Goal: Task Accomplishment & Management: Manage account settings

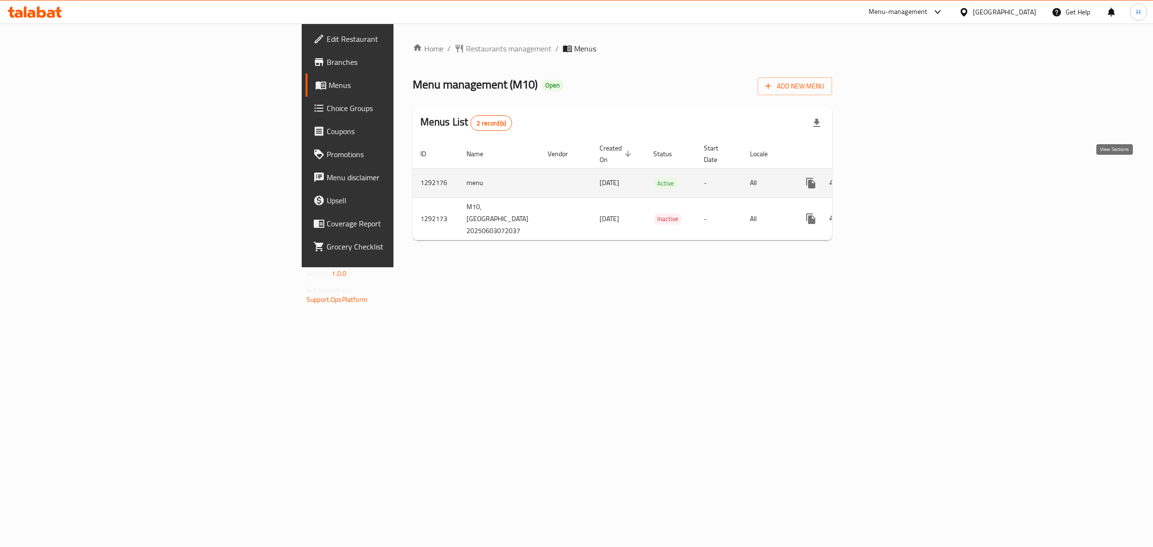
click at [886, 177] on icon "enhanced table" at bounding box center [880, 183] width 12 height 12
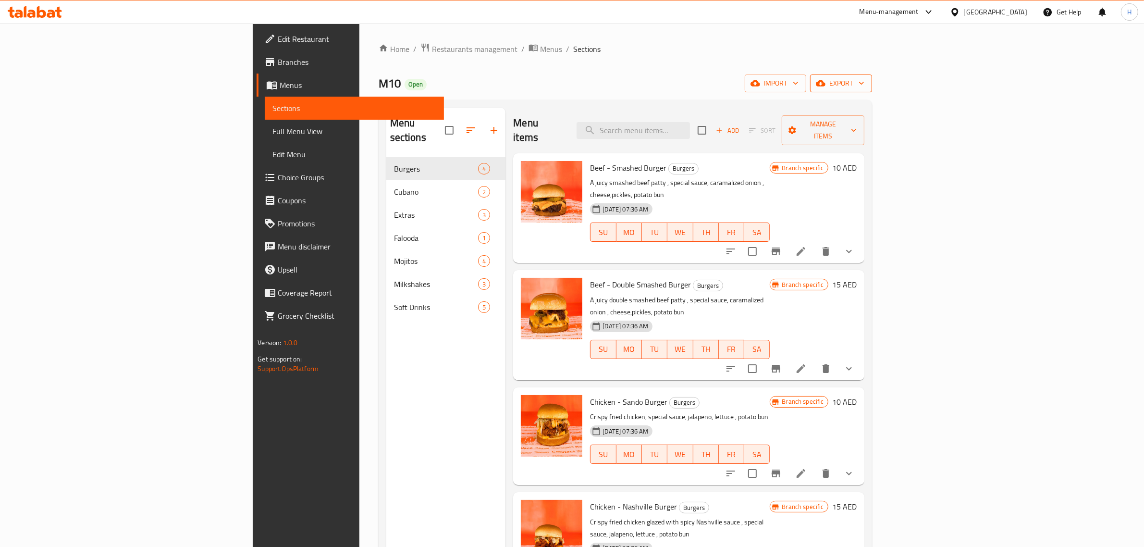
click at [864, 85] on span "export" at bounding box center [841, 83] width 47 height 12
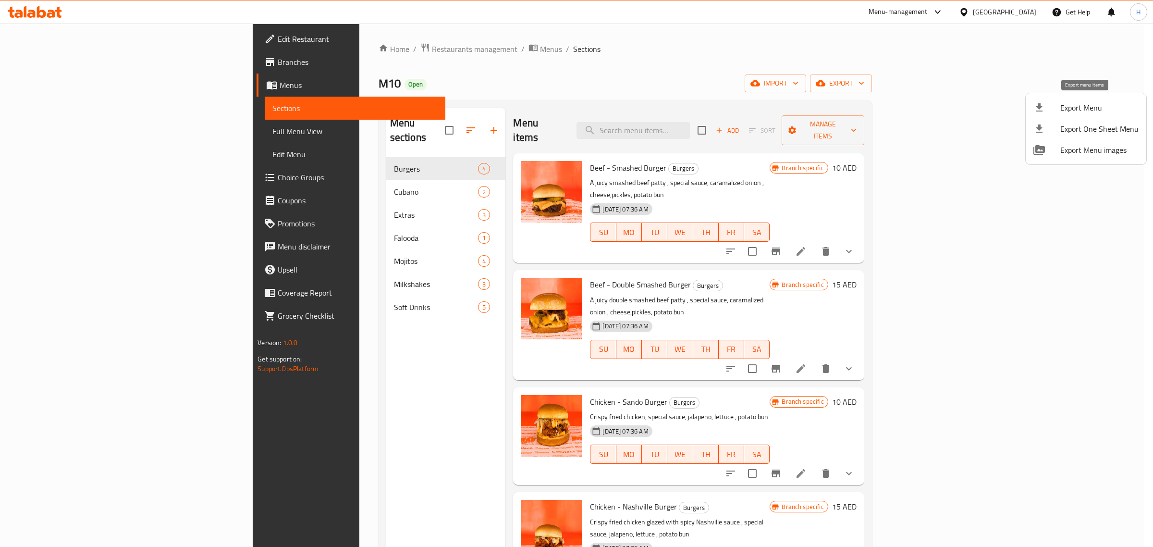
click at [1072, 109] on span "Export Menu" at bounding box center [1099, 108] width 78 height 12
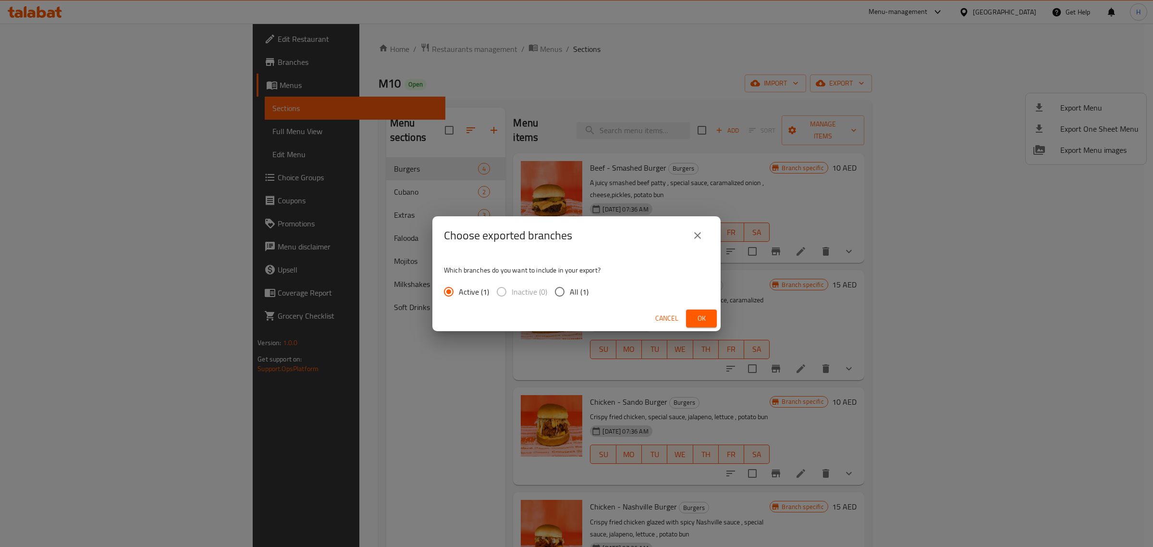
click at [575, 290] on span "All (1)" at bounding box center [579, 292] width 19 height 12
click at [570, 290] on input "All (1)" at bounding box center [560, 292] width 20 height 20
radio input "true"
click at [707, 322] on span "Ok" at bounding box center [701, 318] width 15 height 12
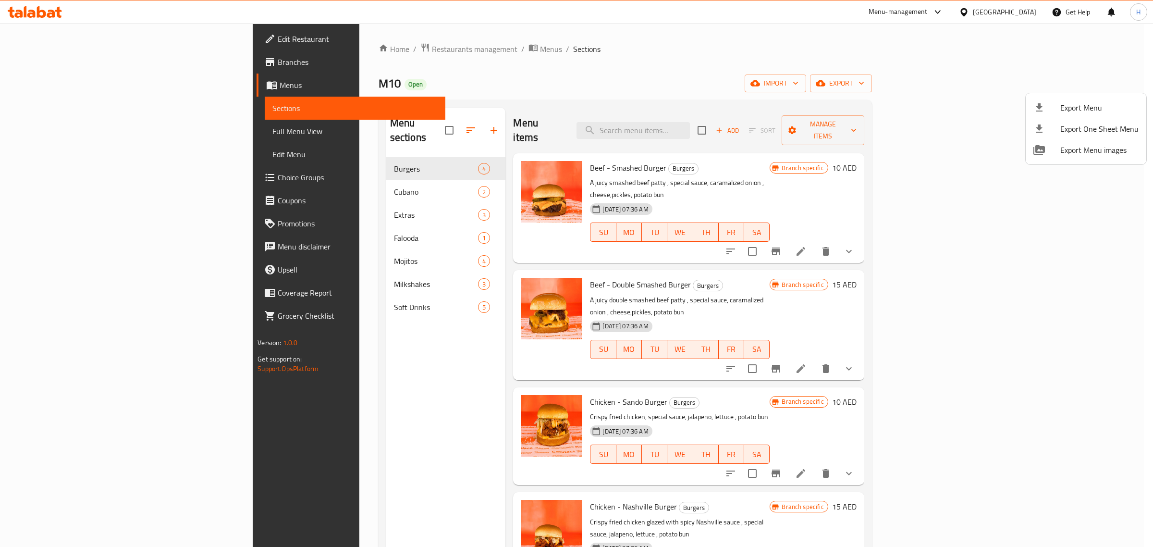
drag, startPoint x: 834, startPoint y: 61, endPoint x: 623, endPoint y: 62, distance: 210.9
click at [834, 61] on div at bounding box center [576, 273] width 1153 height 547
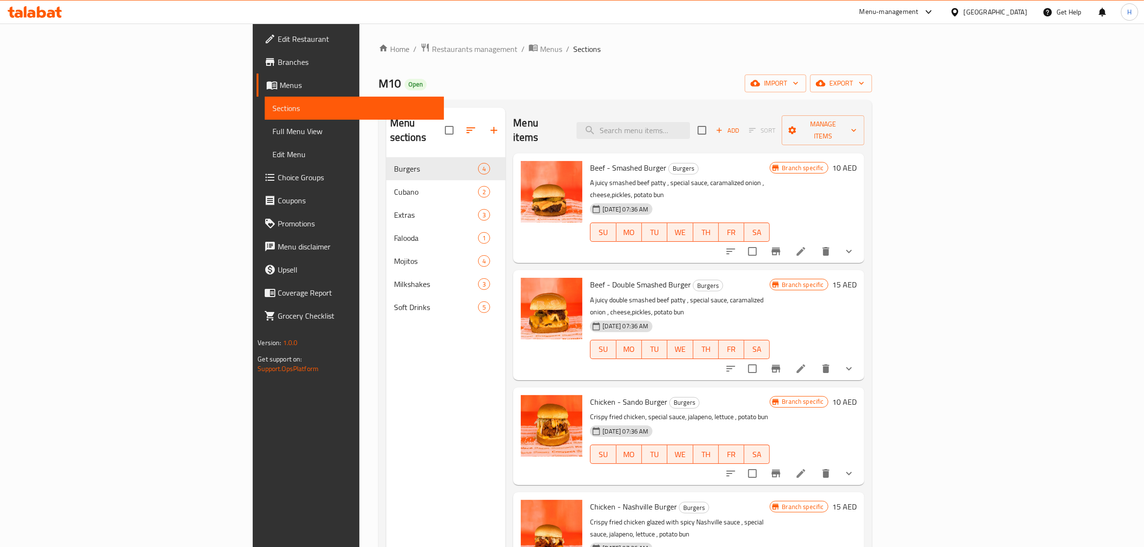
click at [652, 235] on div "Beef - Smashed Burger Burgers A juicy smashed beef patty , special sauce, caram…" at bounding box center [688, 208] width 351 height 110
click at [855, 246] on icon "show more" at bounding box center [849, 252] width 12 height 12
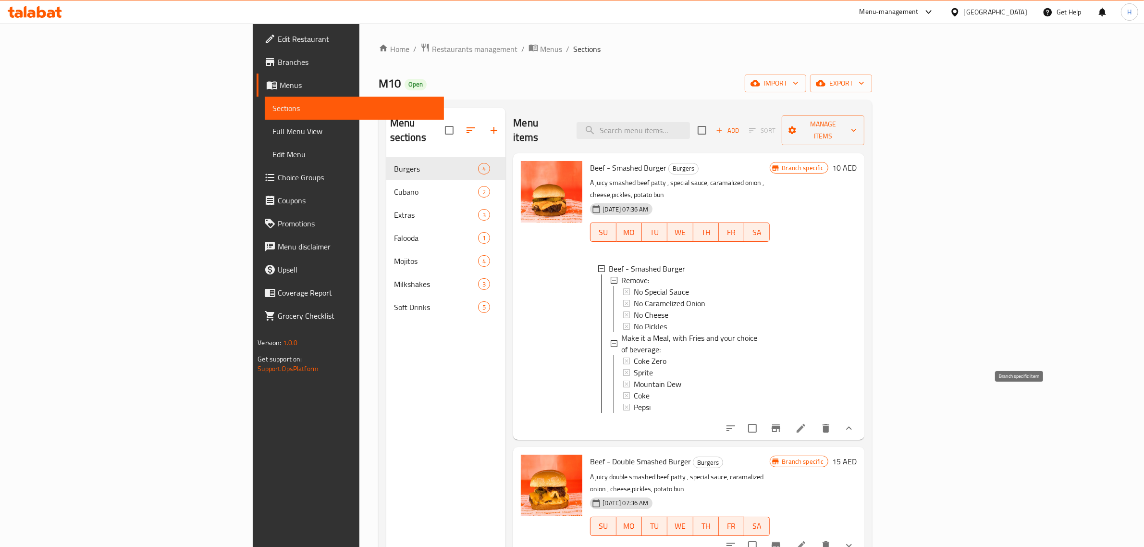
click at [780, 424] on icon "Branch-specific-item" at bounding box center [776, 428] width 9 height 8
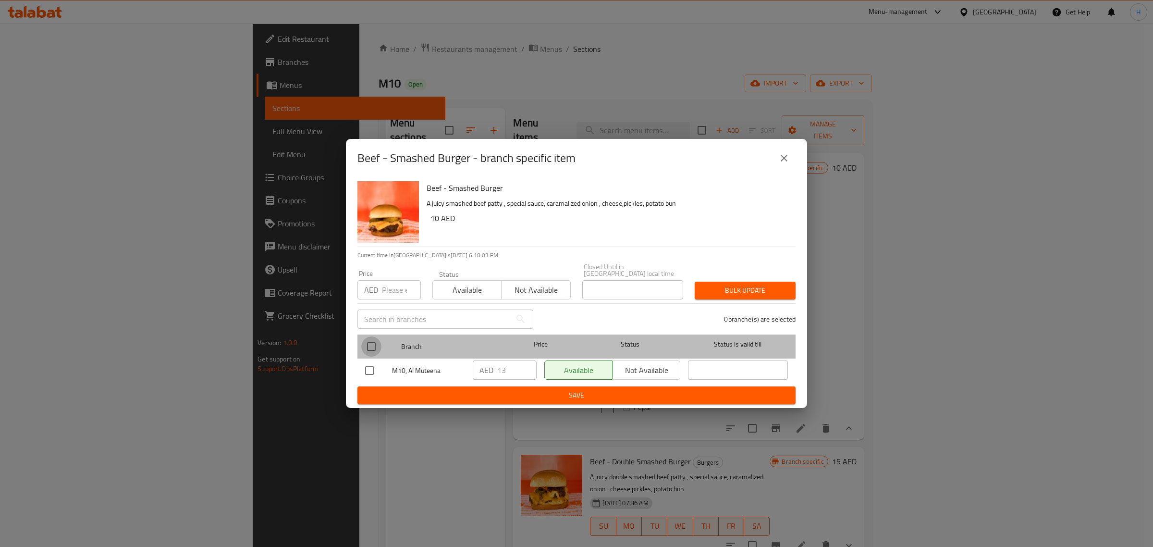
click at [371, 344] on input "checkbox" at bounding box center [371, 346] width 20 height 20
checkbox input "true"
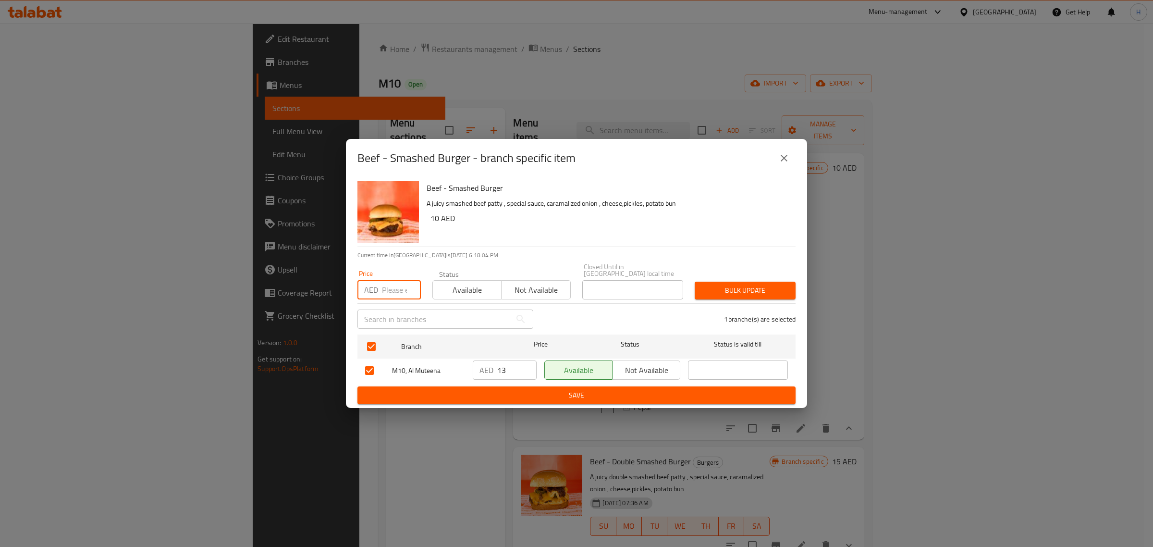
click at [393, 288] on input "number" at bounding box center [401, 289] width 39 height 19
paste input "14"
type input "14"
click at [745, 291] on span "Bulk update" at bounding box center [745, 290] width 86 height 12
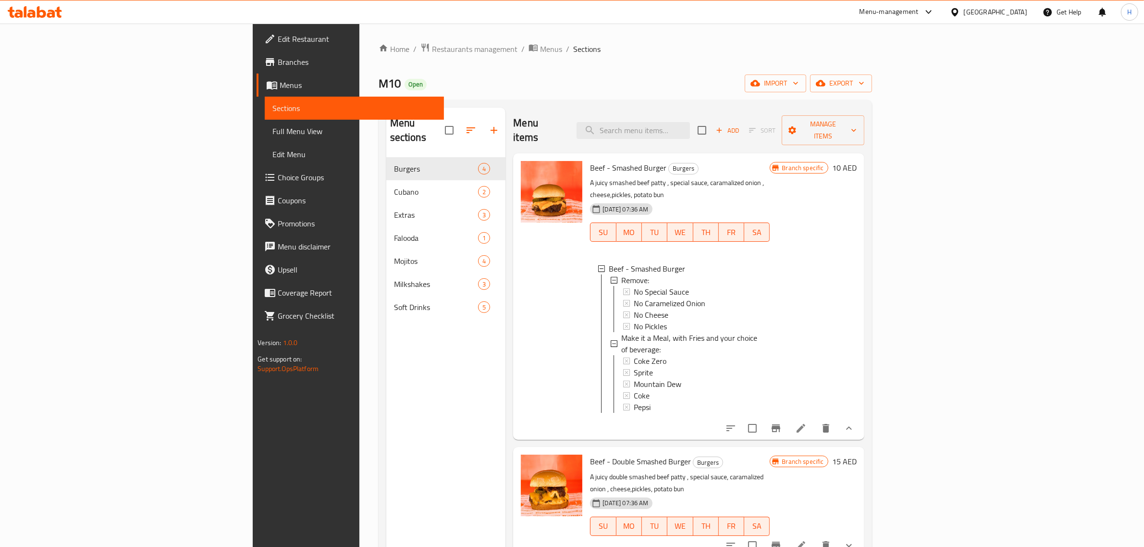
click at [517, 358] on div at bounding box center [551, 296] width 69 height 279
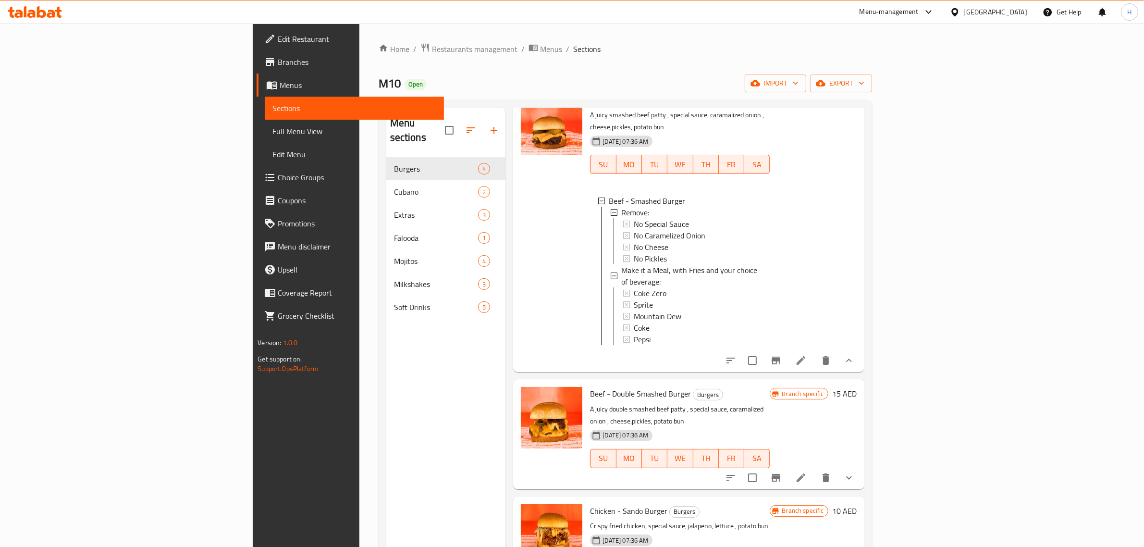
scroll to position [71, 0]
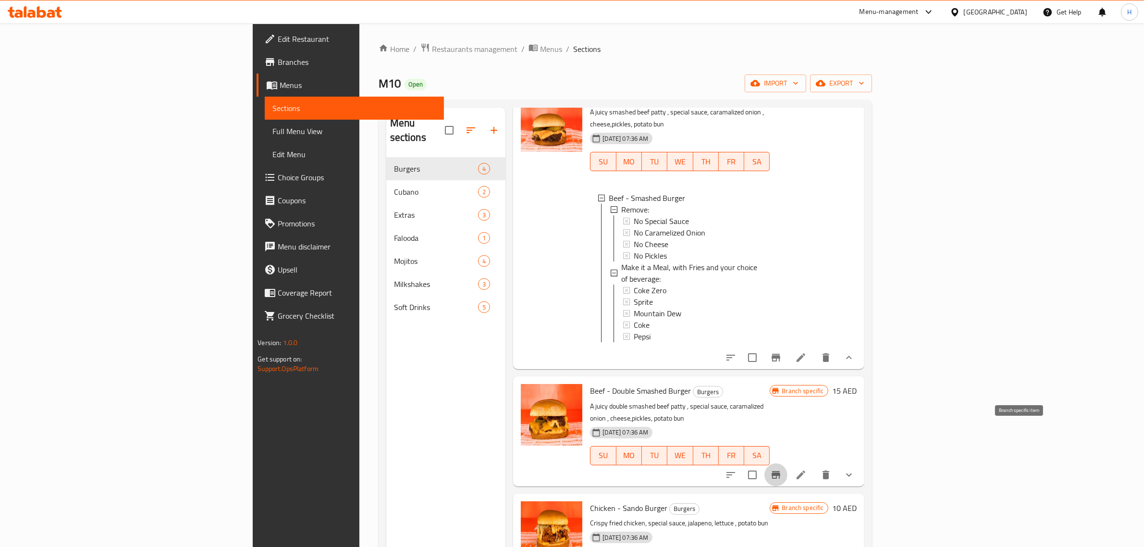
click at [782, 469] on icon "Branch-specific-item" at bounding box center [776, 475] width 12 height 12
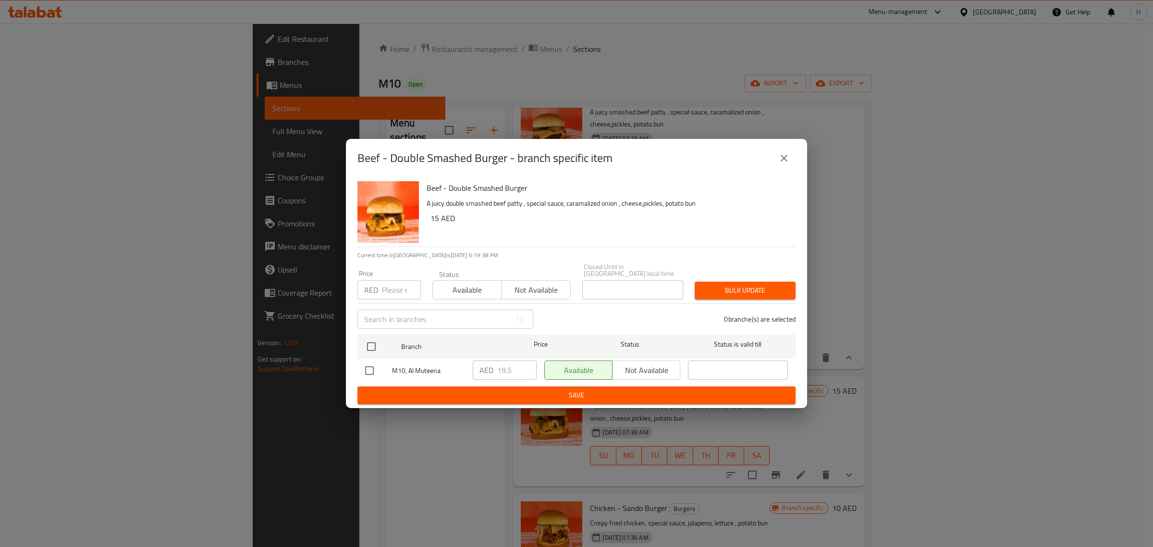
click at [386, 294] on input "number" at bounding box center [401, 289] width 39 height 19
paste input "21"
type input "21"
click at [374, 348] on input "checkbox" at bounding box center [371, 346] width 20 height 20
checkbox input "true"
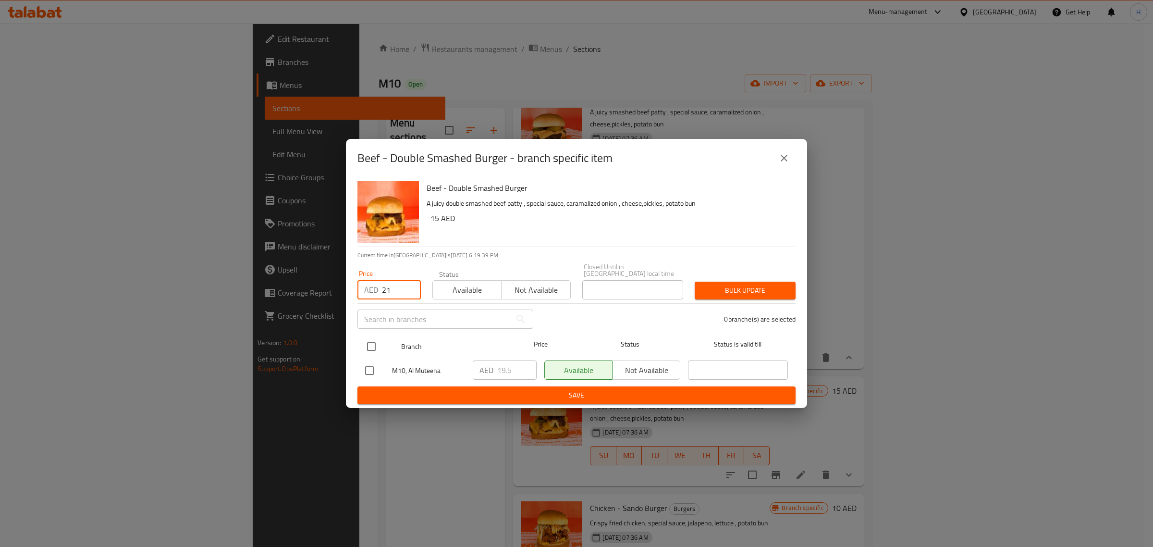
checkbox input "true"
click at [713, 287] on span "Bulk update" at bounding box center [745, 290] width 86 height 12
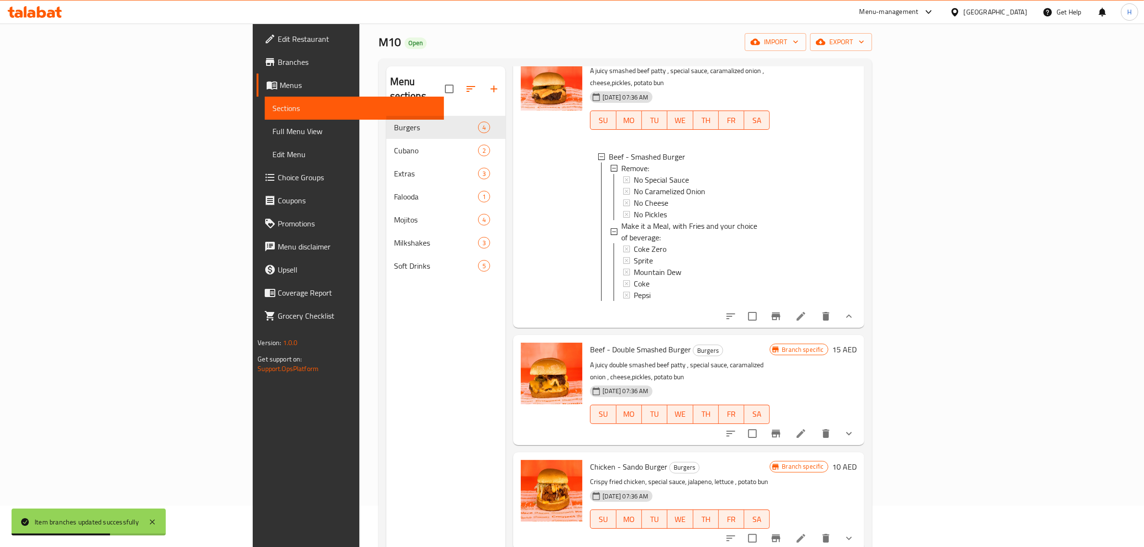
scroll to position [60, 0]
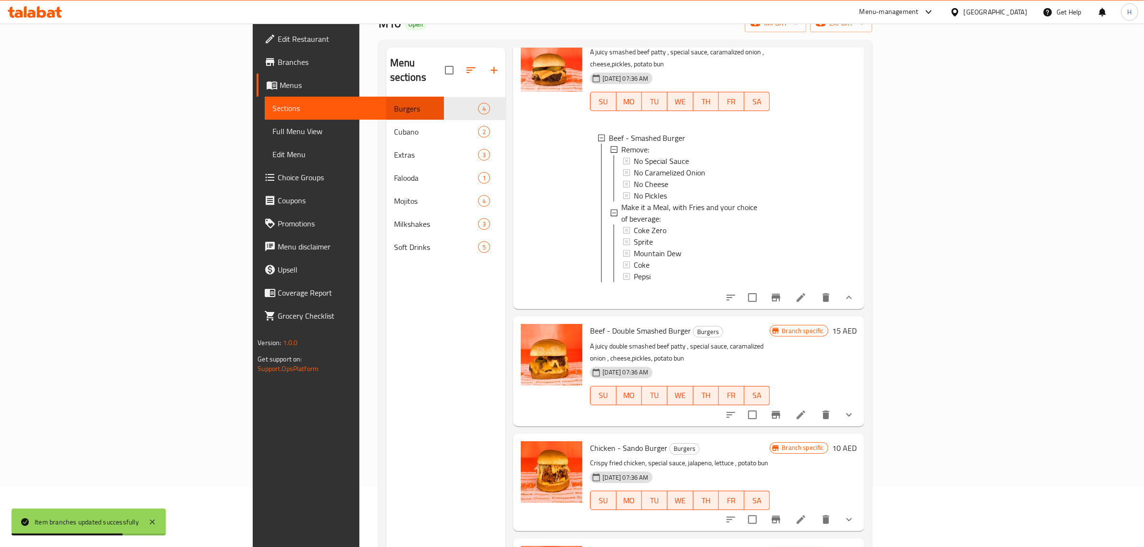
click at [770, 441] on h6 "Chicken - Sando Burger Burgers" at bounding box center [680, 447] width 180 height 13
click at [782, 514] on icon "Branch-specific-item" at bounding box center [776, 520] width 12 height 12
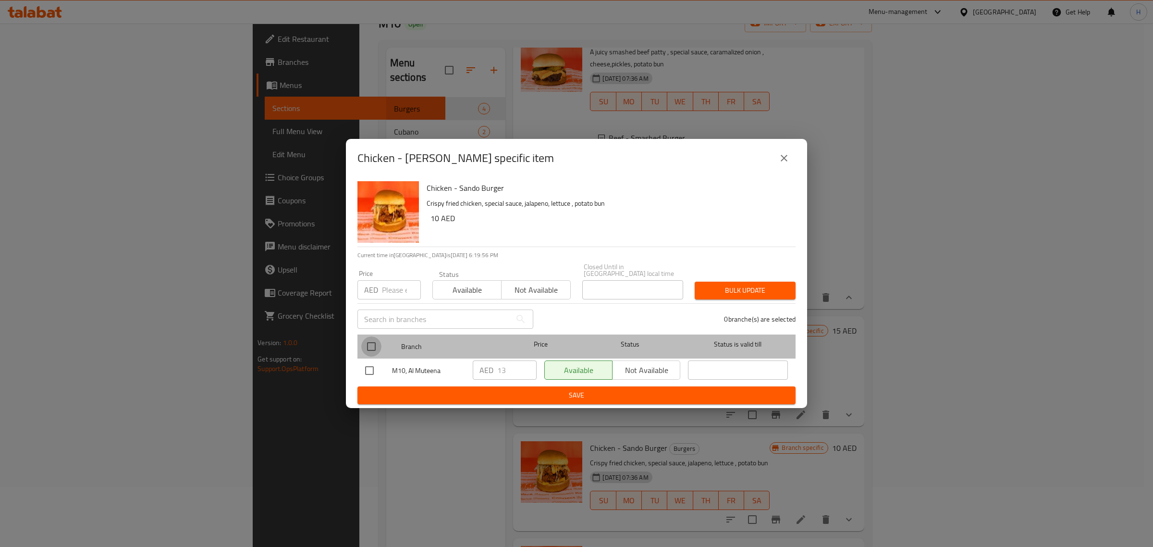
click at [369, 341] on input "checkbox" at bounding box center [371, 346] width 20 height 20
checkbox input "true"
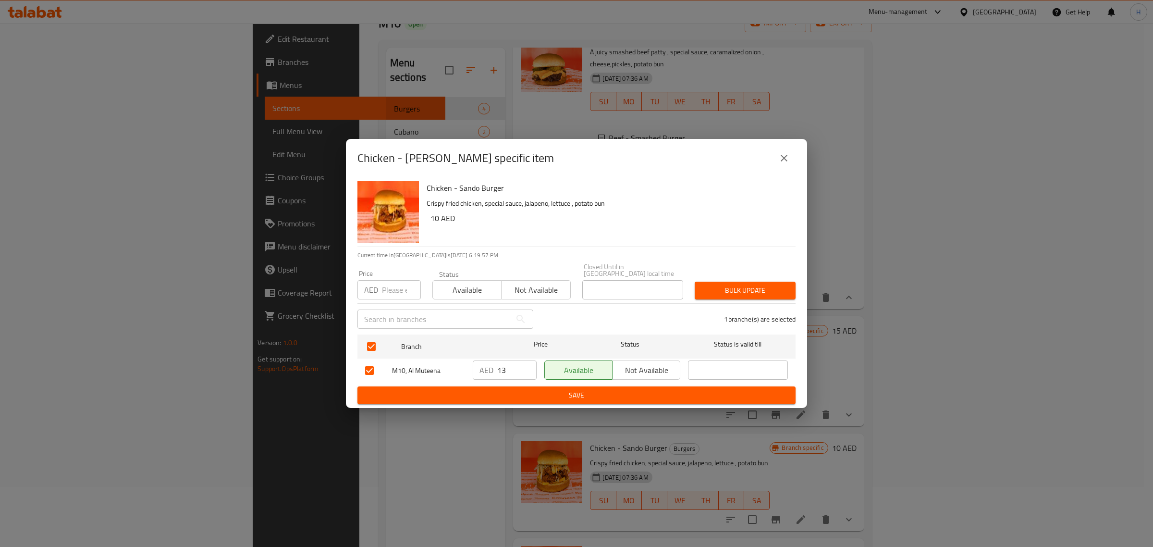
click at [383, 289] on input "number" at bounding box center [401, 289] width 39 height 19
paste input "14"
type input "14"
click at [739, 289] on span "Bulk update" at bounding box center [745, 290] width 86 height 12
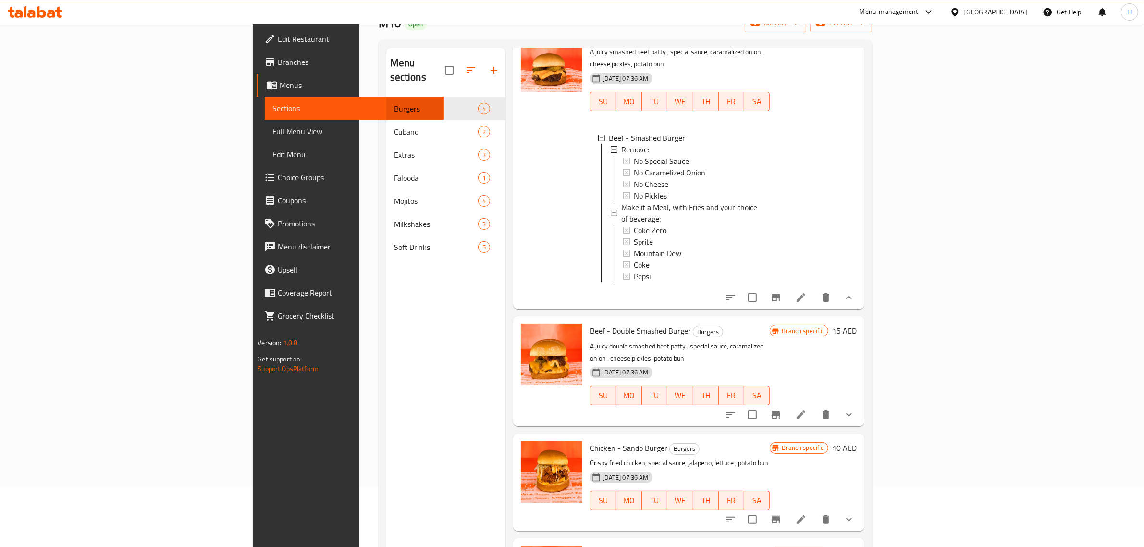
click at [407, 402] on div "Menu sections Burgers 4 Cubano 2 Extras 3 Falooda 1 Mojitos 4 Milkshakes 3 Soft…" at bounding box center [446, 321] width 120 height 547
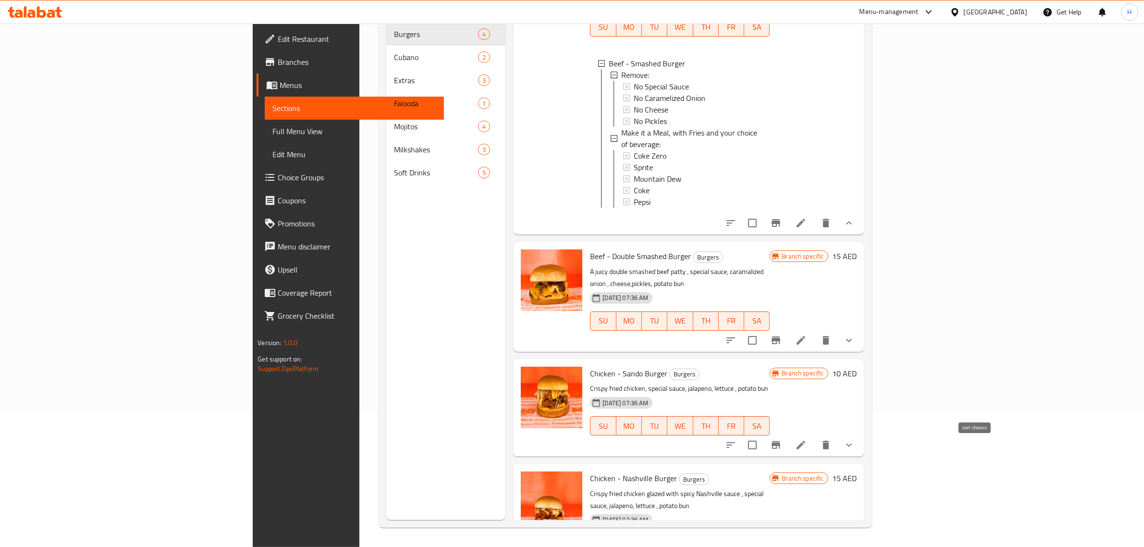
scroll to position [135, 0]
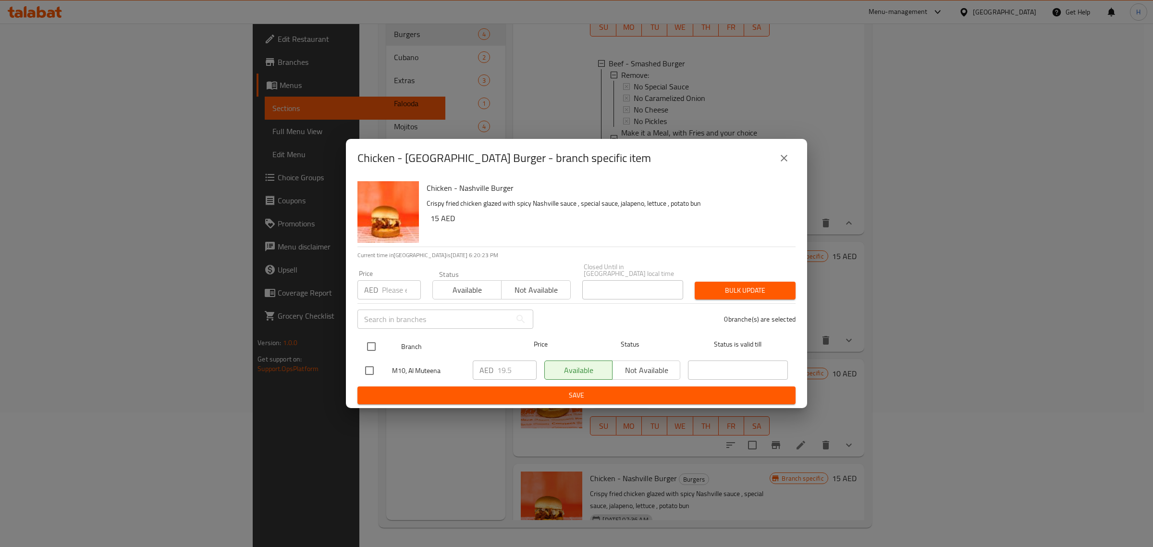
click at [370, 346] on input "checkbox" at bounding box center [371, 346] width 20 height 20
checkbox input "true"
click at [388, 283] on input "number" at bounding box center [401, 289] width 39 height 19
paste input "21"
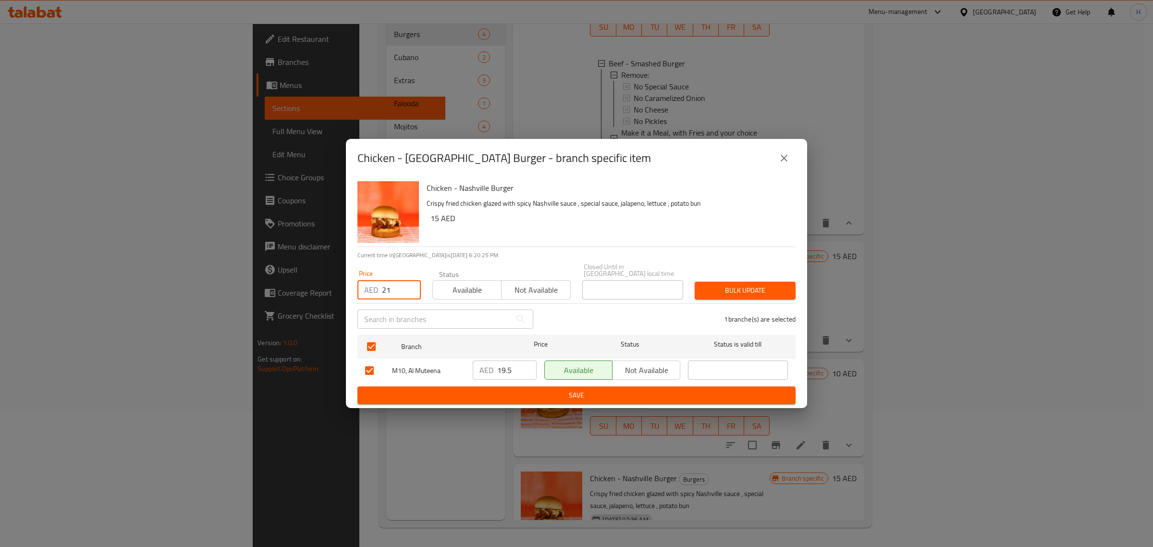
type input "21"
click at [750, 292] on span "Bulk update" at bounding box center [745, 290] width 86 height 12
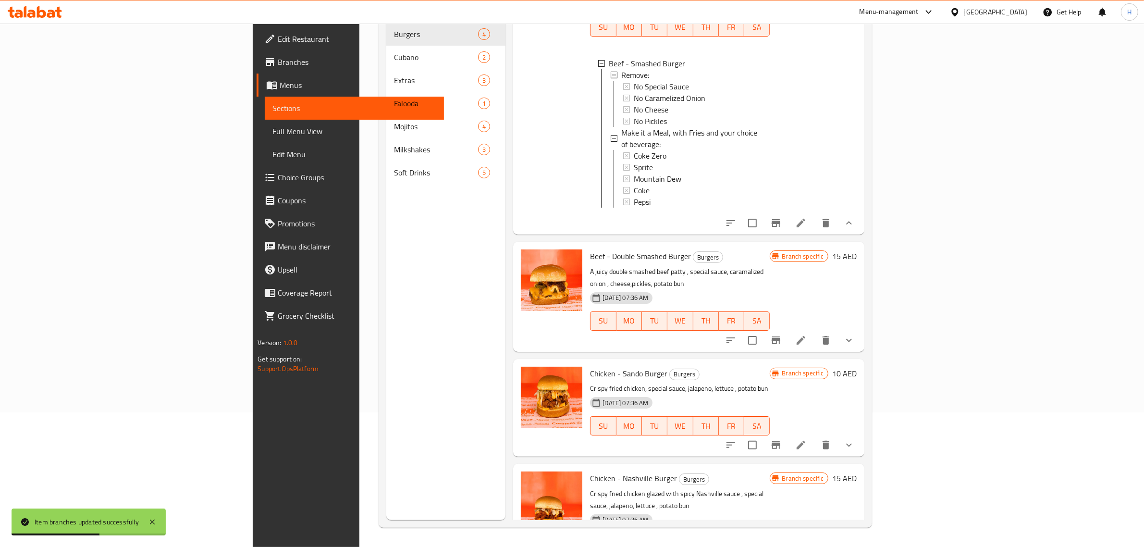
click at [411, 462] on div "Menu sections Burgers 4 Cubano 2 Extras 3 Falooda 1 Mojitos 4 Milkshakes 3 Soft…" at bounding box center [446, 246] width 120 height 547
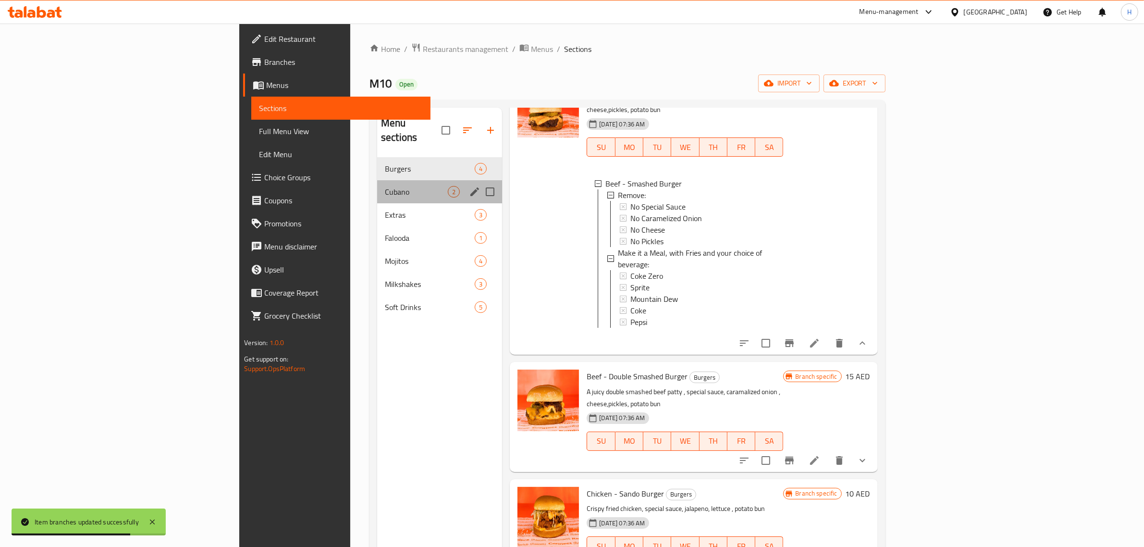
click at [377, 180] on div "Cubano 2" at bounding box center [439, 191] width 125 height 23
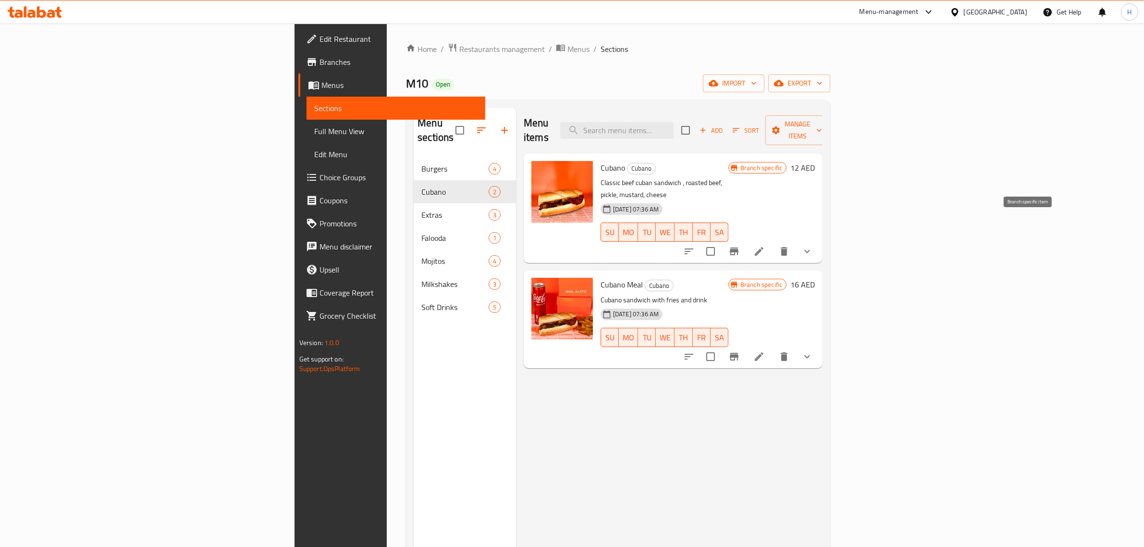
click at [738, 247] on icon "Branch-specific-item" at bounding box center [734, 251] width 9 height 8
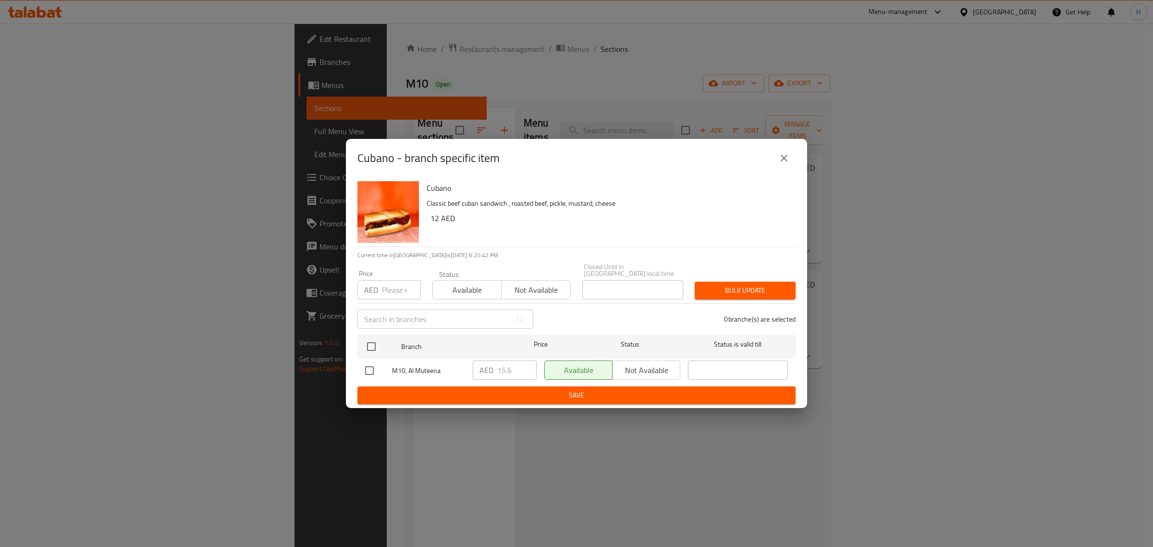
click at [388, 296] on input "number" at bounding box center [401, 289] width 39 height 19
paste input "17"
type input "17"
click at [370, 343] on input "checkbox" at bounding box center [371, 346] width 20 height 20
checkbox input "true"
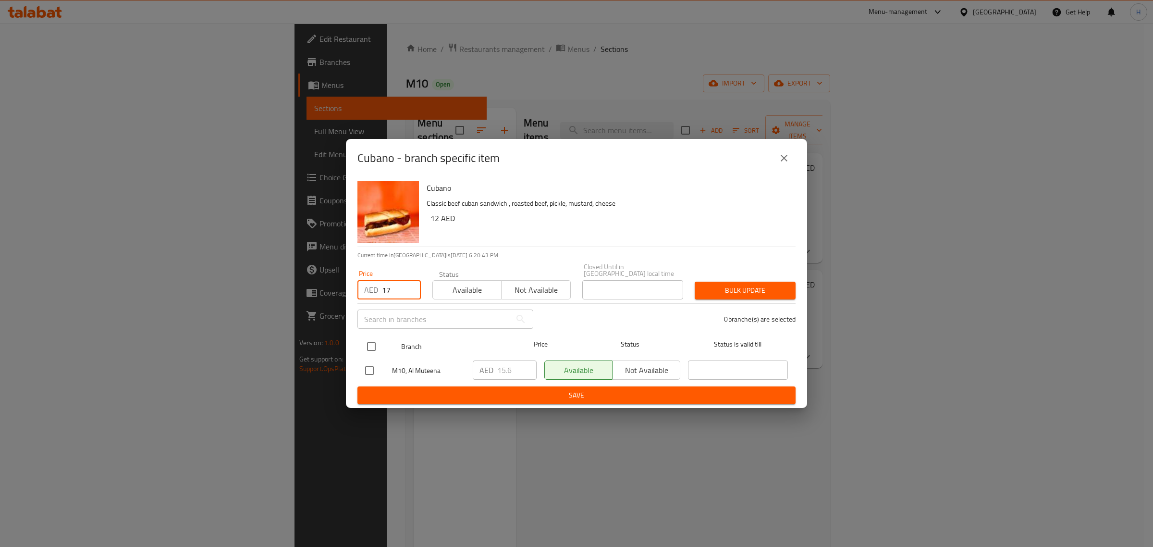
checkbox input "true"
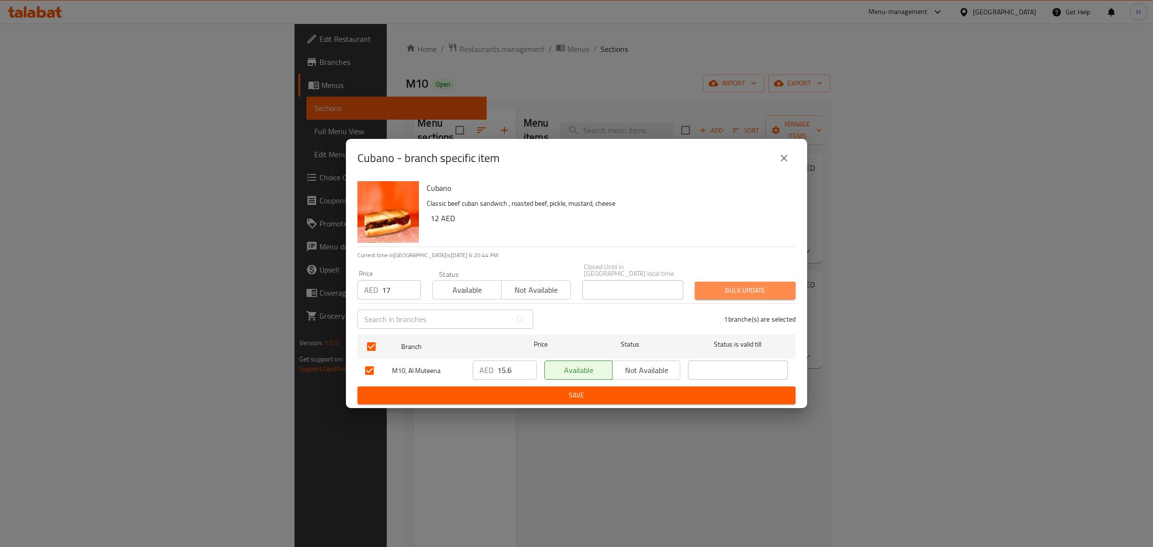
click at [743, 285] on span "Bulk update" at bounding box center [745, 290] width 86 height 12
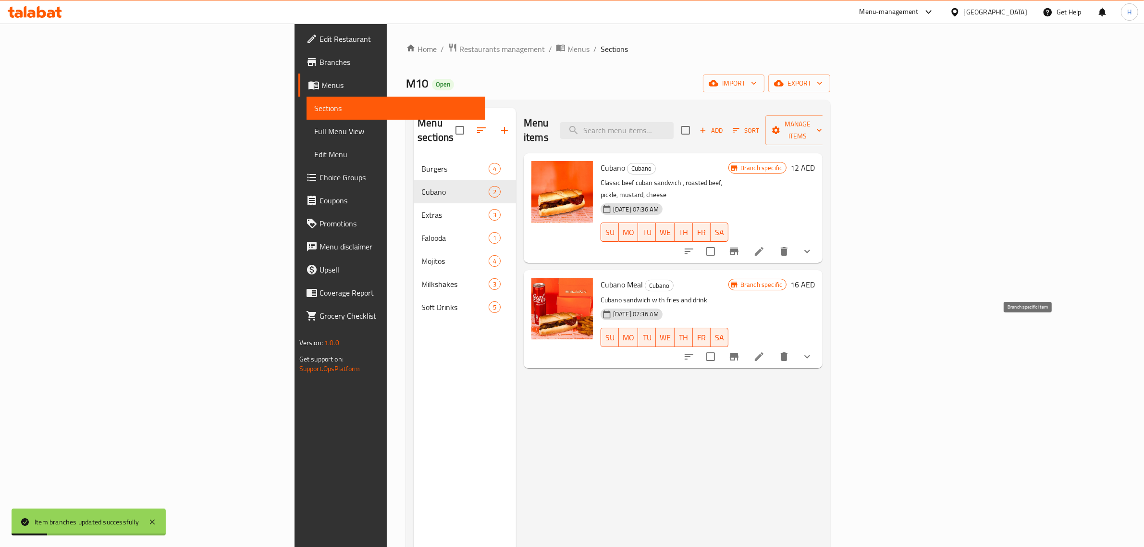
click at [738, 353] on icon "Branch-specific-item" at bounding box center [734, 357] width 9 height 8
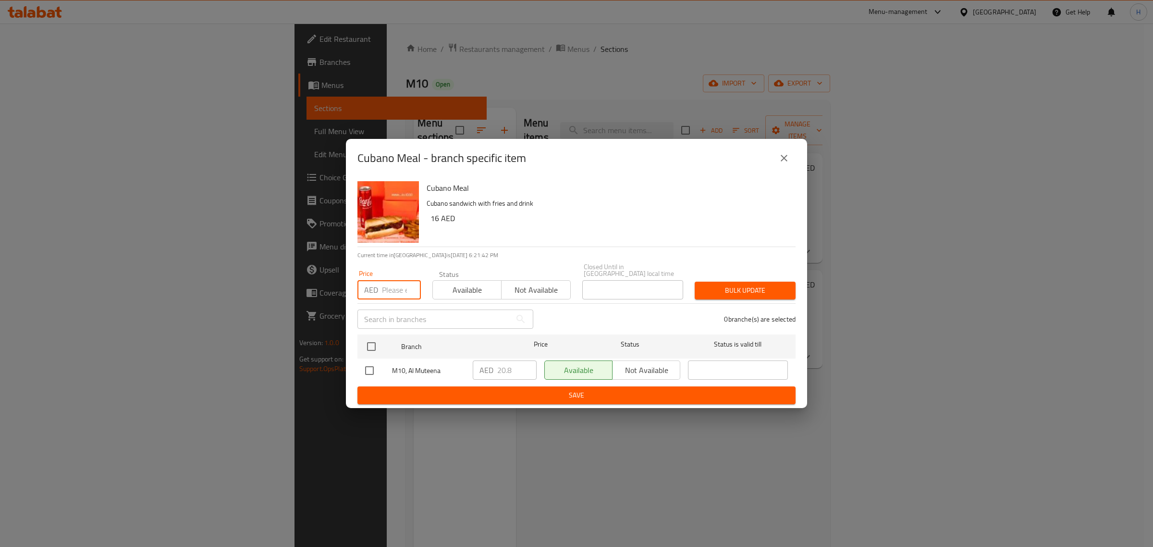
click at [397, 291] on input "number" at bounding box center [401, 289] width 39 height 19
paste input "22.5"
type input "22.5"
click at [372, 346] on input "checkbox" at bounding box center [371, 346] width 20 height 20
checkbox input "true"
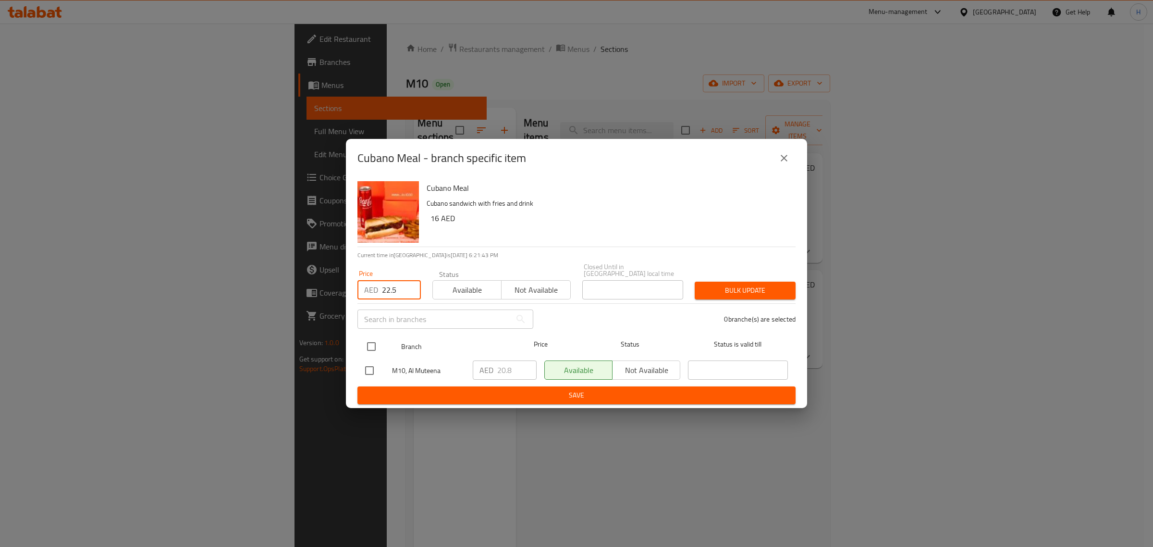
checkbox input "true"
click at [747, 288] on span "Bulk update" at bounding box center [745, 290] width 86 height 12
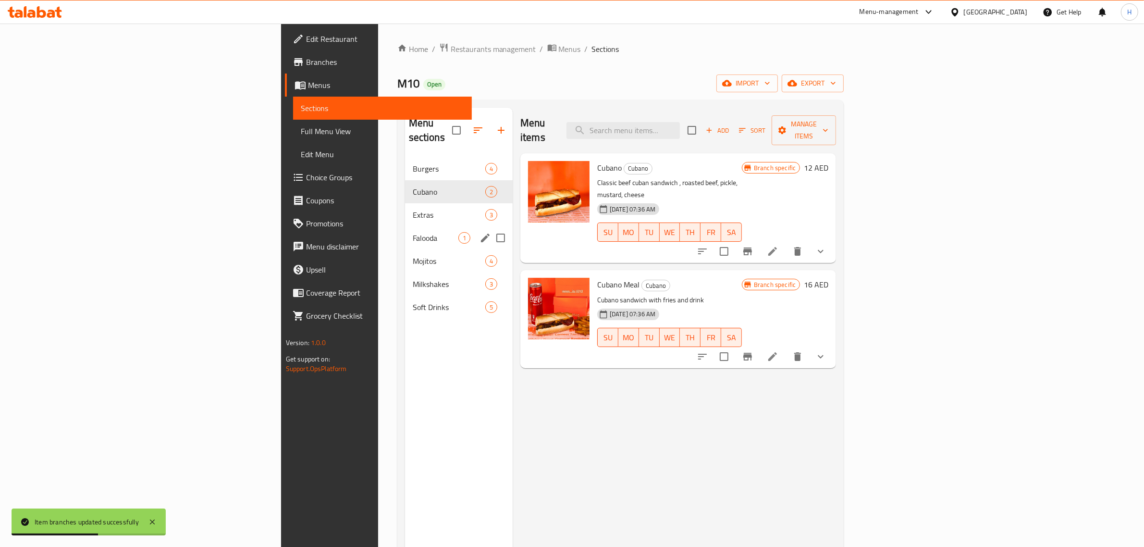
click at [405, 226] on div "Falooda 1" at bounding box center [459, 237] width 108 height 23
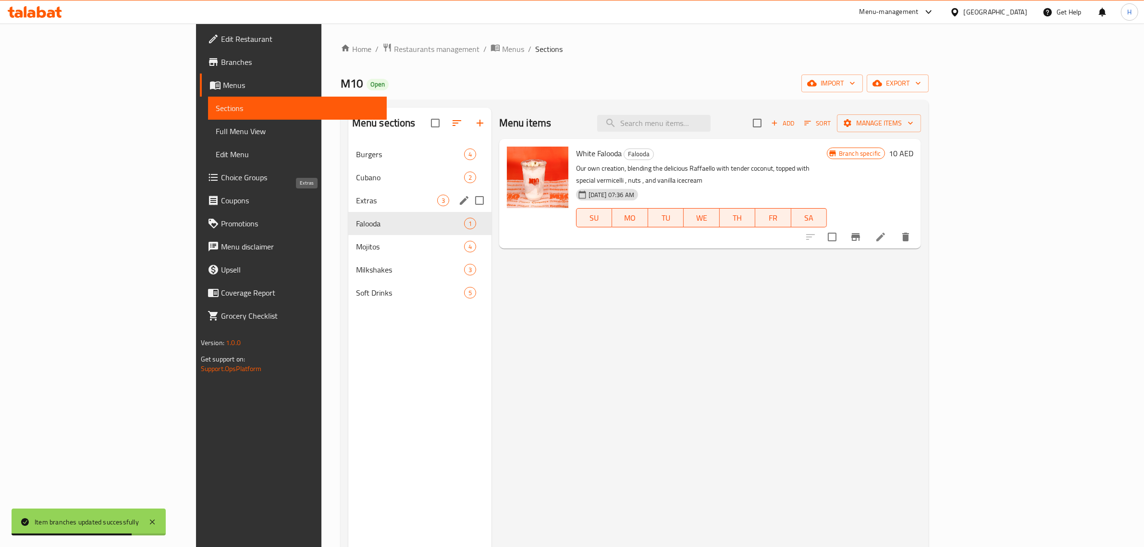
click at [356, 199] on span "Extras" at bounding box center [396, 201] width 81 height 12
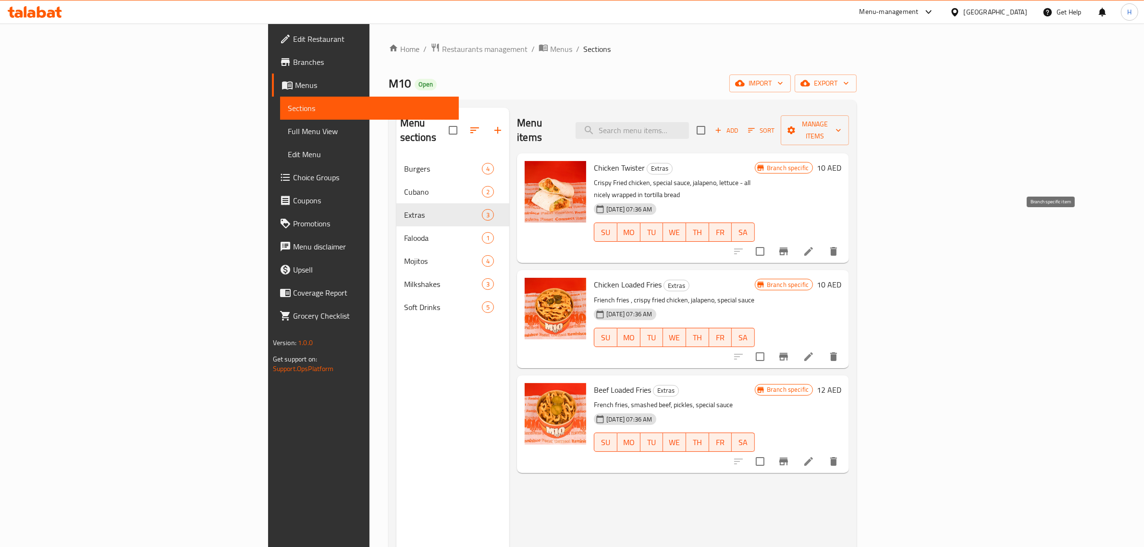
click at [789, 246] on icon "Branch-specific-item" at bounding box center [784, 252] width 12 height 12
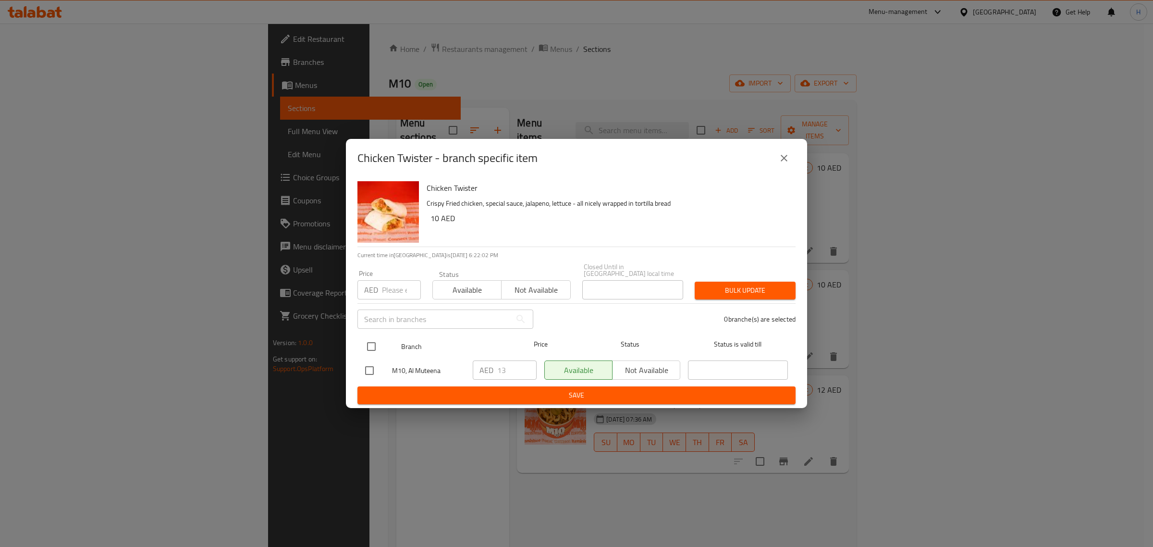
click at [371, 344] on input "checkbox" at bounding box center [371, 346] width 20 height 20
checkbox input "true"
click at [391, 290] on input "number" at bounding box center [401, 289] width 39 height 19
paste input "14"
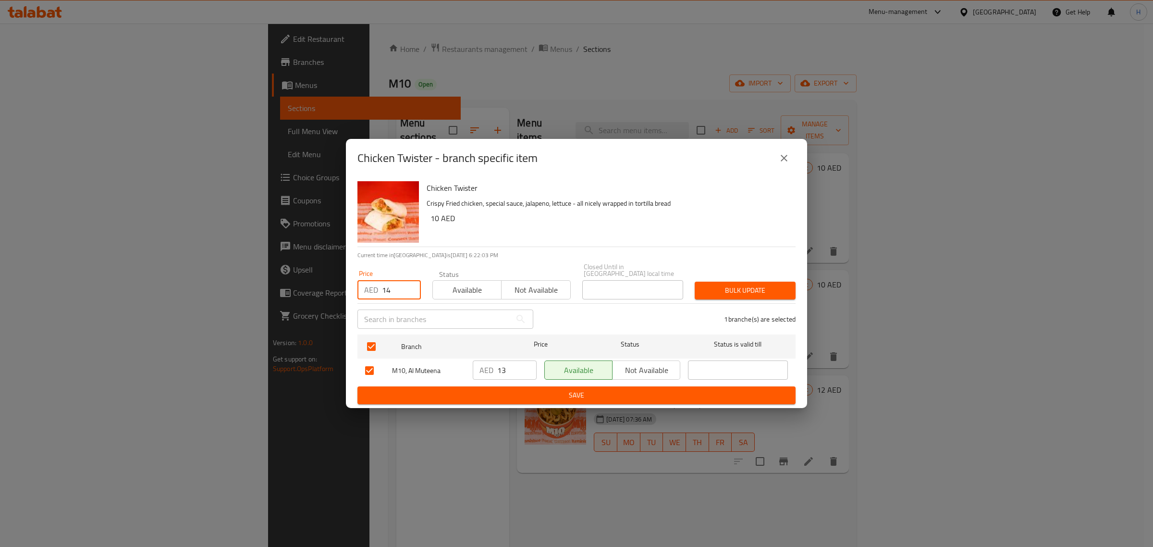
type input "14"
click at [756, 291] on span "Bulk update" at bounding box center [745, 290] width 86 height 12
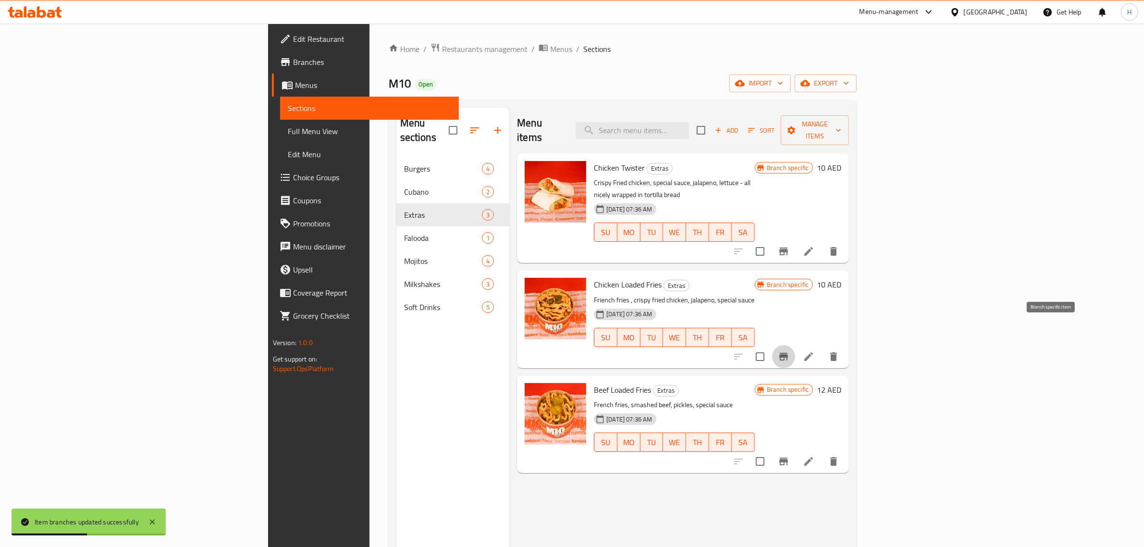
click at [789, 351] on icon "Branch-specific-item" at bounding box center [784, 357] width 12 height 12
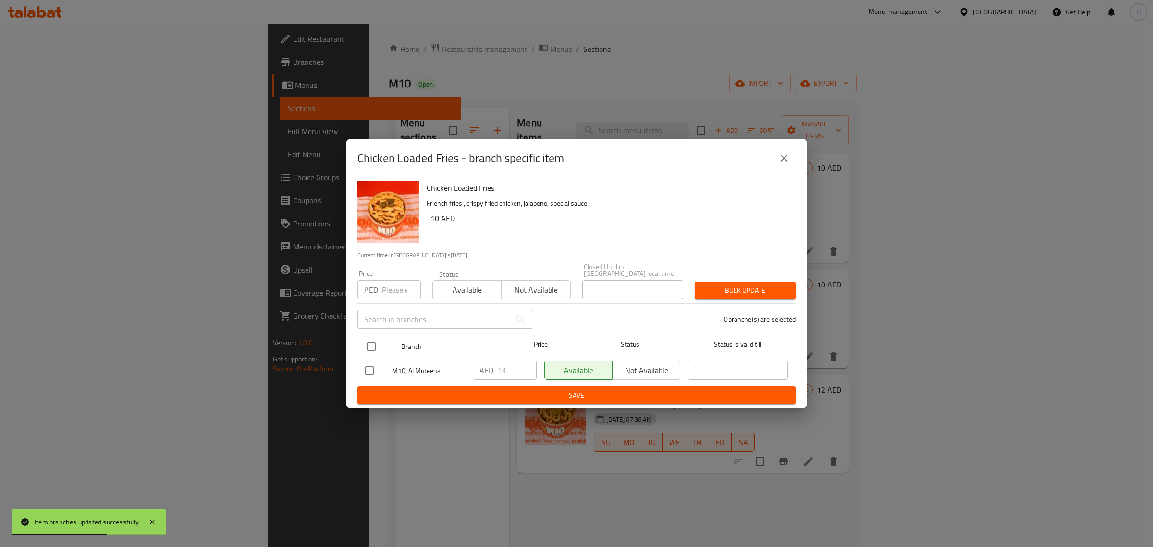
click at [371, 347] on input "checkbox" at bounding box center [371, 346] width 20 height 20
checkbox input "true"
click at [392, 294] on input "number" at bounding box center [401, 289] width 39 height 19
paste input "14"
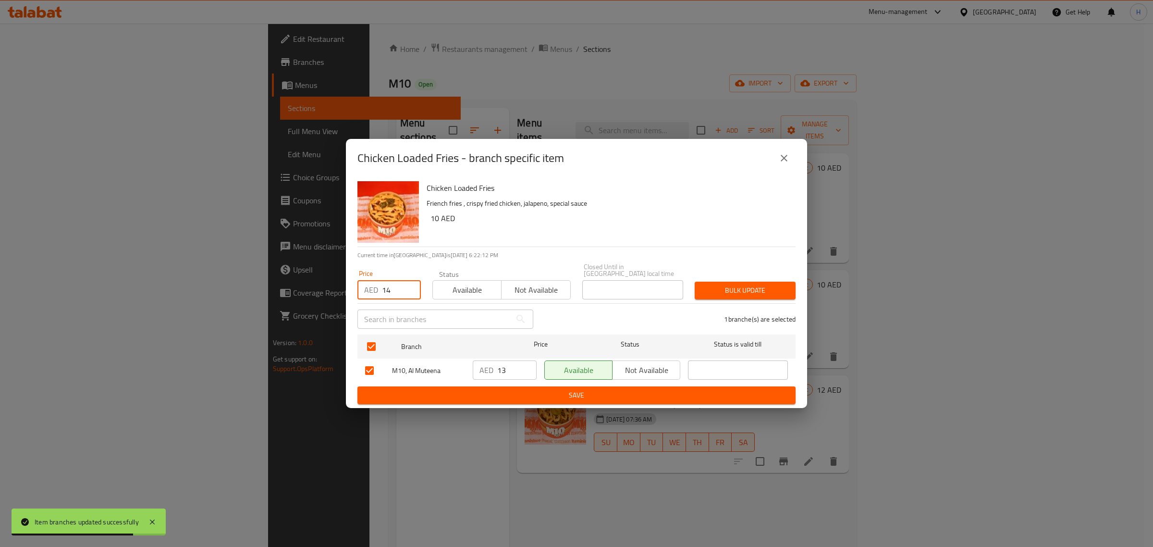
type input "14"
click at [726, 285] on span "Bulk update" at bounding box center [745, 290] width 86 height 12
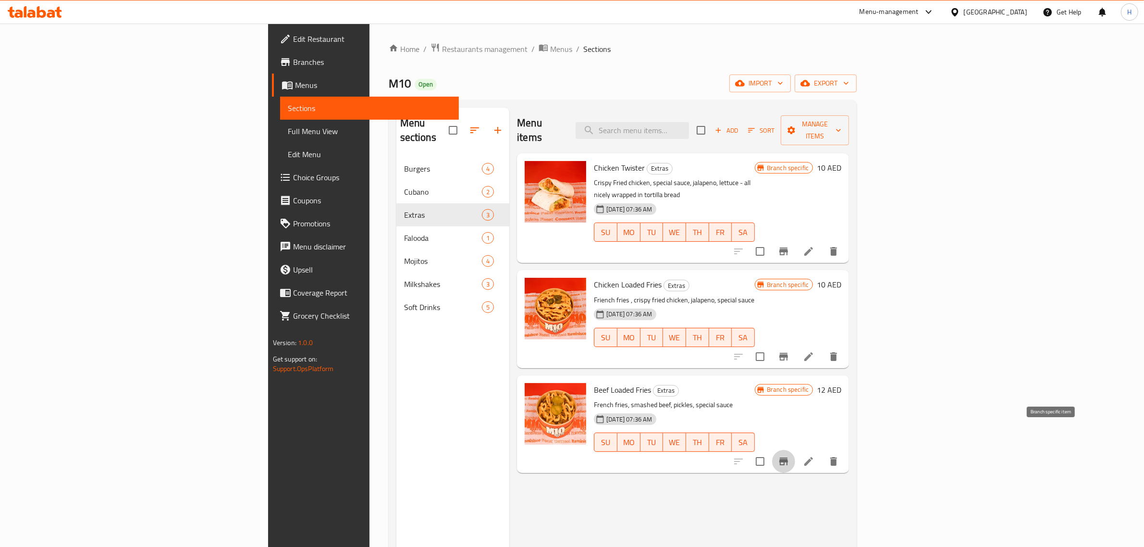
click at [788, 457] on icon "Branch-specific-item" at bounding box center [783, 461] width 9 height 8
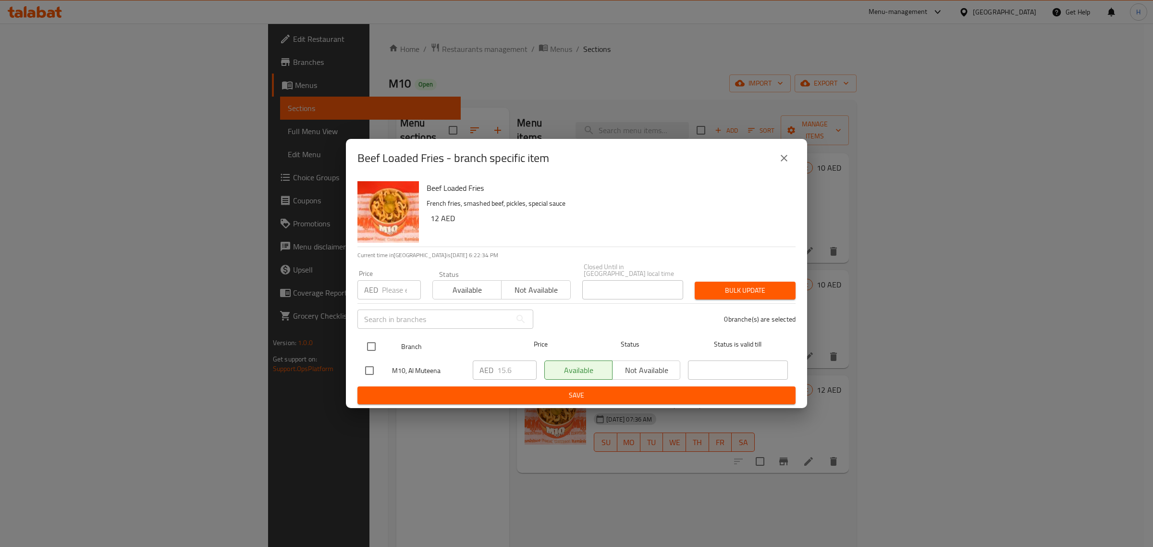
click at [369, 344] on input "checkbox" at bounding box center [371, 346] width 20 height 20
checkbox input "true"
drag, startPoint x: 392, startPoint y: 294, endPoint x: 429, endPoint y: 284, distance: 38.1
click at [392, 294] on input "number" at bounding box center [401, 289] width 39 height 19
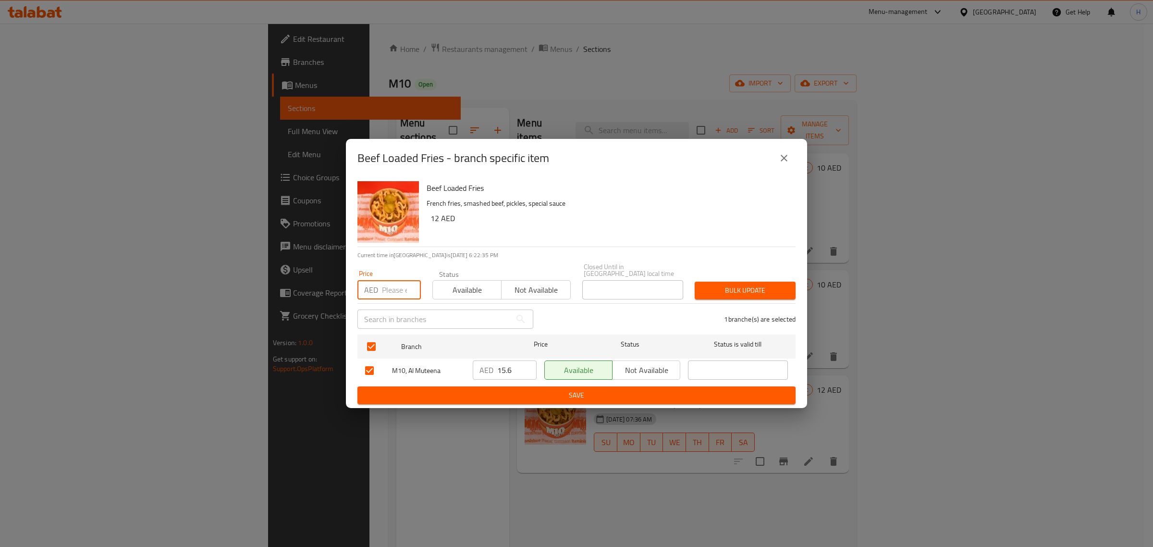
paste input "17"
type input "17"
click at [733, 286] on span "Bulk update" at bounding box center [745, 290] width 86 height 12
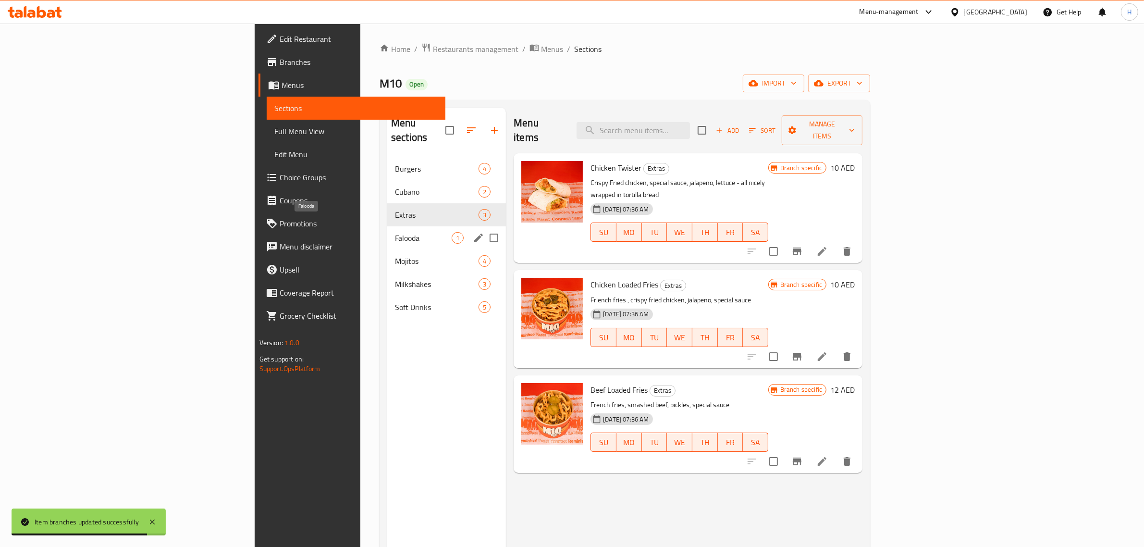
click at [395, 232] on span "Falooda" at bounding box center [423, 238] width 57 height 12
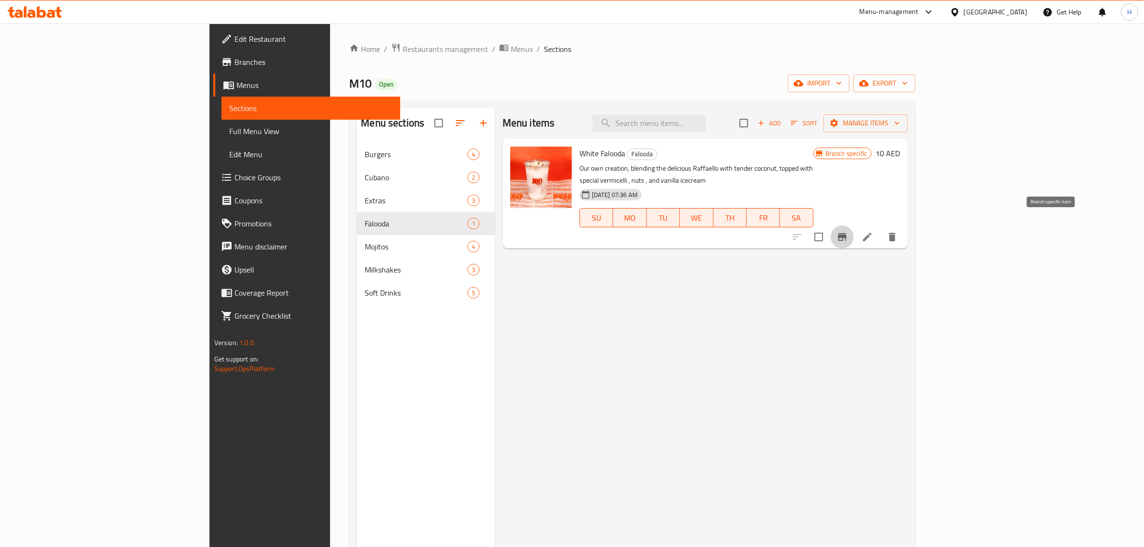
click at [848, 231] on icon "Branch-specific-item" at bounding box center [843, 237] width 12 height 12
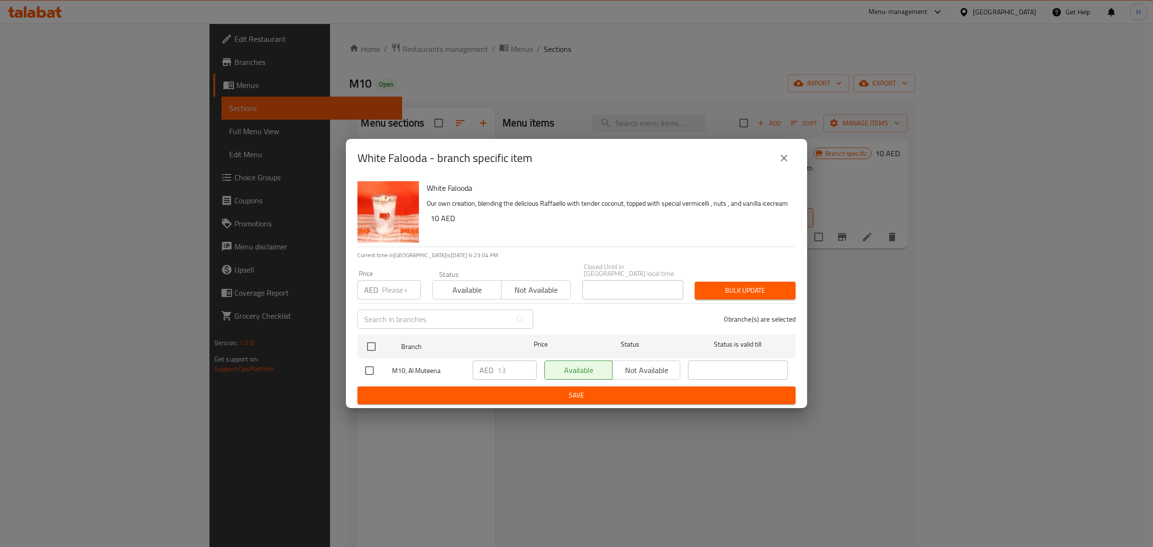
click at [397, 293] on input "number" at bounding box center [401, 289] width 39 height 19
paste input "14"
type input "14"
click at [370, 349] on input "checkbox" at bounding box center [371, 346] width 20 height 20
checkbox input "true"
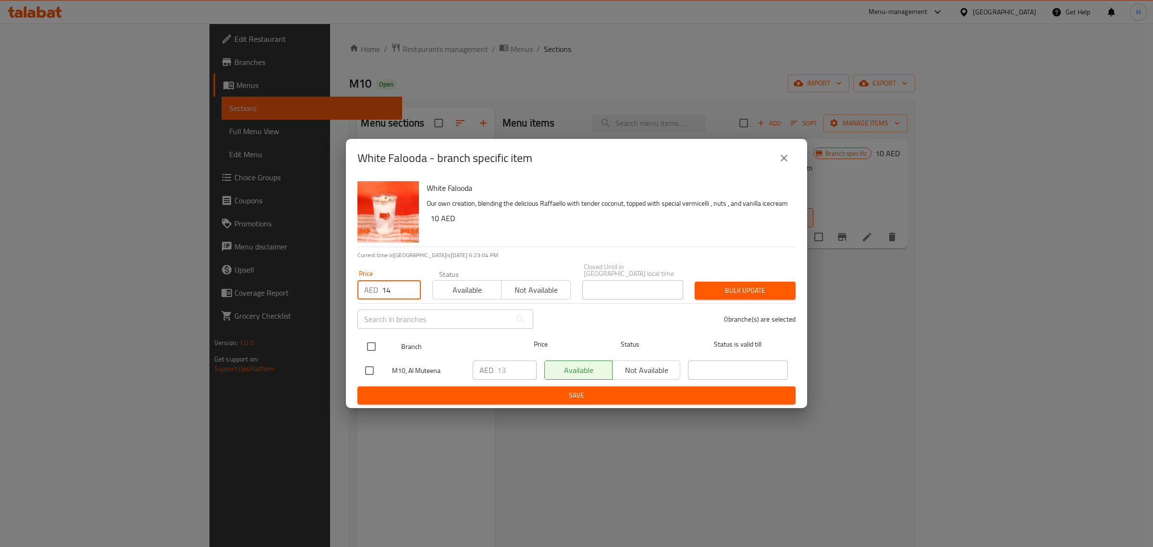
checkbox input "true"
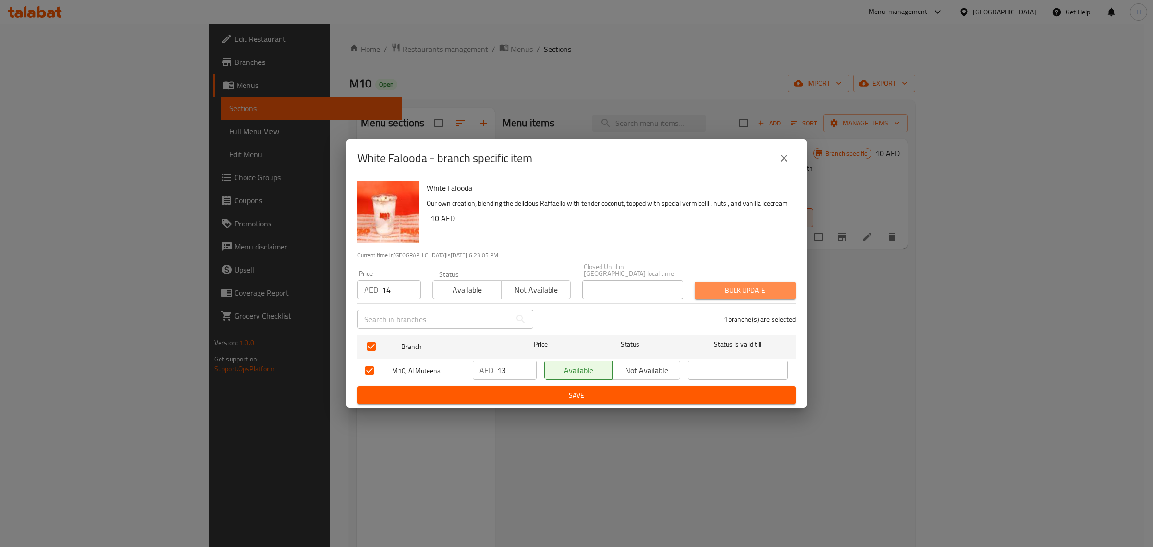
click at [721, 290] on span "Bulk update" at bounding box center [745, 290] width 86 height 12
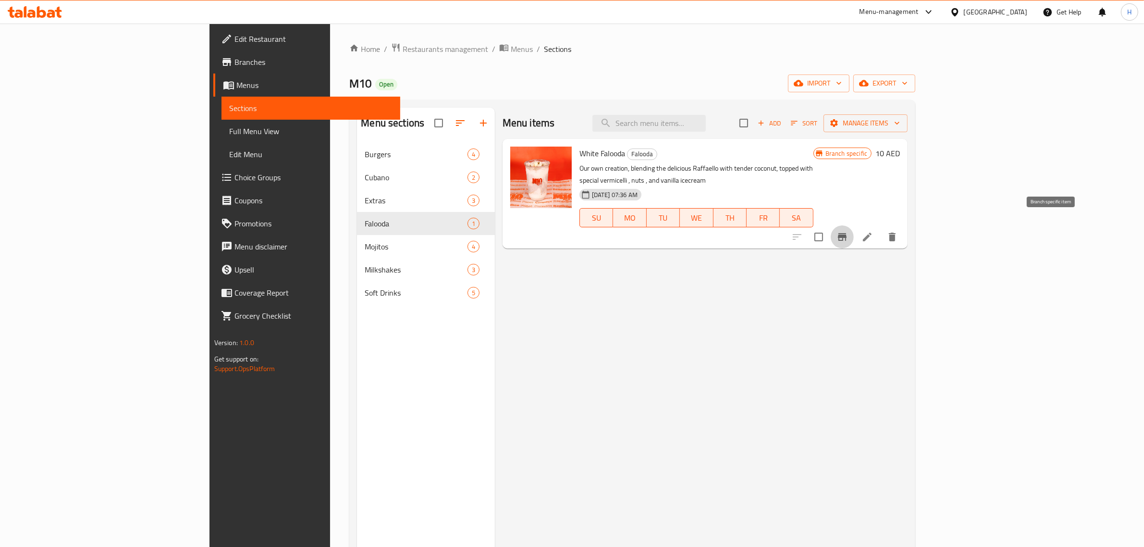
click at [848, 231] on icon "Branch-specific-item" at bounding box center [843, 237] width 12 height 12
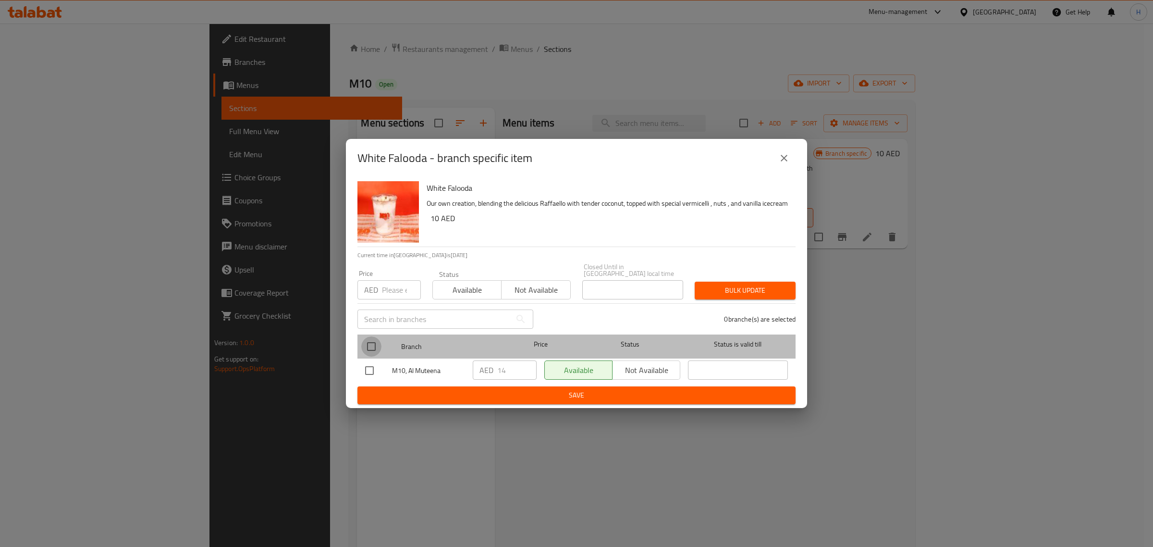
click at [369, 347] on input "checkbox" at bounding box center [371, 346] width 20 height 20
checkbox input "true"
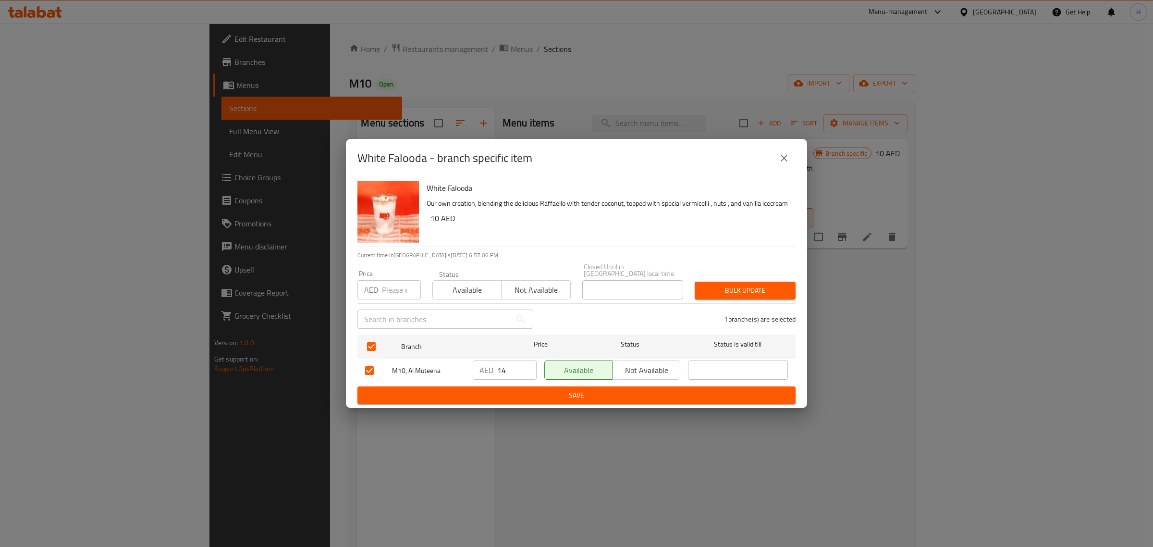
click at [390, 283] on input "number" at bounding box center [401, 289] width 39 height 19
paste input "14"
type input "14"
click at [721, 286] on span "Bulk update" at bounding box center [745, 290] width 86 height 12
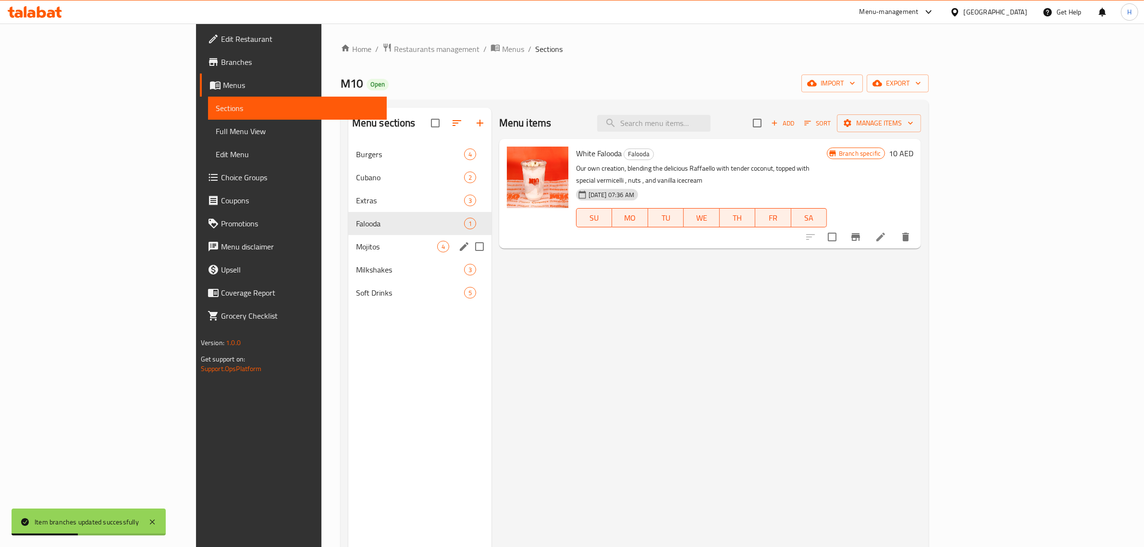
drag, startPoint x: 298, startPoint y: 246, endPoint x: 323, endPoint y: 251, distance: 25.4
click at [356, 246] on span "Mojitos" at bounding box center [396, 247] width 81 height 12
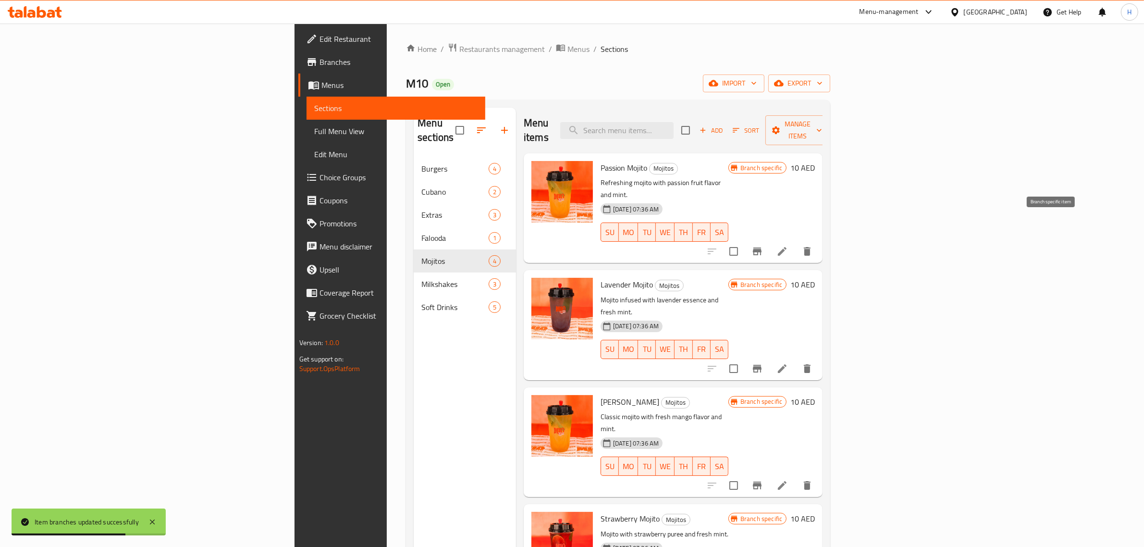
click at [762, 247] on icon "Branch-specific-item" at bounding box center [757, 251] width 9 height 8
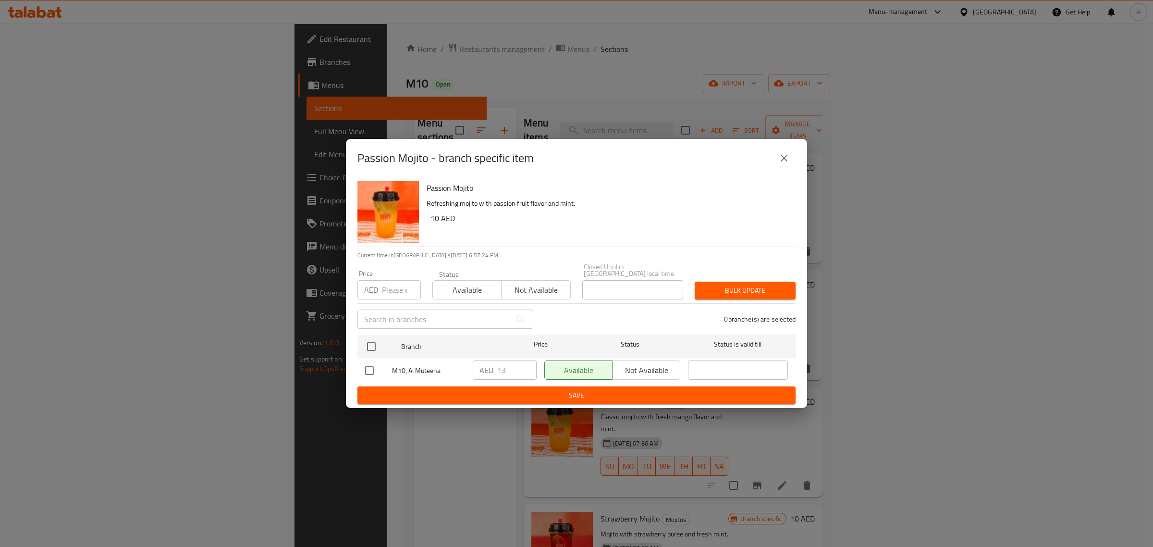
click at [385, 283] on input "number" at bounding box center [401, 289] width 39 height 19
paste input "14"
type input "14"
click at [371, 349] on input "checkbox" at bounding box center [371, 346] width 20 height 20
checkbox input "true"
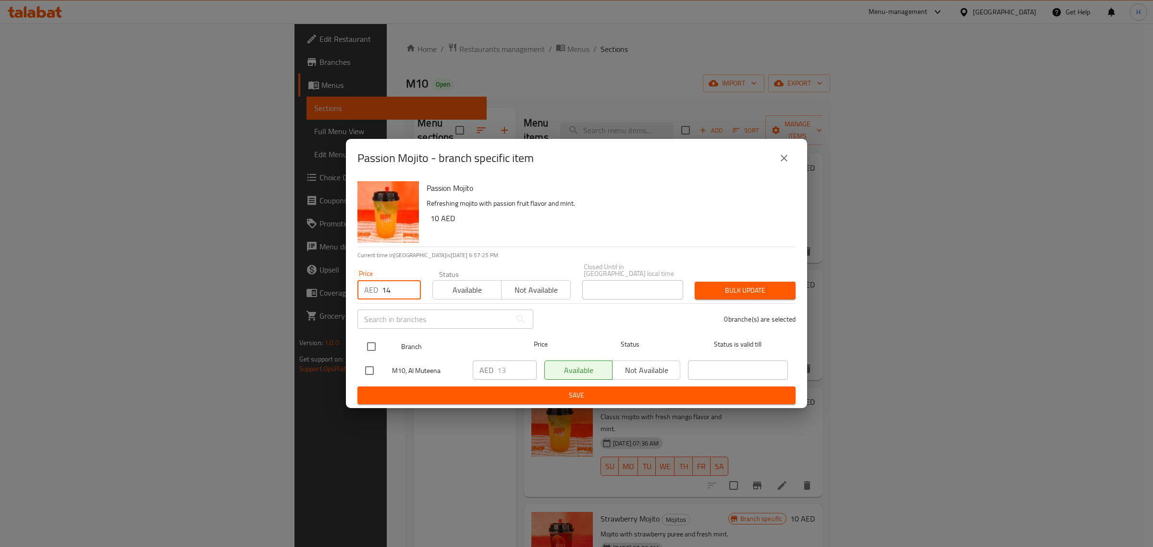
checkbox input "true"
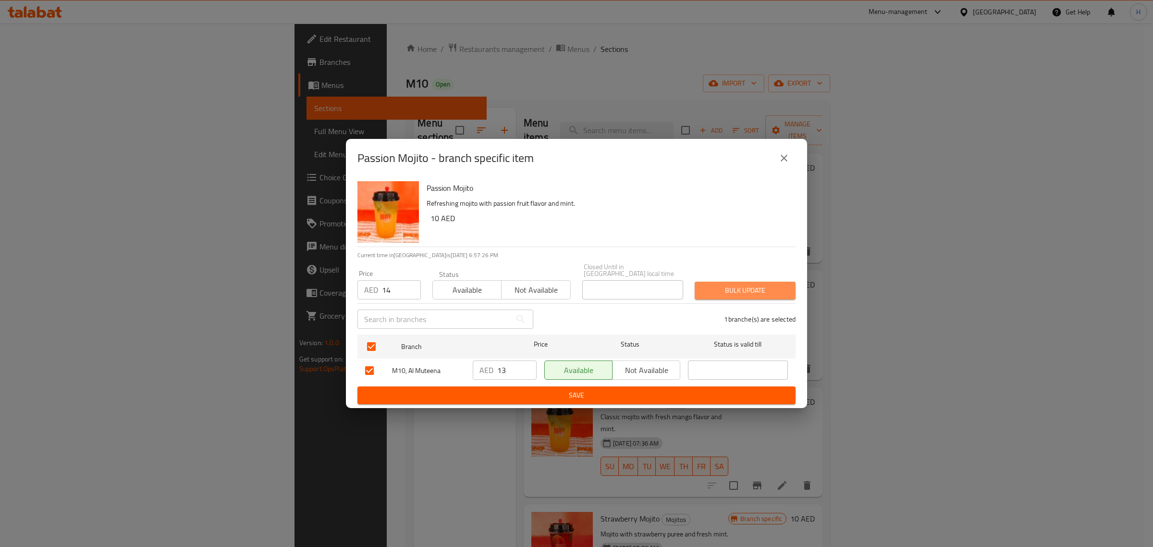
click at [722, 291] on span "Bulk update" at bounding box center [745, 290] width 86 height 12
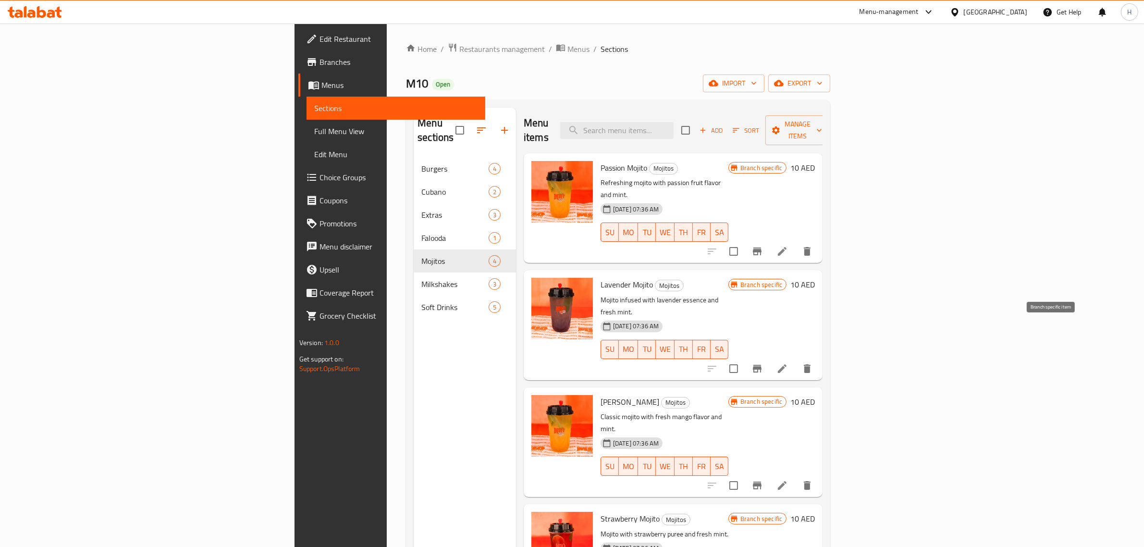
click at [763, 363] on icon "Branch-specific-item" at bounding box center [757, 369] width 12 height 12
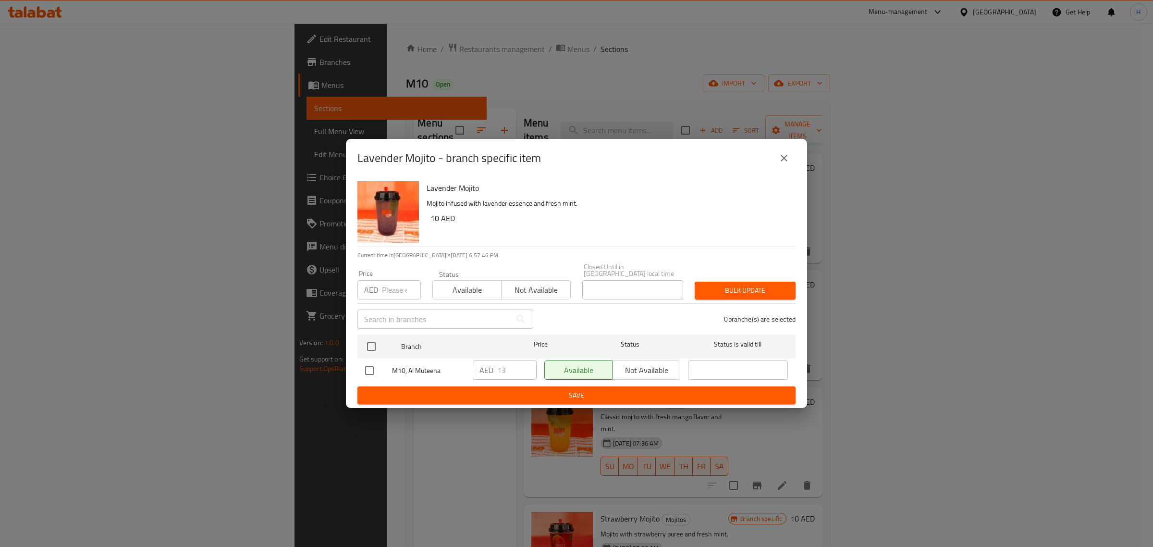
click at [393, 291] on input "number" at bounding box center [401, 289] width 39 height 19
paste input "14"
type input "14"
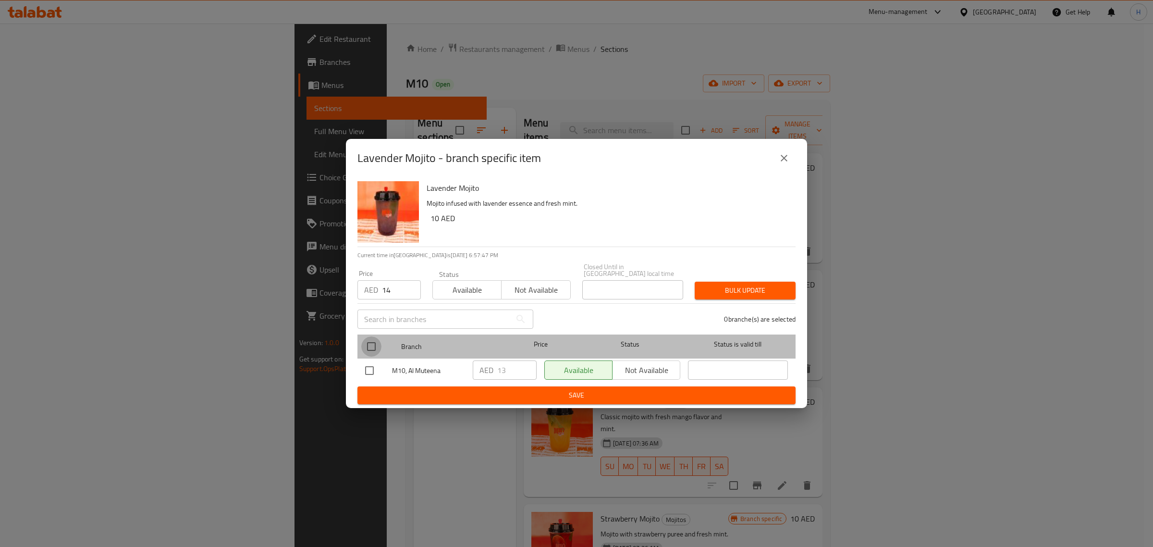
click at [371, 352] on input "checkbox" at bounding box center [371, 346] width 20 height 20
checkbox input "true"
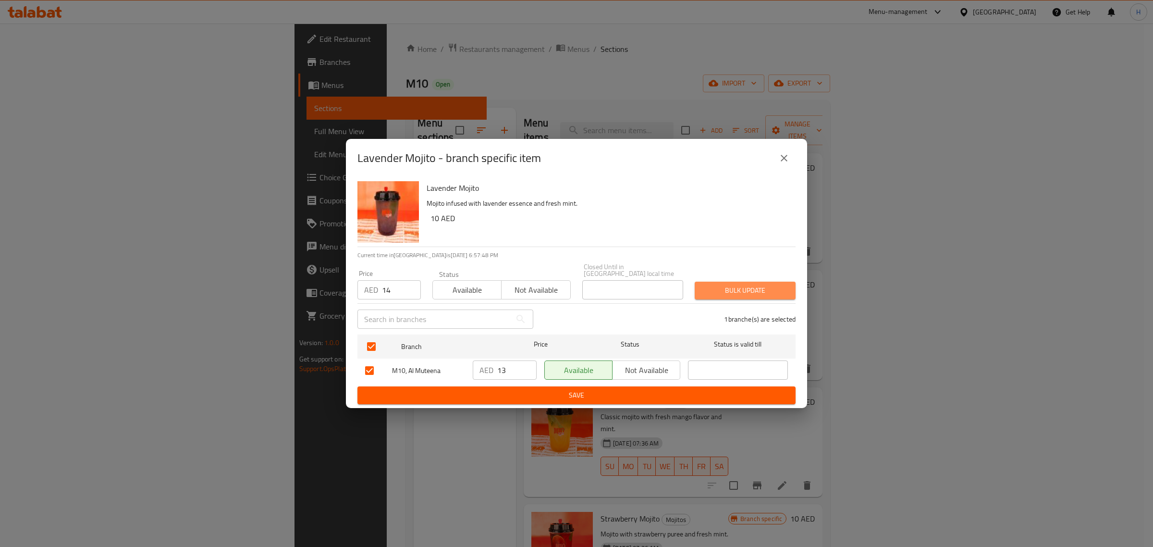
click at [734, 295] on span "Bulk update" at bounding box center [745, 290] width 86 height 12
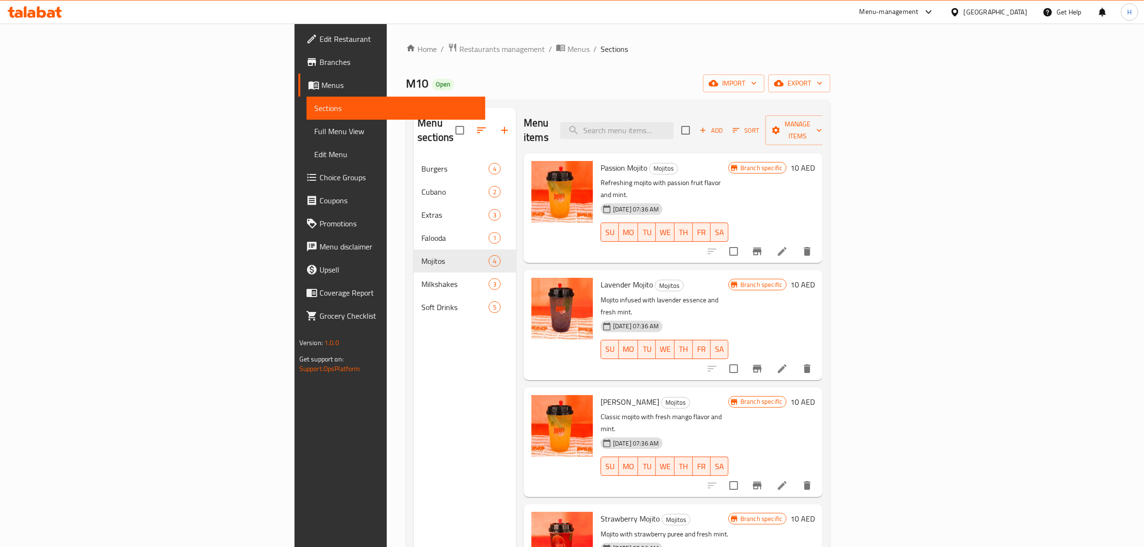
click at [763, 363] on icon "Branch-specific-item" at bounding box center [757, 369] width 12 height 12
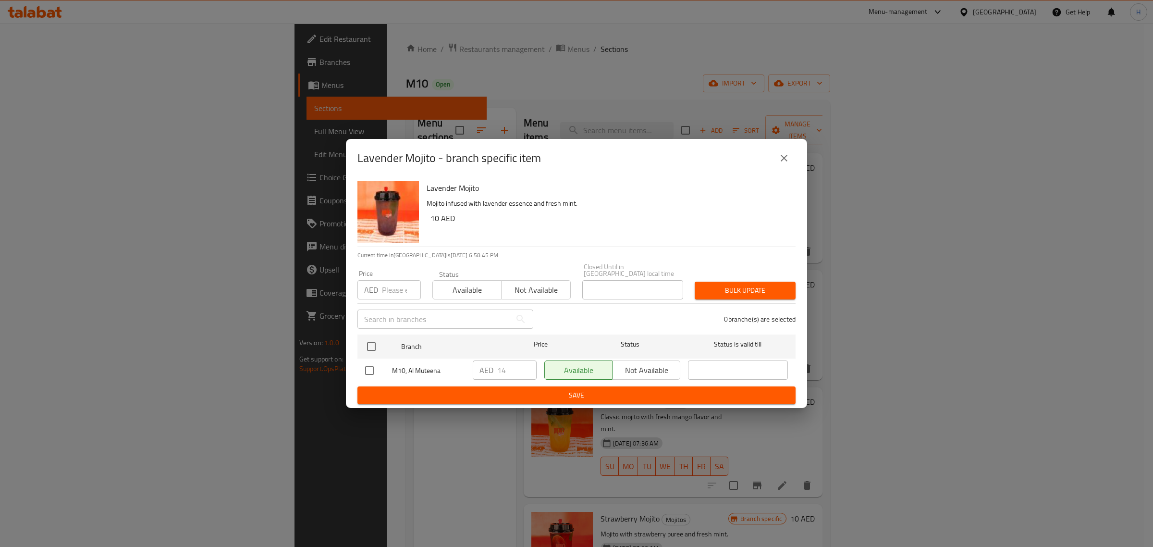
click at [779, 159] on icon "close" at bounding box center [784, 158] width 12 height 12
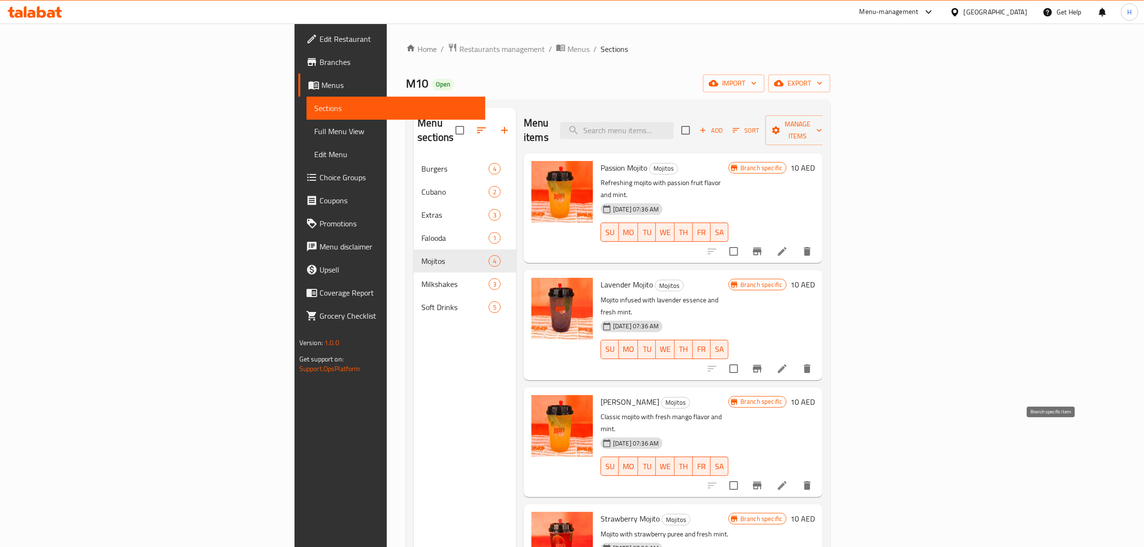
click at [763, 480] on icon "Branch-specific-item" at bounding box center [757, 486] width 12 height 12
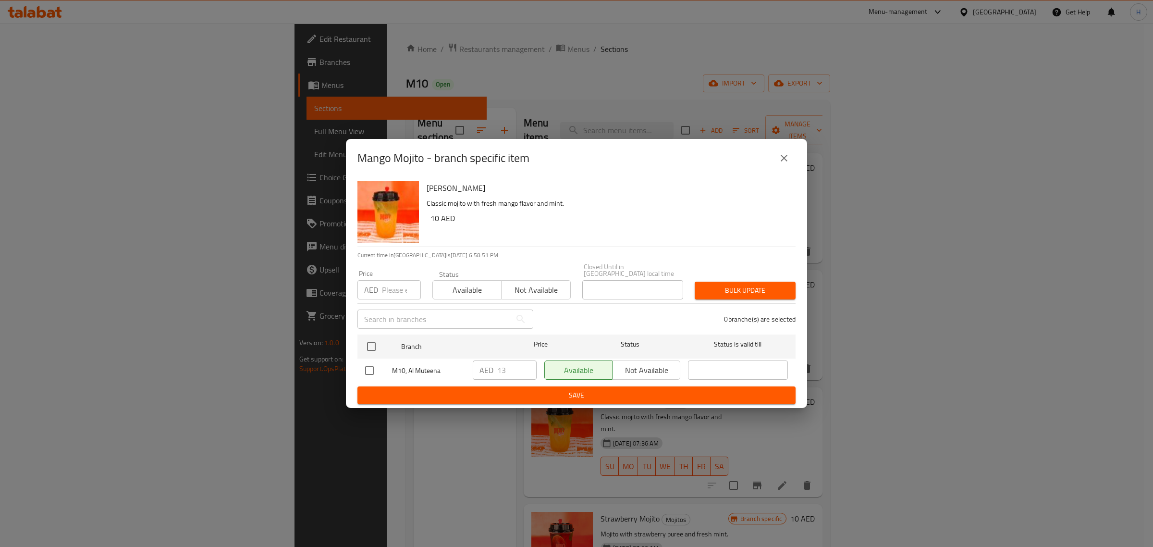
click at [380, 288] on div "AED Price" at bounding box center [388, 289] width 63 height 19
paste input "14"
type input "14"
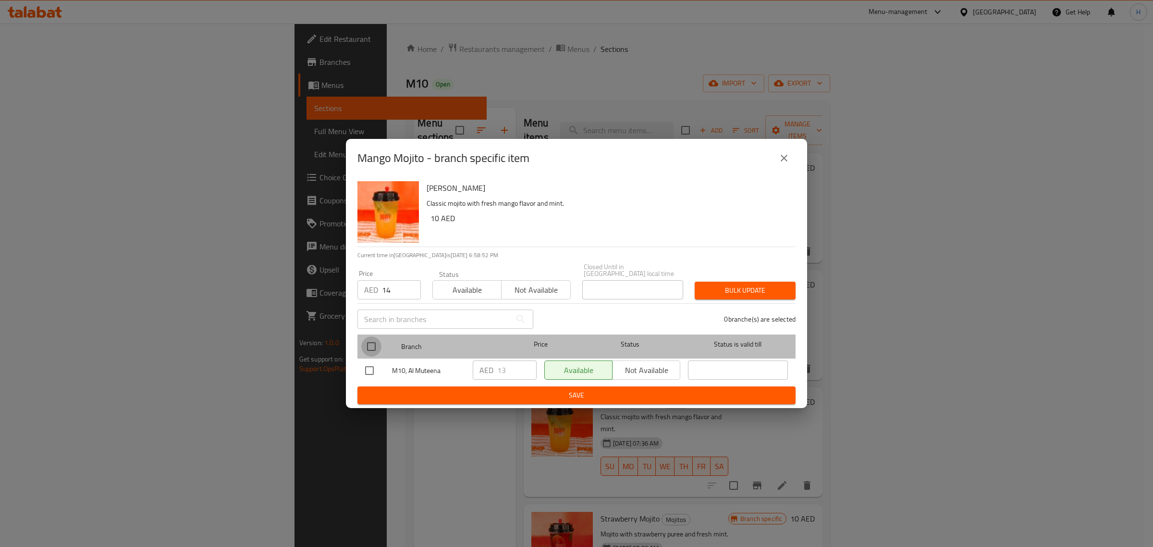
click at [369, 340] on input "checkbox" at bounding box center [371, 346] width 20 height 20
checkbox input "true"
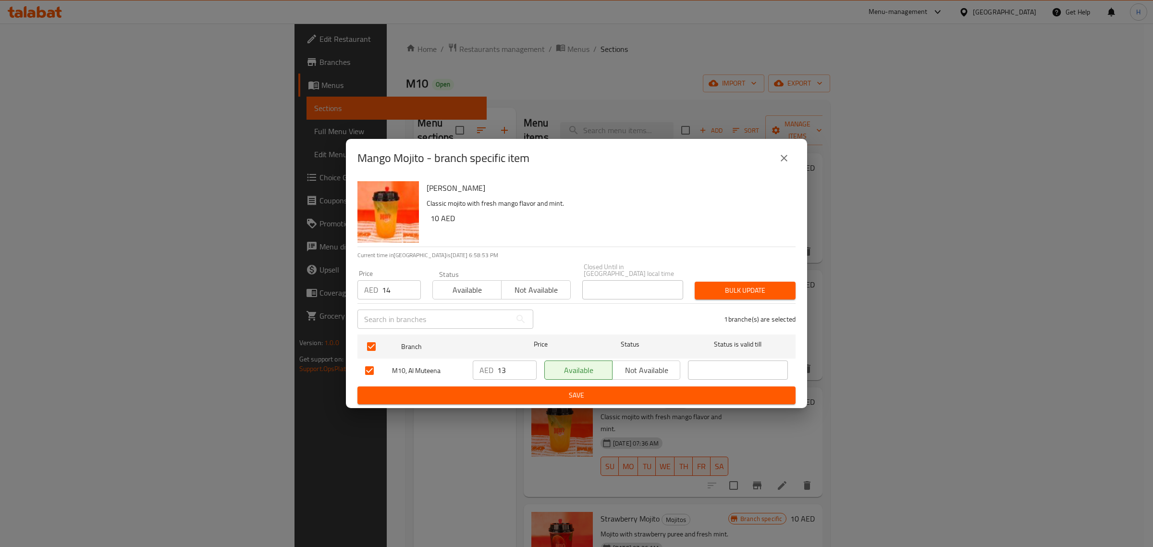
click at [763, 286] on span "Bulk update" at bounding box center [745, 290] width 86 height 12
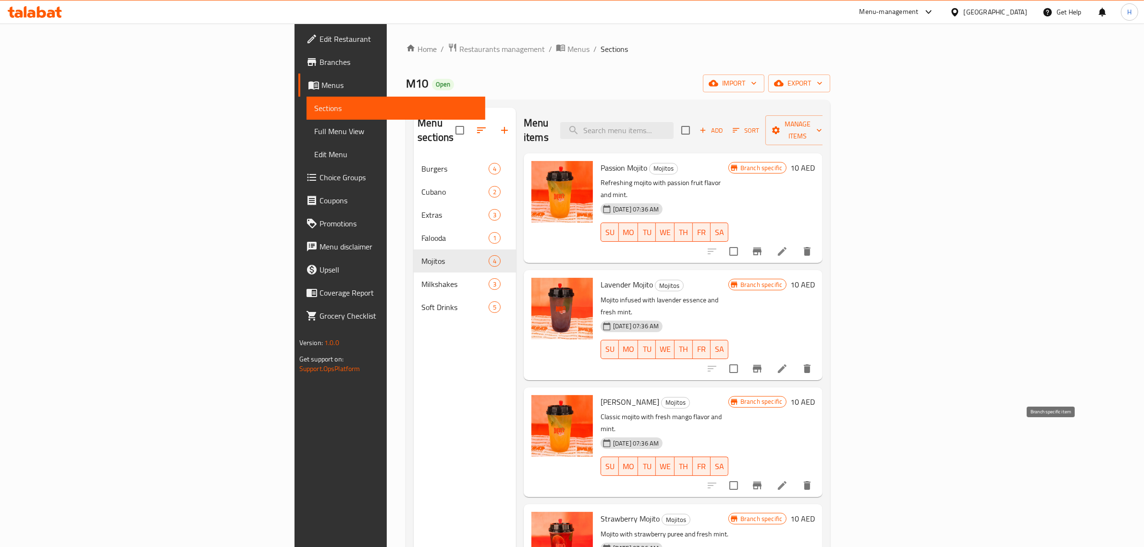
click at [769, 474] on button "Branch-specific-item" at bounding box center [757, 485] width 23 height 23
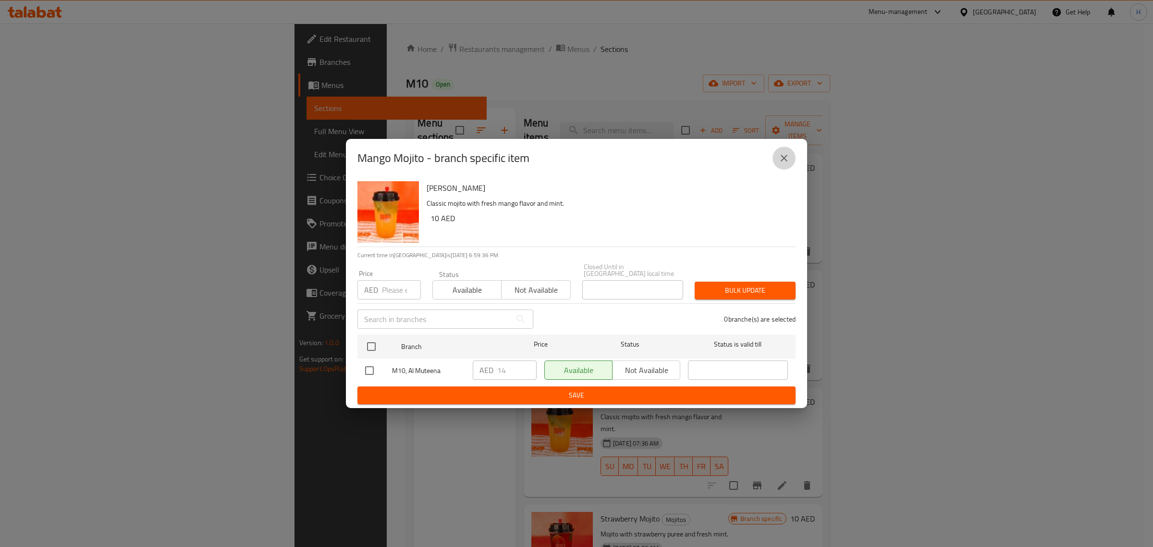
click at [782, 156] on icon "close" at bounding box center [784, 158] width 7 height 7
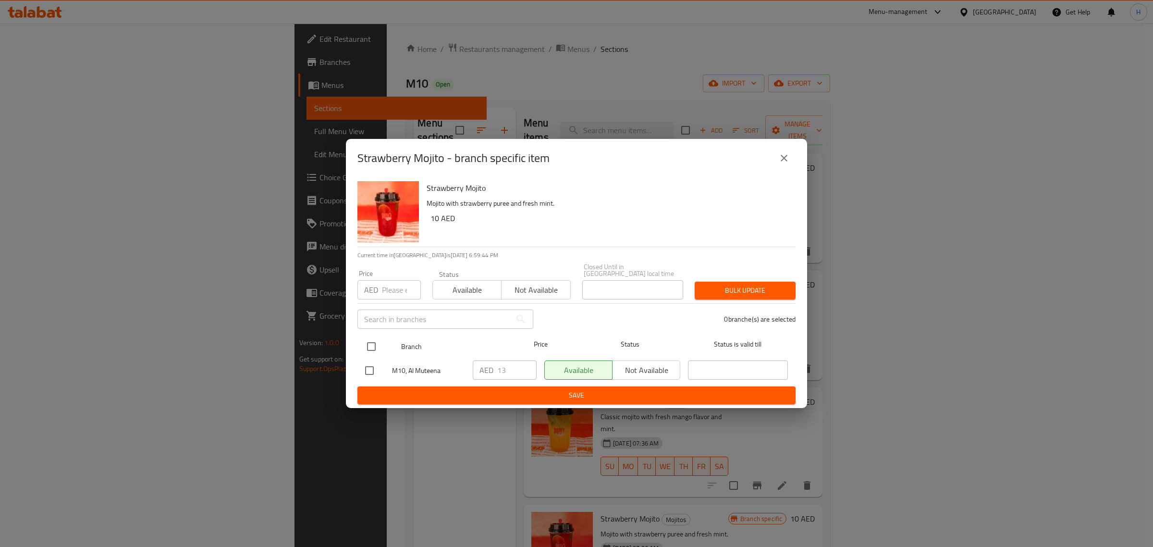
click at [371, 345] on input "checkbox" at bounding box center [371, 346] width 20 height 20
checkbox input "true"
click at [392, 291] on input "number" at bounding box center [401, 289] width 39 height 19
paste input "14"
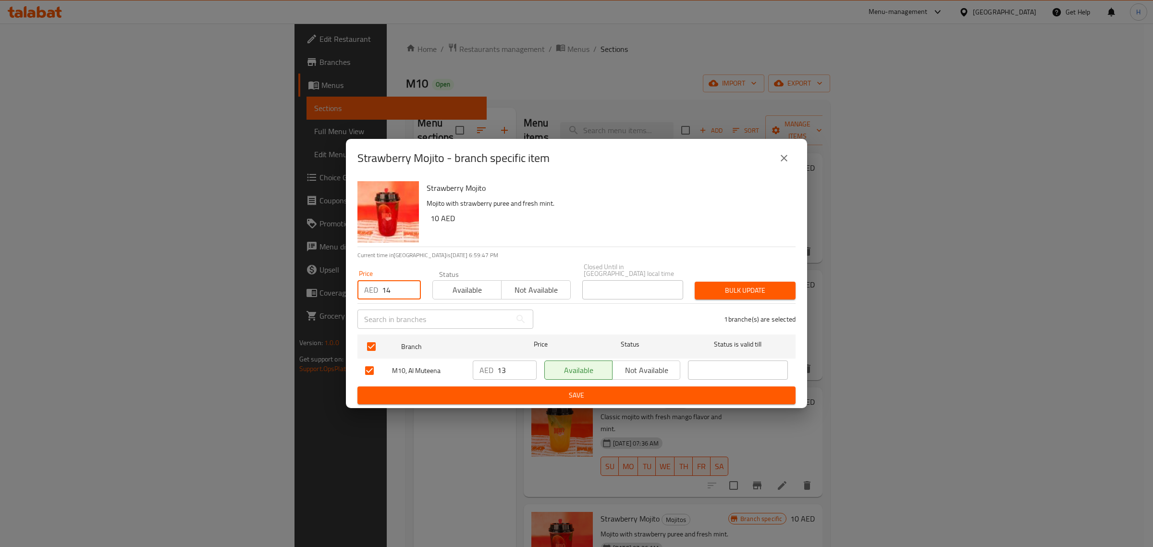
type input "14"
click at [741, 283] on button "Bulk update" at bounding box center [745, 291] width 101 height 18
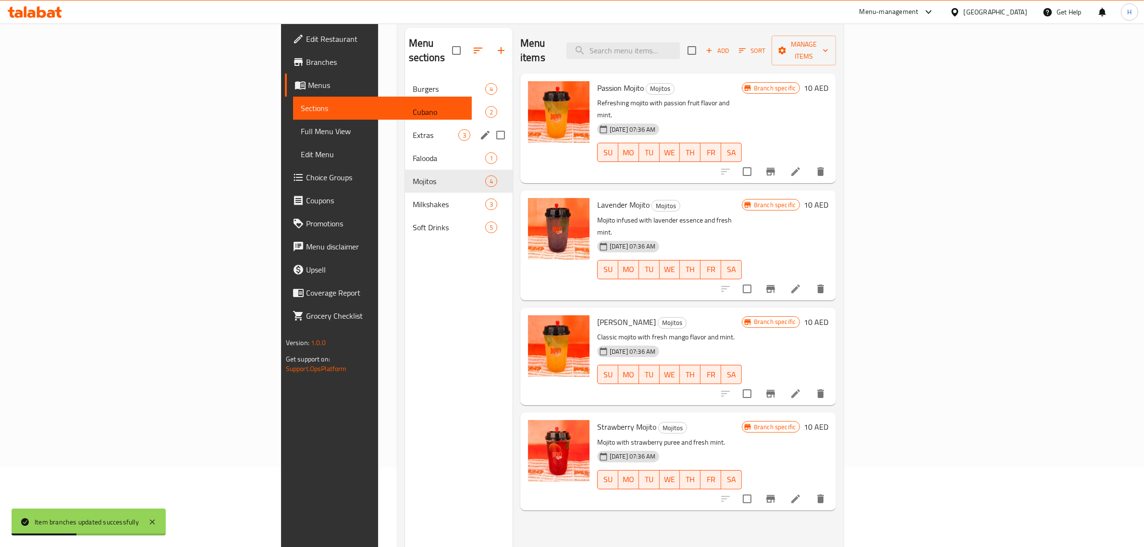
scroll to position [15, 0]
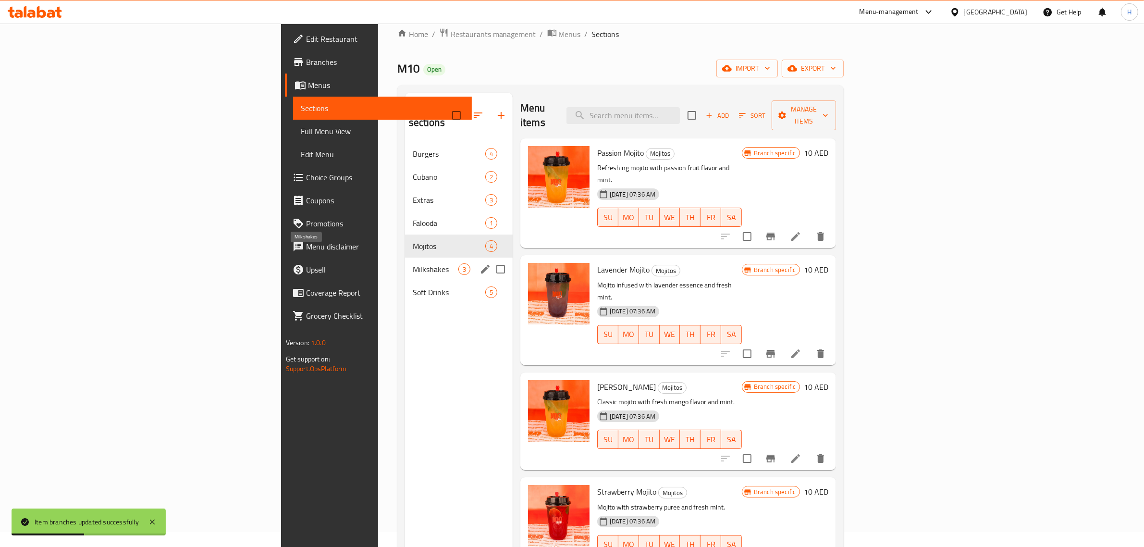
click at [413, 263] on span "Milkshakes" at bounding box center [436, 269] width 46 height 12
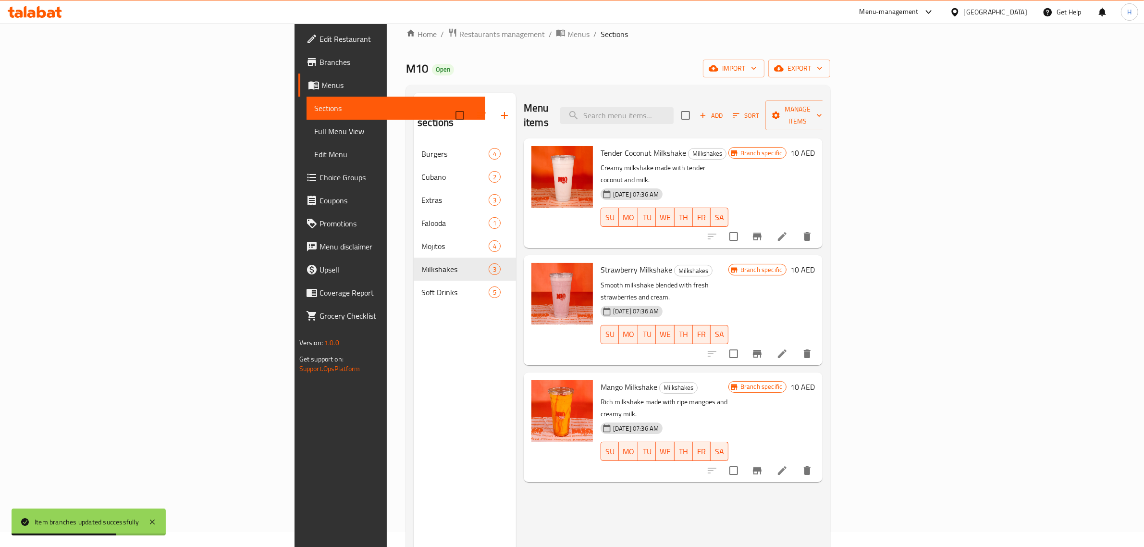
click at [762, 233] on icon "Branch-specific-item" at bounding box center [757, 237] width 9 height 8
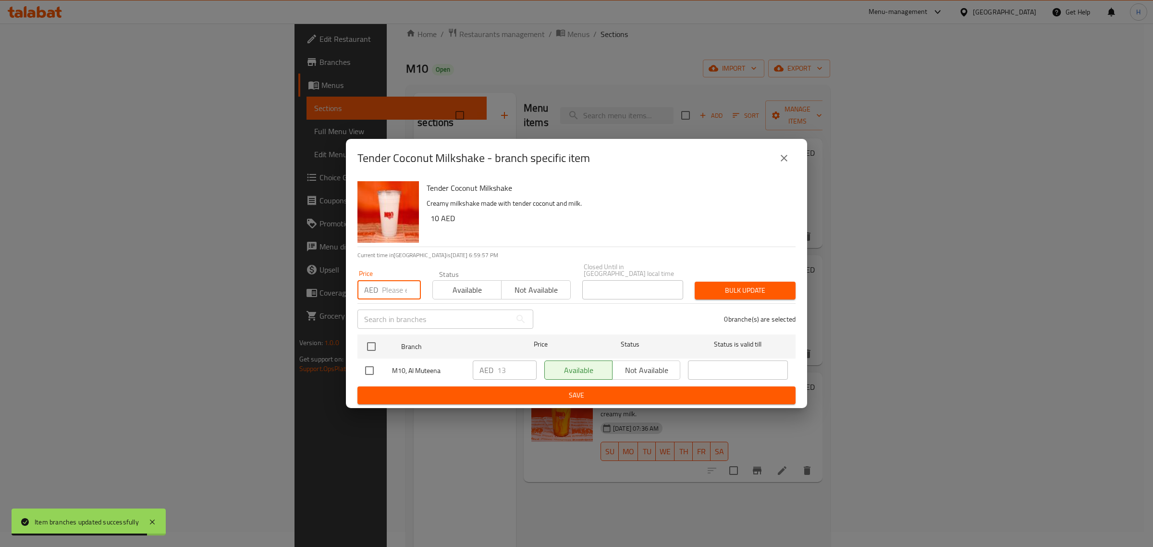
click at [388, 289] on input "number" at bounding box center [401, 289] width 39 height 19
paste input "14"
type input "14"
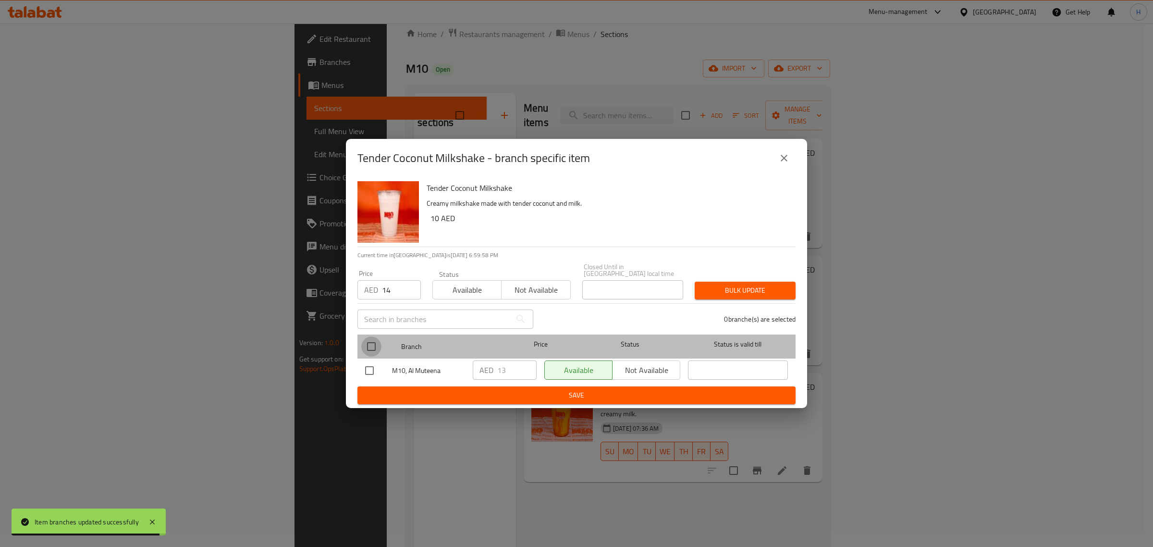
click at [369, 348] on input "checkbox" at bounding box center [371, 346] width 20 height 20
checkbox input "true"
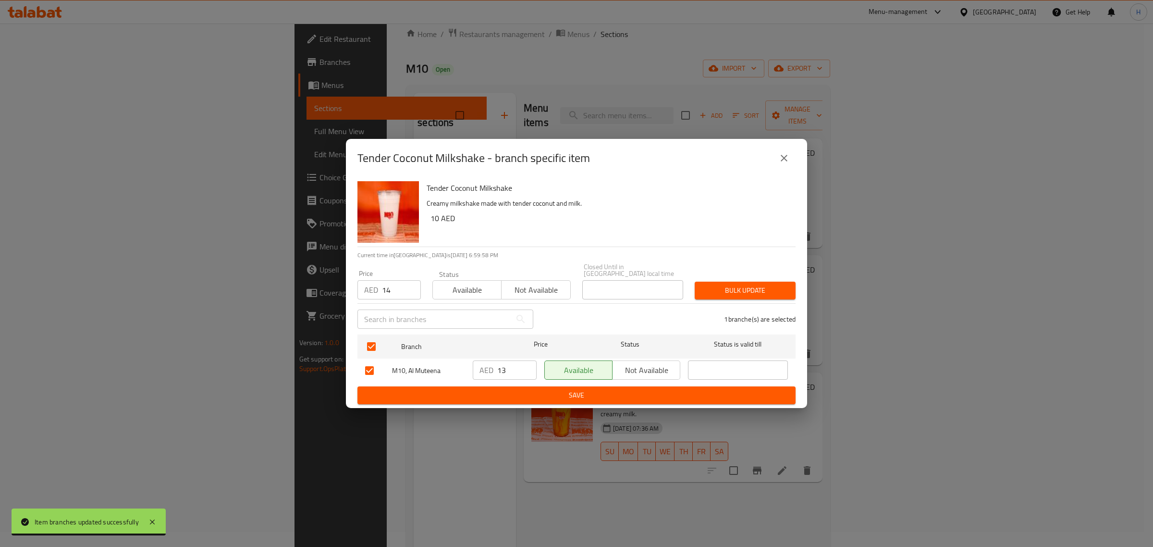
click at [765, 291] on span "Bulk update" at bounding box center [745, 290] width 86 height 12
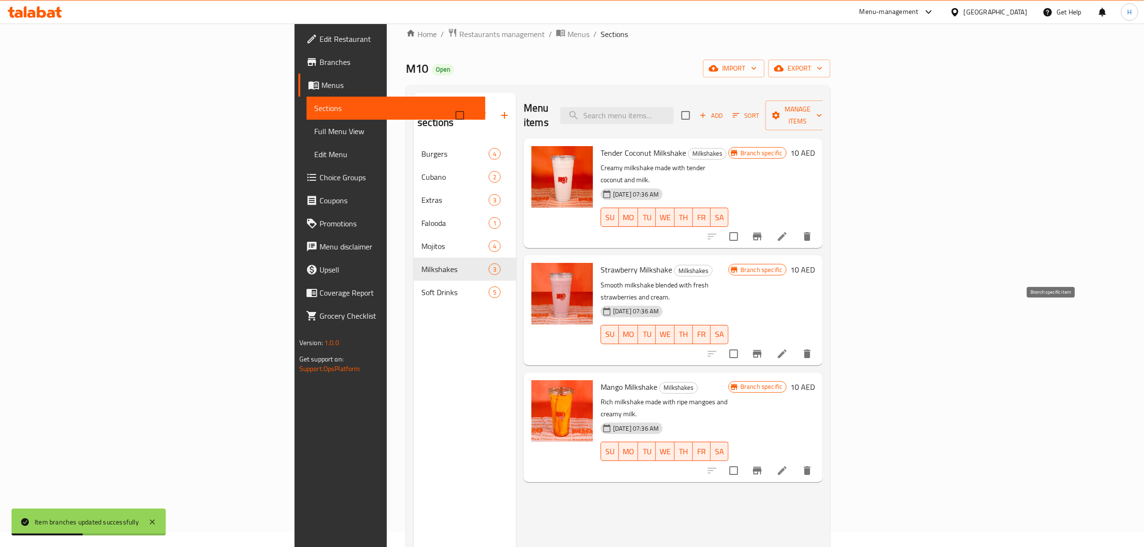
click at [763, 348] on icon "Branch-specific-item" at bounding box center [757, 354] width 12 height 12
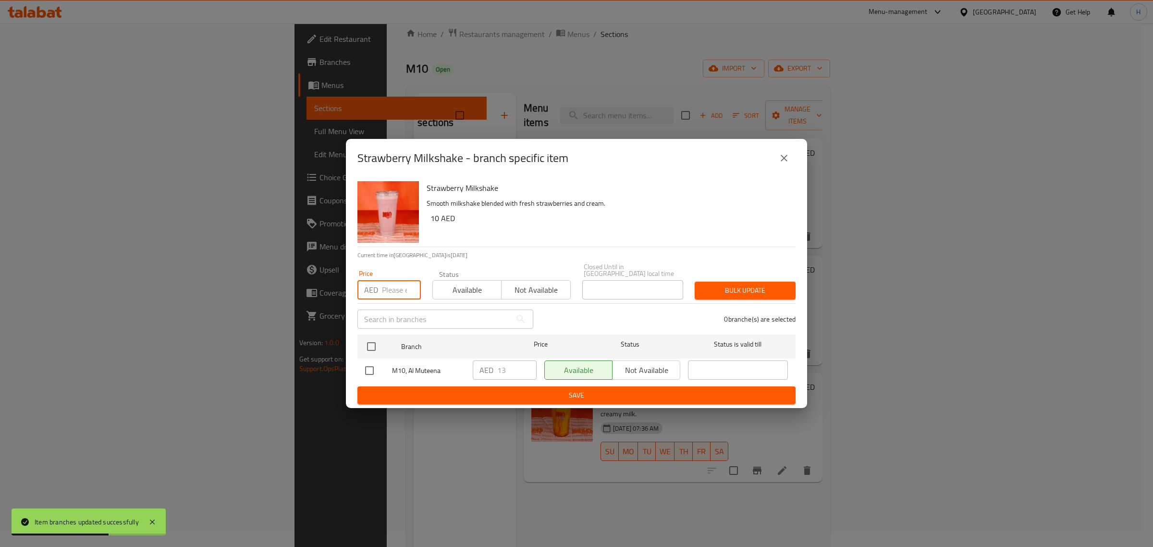
drag, startPoint x: 384, startPoint y: 289, endPoint x: 385, endPoint y: 298, distance: 9.1
click at [384, 289] on input "number" at bounding box center [401, 289] width 39 height 19
paste input "14"
type input "14"
click at [366, 347] on input "checkbox" at bounding box center [371, 346] width 20 height 20
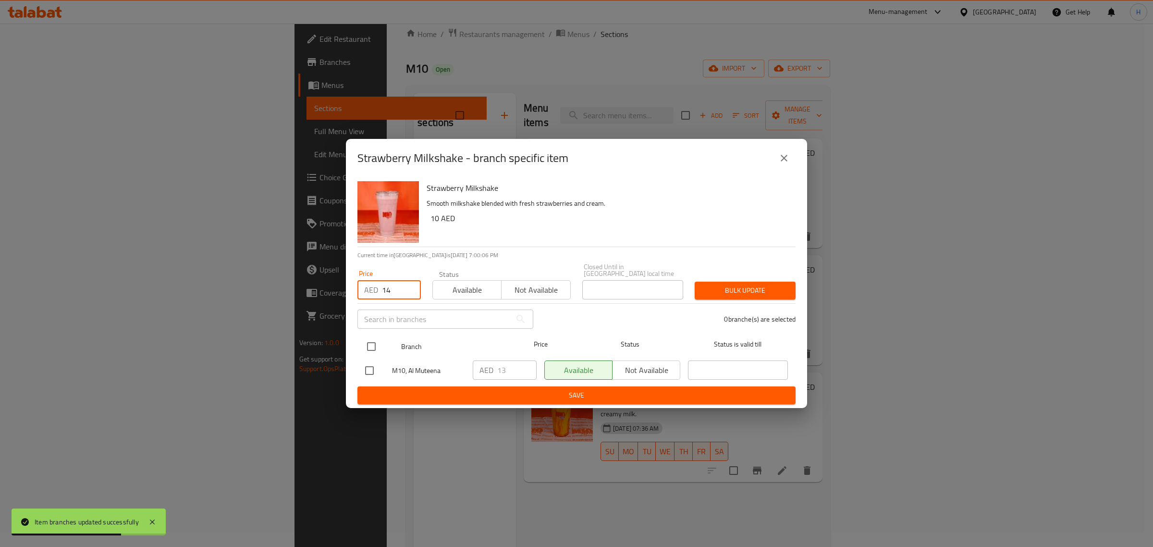
checkbox input "true"
click at [753, 286] on span "Bulk update" at bounding box center [745, 290] width 86 height 12
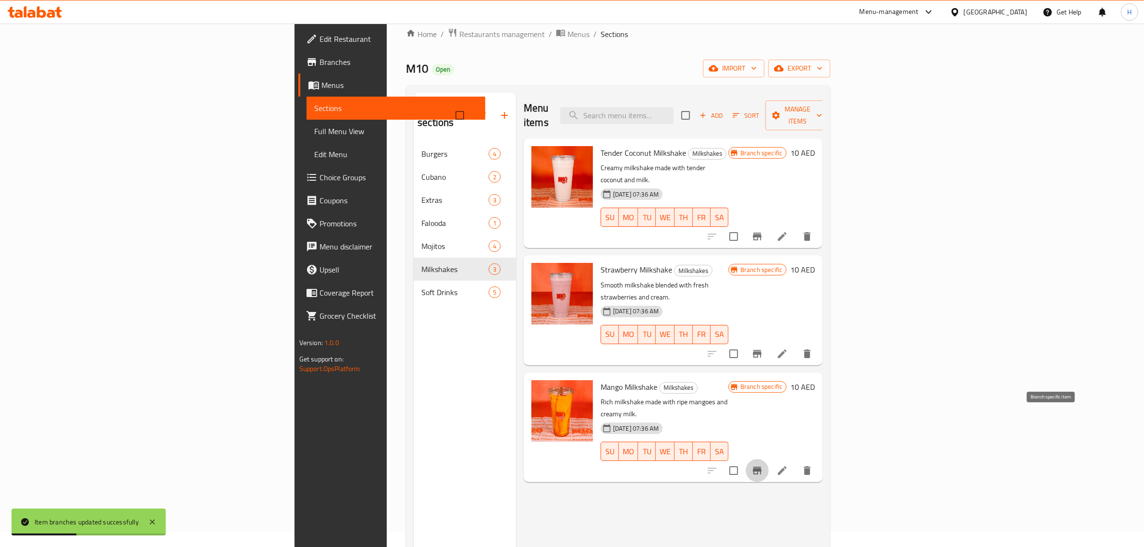
click at [763, 465] on icon "Branch-specific-item" at bounding box center [757, 471] width 12 height 12
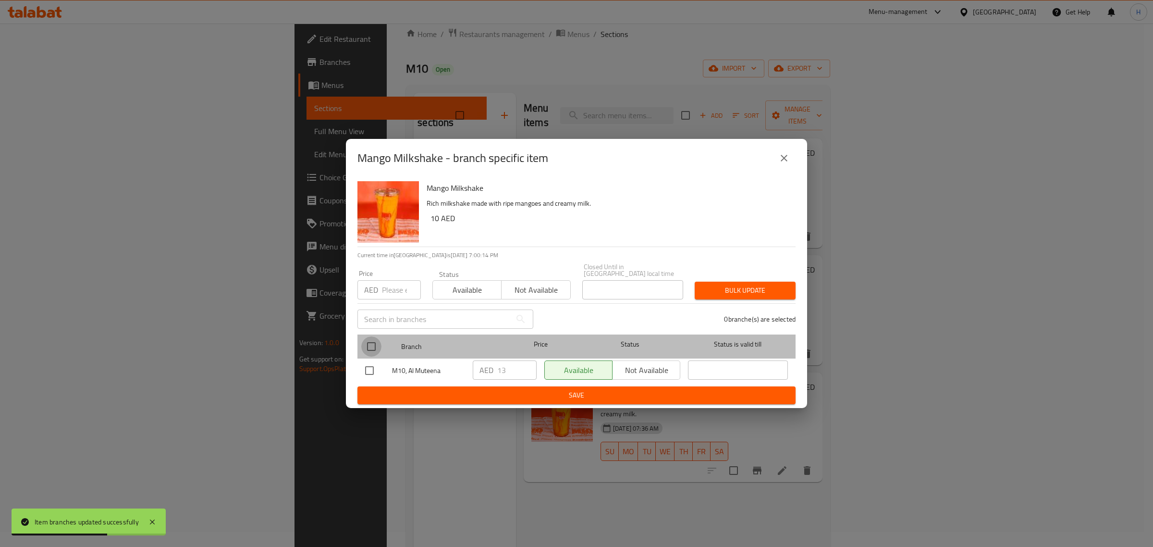
click at [378, 347] on input "checkbox" at bounding box center [371, 346] width 20 height 20
checkbox input "true"
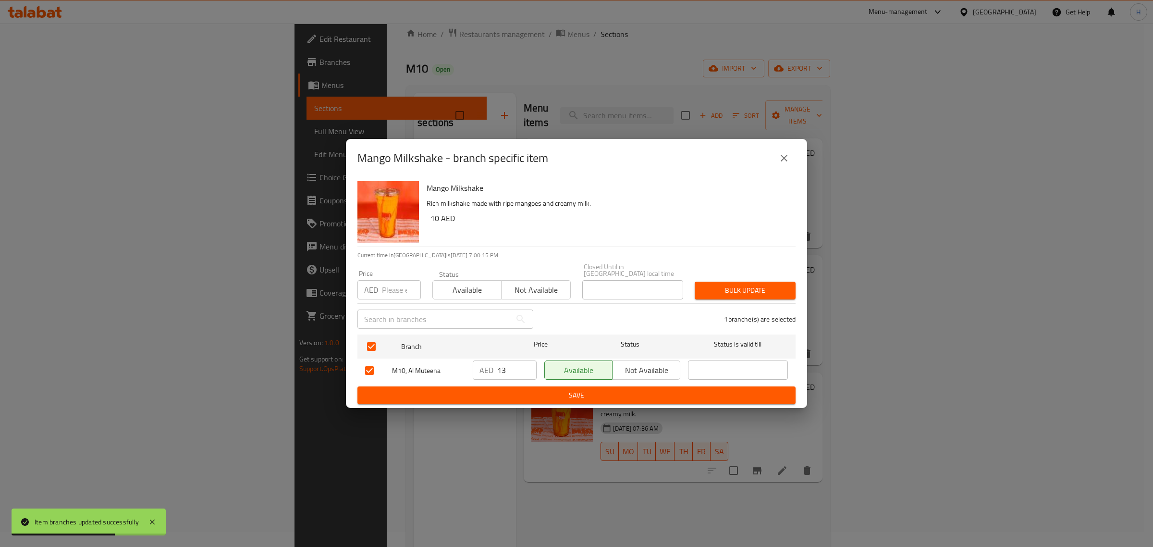
drag, startPoint x: 395, startPoint y: 292, endPoint x: 513, endPoint y: 278, distance: 118.1
click at [395, 292] on input "number" at bounding box center [401, 289] width 39 height 19
paste input "14"
type input "14"
click at [770, 294] on span "Bulk update" at bounding box center [745, 290] width 86 height 12
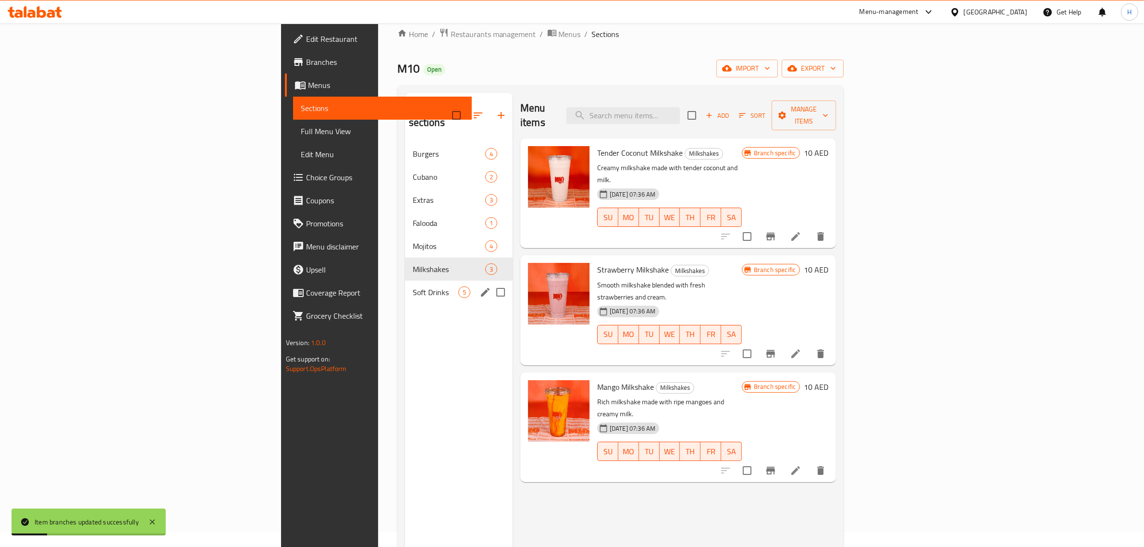
click at [413, 286] on span "Soft Drinks" at bounding box center [436, 292] width 46 height 12
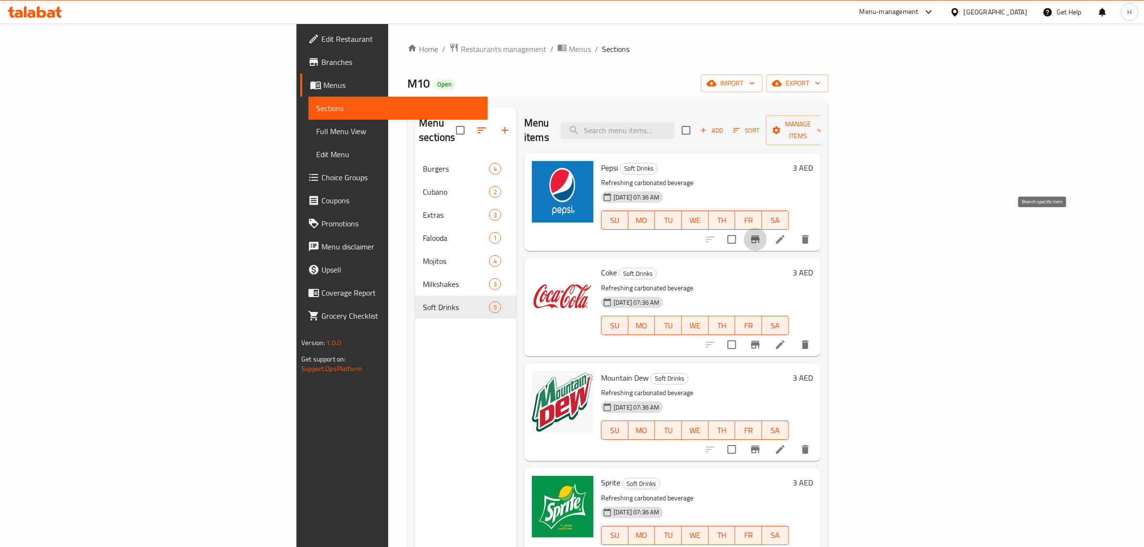
click at [761, 234] on icon "Branch-specific-item" at bounding box center [756, 240] width 12 height 12
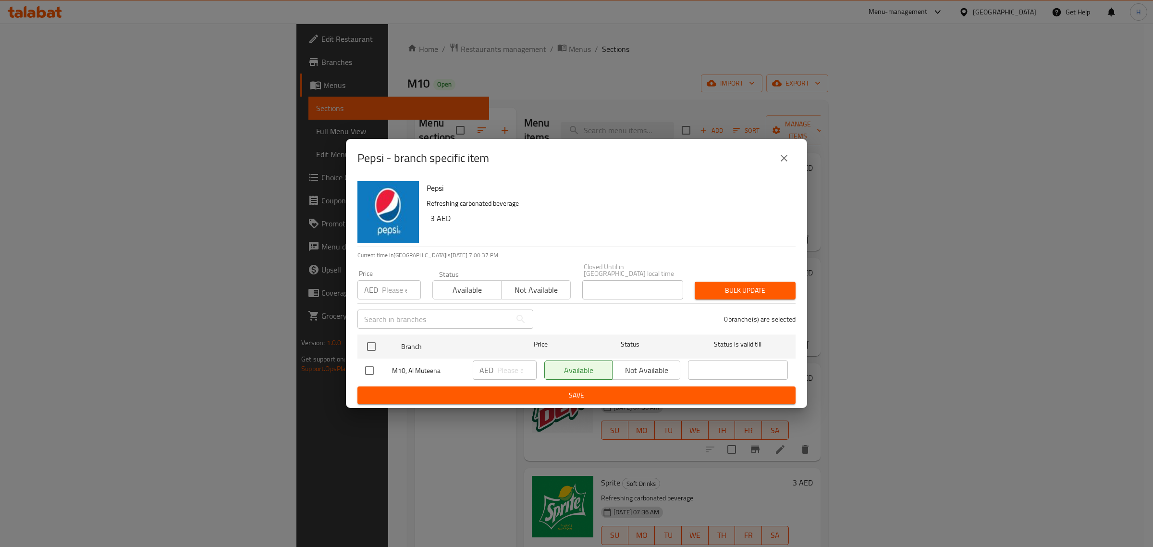
click at [781, 158] on icon "close" at bounding box center [784, 158] width 12 height 12
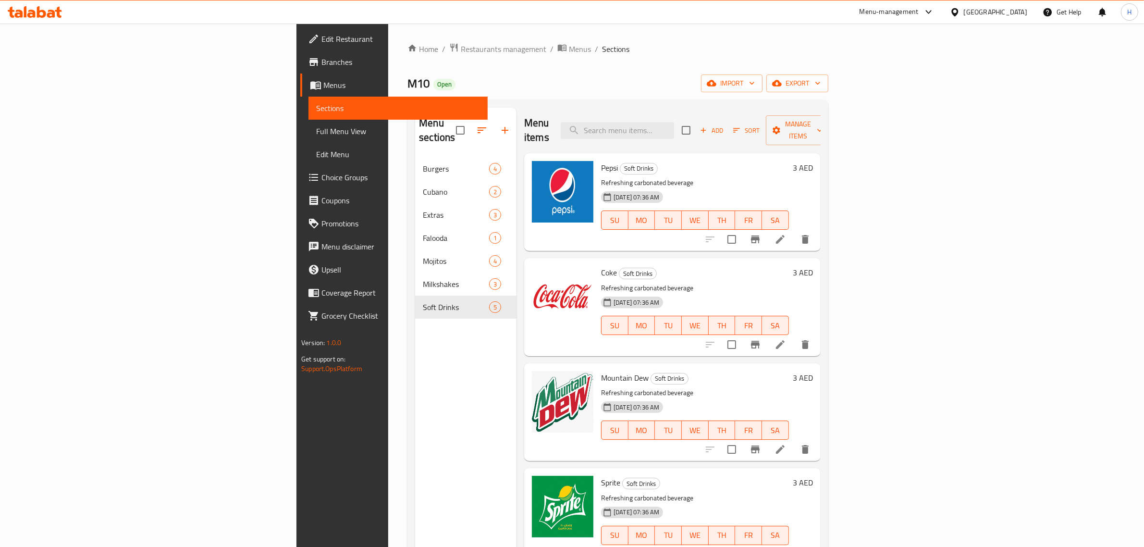
click at [813, 161] on h6 "3 AED" at bounding box center [803, 167] width 20 height 13
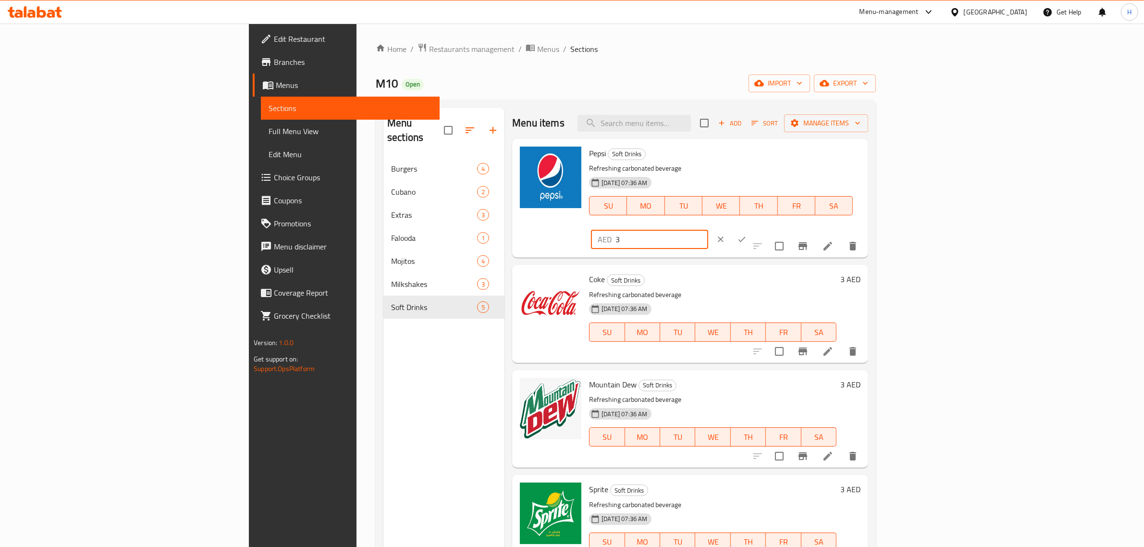
click at [708, 230] on input "3" at bounding box center [661, 239] width 93 height 19
paste input "5"
type input "5"
click at [747, 234] on icon "ok" at bounding box center [742, 239] width 10 height 10
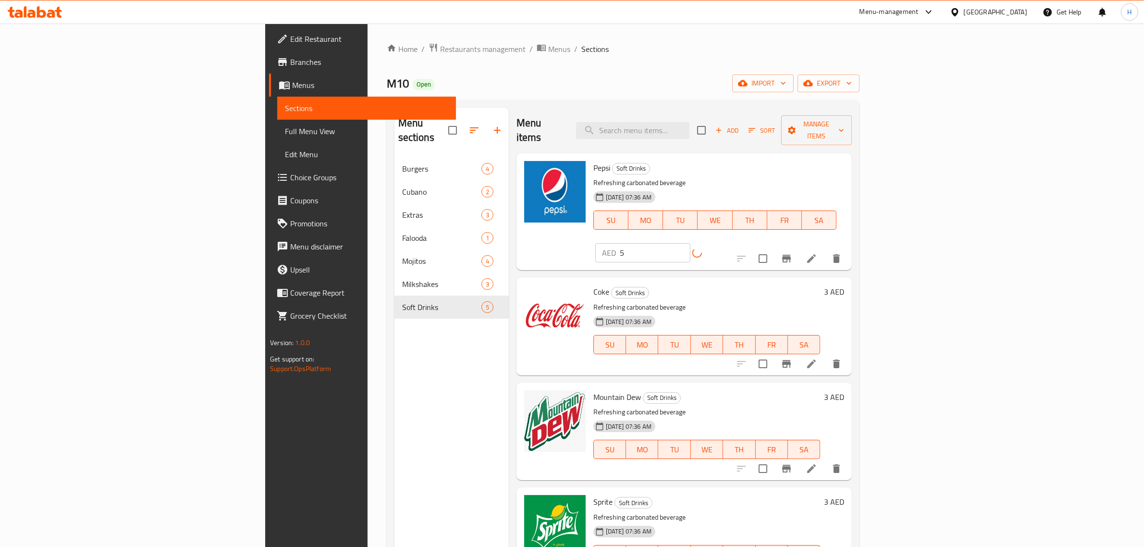
click at [844, 285] on h6 "3 AED" at bounding box center [834, 291] width 20 height 13
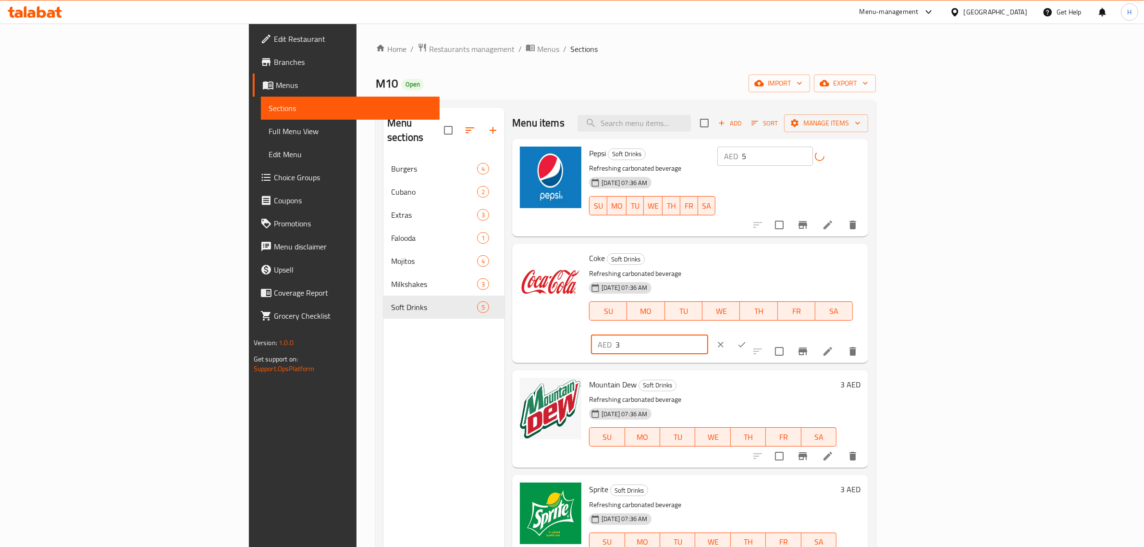
click at [708, 335] on input "3" at bounding box center [661, 344] width 93 height 19
paste input "5"
type input "5"
click at [747, 340] on icon "ok" at bounding box center [742, 345] width 10 height 10
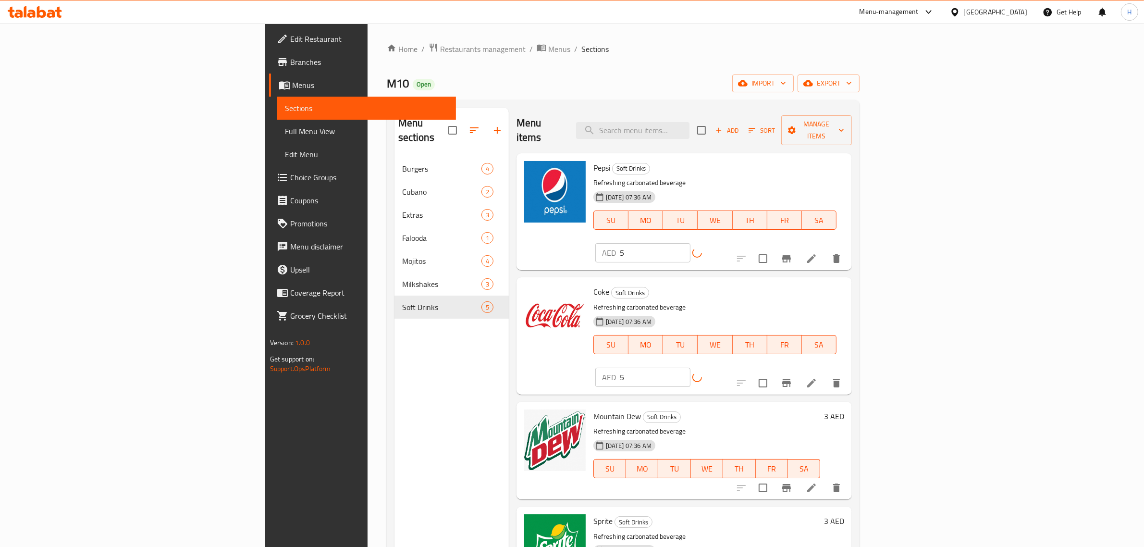
click at [844, 409] on div "3 AED" at bounding box center [832, 415] width 24 height 13
click at [844, 409] on h6 "3 AED" at bounding box center [834, 415] width 20 height 13
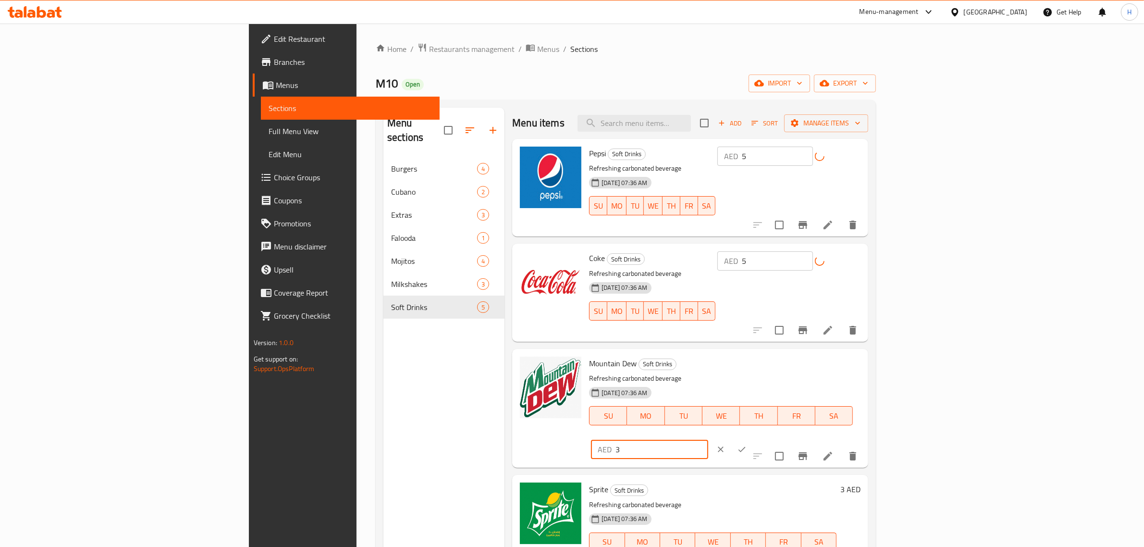
click at [708, 440] on input "3" at bounding box center [661, 449] width 93 height 19
paste input "5"
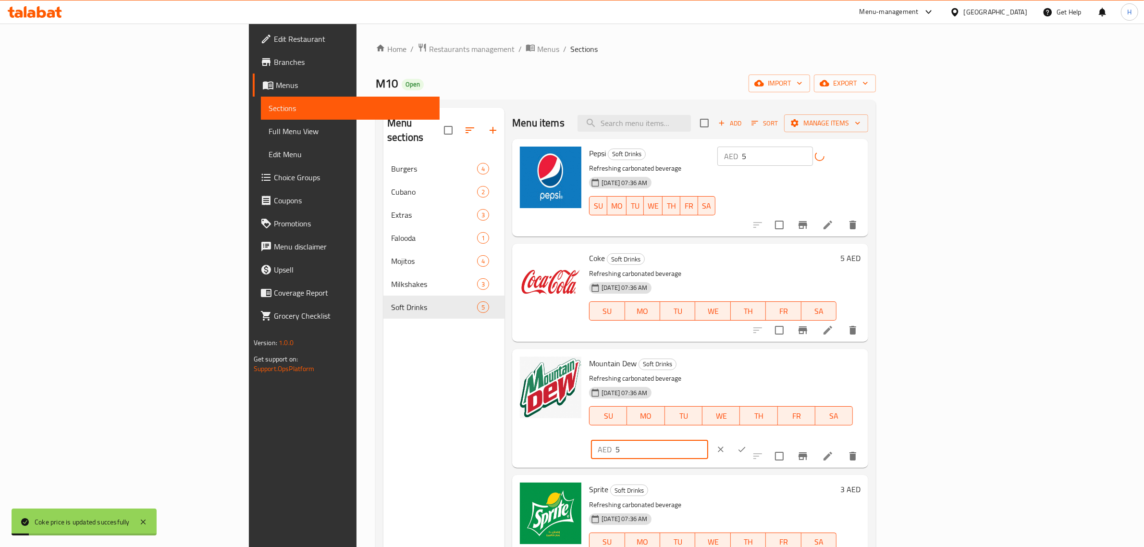
type input "5"
click at [747, 444] on icon "ok" at bounding box center [742, 449] width 10 height 10
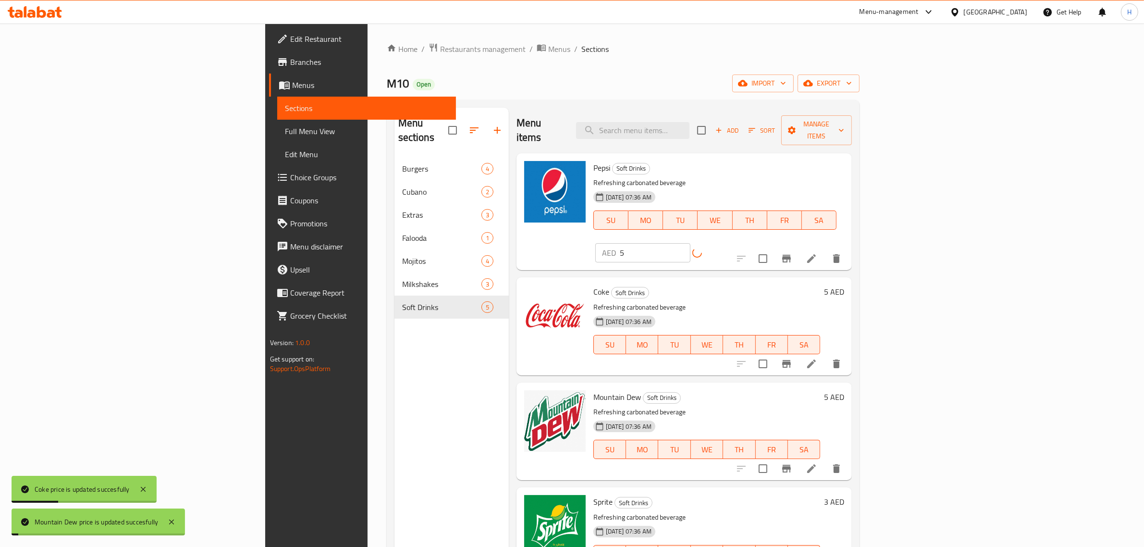
click at [844, 495] on h6 "3 AED" at bounding box center [834, 501] width 20 height 13
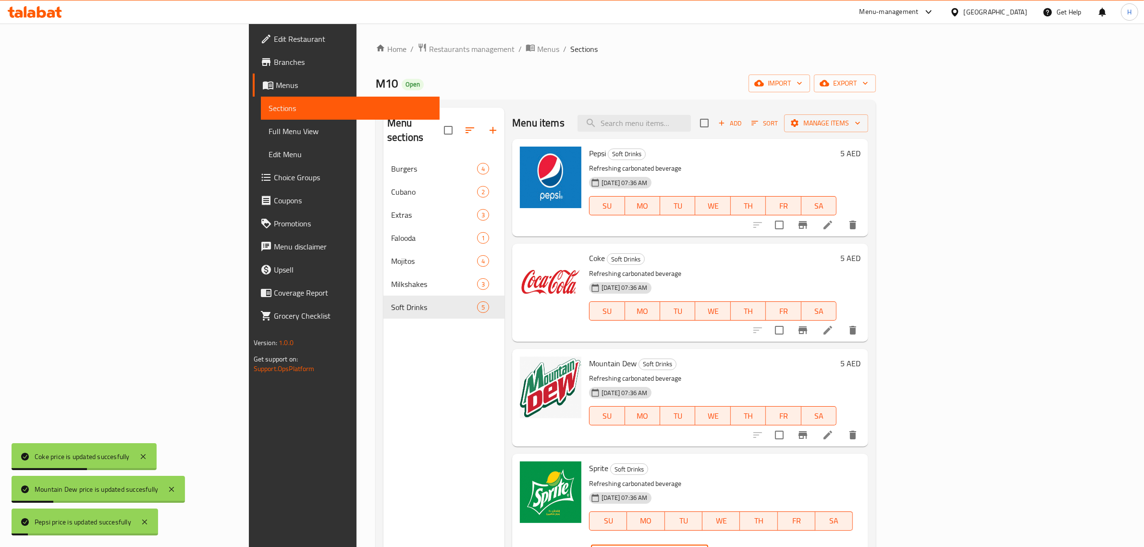
click at [708, 545] on input "3" at bounding box center [661, 554] width 93 height 19
paste input "5"
type input "5"
click at [747, 546] on icon "ok" at bounding box center [742, 555] width 10 height 10
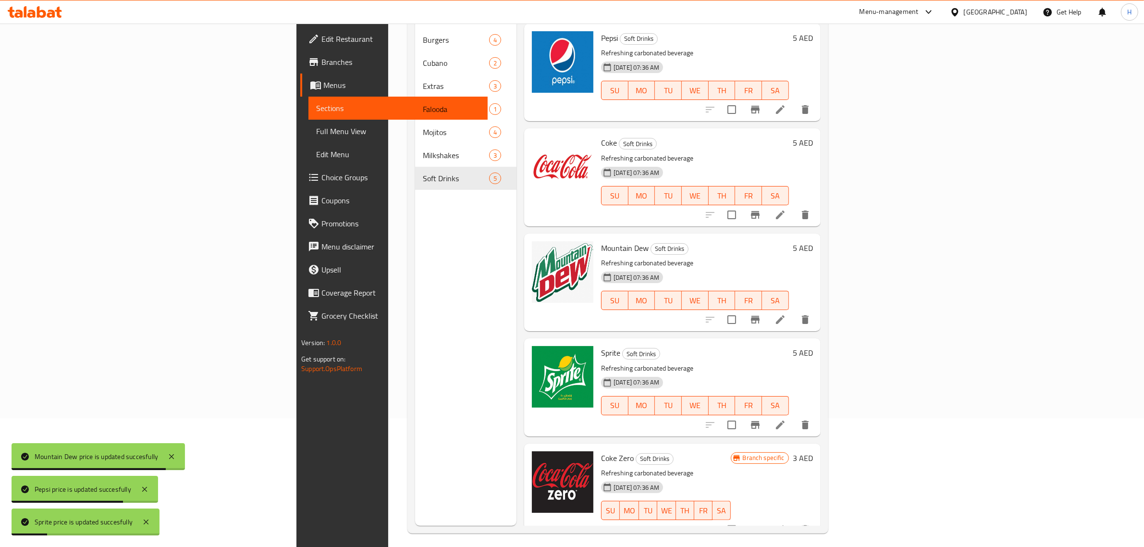
scroll to position [135, 0]
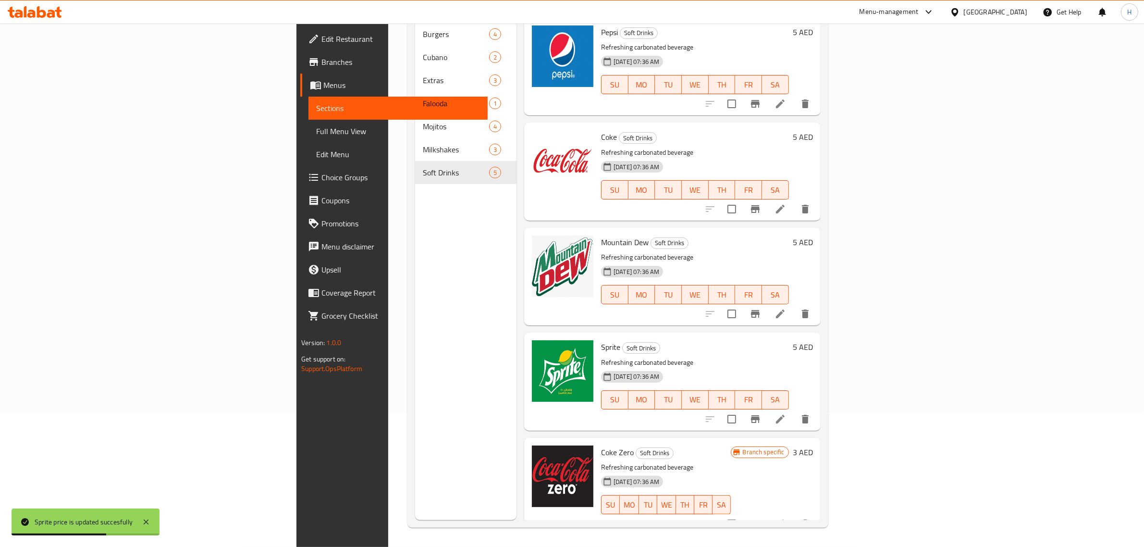
click at [813, 445] on h6 "3 AED" at bounding box center [803, 451] width 20 height 13
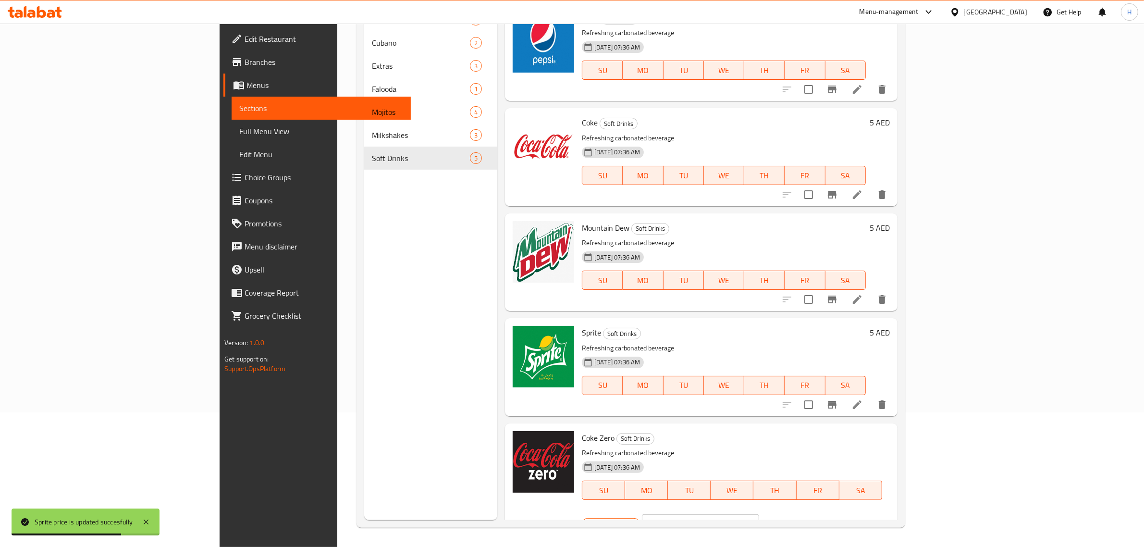
click at [759, 514] on input "3" at bounding box center [712, 523] width 93 height 19
paste input "5"
type input "5"
click at [803, 513] on button "ok" at bounding box center [792, 523] width 21 height 21
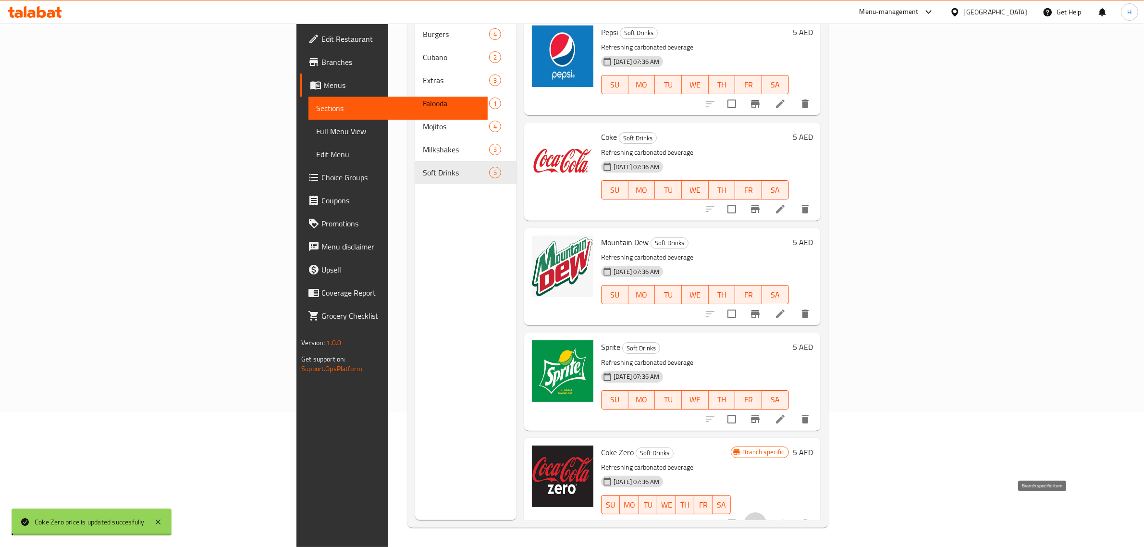
click at [760, 520] on icon "Branch-specific-item" at bounding box center [755, 524] width 9 height 8
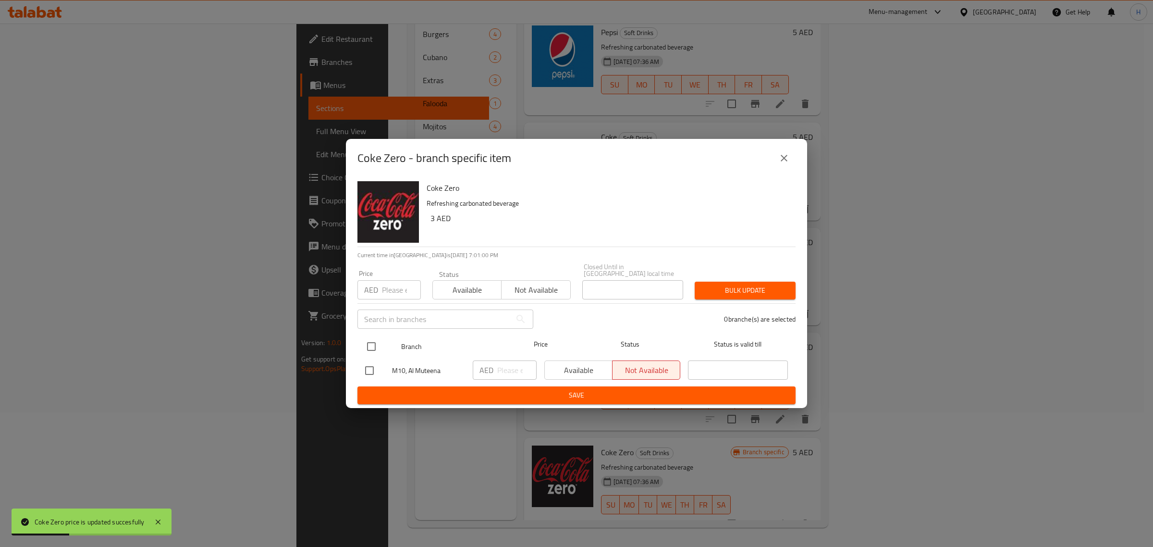
click at [374, 346] on input "checkbox" at bounding box center [371, 346] width 20 height 20
checkbox input "true"
drag, startPoint x: 390, startPoint y: 283, endPoint x: 405, endPoint y: 280, distance: 15.2
click at [390, 283] on input "number" at bounding box center [401, 289] width 39 height 19
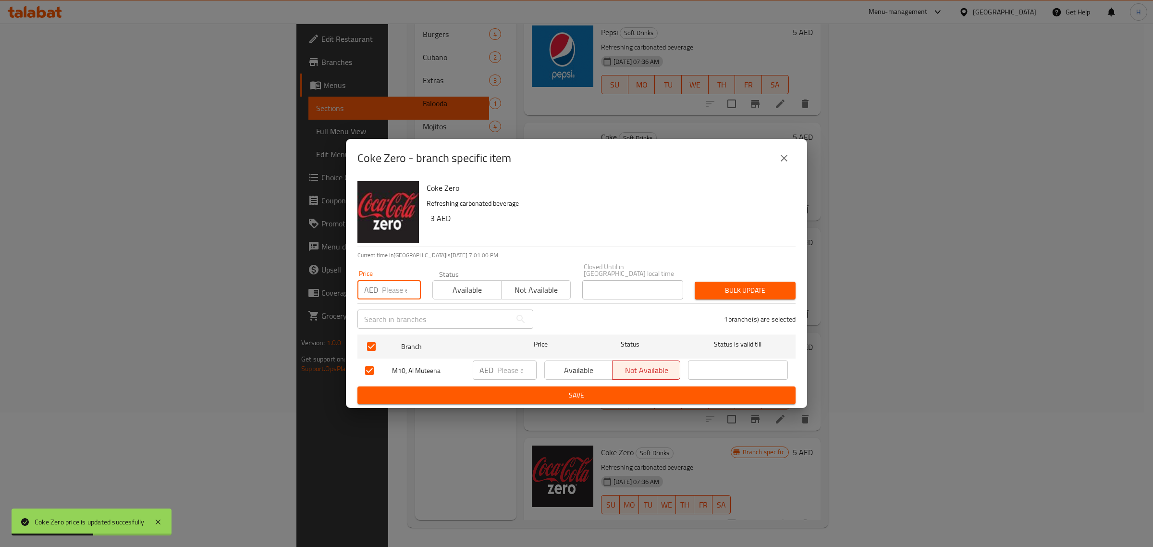
paste input "5"
type input "5"
click at [464, 284] on span "Available" at bounding box center [467, 290] width 61 height 14
click at [719, 298] on button "Bulk update" at bounding box center [745, 291] width 101 height 18
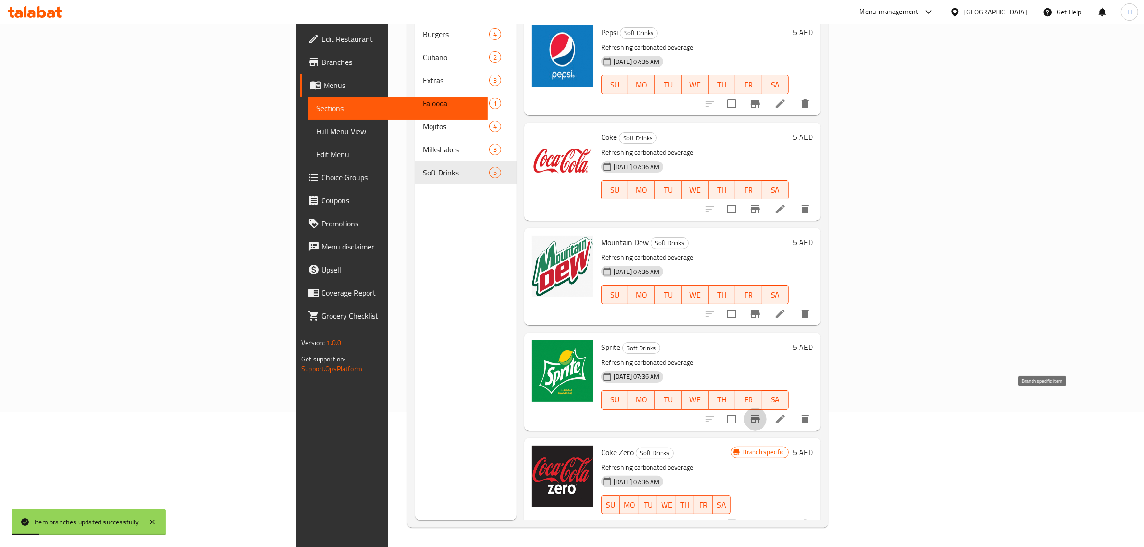
click at [760, 415] on icon "Branch-specific-item" at bounding box center [755, 419] width 9 height 8
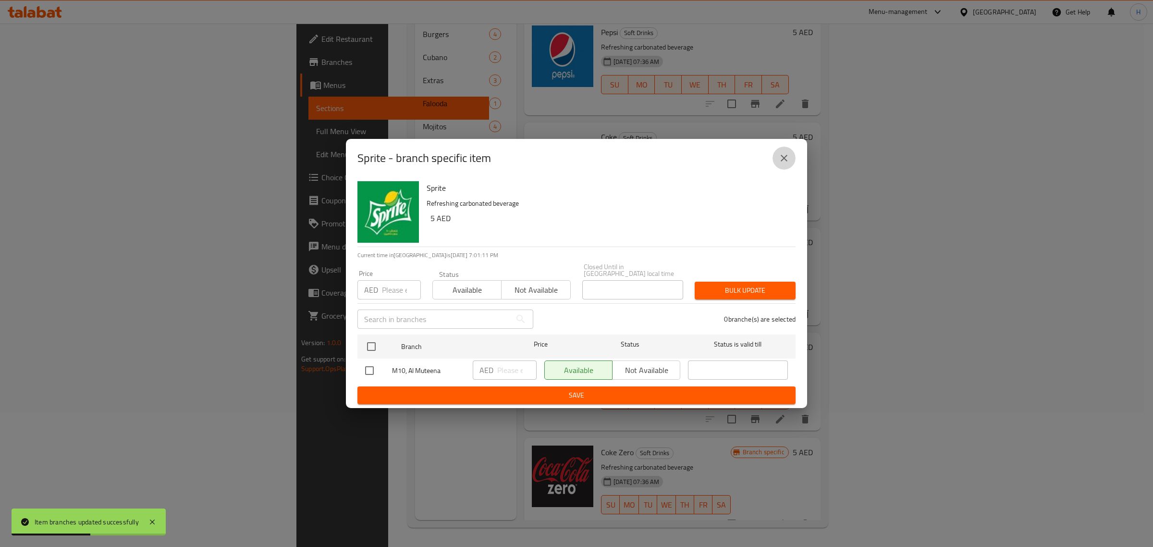
click at [779, 158] on icon "close" at bounding box center [784, 158] width 12 height 12
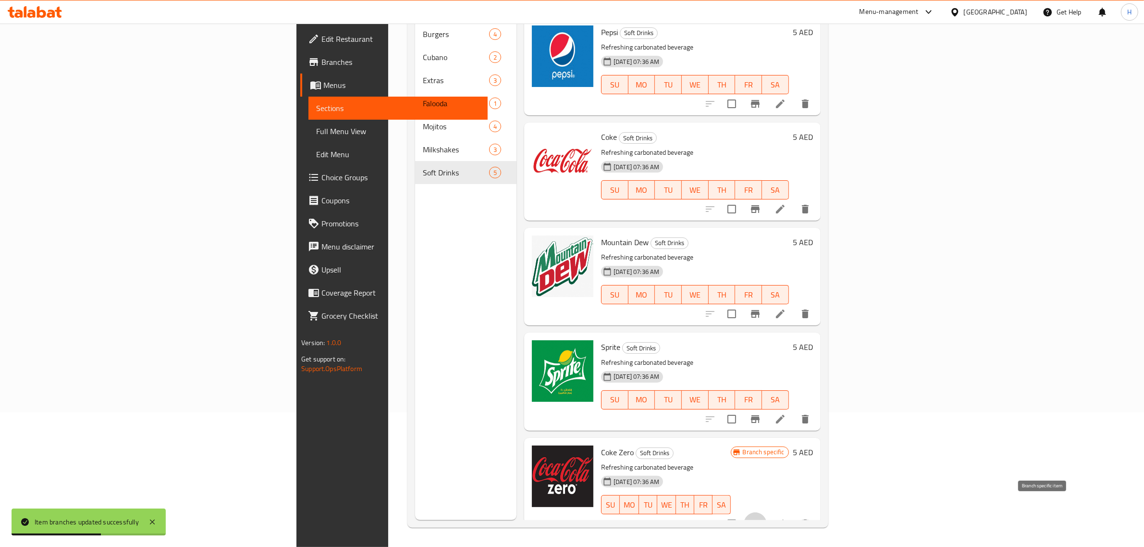
click at [761, 518] on icon "Branch-specific-item" at bounding box center [756, 524] width 12 height 12
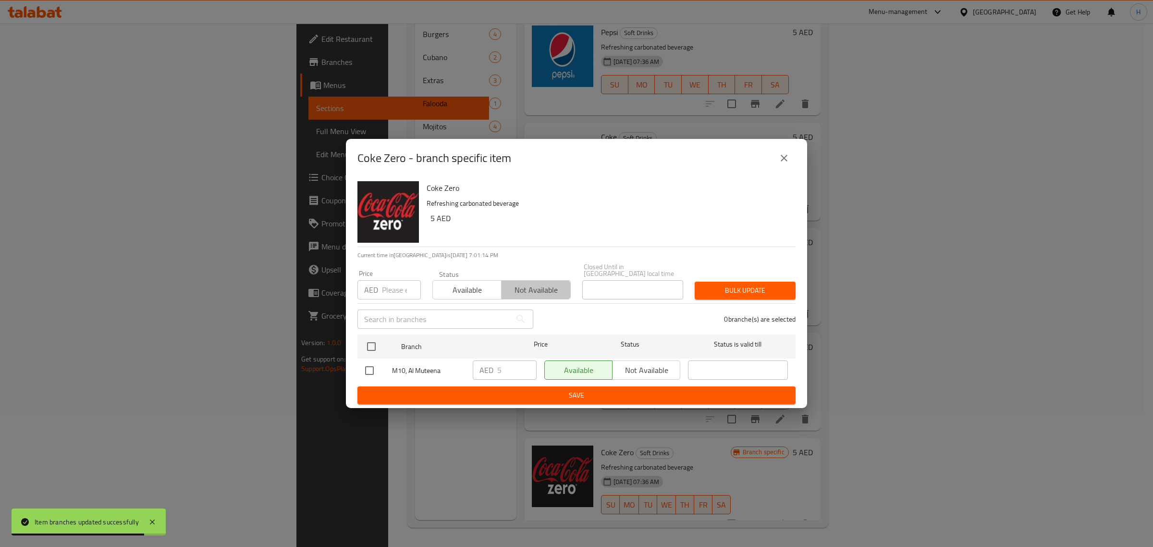
click at [546, 286] on span "Not available" at bounding box center [535, 290] width 61 height 14
click at [737, 292] on span "Bulk update" at bounding box center [745, 290] width 86 height 12
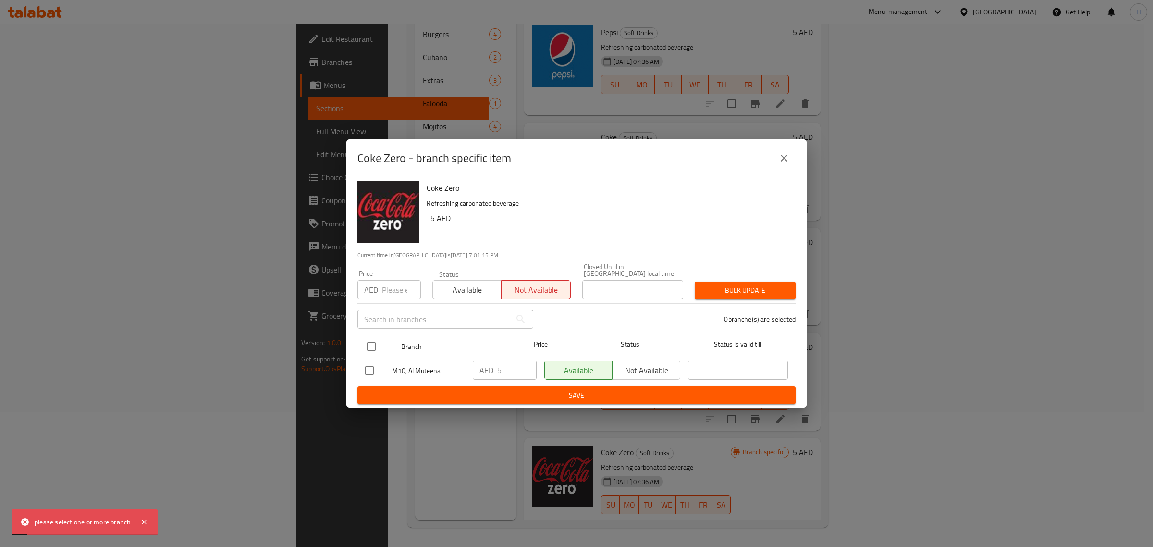
click at [369, 354] on input "checkbox" at bounding box center [371, 346] width 20 height 20
checkbox input "true"
click at [741, 286] on span "Bulk update" at bounding box center [745, 290] width 86 height 12
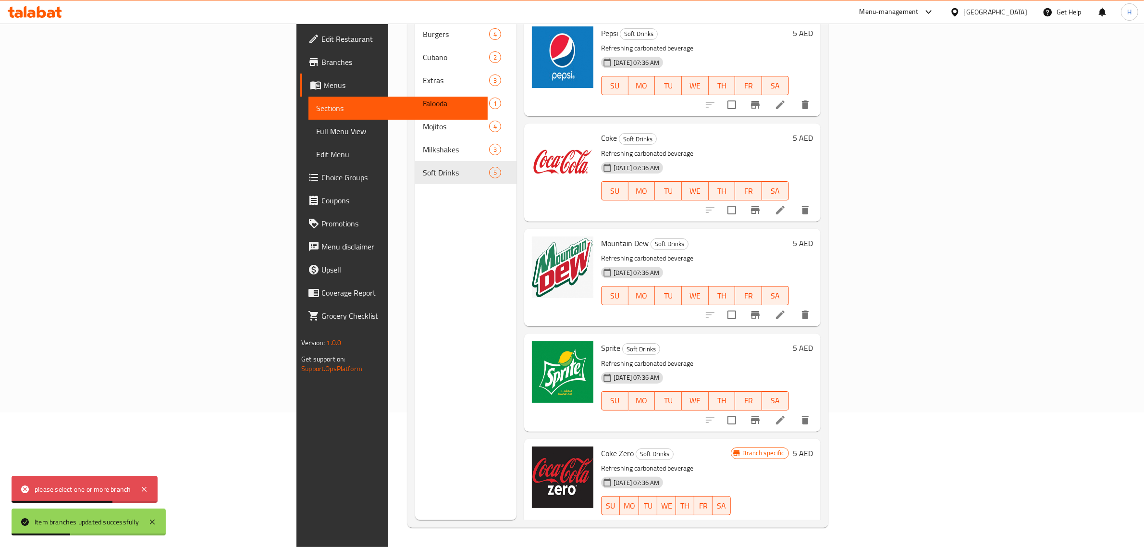
scroll to position [0, 0]
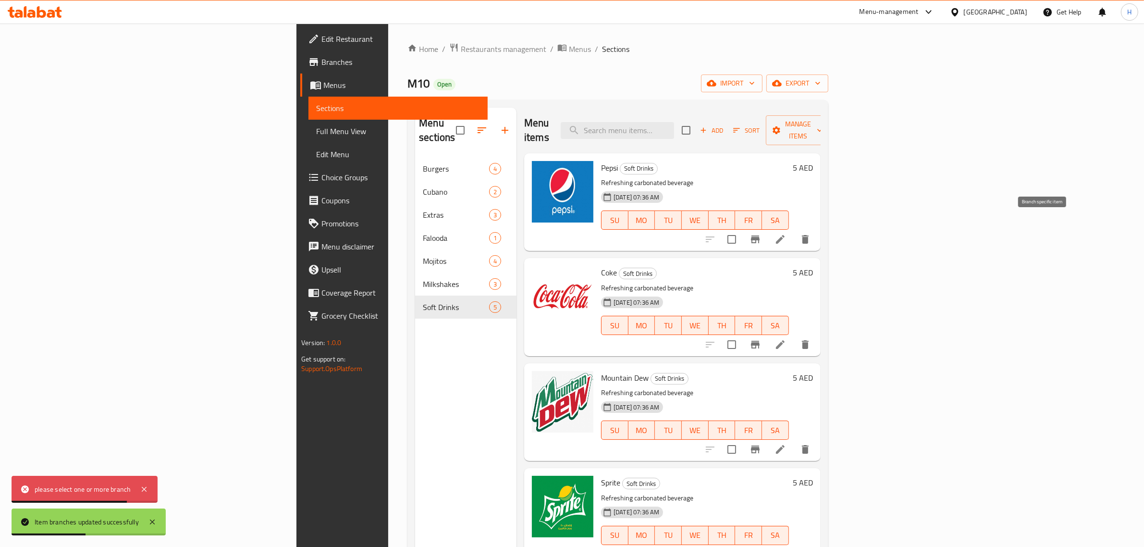
click at [760, 235] on icon "Branch-specific-item" at bounding box center [755, 239] width 9 height 8
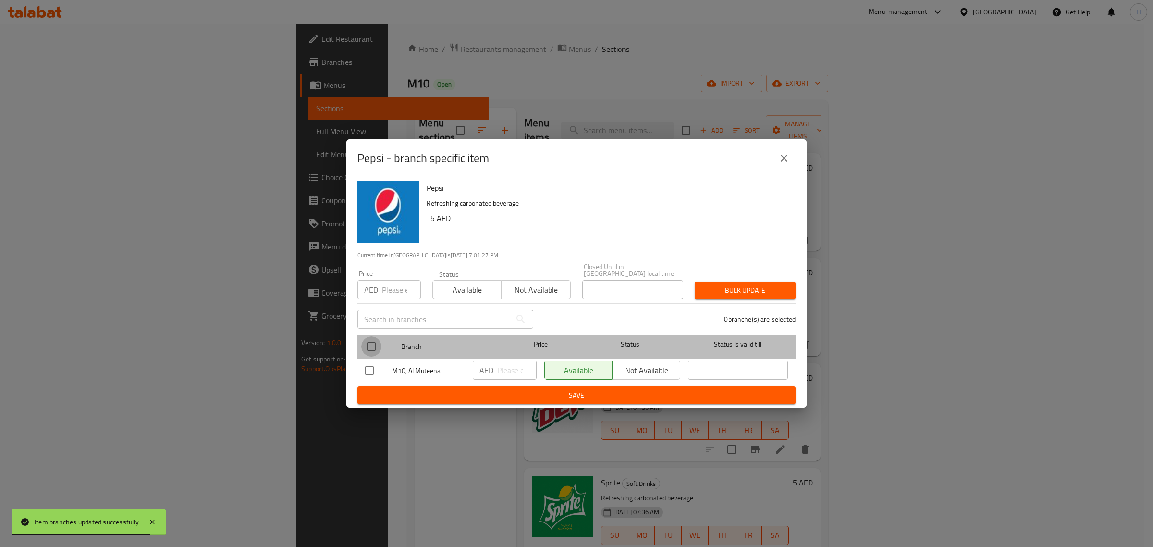
click at [375, 346] on input "checkbox" at bounding box center [371, 346] width 20 height 20
checkbox input "true"
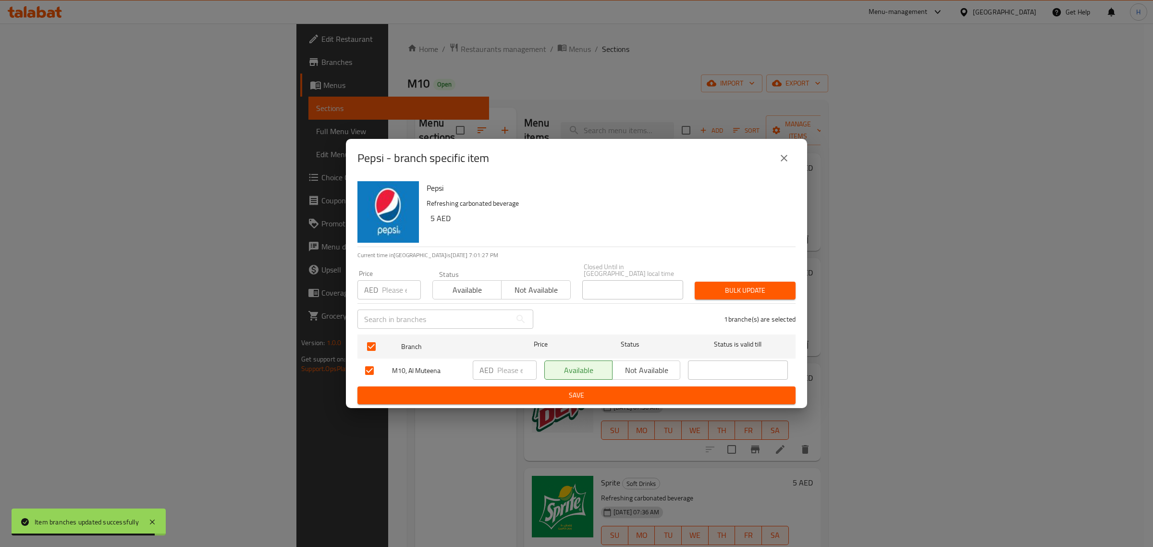
click at [395, 290] on input "number" at bounding box center [401, 289] width 39 height 19
paste input "5"
type input "5"
click at [763, 283] on button "Bulk update" at bounding box center [745, 291] width 101 height 18
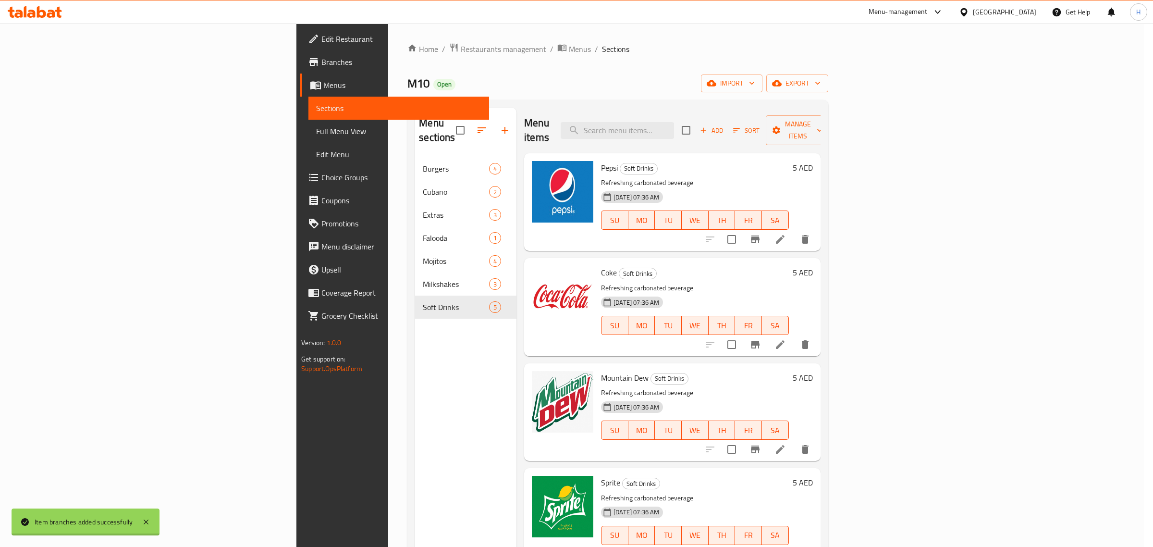
click at [1044, 334] on div at bounding box center [576, 273] width 1153 height 547
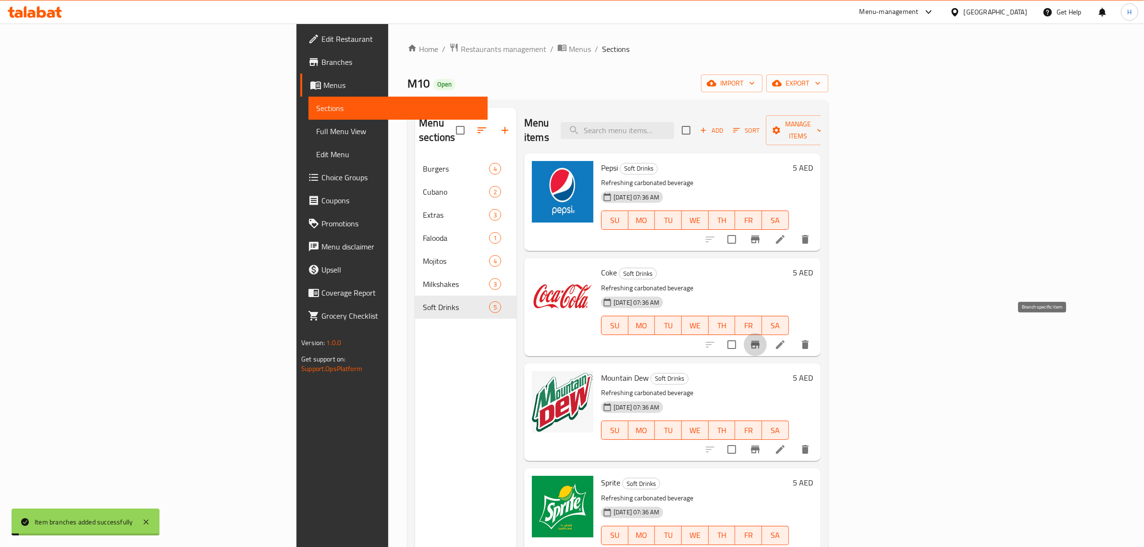
click at [761, 339] on icon "Branch-specific-item" at bounding box center [756, 345] width 12 height 12
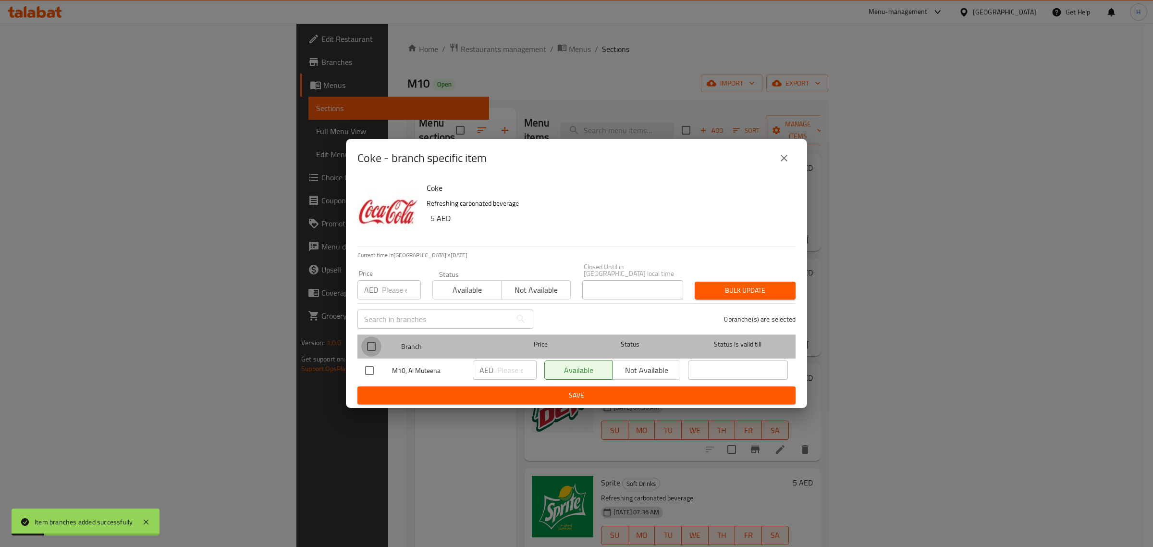
drag, startPoint x: 370, startPoint y: 347, endPoint x: 399, endPoint y: 301, distance: 54.6
click at [372, 343] on input "checkbox" at bounding box center [371, 346] width 20 height 20
checkbox input "true"
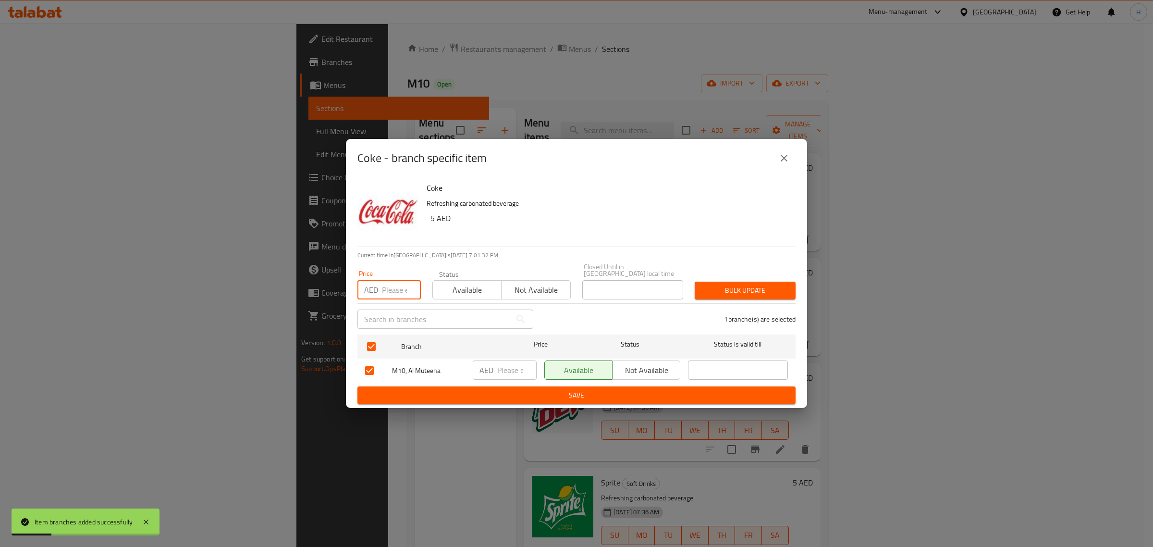
click at [391, 298] on input "number" at bounding box center [401, 289] width 39 height 19
paste input "5"
type input "5"
click at [738, 280] on div "Bulk update" at bounding box center [745, 290] width 112 height 29
click at [738, 294] on span "Bulk update" at bounding box center [745, 290] width 86 height 12
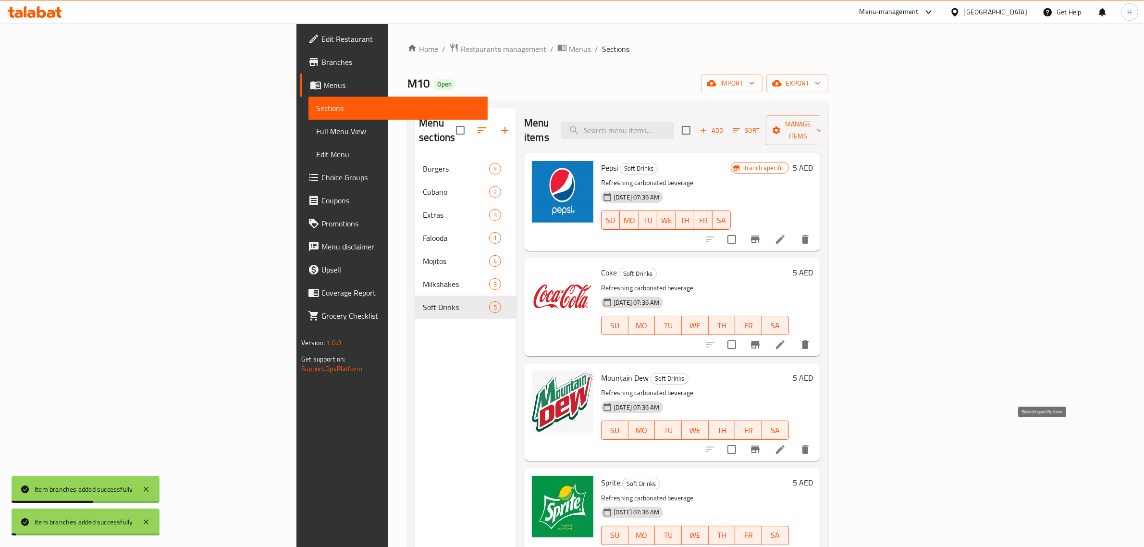
click at [761, 443] on icon "Branch-specific-item" at bounding box center [756, 449] width 12 height 12
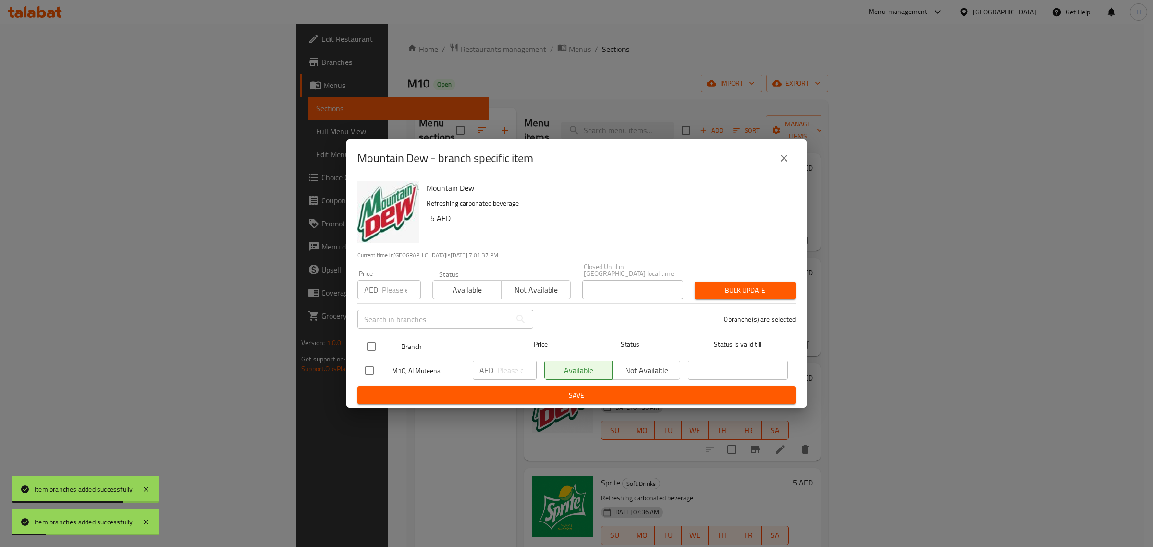
click at [373, 344] on input "checkbox" at bounding box center [371, 346] width 20 height 20
checkbox input "true"
drag, startPoint x: 392, startPoint y: 291, endPoint x: 414, endPoint y: 291, distance: 21.6
click at [392, 291] on input "number" at bounding box center [401, 289] width 39 height 19
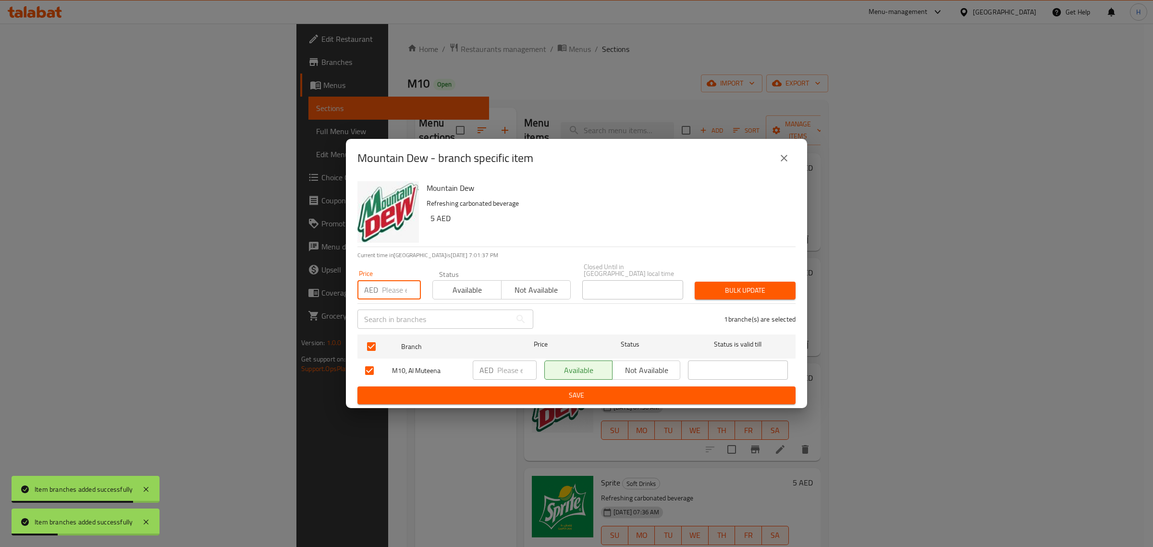
paste input "5"
type input "5"
click at [768, 286] on span "Bulk update" at bounding box center [745, 290] width 86 height 12
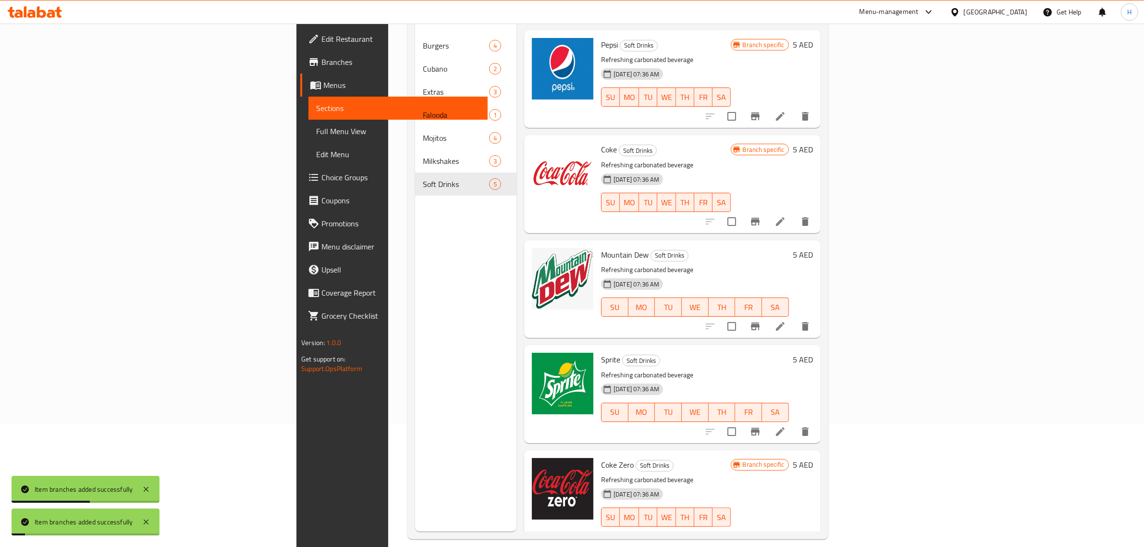
scroll to position [135, 0]
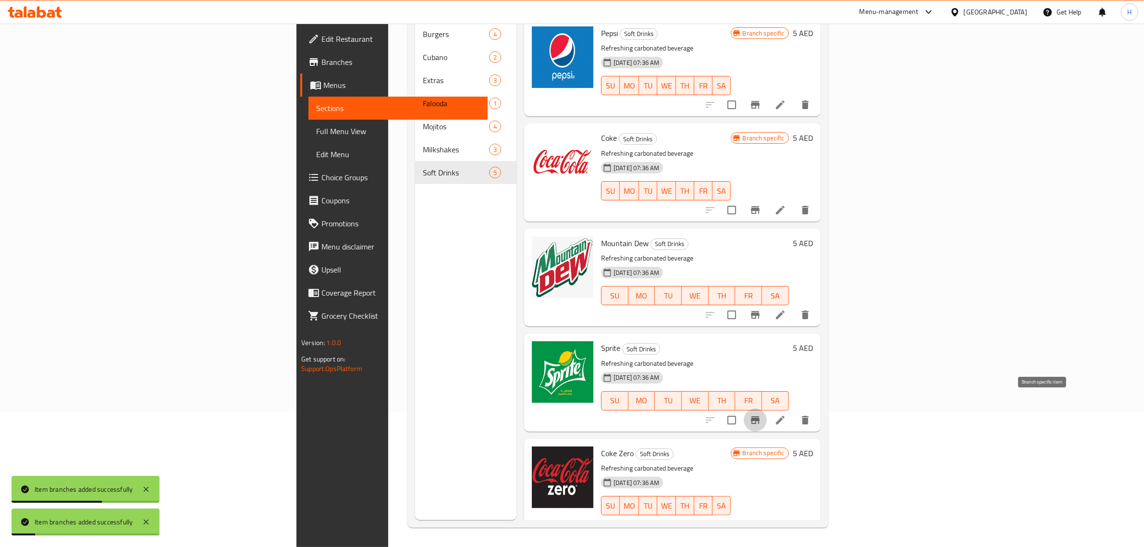
click at [767, 411] on button "Branch-specific-item" at bounding box center [755, 419] width 23 height 23
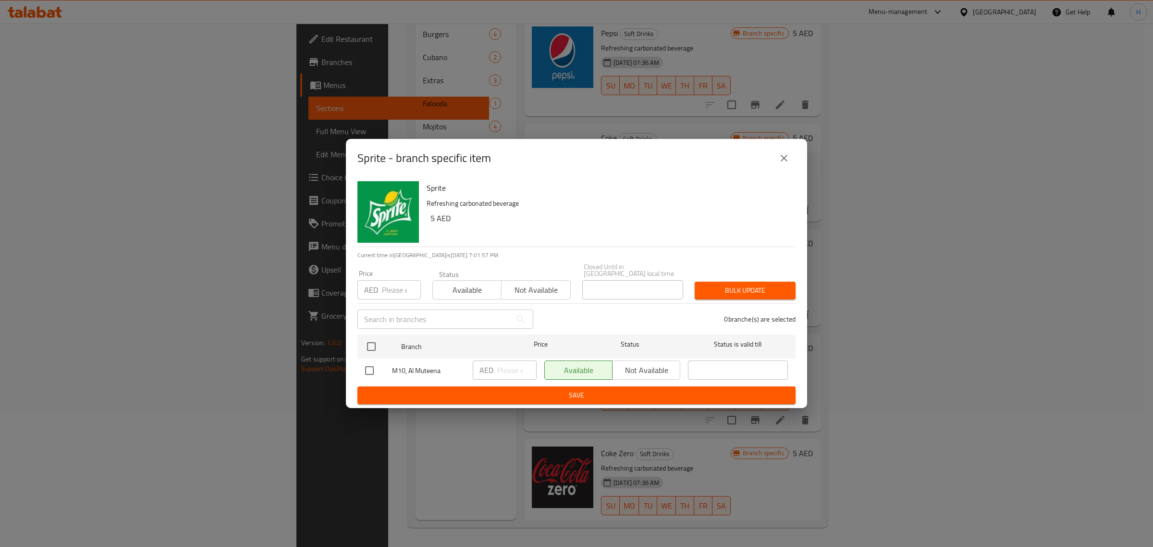
click at [390, 283] on input "number" at bounding box center [401, 289] width 39 height 19
paste input "5"
type input "5"
click at [368, 356] on input "checkbox" at bounding box center [371, 346] width 20 height 20
checkbox input "true"
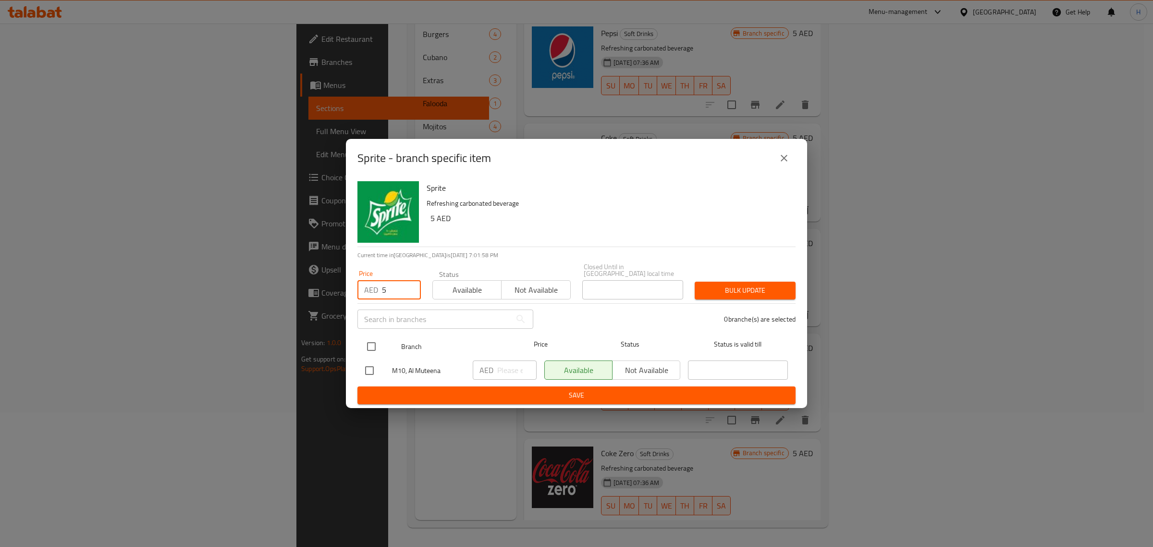
checkbox input "true"
click at [705, 291] on span "Bulk update" at bounding box center [745, 290] width 86 height 12
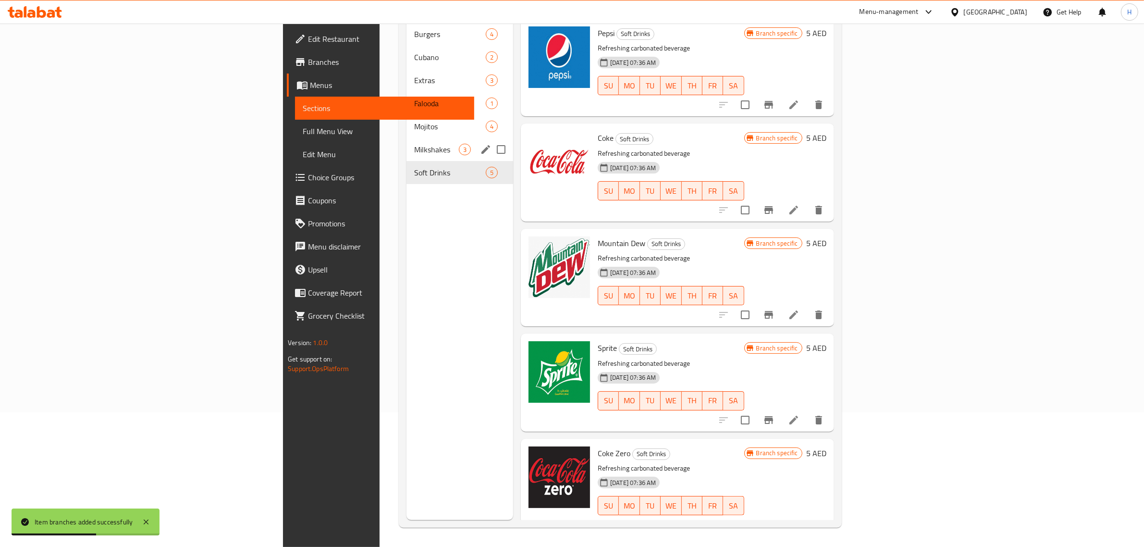
scroll to position [0, 0]
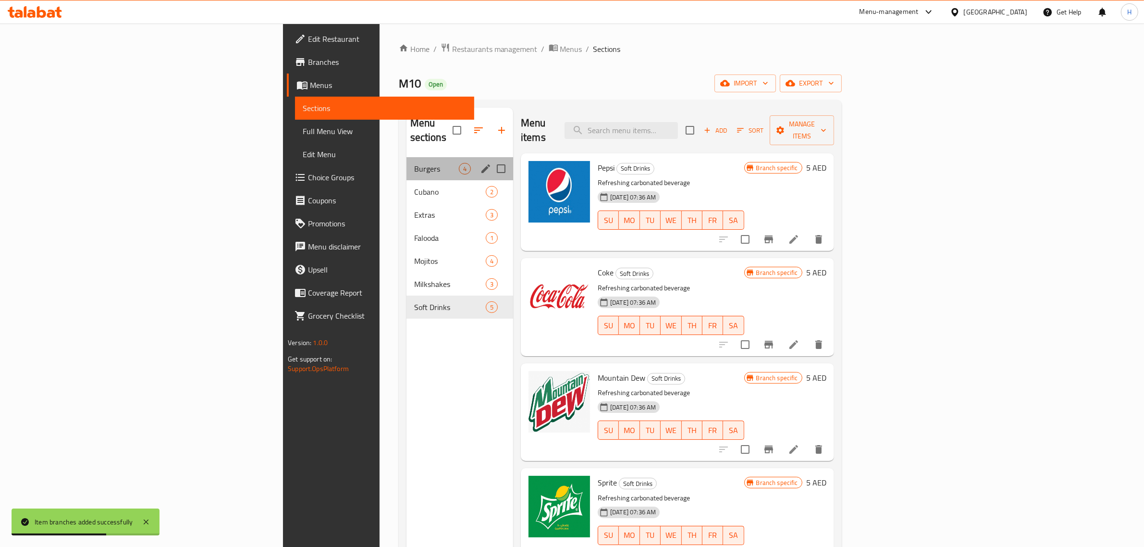
click at [406, 162] on div "Burgers 4" at bounding box center [459, 168] width 107 height 23
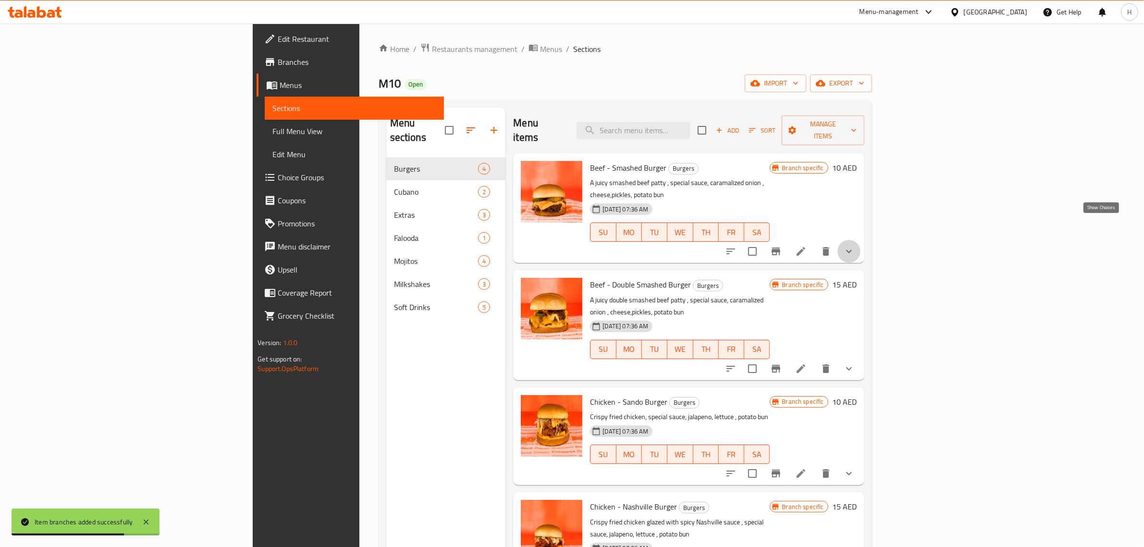
click at [855, 246] on icon "show more" at bounding box center [849, 252] width 12 height 12
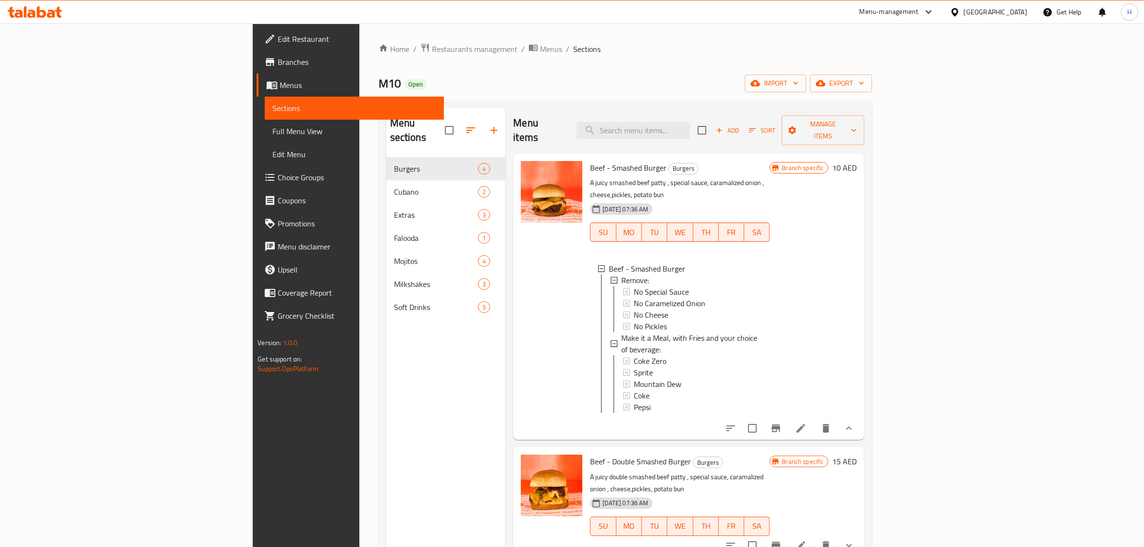
scroll to position [1, 0]
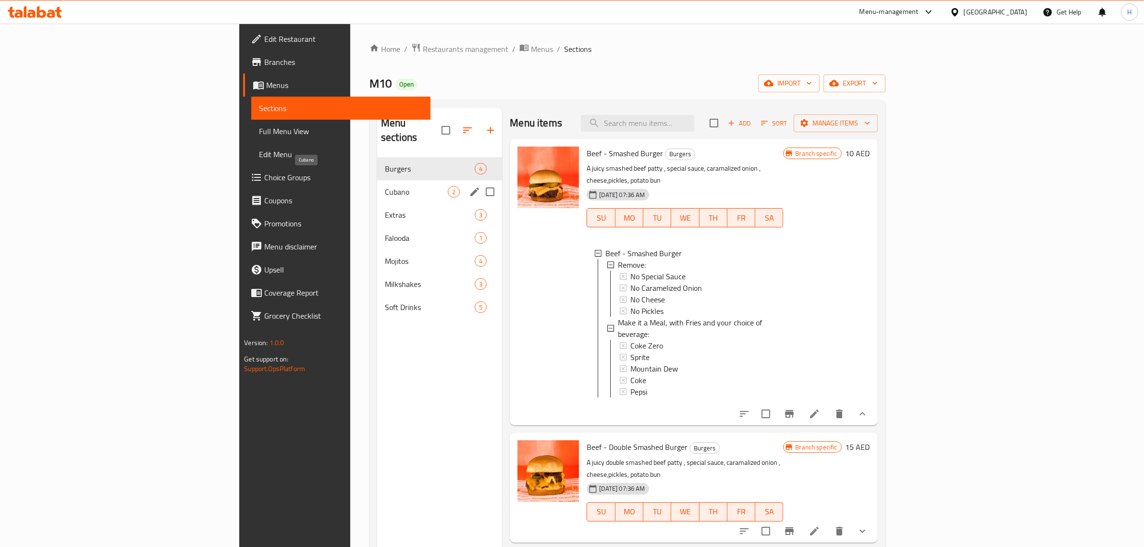
click at [385, 186] on span "Cubano" at bounding box center [416, 192] width 63 height 12
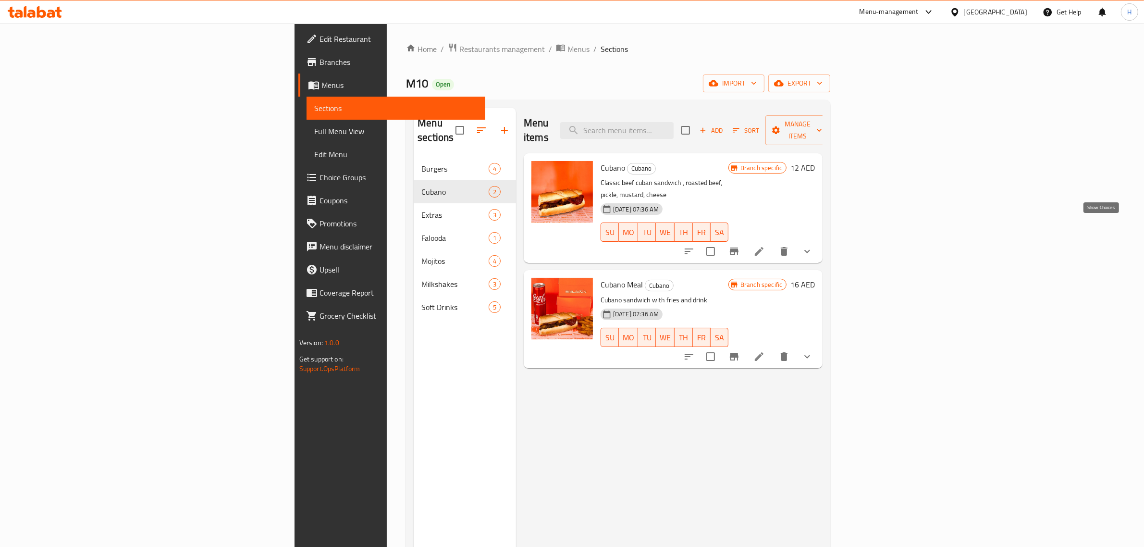
click at [813, 246] on icon "show more" at bounding box center [807, 252] width 12 height 12
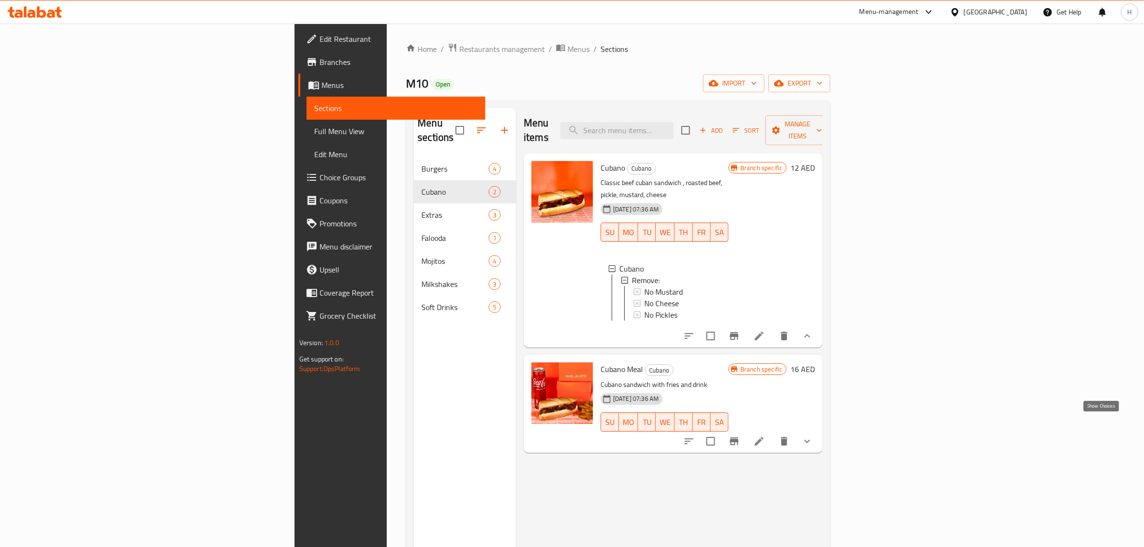
click at [810, 439] on icon "show more" at bounding box center [807, 440] width 6 height 3
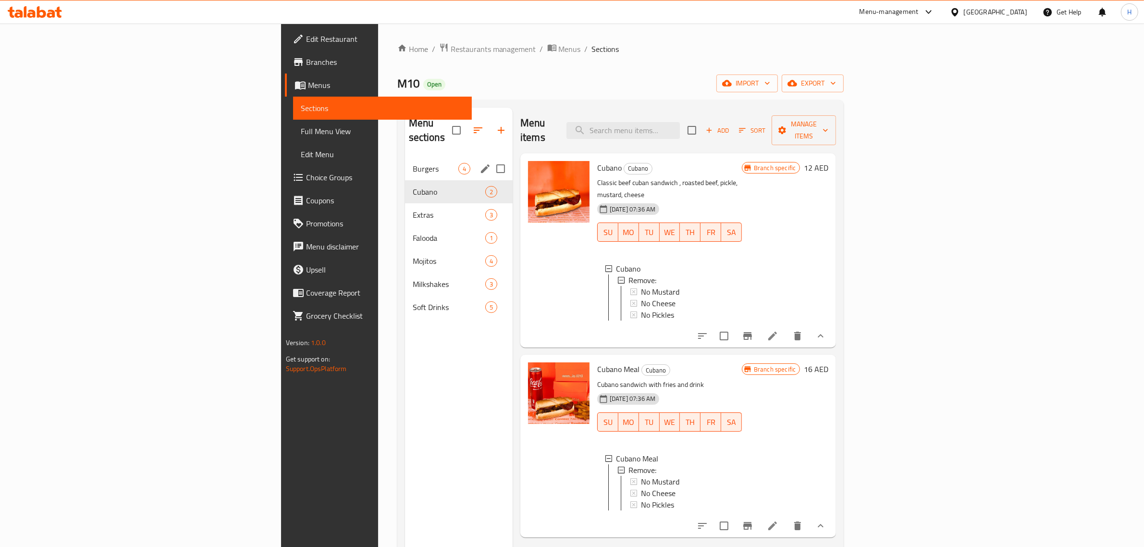
click at [405, 164] on div "Burgers 4" at bounding box center [459, 168] width 108 height 23
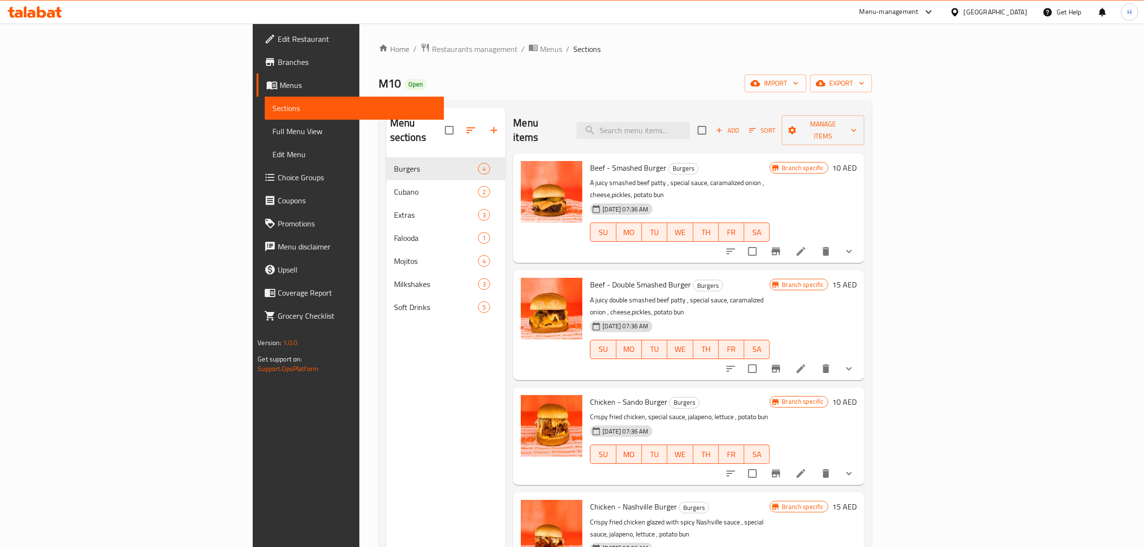
drag, startPoint x: 73, startPoint y: 121, endPoint x: 125, endPoint y: 149, distance: 59.1
click at [265, 121] on link "Full Menu View" at bounding box center [354, 131] width 179 height 23
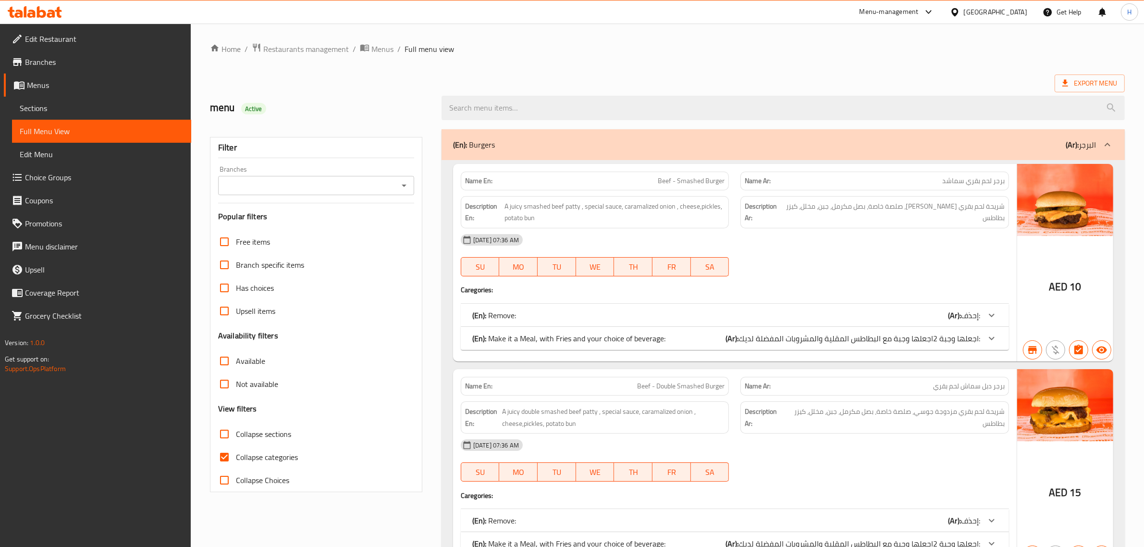
click at [280, 455] on span "Collapse categories" at bounding box center [267, 457] width 62 height 12
click at [236, 455] on input "Collapse categories" at bounding box center [224, 456] width 23 height 23
checkbox input "false"
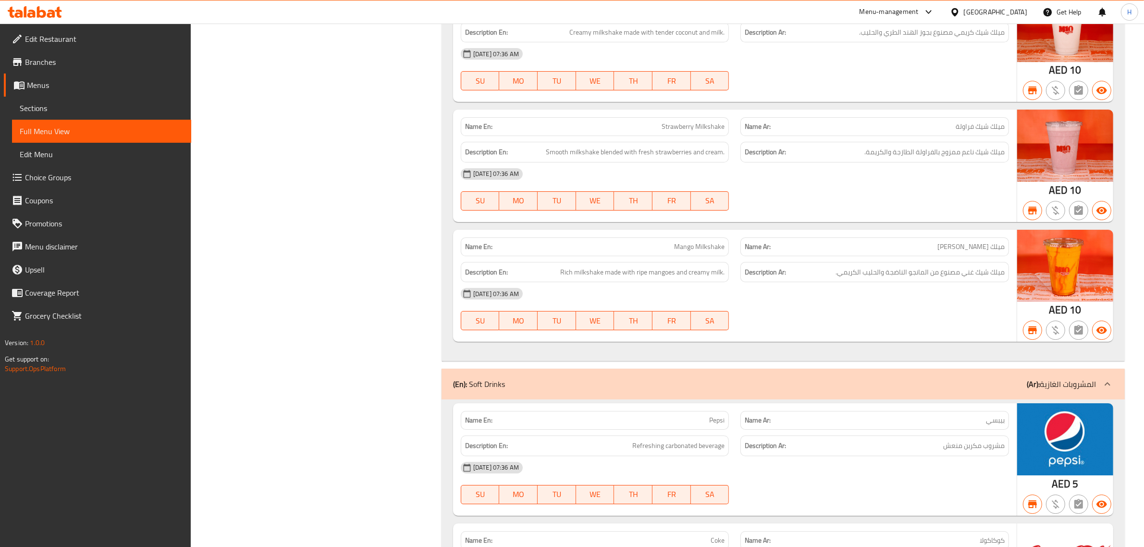
scroll to position [3719, 0]
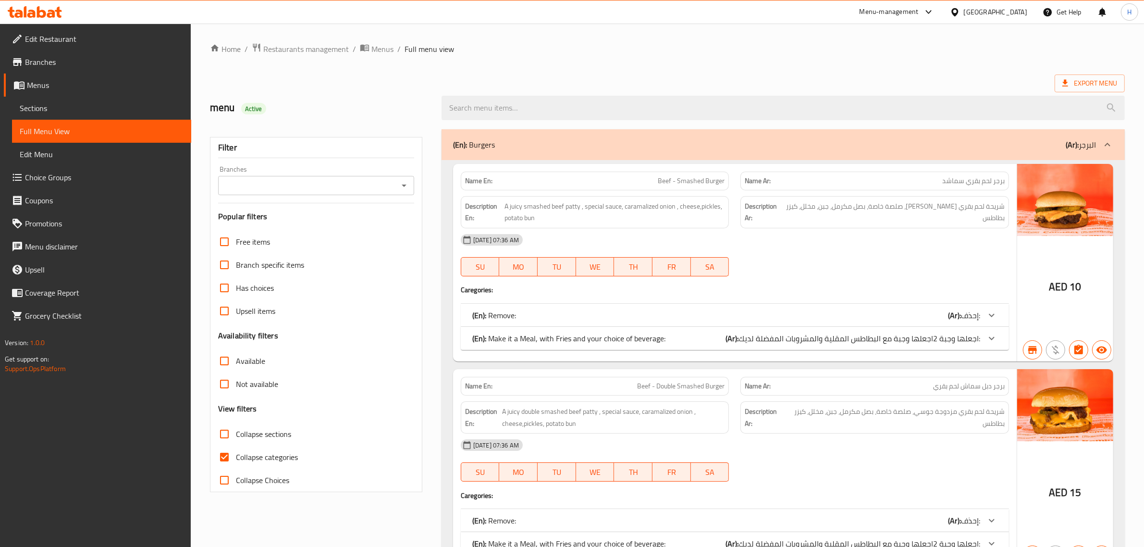
click at [320, 185] on input "Branches" at bounding box center [308, 185] width 174 height 13
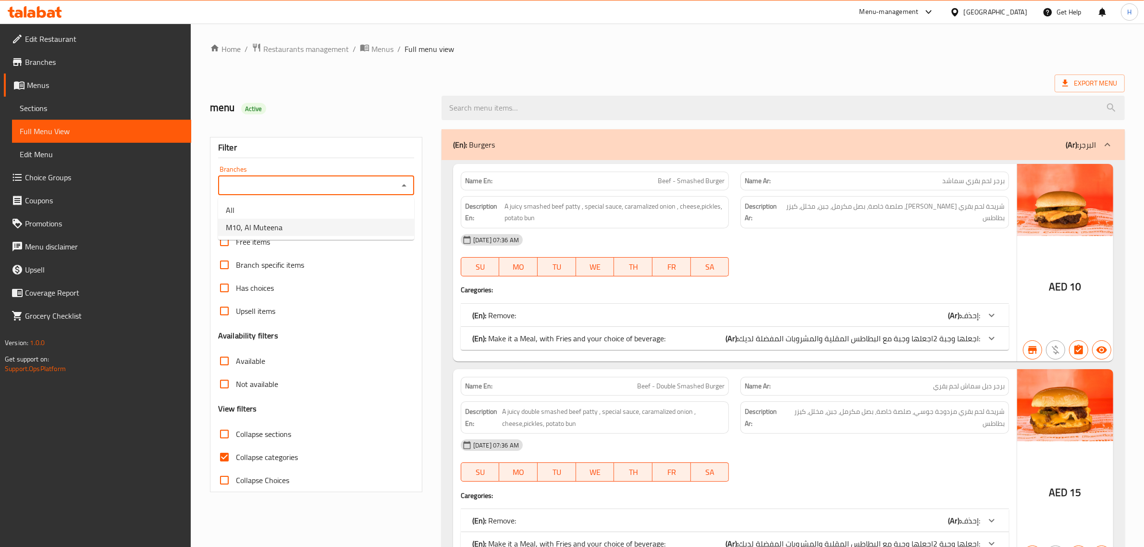
click at [339, 229] on li "M10, Al Muteena" at bounding box center [316, 227] width 196 height 17
type input "M10, Al Muteena"
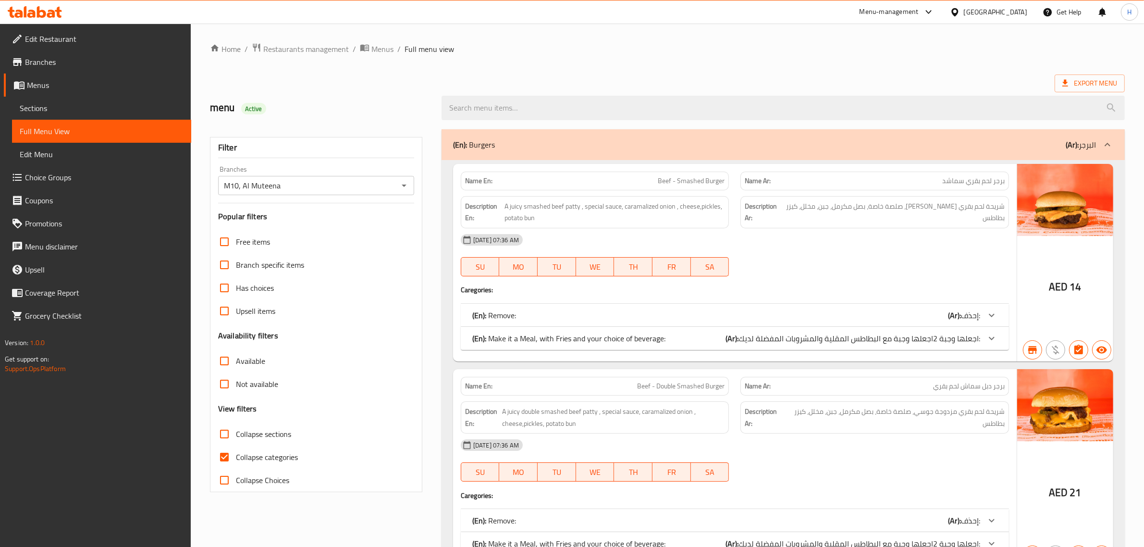
drag, startPoint x: 286, startPoint y: 452, endPoint x: 539, endPoint y: 405, distance: 257.5
click at [286, 452] on span "Collapse categories" at bounding box center [267, 457] width 62 height 12
click at [236, 452] on input "Collapse categories" at bounding box center [224, 456] width 23 height 23
checkbox input "false"
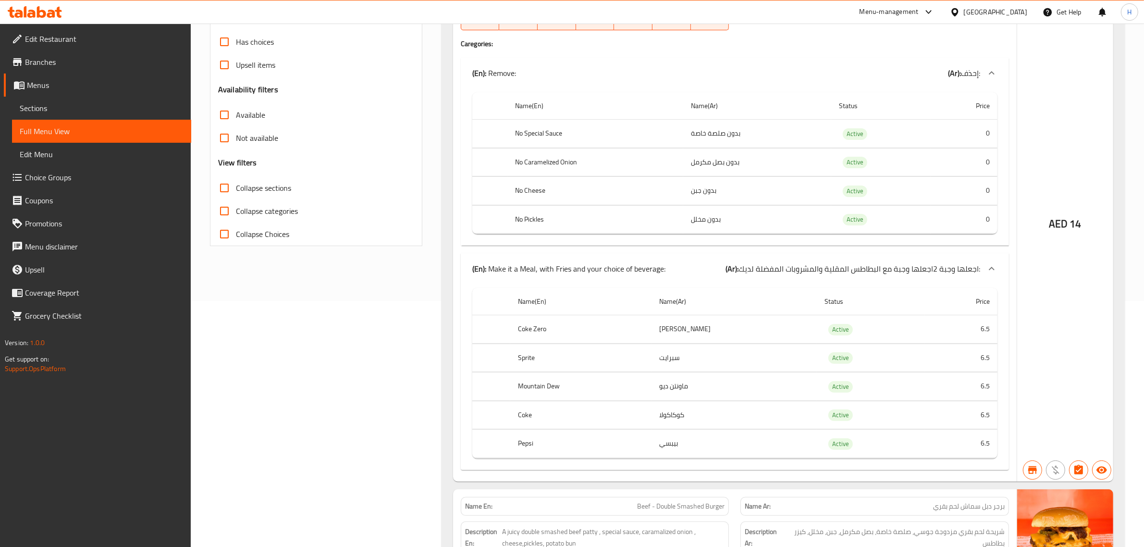
scroll to position [300, 0]
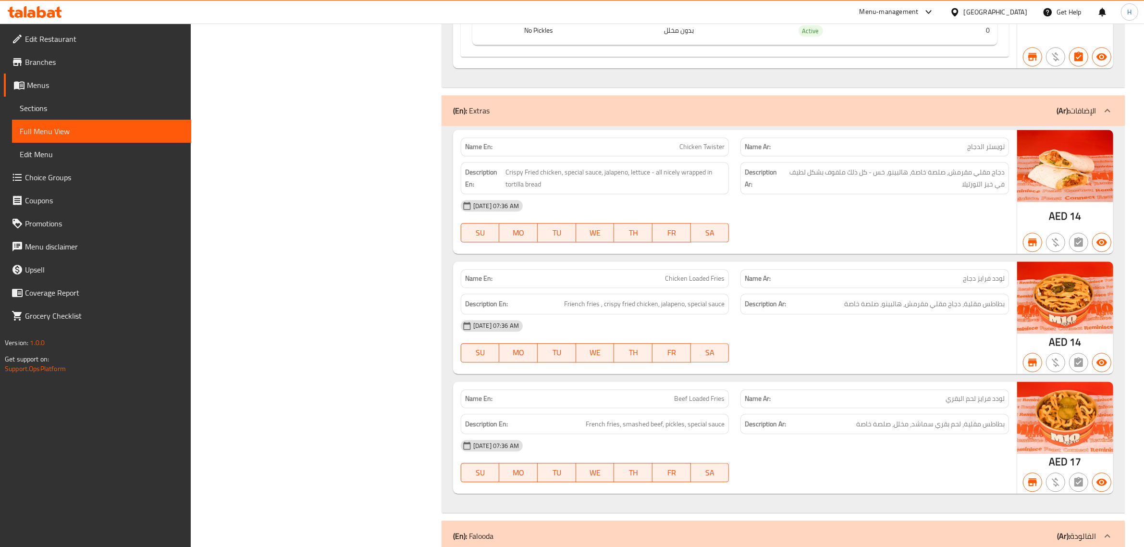
scroll to position [3003, 0]
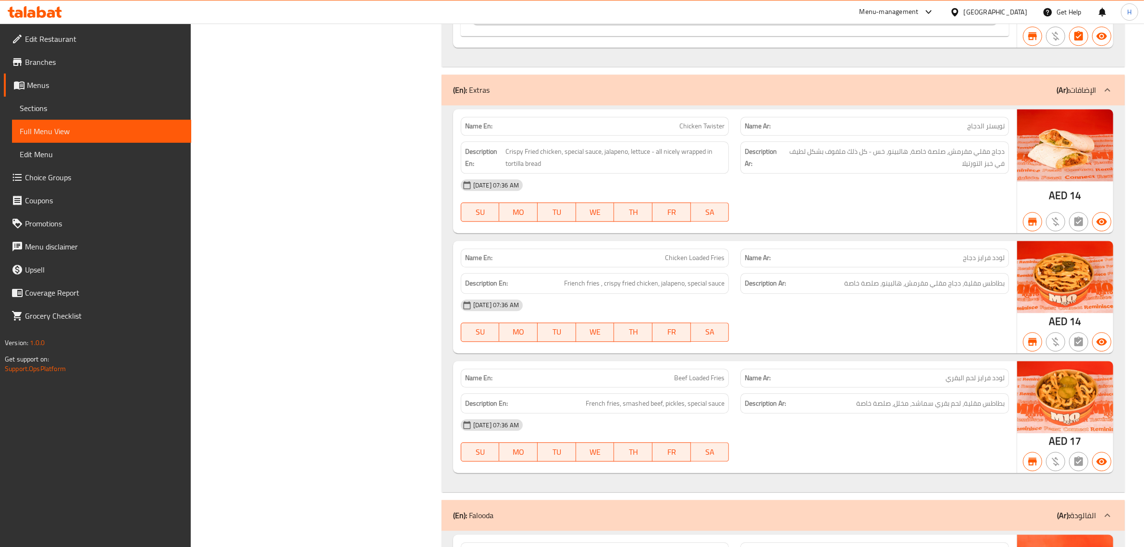
click at [138, 486] on div "Edit Restaurant Branches Menus Sections Full Menu View Edit Menu Choice Groups …" at bounding box center [95, 297] width 191 height 547
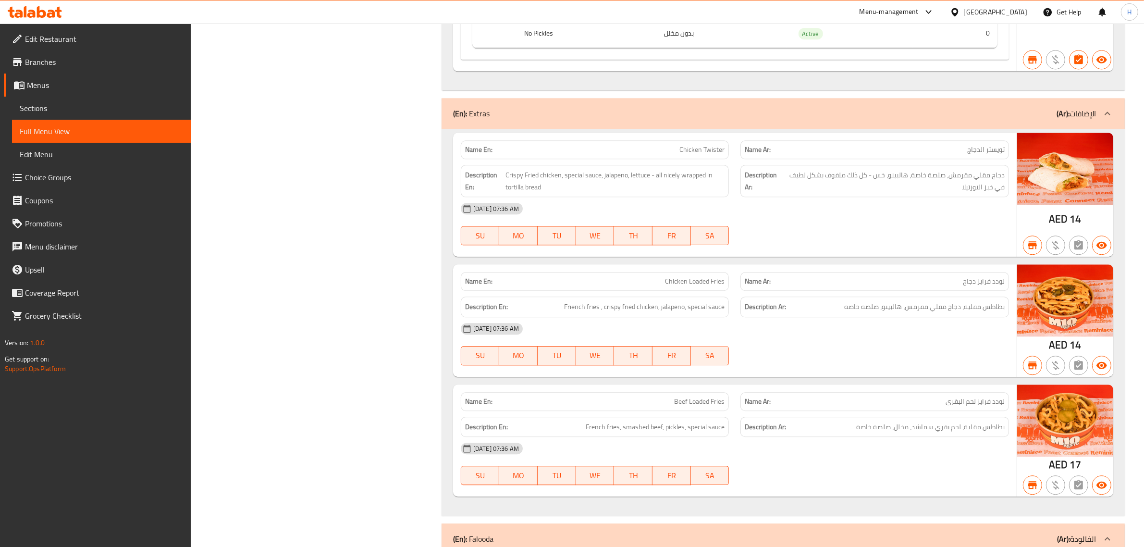
scroll to position [2943, 0]
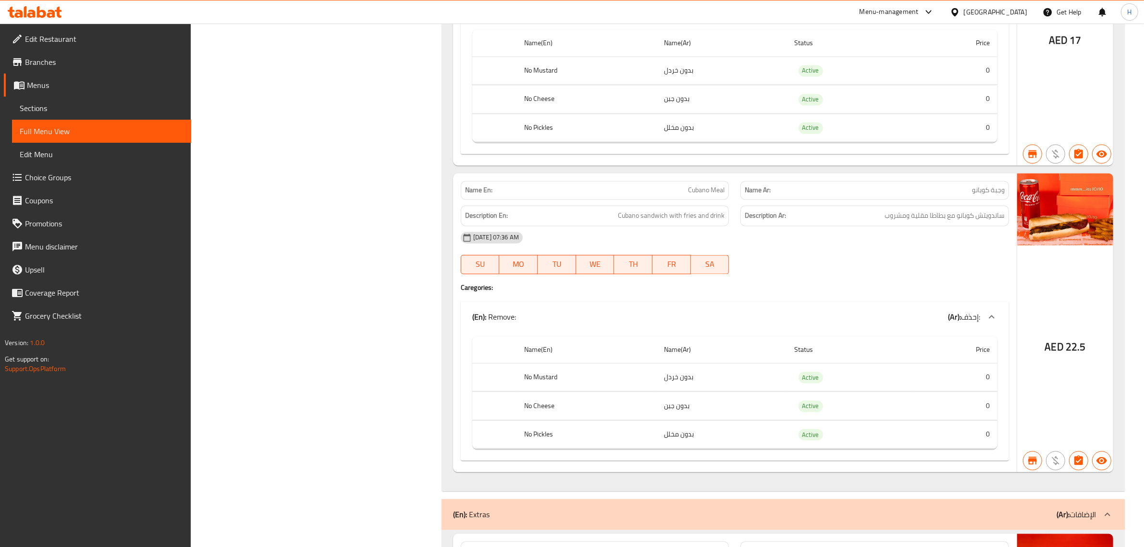
scroll to position [0, 0]
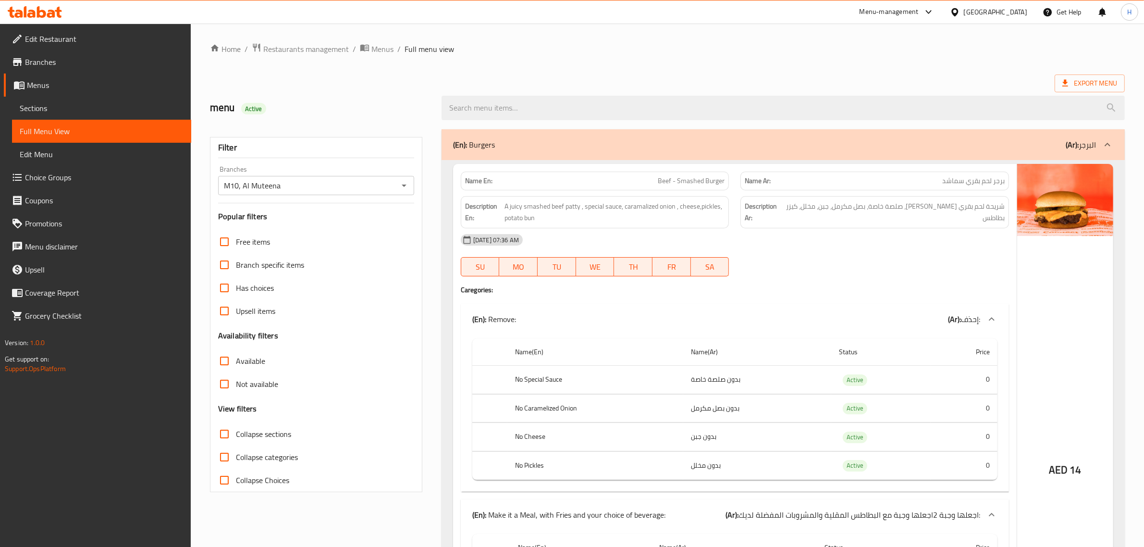
drag, startPoint x: 366, startPoint y: 320, endPoint x: 390, endPoint y: 22, distance: 299.4
drag, startPoint x: 332, startPoint y: 263, endPoint x: 363, endPoint y: 32, distance: 233.6
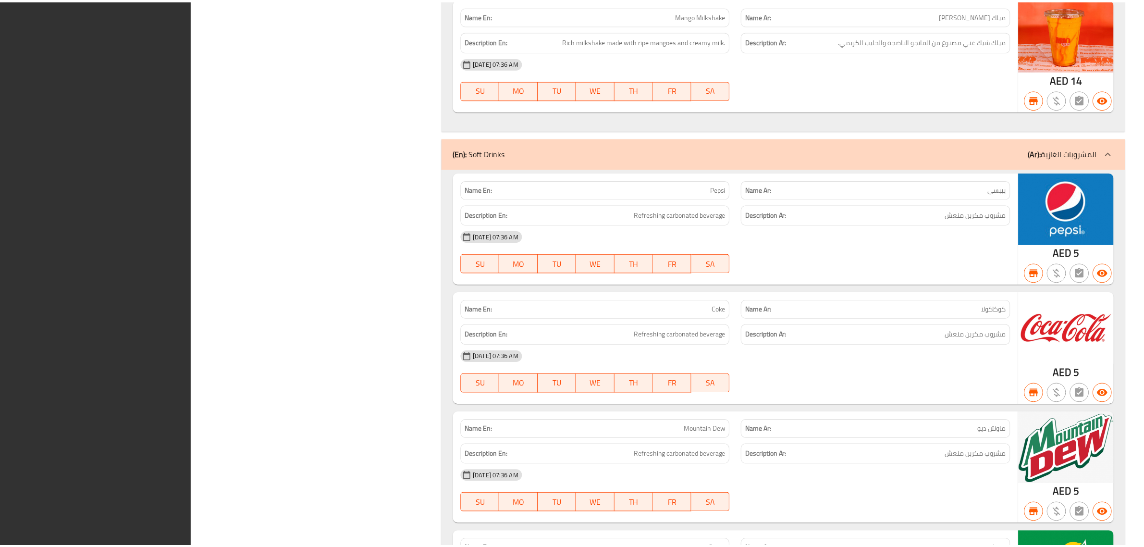
scroll to position [4770, 0]
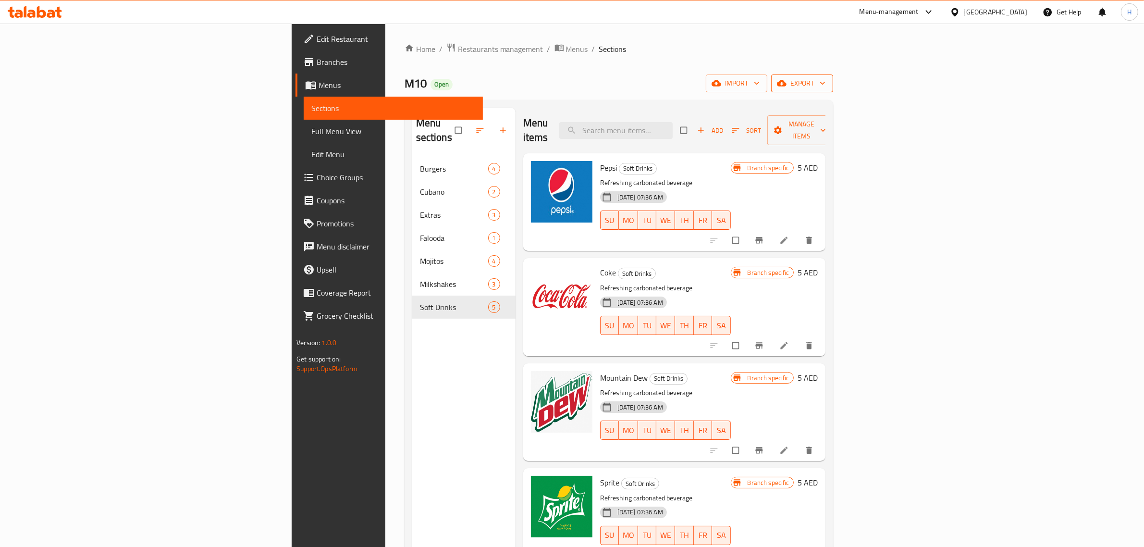
click at [825, 85] on span "export" at bounding box center [802, 83] width 47 height 12
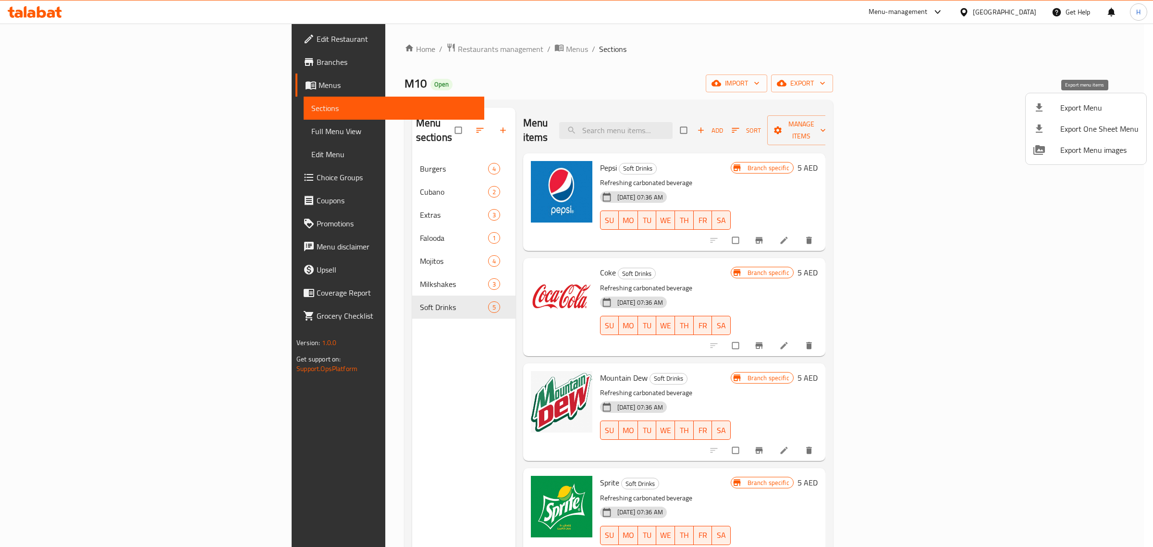
click at [1086, 107] on span "Export Menu" at bounding box center [1099, 108] width 78 height 12
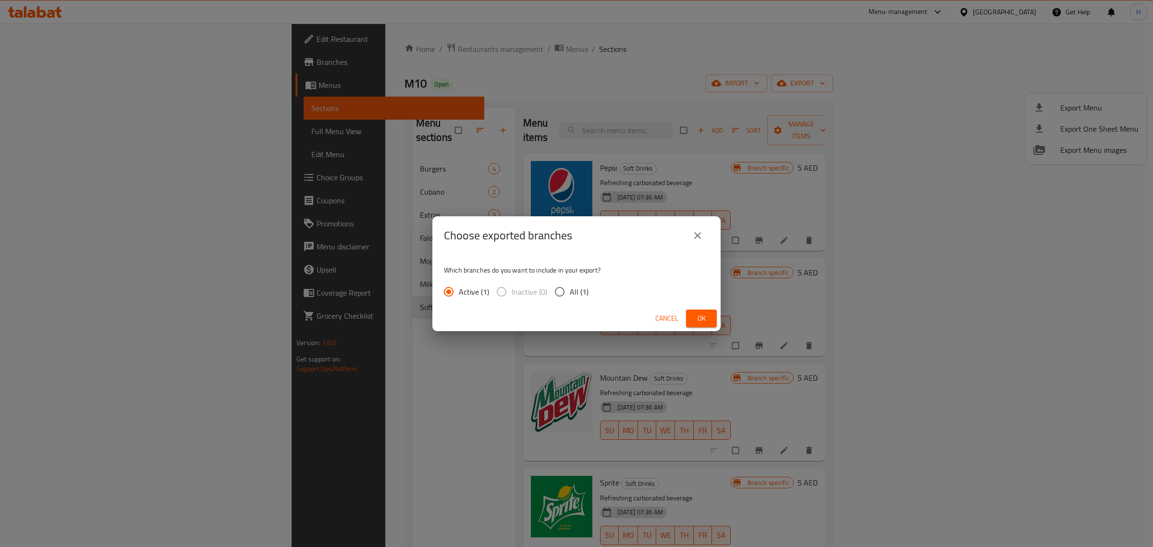
click at [571, 290] on span "All (1)" at bounding box center [579, 292] width 19 height 12
click at [570, 290] on input "All (1)" at bounding box center [560, 292] width 20 height 20
radio input "true"
click at [698, 321] on span "Ok" at bounding box center [701, 318] width 15 height 12
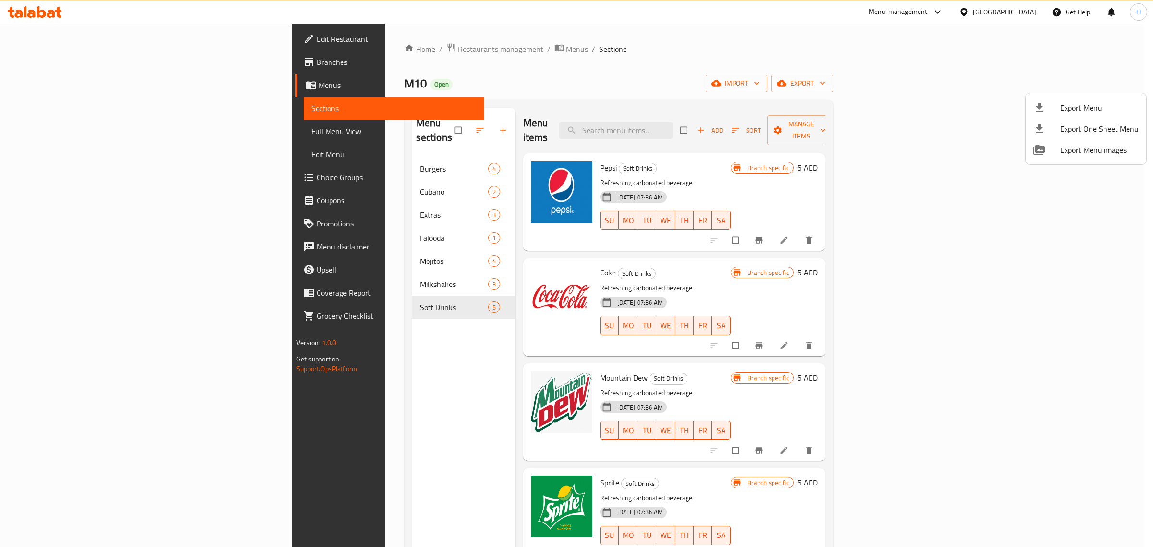
click at [318, 49] on div at bounding box center [576, 273] width 1153 height 547
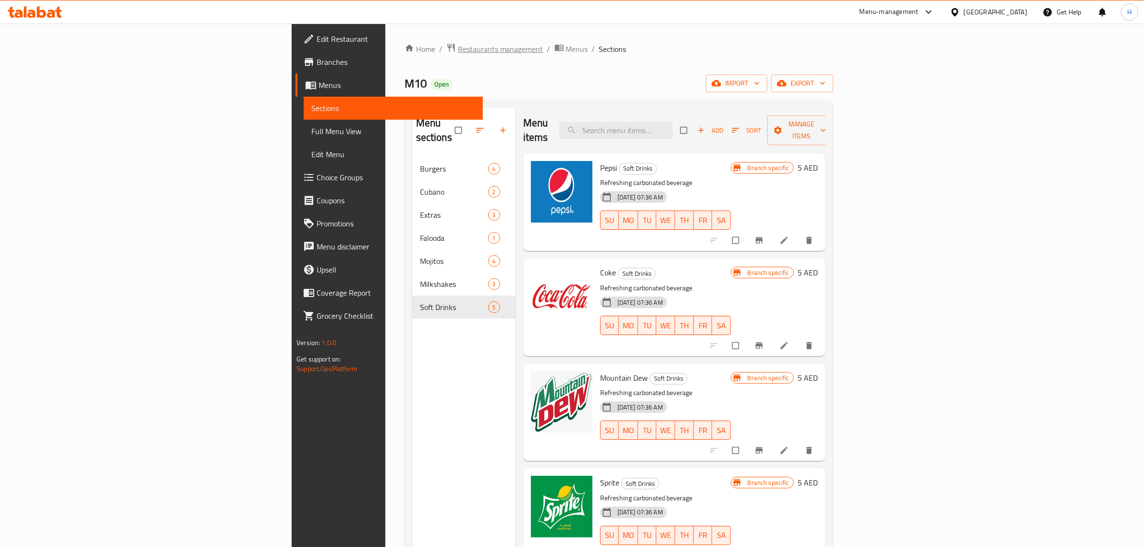
click at [458, 49] on span "Restaurants management" at bounding box center [501, 49] width 86 height 12
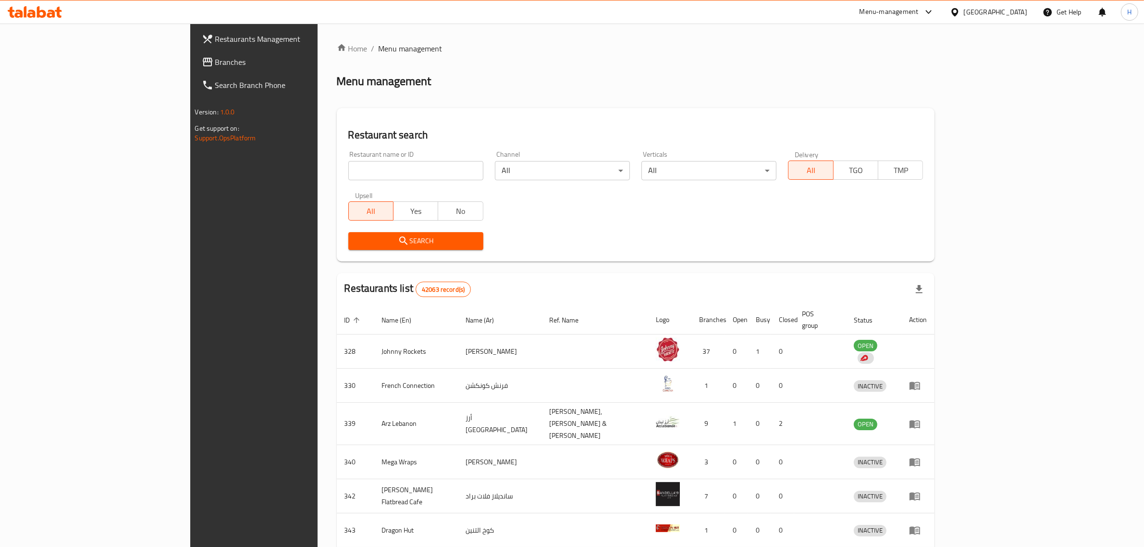
click at [215, 65] on span "Branches" at bounding box center [294, 62] width 159 height 12
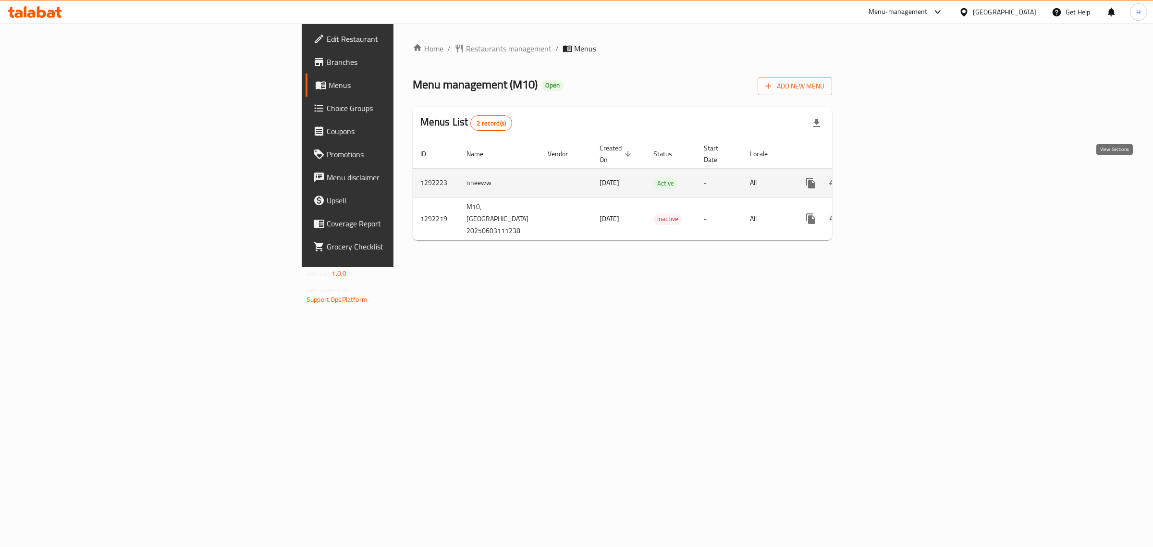
click at [886, 177] on icon "enhanced table" at bounding box center [880, 183] width 12 height 12
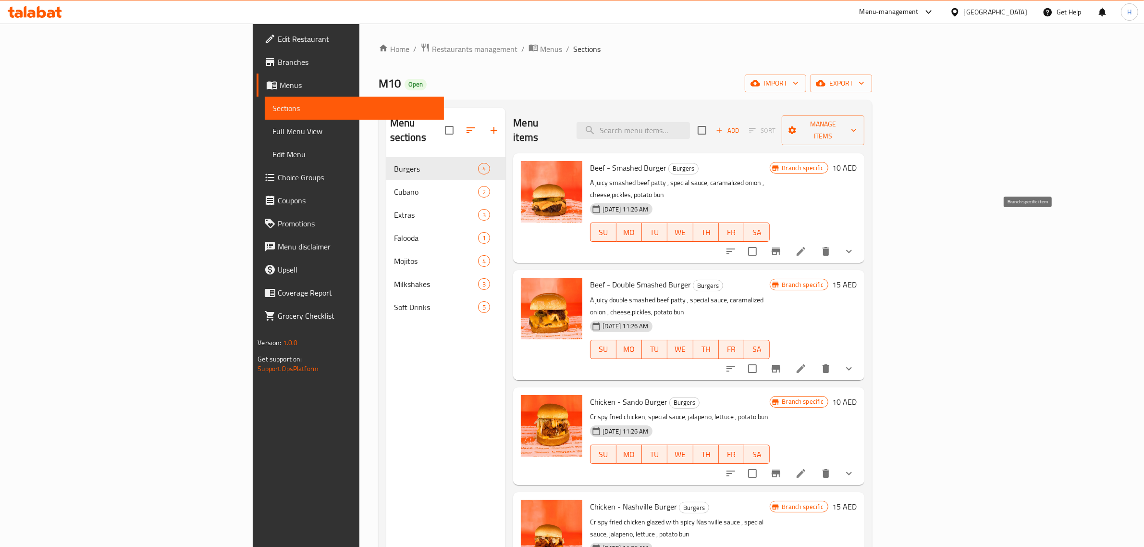
click at [780, 247] on icon "Branch-specific-item" at bounding box center [776, 251] width 9 height 8
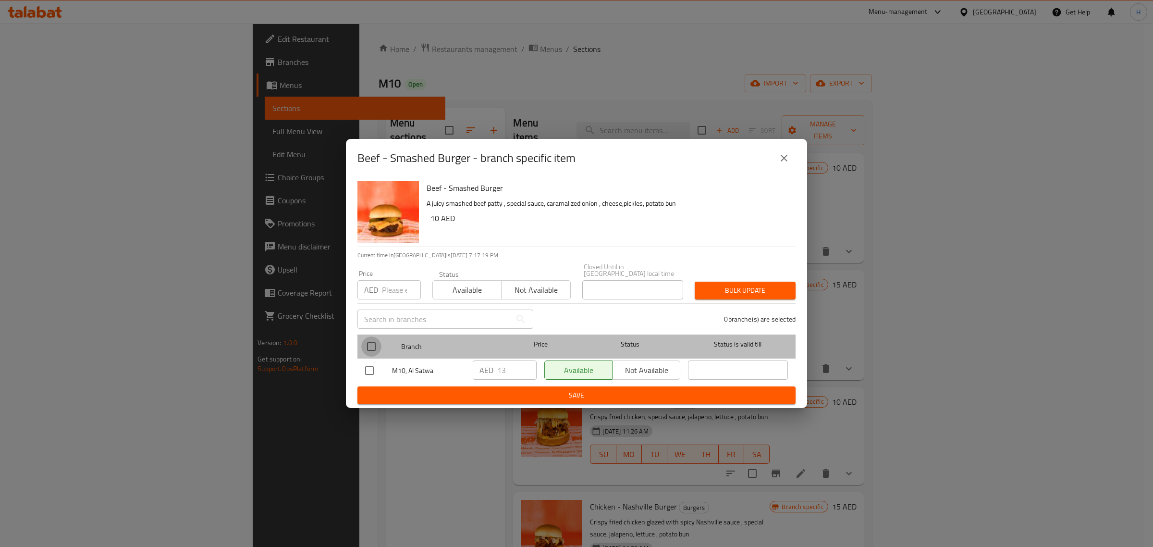
click at [370, 340] on input "checkbox" at bounding box center [371, 346] width 20 height 20
checkbox input "true"
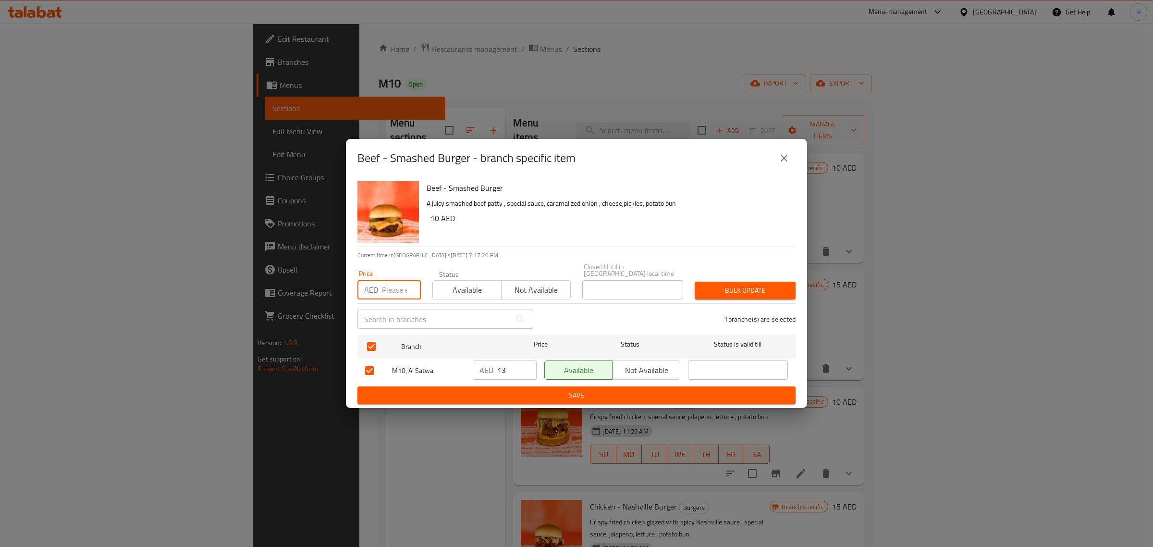
click at [384, 284] on input "number" at bounding box center [401, 289] width 39 height 19
paste input "14"
type input "14"
click at [738, 292] on span "Bulk update" at bounding box center [745, 290] width 86 height 12
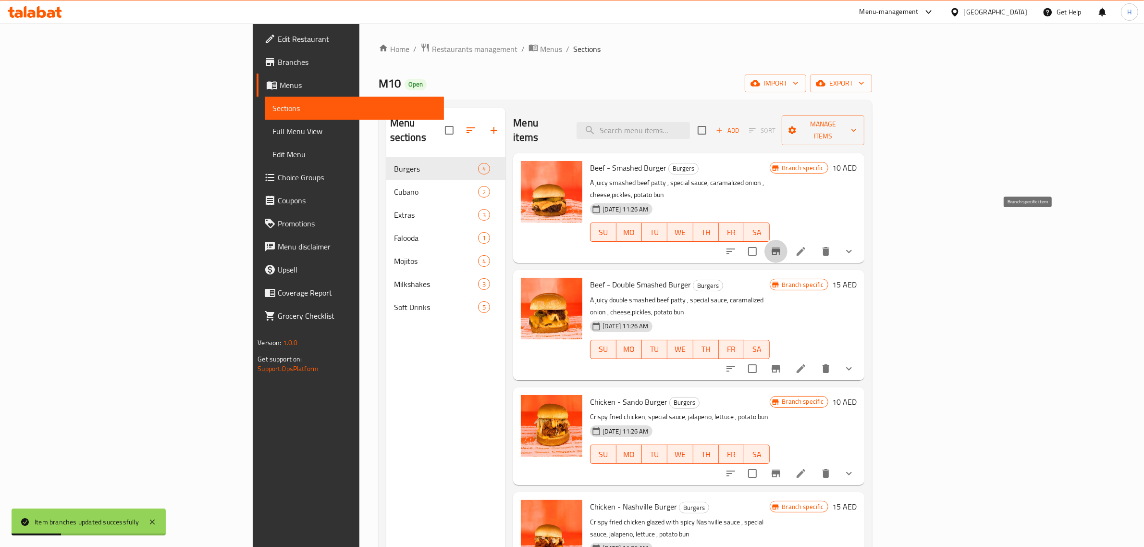
click at [780, 247] on icon "Branch-specific-item" at bounding box center [776, 251] width 9 height 8
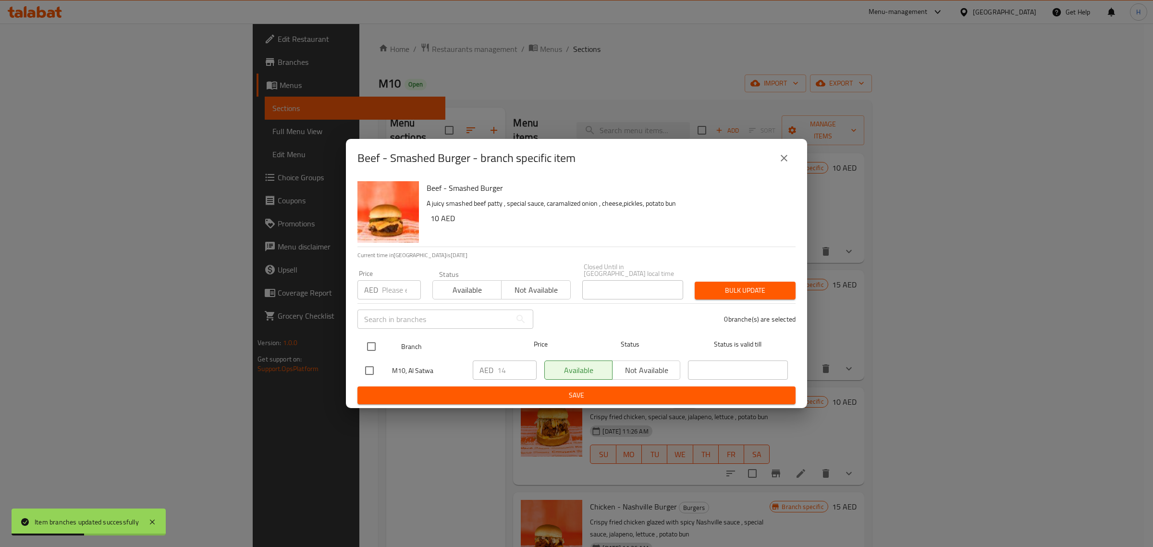
click at [369, 344] on input "checkbox" at bounding box center [371, 346] width 20 height 20
checkbox input "true"
click at [393, 291] on input "number" at bounding box center [401, 289] width 39 height 19
type input "13"
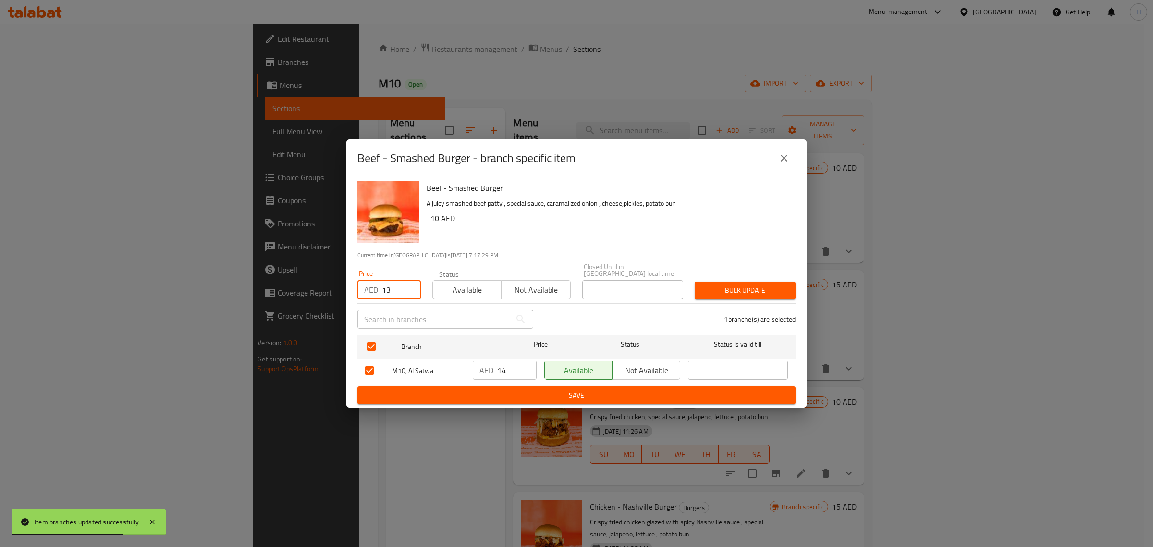
click at [763, 301] on div "Bulk update" at bounding box center [745, 290] width 112 height 29
click at [763, 284] on span "Bulk update" at bounding box center [745, 290] width 86 height 12
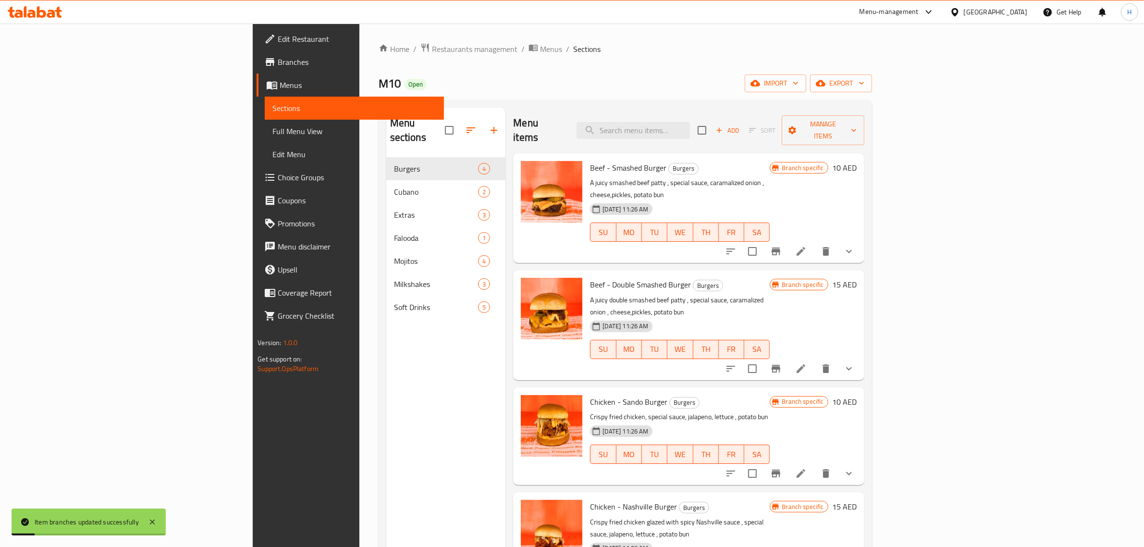
click at [159, 519] on div "Item branches updated successfully" at bounding box center [89, 521] width 154 height 27
click at [154, 521] on icon at bounding box center [153, 522] width 12 height 12
click at [864, 80] on span "export" at bounding box center [841, 83] width 47 height 12
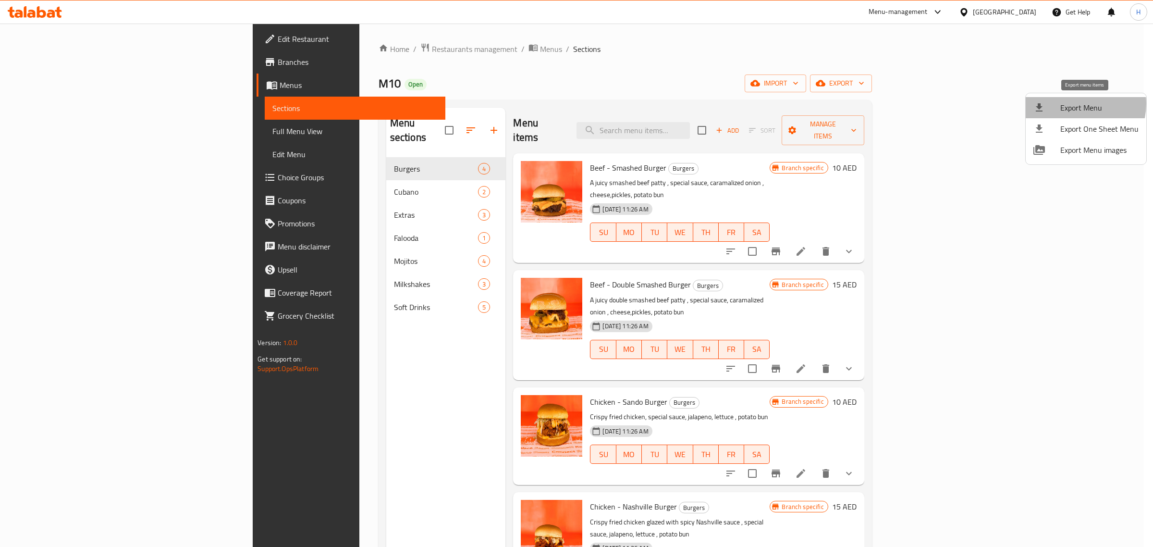
click at [1076, 104] on span "Export Menu" at bounding box center [1099, 108] width 78 height 12
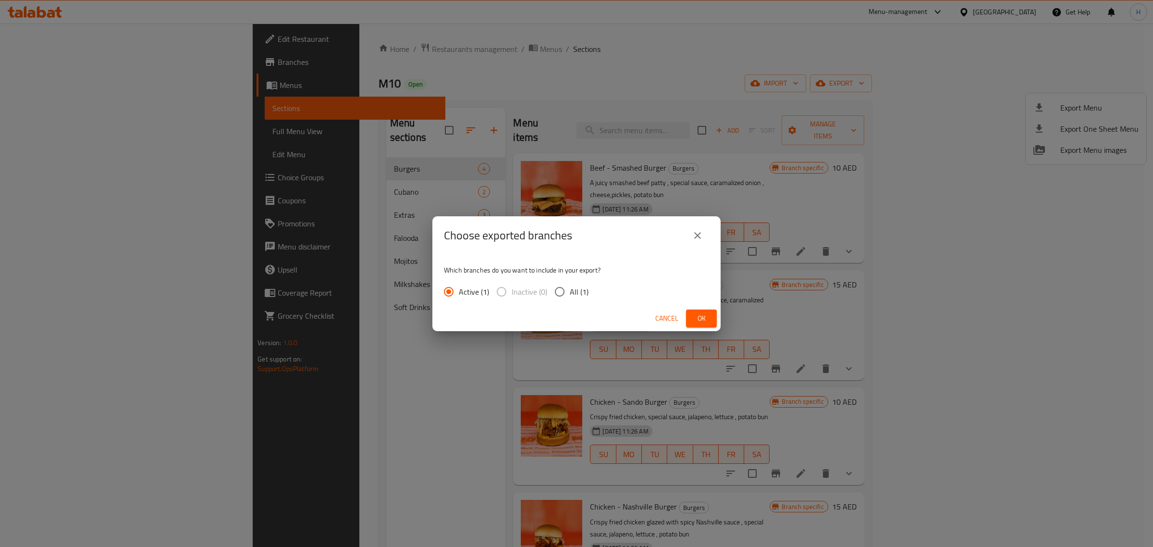
click at [577, 295] on span "All (1)" at bounding box center [579, 292] width 19 height 12
click at [570, 295] on input "All (1)" at bounding box center [560, 292] width 20 height 20
radio input "true"
click at [701, 322] on span "Ok" at bounding box center [701, 318] width 15 height 12
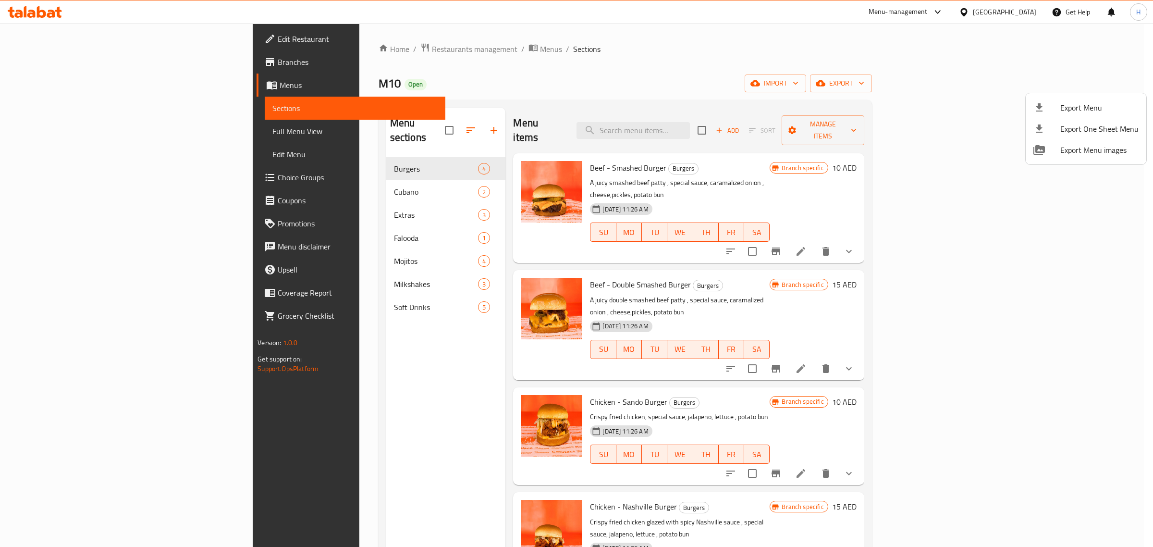
drag, startPoint x: 926, startPoint y: 300, endPoint x: 990, endPoint y: 308, distance: 63.9
click at [926, 300] on div at bounding box center [576, 273] width 1153 height 547
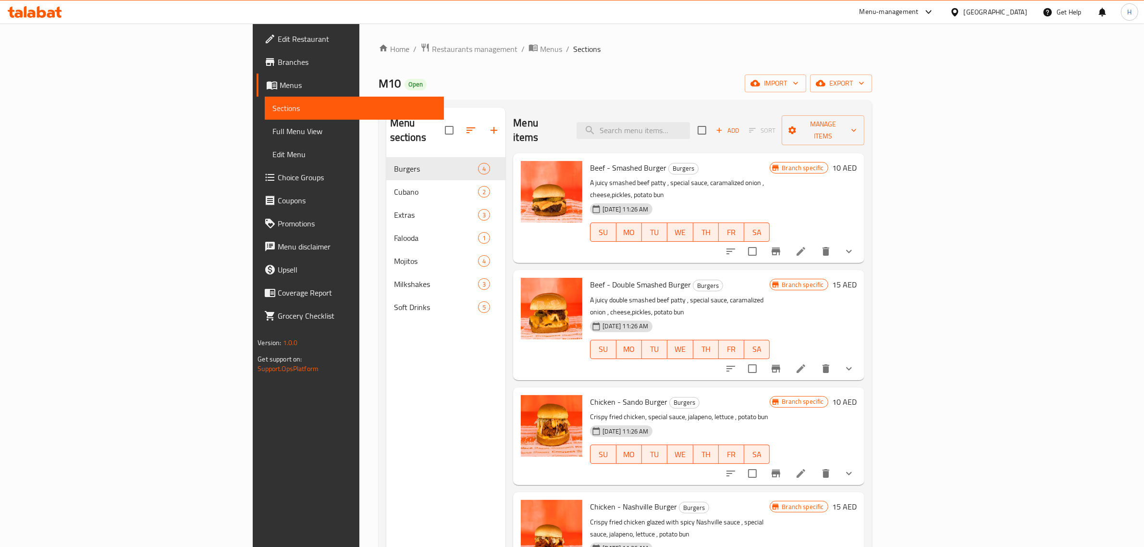
click at [782, 246] on icon "Branch-specific-item" at bounding box center [776, 252] width 12 height 12
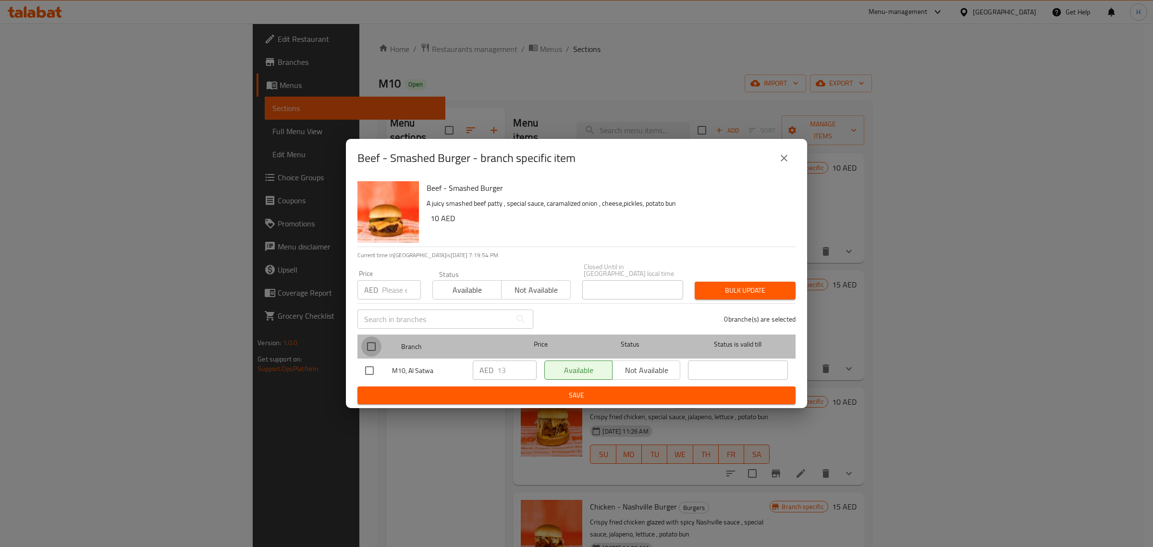
click at [370, 349] on input "checkbox" at bounding box center [371, 346] width 20 height 20
checkbox input "true"
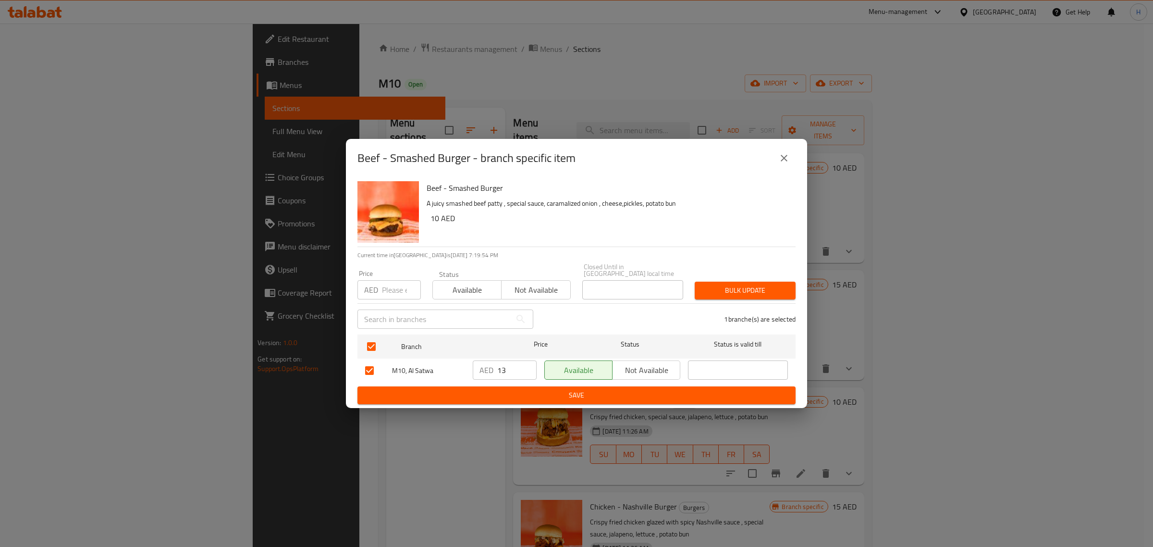
drag, startPoint x: 390, startPoint y: 291, endPoint x: 410, endPoint y: 291, distance: 20.2
click at [390, 291] on input "number" at bounding box center [401, 289] width 39 height 19
paste input "14"
type input "14"
click at [764, 286] on span "Bulk update" at bounding box center [745, 290] width 86 height 12
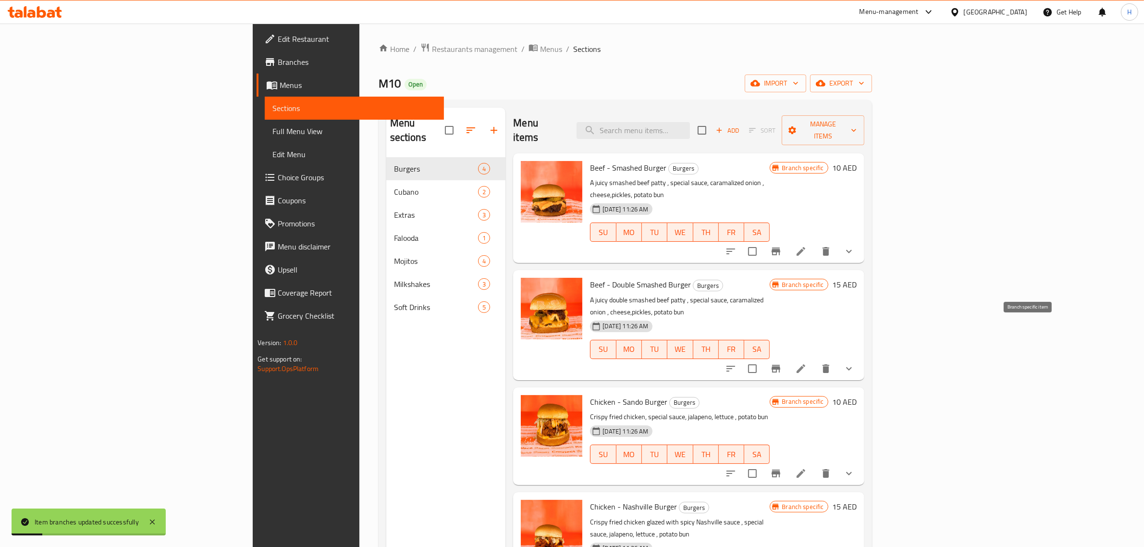
click at [782, 363] on icon "Branch-specific-item" at bounding box center [776, 369] width 12 height 12
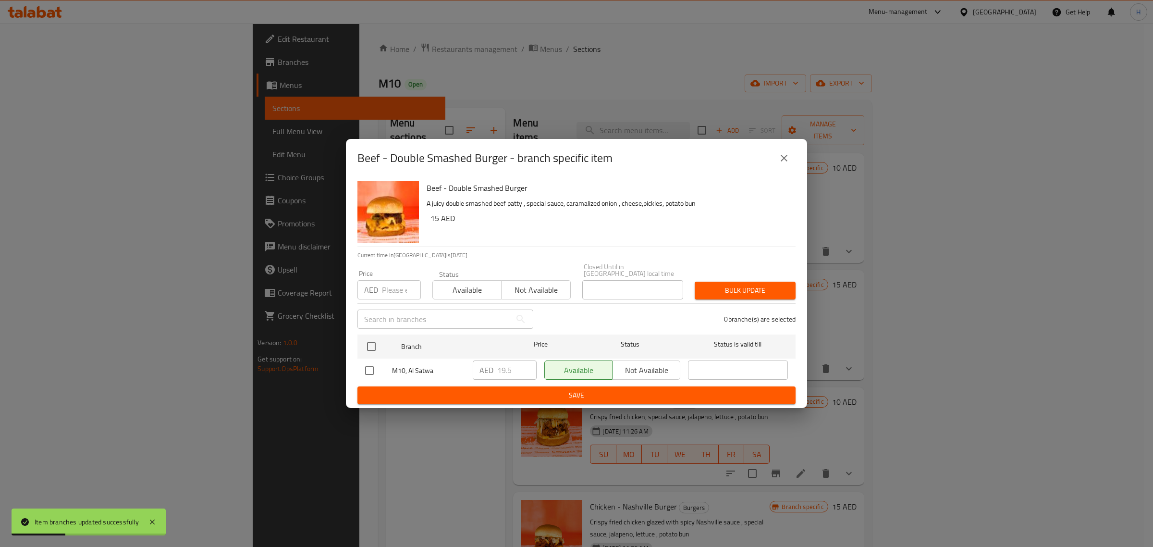
click at [394, 294] on input "number" at bounding box center [401, 289] width 39 height 19
paste input "21"
type input "21"
click at [372, 342] on input "checkbox" at bounding box center [371, 346] width 20 height 20
checkbox input "true"
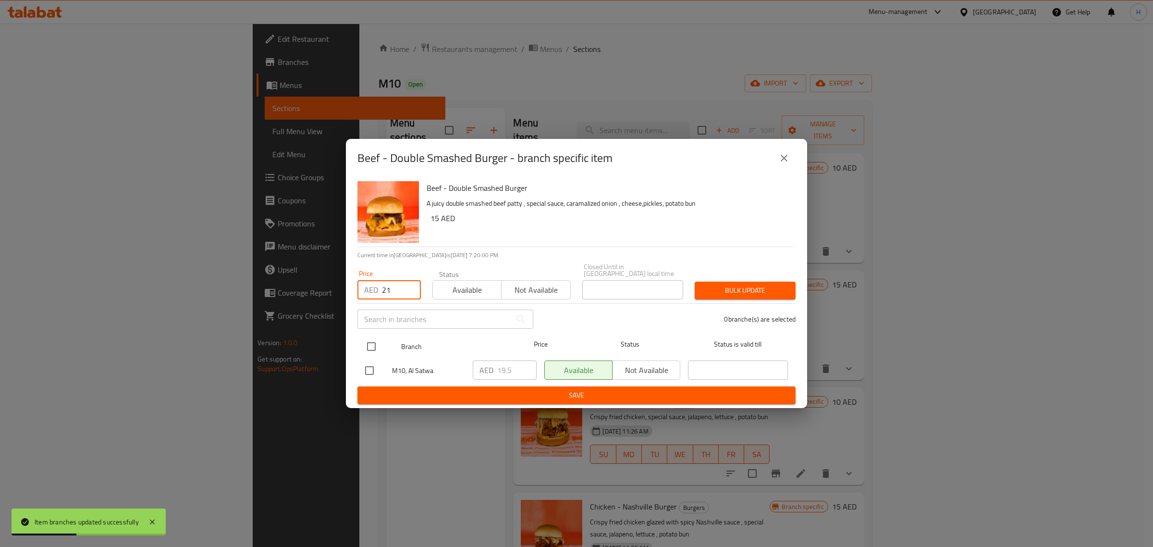
checkbox input "true"
click at [756, 290] on span "Bulk update" at bounding box center [745, 290] width 86 height 12
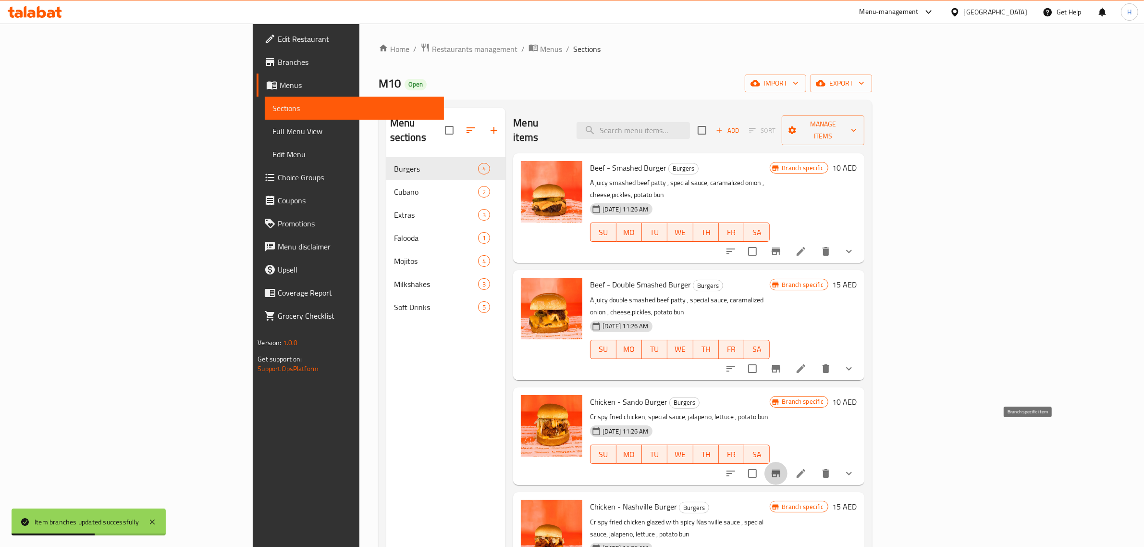
click at [782, 467] on icon "Branch-specific-item" at bounding box center [776, 473] width 12 height 12
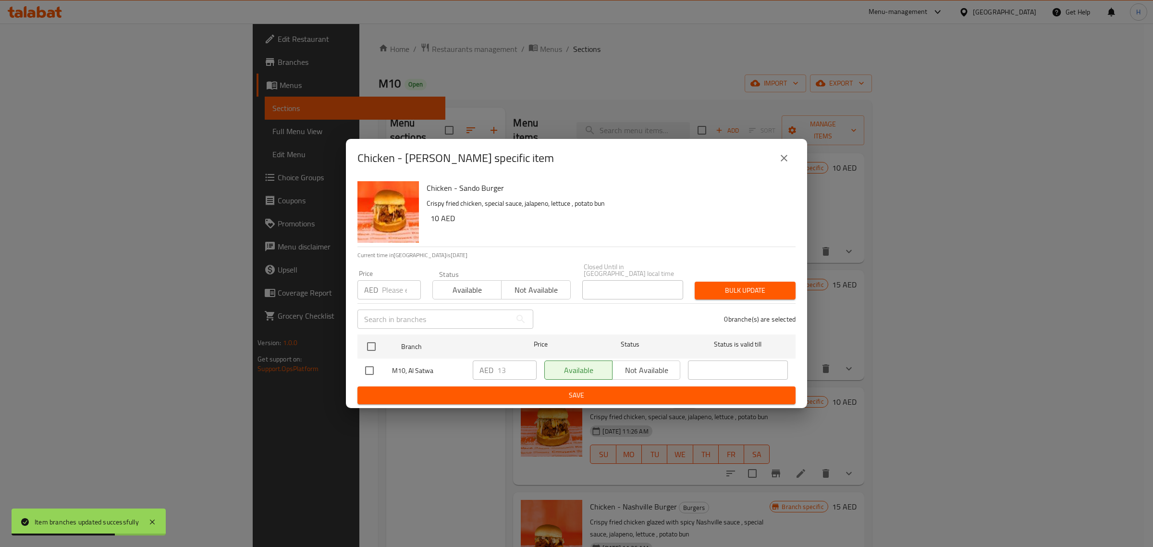
click at [385, 287] on input "number" at bounding box center [401, 289] width 39 height 19
paste input "14"
type input "14"
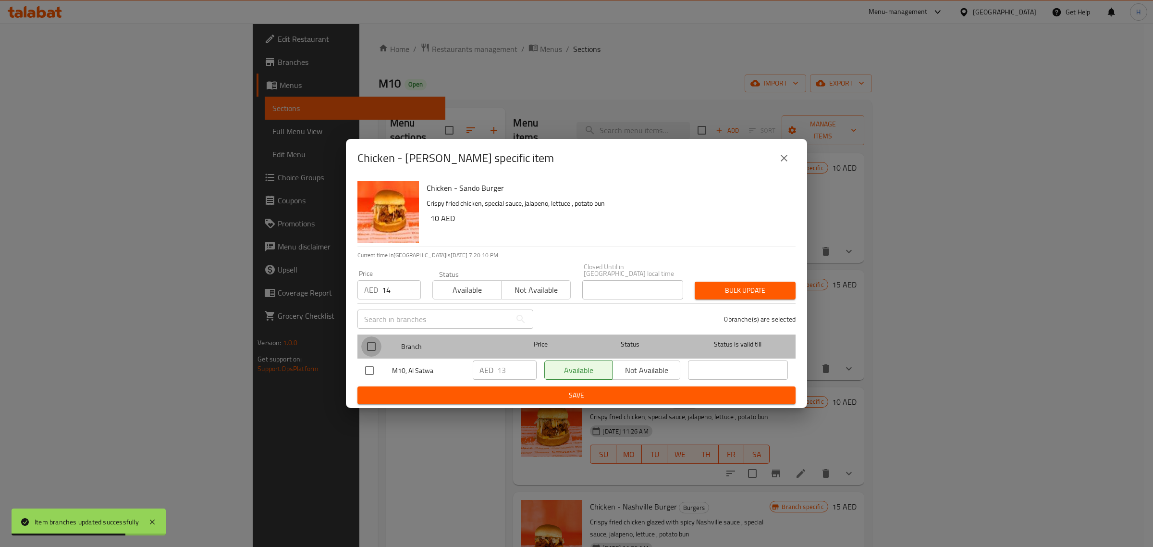
click at [370, 344] on input "checkbox" at bounding box center [371, 346] width 20 height 20
checkbox input "true"
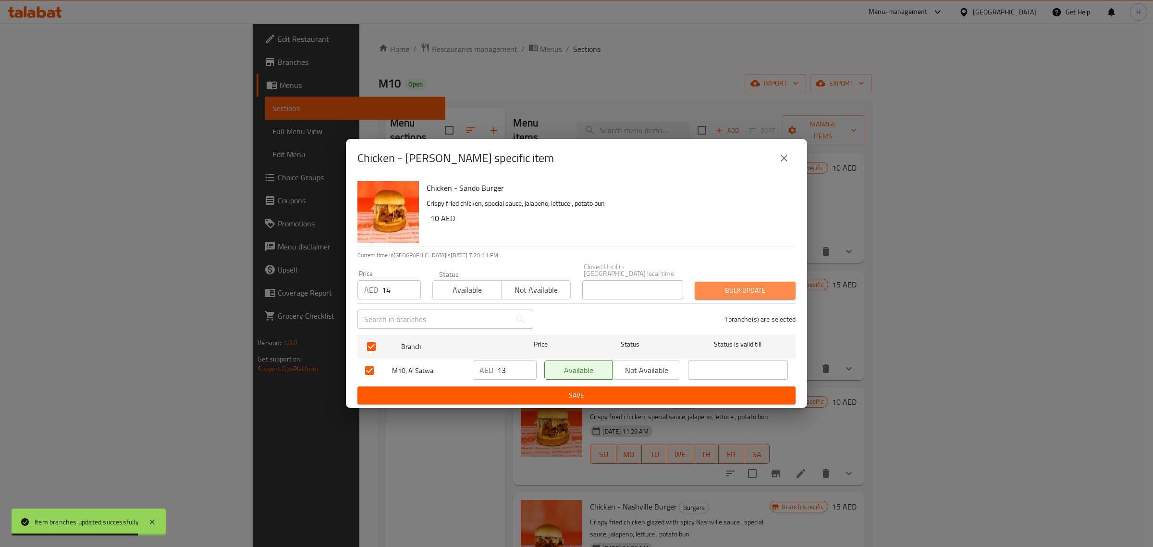
click at [777, 287] on span "Bulk update" at bounding box center [745, 290] width 86 height 12
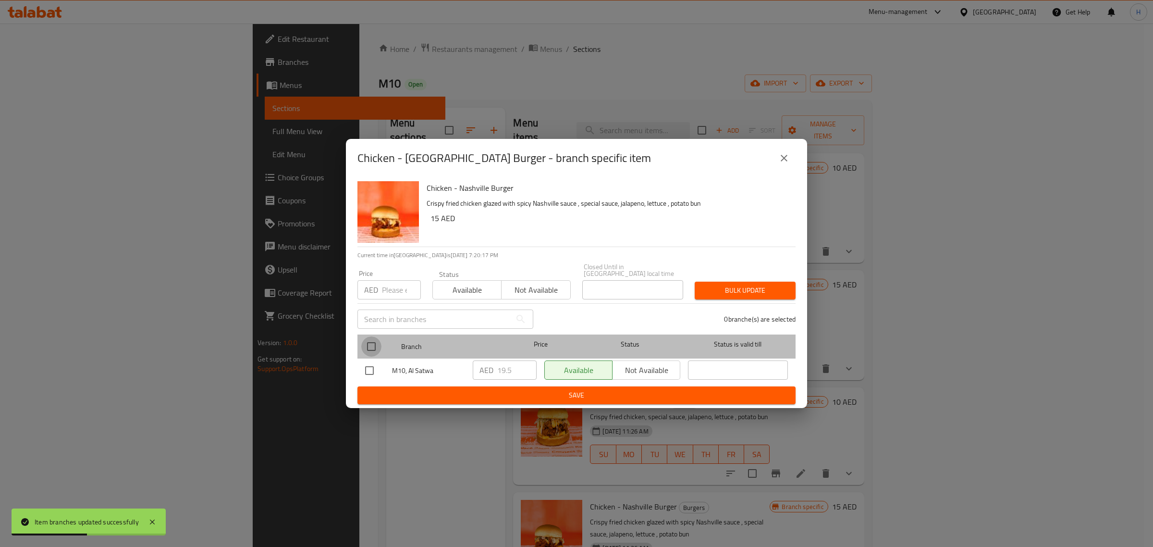
click at [369, 351] on input "checkbox" at bounding box center [371, 346] width 20 height 20
checkbox input "true"
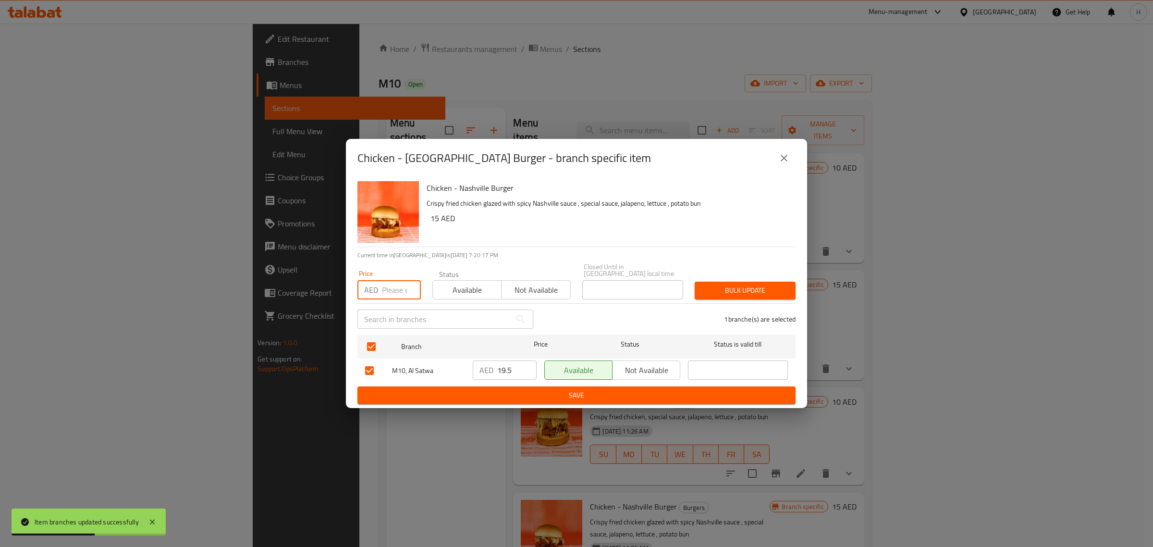
click at [385, 298] on input "number" at bounding box center [401, 289] width 39 height 19
paste input "21"
type input "21"
click at [764, 294] on span "Bulk update" at bounding box center [745, 290] width 86 height 12
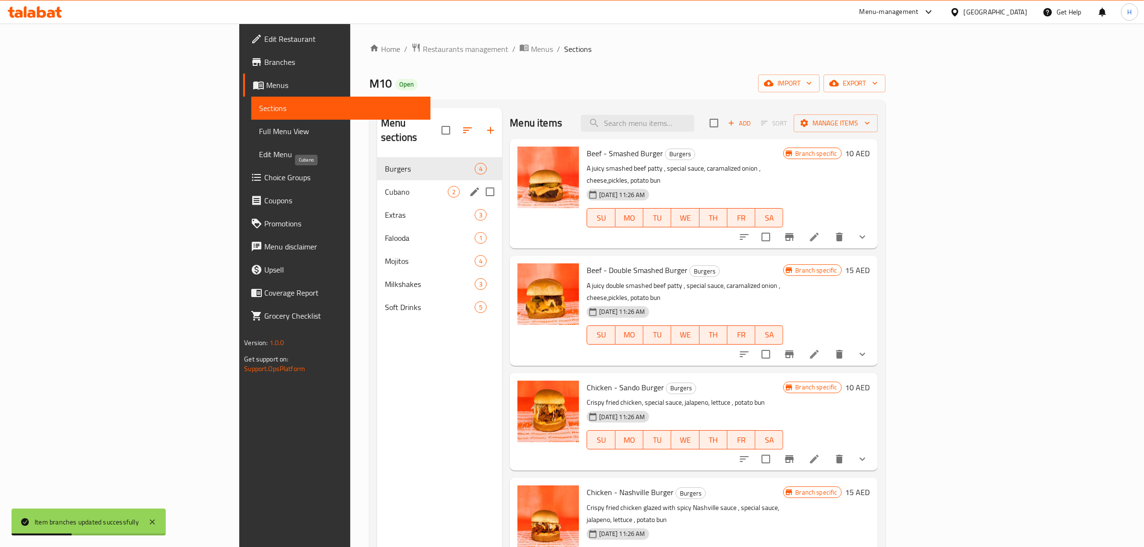
click at [377, 180] on div "Cubano 2" at bounding box center [439, 191] width 125 height 23
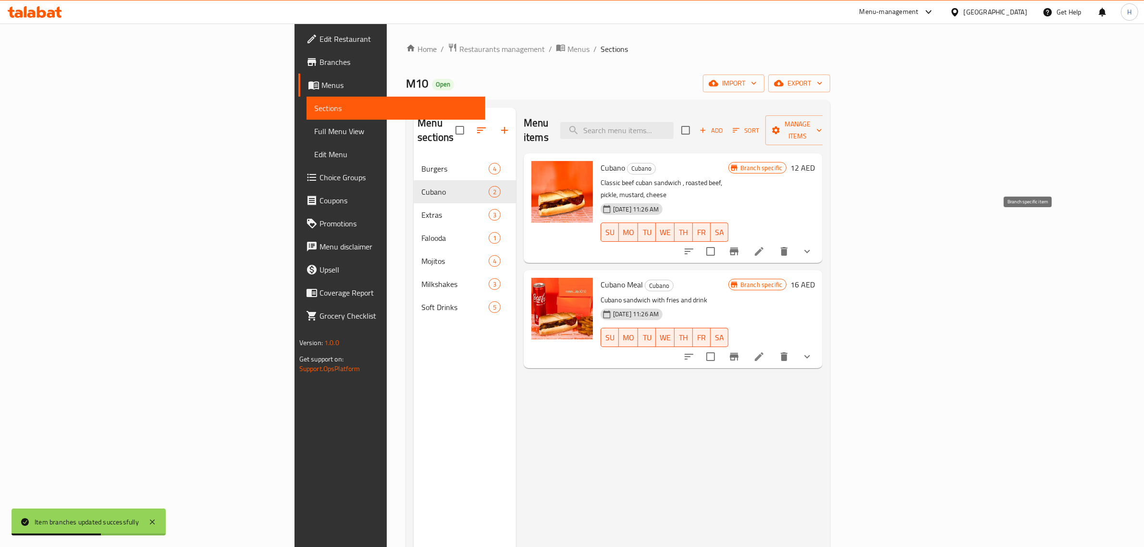
click at [740, 246] on icon "Branch-specific-item" at bounding box center [734, 252] width 12 height 12
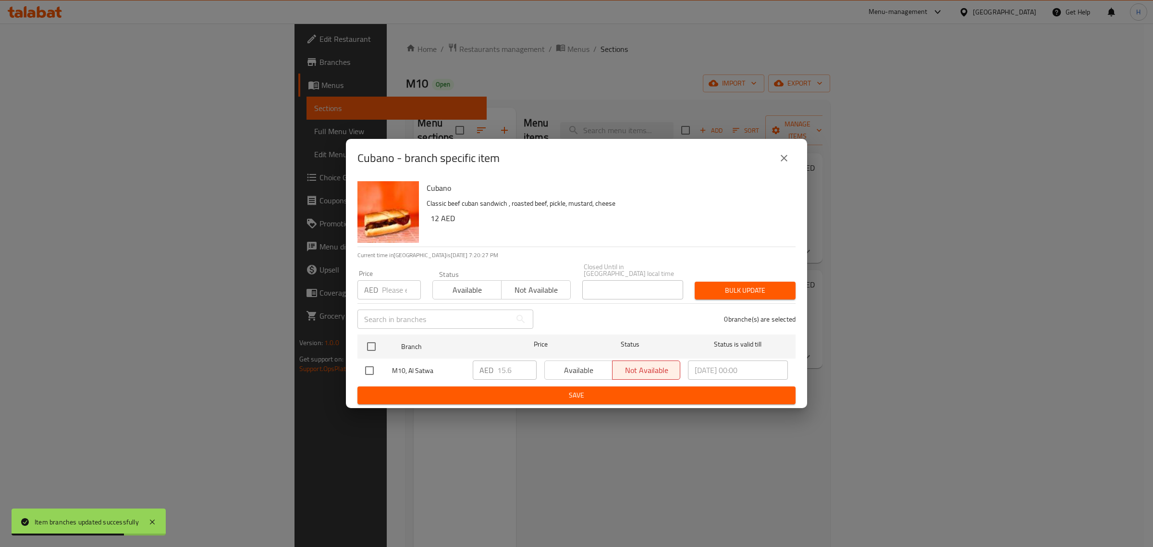
click at [393, 295] on input "number" at bounding box center [401, 289] width 39 height 19
paste input "17"
type input "17"
click at [374, 348] on input "checkbox" at bounding box center [371, 346] width 20 height 20
checkbox input "true"
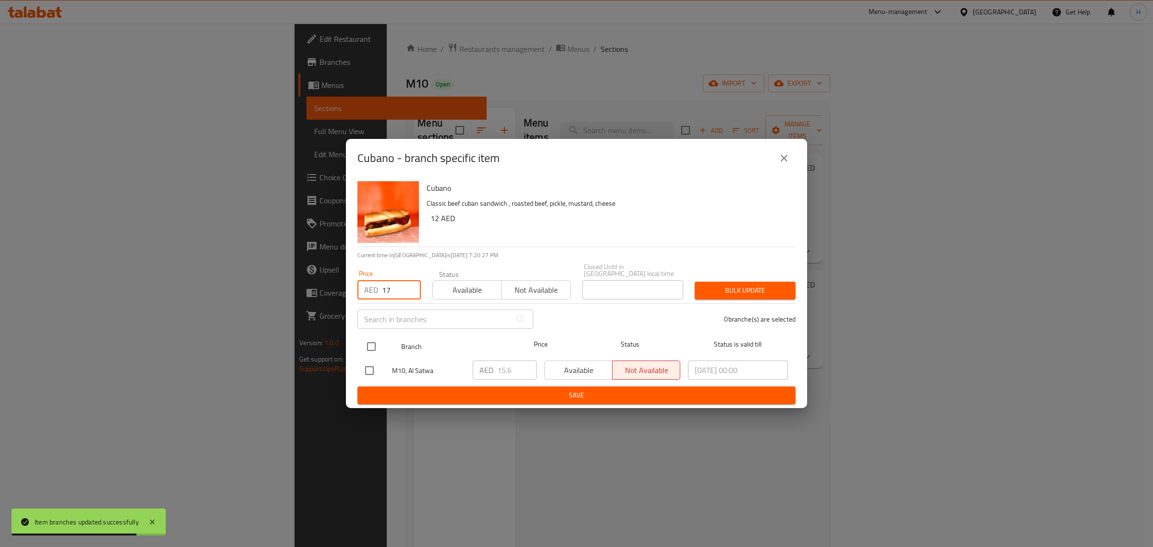
checkbox input "true"
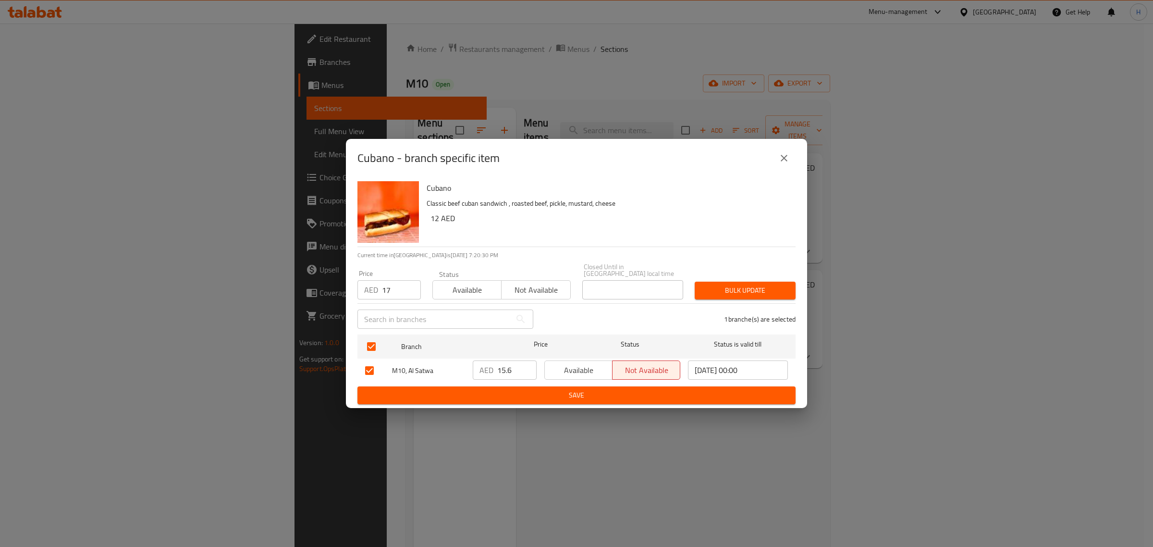
click at [765, 290] on span "Bulk update" at bounding box center [745, 290] width 86 height 12
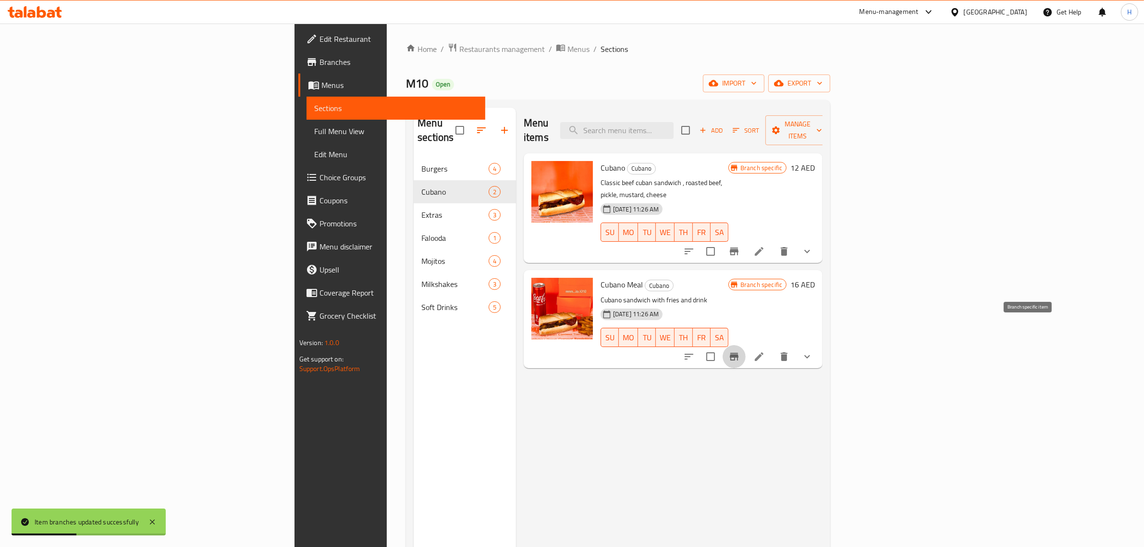
click at [738, 353] on icon "Branch-specific-item" at bounding box center [734, 357] width 9 height 8
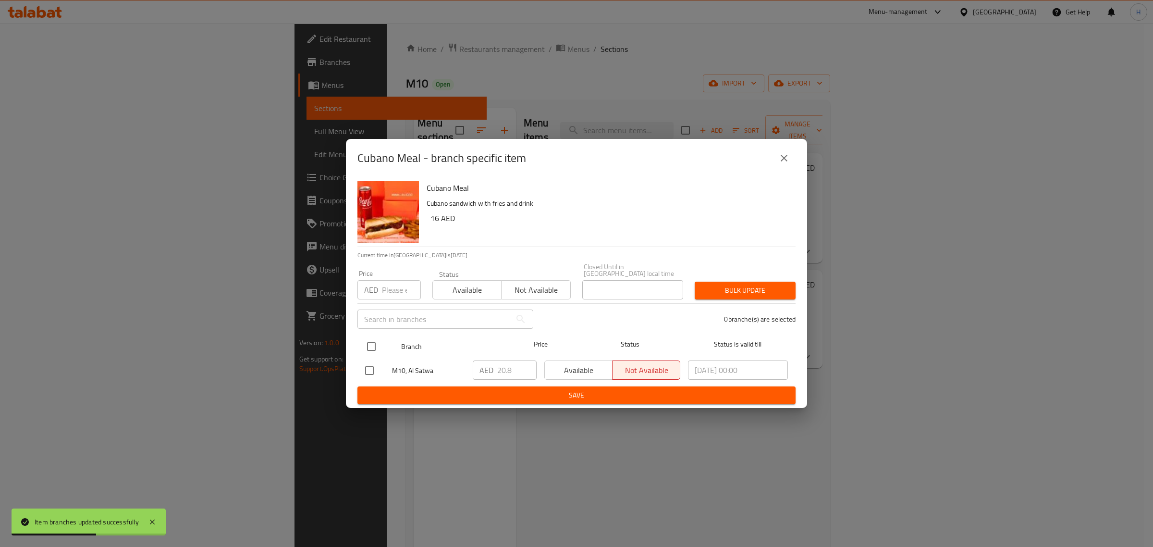
click at [370, 349] on input "checkbox" at bounding box center [371, 346] width 20 height 20
checkbox input "true"
click at [390, 293] on input "number" at bounding box center [401, 289] width 39 height 19
paste input "22.5"
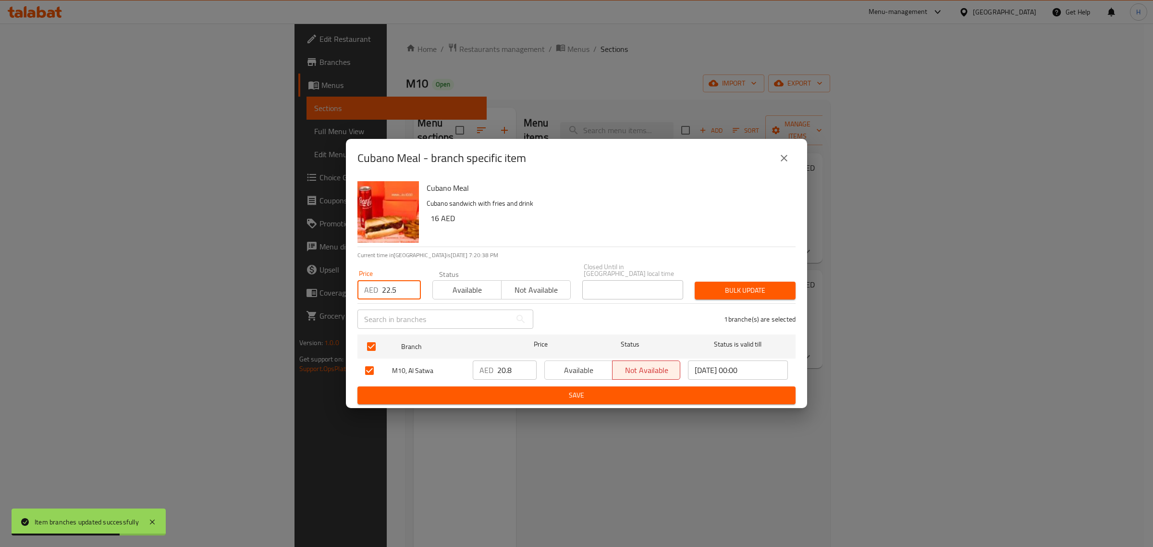
type input "22.5"
click at [771, 292] on span "Bulk update" at bounding box center [745, 290] width 86 height 12
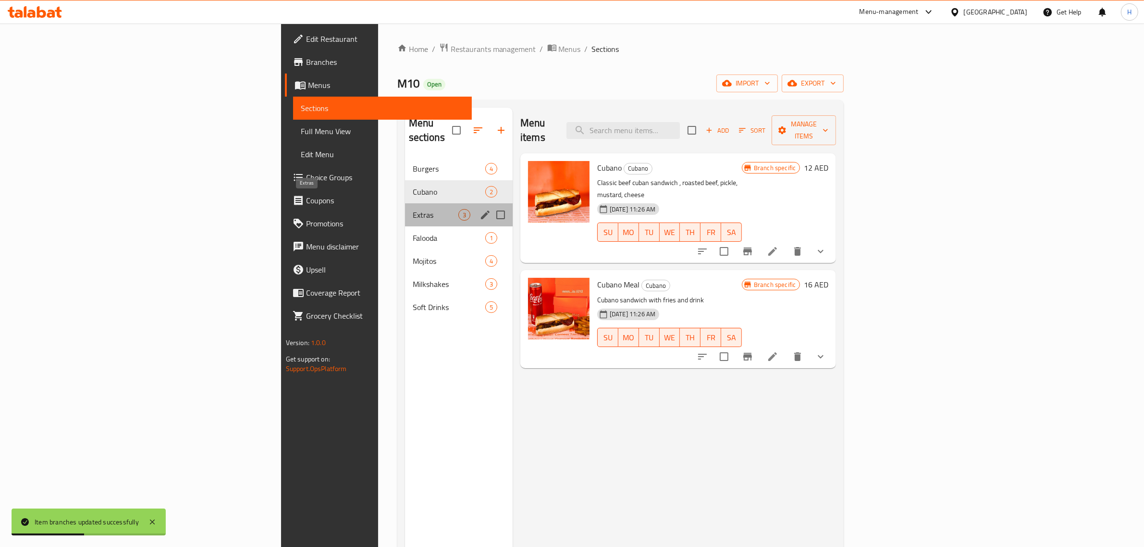
drag, startPoint x: 275, startPoint y: 200, endPoint x: 345, endPoint y: 219, distance: 72.6
click at [413, 209] on span "Extras" at bounding box center [436, 215] width 46 height 12
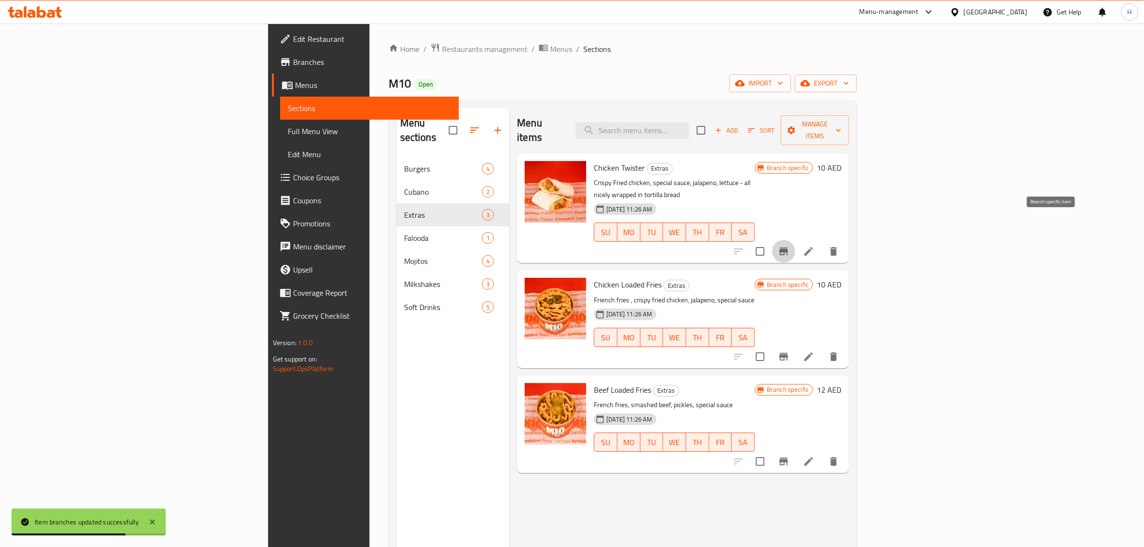
click at [788, 247] on icon "Branch-specific-item" at bounding box center [783, 251] width 9 height 8
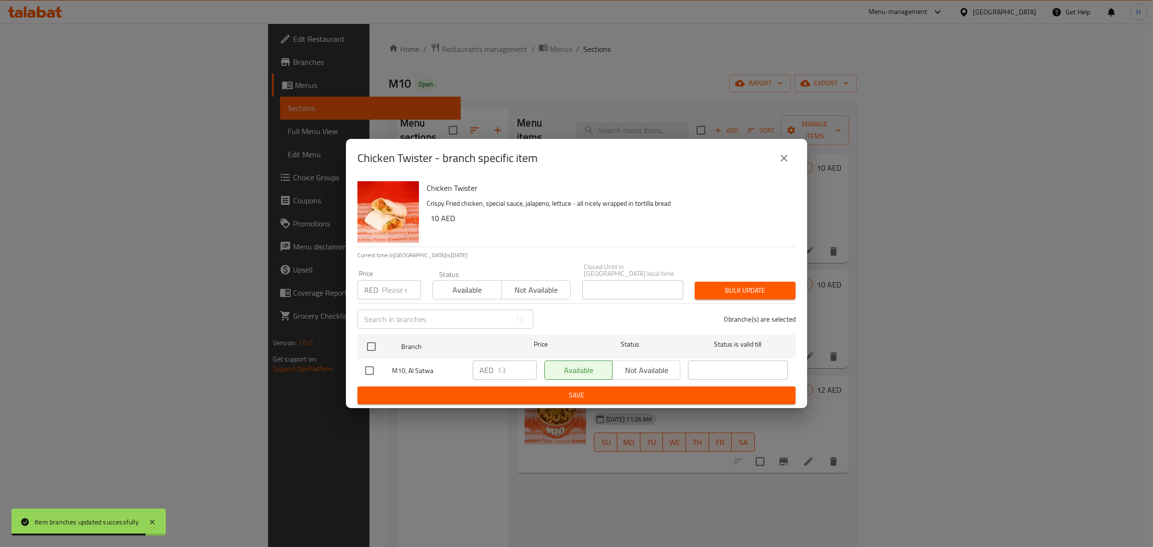
drag, startPoint x: 395, startPoint y: 287, endPoint x: 393, endPoint y: 295, distance: 8.5
click at [395, 287] on input "number" at bounding box center [401, 289] width 39 height 19
paste input "14"
type input "14"
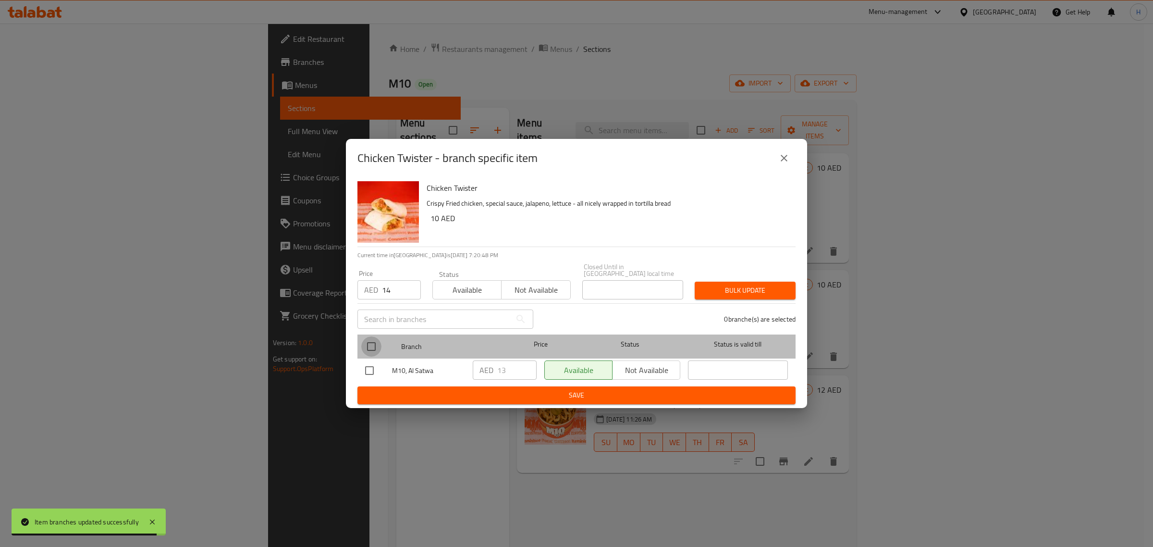
click at [371, 349] on input "checkbox" at bounding box center [371, 346] width 20 height 20
checkbox input "true"
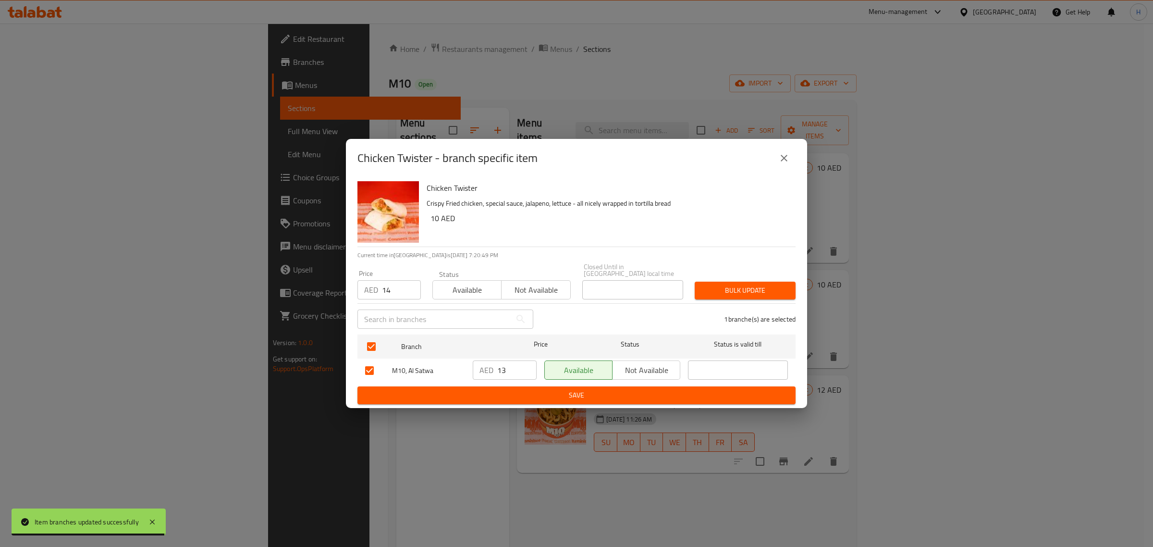
click at [770, 287] on span "Bulk update" at bounding box center [745, 290] width 86 height 12
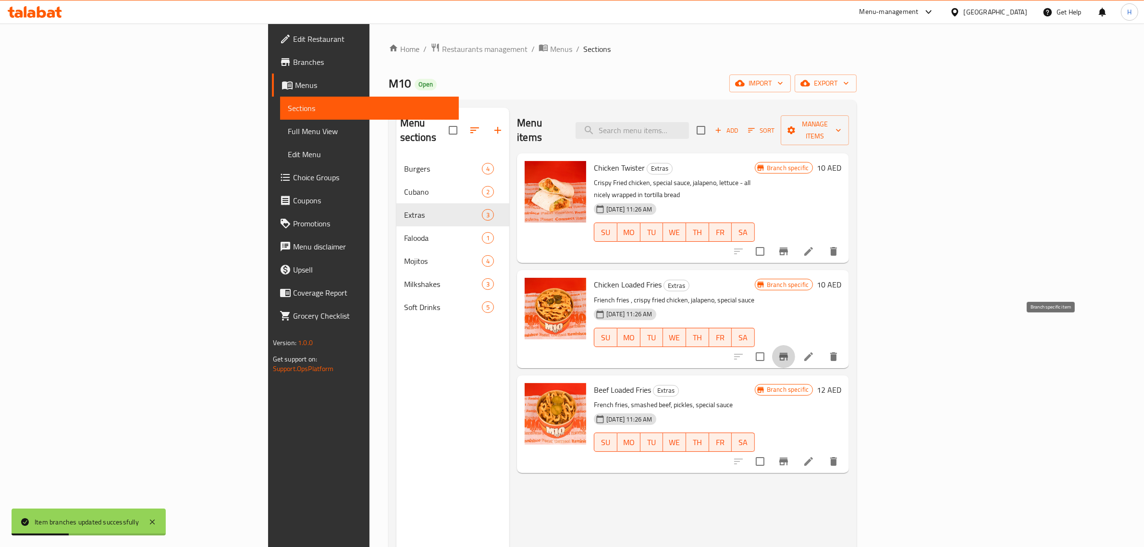
click at [788, 353] on icon "Branch-specific-item" at bounding box center [783, 357] width 9 height 8
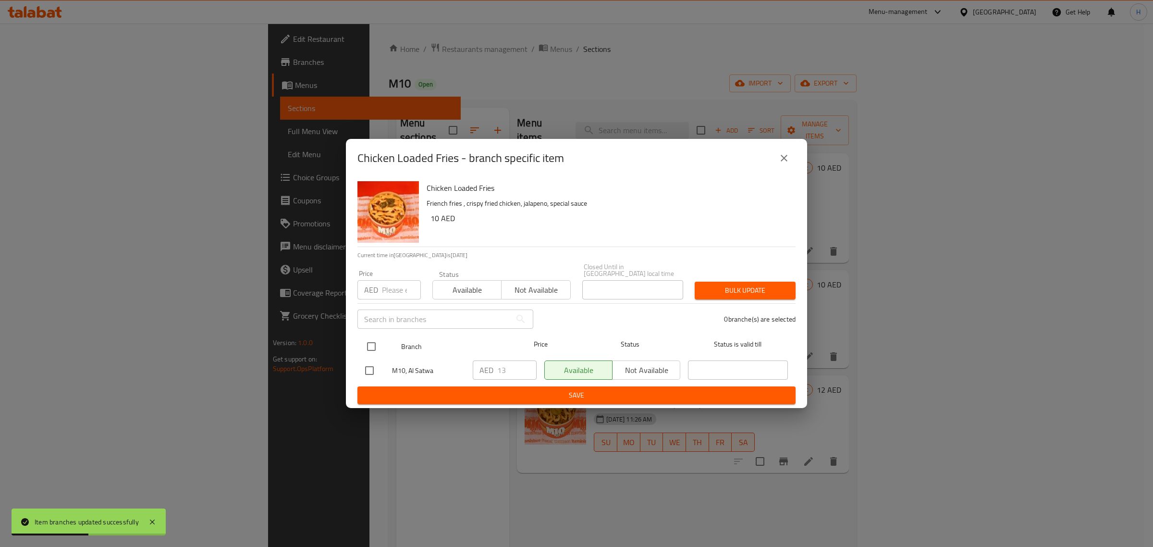
click at [372, 347] on input "checkbox" at bounding box center [371, 346] width 20 height 20
checkbox input "true"
click at [388, 295] on input "number" at bounding box center [401, 289] width 39 height 19
paste input "14"
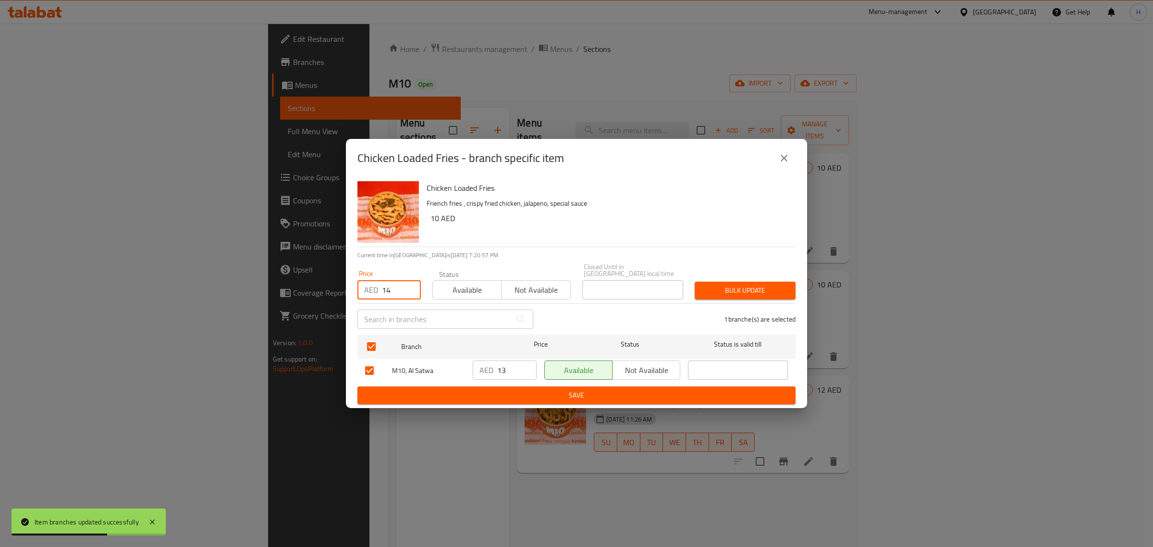
type input "14"
click at [757, 290] on span "Bulk update" at bounding box center [745, 290] width 86 height 12
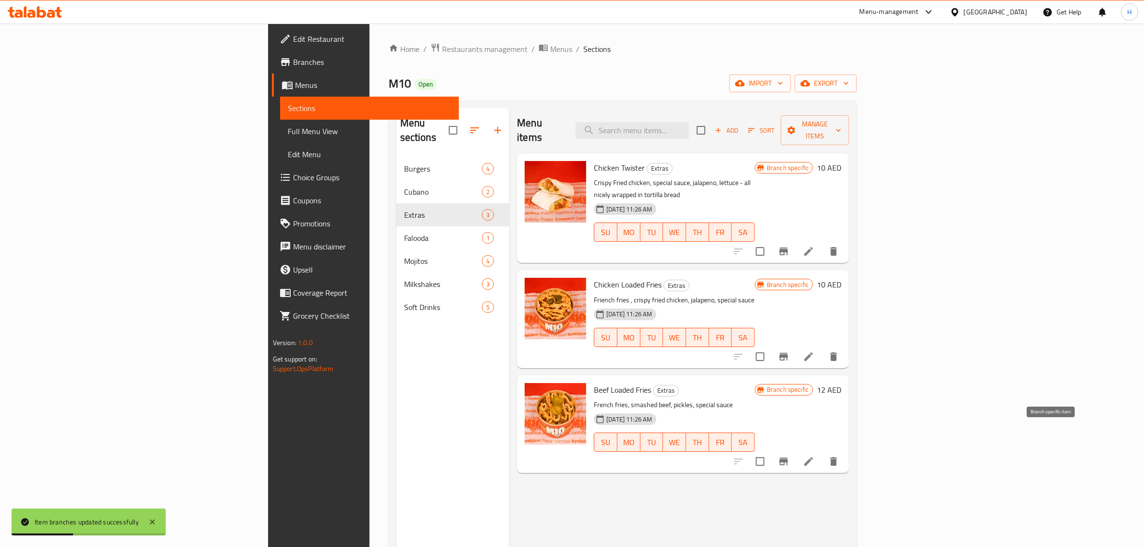
click at [789, 455] on icon "Branch-specific-item" at bounding box center [784, 461] width 12 height 12
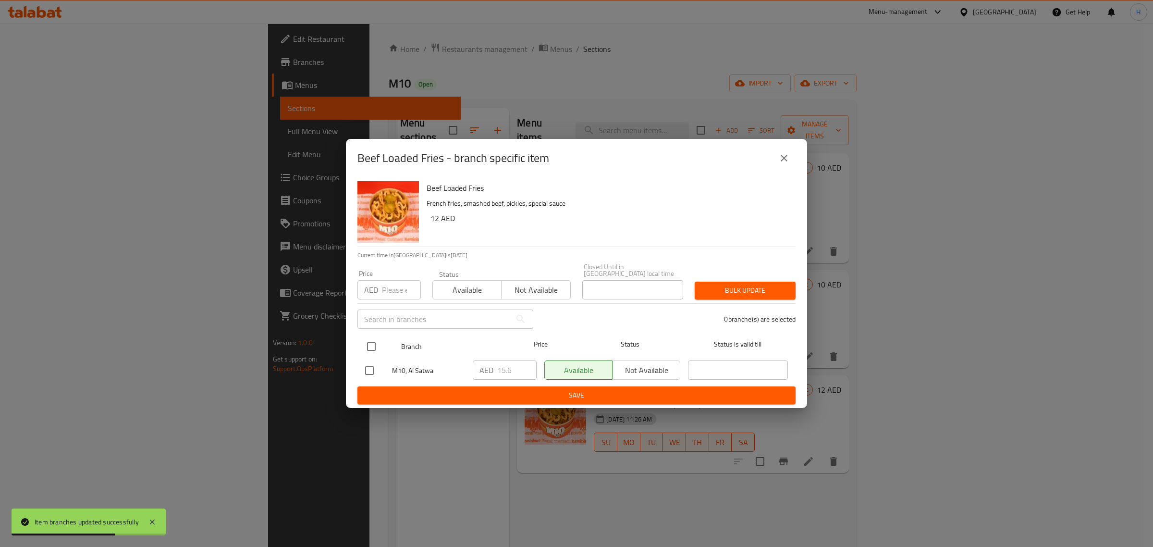
click at [375, 343] on input "checkbox" at bounding box center [371, 346] width 20 height 20
checkbox input "true"
drag, startPoint x: 392, startPoint y: 288, endPoint x: 417, endPoint y: 287, distance: 24.5
click at [392, 288] on input "number" at bounding box center [401, 289] width 39 height 19
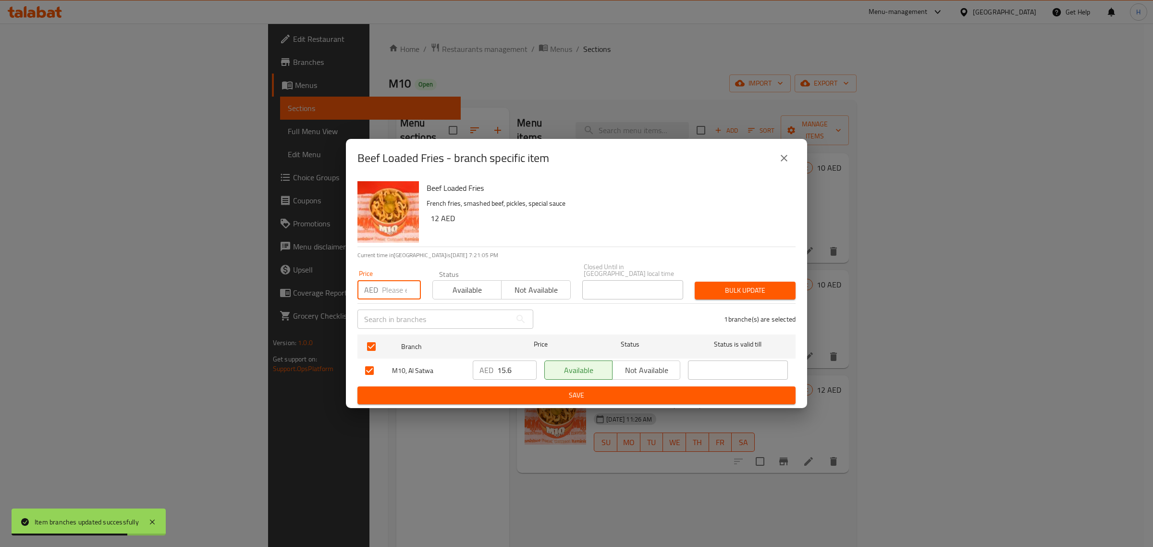
paste input "17"
type input "17"
click at [765, 292] on span "Bulk update" at bounding box center [745, 290] width 86 height 12
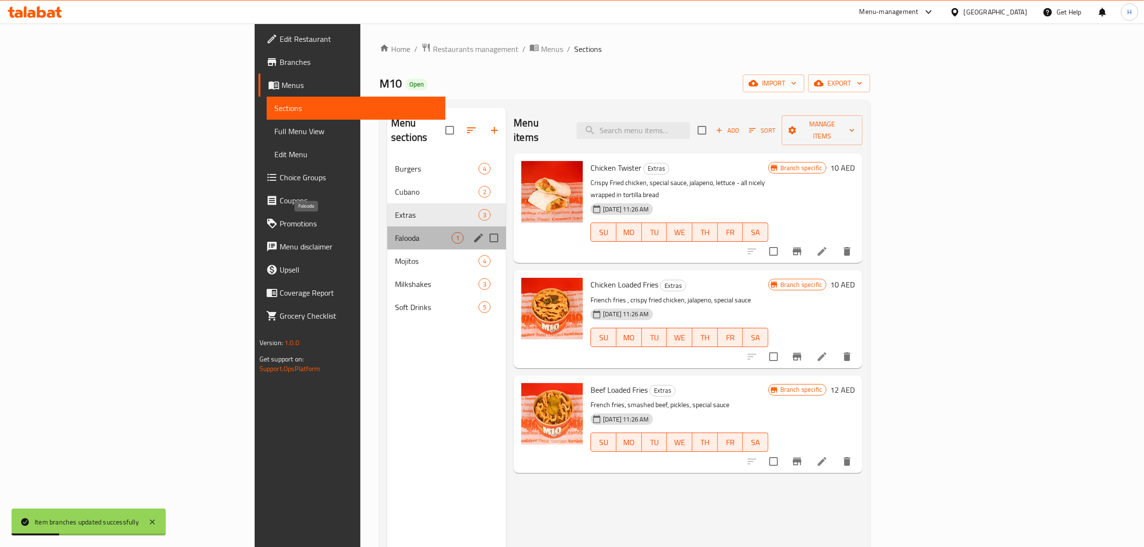
click at [395, 232] on span "Falooda" at bounding box center [423, 238] width 57 height 12
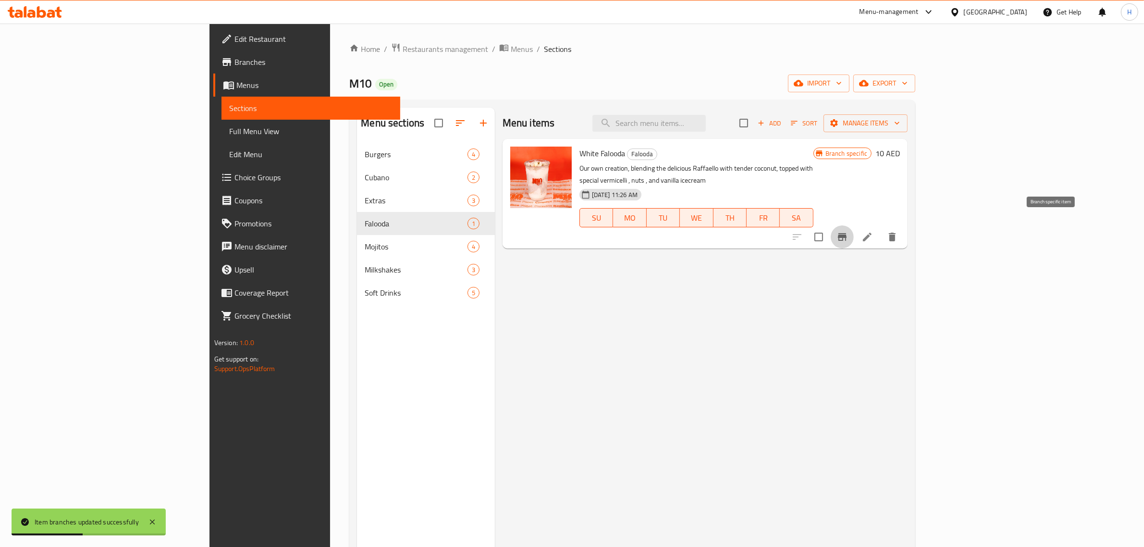
click at [848, 231] on icon "Branch-specific-item" at bounding box center [843, 237] width 12 height 12
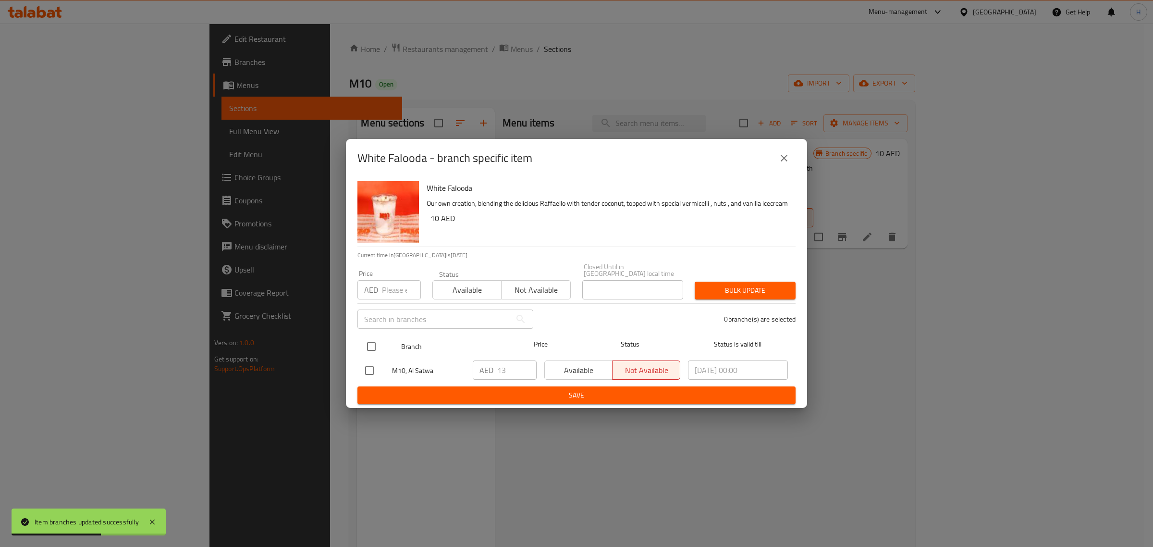
click at [373, 340] on input "checkbox" at bounding box center [371, 346] width 20 height 20
checkbox input "true"
click at [390, 286] on input "number" at bounding box center [401, 289] width 39 height 19
paste input "14"
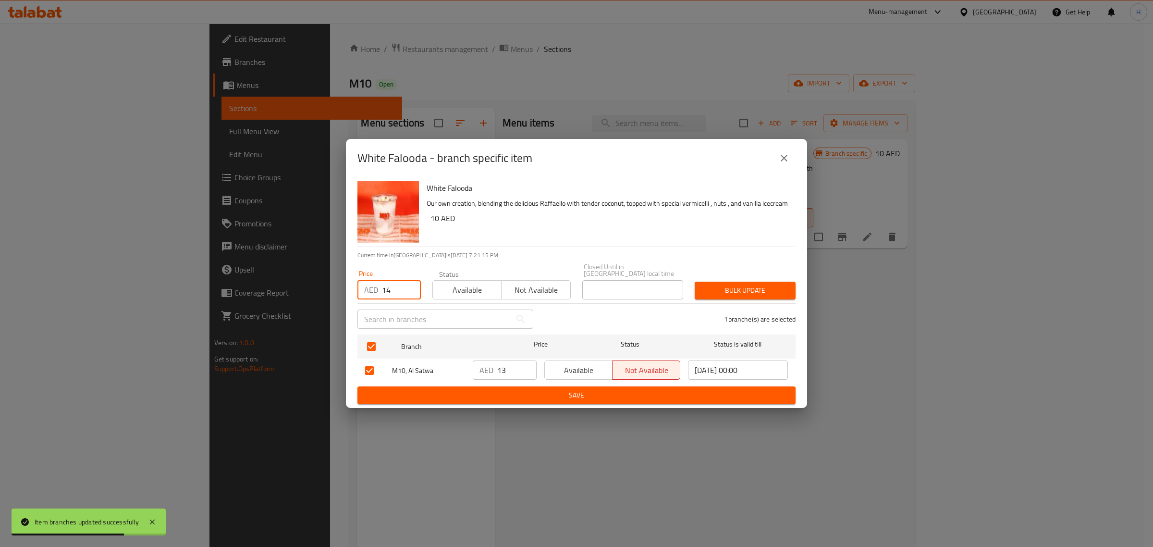
type input "14"
click at [753, 289] on span "Bulk update" at bounding box center [745, 290] width 86 height 12
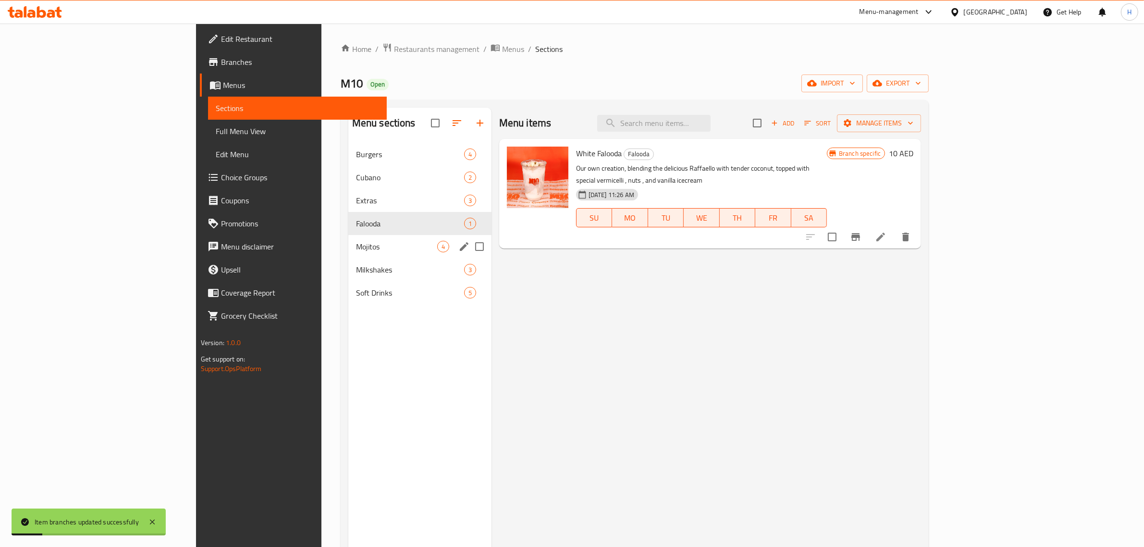
drag, startPoint x: 279, startPoint y: 253, endPoint x: 290, endPoint y: 251, distance: 11.2
click at [348, 253] on div "Mojitos 4" at bounding box center [419, 246] width 143 height 23
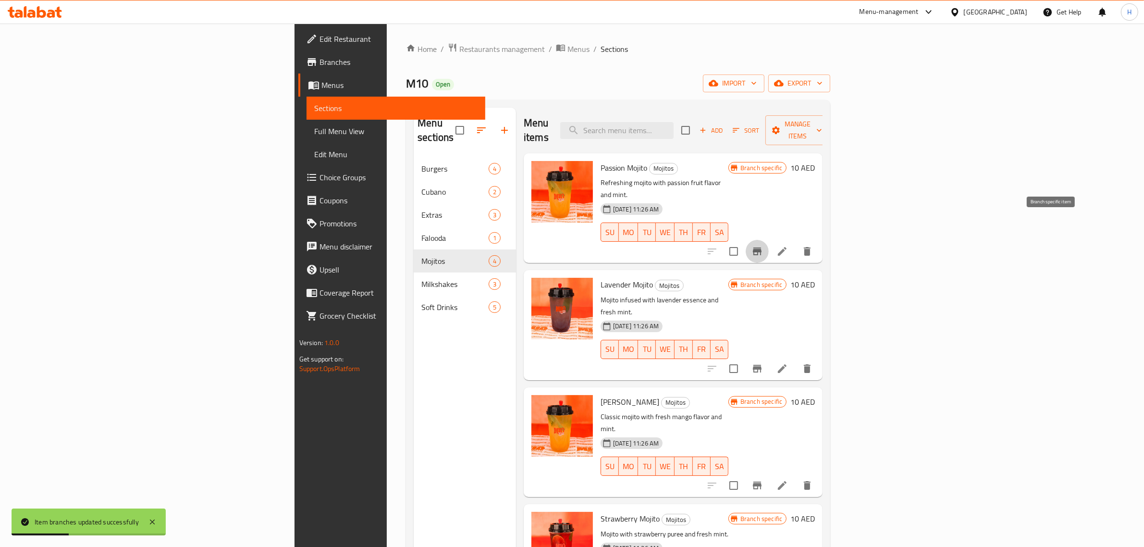
click at [762, 247] on icon "Branch-specific-item" at bounding box center [757, 251] width 9 height 8
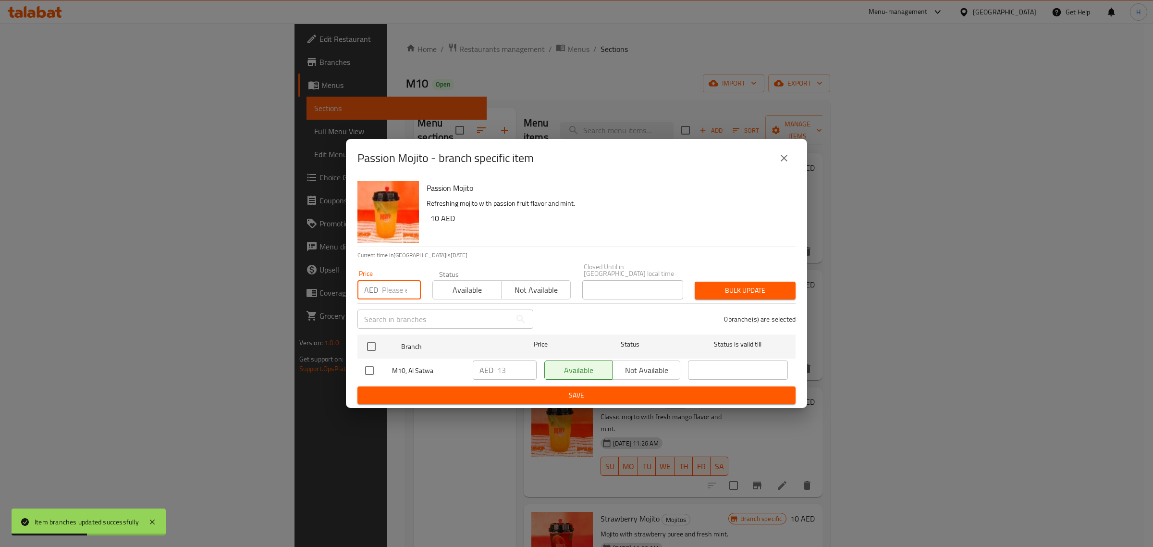
drag, startPoint x: 394, startPoint y: 286, endPoint x: 414, endPoint y: 289, distance: 19.9
click at [394, 286] on input "number" at bounding box center [401, 289] width 39 height 19
paste input "14"
type input "14"
drag, startPoint x: 366, startPoint y: 341, endPoint x: 381, endPoint y: 341, distance: 15.4
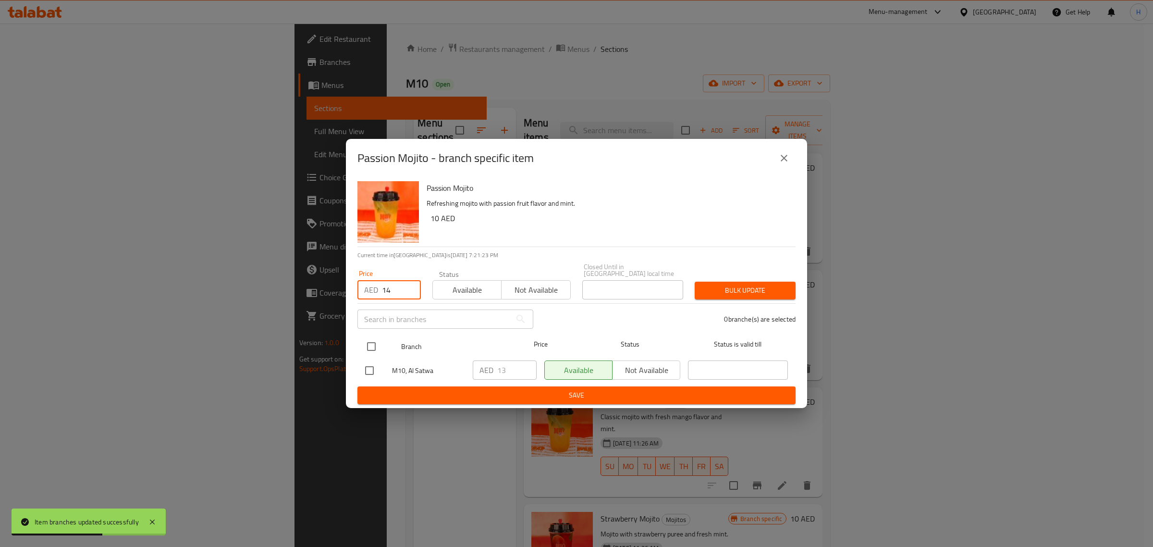
click at [366, 341] on input "checkbox" at bounding box center [371, 346] width 20 height 20
checkbox input "true"
click at [703, 292] on span "Bulk update" at bounding box center [745, 290] width 86 height 12
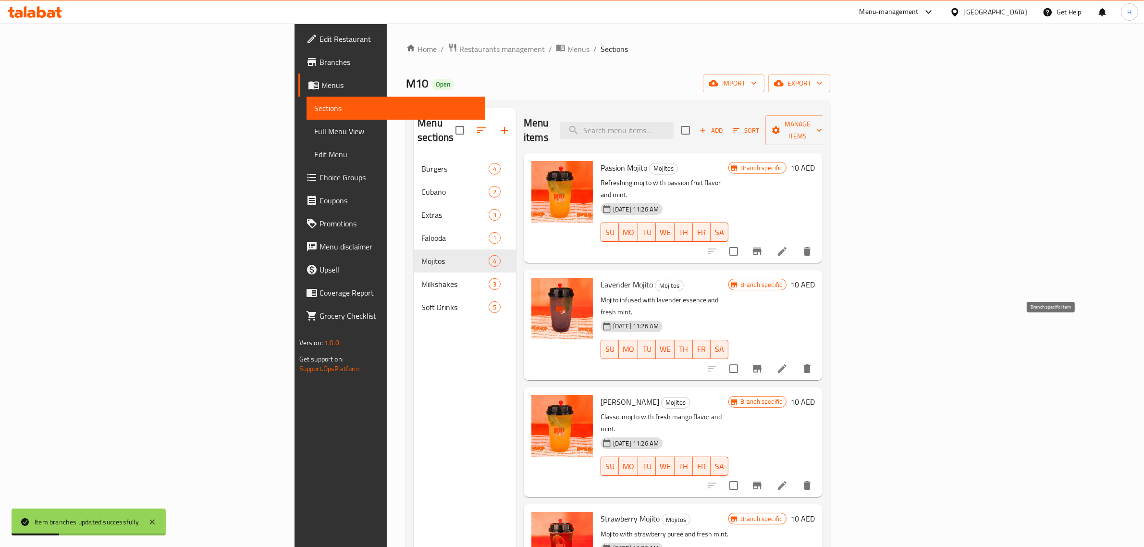
click at [762, 365] on icon "Branch-specific-item" at bounding box center [757, 369] width 9 height 8
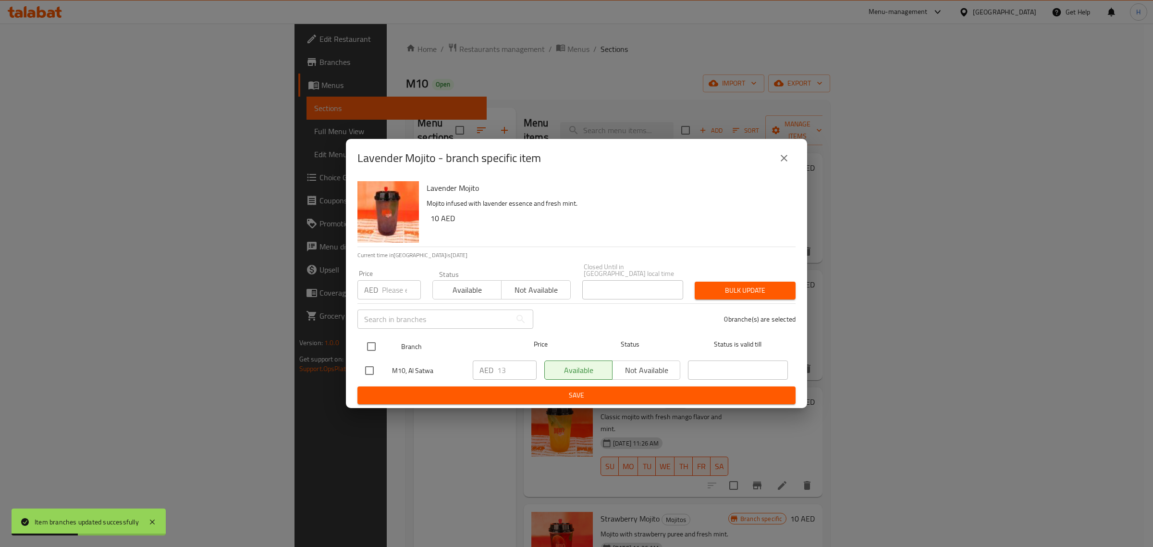
click at [371, 341] on input "checkbox" at bounding box center [371, 346] width 20 height 20
checkbox input "true"
click at [392, 284] on input "number" at bounding box center [401, 289] width 39 height 19
paste input "14"
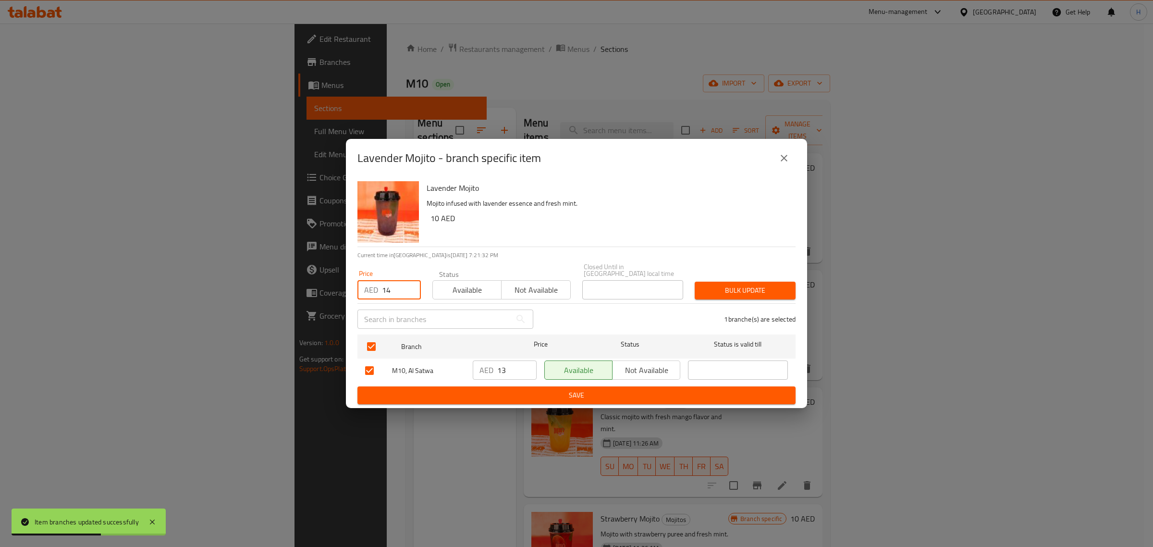
type input "14"
click at [748, 293] on span "Bulk update" at bounding box center [745, 290] width 86 height 12
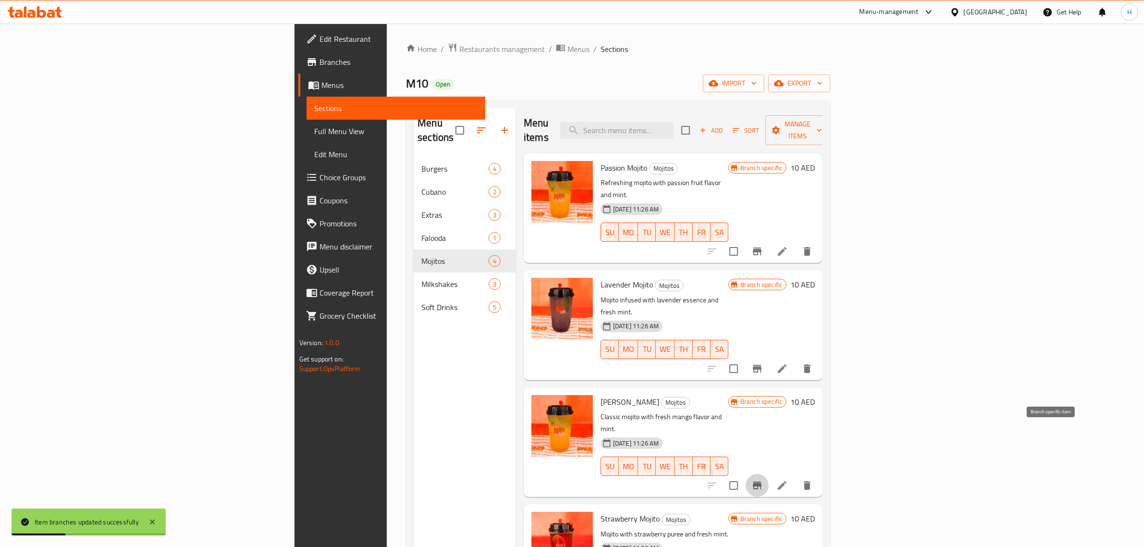
click at [763, 480] on icon "Branch-specific-item" at bounding box center [757, 486] width 12 height 12
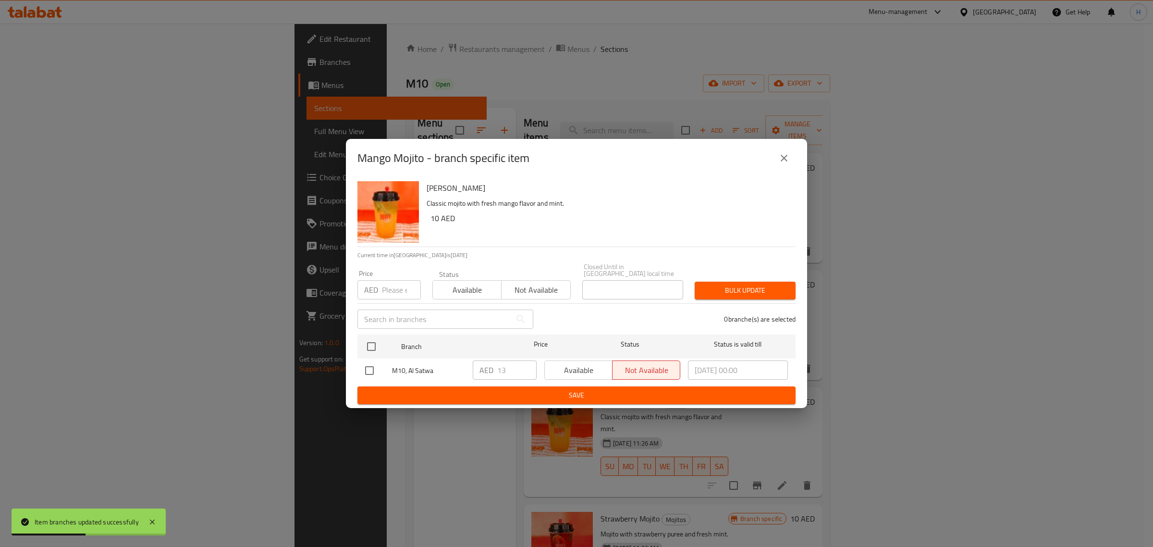
click at [392, 292] on input "number" at bounding box center [401, 289] width 39 height 19
paste input "14"
type input "14"
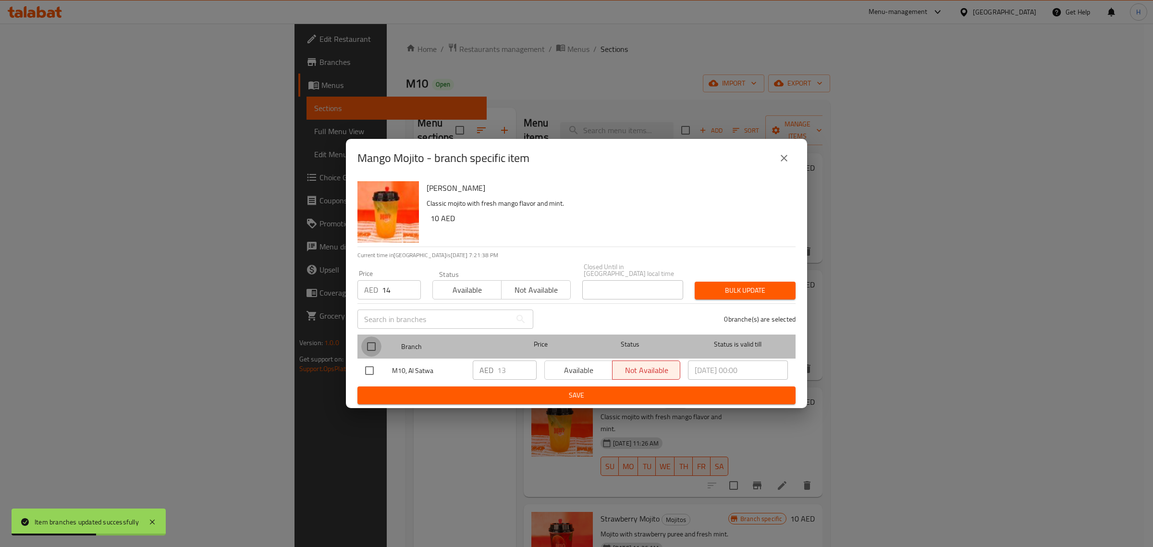
click at [369, 347] on input "checkbox" at bounding box center [371, 346] width 20 height 20
checkbox input "true"
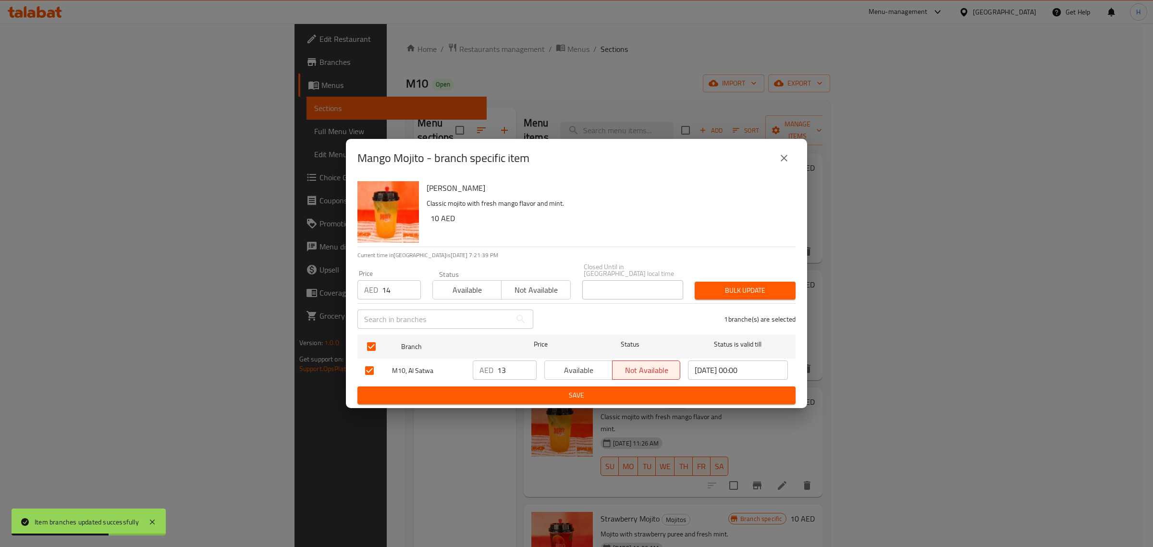
click at [772, 286] on span "Bulk update" at bounding box center [745, 290] width 86 height 12
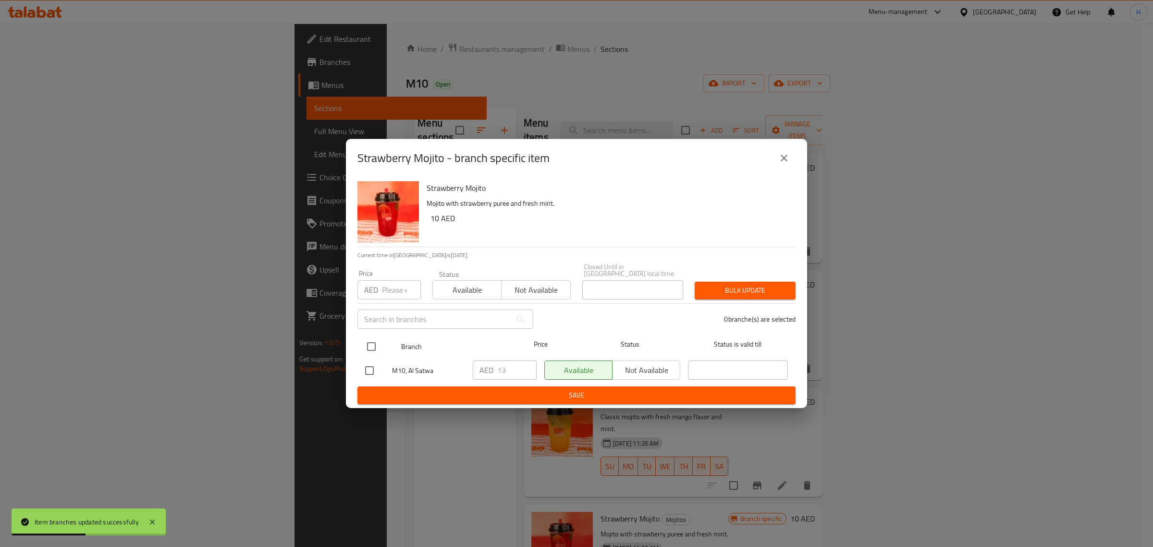
click at [365, 344] on input "checkbox" at bounding box center [371, 346] width 20 height 20
checkbox input "true"
click at [394, 291] on input "number" at bounding box center [401, 289] width 39 height 19
paste input "14"
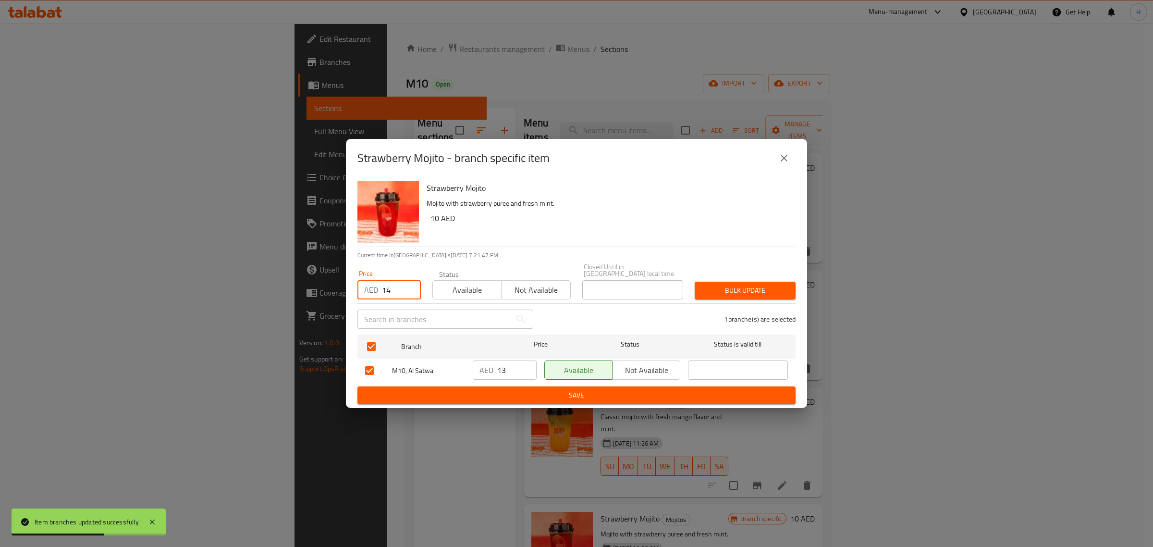
type input "14"
click at [774, 288] on span "Bulk update" at bounding box center [745, 290] width 86 height 12
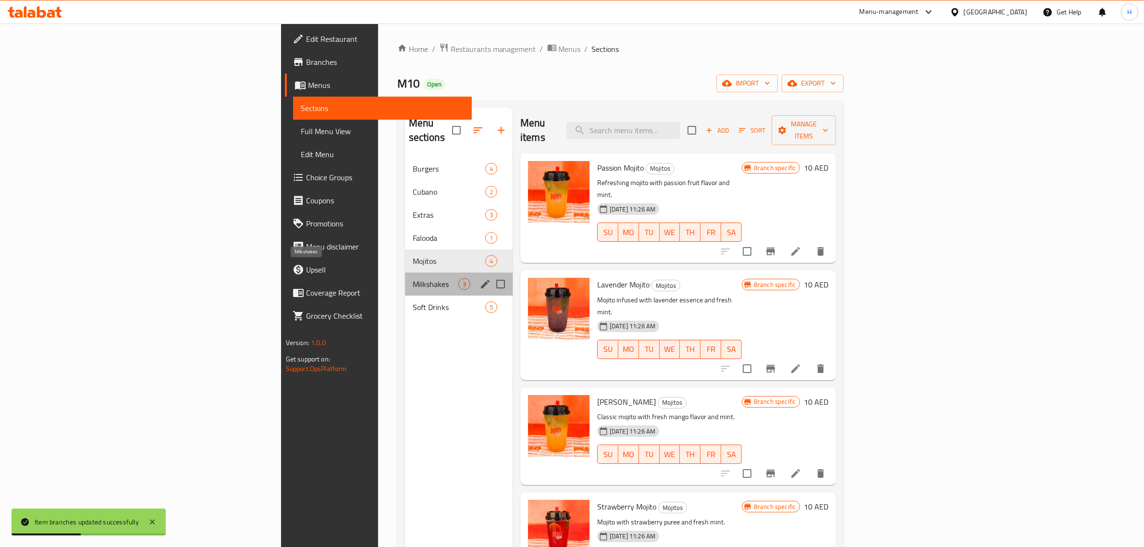
click at [413, 278] on span "Milkshakes" at bounding box center [436, 284] width 46 height 12
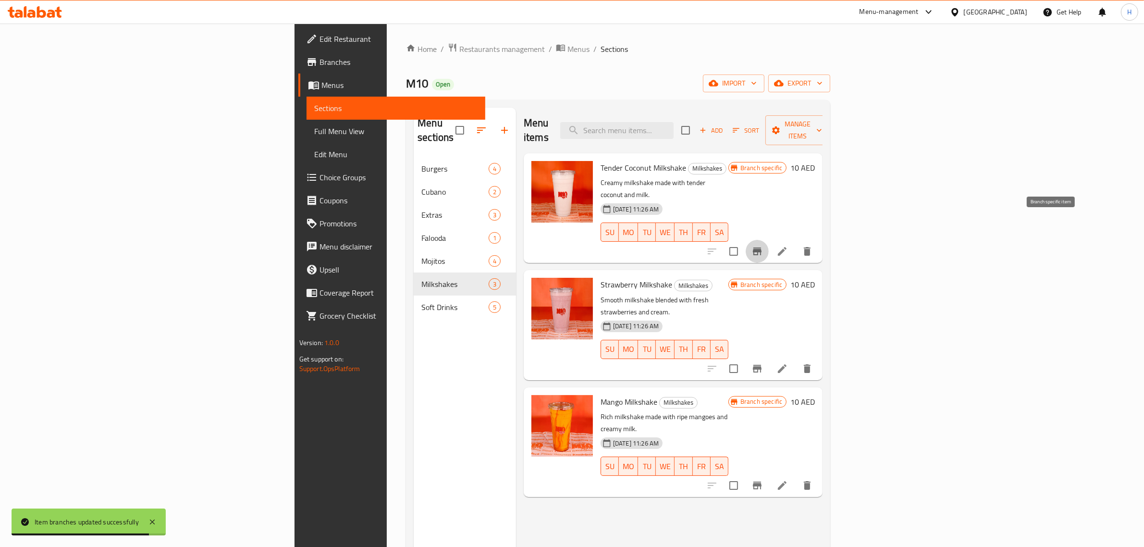
click at [762, 247] on icon "Branch-specific-item" at bounding box center [757, 251] width 9 height 8
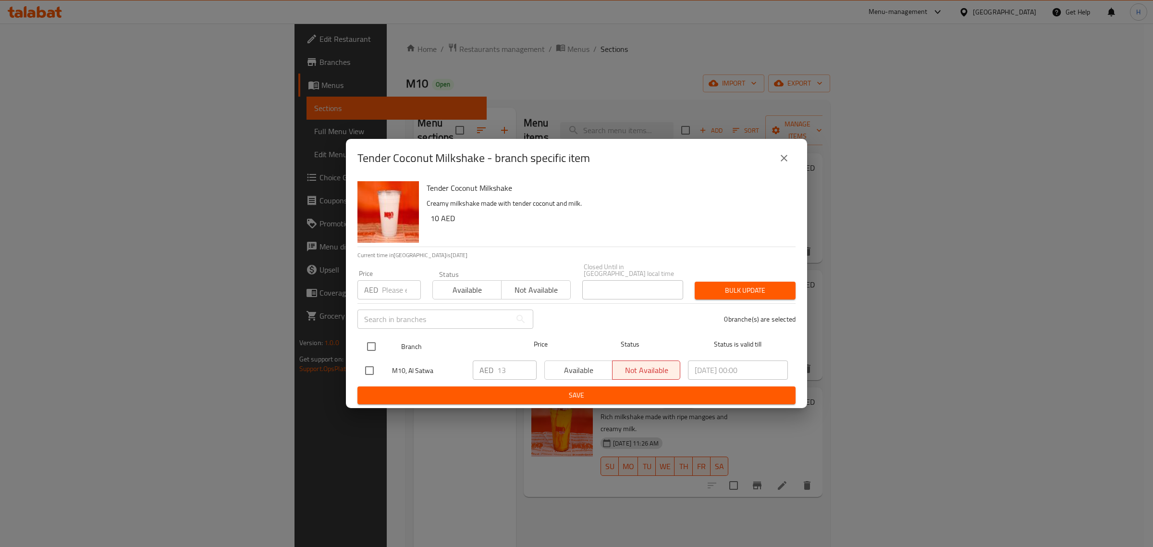
click at [374, 344] on input "checkbox" at bounding box center [371, 346] width 20 height 20
checkbox input "true"
click at [391, 286] on input "number" at bounding box center [401, 289] width 39 height 19
paste input "14"
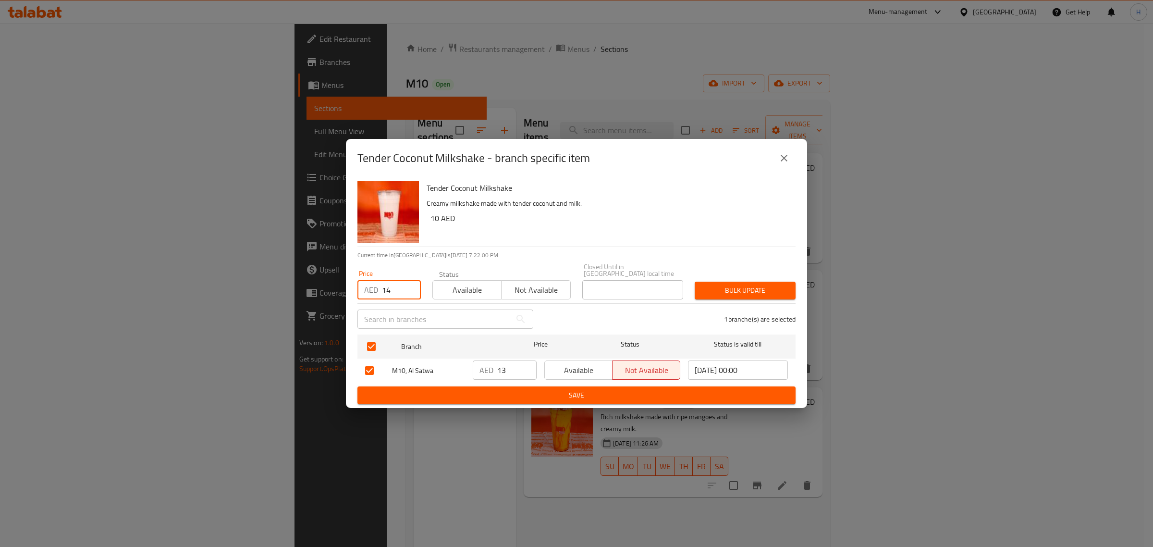
type input "14"
click at [753, 292] on span "Bulk update" at bounding box center [745, 290] width 86 height 12
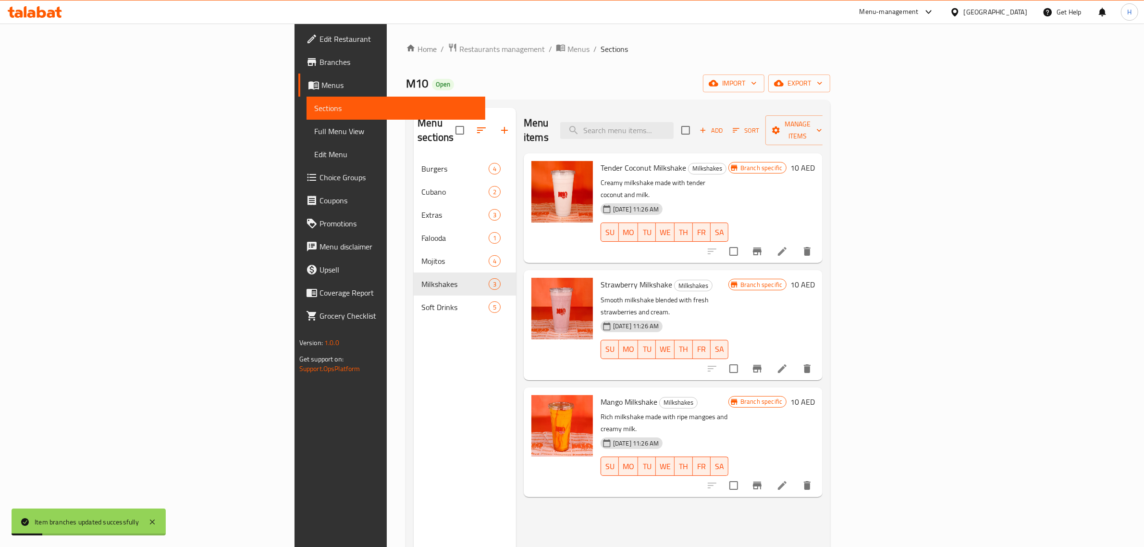
click at [762, 365] on icon "Branch-specific-item" at bounding box center [757, 369] width 9 height 8
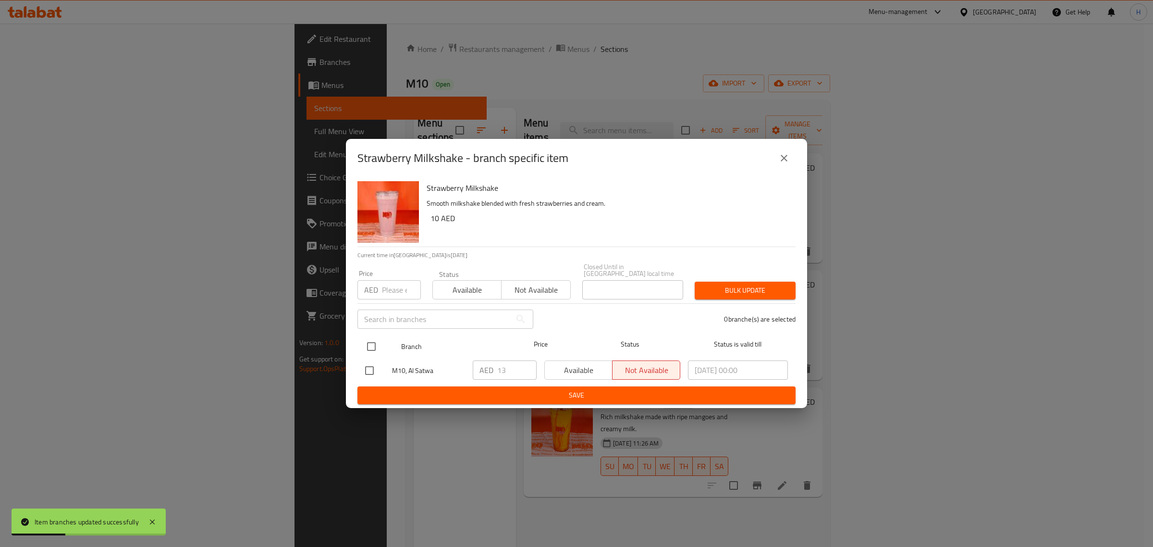
click at [370, 342] on input "checkbox" at bounding box center [371, 346] width 20 height 20
checkbox input "true"
click at [389, 290] on input "number" at bounding box center [401, 289] width 39 height 19
paste input "14"
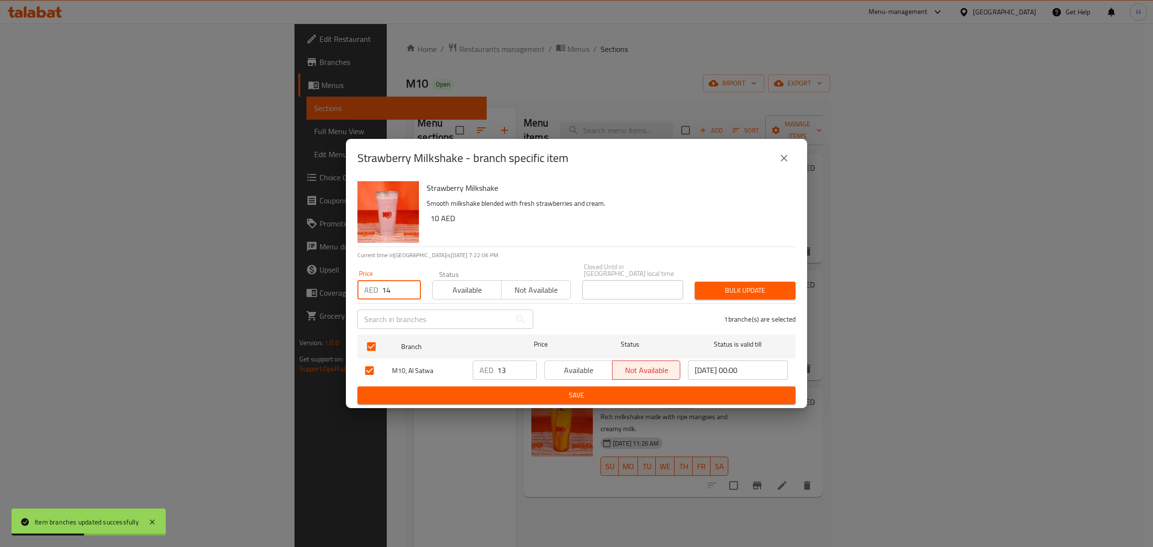
type input "14"
click at [712, 288] on span "Bulk update" at bounding box center [745, 290] width 86 height 12
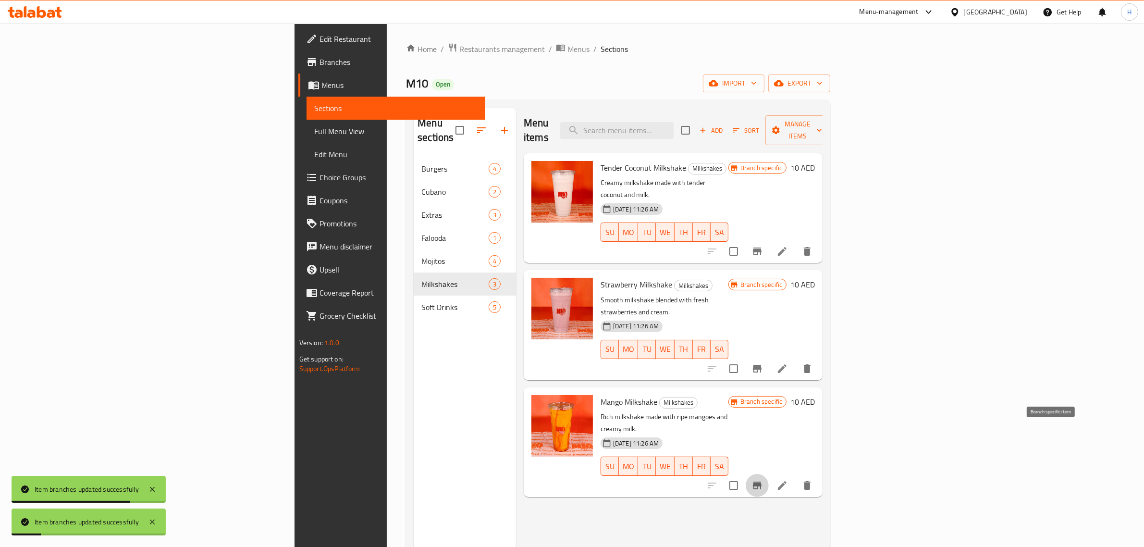
click at [769, 474] on button "Branch-specific-item" at bounding box center [757, 485] width 23 height 23
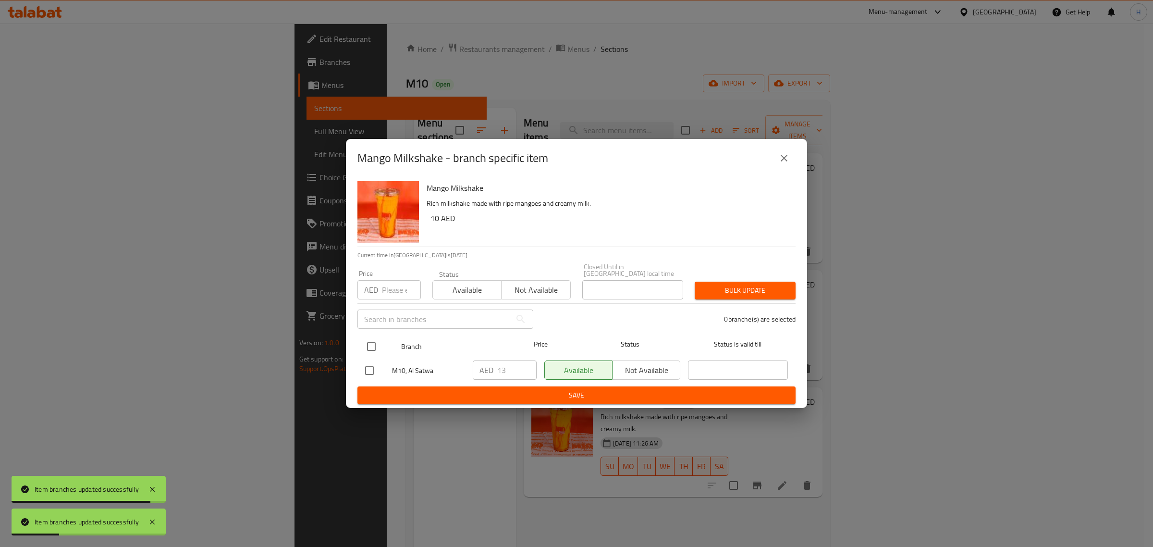
click at [372, 346] on input "checkbox" at bounding box center [371, 346] width 20 height 20
checkbox input "true"
click at [393, 294] on input "number" at bounding box center [401, 289] width 39 height 19
paste input "14"
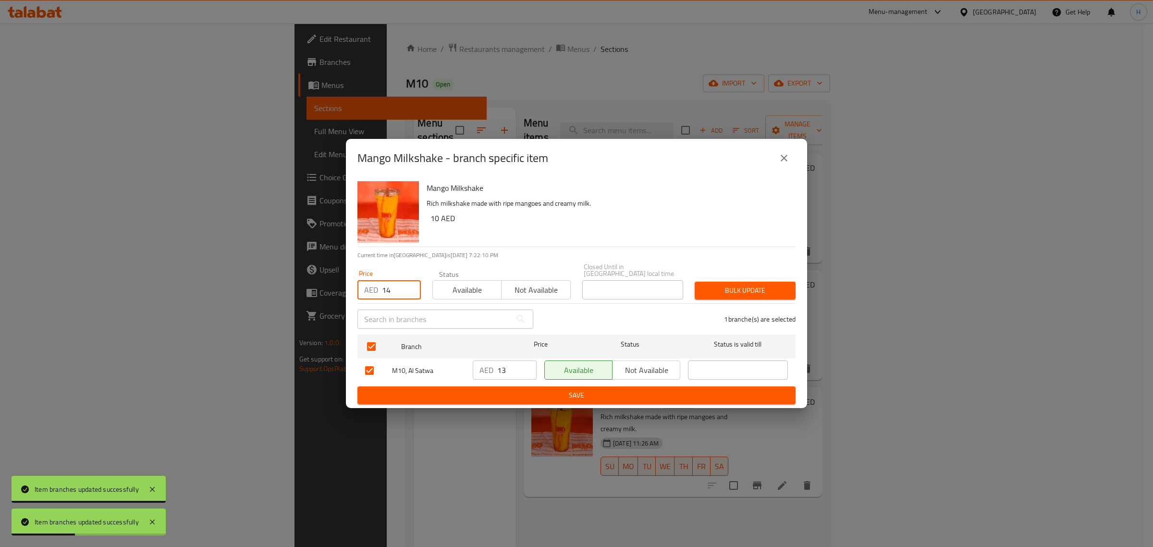
type input "14"
click at [743, 291] on span "Bulk update" at bounding box center [745, 290] width 86 height 12
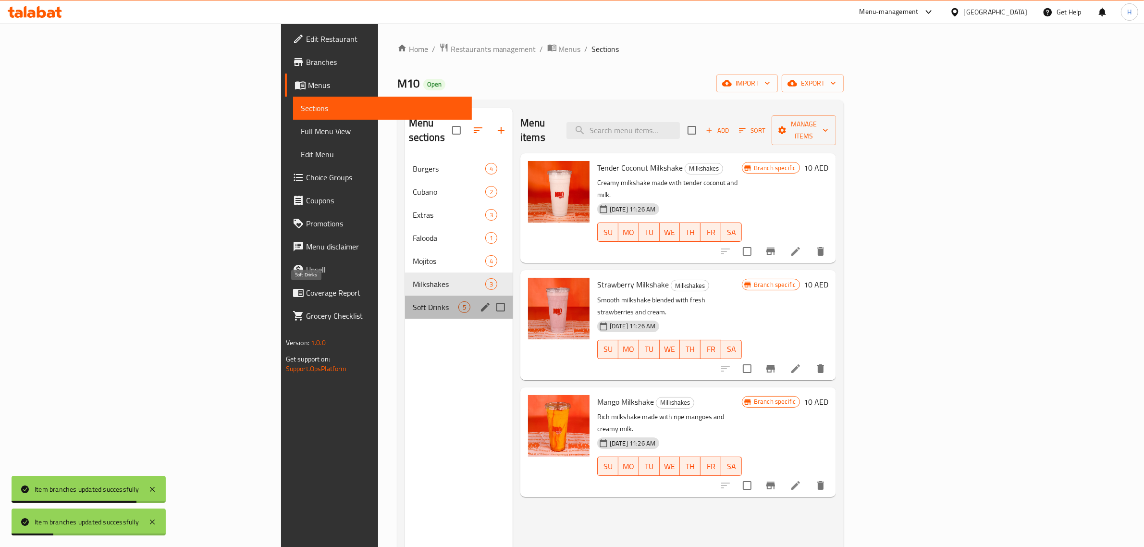
click at [413, 301] on span "Soft Drinks" at bounding box center [436, 307] width 46 height 12
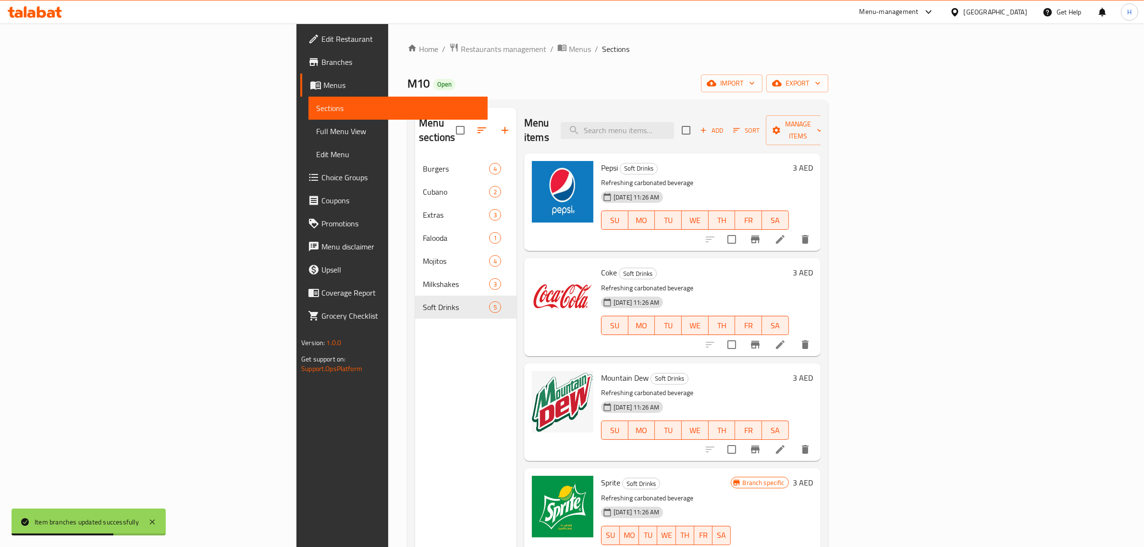
click at [813, 161] on div "3 AED" at bounding box center [801, 167] width 24 height 13
click at [813, 161] on h6 "3 AED" at bounding box center [803, 167] width 20 height 13
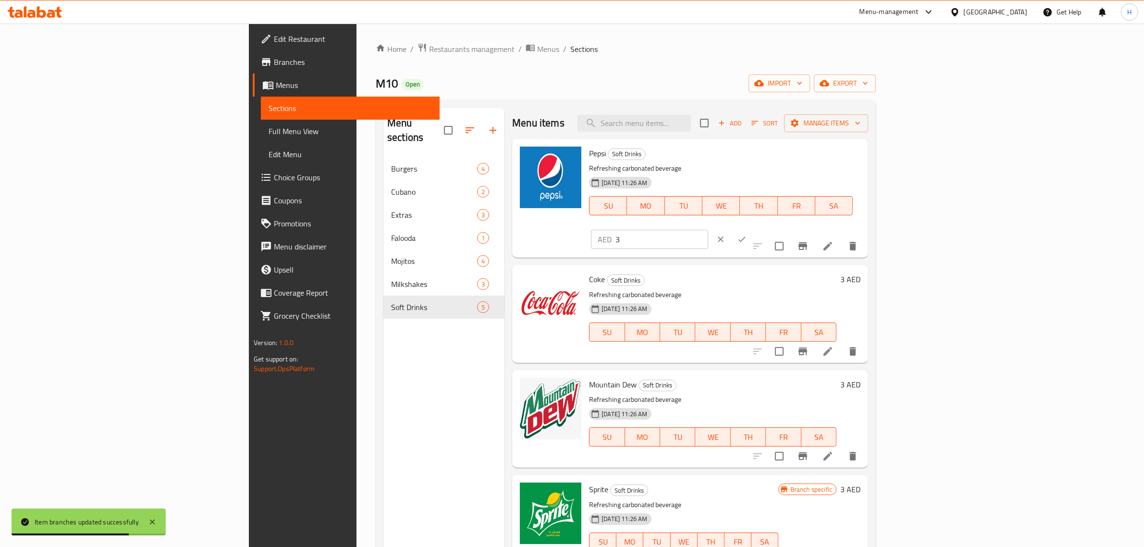
click at [708, 230] on input "3" at bounding box center [661, 239] width 93 height 19
paste input "5"
type input "5"
click at [726, 234] on icon "clear" at bounding box center [721, 239] width 10 height 10
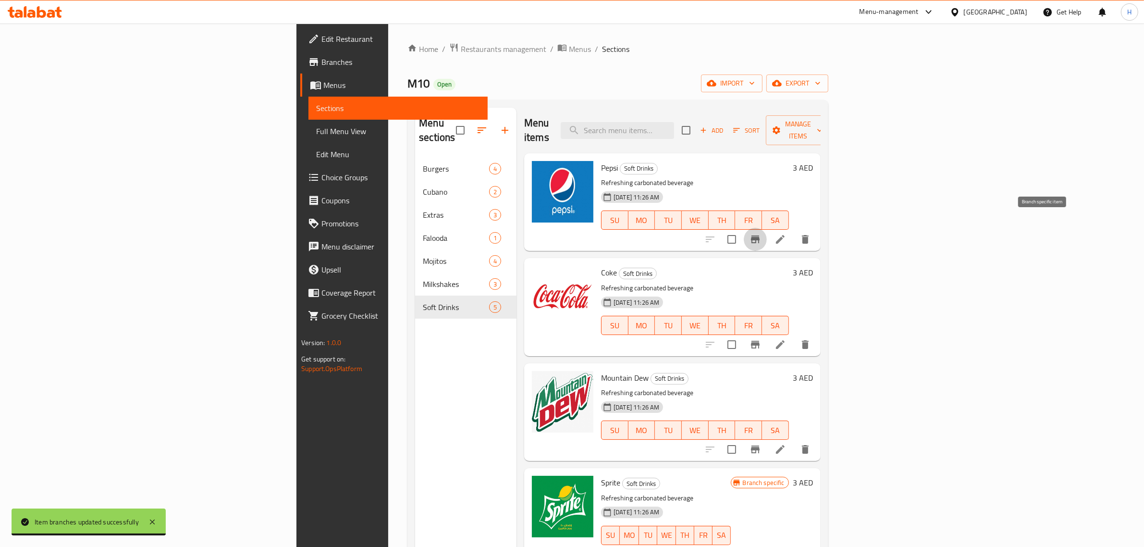
click at [761, 234] on icon "Branch-specific-item" at bounding box center [756, 240] width 12 height 12
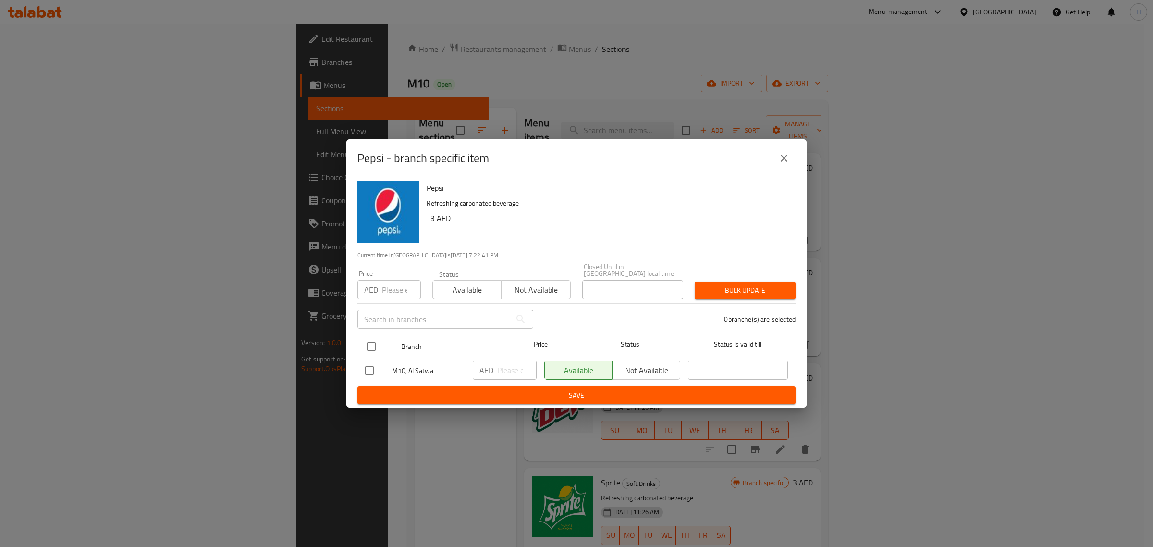
click at [370, 344] on input "checkbox" at bounding box center [371, 346] width 20 height 20
checkbox input "true"
drag, startPoint x: 390, startPoint y: 293, endPoint x: 431, endPoint y: 293, distance: 40.8
click at [390, 293] on input "number" at bounding box center [401, 289] width 39 height 19
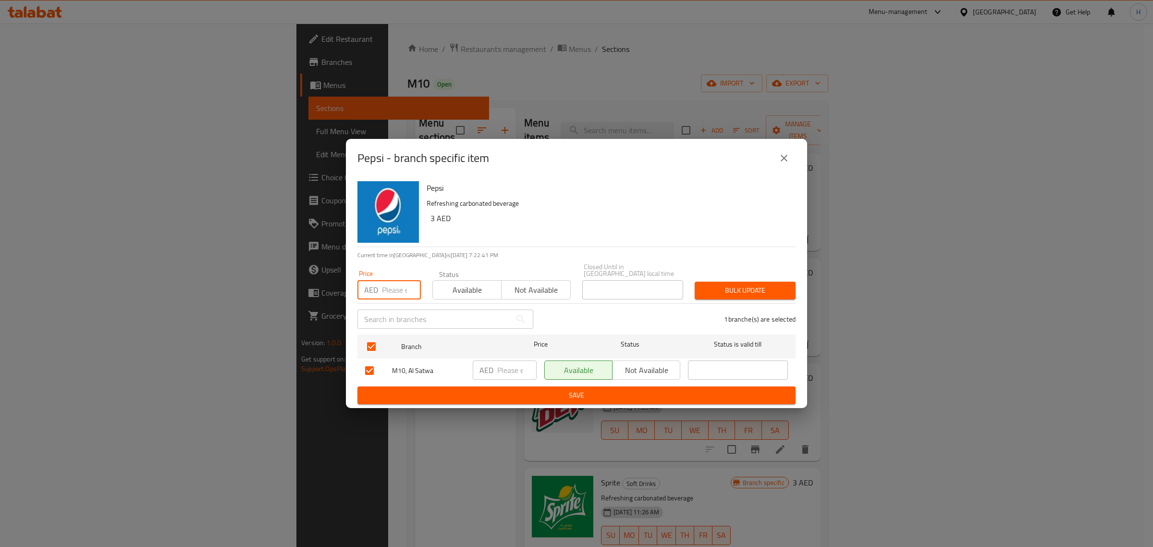
paste input "5"
type input "5"
click at [752, 292] on span "Bulk update" at bounding box center [745, 290] width 86 height 12
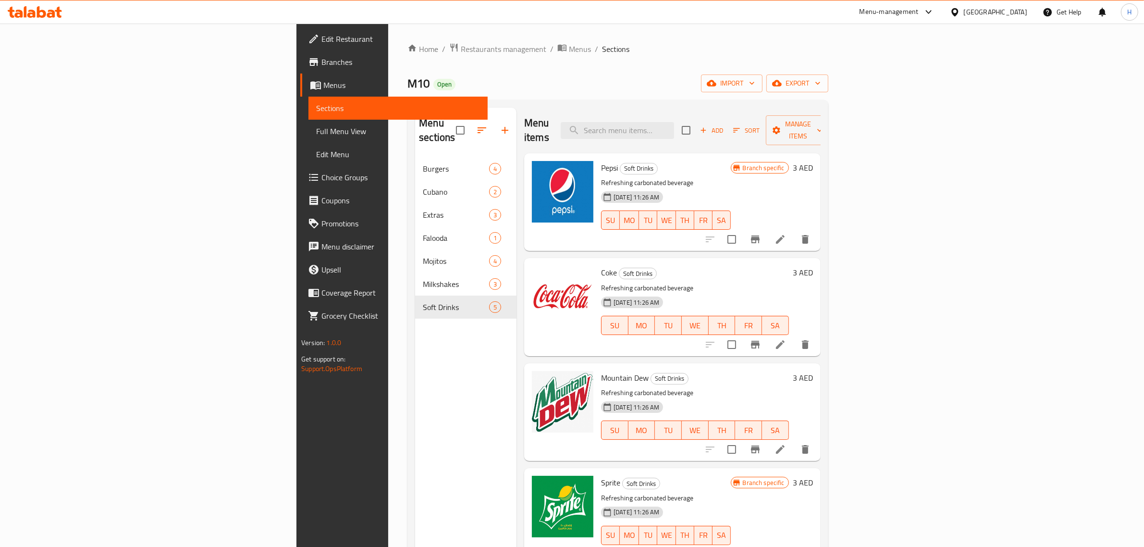
click at [761, 339] on icon "Branch-specific-item" at bounding box center [756, 345] width 12 height 12
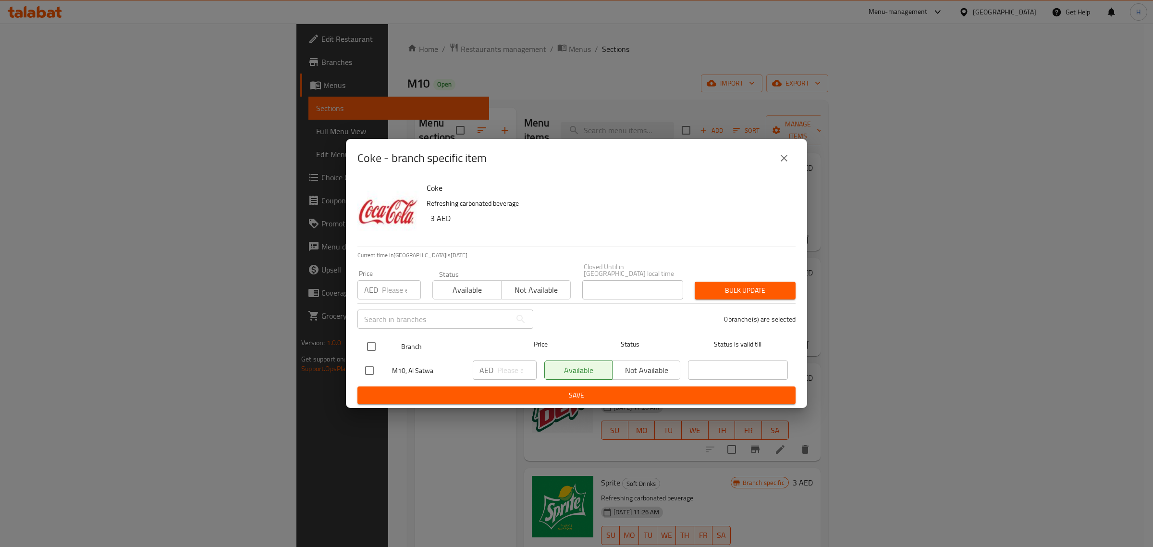
click at [366, 349] on input "checkbox" at bounding box center [371, 346] width 20 height 20
checkbox input "true"
drag, startPoint x: 387, startPoint y: 291, endPoint x: 399, endPoint y: 291, distance: 12.5
click at [387, 291] on input "number" at bounding box center [401, 289] width 39 height 19
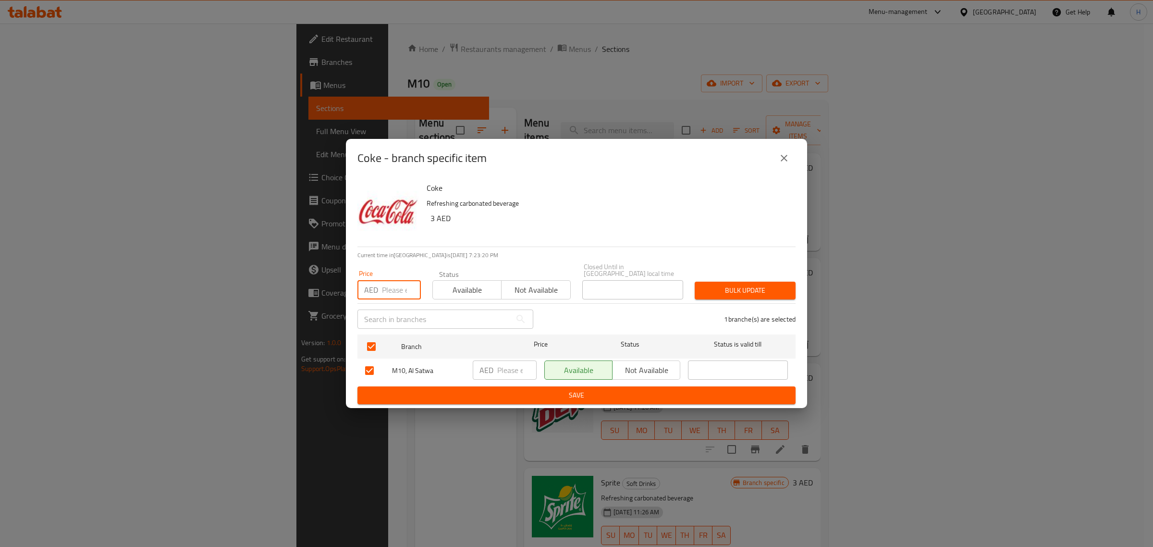
paste input "5"
type input "5"
click at [748, 295] on span "Bulk update" at bounding box center [745, 290] width 86 height 12
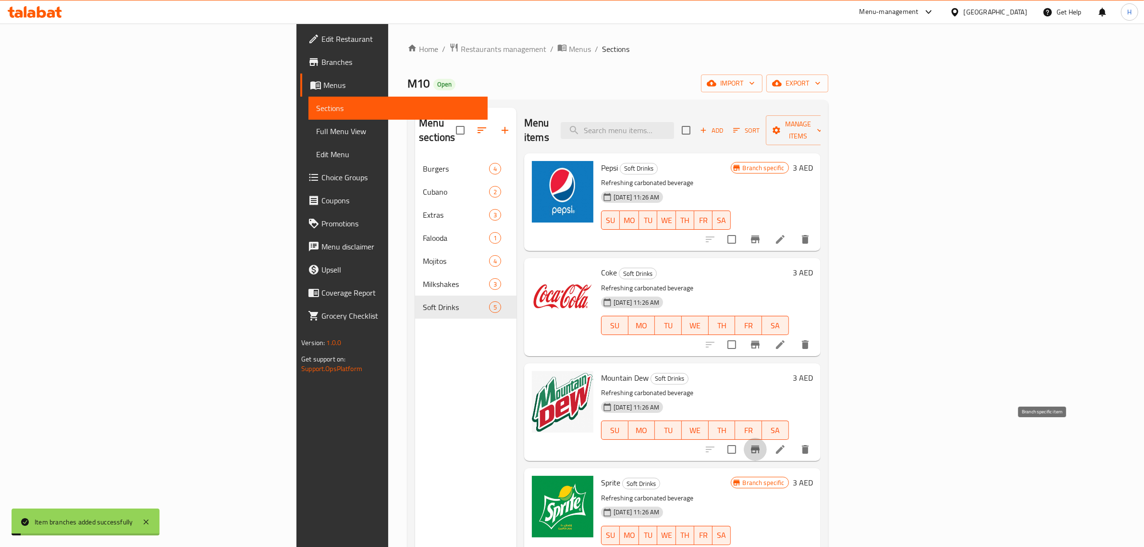
click at [760, 445] on icon "Branch-specific-item" at bounding box center [755, 449] width 9 height 8
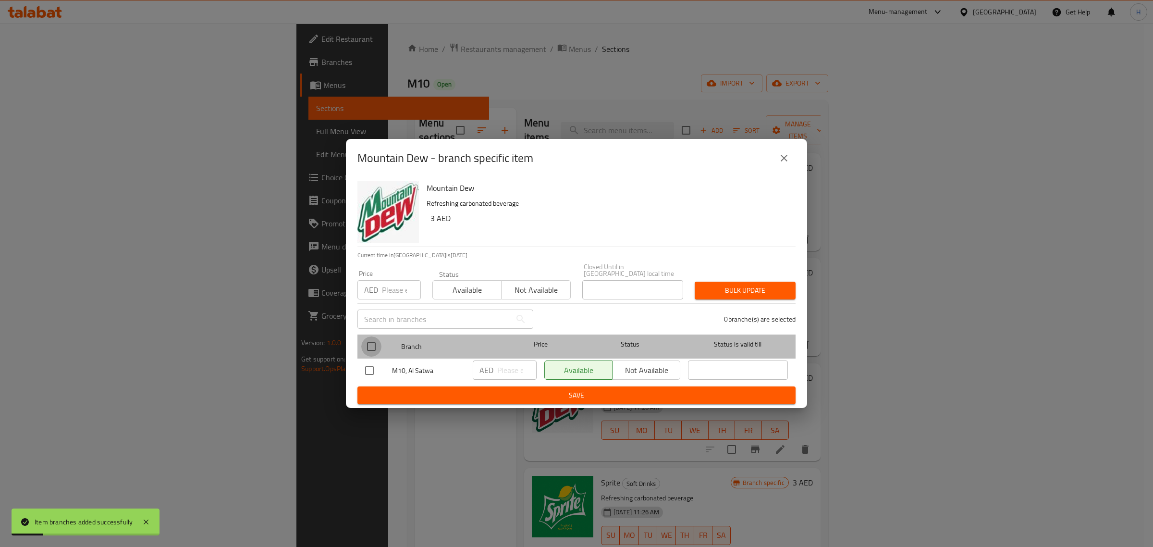
click at [371, 345] on input "checkbox" at bounding box center [371, 346] width 20 height 20
checkbox input "true"
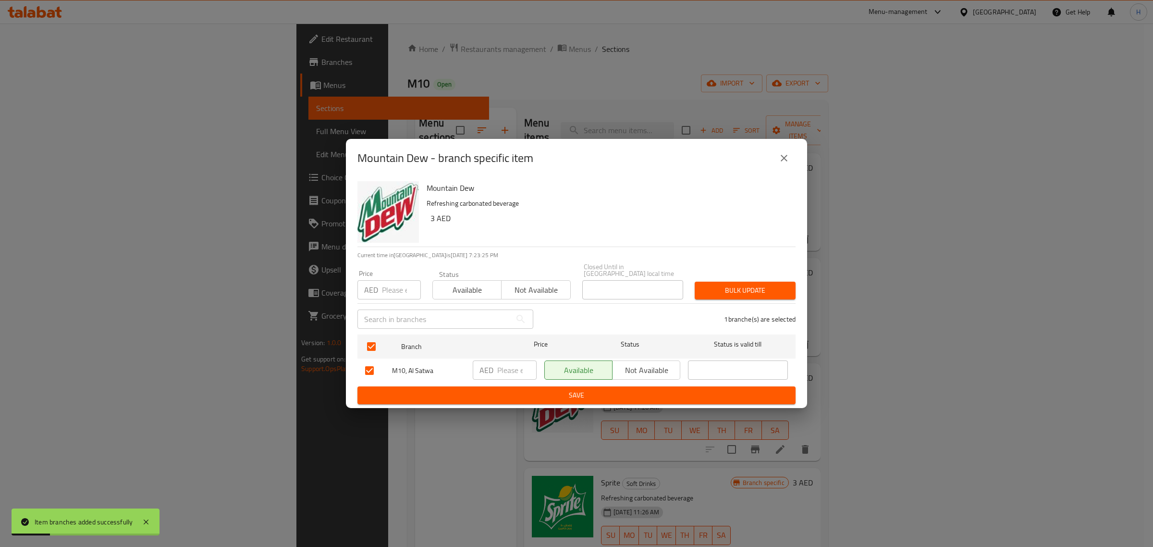
click at [399, 291] on input "number" at bounding box center [401, 289] width 39 height 19
paste input "5"
type input "5"
click at [718, 284] on span "Bulk update" at bounding box center [745, 290] width 86 height 12
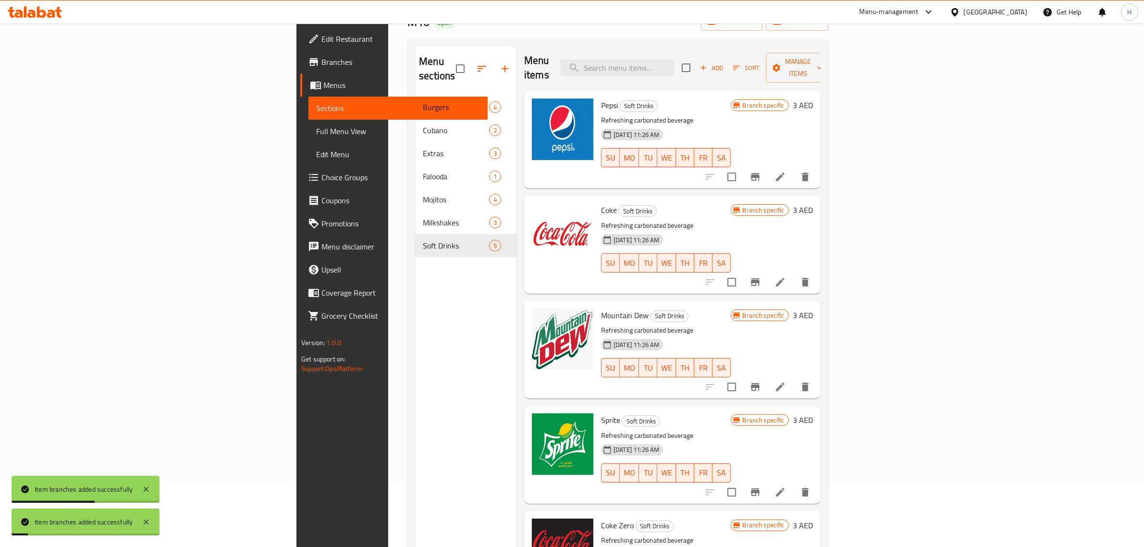
scroll to position [120, 0]
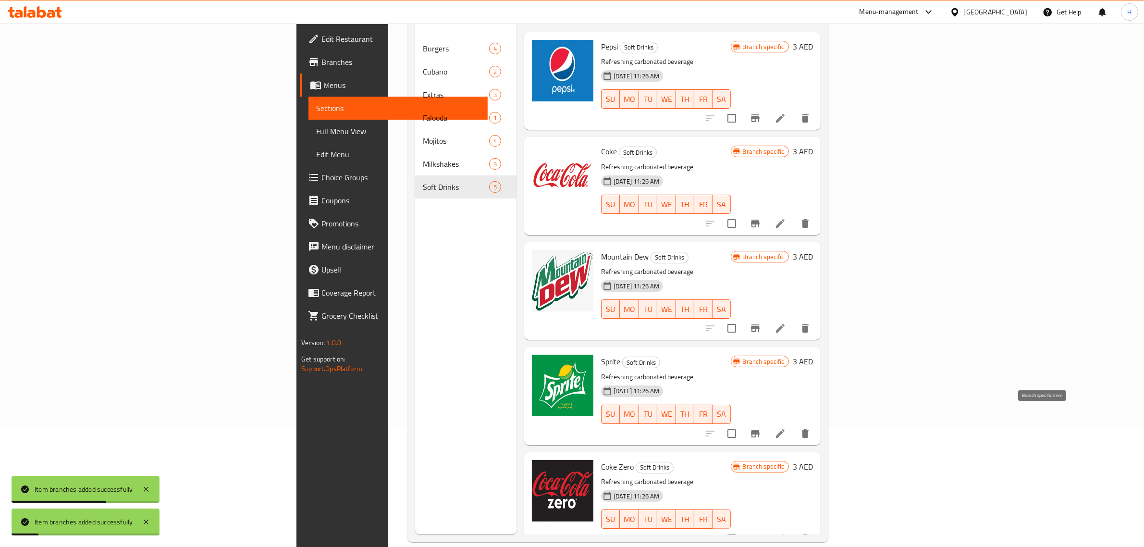
click at [767, 425] on button "Branch-specific-item" at bounding box center [755, 433] width 23 height 23
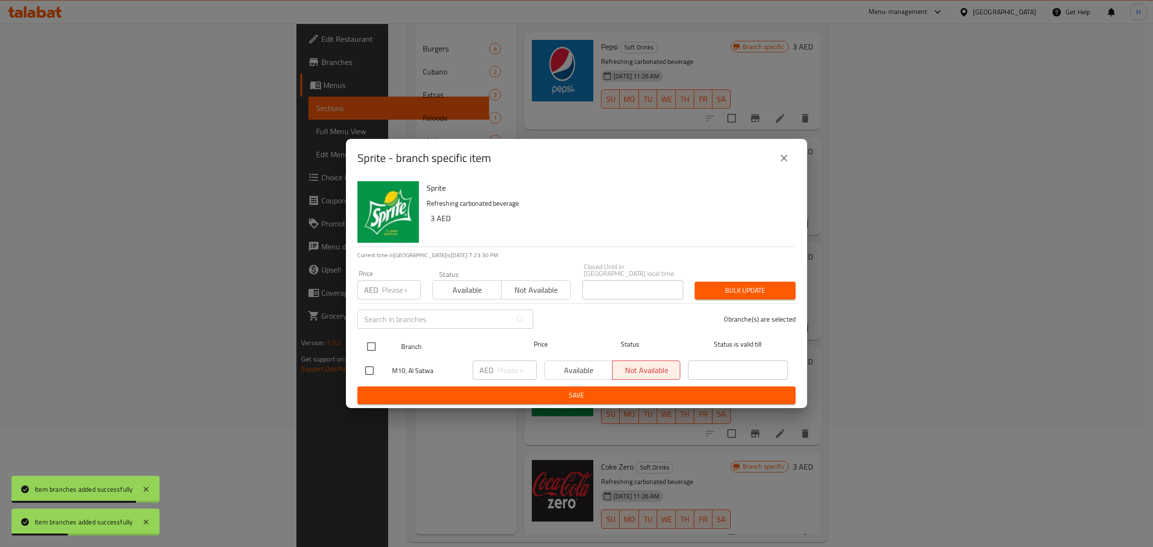
click at [366, 344] on input "checkbox" at bounding box center [371, 346] width 20 height 20
checkbox input "true"
click at [386, 286] on input "number" at bounding box center [401, 289] width 39 height 19
paste input "5"
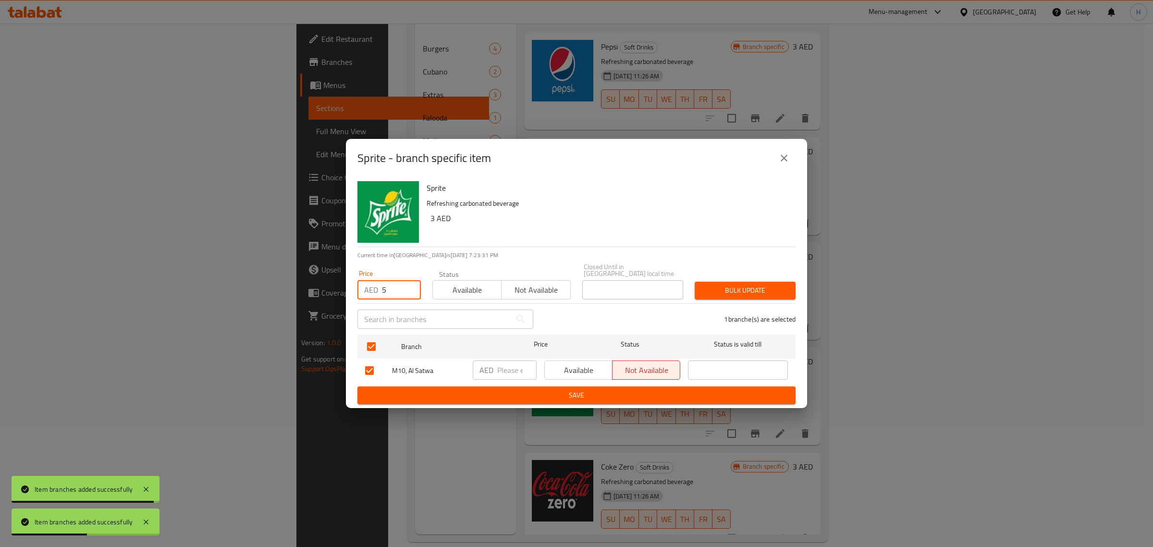
type input "5"
click at [762, 296] on button "Bulk update" at bounding box center [745, 291] width 101 height 18
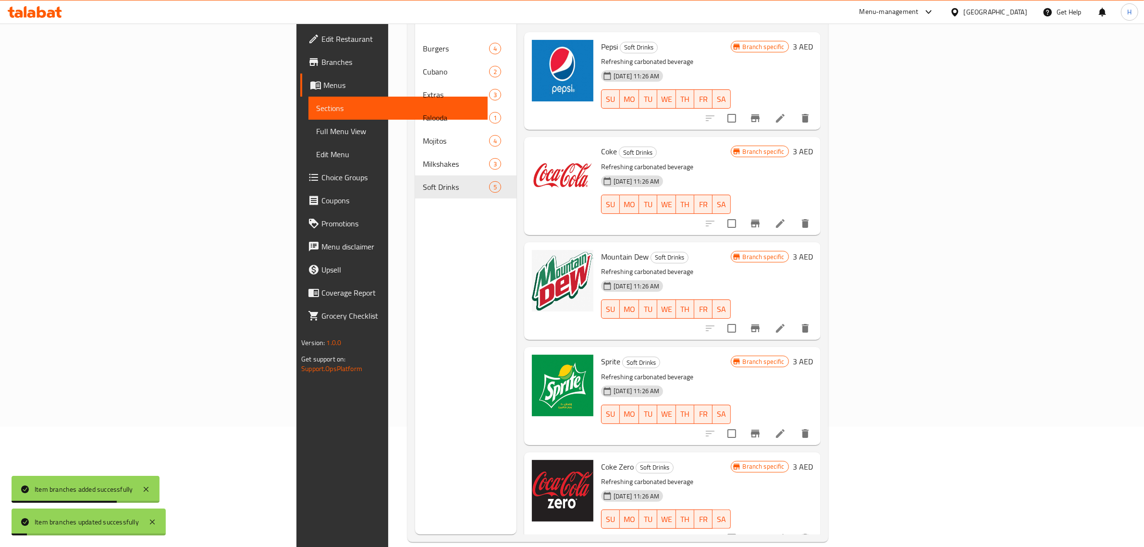
click at [760, 534] on icon "Branch-specific-item" at bounding box center [755, 538] width 9 height 8
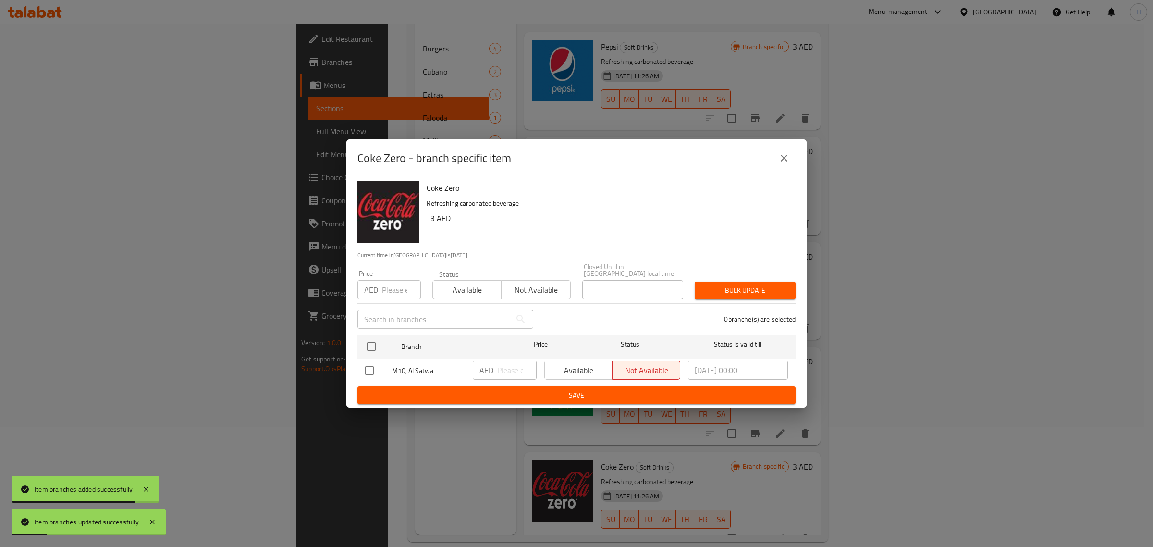
click at [375, 343] on input "checkbox" at bounding box center [371, 346] width 20 height 20
checkbox input "true"
click at [381, 289] on div "AED Price" at bounding box center [388, 289] width 63 height 19
paste input "5"
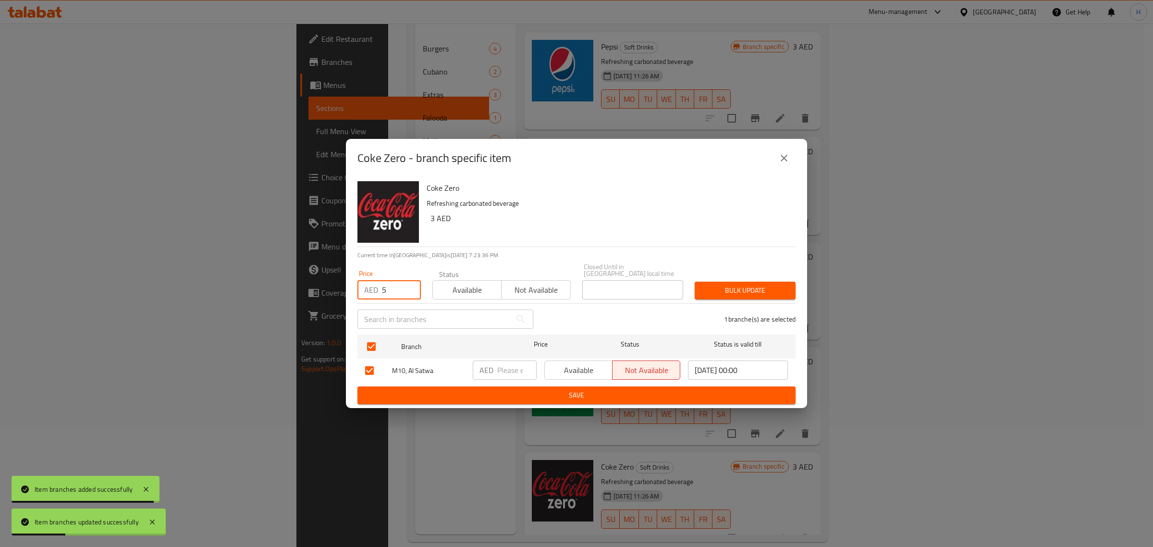
type input "5"
click at [733, 287] on span "Bulk update" at bounding box center [745, 290] width 86 height 12
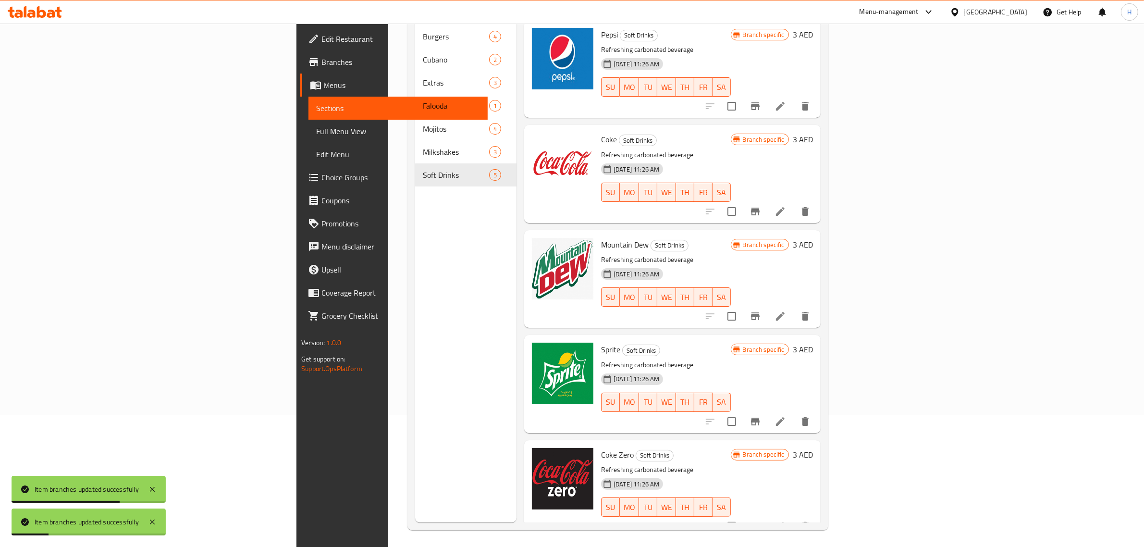
scroll to position [135, 0]
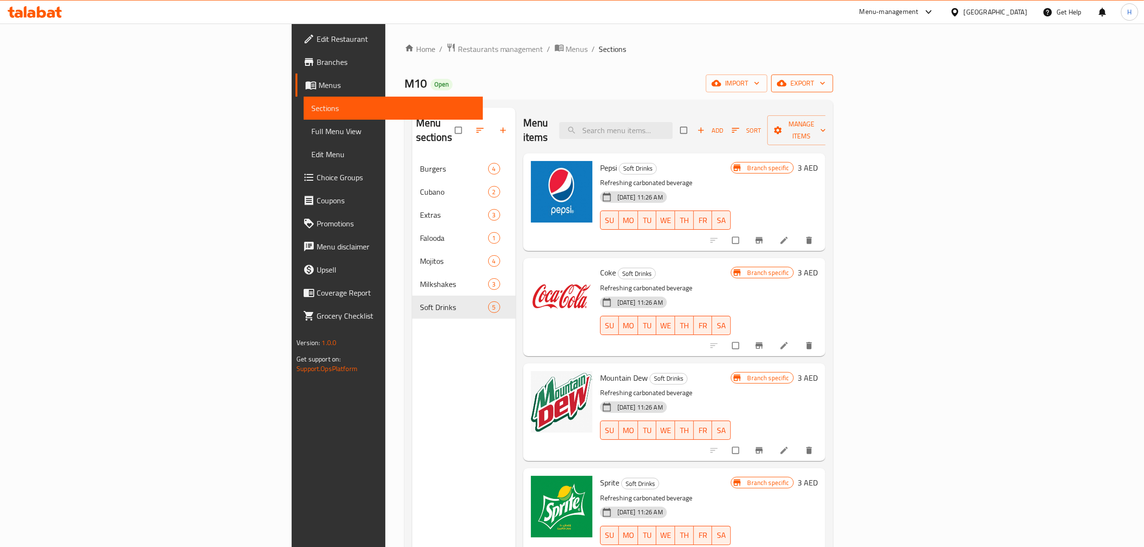
click at [833, 73] on div "Home / Restaurants management / Menus / Sections M10 Open import export Menu se…" at bounding box center [619, 352] width 429 height 619
click at [825, 77] on span "export" at bounding box center [802, 83] width 47 height 12
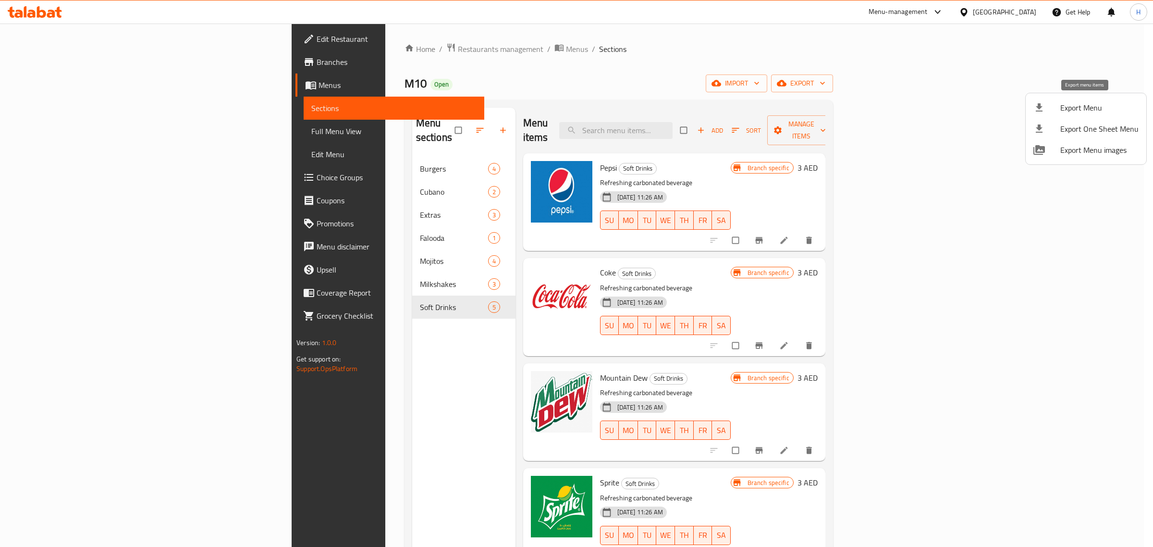
click at [1090, 111] on span "Export Menu" at bounding box center [1099, 108] width 78 height 12
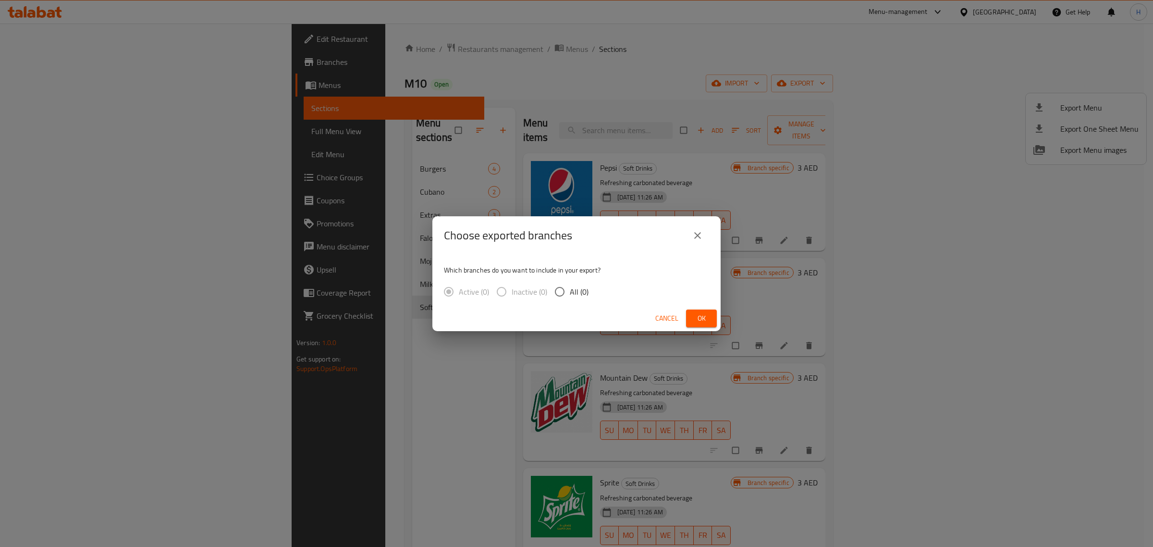
click at [570, 293] on span "All (0)" at bounding box center [579, 292] width 19 height 12
click at [569, 293] on input "All (0)" at bounding box center [560, 292] width 20 height 20
radio input "true"
click at [704, 320] on span "Ok" at bounding box center [701, 318] width 15 height 12
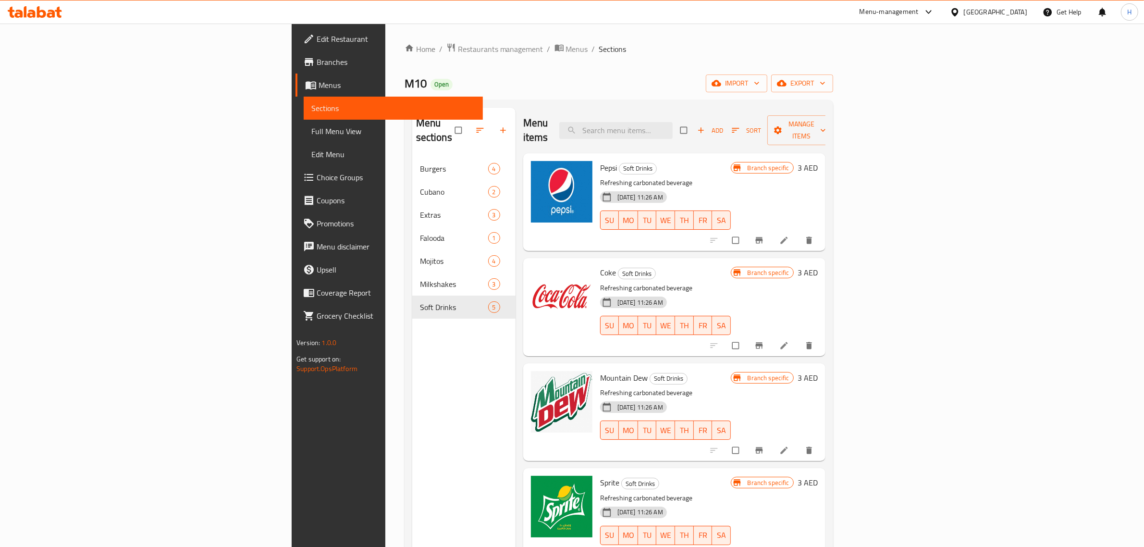
click at [311, 128] on span "Full Menu View" at bounding box center [393, 131] width 164 height 12
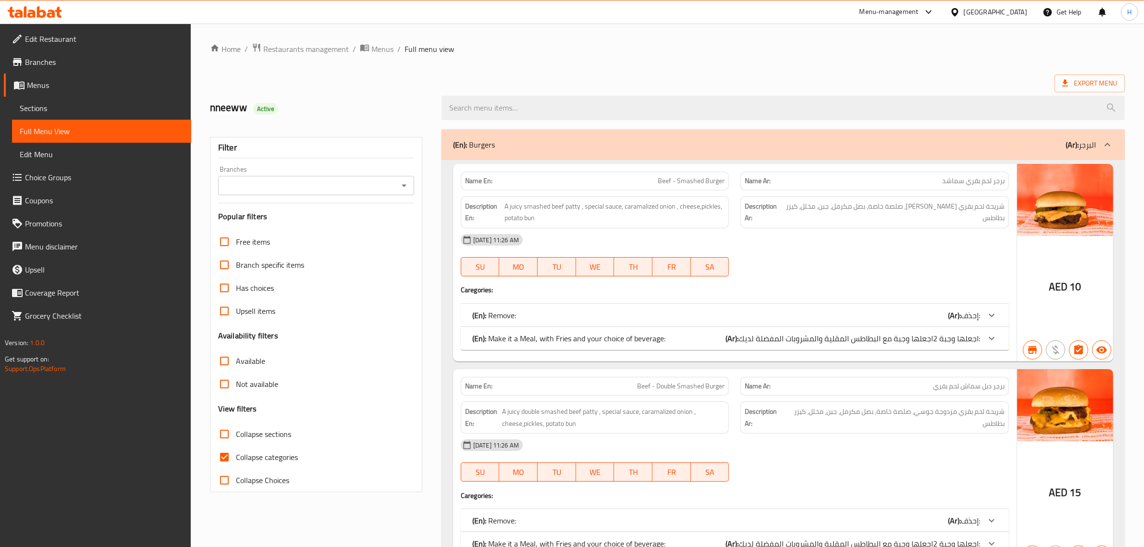
click at [402, 185] on icon "Open" at bounding box center [404, 186] width 12 height 12
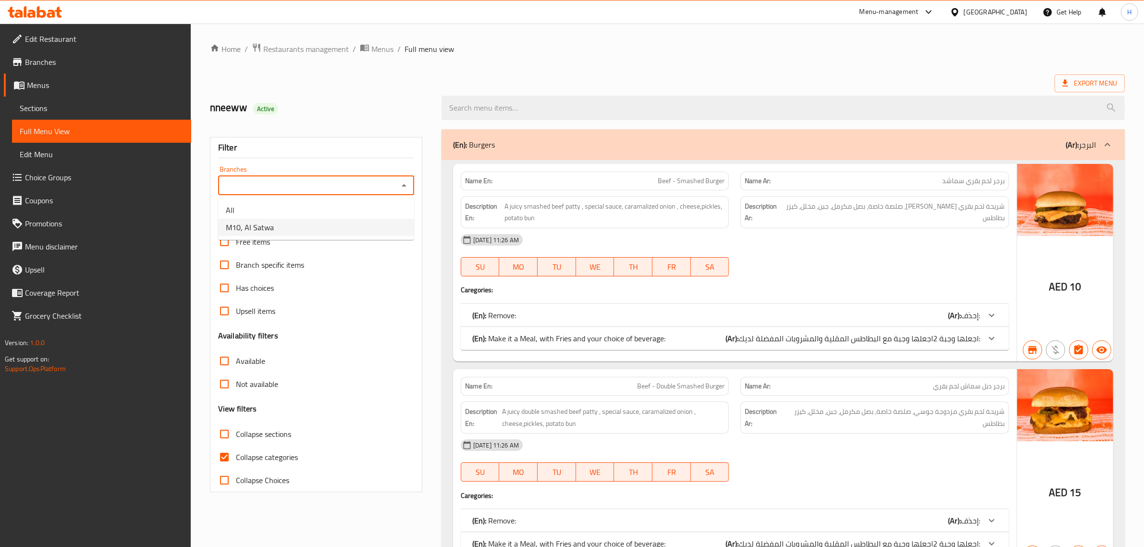
click at [341, 231] on li "M10, Al Satwa" at bounding box center [316, 227] width 196 height 17
type input "M10, Al Satwa"
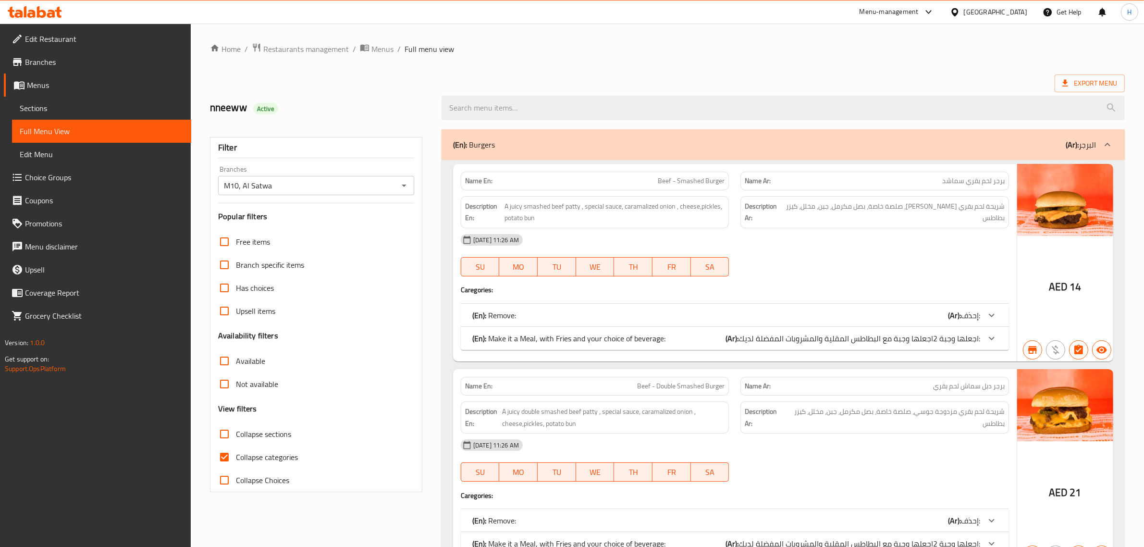
click at [250, 460] on span "Collapse categories" at bounding box center [267, 457] width 62 height 12
click at [236, 460] on input "Collapse categories" at bounding box center [224, 456] width 23 height 23
checkbox input "false"
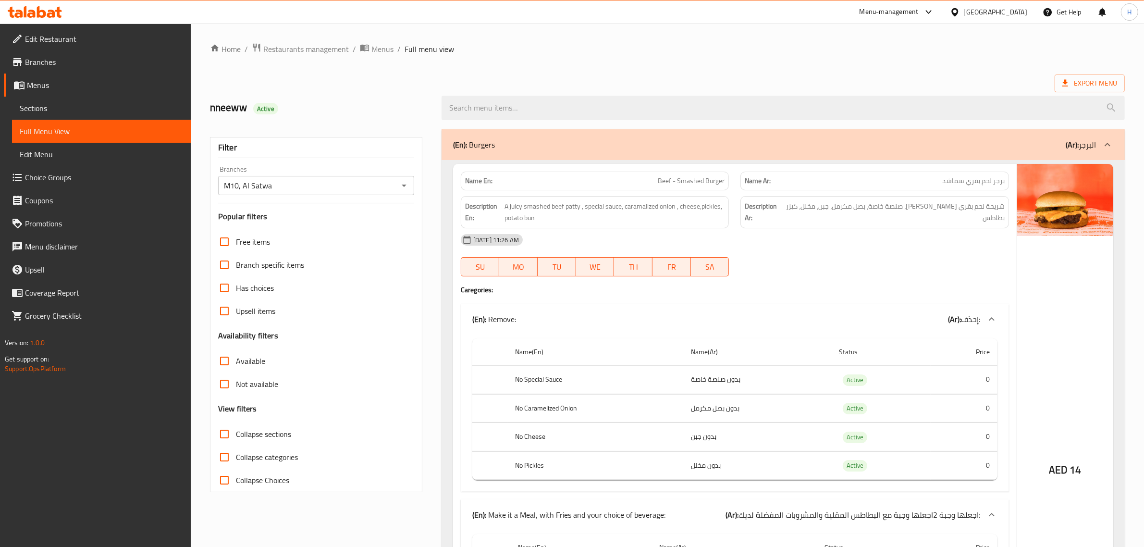
drag, startPoint x: 318, startPoint y: 351, endPoint x: 356, endPoint y: 104, distance: 249.5
click at [356, 104] on h2 "nneeww Active" at bounding box center [320, 107] width 220 height 14
click at [680, 55] on ol "Home / Restaurants management / Menus / Full menu view" at bounding box center [667, 49] width 915 height 12
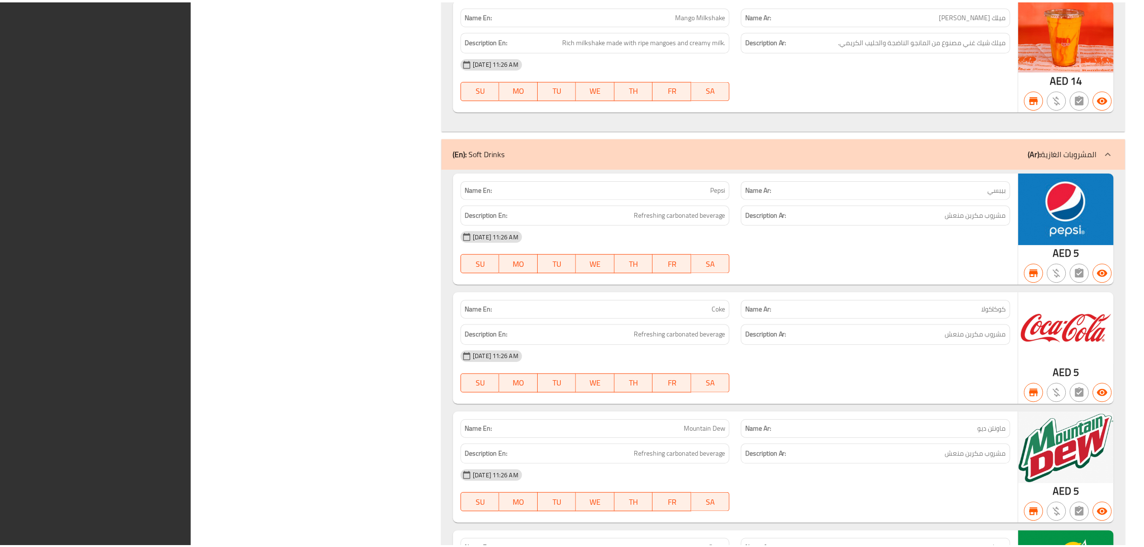
scroll to position [4770, 0]
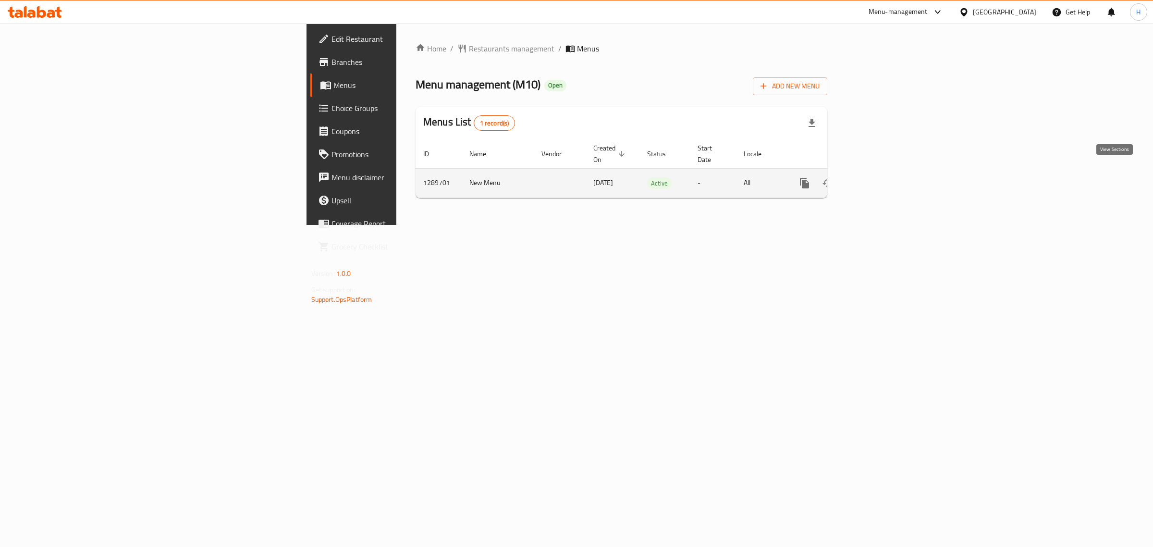
click at [880, 177] on icon "enhanced table" at bounding box center [874, 183] width 12 height 12
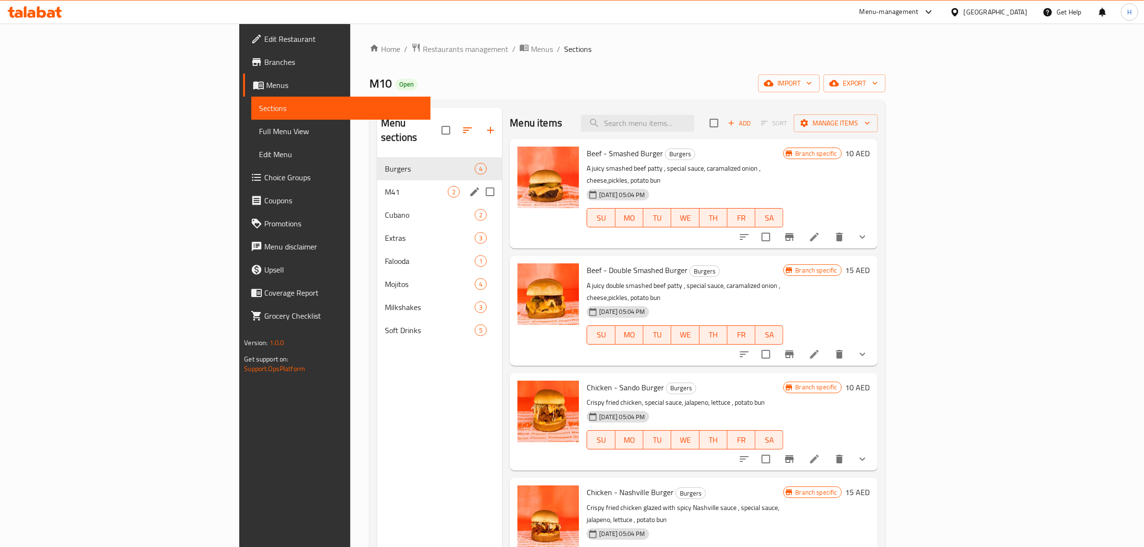
click at [377, 185] on div "M41 2" at bounding box center [439, 191] width 125 height 23
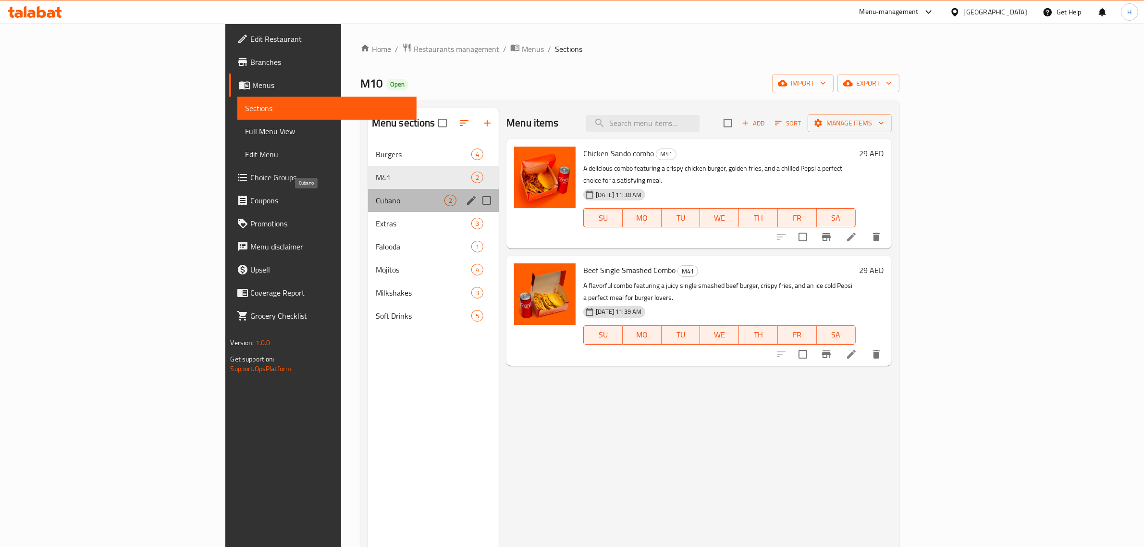
click at [376, 202] on span "Cubano" at bounding box center [410, 201] width 69 height 12
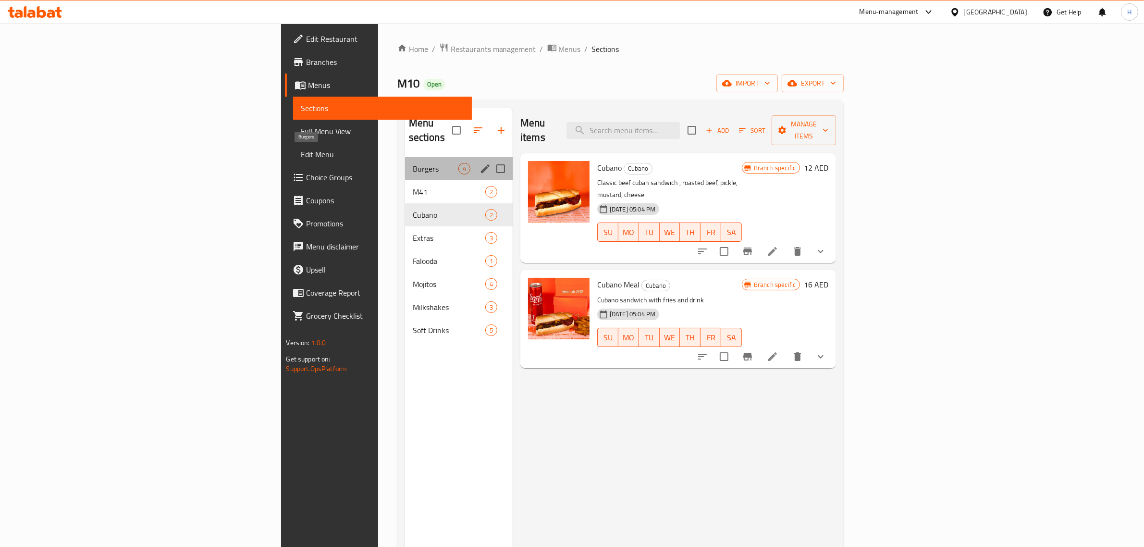
click at [413, 163] on span "Burgers" at bounding box center [436, 169] width 46 height 12
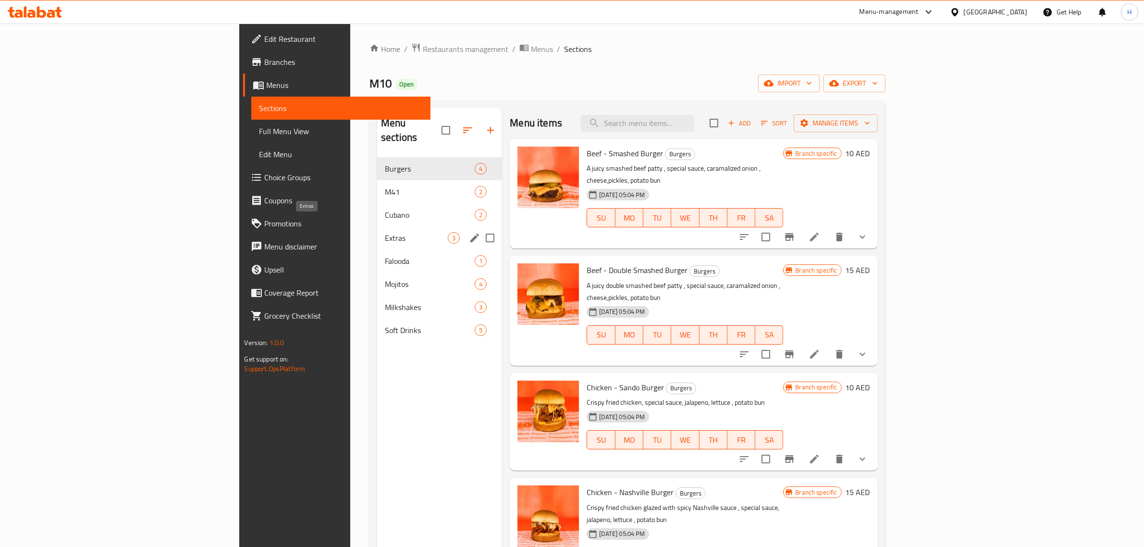
click at [385, 232] on span "Extras" at bounding box center [416, 238] width 63 height 12
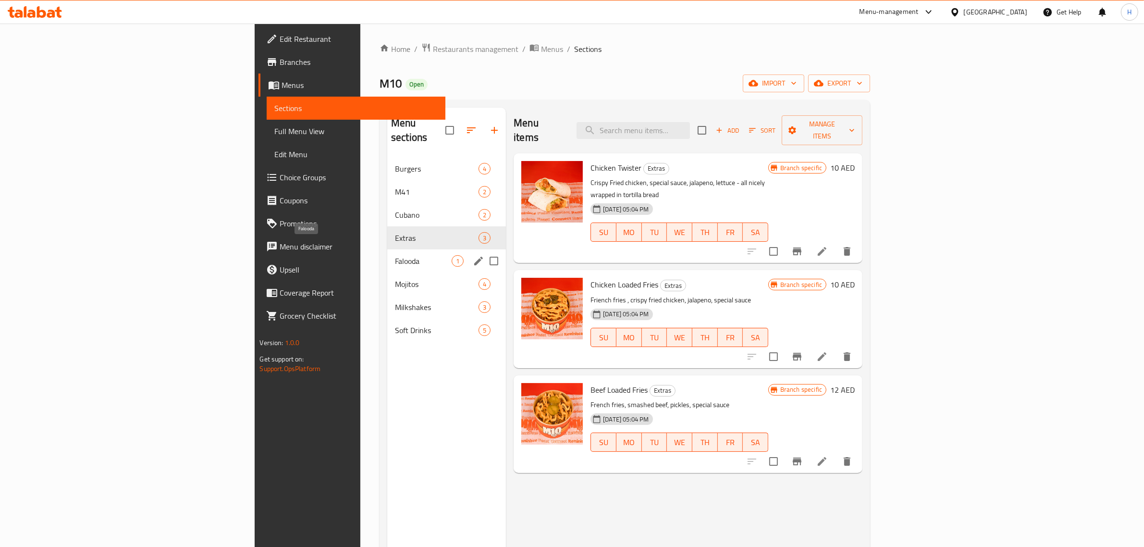
click at [395, 255] on span "Falooda" at bounding box center [423, 261] width 57 height 12
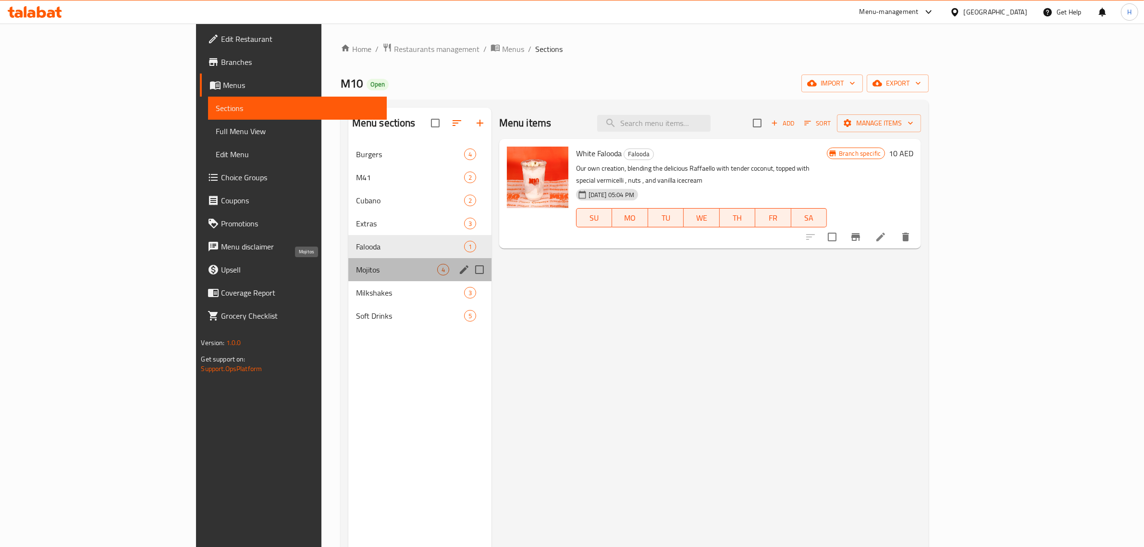
click at [356, 268] on span "Mojitos" at bounding box center [396, 270] width 81 height 12
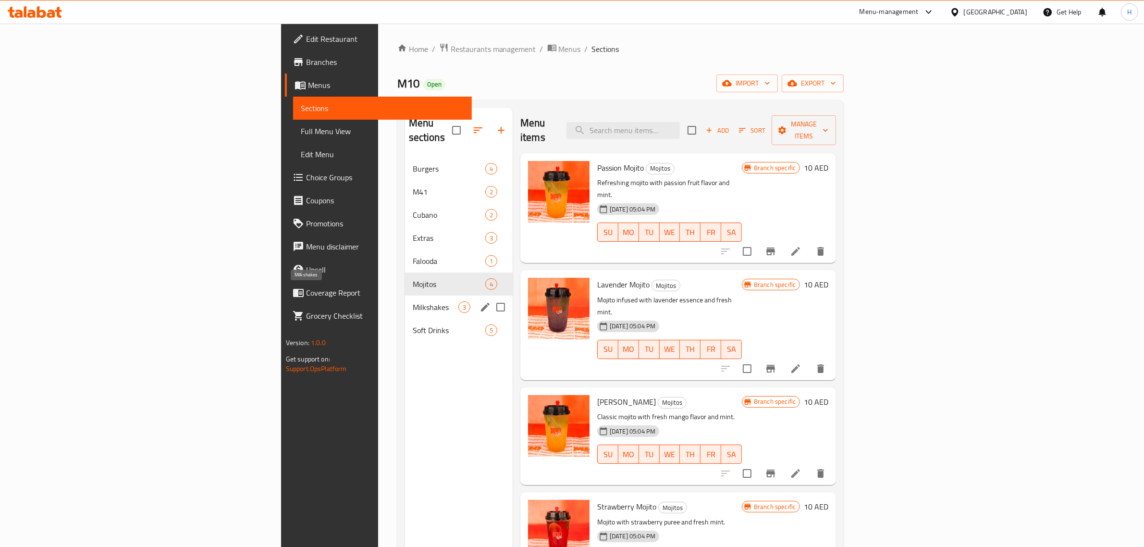
click at [413, 301] on span "Milkshakes" at bounding box center [436, 307] width 46 height 12
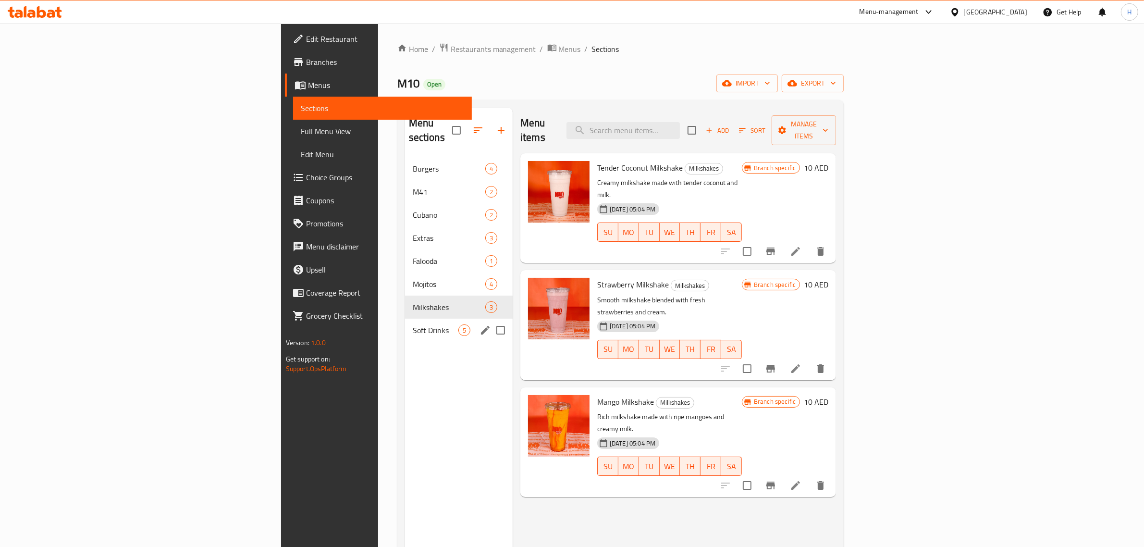
click at [405, 319] on div "Soft Drinks 5" at bounding box center [459, 330] width 108 height 23
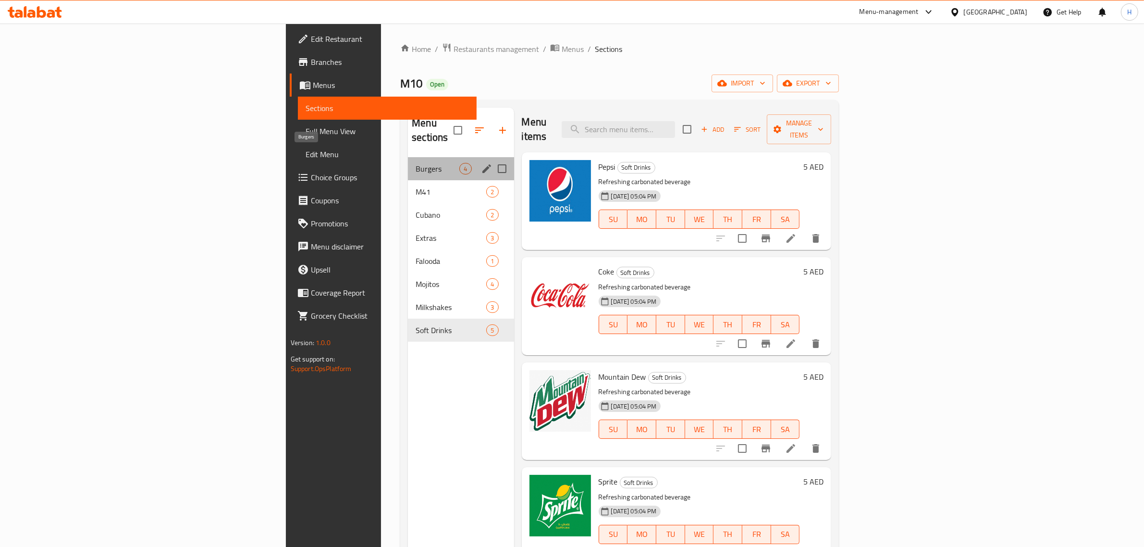
click at [416, 163] on span "Burgers" at bounding box center [438, 169] width 44 height 12
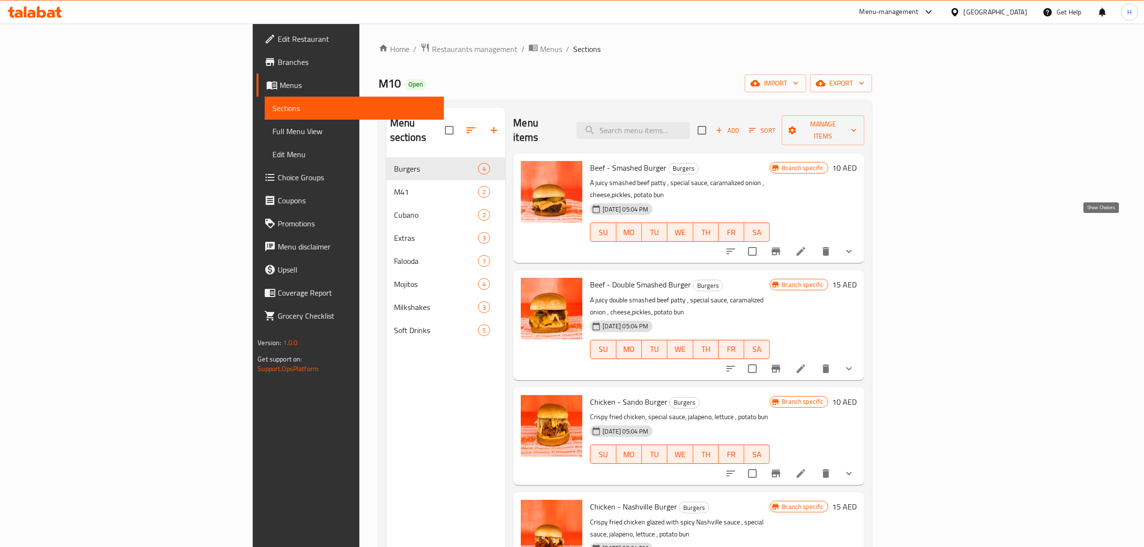
click at [855, 246] on icon "show more" at bounding box center [849, 252] width 12 height 12
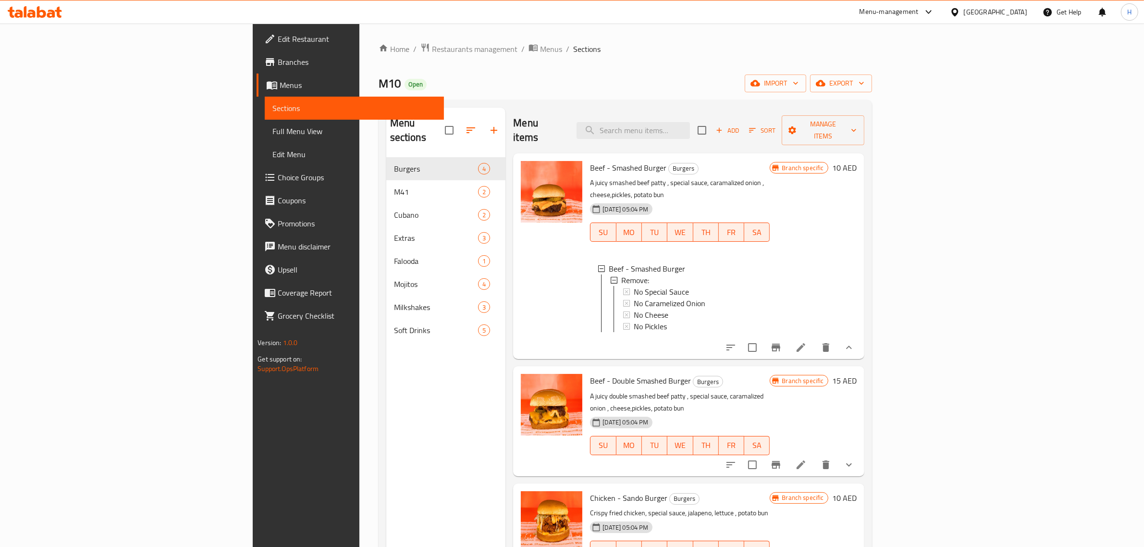
scroll to position [1, 0]
click at [855, 457] on icon "show more" at bounding box center [849, 463] width 12 height 12
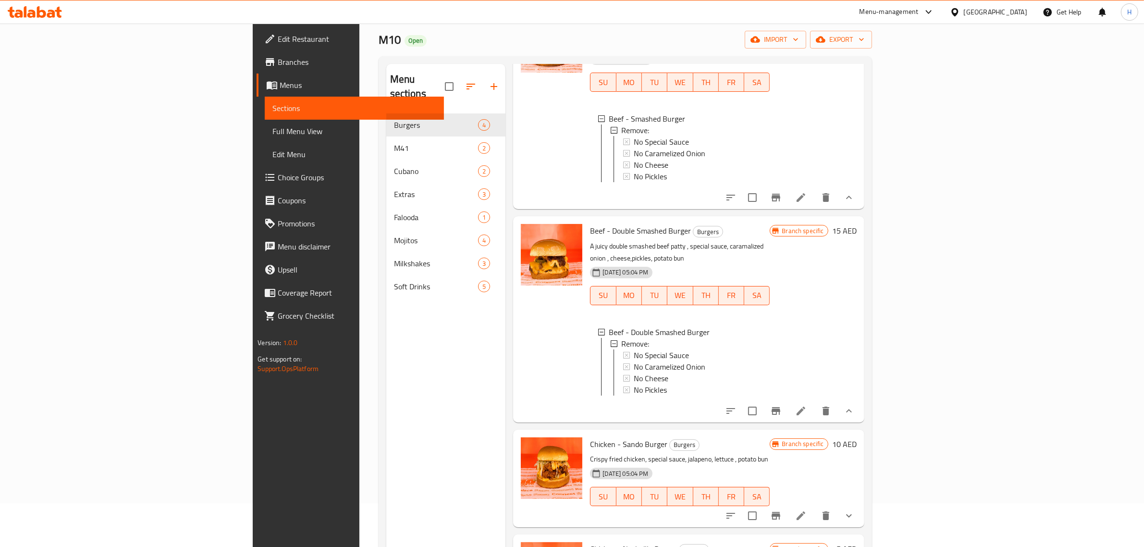
scroll to position [135, 0]
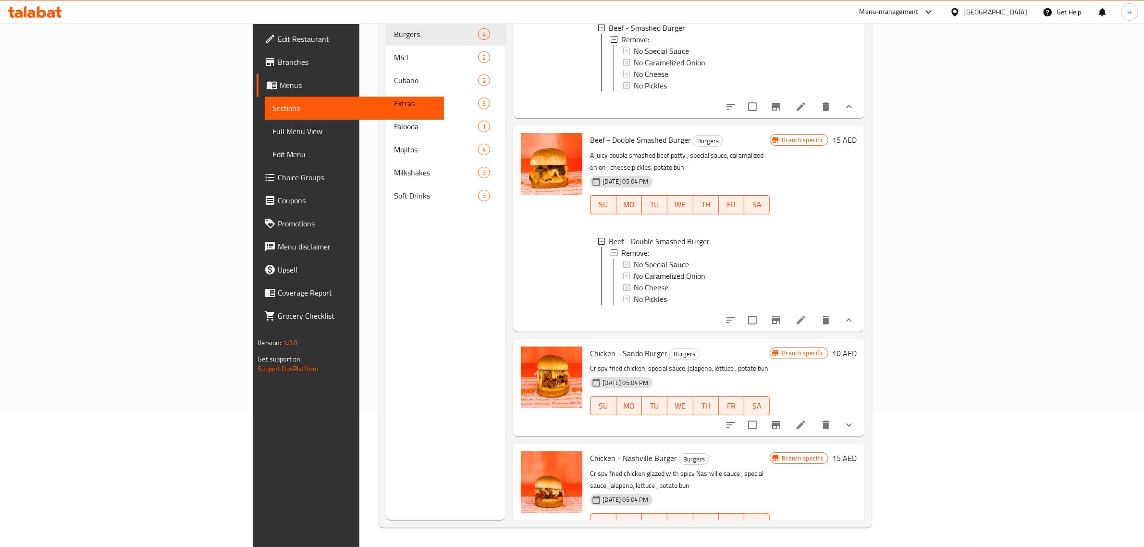
drag, startPoint x: 25, startPoint y: 126, endPoint x: 18, endPoint y: 150, distance: 25.1
click at [272, 126] on span "Full Menu View" at bounding box center [354, 131] width 164 height 12
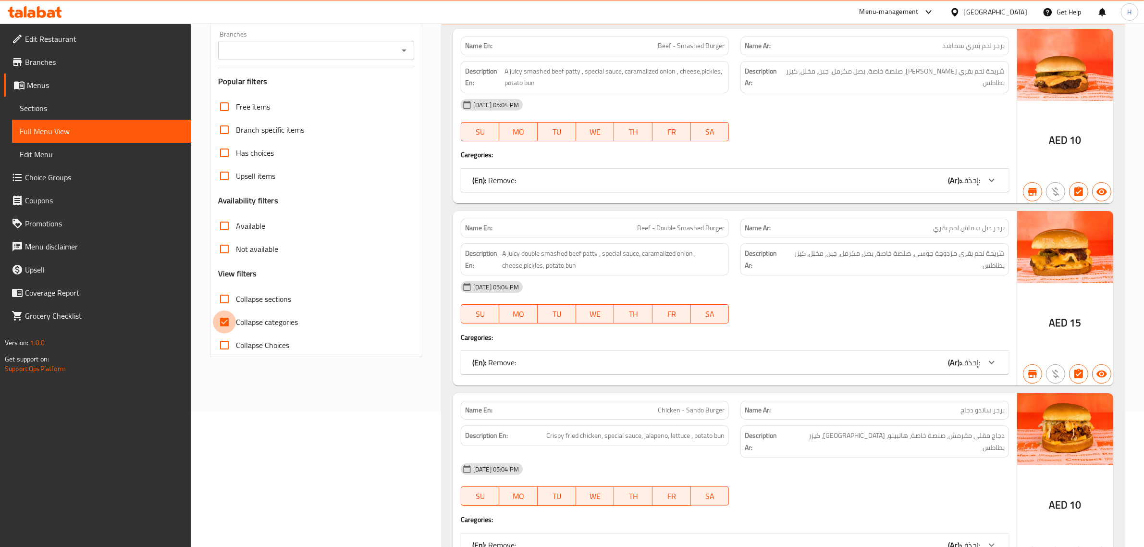
drag, startPoint x: 232, startPoint y: 329, endPoint x: 243, endPoint y: 324, distance: 12.5
click at [232, 329] on input "Collapse categories" at bounding box center [224, 321] width 23 height 23
checkbox input "false"
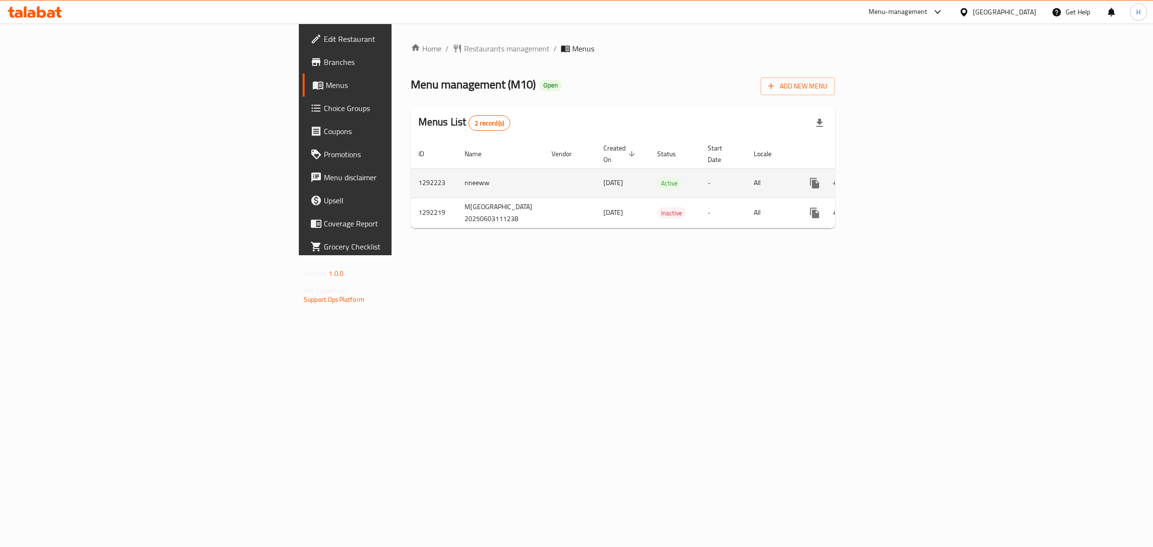
click at [888, 179] on icon "enhanced table" at bounding box center [884, 183] width 9 height 9
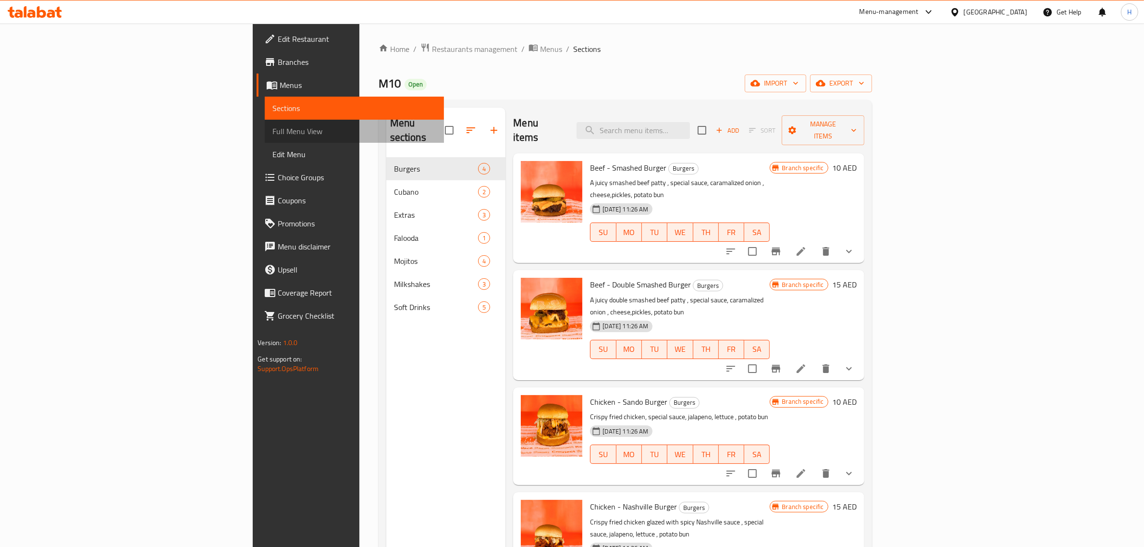
click at [272, 133] on span "Full Menu View" at bounding box center [354, 131] width 164 height 12
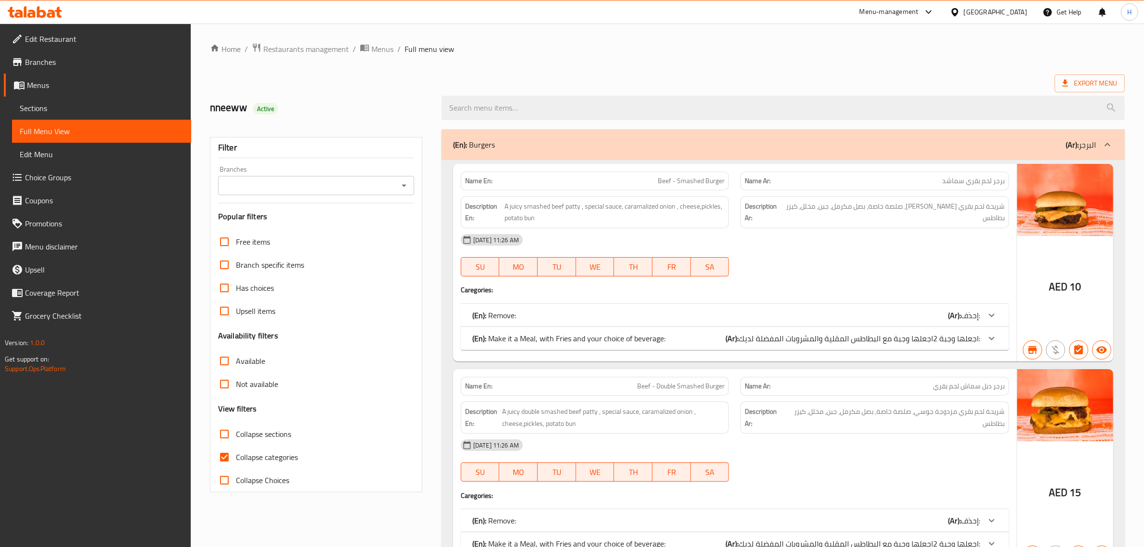
click at [272, 455] on span "Collapse categories" at bounding box center [267, 457] width 62 height 12
click at [236, 455] on input "Collapse categories" at bounding box center [224, 456] width 23 height 23
checkbox input "false"
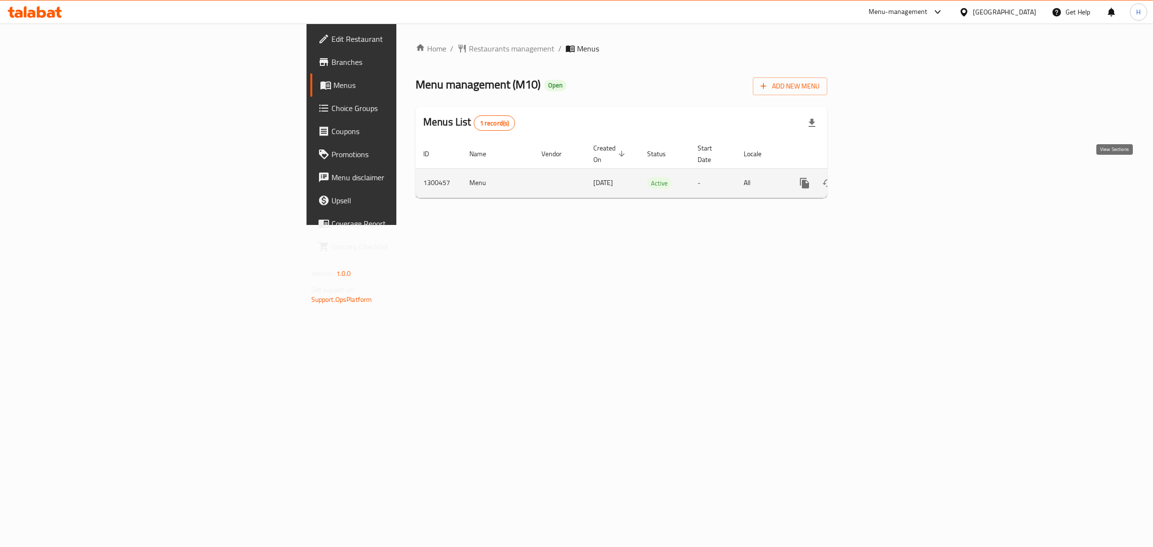
click at [880, 178] on icon "enhanced table" at bounding box center [874, 183] width 12 height 12
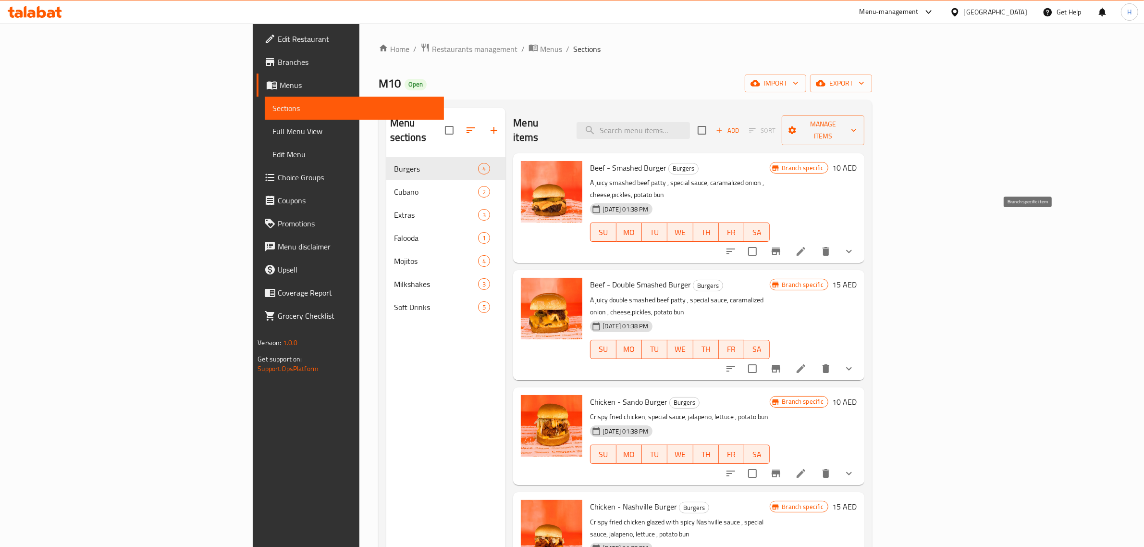
click at [780, 247] on icon "Branch-specific-item" at bounding box center [776, 251] width 9 height 8
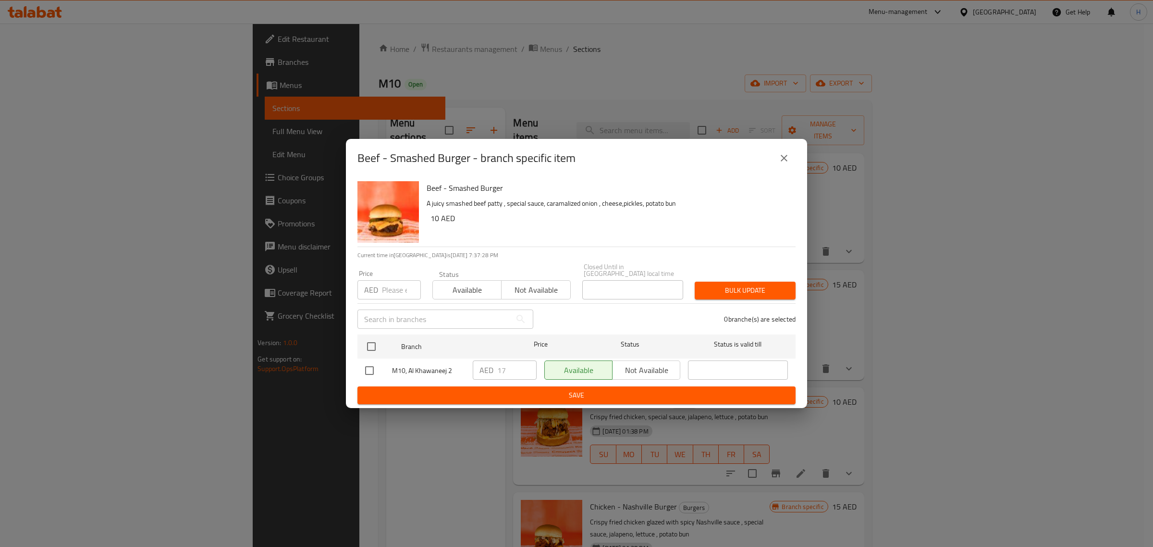
click at [782, 157] on icon "close" at bounding box center [784, 158] width 7 height 7
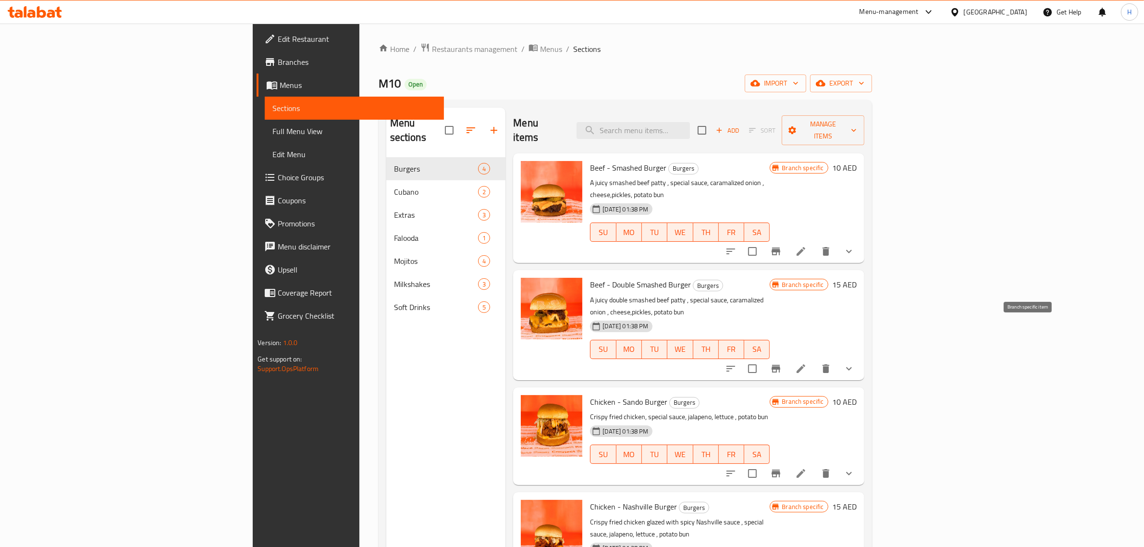
click at [782, 363] on icon "Branch-specific-item" at bounding box center [776, 369] width 12 height 12
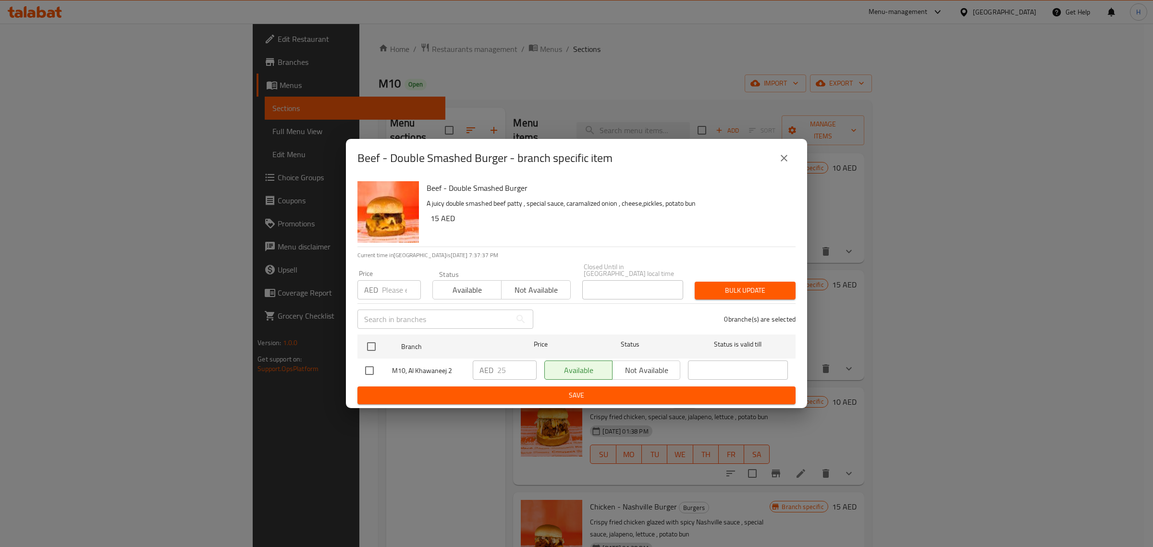
click at [781, 159] on icon "close" at bounding box center [784, 158] width 12 height 12
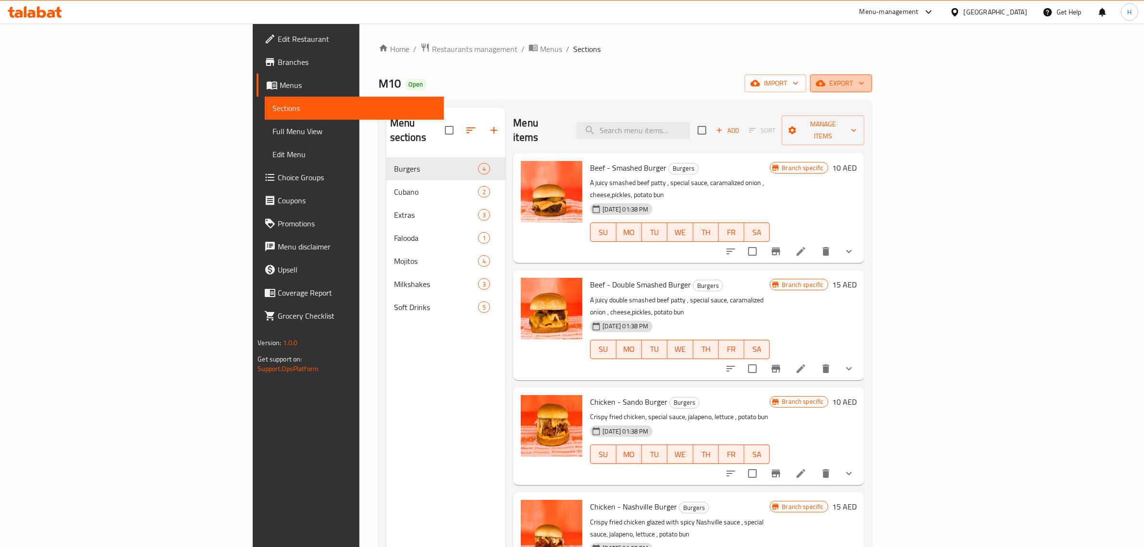
click at [864, 83] on span "export" at bounding box center [841, 83] width 47 height 12
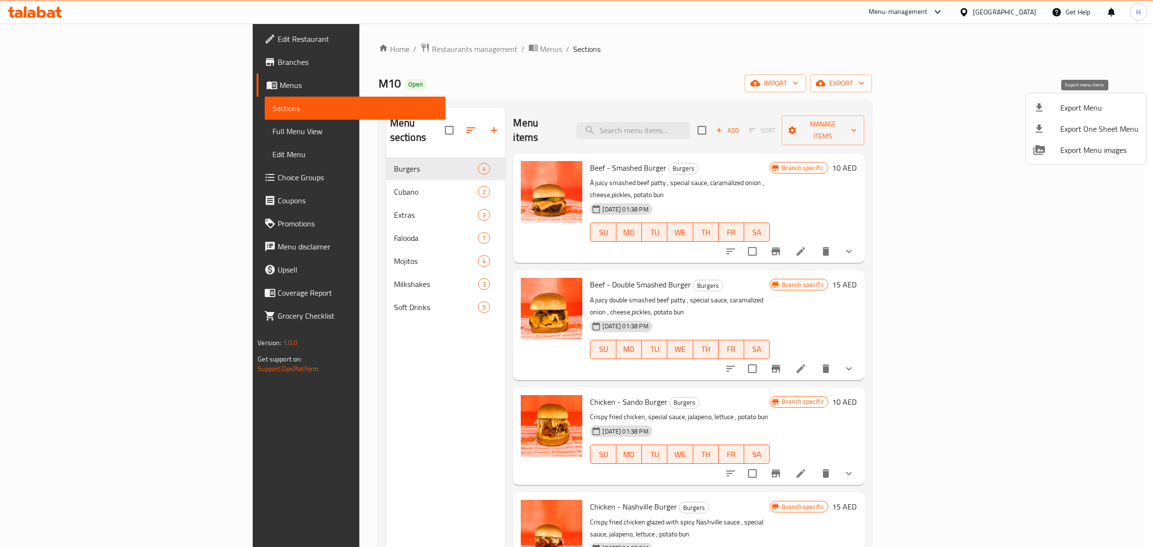
click at [1088, 107] on span "Export Menu" at bounding box center [1099, 108] width 78 height 12
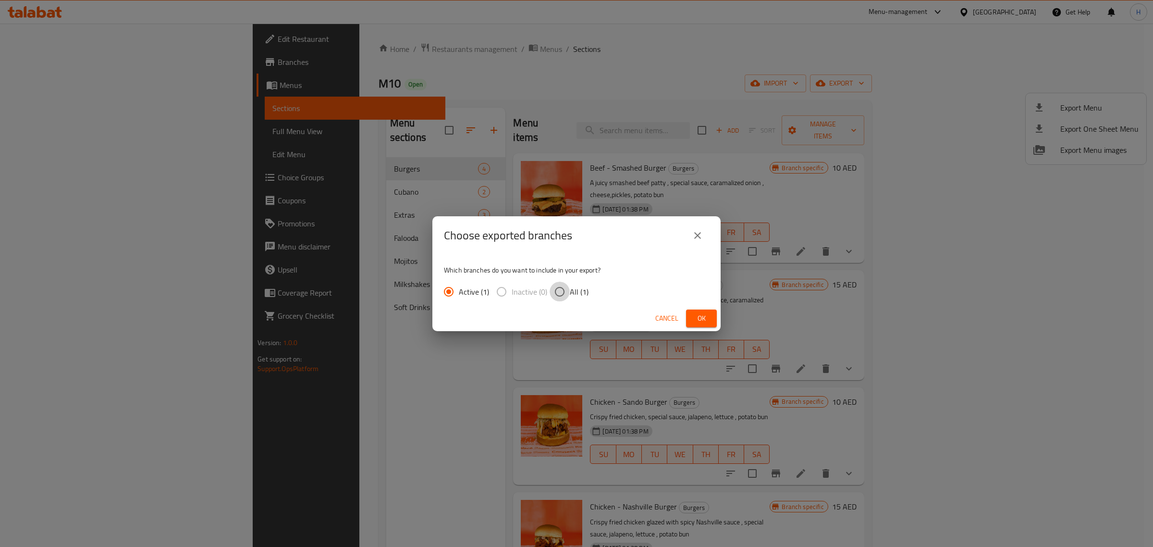
click at [568, 289] on input "All (1)" at bounding box center [560, 292] width 20 height 20
radio input "true"
click at [707, 317] on span "Ok" at bounding box center [701, 318] width 15 height 12
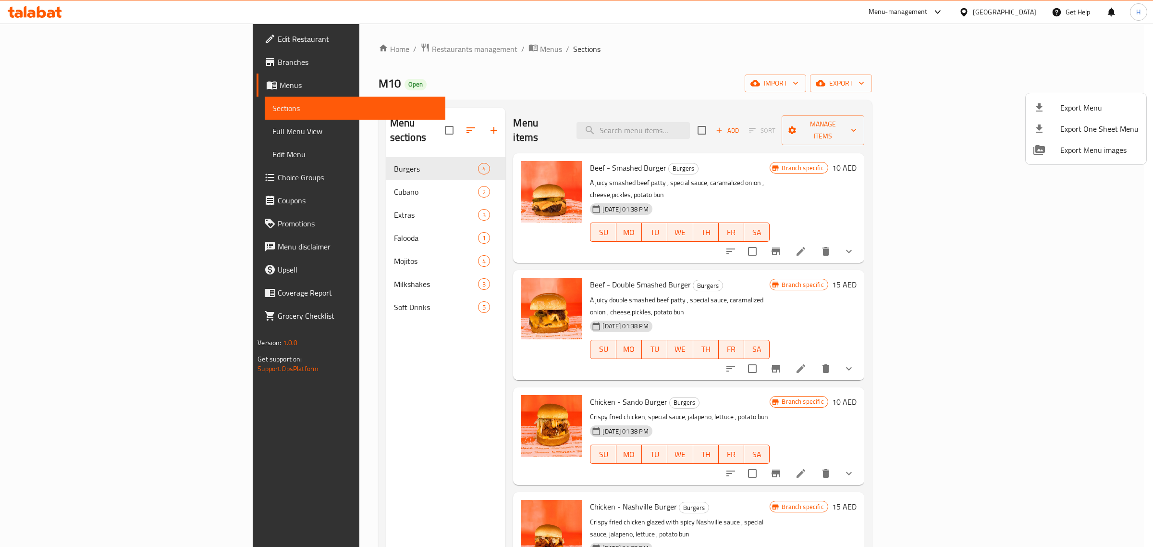
drag, startPoint x: 782, startPoint y: 162, endPoint x: 752, endPoint y: 164, distance: 29.4
click at [782, 162] on div at bounding box center [576, 273] width 1153 height 547
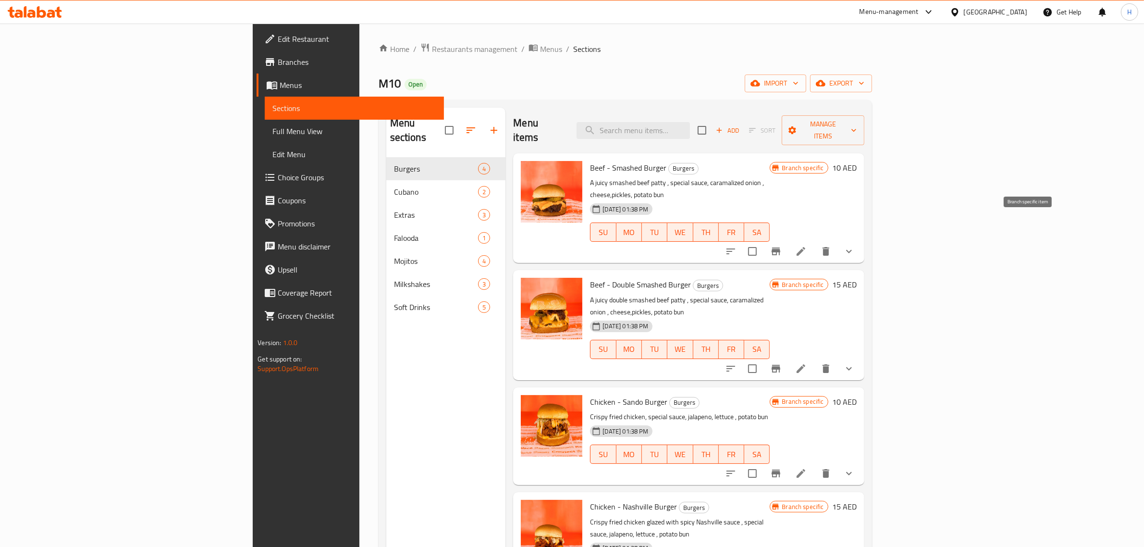
click at [782, 246] on icon "Branch-specific-item" at bounding box center [776, 252] width 12 height 12
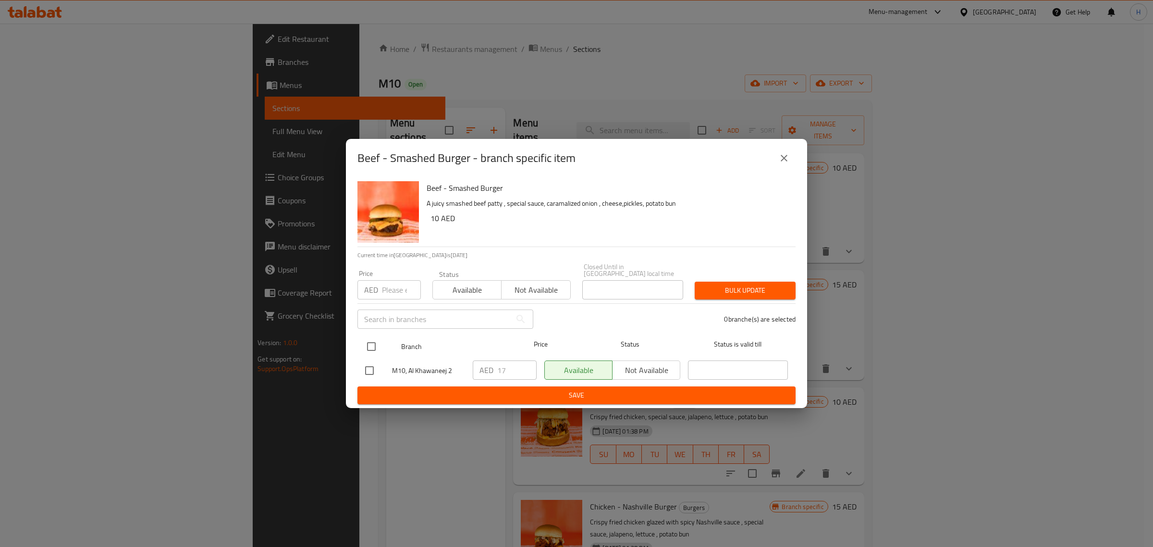
click at [372, 346] on input "checkbox" at bounding box center [371, 346] width 20 height 20
checkbox input "true"
click at [393, 288] on input "number" at bounding box center [401, 289] width 39 height 19
paste input "14"
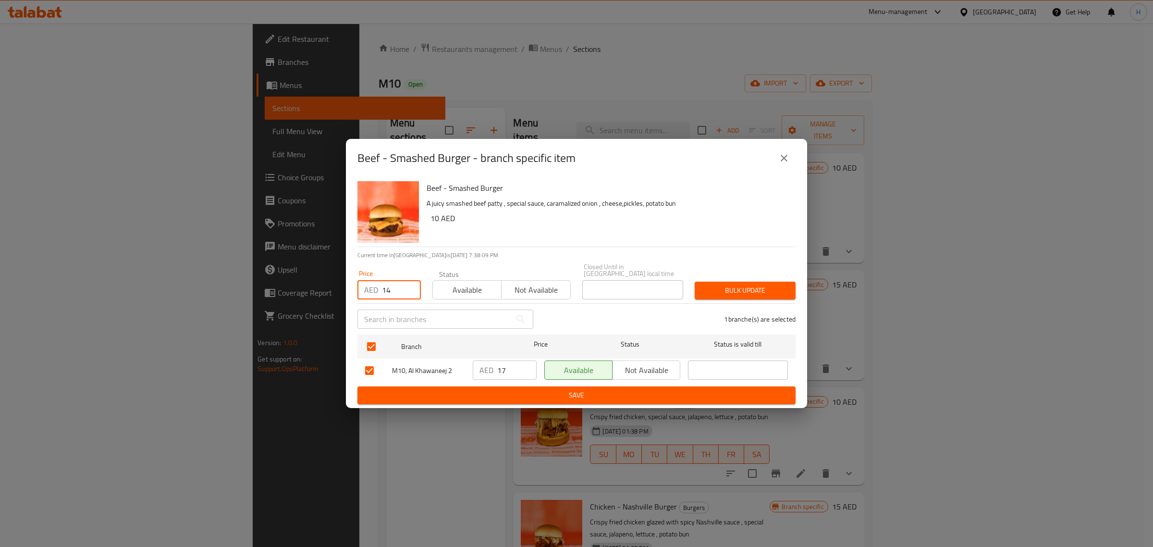
type input "14"
click at [740, 291] on span "Bulk update" at bounding box center [745, 290] width 86 height 12
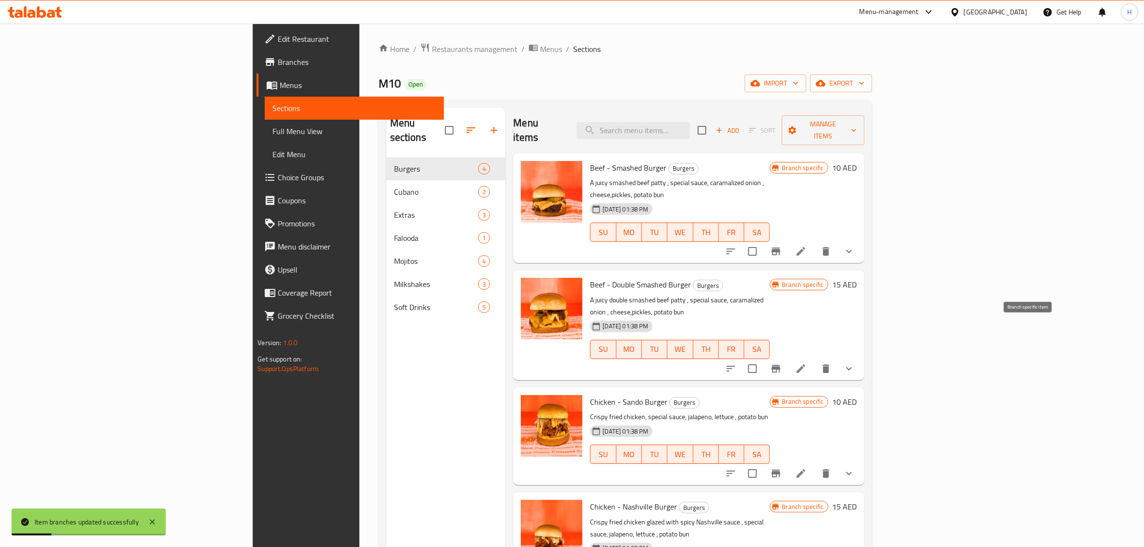
click at [782, 363] on icon "Branch-specific-item" at bounding box center [776, 369] width 12 height 12
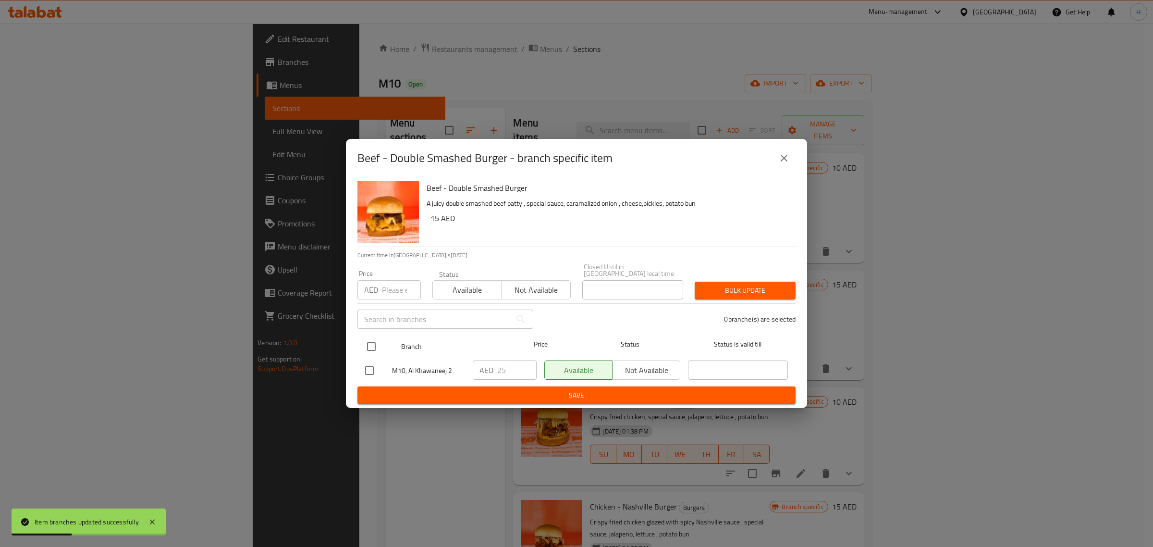
click at [368, 340] on input "checkbox" at bounding box center [371, 346] width 20 height 20
checkbox input "true"
drag, startPoint x: 389, startPoint y: 285, endPoint x: 394, endPoint y: 285, distance: 5.3
click at [389, 285] on input "number" at bounding box center [401, 289] width 39 height 19
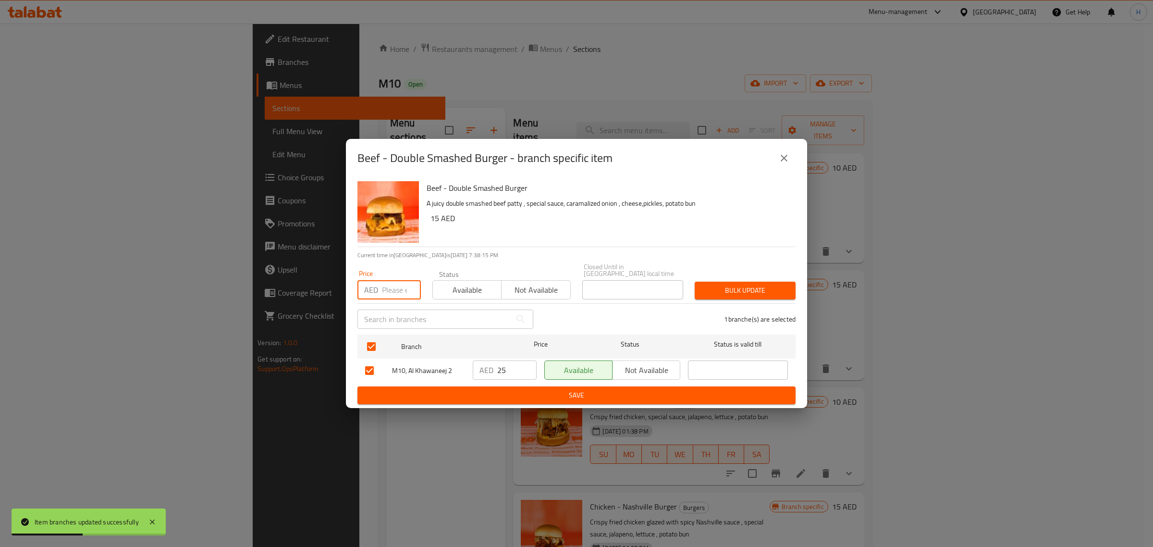
paste input "21"
type input "21"
click at [764, 293] on span "Bulk update" at bounding box center [745, 290] width 86 height 12
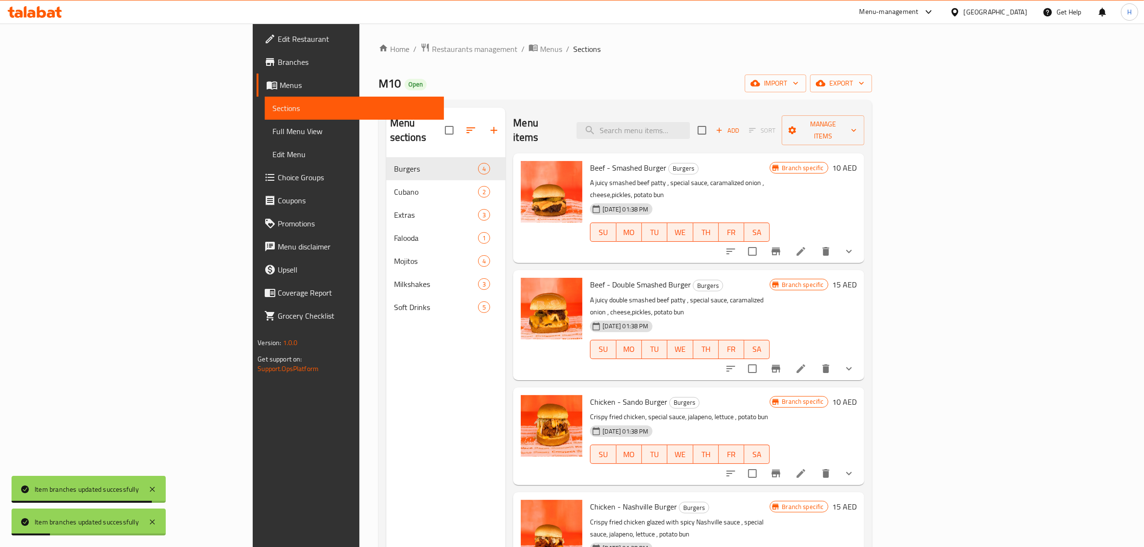
click at [782, 467] on icon "Branch-specific-item" at bounding box center [776, 473] width 12 height 12
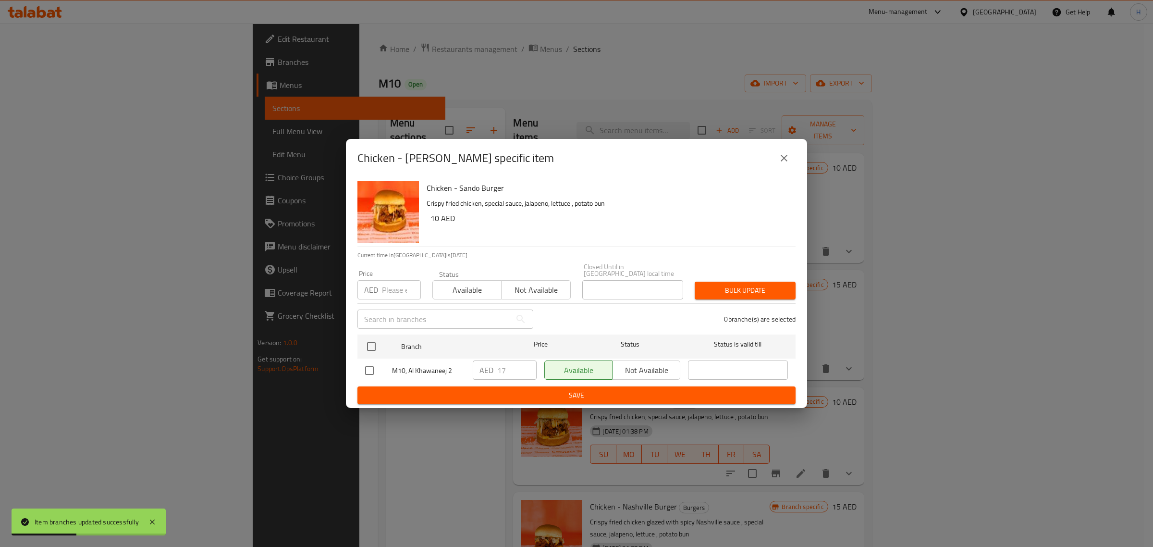
click at [380, 286] on div "AED Price" at bounding box center [388, 289] width 63 height 19
paste input "14"
type input "14"
click at [369, 346] on input "checkbox" at bounding box center [371, 346] width 20 height 20
checkbox input "true"
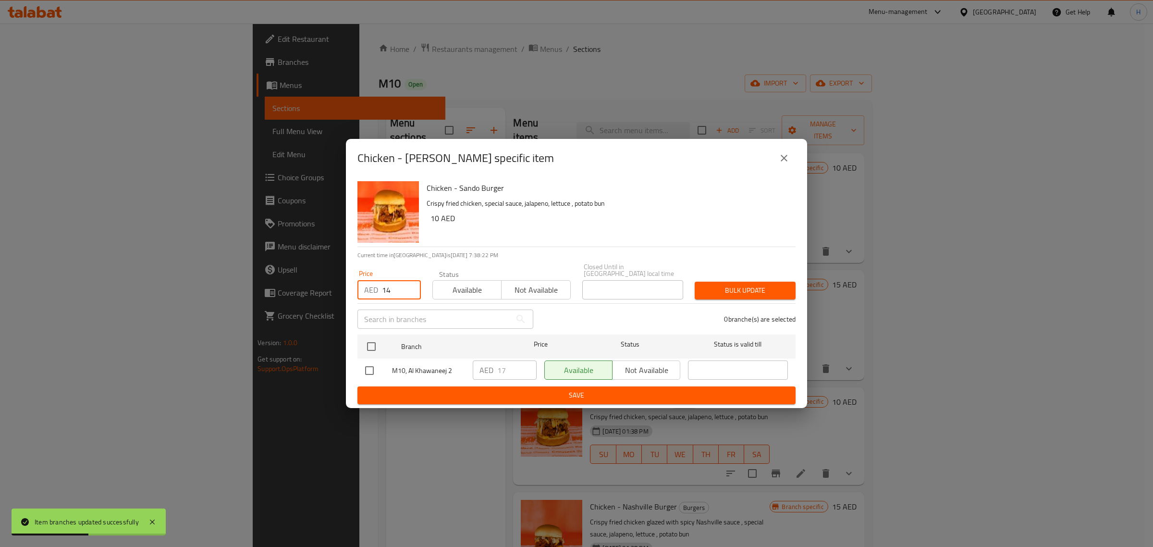
checkbox input "true"
click at [714, 284] on span "Bulk update" at bounding box center [745, 290] width 86 height 12
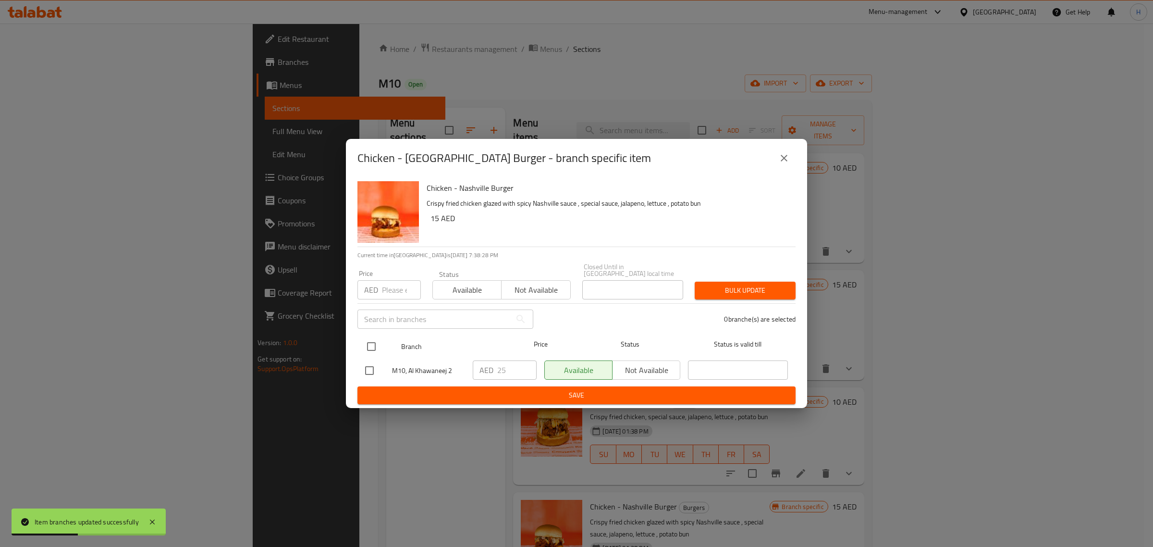
click at [368, 345] on input "checkbox" at bounding box center [371, 346] width 20 height 20
checkbox input "true"
drag, startPoint x: 382, startPoint y: 295, endPoint x: 394, endPoint y: 294, distance: 12.5
click at [382, 295] on input "number" at bounding box center [401, 289] width 39 height 19
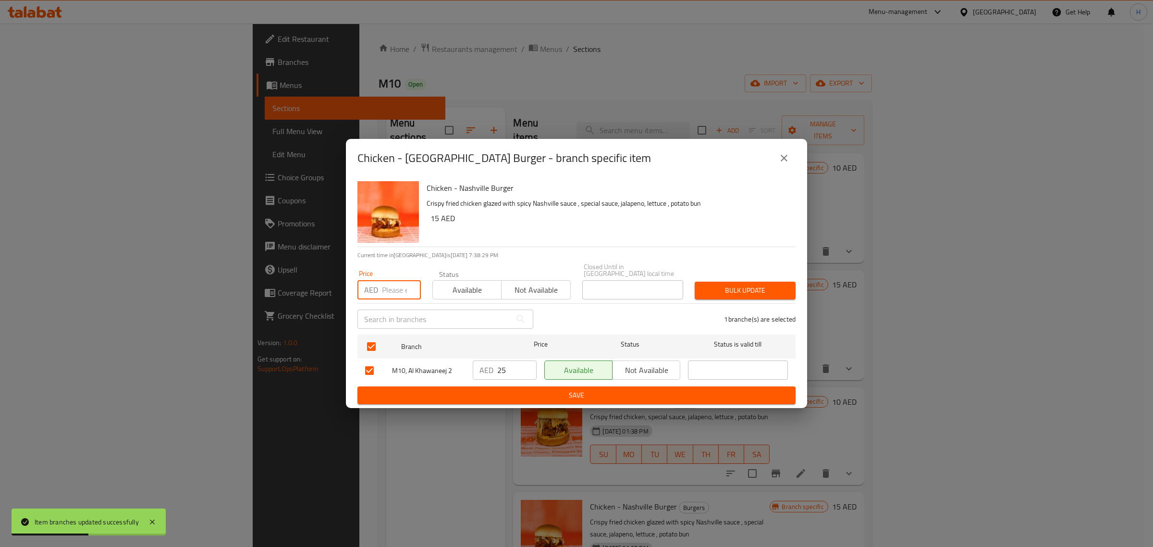
paste input "21"
type input "21"
click at [719, 291] on span "Bulk update" at bounding box center [745, 290] width 86 height 12
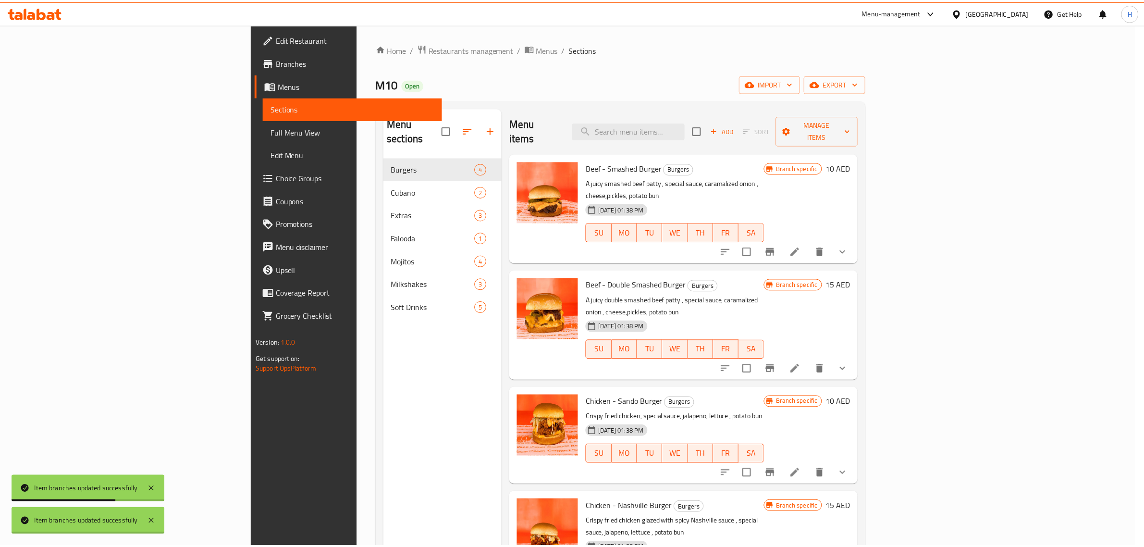
scroll to position [5, 0]
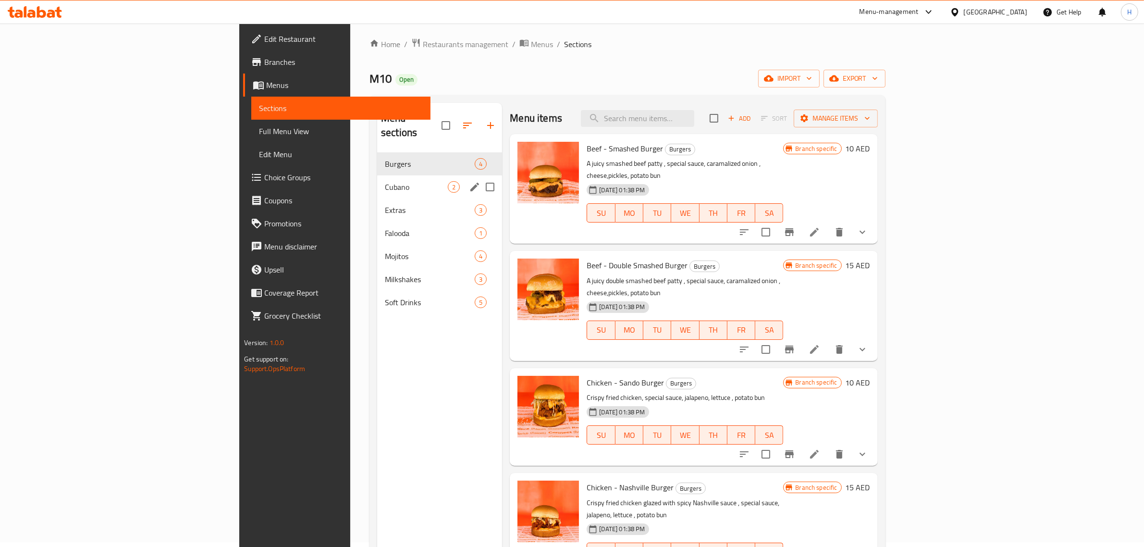
drag, startPoint x: 323, startPoint y: 166, endPoint x: 309, endPoint y: 169, distance: 14.6
click at [377, 175] on div "Cubano 2" at bounding box center [439, 186] width 125 height 23
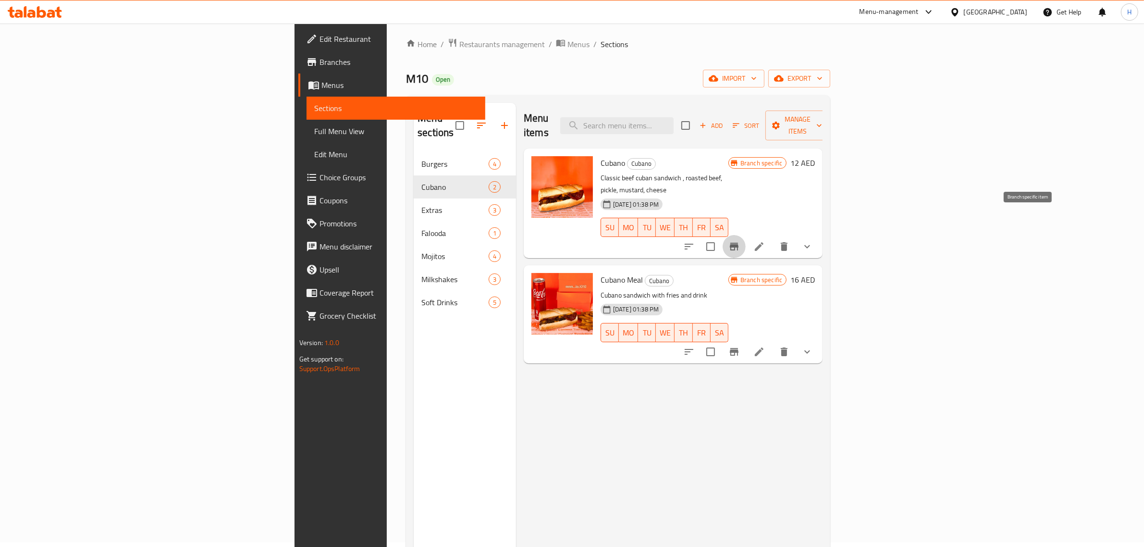
click at [738, 243] on icon "Branch-specific-item" at bounding box center [734, 247] width 9 height 8
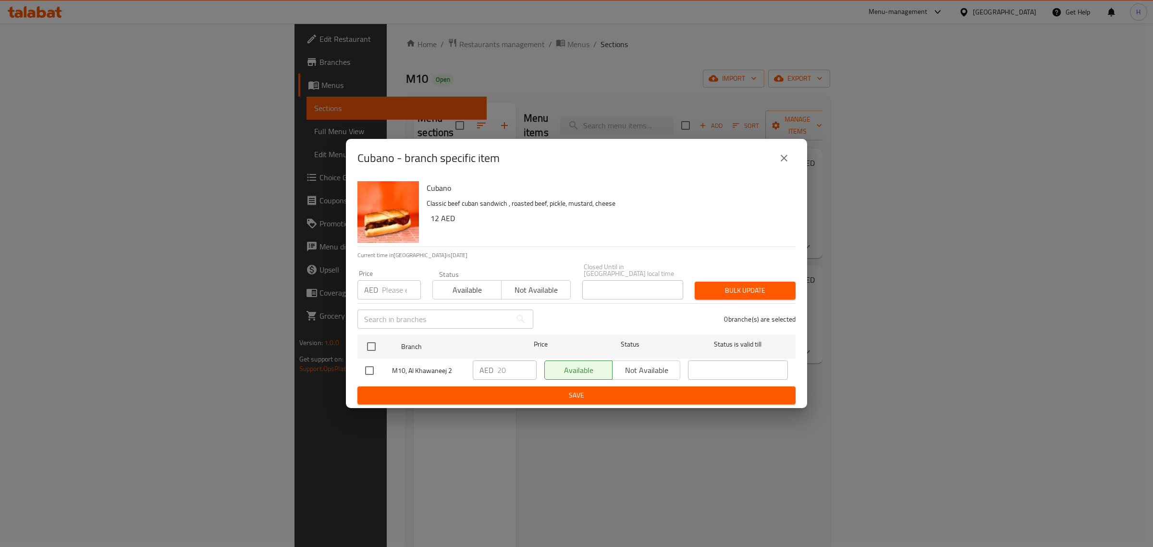
click at [394, 292] on input "number" at bounding box center [401, 289] width 39 height 19
paste input "17"
type input "17"
click at [371, 353] on input "checkbox" at bounding box center [371, 346] width 20 height 20
checkbox input "true"
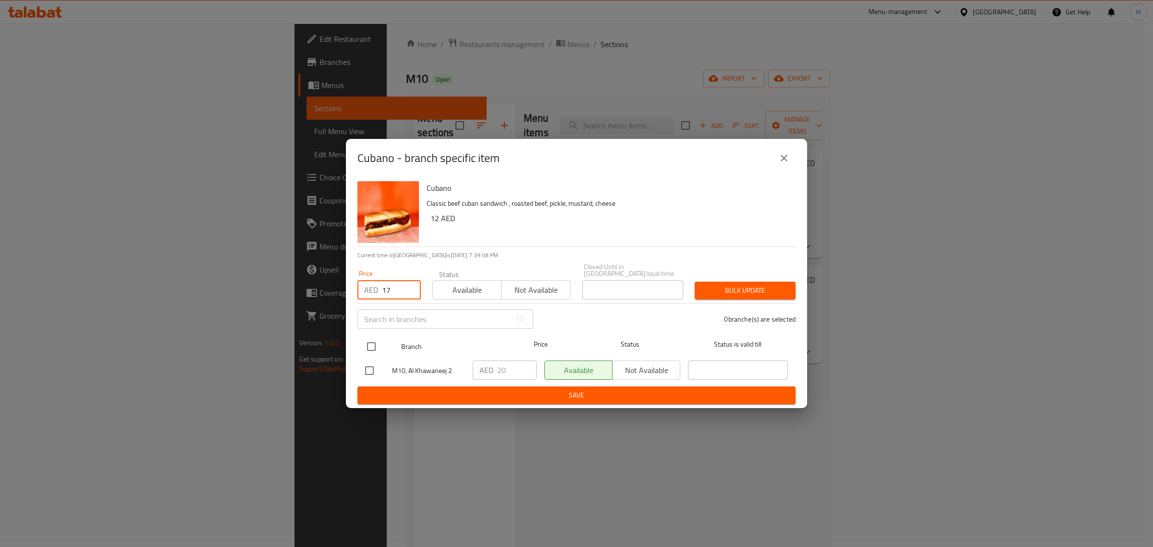
checkbox input "true"
click at [776, 288] on span "Bulk update" at bounding box center [745, 290] width 86 height 12
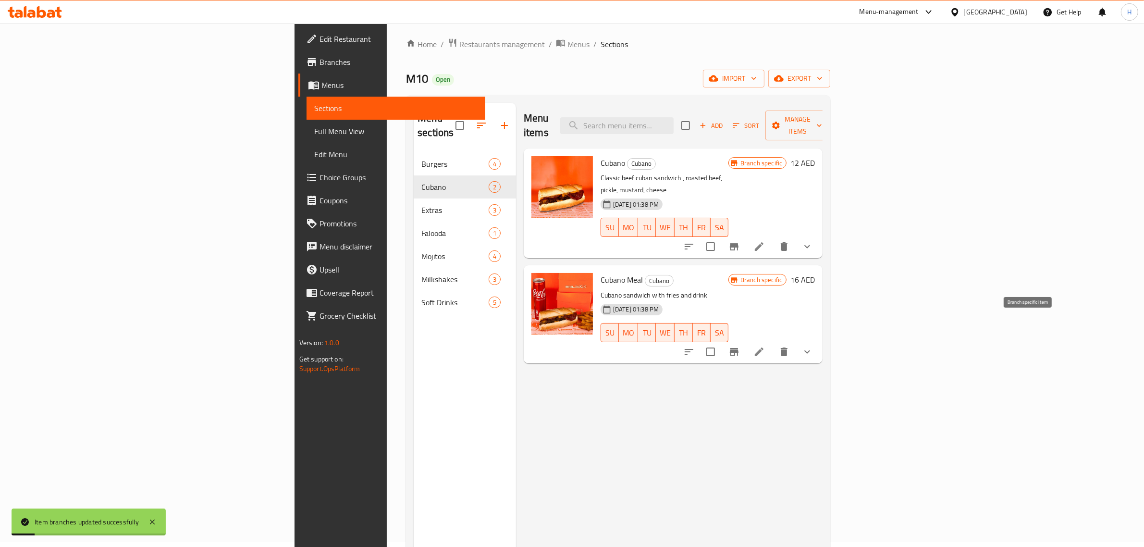
click at [738, 348] on icon "Branch-specific-item" at bounding box center [734, 352] width 9 height 8
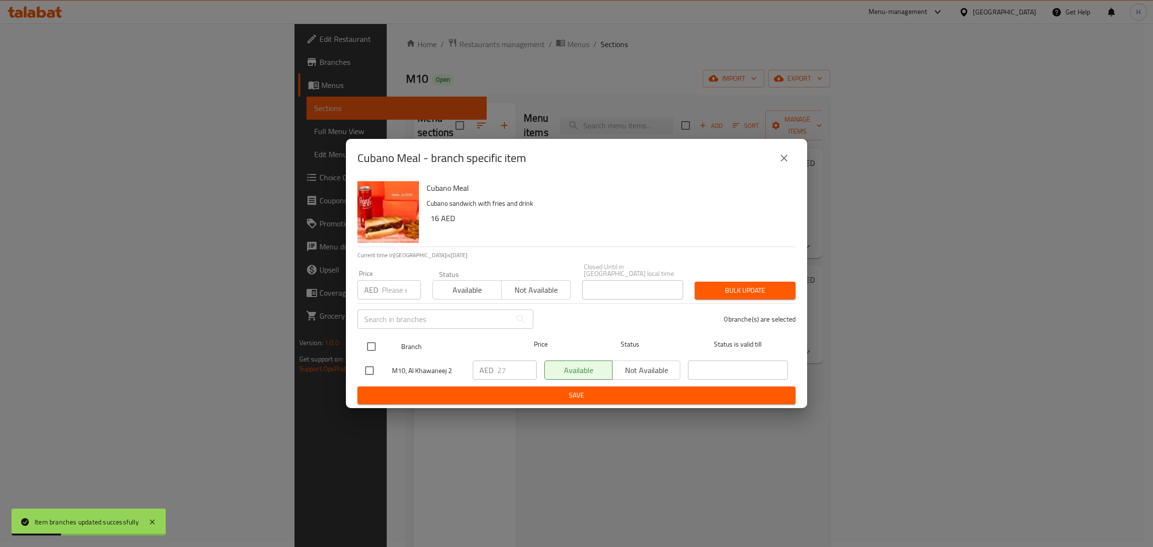
click at [373, 344] on input "checkbox" at bounding box center [371, 346] width 20 height 20
checkbox input "true"
drag, startPoint x: 398, startPoint y: 284, endPoint x: 452, endPoint y: 280, distance: 54.5
click at [398, 284] on input "number" at bounding box center [401, 289] width 39 height 19
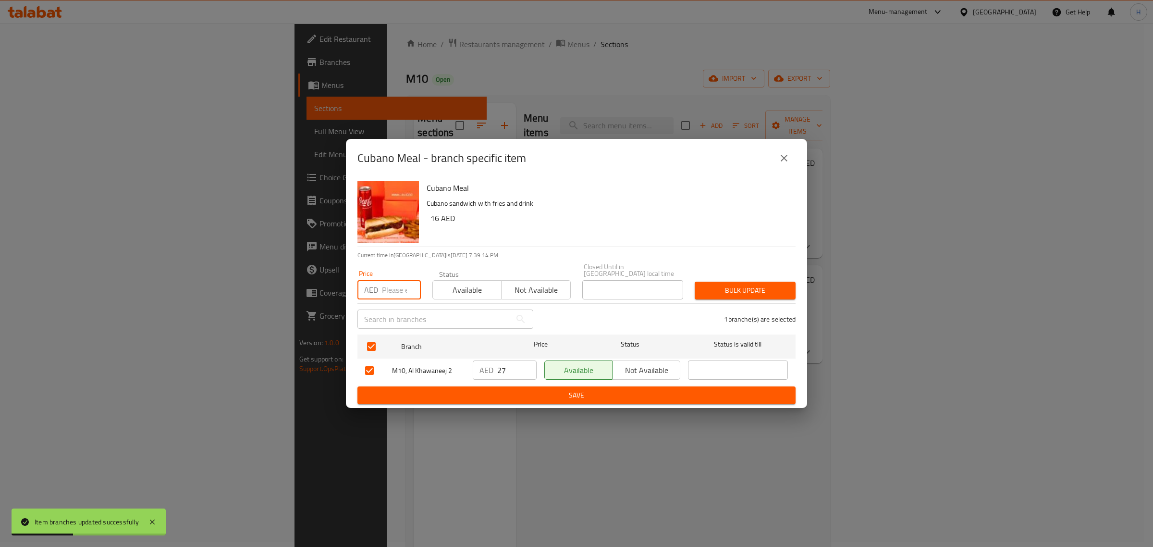
paste input "22.5"
type input "22.5"
click at [734, 285] on span "Bulk update" at bounding box center [745, 290] width 86 height 12
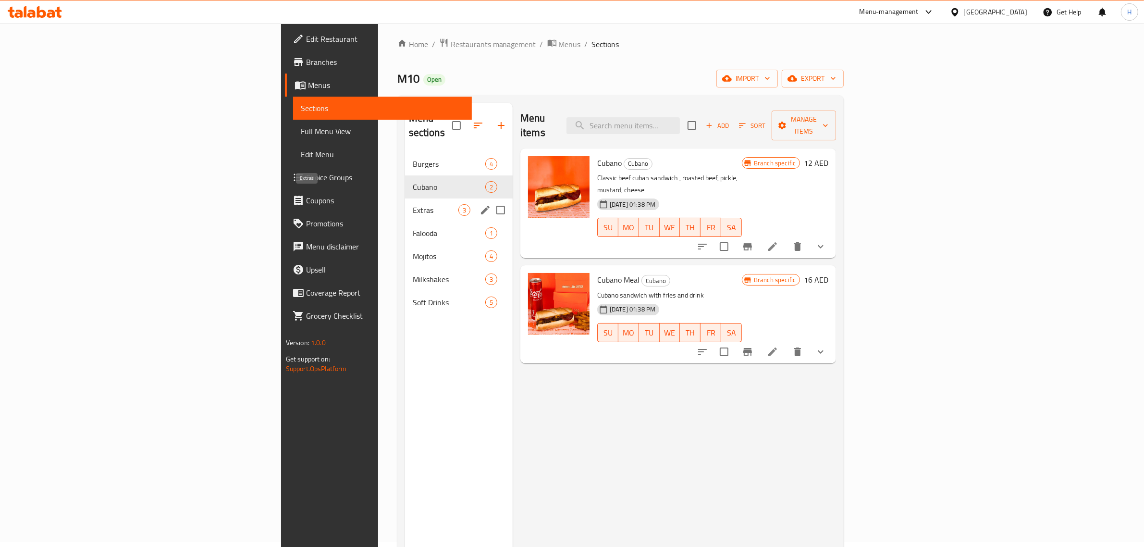
drag, startPoint x: 287, startPoint y: 195, endPoint x: 309, endPoint y: 190, distance: 22.1
click at [413, 204] on span "Extras" at bounding box center [436, 210] width 46 height 12
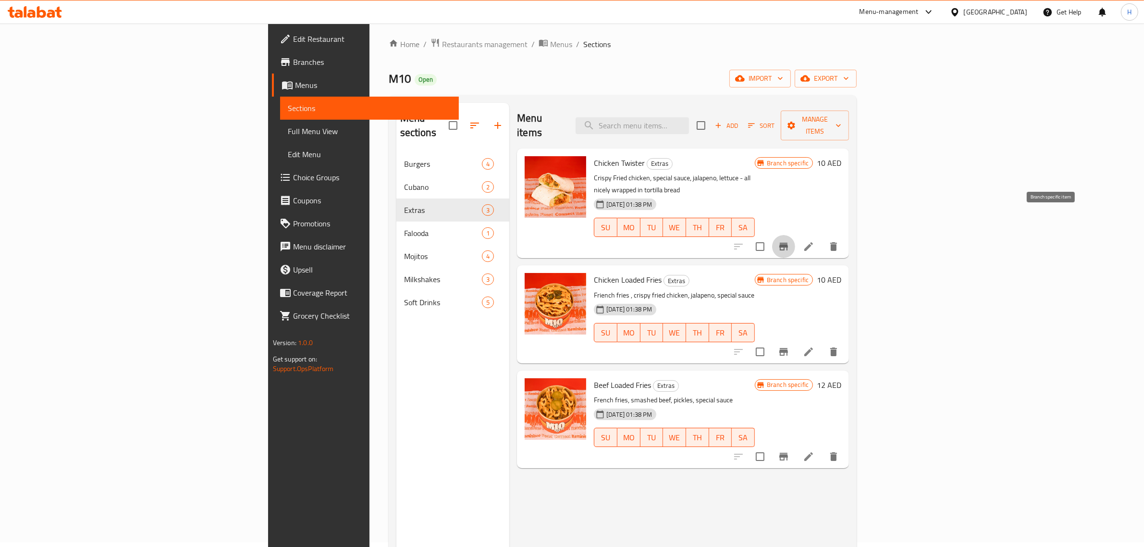
click at [789, 241] on icon "Branch-specific-item" at bounding box center [784, 247] width 12 height 12
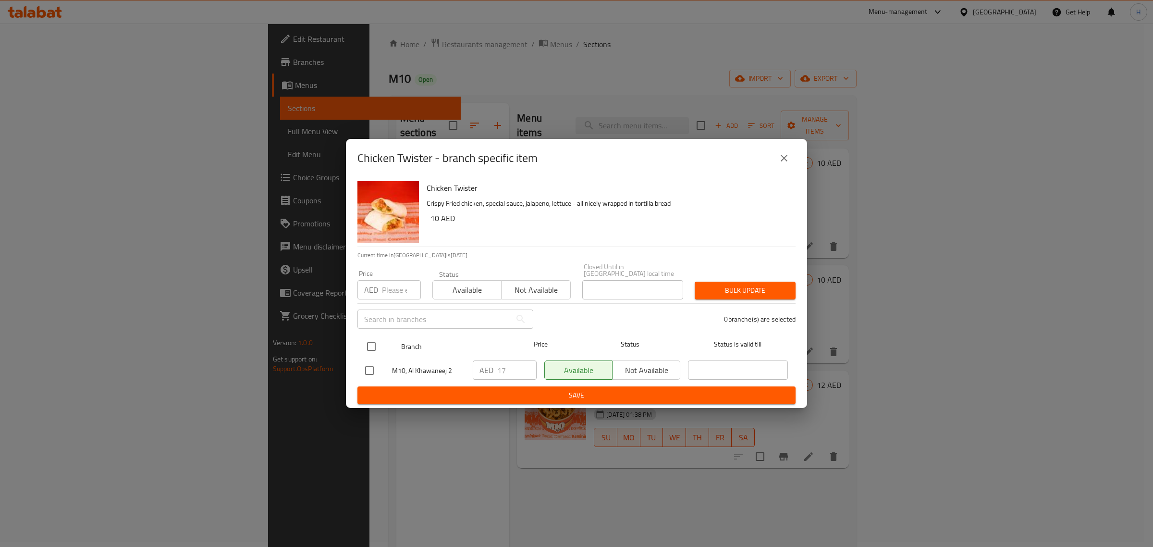
click at [370, 342] on input "checkbox" at bounding box center [371, 346] width 20 height 20
checkbox input "true"
click at [393, 287] on input "number" at bounding box center [401, 289] width 39 height 19
paste input "14"
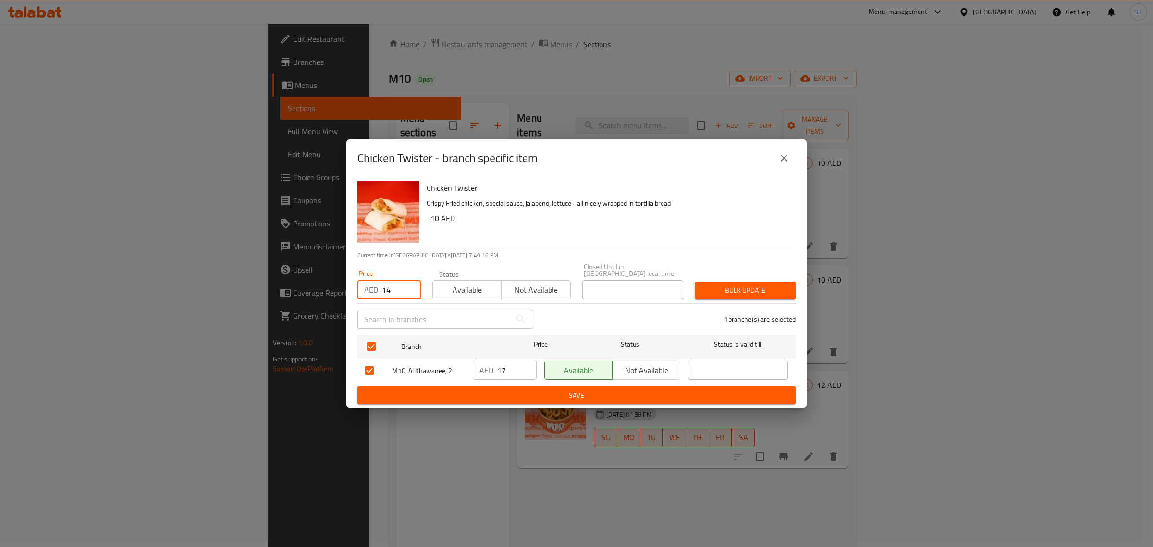
type input "14"
click at [781, 284] on span "Bulk update" at bounding box center [745, 290] width 86 height 12
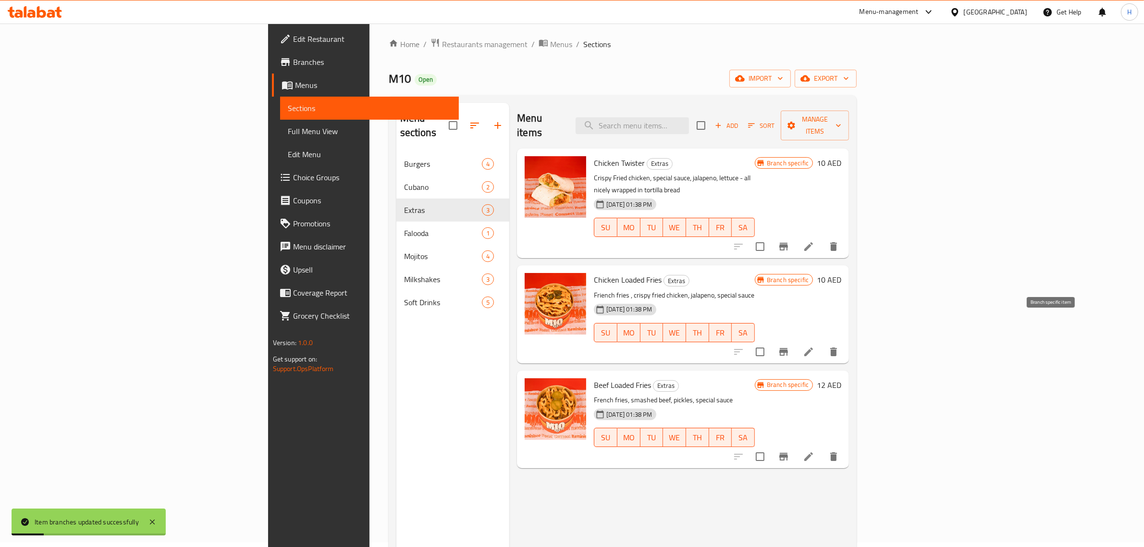
click at [788, 348] on icon "Branch-specific-item" at bounding box center [783, 352] width 9 height 8
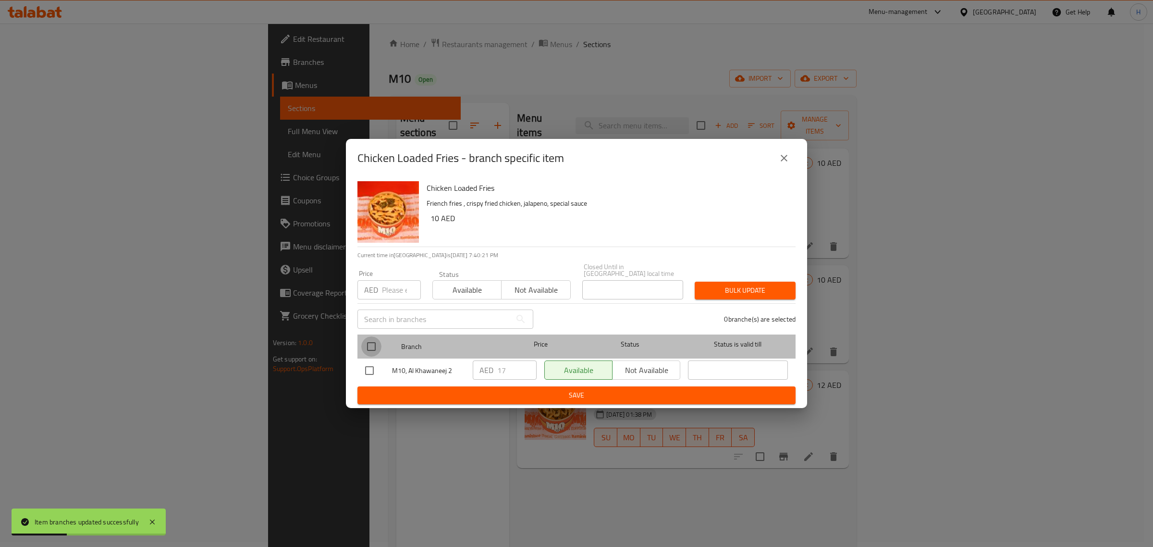
click at [376, 342] on input "checkbox" at bounding box center [371, 346] width 20 height 20
checkbox input "true"
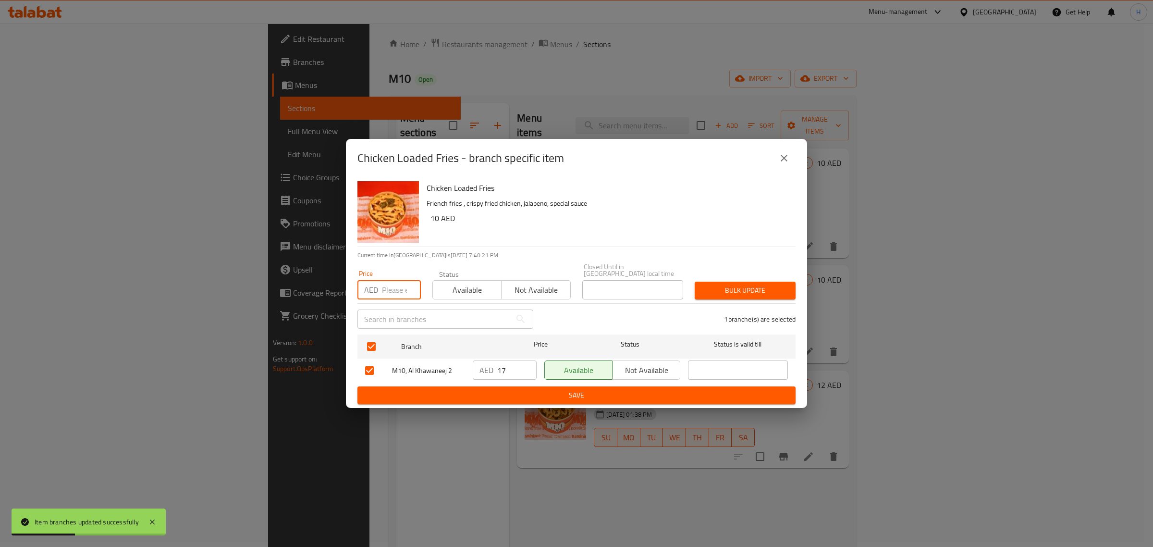
drag, startPoint x: 393, startPoint y: 292, endPoint x: 467, endPoint y: 283, distance: 74.5
click at [393, 292] on input "number" at bounding box center [401, 289] width 39 height 19
paste input "14"
type input "14"
click at [749, 287] on span "Bulk update" at bounding box center [745, 290] width 86 height 12
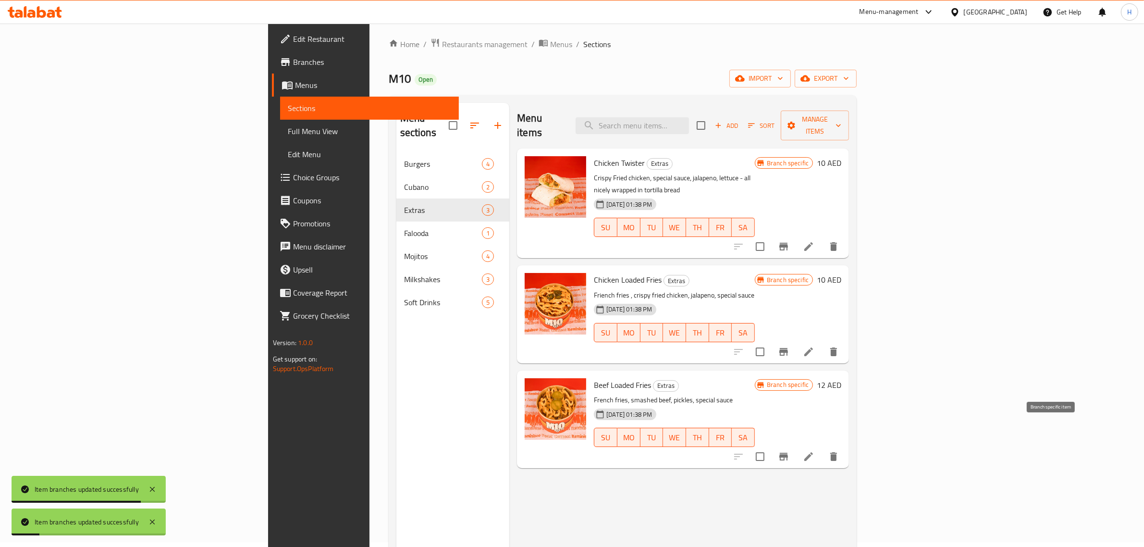
click at [788, 453] on icon "Branch-specific-item" at bounding box center [783, 457] width 9 height 8
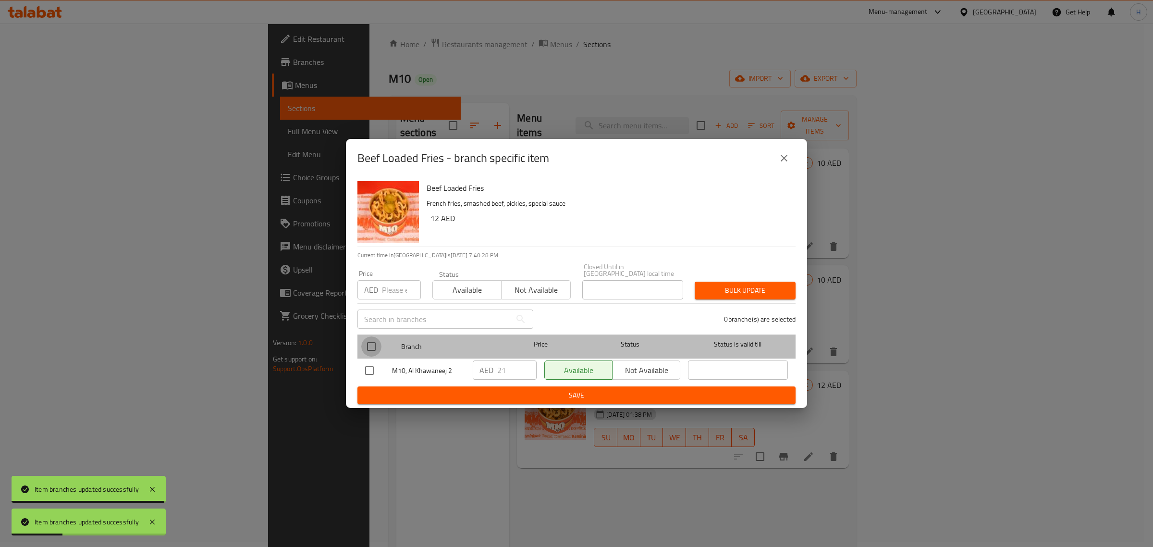
click at [370, 345] on input "checkbox" at bounding box center [371, 346] width 20 height 20
checkbox input "true"
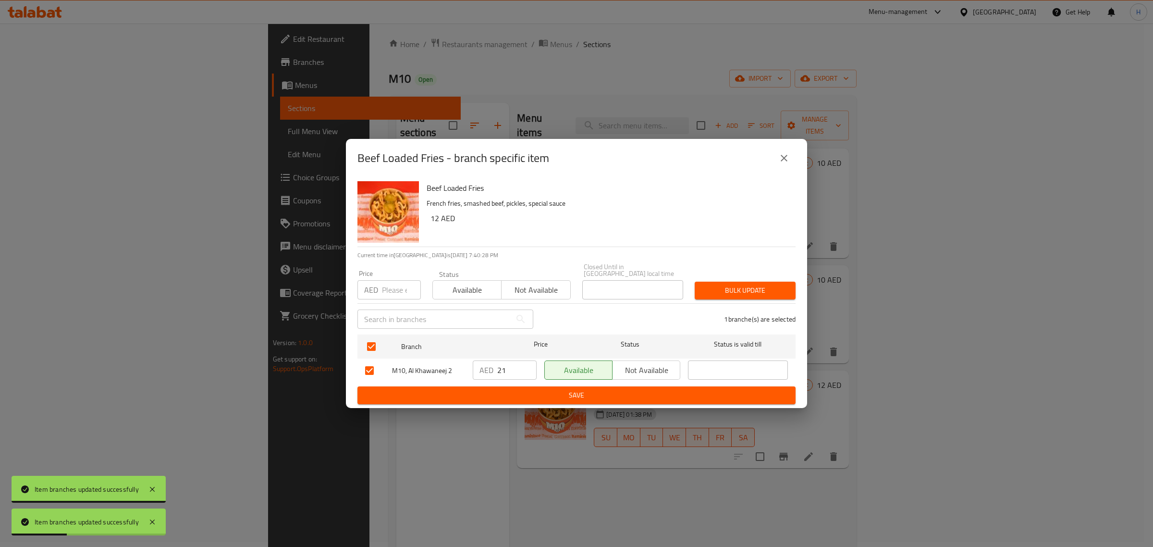
click at [384, 285] on input "number" at bounding box center [401, 289] width 39 height 19
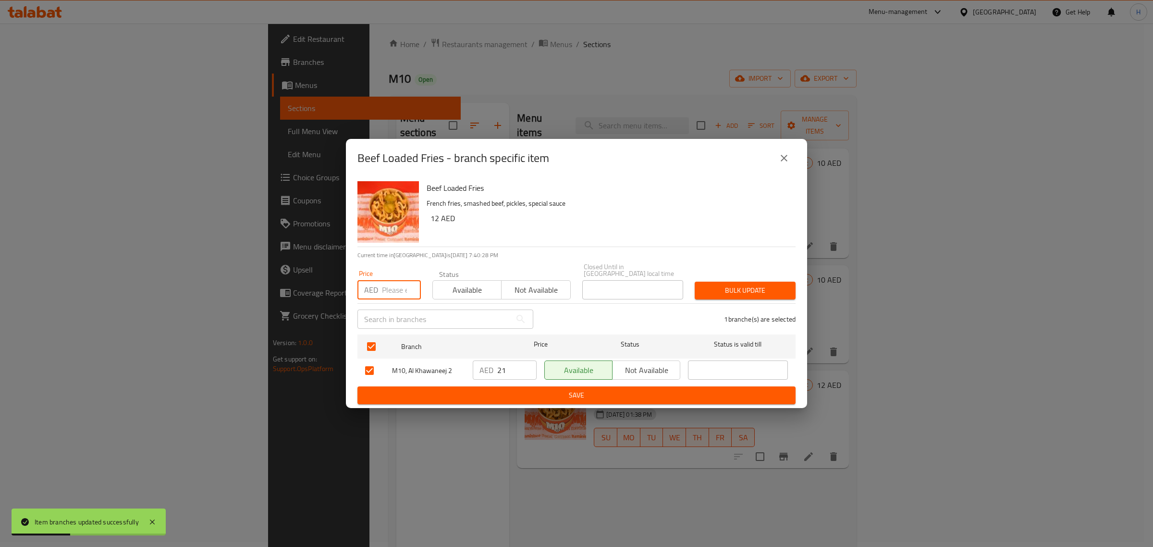
paste input "17"
type input "17"
click at [752, 293] on span "Bulk update" at bounding box center [745, 290] width 86 height 12
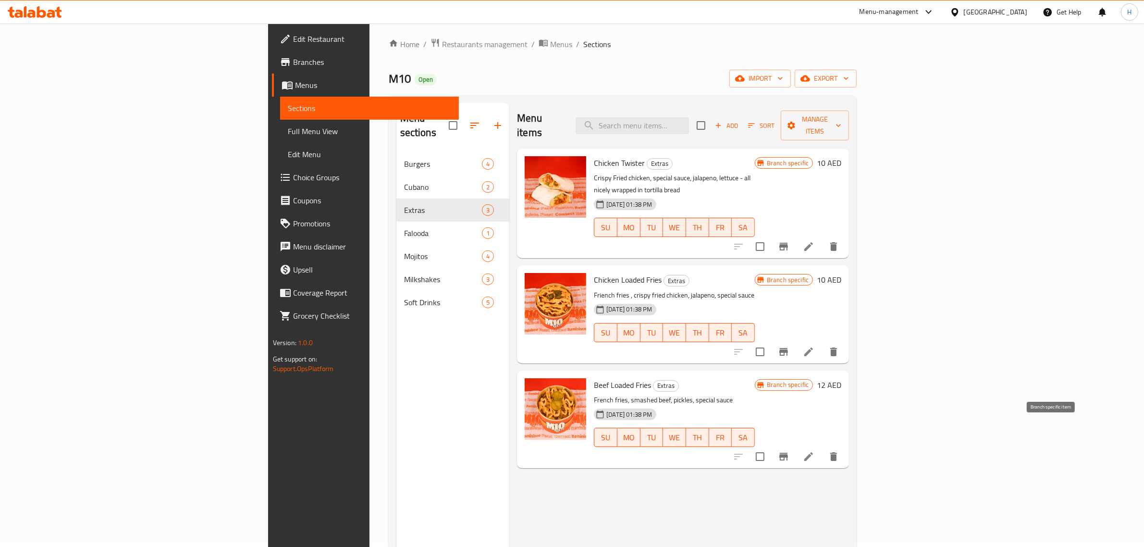
click at [789, 451] on icon "Branch-specific-item" at bounding box center [784, 457] width 12 height 12
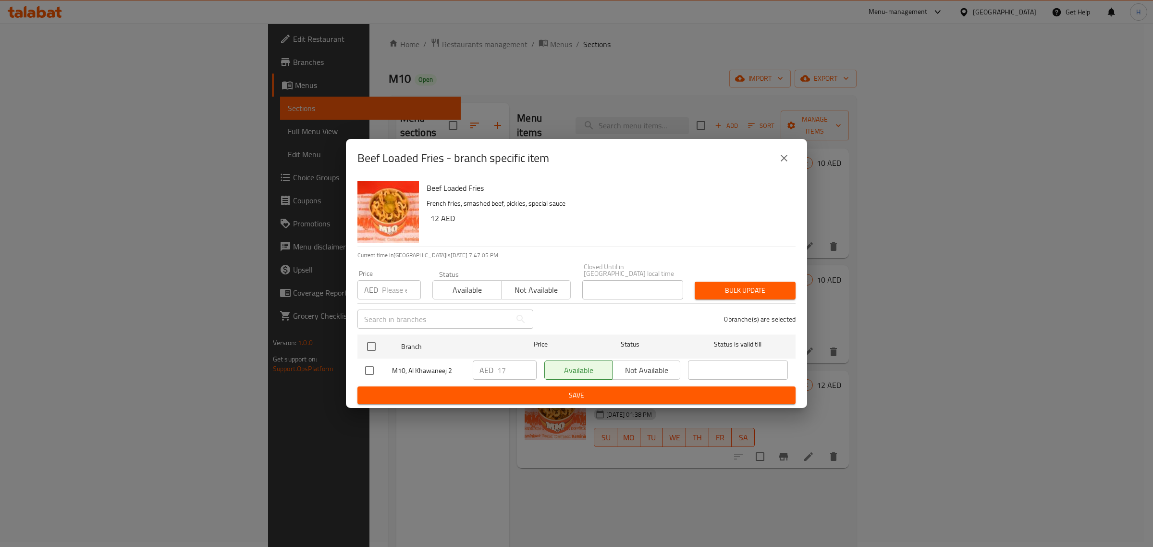
click at [782, 157] on icon "close" at bounding box center [784, 158] width 7 height 7
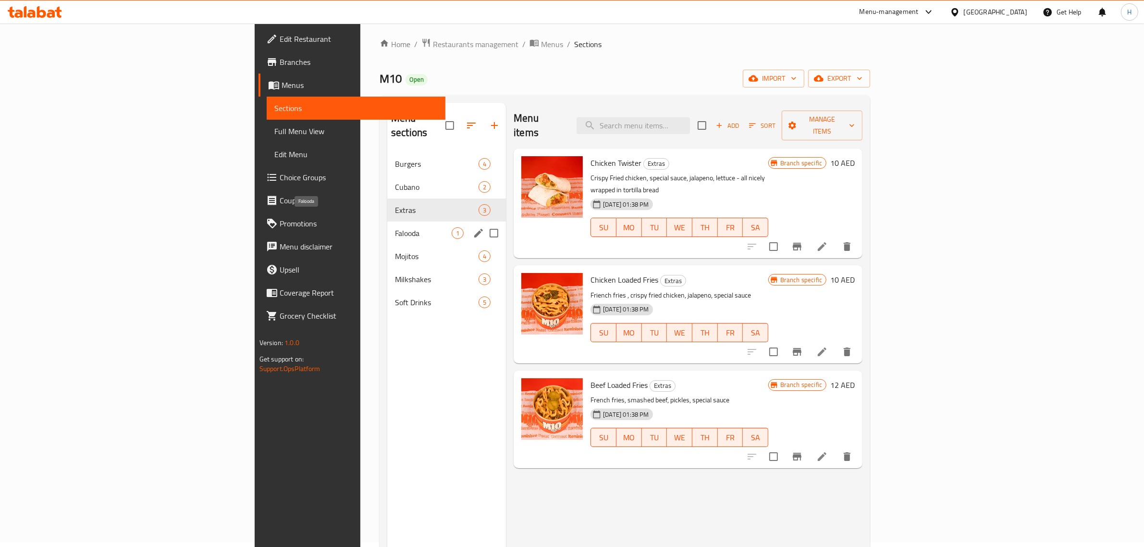
click at [395, 227] on span "Falooda" at bounding box center [423, 233] width 57 height 12
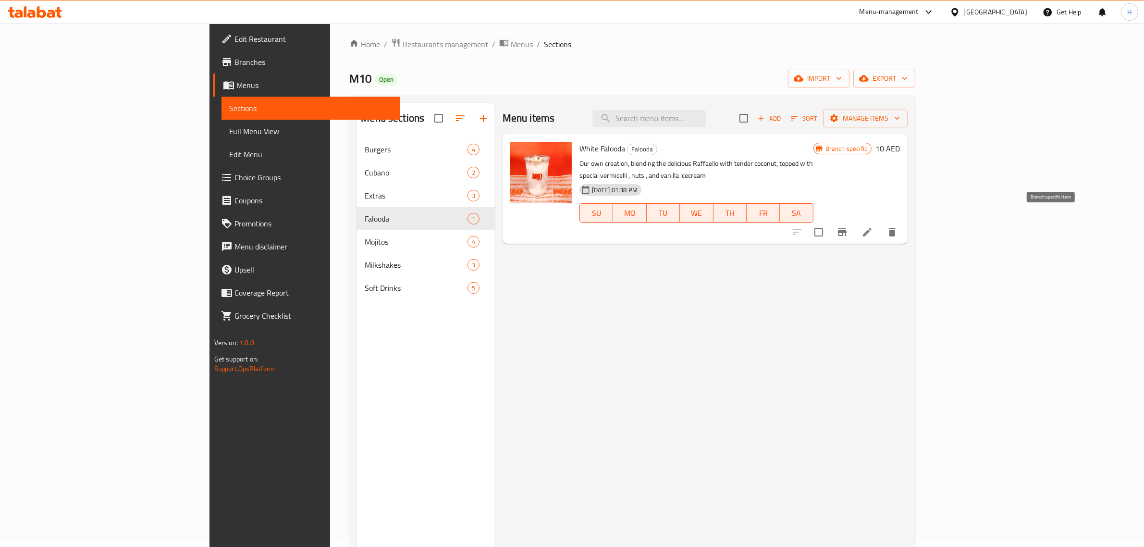
click at [848, 226] on icon "Branch-specific-item" at bounding box center [843, 232] width 12 height 12
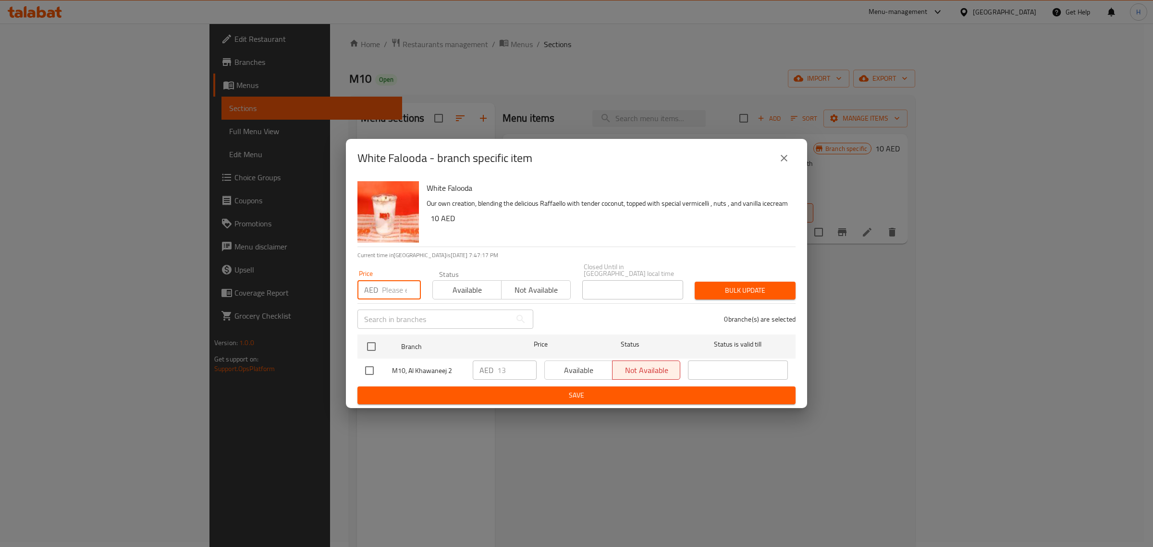
click at [394, 289] on input "number" at bounding box center [401, 289] width 39 height 19
paste input "14"
type input "14"
click at [371, 346] on input "checkbox" at bounding box center [371, 346] width 20 height 20
checkbox input "true"
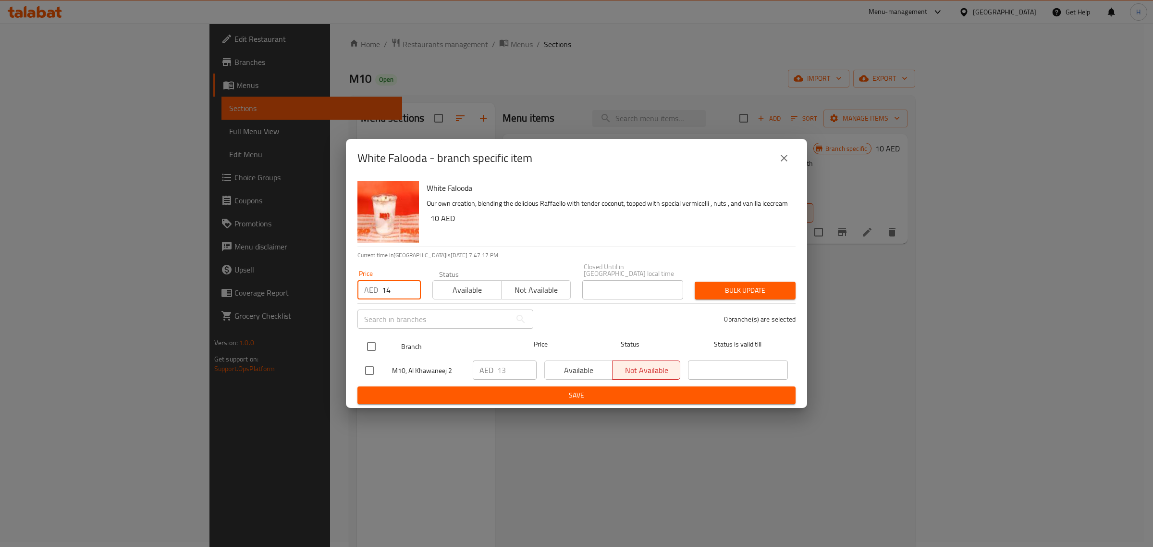
checkbox input "true"
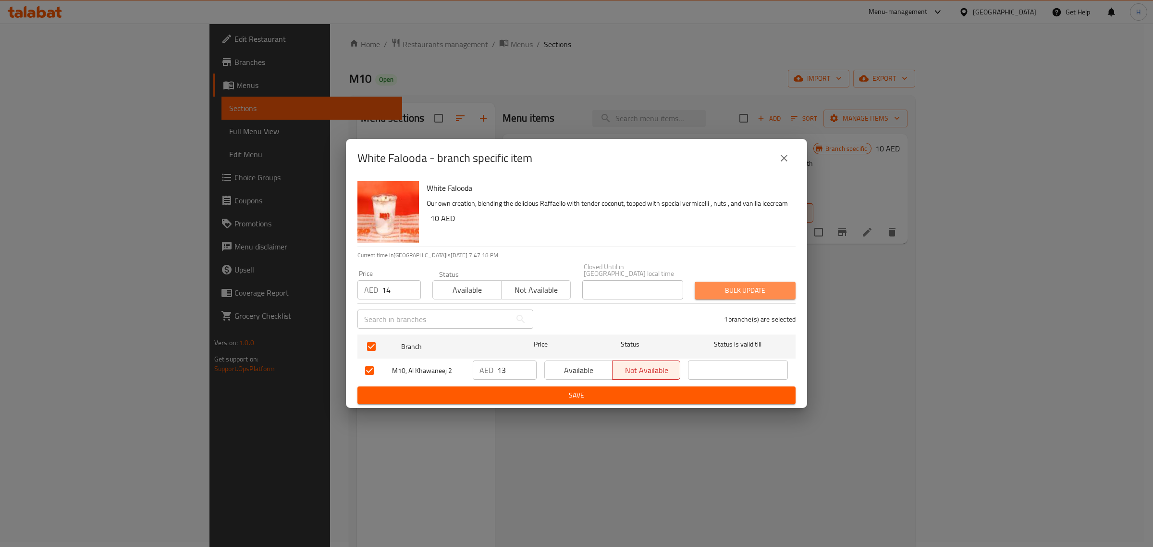
drag, startPoint x: 782, startPoint y: 285, endPoint x: 734, endPoint y: 282, distance: 47.7
click at [781, 285] on span "Bulk update" at bounding box center [745, 290] width 86 height 12
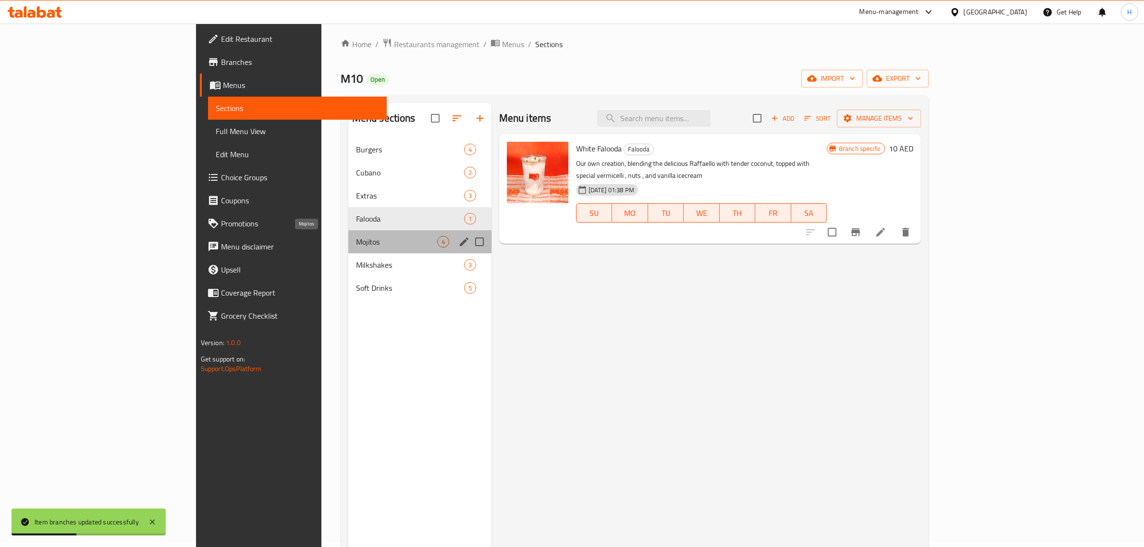
click at [356, 243] on span "Mojitos" at bounding box center [396, 242] width 81 height 12
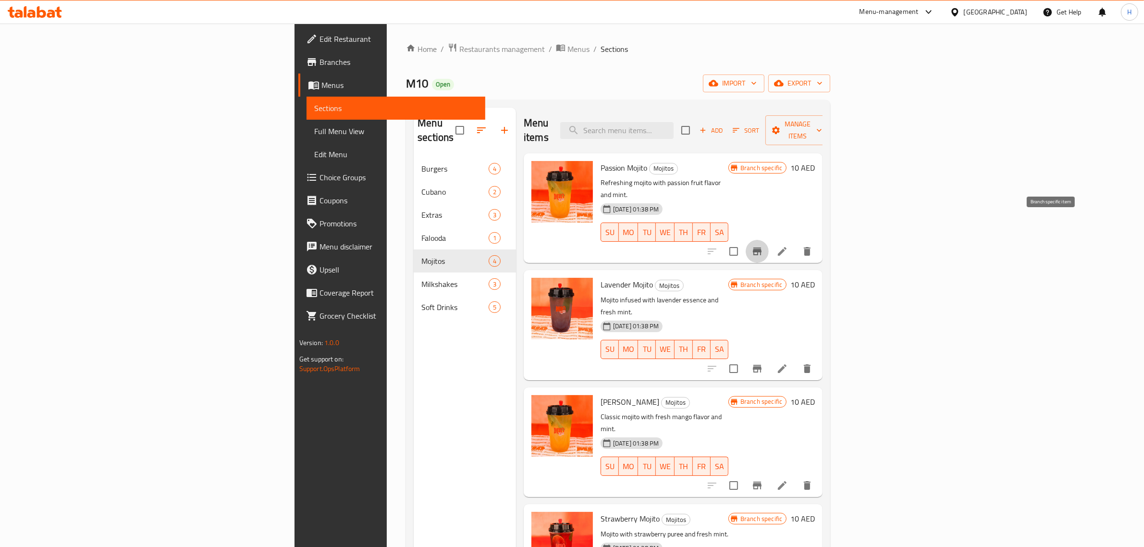
click at [769, 240] on button "Branch-specific-item" at bounding box center [757, 251] width 23 height 23
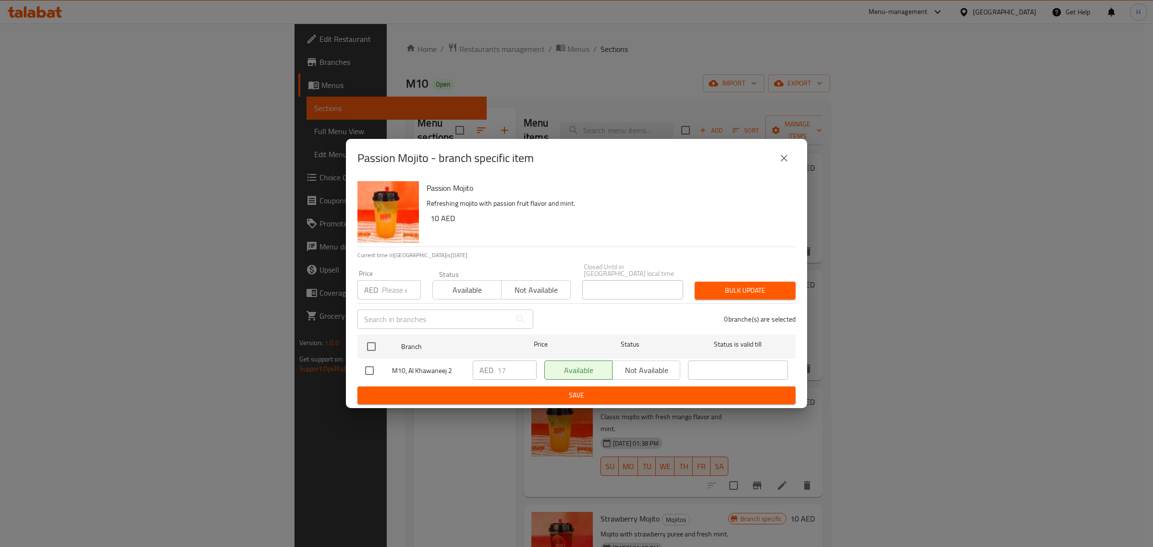
click at [383, 286] on input "number" at bounding box center [401, 289] width 39 height 19
paste input "14"
type input "14"
click at [369, 347] on input "checkbox" at bounding box center [371, 346] width 20 height 20
checkbox input "true"
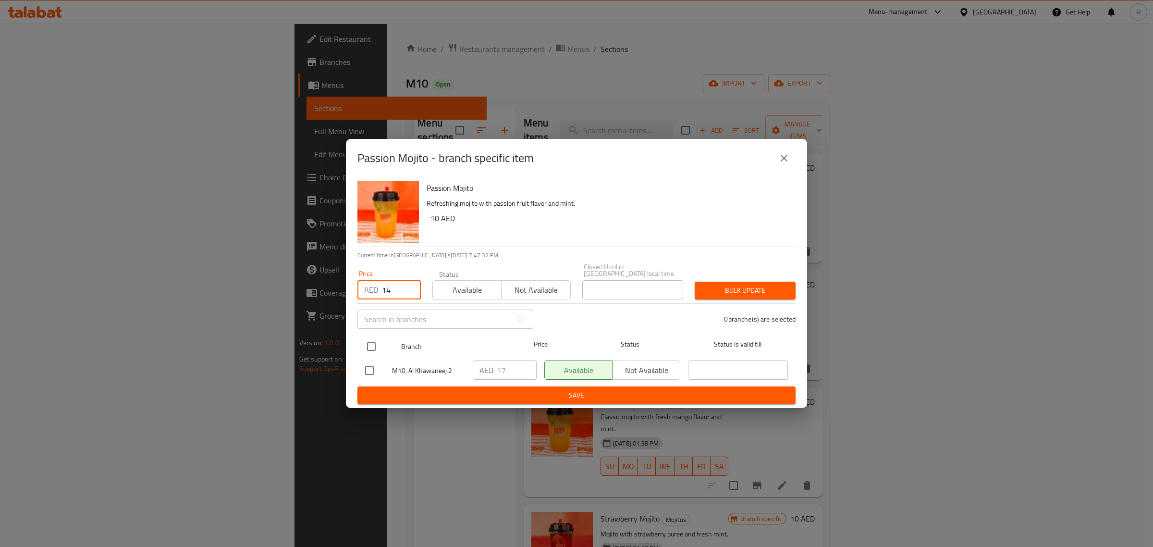
checkbox input "true"
click at [707, 292] on span "Bulk update" at bounding box center [745, 290] width 86 height 12
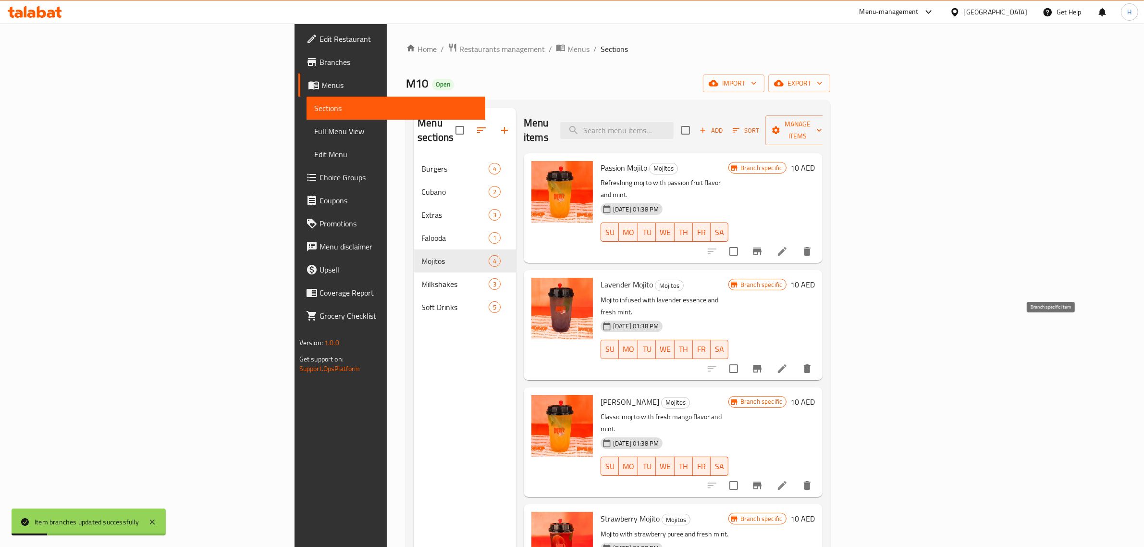
click at [763, 363] on icon "Branch-specific-item" at bounding box center [757, 369] width 12 height 12
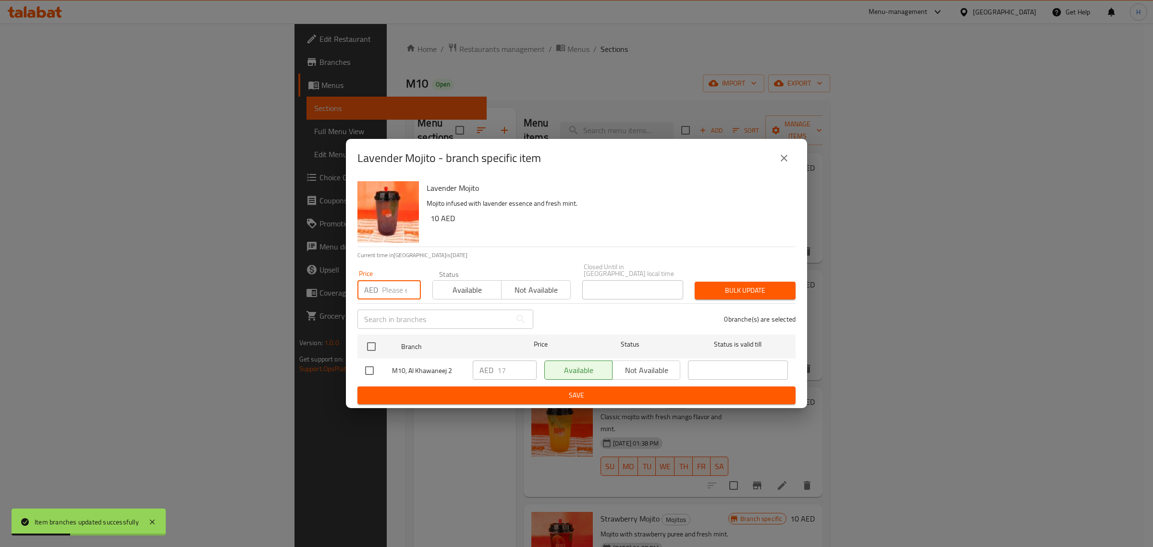
click at [386, 287] on input "number" at bounding box center [401, 289] width 39 height 19
paste input "14"
type input "14"
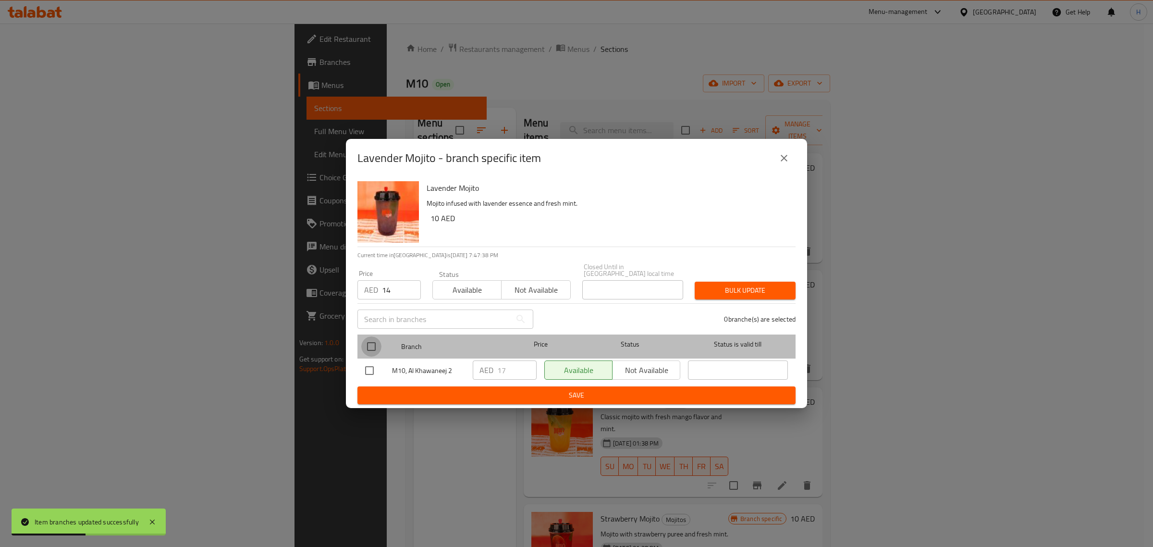
click at [368, 347] on input "checkbox" at bounding box center [371, 346] width 20 height 20
checkbox input "true"
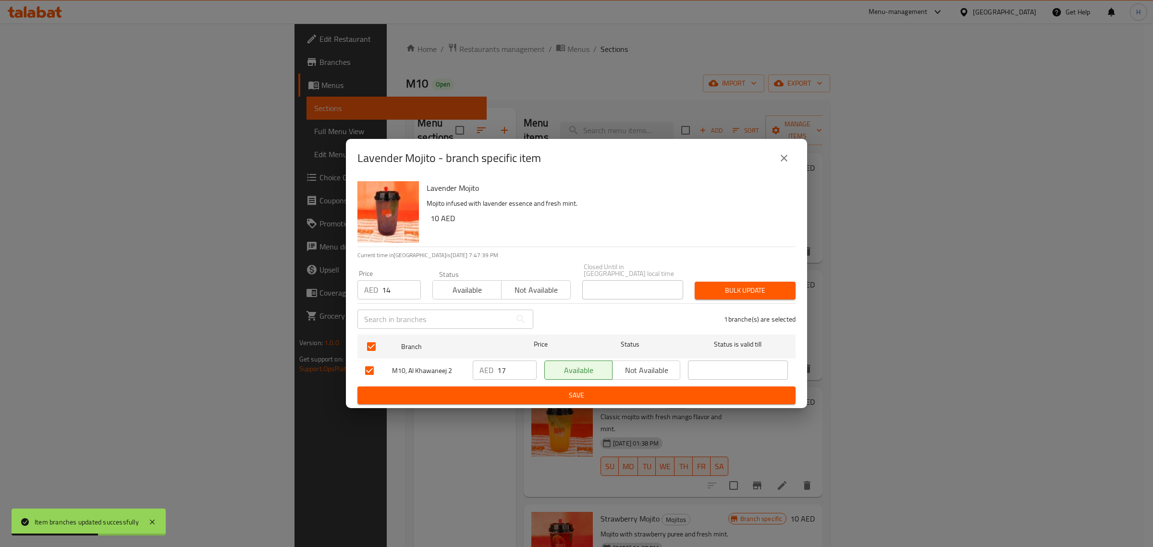
click at [716, 289] on span "Bulk update" at bounding box center [745, 290] width 86 height 12
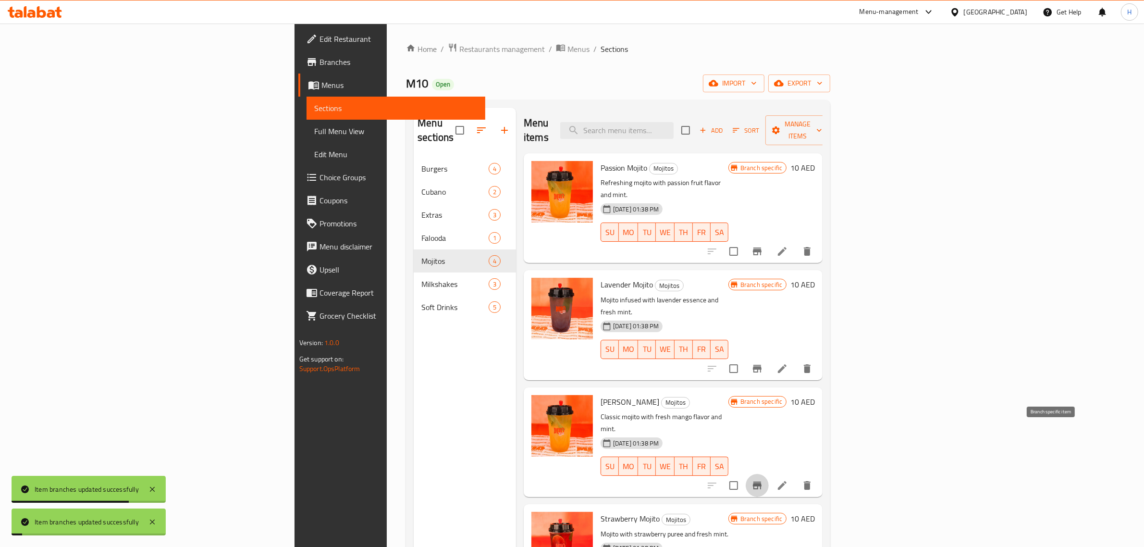
click at [763, 480] on icon "Branch-specific-item" at bounding box center [757, 486] width 12 height 12
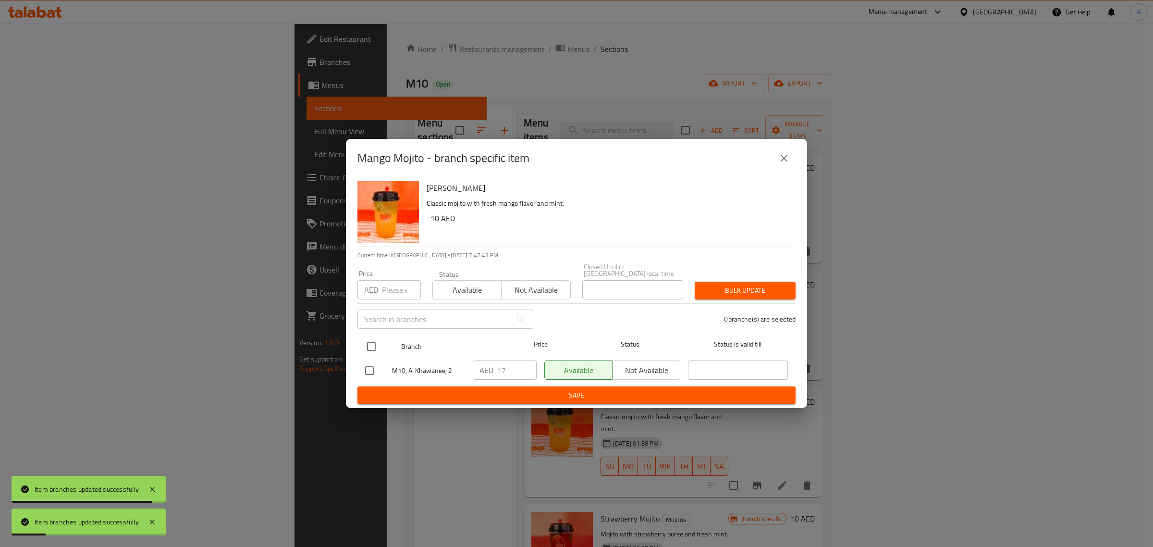
click at [374, 349] on input "checkbox" at bounding box center [371, 346] width 20 height 20
checkbox input "true"
click at [399, 287] on input "number" at bounding box center [401, 289] width 39 height 19
paste input "14"
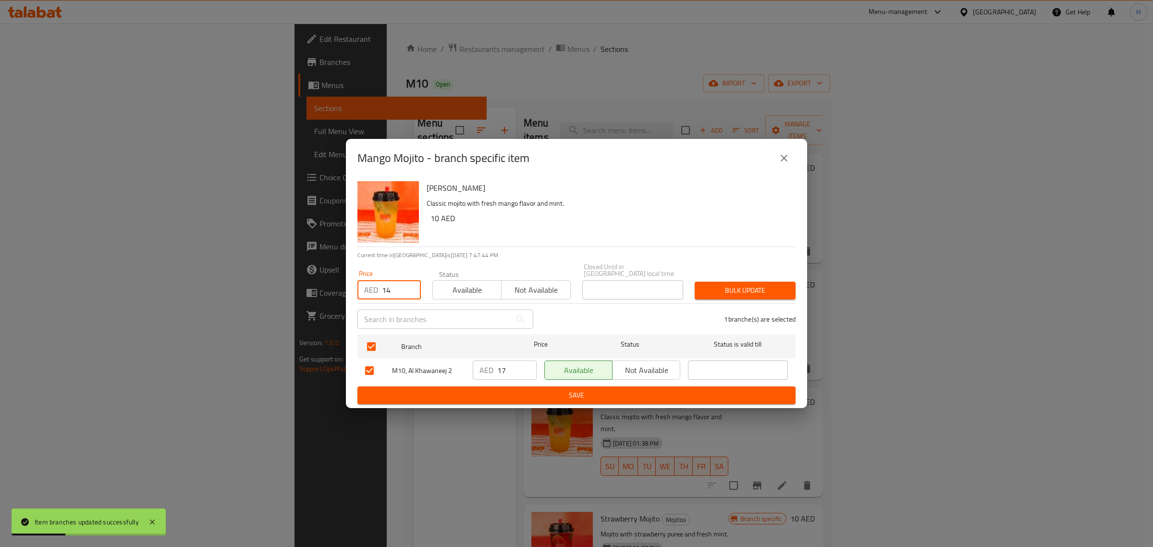
type input "14"
click at [758, 291] on span "Bulk update" at bounding box center [745, 290] width 86 height 12
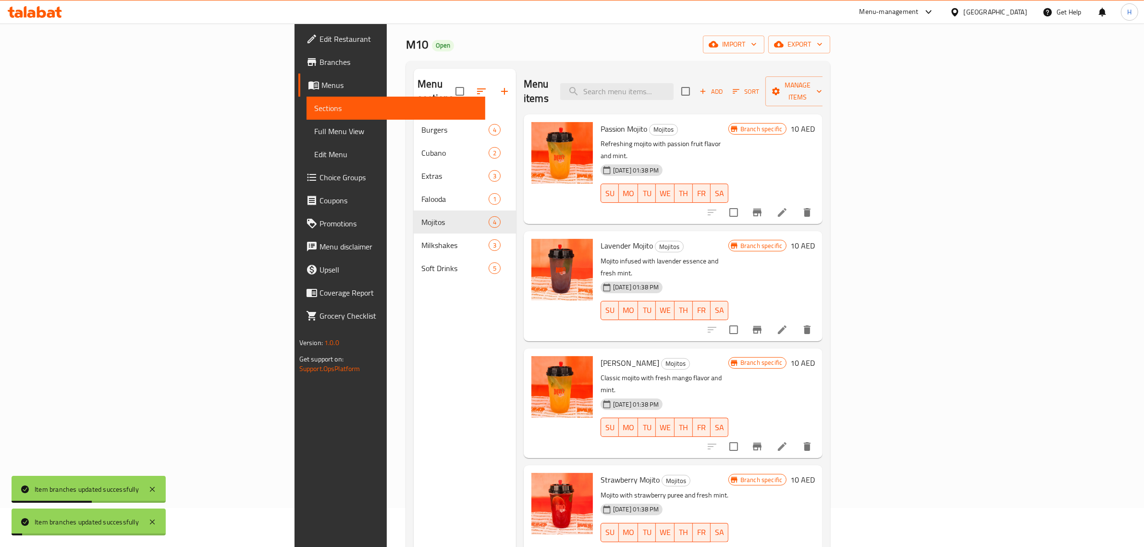
scroll to position [60, 0]
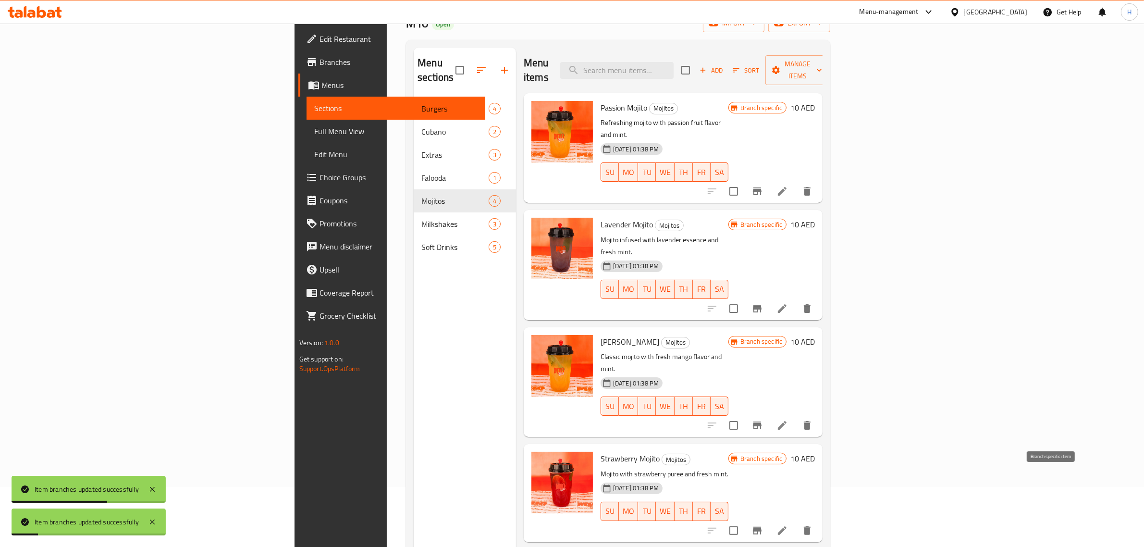
click at [769, 519] on button "Branch-specific-item" at bounding box center [757, 530] width 23 height 23
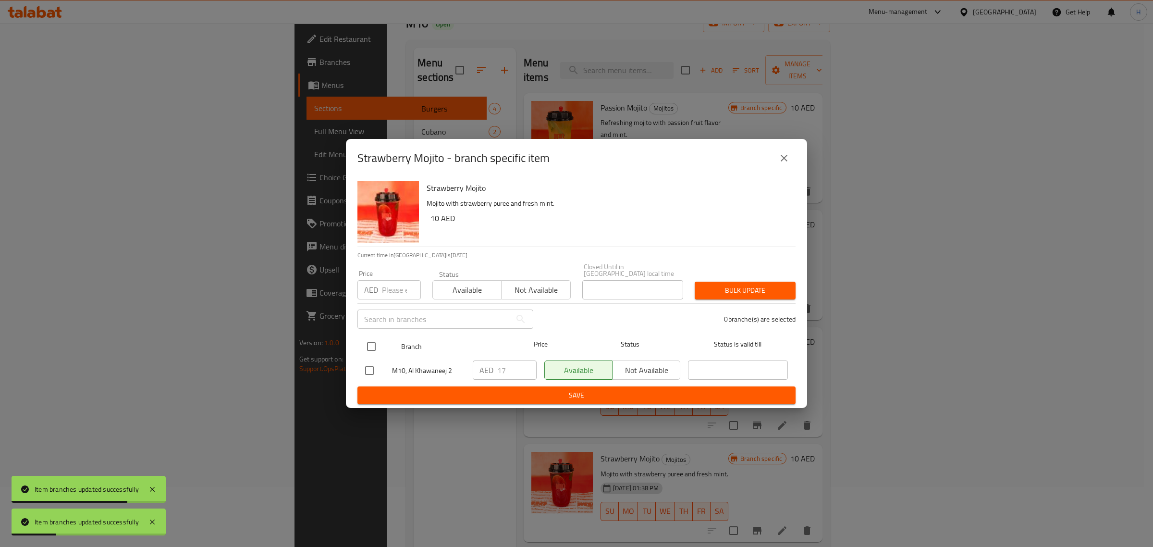
click at [377, 335] on div at bounding box center [379, 346] width 36 height 28
click at [371, 341] on input "checkbox" at bounding box center [371, 346] width 20 height 20
checkbox input "true"
drag, startPoint x: 385, startPoint y: 299, endPoint x: 392, endPoint y: 295, distance: 7.5
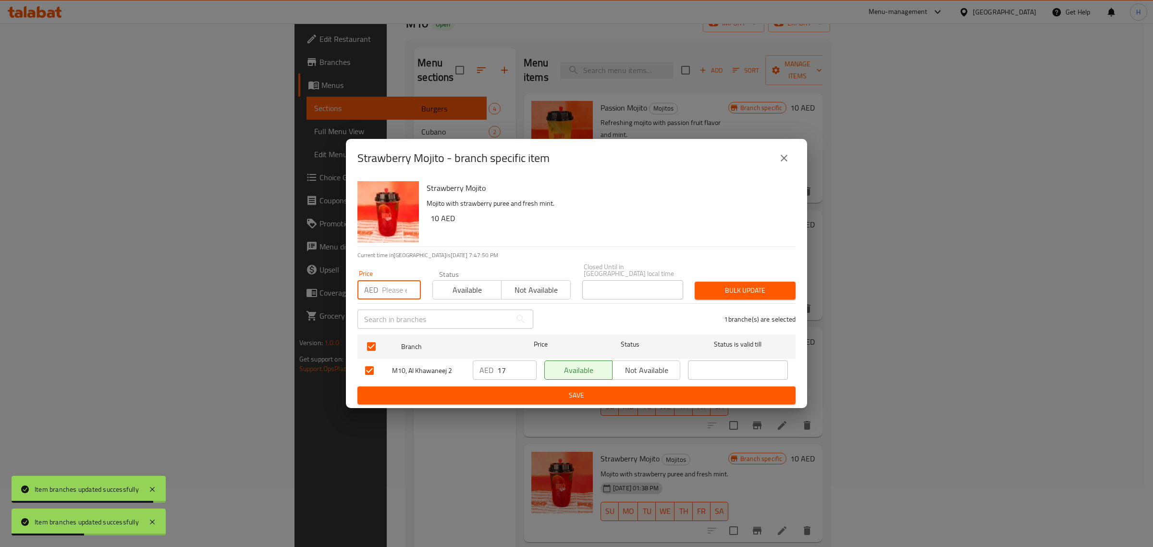
click at [385, 299] on input "number" at bounding box center [401, 289] width 39 height 19
paste input "14"
type input "14"
click at [714, 289] on span "Bulk update" at bounding box center [745, 290] width 86 height 12
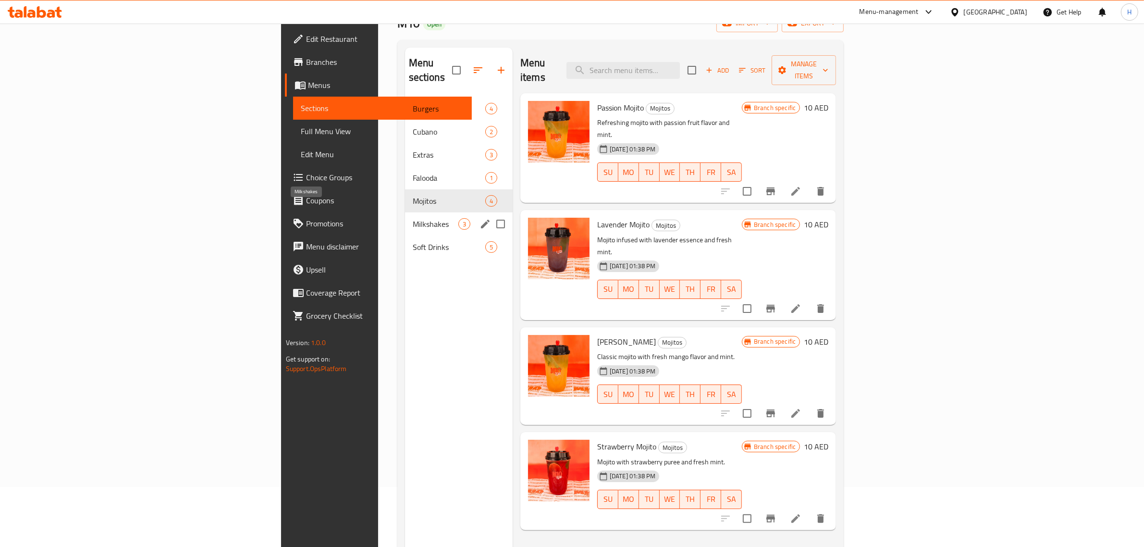
drag, startPoint x: 296, startPoint y: 207, endPoint x: 304, endPoint y: 207, distance: 7.2
click at [413, 218] on span "Milkshakes" at bounding box center [436, 224] width 46 height 12
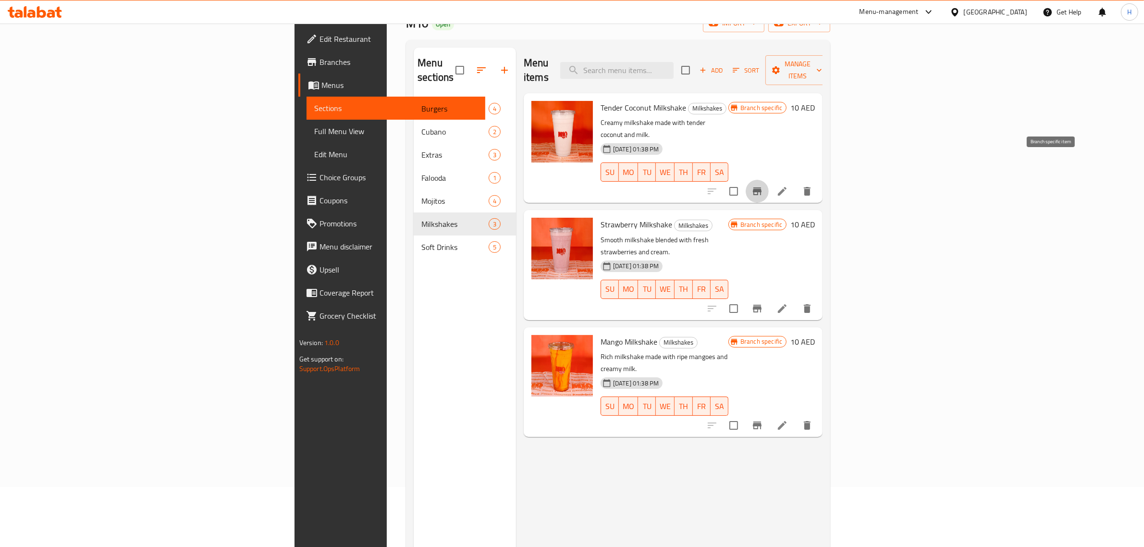
click at [762, 187] on icon "Branch-specific-item" at bounding box center [757, 191] width 9 height 8
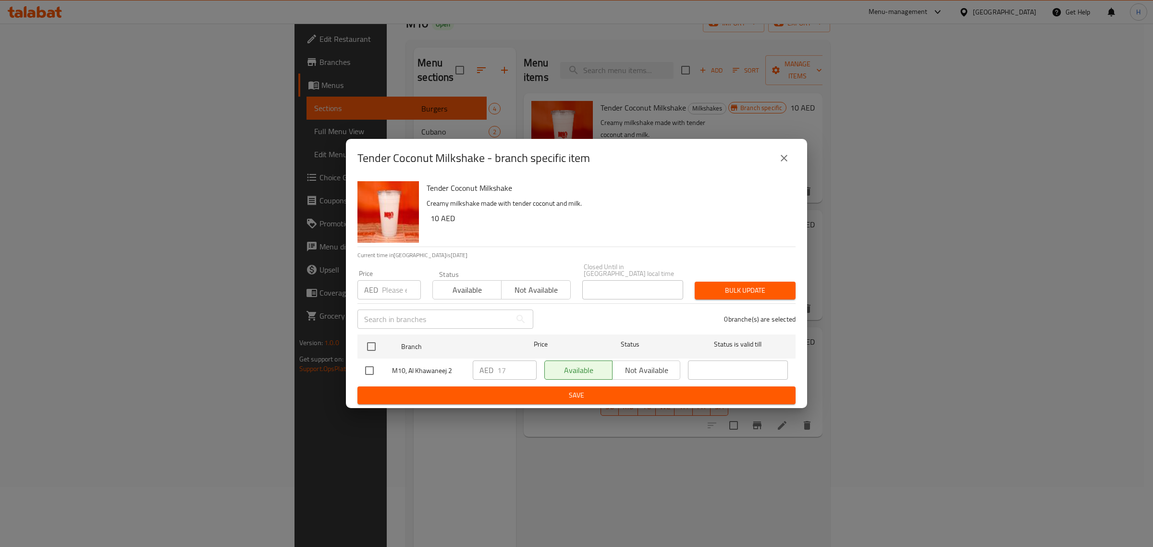
click at [388, 292] on input "number" at bounding box center [401, 289] width 39 height 19
paste input "14"
type input "14"
click at [373, 346] on input "checkbox" at bounding box center [371, 346] width 20 height 20
checkbox input "true"
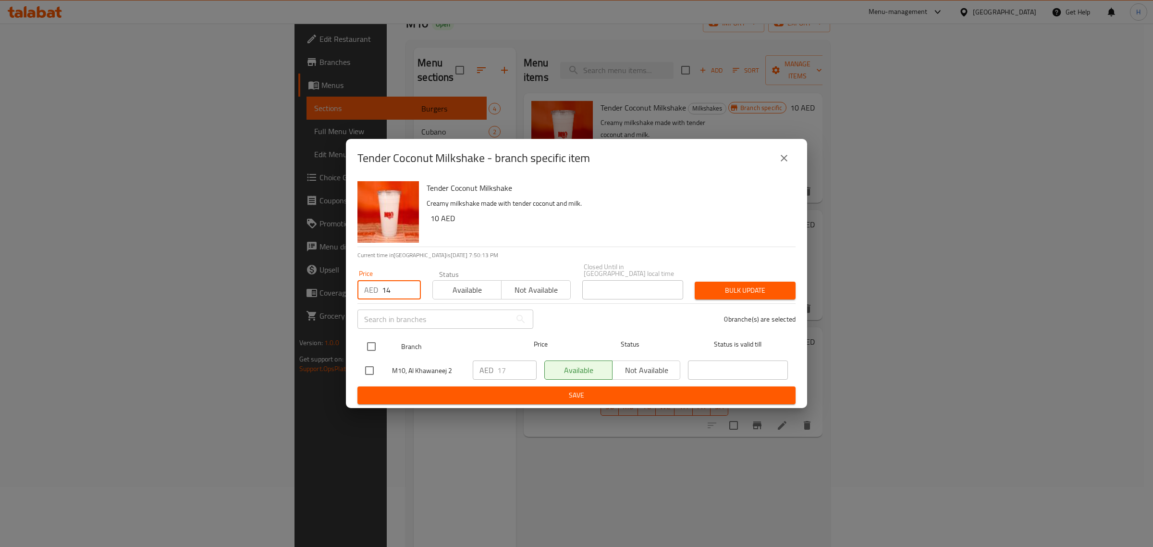
checkbox input "true"
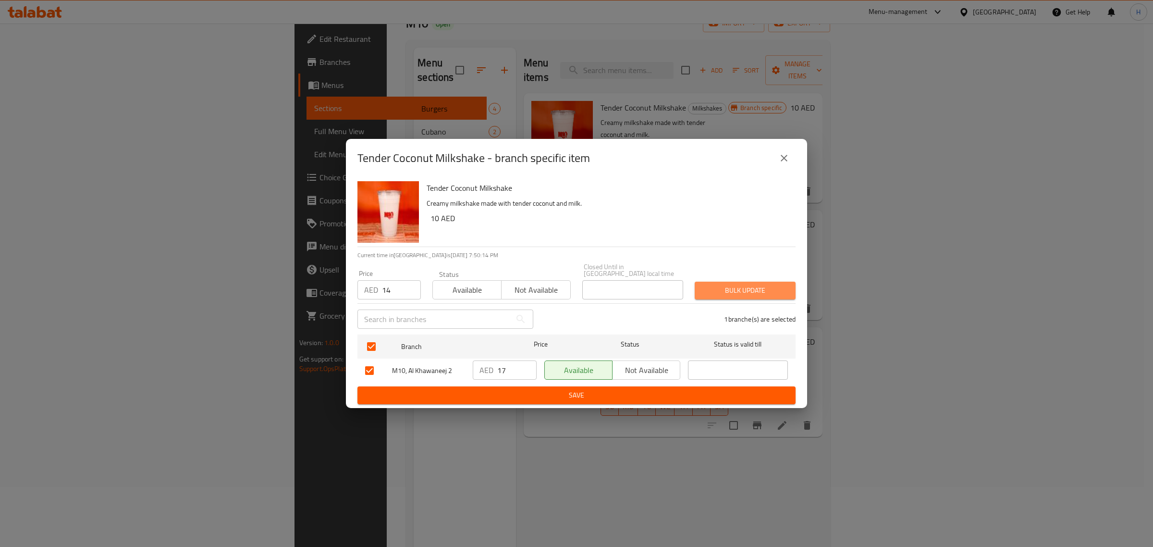
click at [745, 290] on span "Bulk update" at bounding box center [745, 290] width 86 height 12
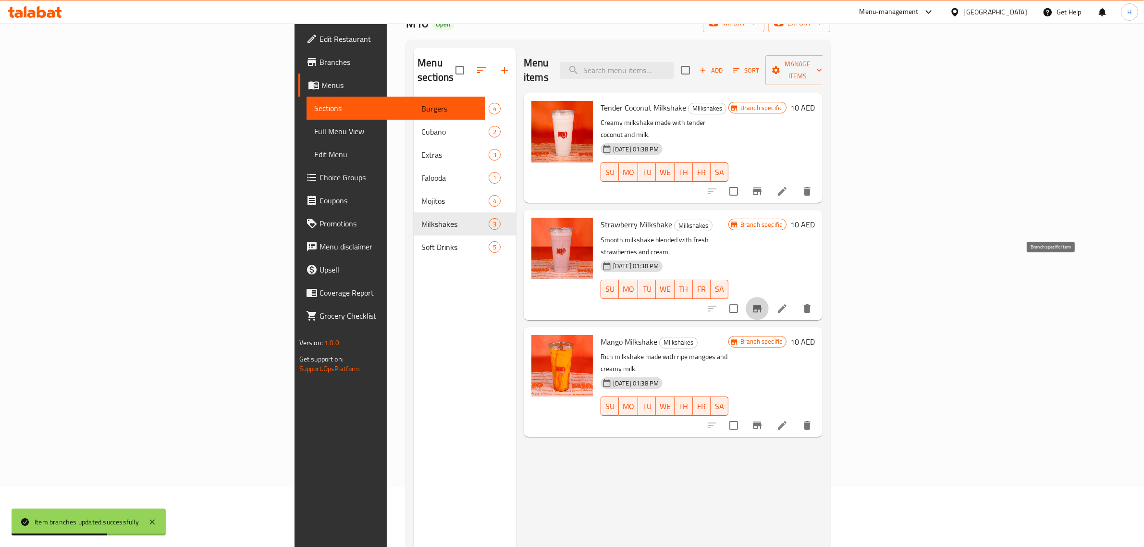
click at [763, 303] on icon "Branch-specific-item" at bounding box center [757, 309] width 12 height 12
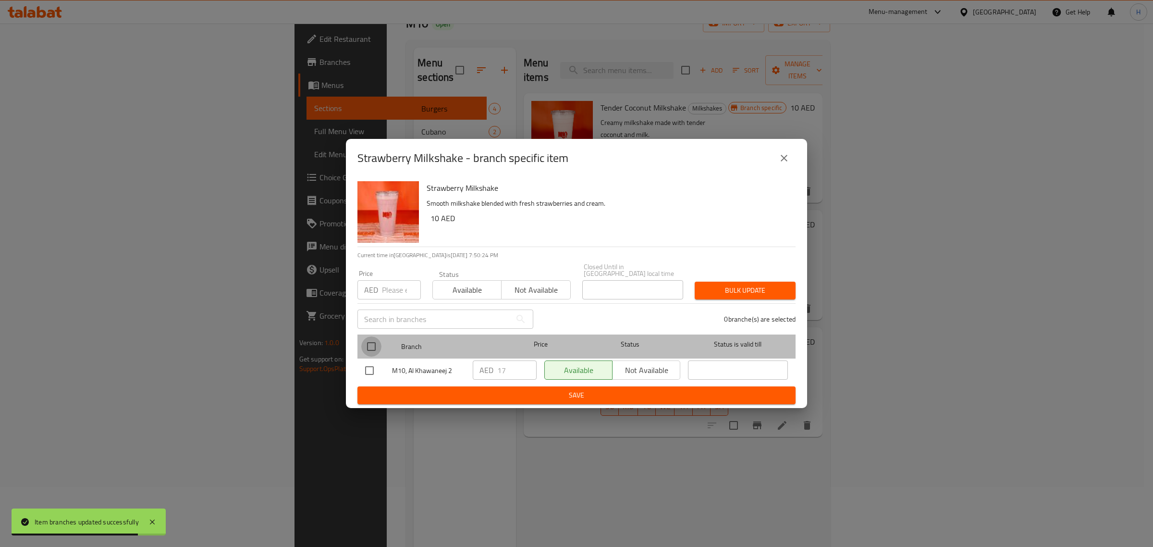
click at [370, 340] on input "checkbox" at bounding box center [371, 346] width 20 height 20
checkbox input "true"
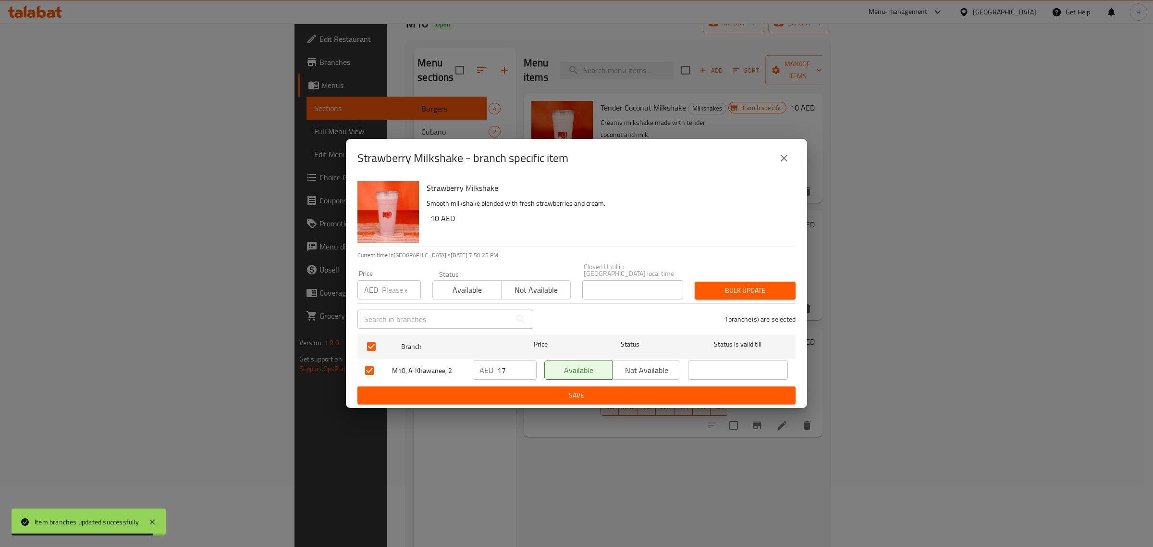
click at [387, 290] on input "number" at bounding box center [401, 289] width 39 height 19
paste input "14"
type input "14"
click at [738, 296] on button "Bulk update" at bounding box center [745, 291] width 101 height 18
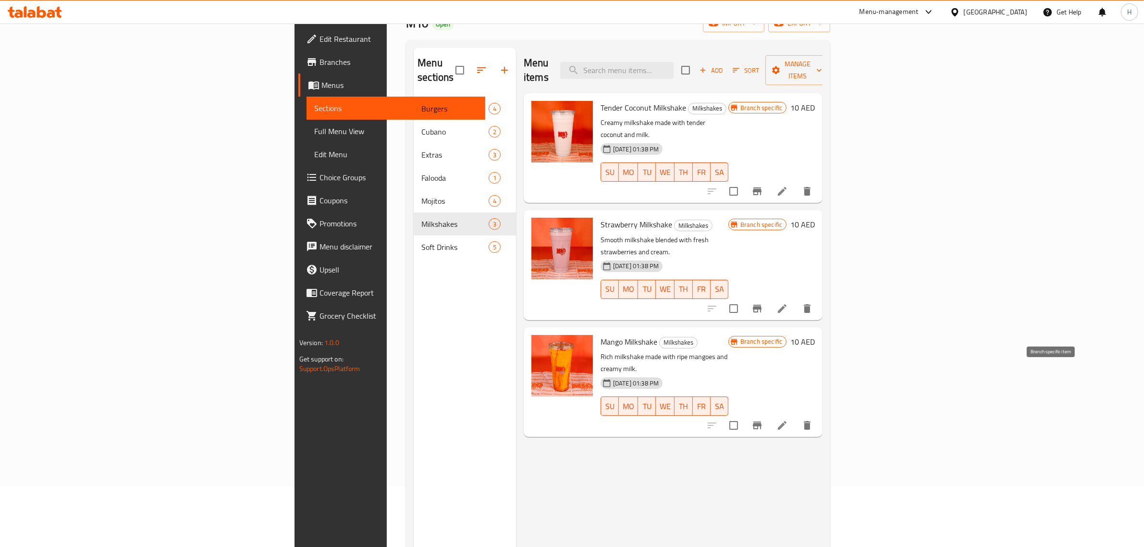
click at [762, 421] on icon "Branch-specific-item" at bounding box center [757, 425] width 9 height 8
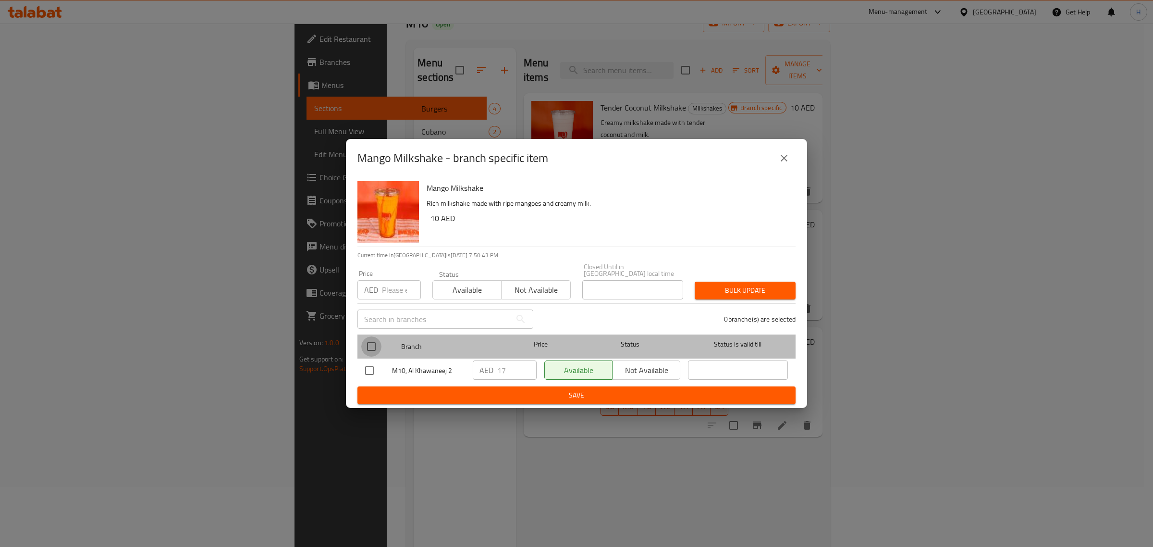
click at [371, 342] on input "checkbox" at bounding box center [371, 346] width 20 height 20
checkbox input "true"
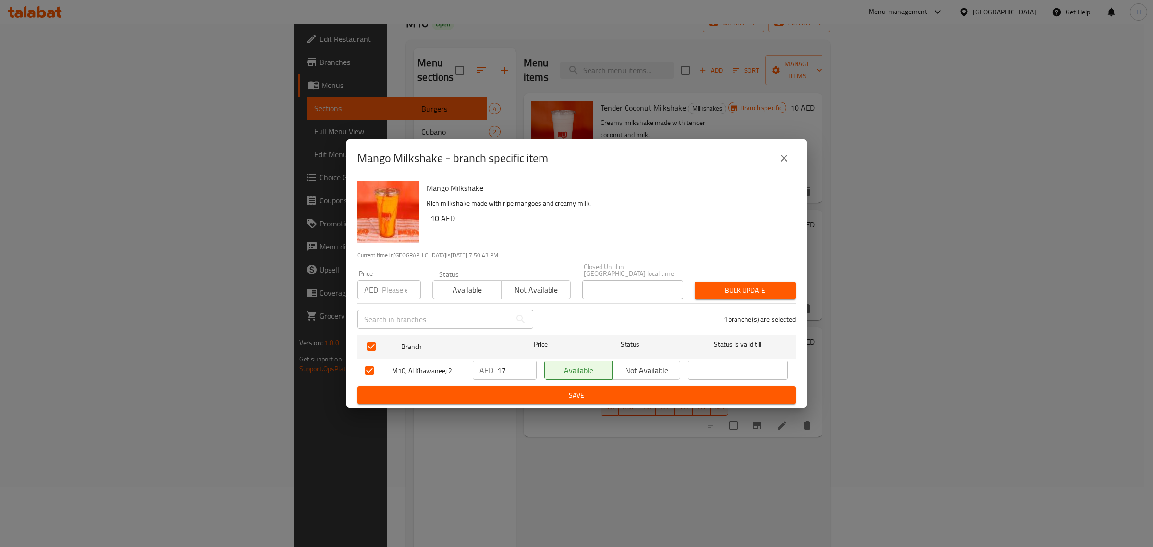
click at [393, 278] on div "Price AED Price" at bounding box center [388, 284] width 63 height 29
click at [390, 288] on input "number" at bounding box center [401, 289] width 39 height 19
paste input "14"
type input "14"
click at [740, 293] on span "Bulk update" at bounding box center [745, 290] width 86 height 12
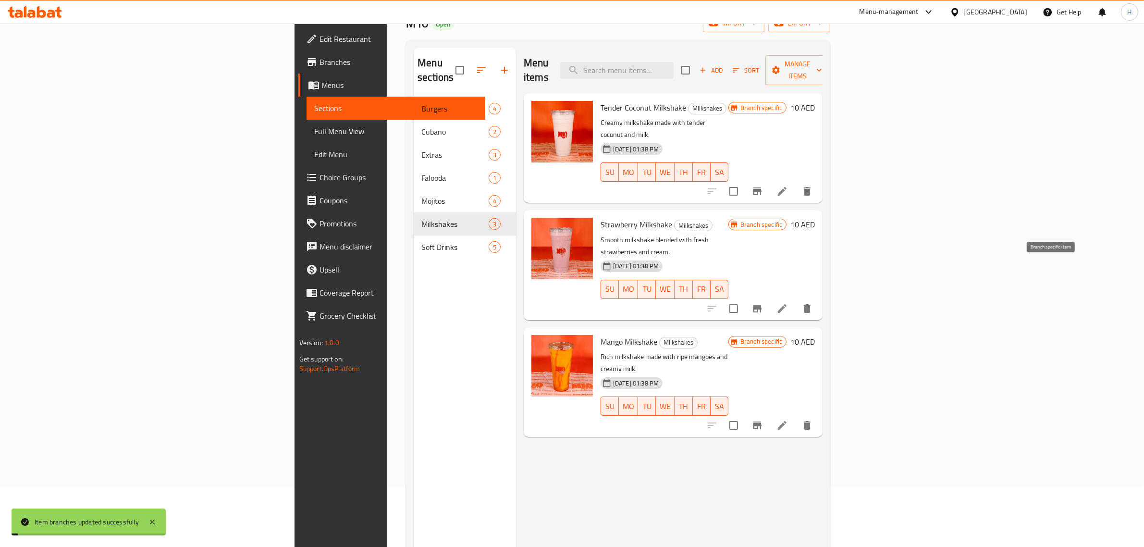
click at [763, 303] on icon "Branch-specific-item" at bounding box center [757, 309] width 12 height 12
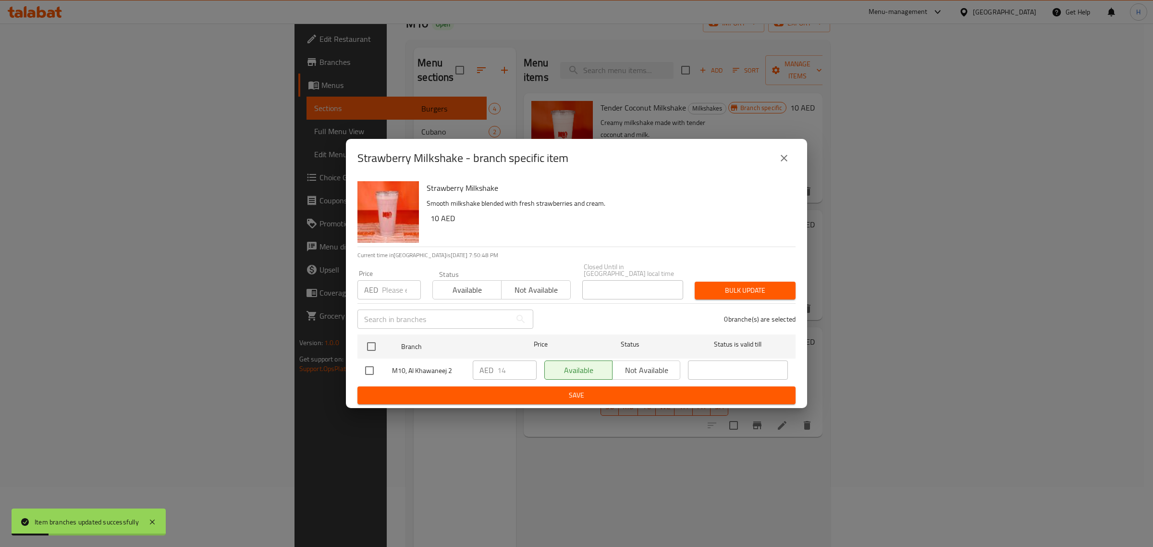
click at [789, 161] on icon "close" at bounding box center [784, 158] width 12 height 12
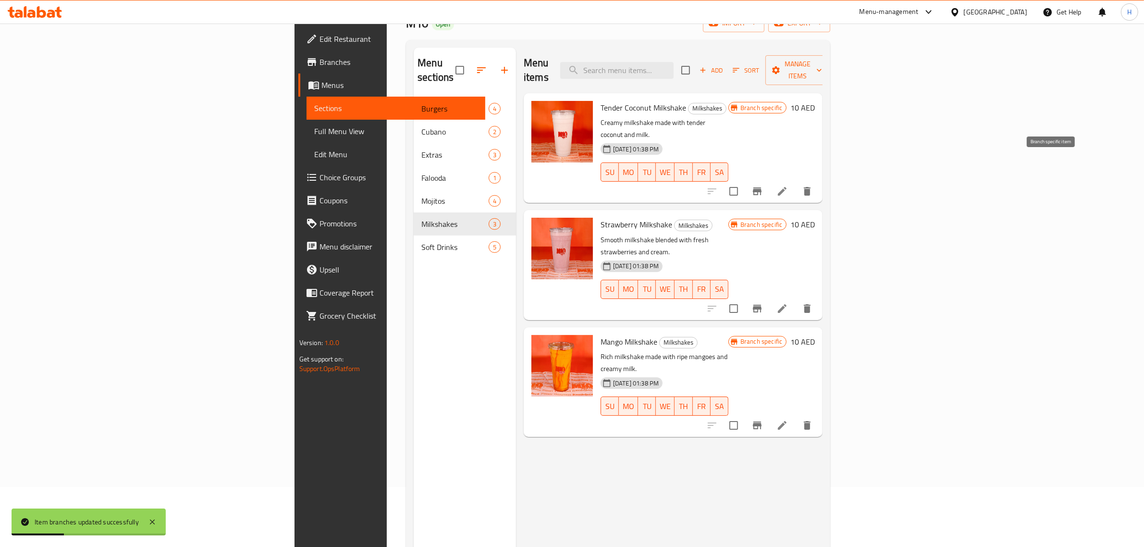
click at [762, 187] on icon "Branch-specific-item" at bounding box center [757, 191] width 9 height 8
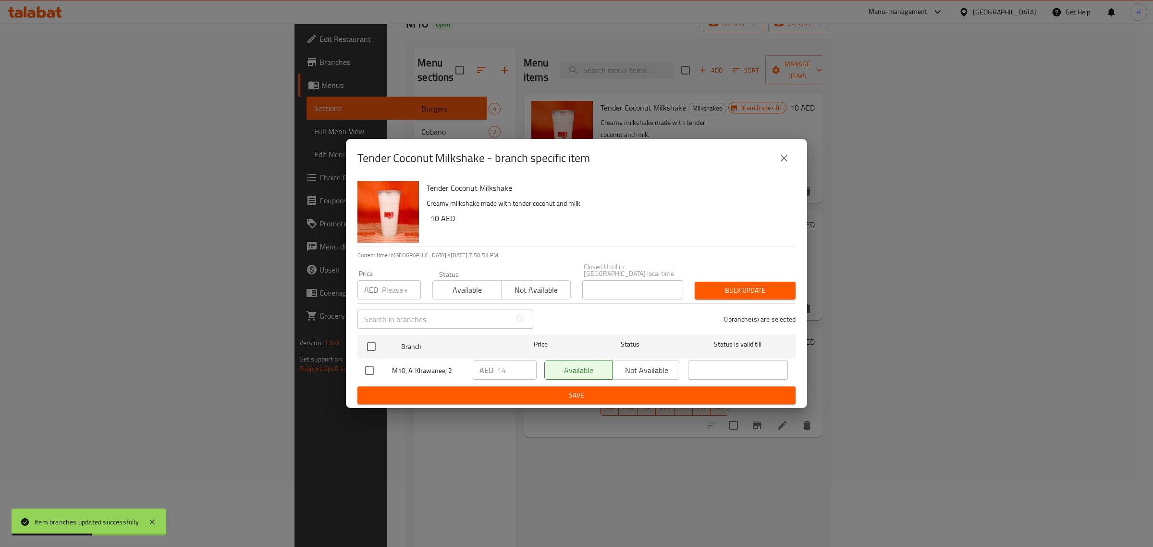
click at [394, 287] on input "number" at bounding box center [401, 289] width 39 height 19
paste input "14"
type input "14"
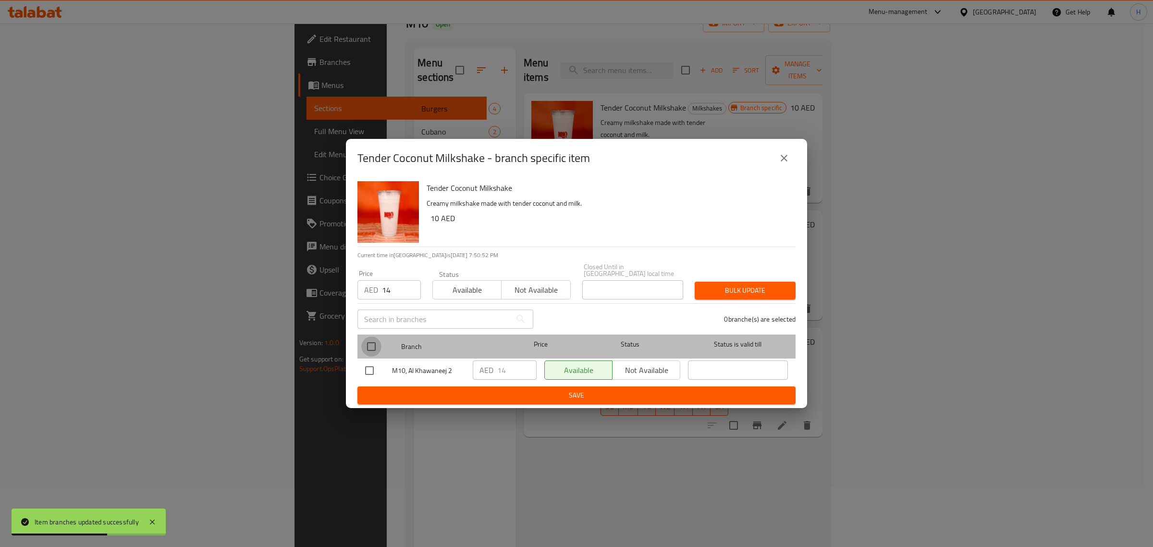
click at [373, 342] on input "checkbox" at bounding box center [371, 346] width 20 height 20
checkbox input "true"
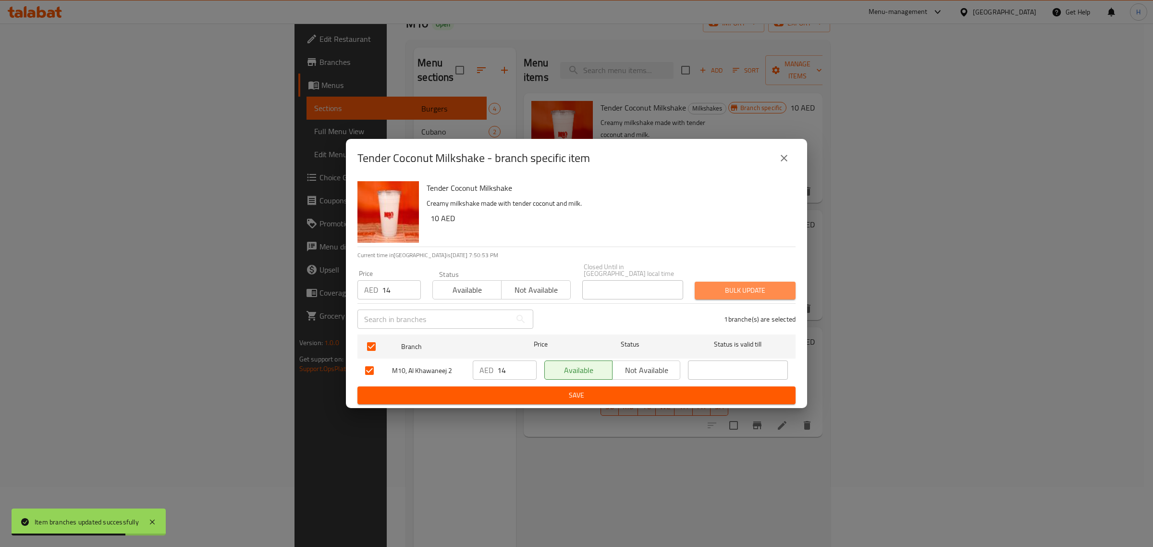
click at [731, 291] on span "Bulk update" at bounding box center [745, 290] width 86 height 12
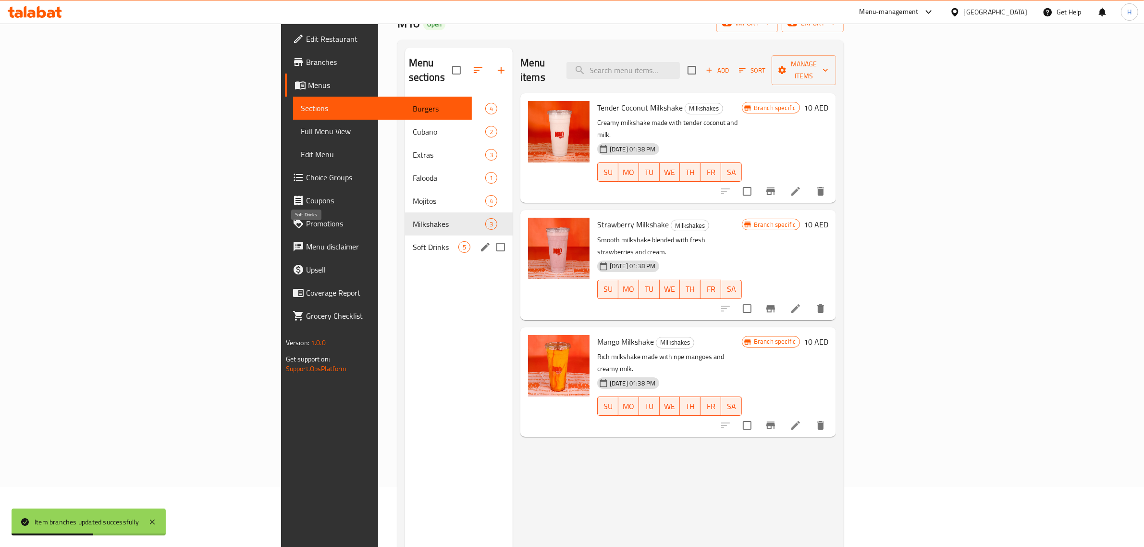
click at [413, 241] on span "Soft Drinks" at bounding box center [436, 247] width 46 height 12
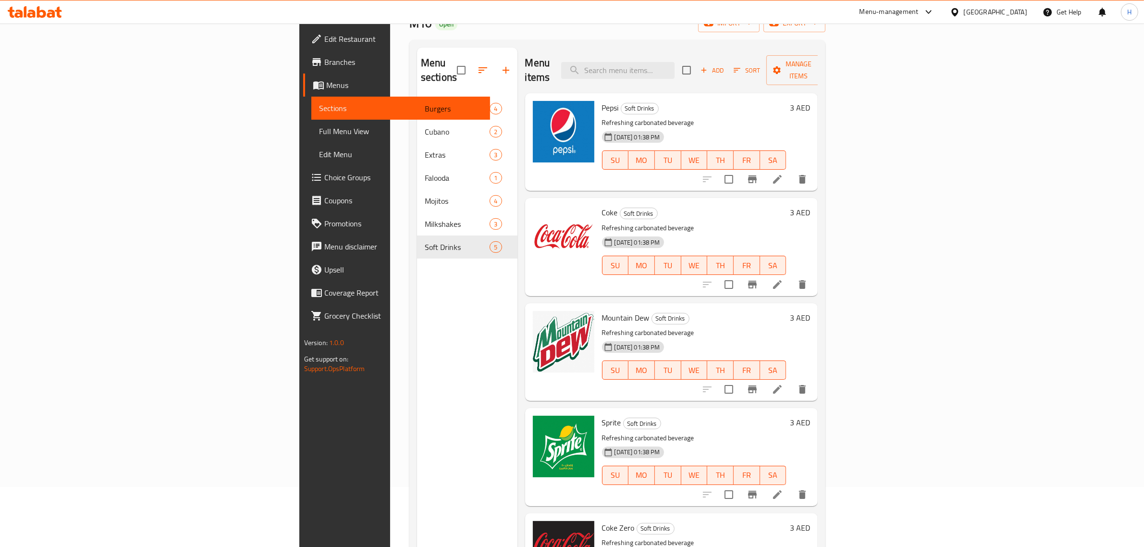
click at [758, 173] on icon "Branch-specific-item" at bounding box center [753, 179] width 12 height 12
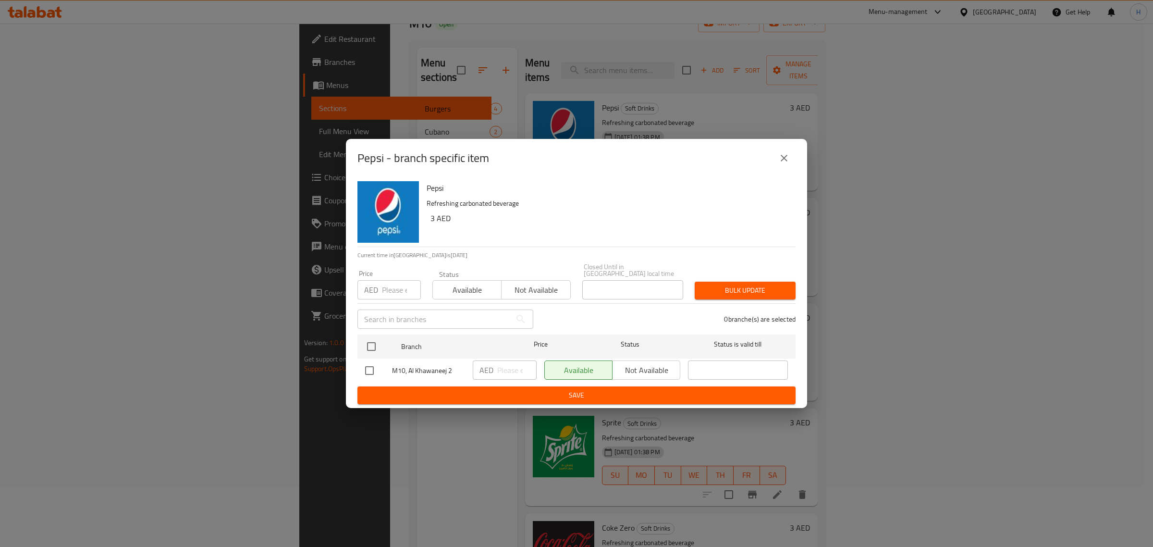
click at [400, 289] on input "number" at bounding box center [401, 289] width 39 height 19
paste input "5"
type input "5"
click at [373, 345] on input "checkbox" at bounding box center [371, 346] width 20 height 20
checkbox input "true"
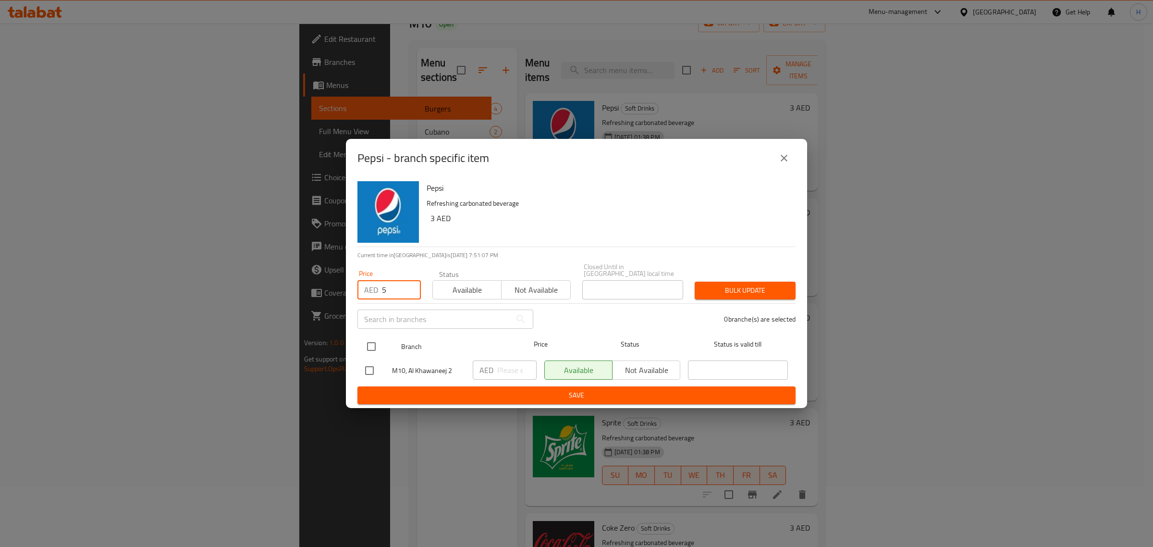
checkbox input "true"
click at [779, 287] on span "Bulk update" at bounding box center [745, 290] width 86 height 12
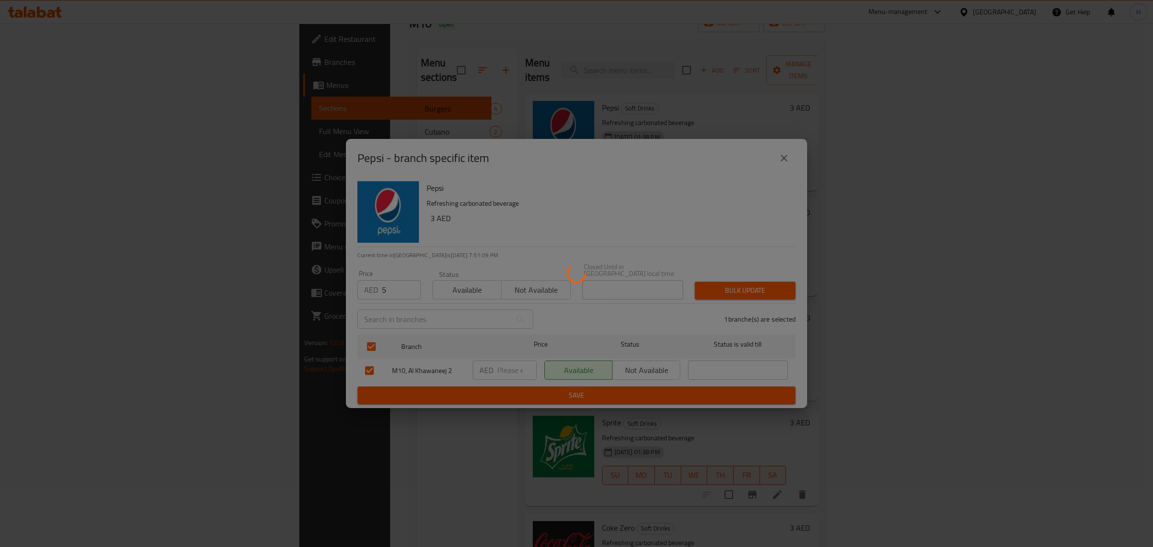
click at [1038, 271] on div at bounding box center [576, 273] width 1153 height 547
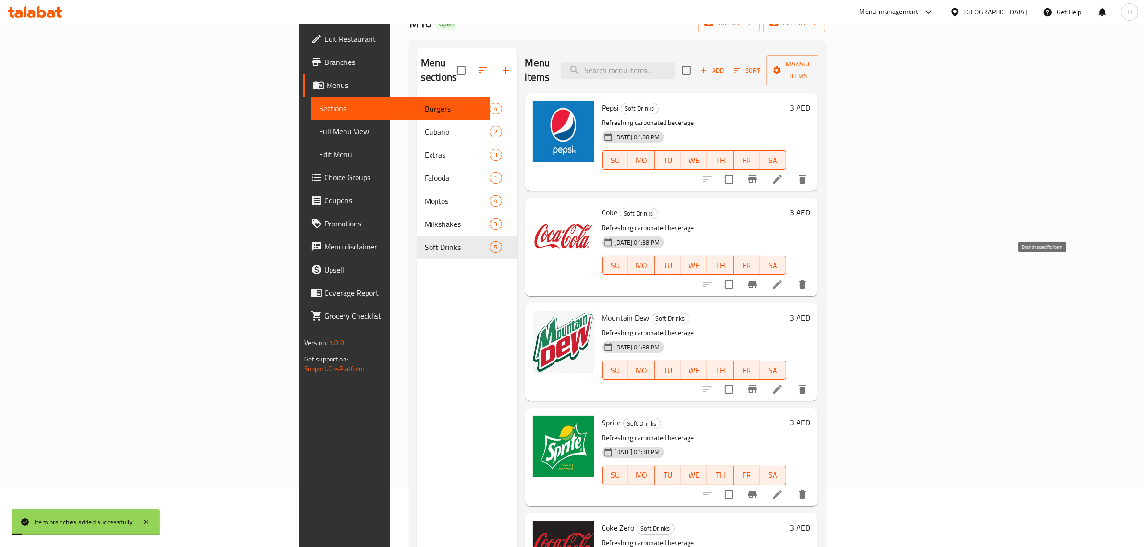
click at [758, 279] on icon "Branch-specific-item" at bounding box center [753, 285] width 12 height 12
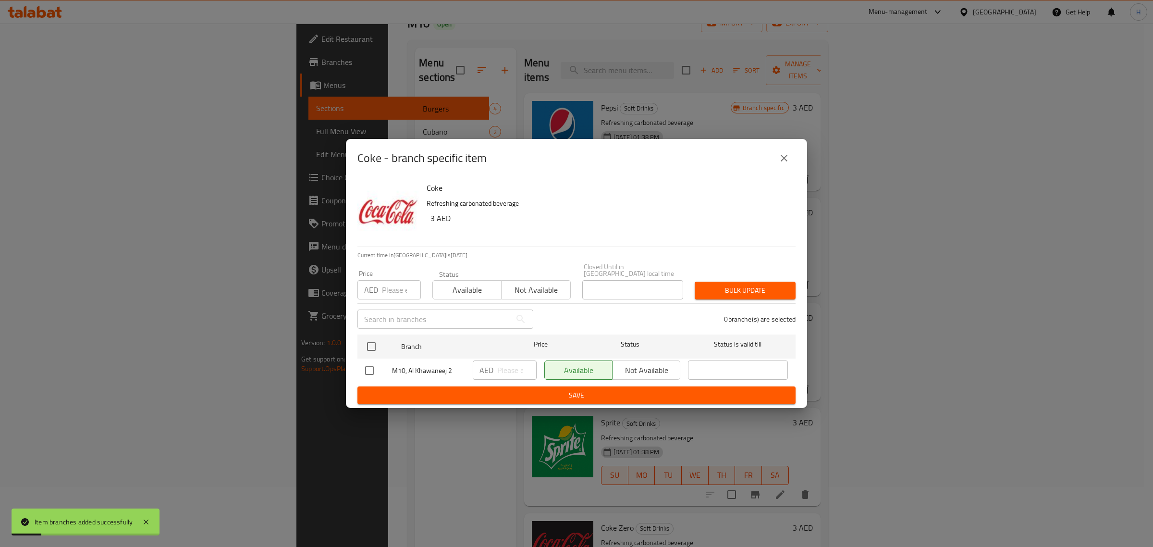
click at [387, 288] on input "number" at bounding box center [401, 289] width 39 height 19
paste input "5"
type input "5"
click at [370, 346] on input "checkbox" at bounding box center [371, 346] width 20 height 20
checkbox input "true"
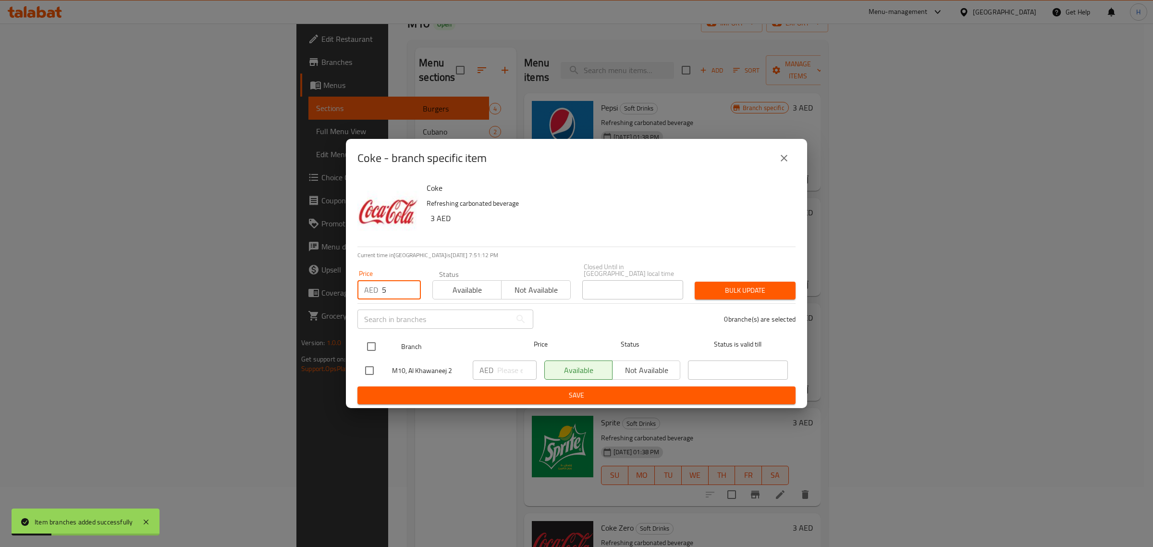
checkbox input "true"
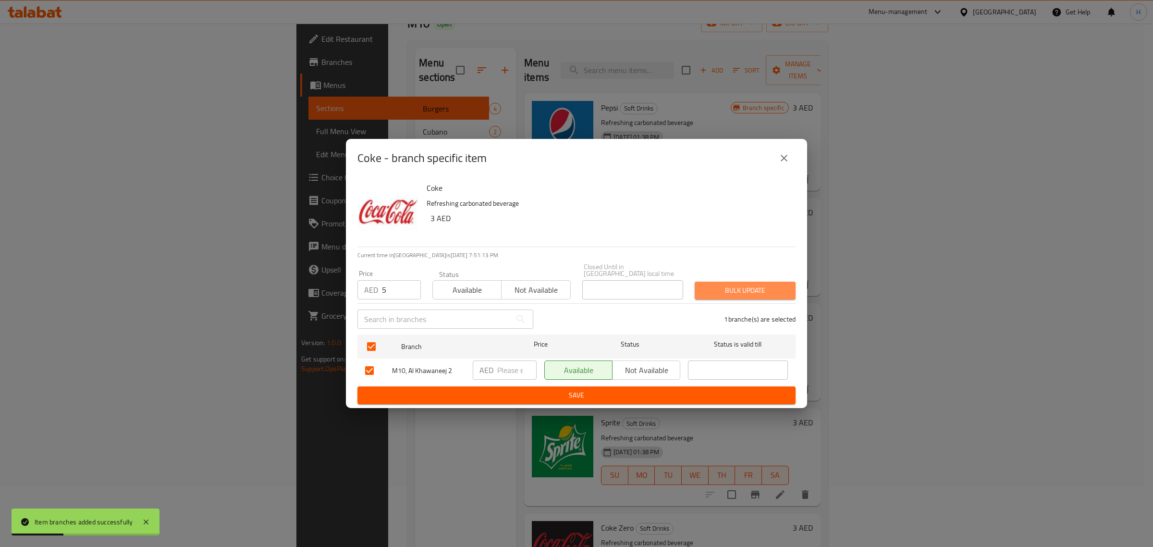
click at [739, 291] on span "Bulk update" at bounding box center [745, 290] width 86 height 12
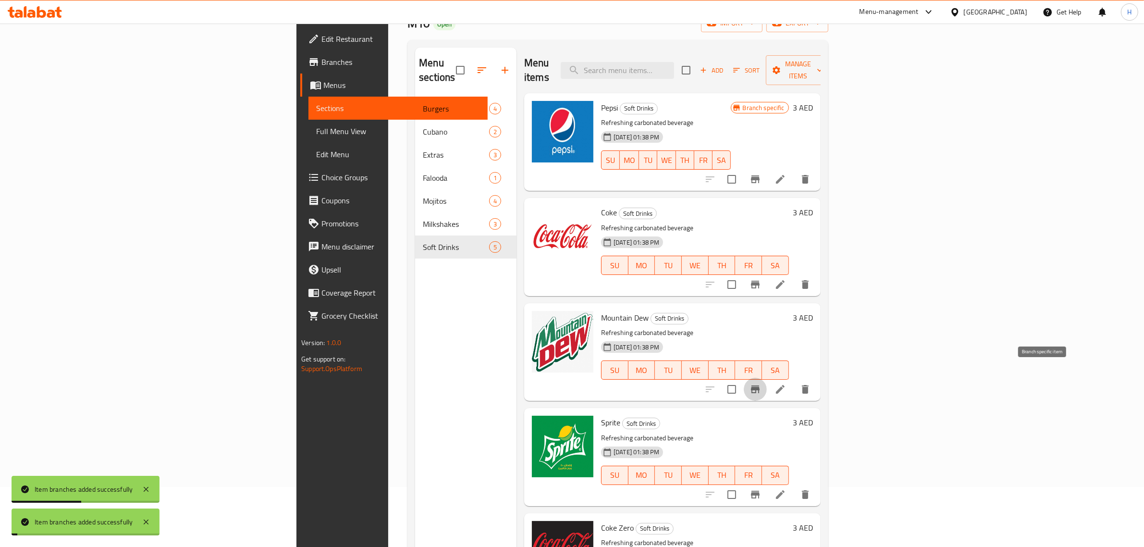
click at [760, 385] on icon "Branch-specific-item" at bounding box center [755, 389] width 9 height 8
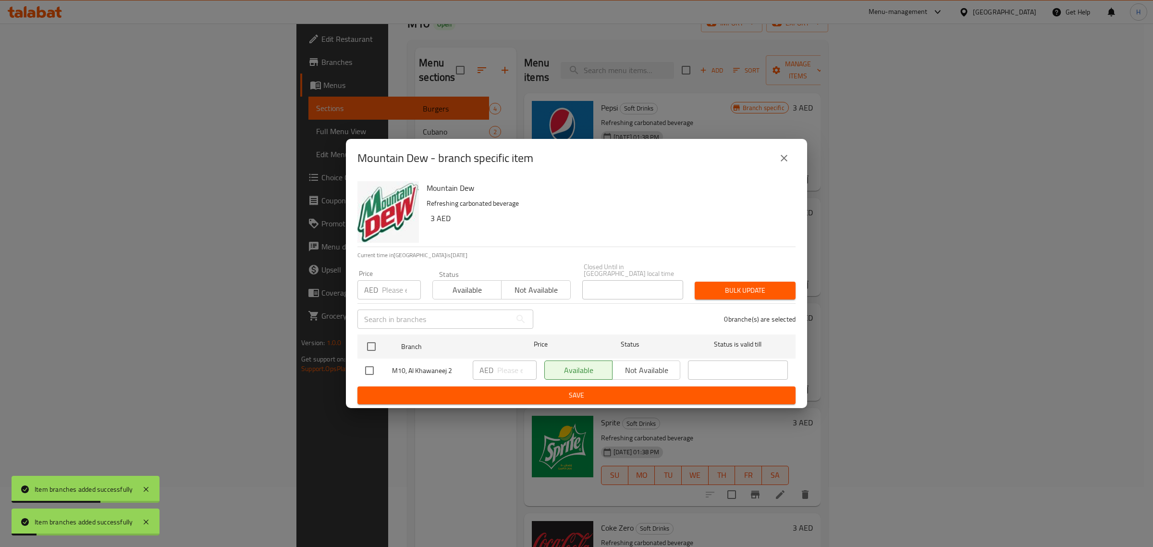
drag, startPoint x: 393, startPoint y: 292, endPoint x: 393, endPoint y: 299, distance: 6.7
click at [393, 292] on input "number" at bounding box center [401, 289] width 39 height 19
paste input "5"
type input "5"
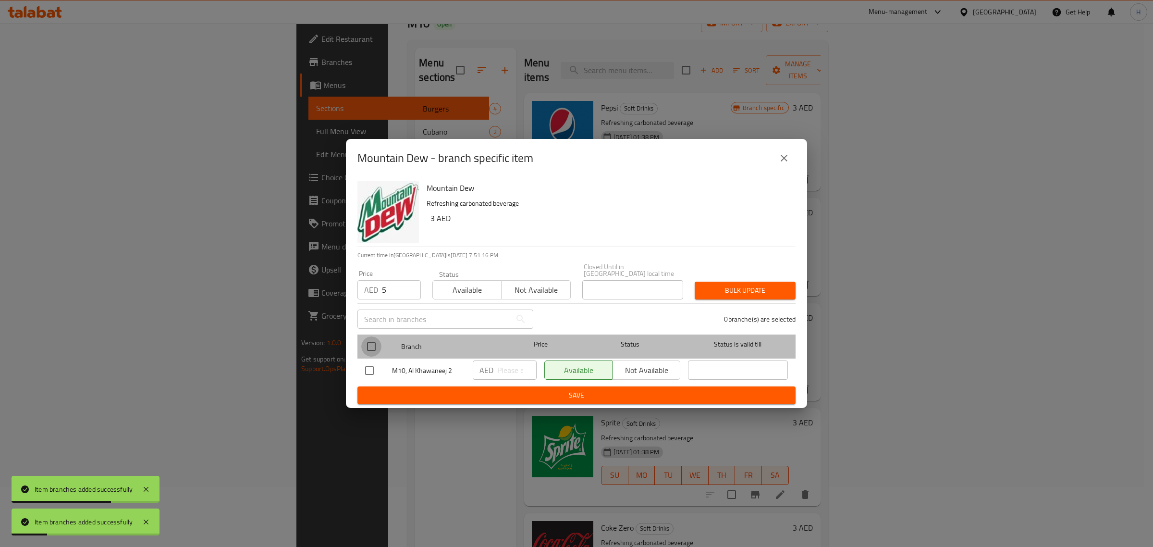
click at [373, 347] on input "checkbox" at bounding box center [371, 346] width 20 height 20
checkbox input "true"
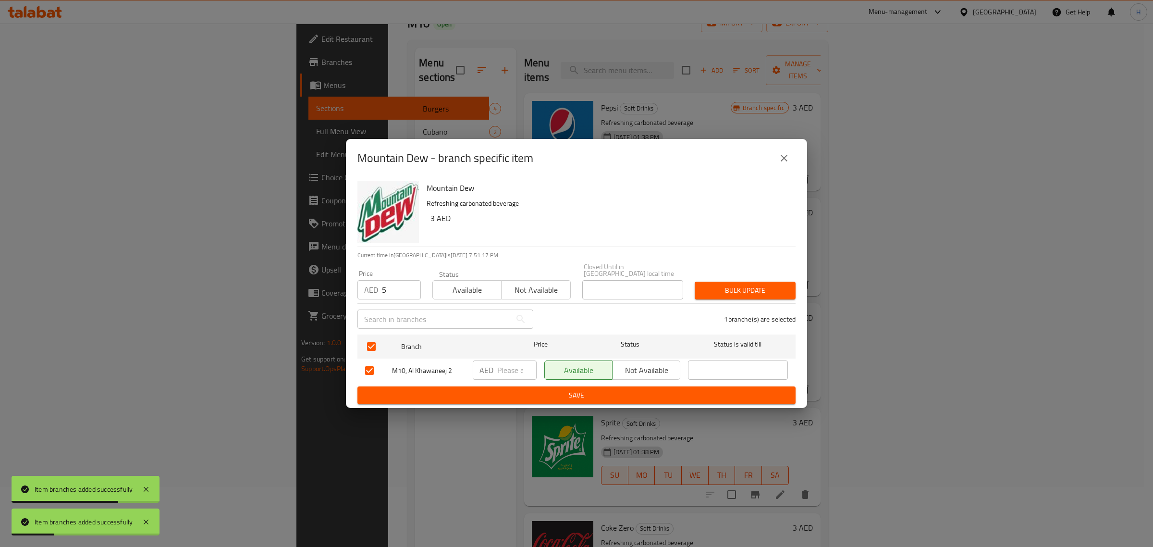
click at [760, 293] on span "Bulk update" at bounding box center [745, 290] width 86 height 12
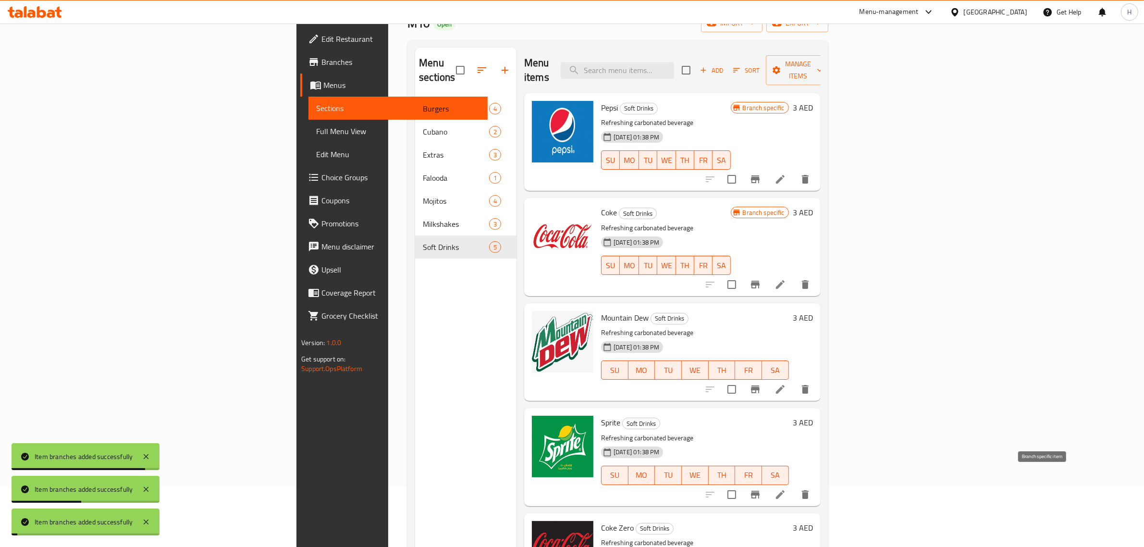
click at [760, 491] on icon "Branch-specific-item" at bounding box center [755, 495] width 9 height 8
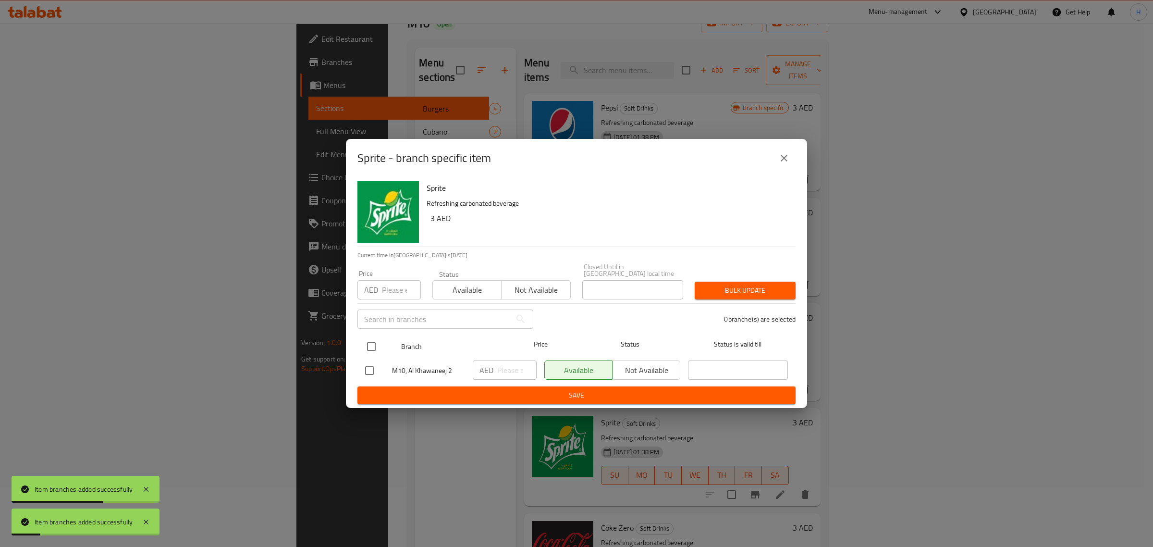
click at [375, 349] on input "checkbox" at bounding box center [371, 346] width 20 height 20
checkbox input "true"
click at [385, 294] on input "number" at bounding box center [401, 289] width 39 height 19
paste input "5"
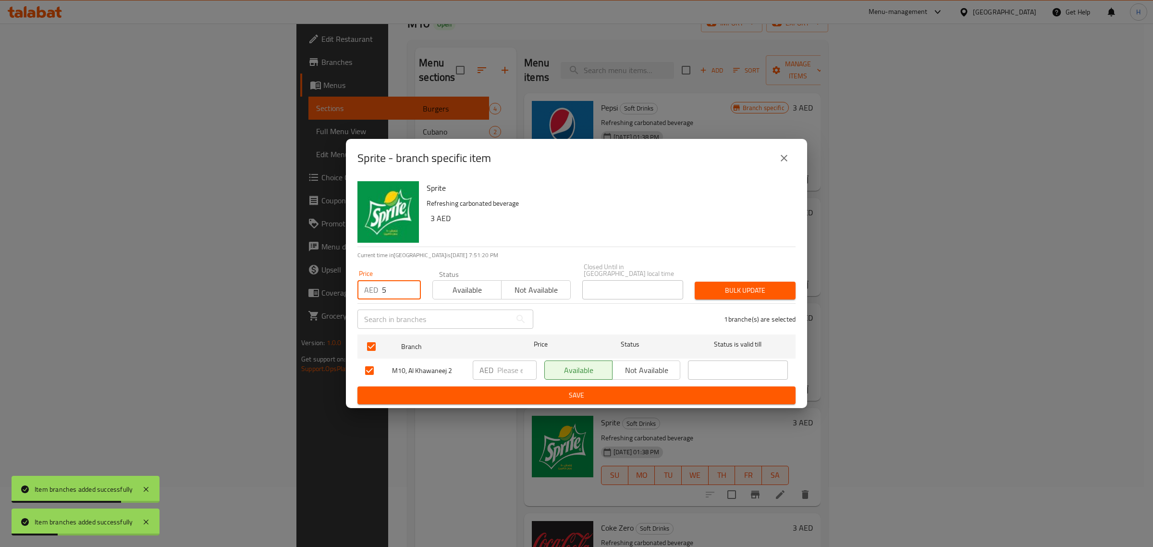
type input "5"
click at [734, 288] on span "Bulk update" at bounding box center [745, 290] width 86 height 12
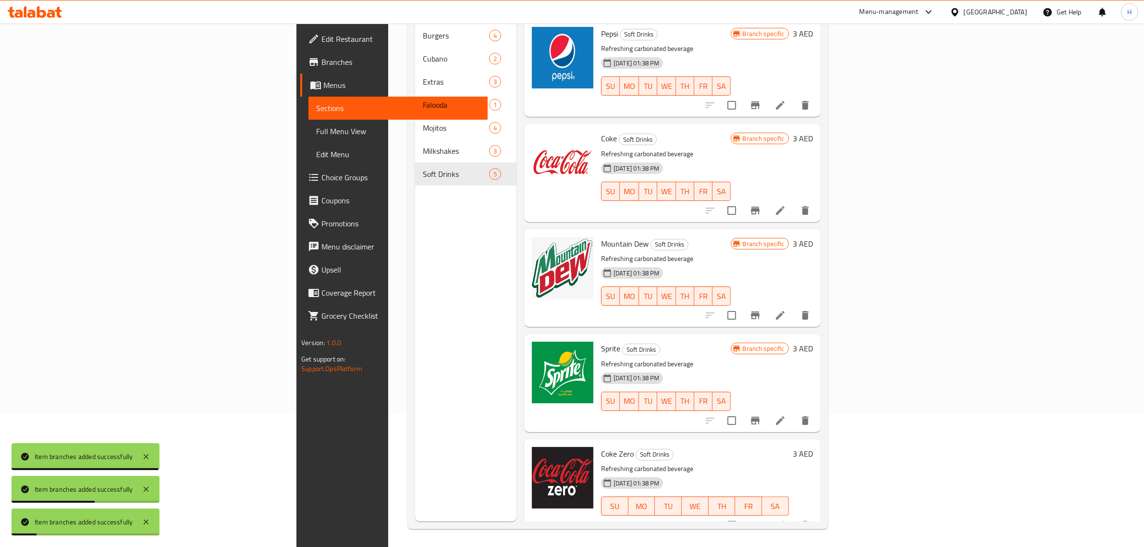
scroll to position [135, 0]
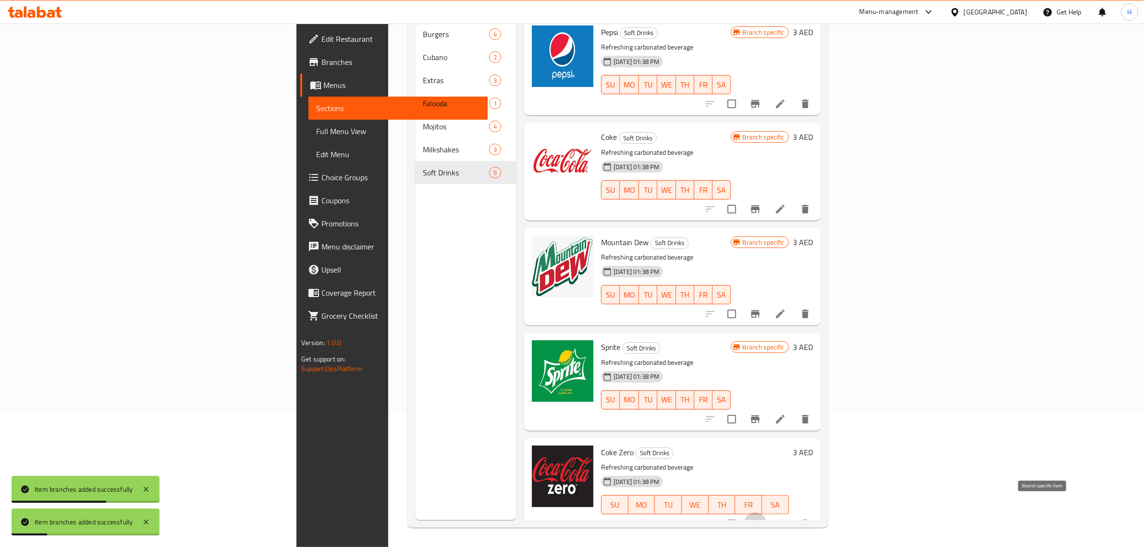
click at [761, 518] on icon "Branch-specific-item" at bounding box center [756, 524] width 12 height 12
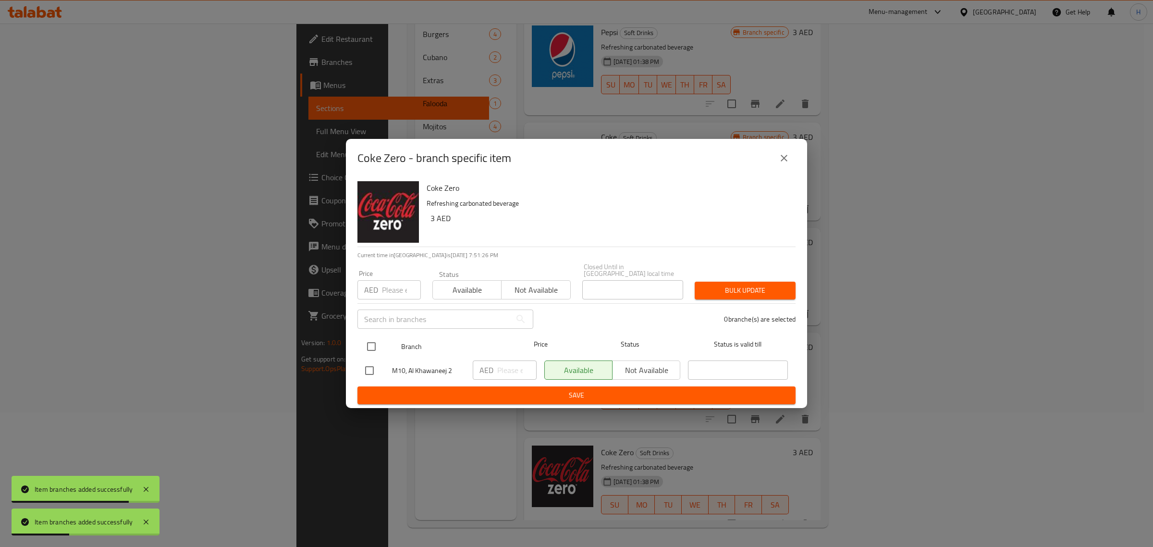
click at [370, 344] on input "checkbox" at bounding box center [371, 346] width 20 height 20
checkbox input "true"
click at [389, 289] on input "number" at bounding box center [401, 289] width 39 height 19
paste input "5"
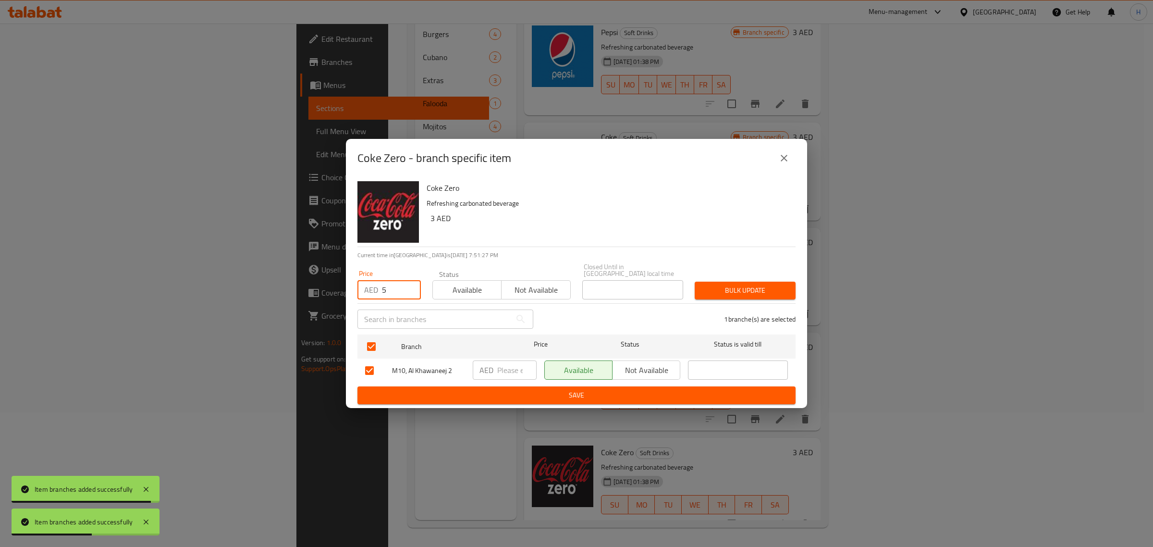
type input "5"
click at [733, 287] on span "Bulk update" at bounding box center [745, 290] width 86 height 12
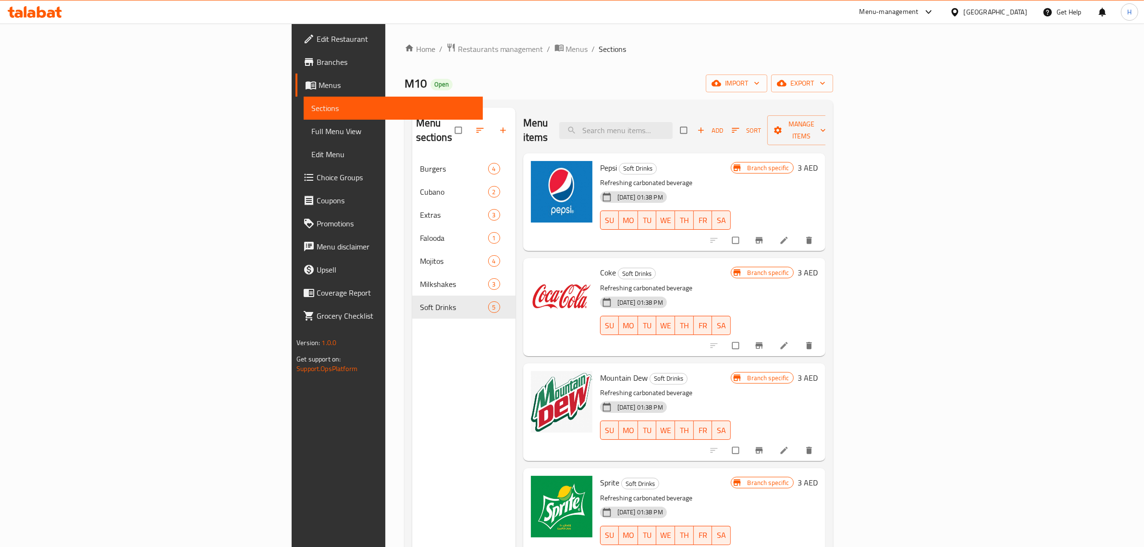
click at [311, 135] on span "Full Menu View" at bounding box center [393, 131] width 164 height 12
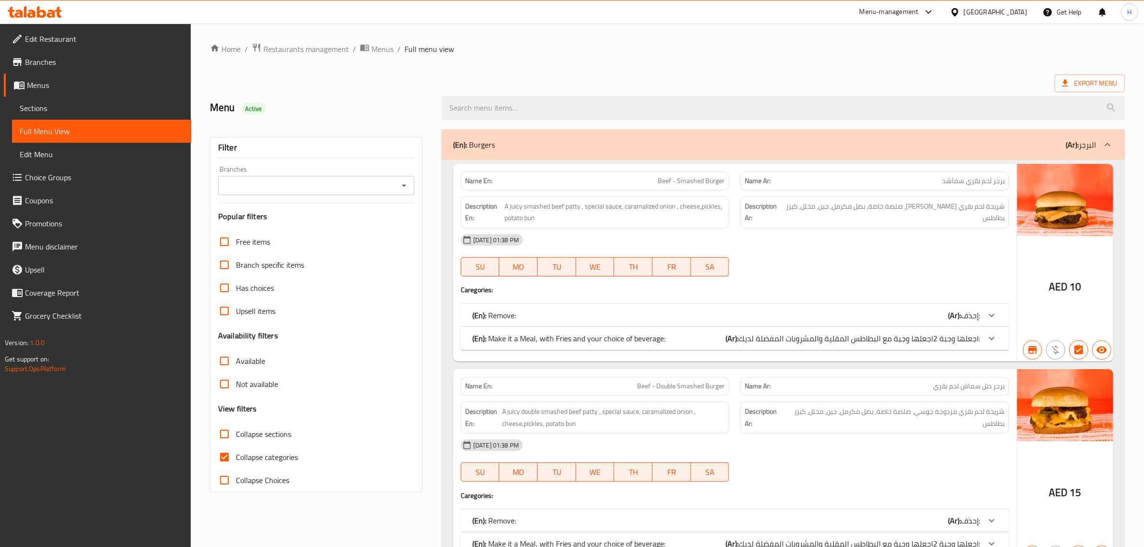
click at [404, 182] on icon "Open" at bounding box center [404, 186] width 12 height 12
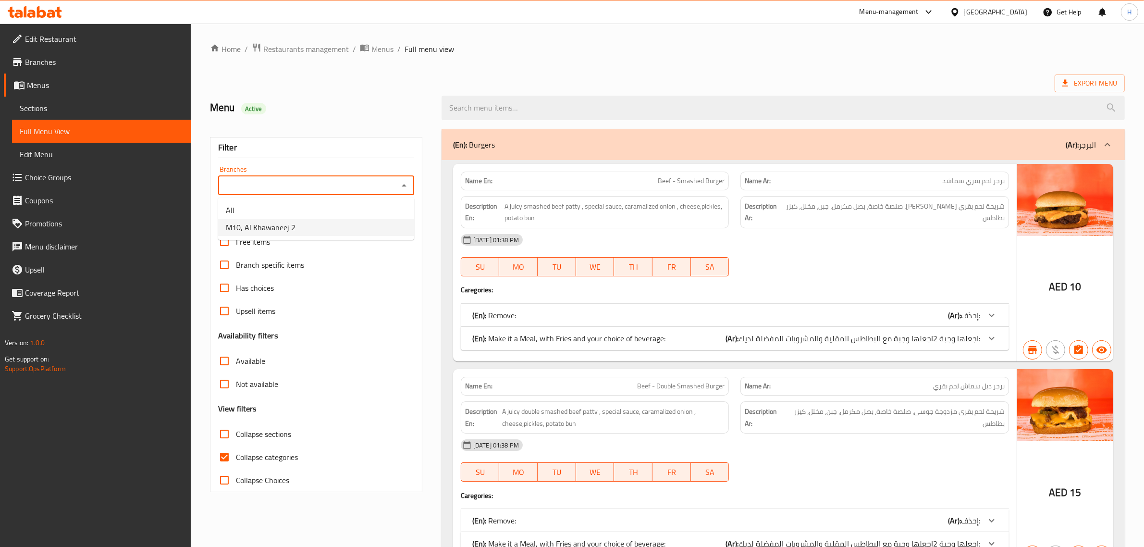
click at [344, 229] on li "M10, Al Khawaneej 2" at bounding box center [316, 227] width 196 height 17
type input "M10, Al Khawaneej 2"
click at [276, 458] on span "Collapse categories" at bounding box center [267, 457] width 62 height 12
click at [236, 458] on input "Collapse categories" at bounding box center [224, 456] width 23 height 23
checkbox input "false"
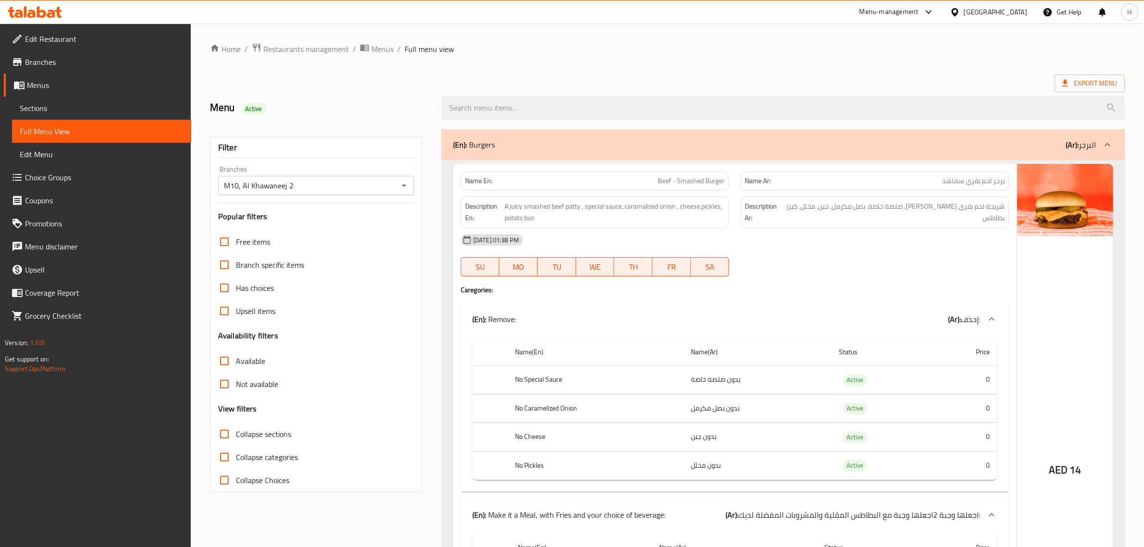
drag, startPoint x: 378, startPoint y: 308, endPoint x: 438, endPoint y: 95, distance: 221.6
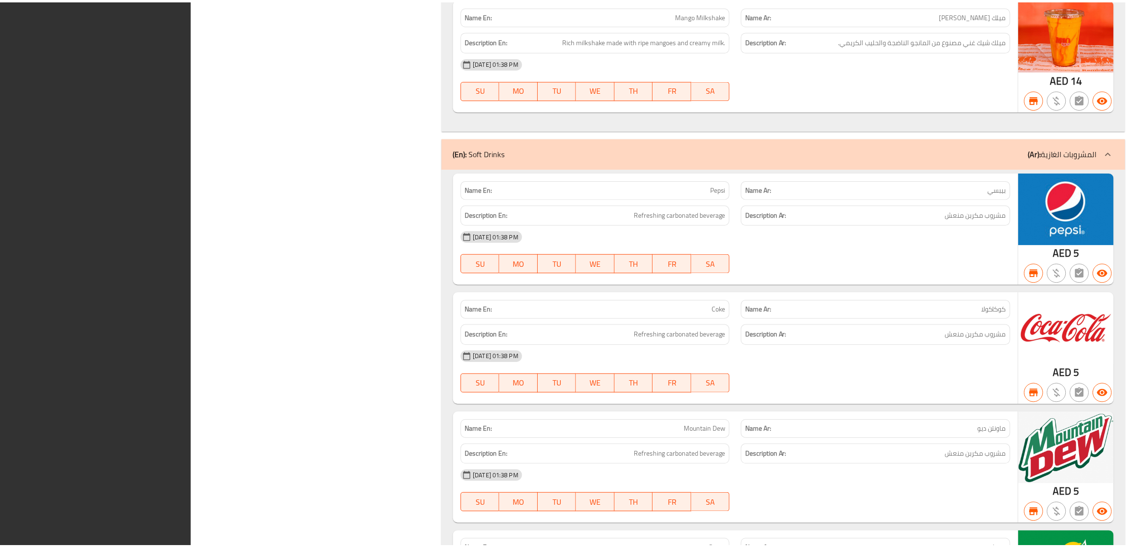
scroll to position [4770, 0]
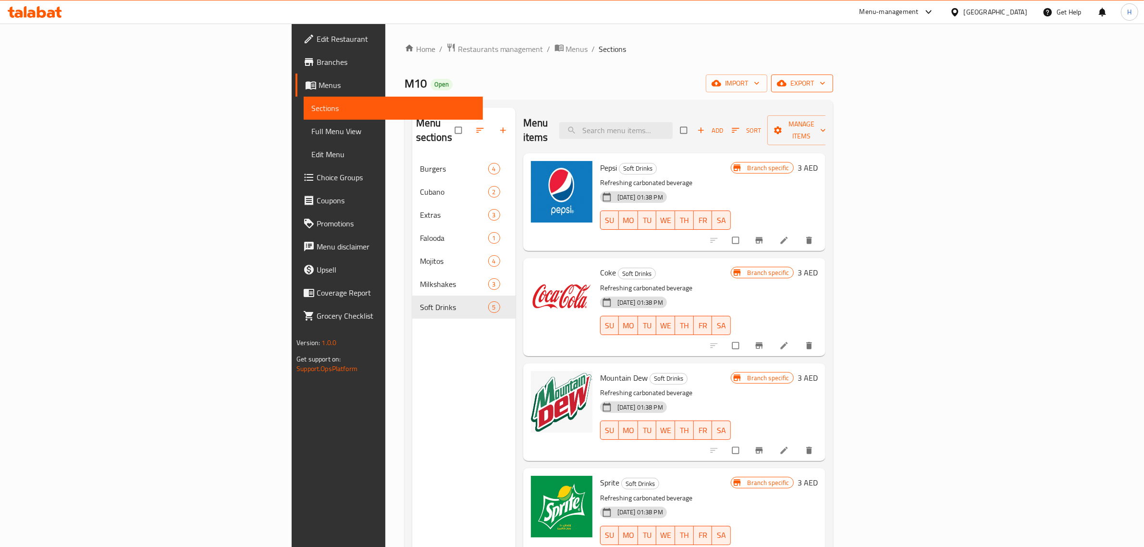
click at [827, 86] on icon "button" at bounding box center [823, 83] width 10 height 10
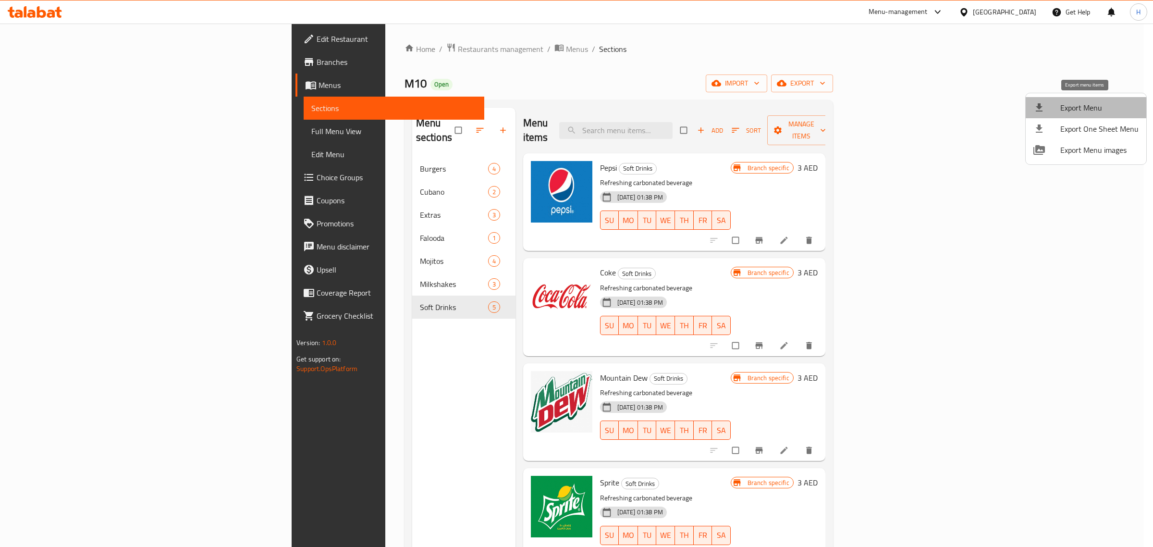
click at [1099, 104] on span "Export Menu" at bounding box center [1099, 108] width 78 height 12
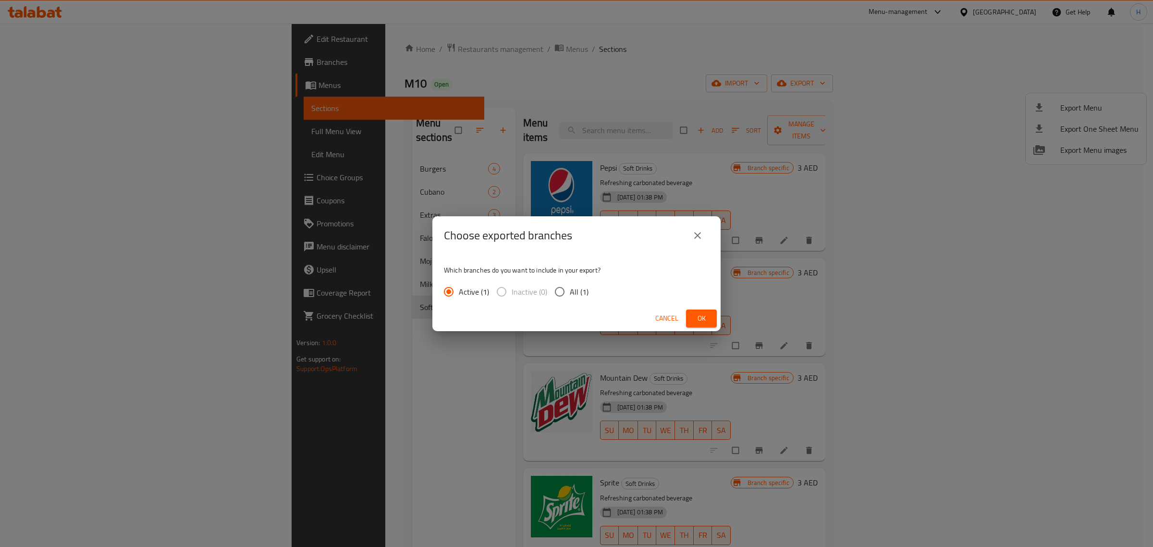
drag, startPoint x: 573, startPoint y: 295, endPoint x: 578, endPoint y: 293, distance: 5.0
click at [573, 294] on span "All (1)" at bounding box center [579, 292] width 19 height 12
click at [570, 294] on input "All (1)" at bounding box center [560, 292] width 20 height 20
radio input "true"
click at [700, 321] on span "Ok" at bounding box center [701, 318] width 15 height 12
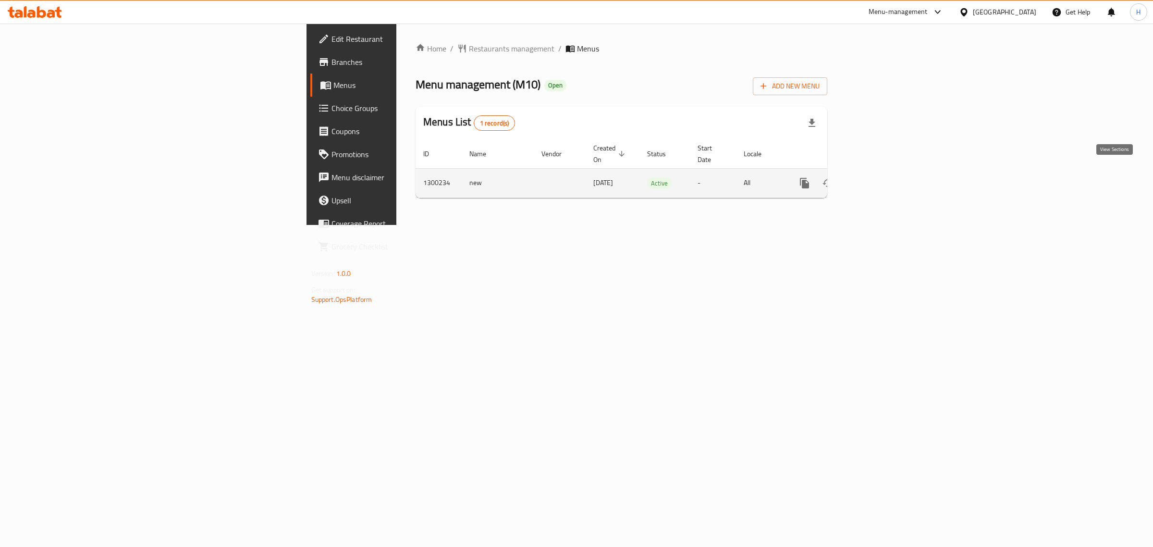
click at [878, 179] on icon "enhanced table" at bounding box center [874, 183] width 9 height 9
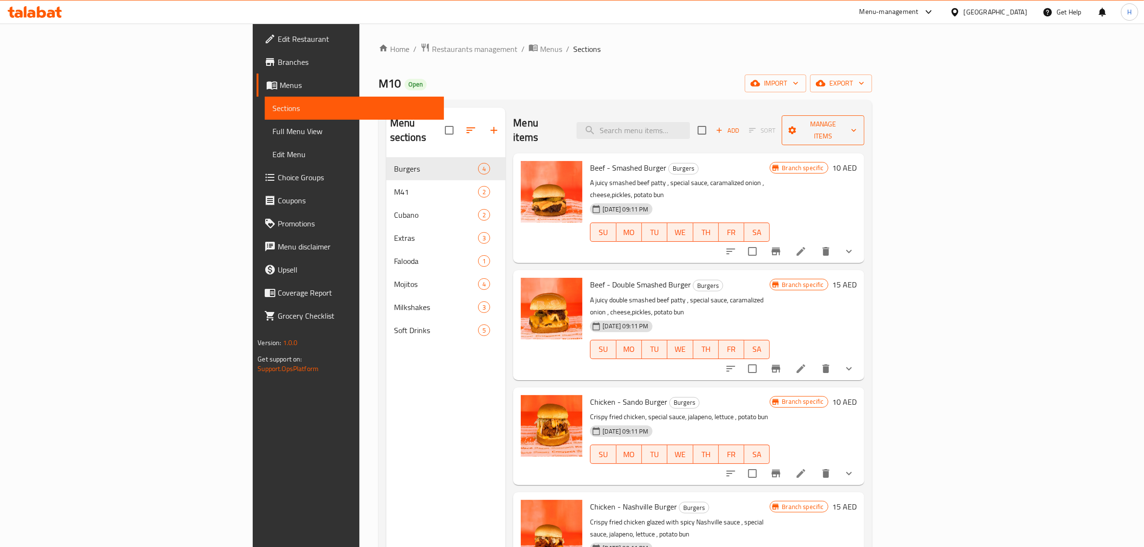
click at [857, 125] on span "Manage items" at bounding box center [822, 130] width 67 height 24
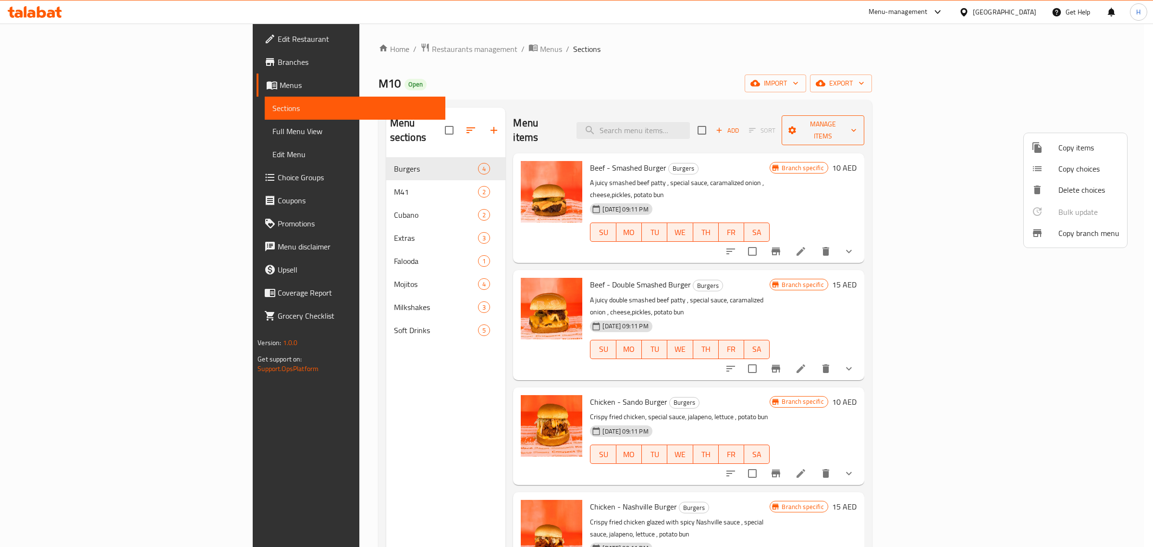
click at [1078, 125] on div at bounding box center [576, 273] width 1153 height 547
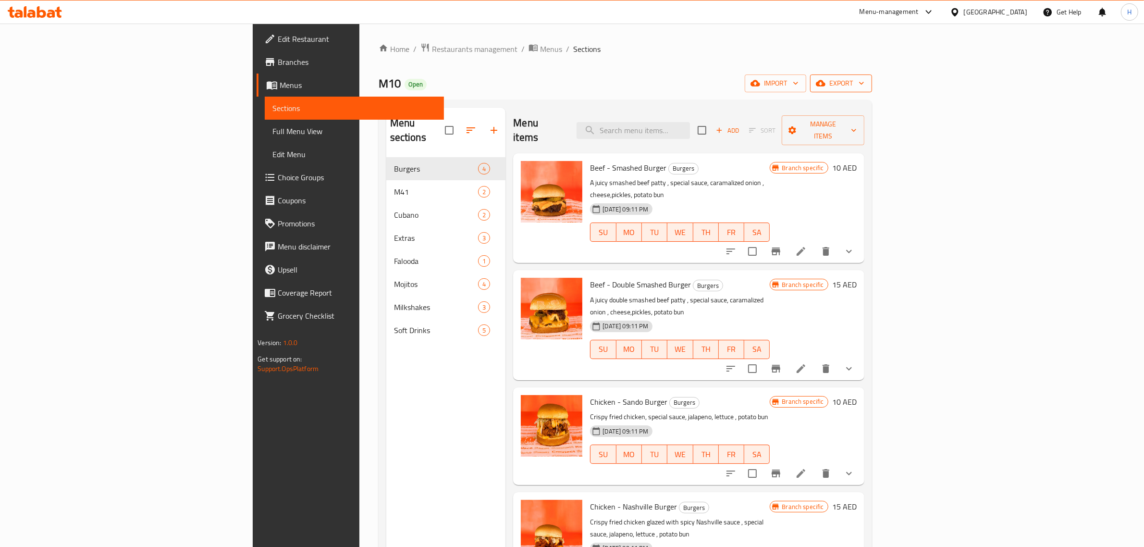
click at [864, 84] on span "export" at bounding box center [841, 83] width 47 height 12
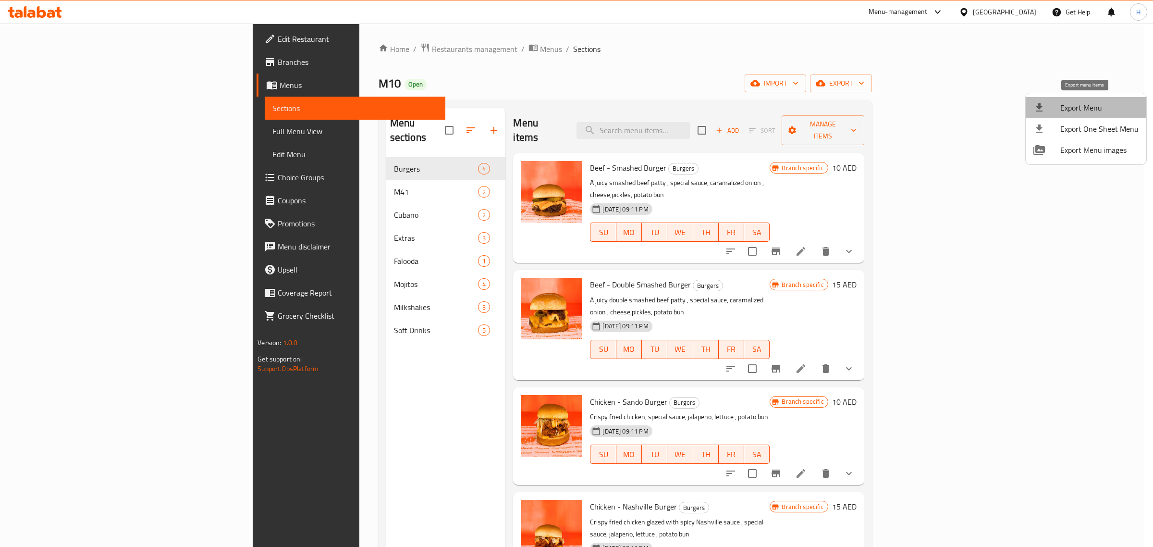
click at [1088, 106] on span "Export Menu" at bounding box center [1099, 108] width 78 height 12
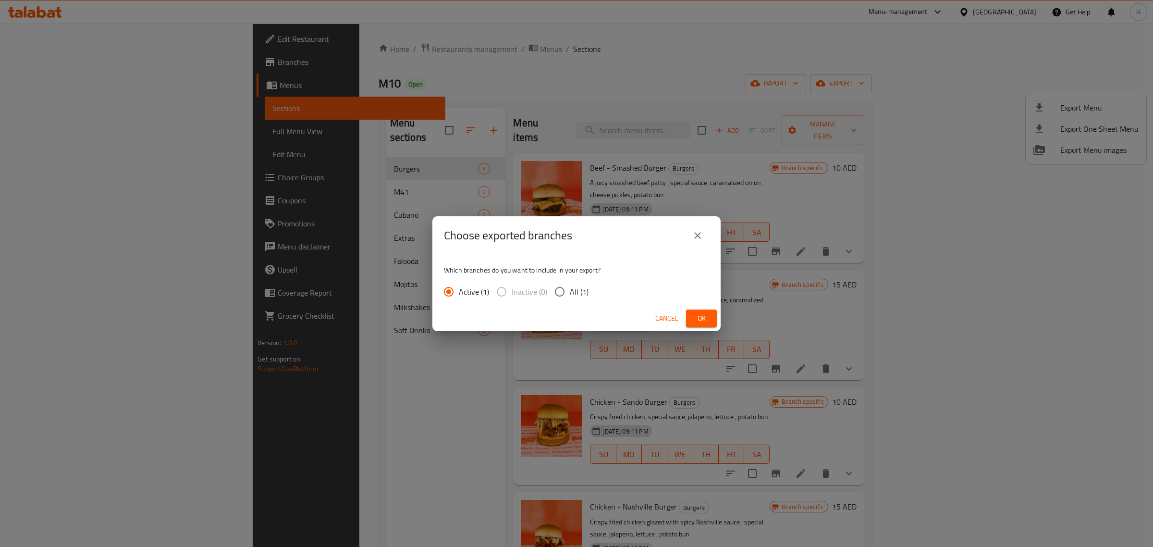
click at [575, 291] on span "All (1)" at bounding box center [579, 292] width 19 height 12
click at [570, 291] on input "All (1)" at bounding box center [560, 292] width 20 height 20
radio input "true"
click at [710, 322] on button "Ok" at bounding box center [701, 318] width 31 height 18
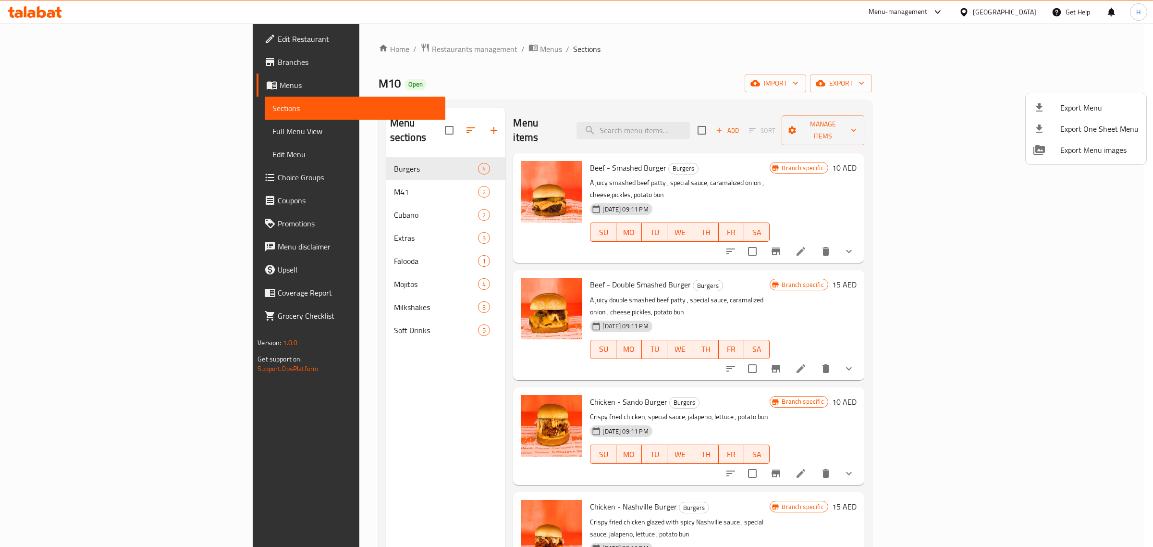
click at [488, 63] on div at bounding box center [576, 273] width 1153 height 547
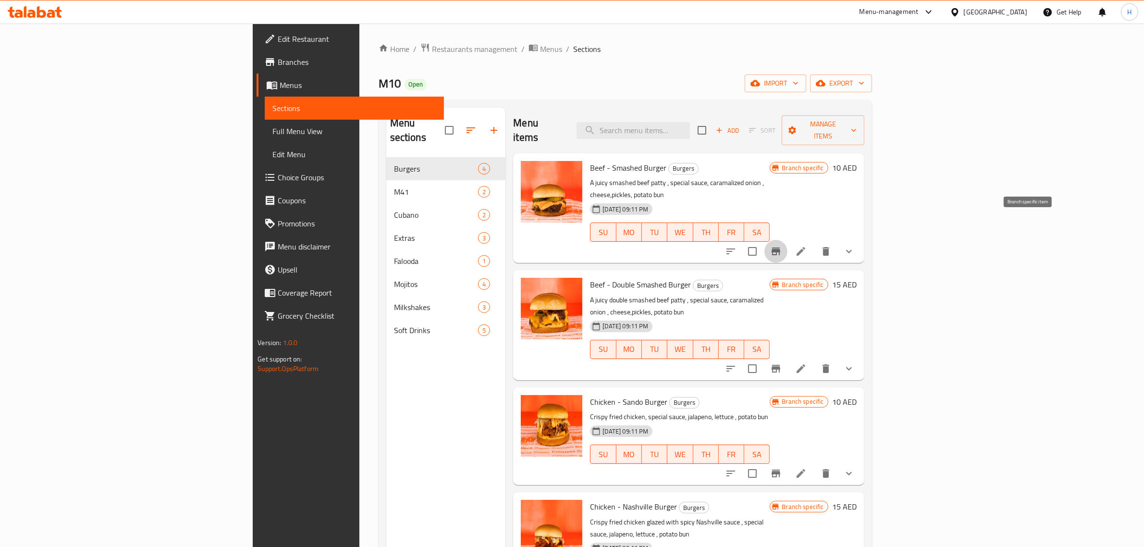
click at [780, 247] on icon "Branch-specific-item" at bounding box center [776, 251] width 9 height 8
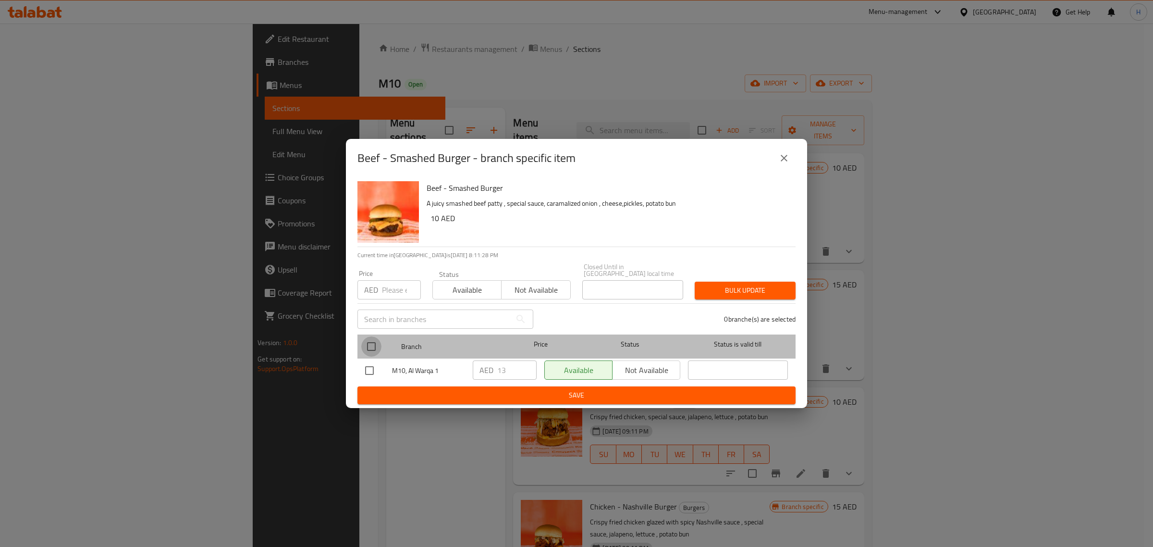
click at [369, 348] on input "checkbox" at bounding box center [371, 346] width 20 height 20
checkbox input "true"
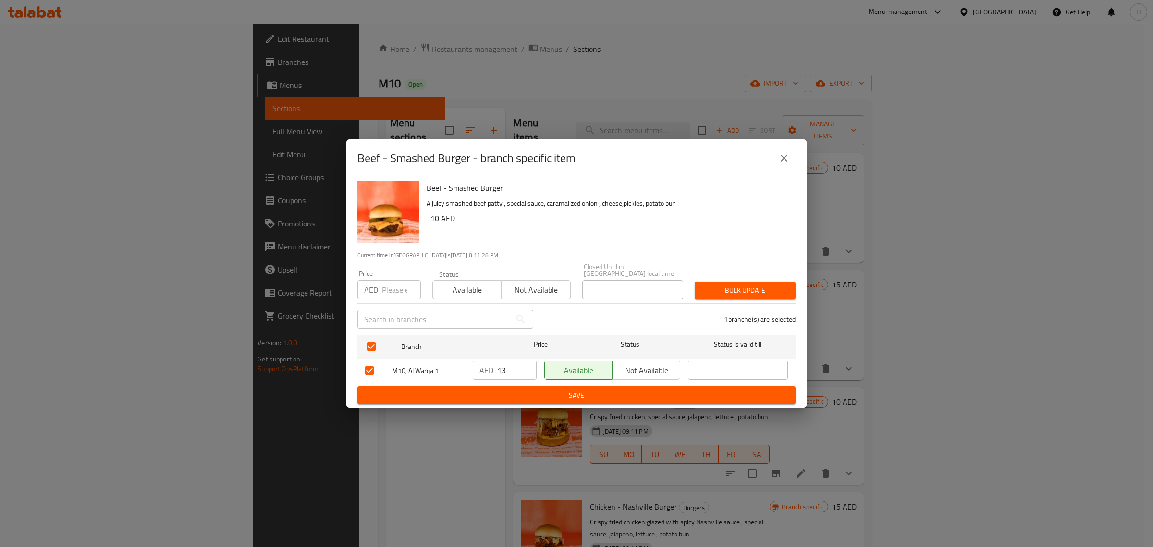
click at [388, 289] on input "number" at bounding box center [401, 289] width 39 height 19
paste input "14"
type input "14"
click at [723, 291] on span "Bulk update" at bounding box center [745, 290] width 86 height 12
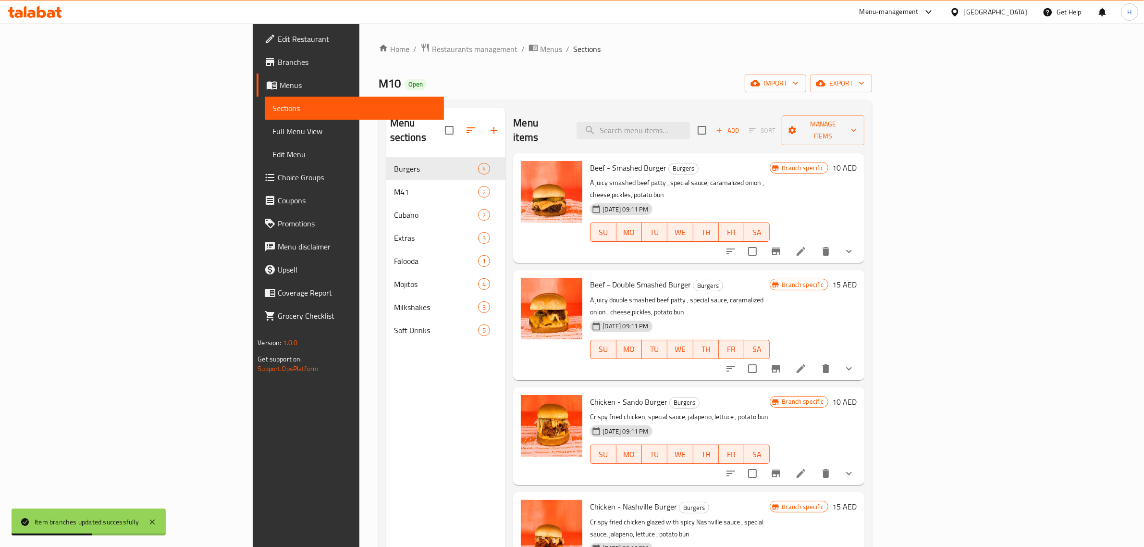
click at [780, 365] on icon "Branch-specific-item" at bounding box center [776, 369] width 9 height 8
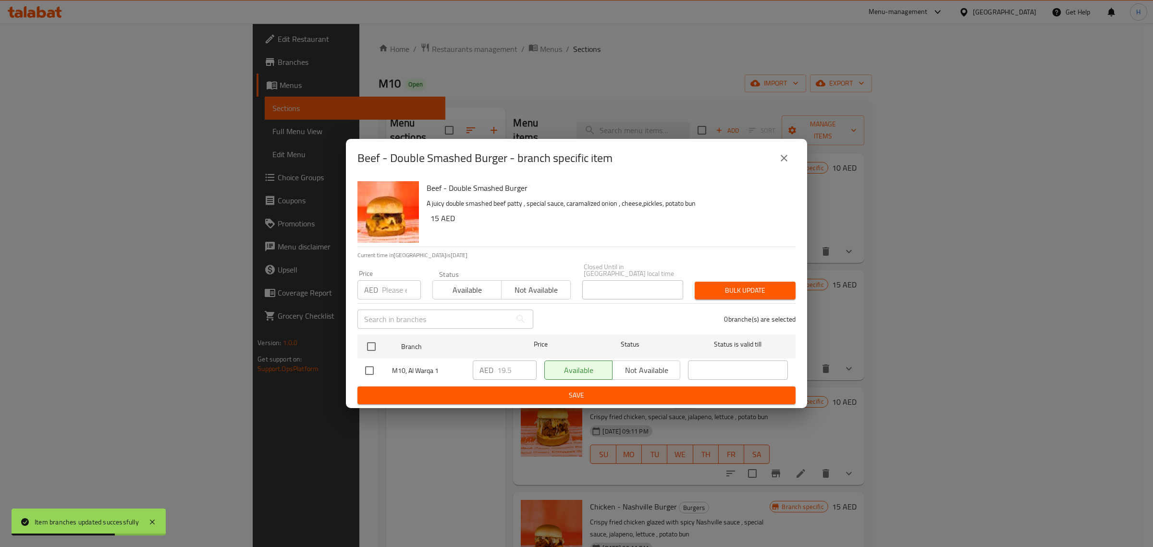
click at [395, 284] on input "number" at bounding box center [401, 289] width 39 height 19
paste input "21"
type input "21"
click at [378, 338] on input "checkbox" at bounding box center [371, 346] width 20 height 20
checkbox input "true"
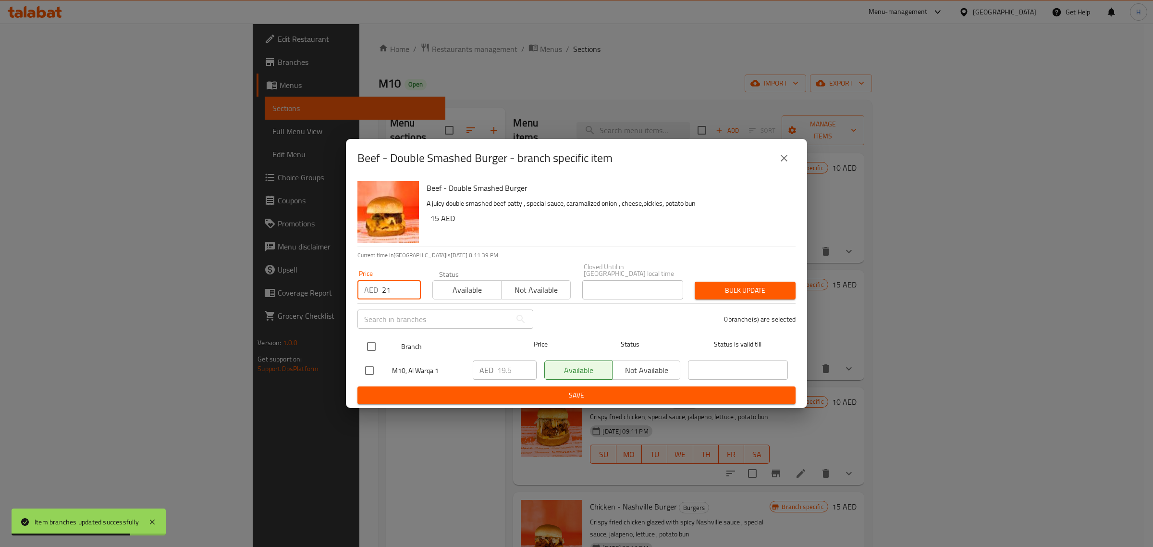
checkbox input "true"
click at [727, 291] on span "Bulk update" at bounding box center [745, 290] width 86 height 12
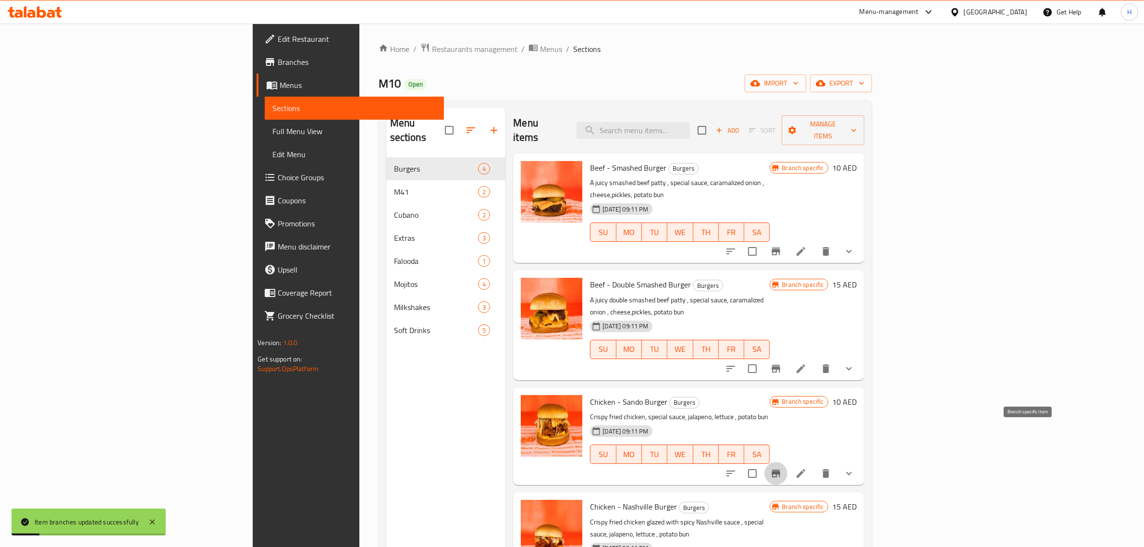
click at [782, 467] on icon "Branch-specific-item" at bounding box center [776, 473] width 12 height 12
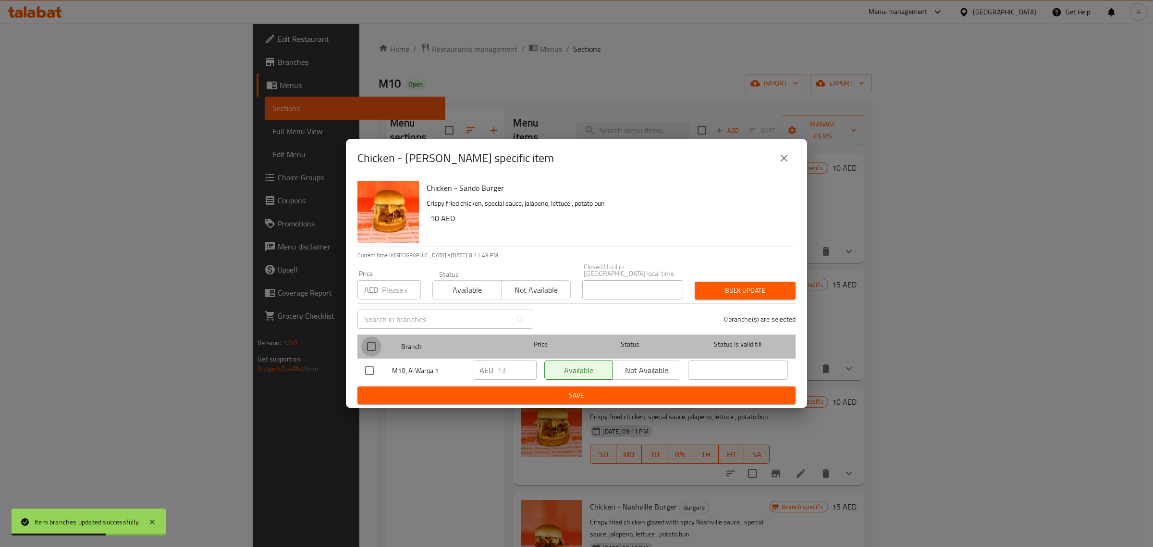
click at [374, 350] on input "checkbox" at bounding box center [371, 346] width 20 height 20
checkbox input "true"
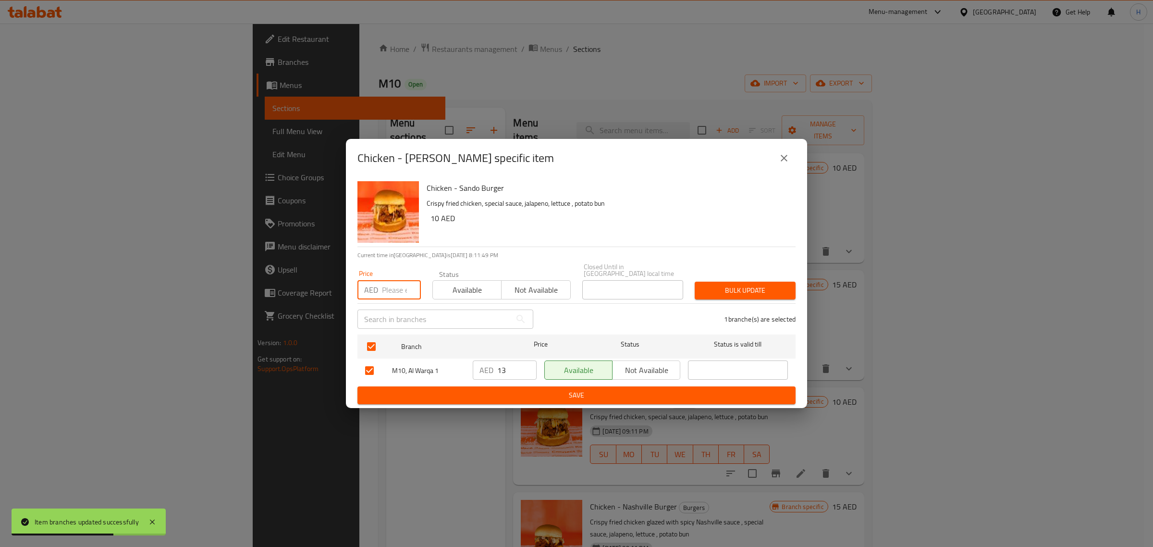
drag, startPoint x: 395, startPoint y: 289, endPoint x: 417, endPoint y: 289, distance: 21.6
click at [395, 289] on input "number" at bounding box center [401, 289] width 39 height 19
paste input "14"
type input "14"
click at [759, 294] on span "Bulk update" at bounding box center [745, 290] width 86 height 12
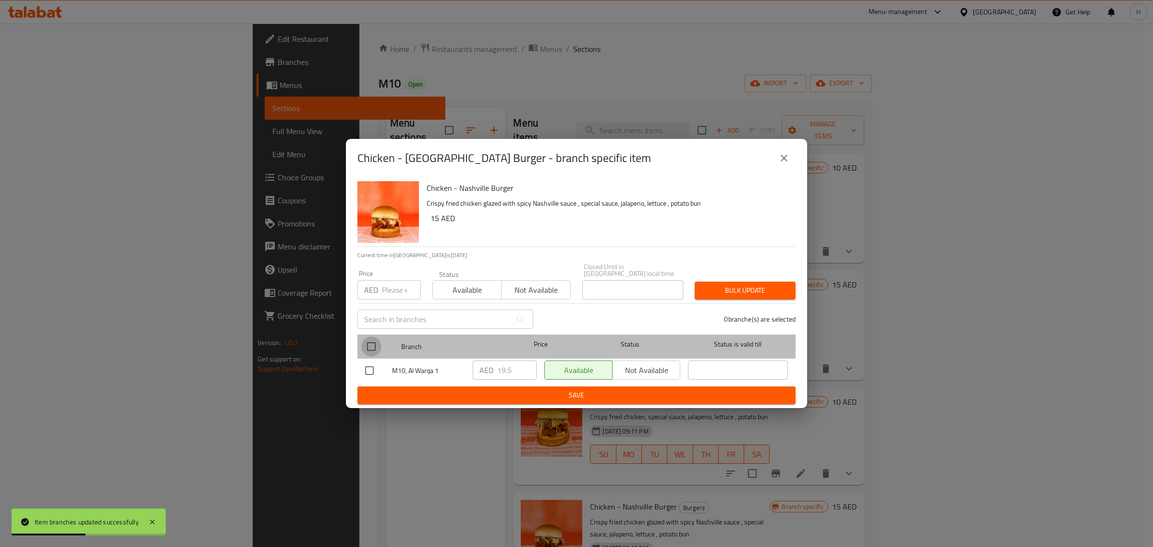
click at [369, 347] on input "checkbox" at bounding box center [371, 346] width 20 height 20
checkbox input "true"
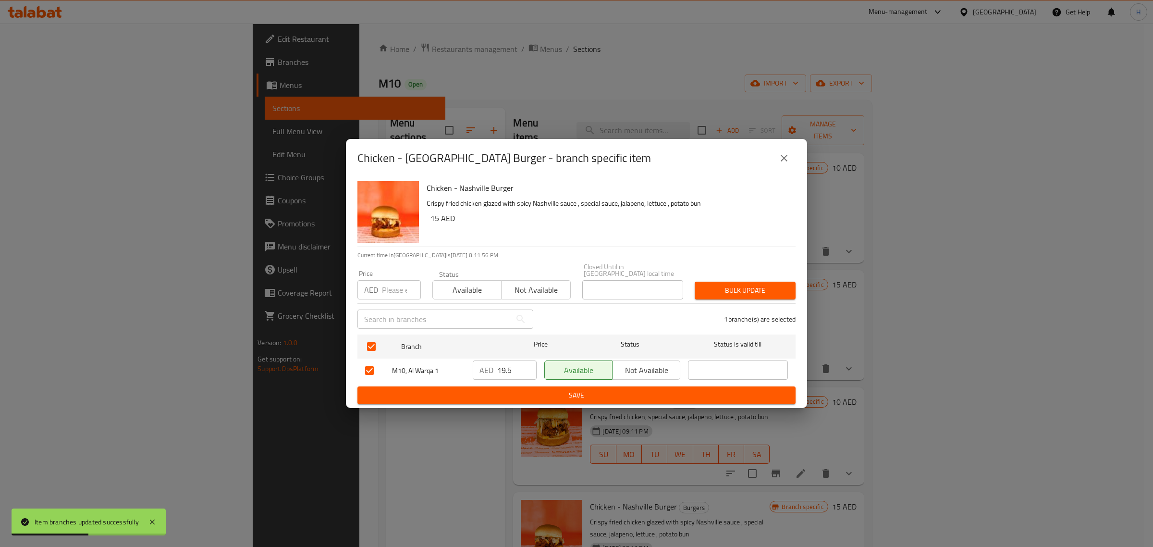
click at [381, 289] on div "AED Price" at bounding box center [388, 289] width 63 height 19
paste input "21"
type input "21"
click at [761, 298] on button "Bulk update" at bounding box center [745, 291] width 101 height 18
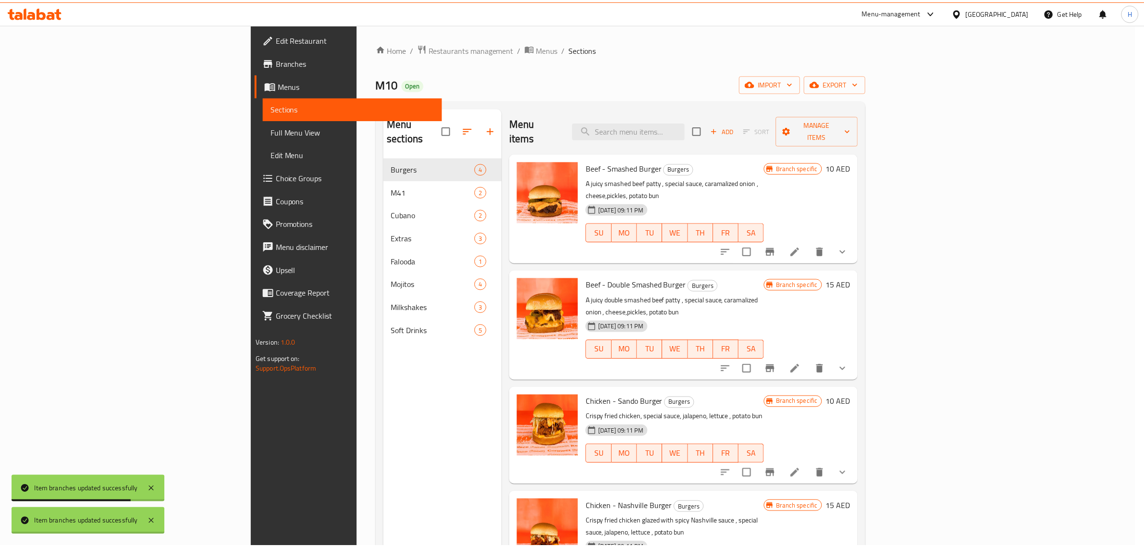
scroll to position [5, 0]
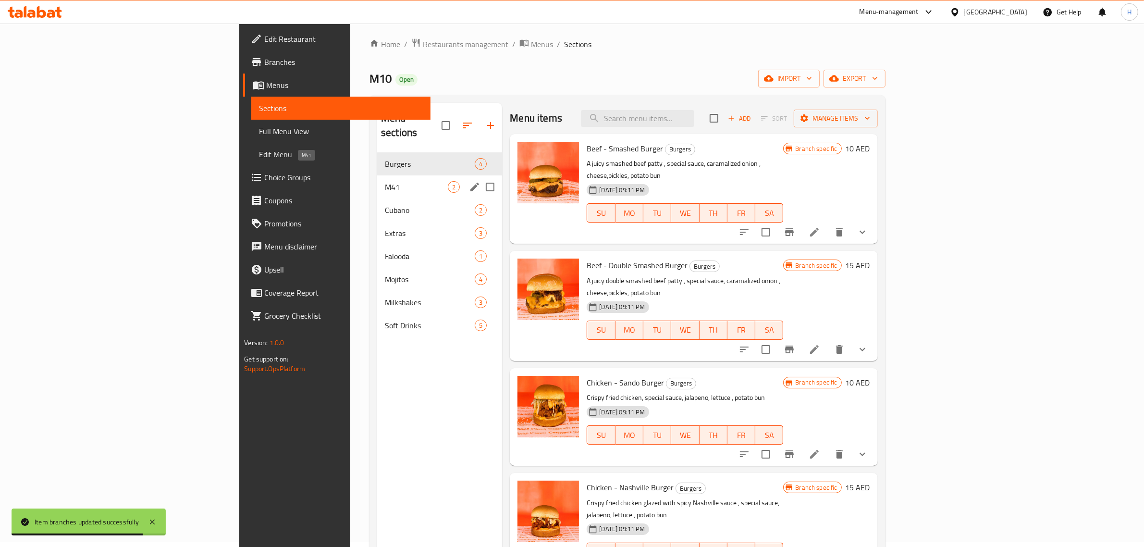
click at [385, 181] on span "M41" at bounding box center [416, 187] width 63 height 12
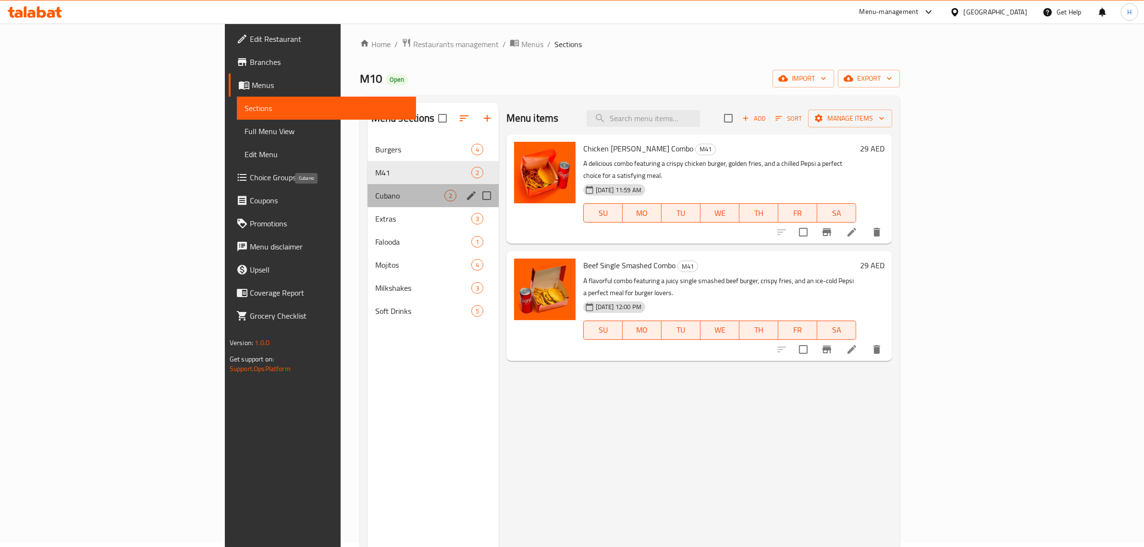
click at [375, 198] on span "Cubano" at bounding box center [409, 196] width 69 height 12
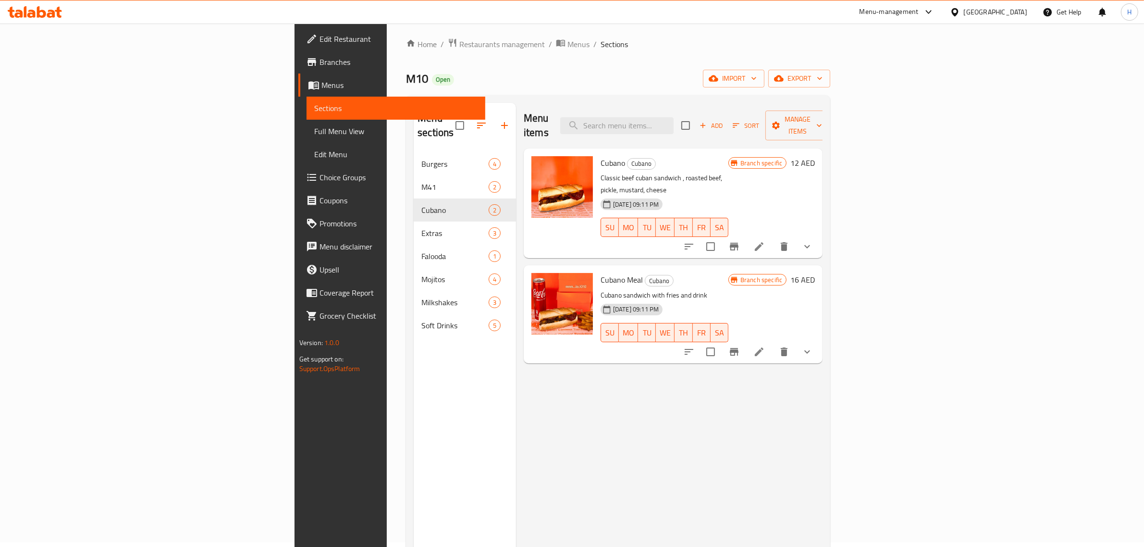
click at [740, 241] on icon "Branch-specific-item" at bounding box center [734, 247] width 12 height 12
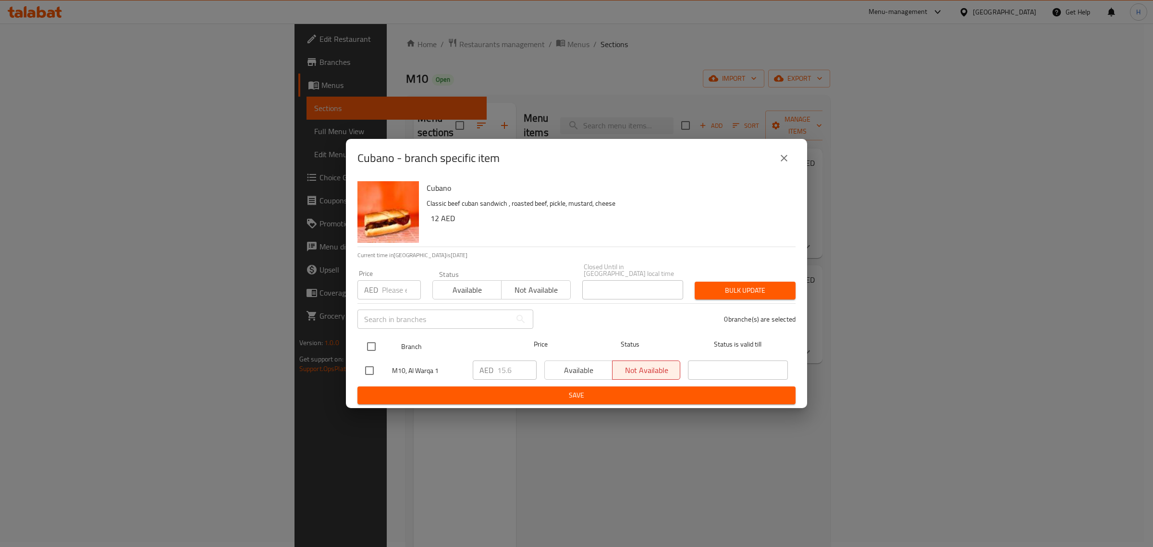
click at [370, 346] on input "checkbox" at bounding box center [371, 346] width 20 height 20
checkbox input "true"
click at [388, 285] on input "number" at bounding box center [401, 289] width 39 height 19
paste input "17"
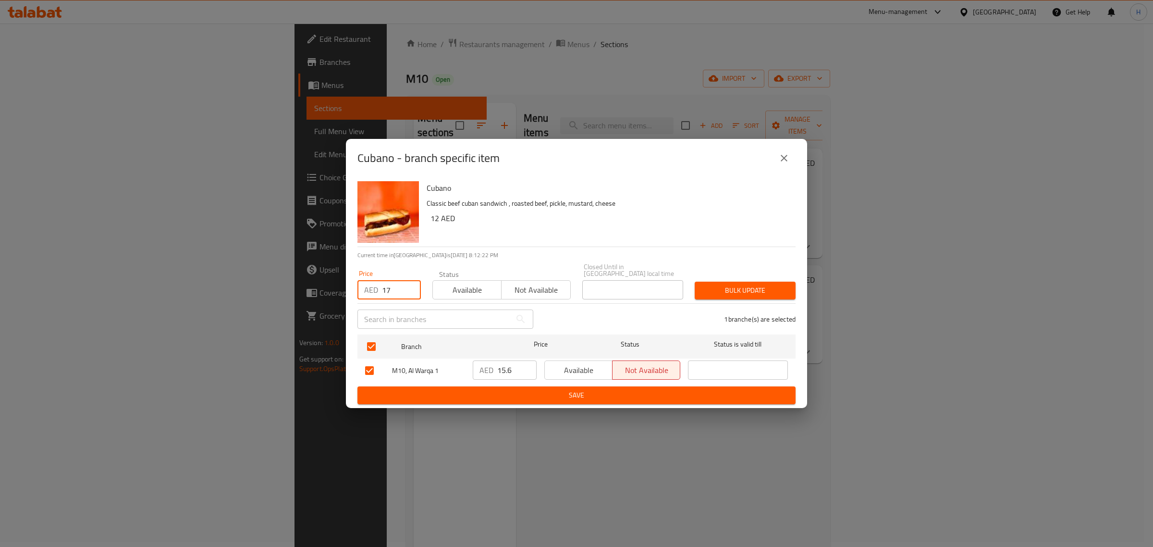
type input "17"
click at [763, 287] on span "Bulk update" at bounding box center [745, 290] width 86 height 12
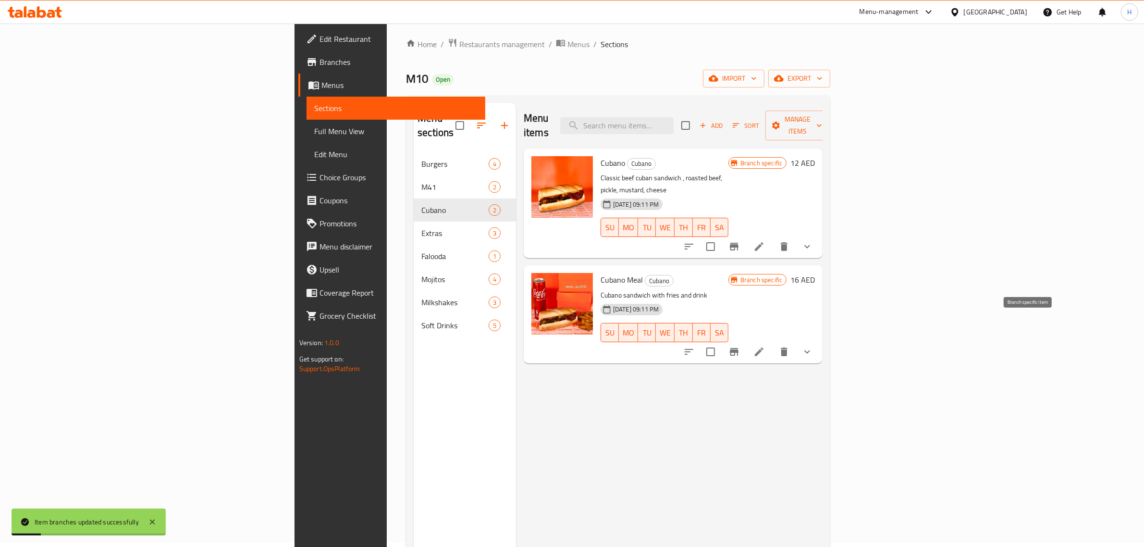
click at [740, 346] on icon "Branch-specific-item" at bounding box center [734, 352] width 12 height 12
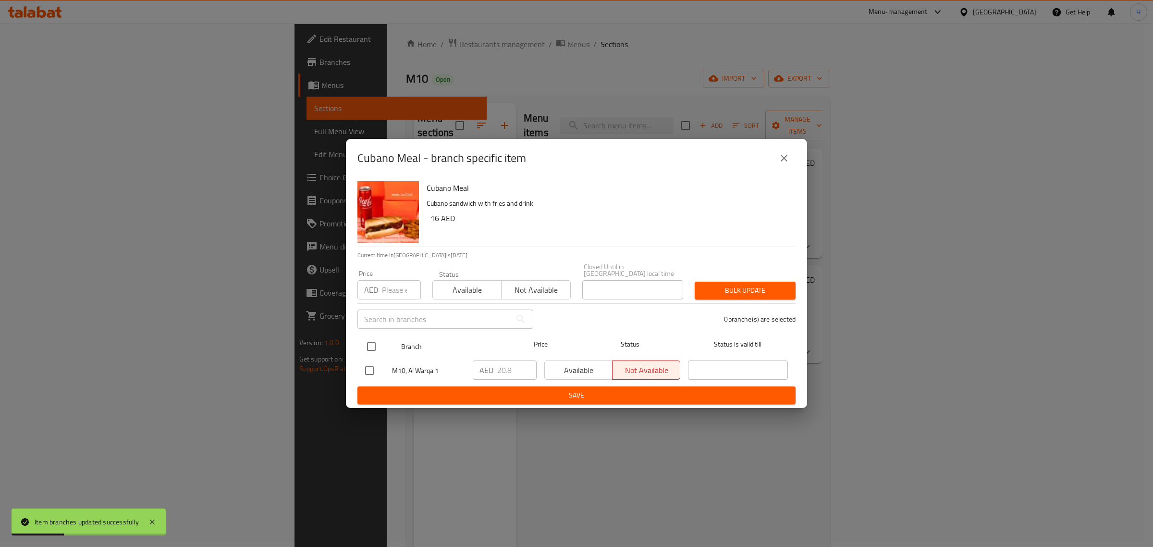
click at [375, 344] on input "checkbox" at bounding box center [371, 346] width 20 height 20
checkbox input "true"
click at [397, 289] on input "number" at bounding box center [401, 289] width 39 height 19
paste input "22.5"
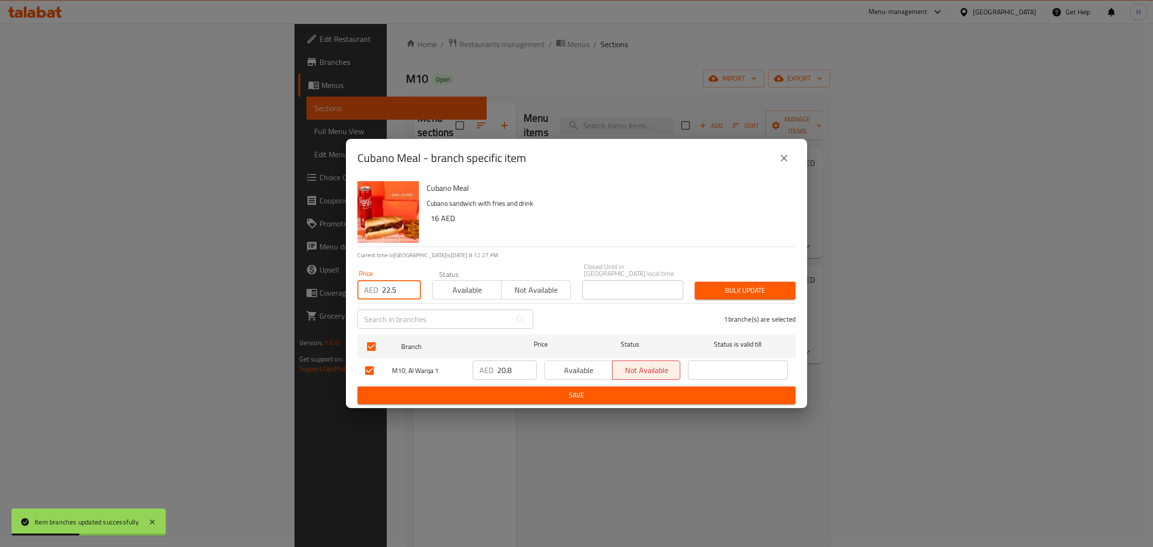
type input "22.5"
click at [747, 290] on span "Bulk update" at bounding box center [745, 290] width 86 height 12
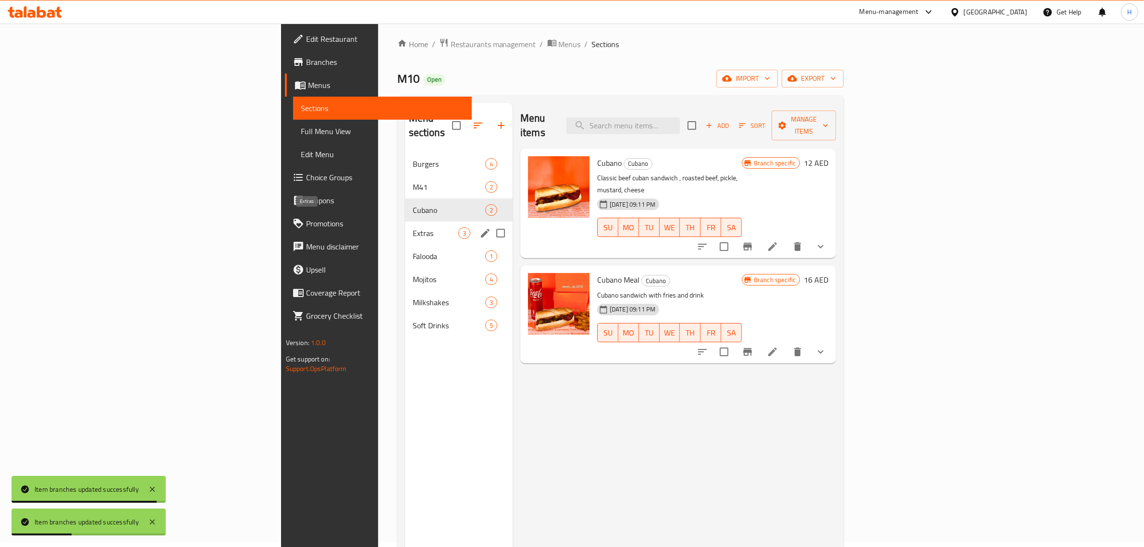
drag, startPoint x: 267, startPoint y: 215, endPoint x: 311, endPoint y: 226, distance: 46.0
click at [413, 227] on span "Extras" at bounding box center [436, 233] width 46 height 12
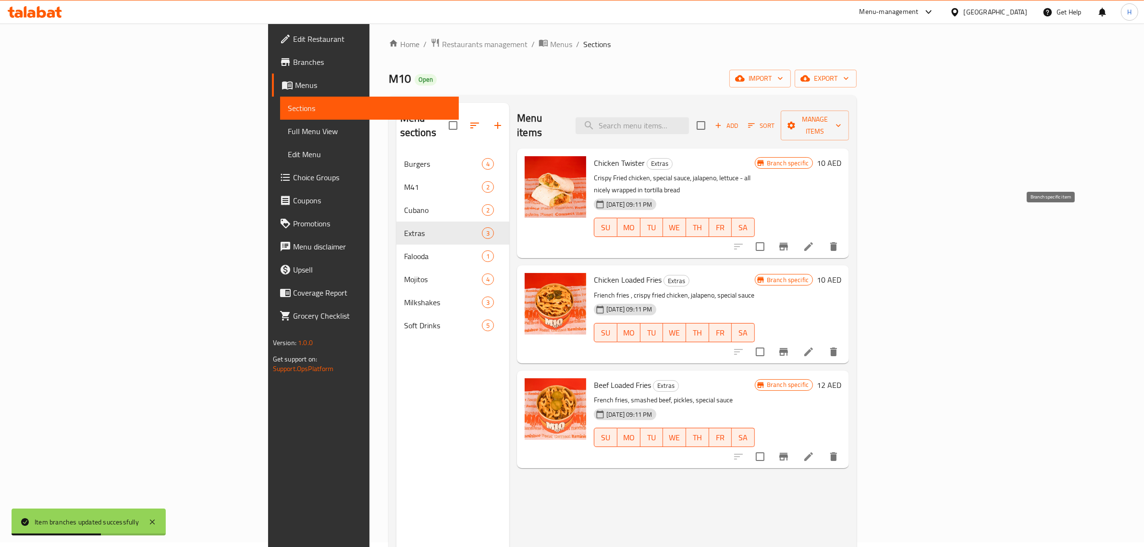
click at [789, 241] on icon "Branch-specific-item" at bounding box center [784, 247] width 12 height 12
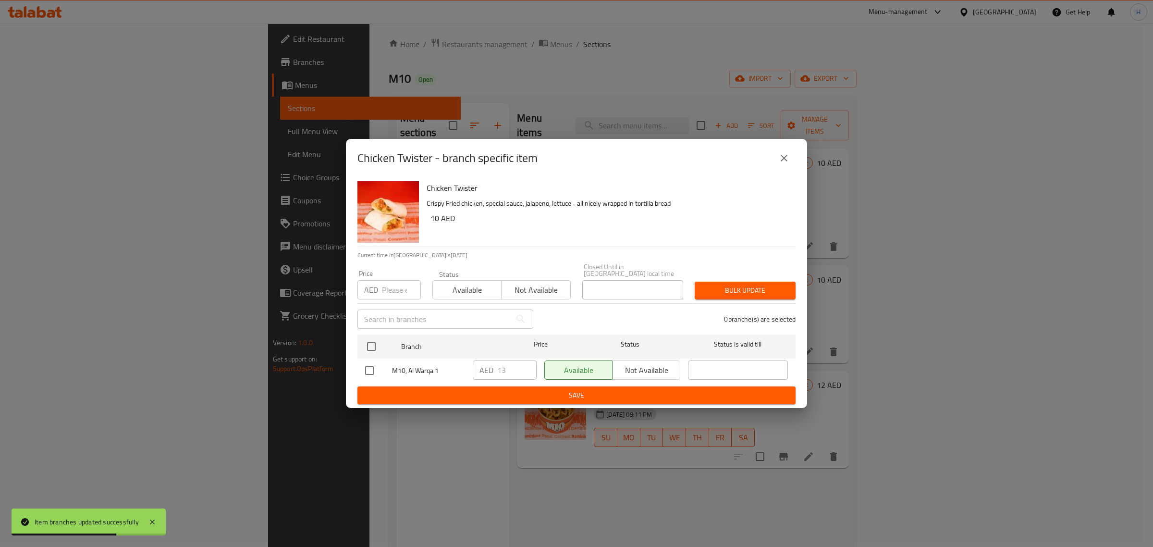
click at [385, 292] on input "number" at bounding box center [401, 289] width 39 height 19
paste input "14"
type input "14"
click at [368, 342] on input "checkbox" at bounding box center [371, 346] width 20 height 20
checkbox input "true"
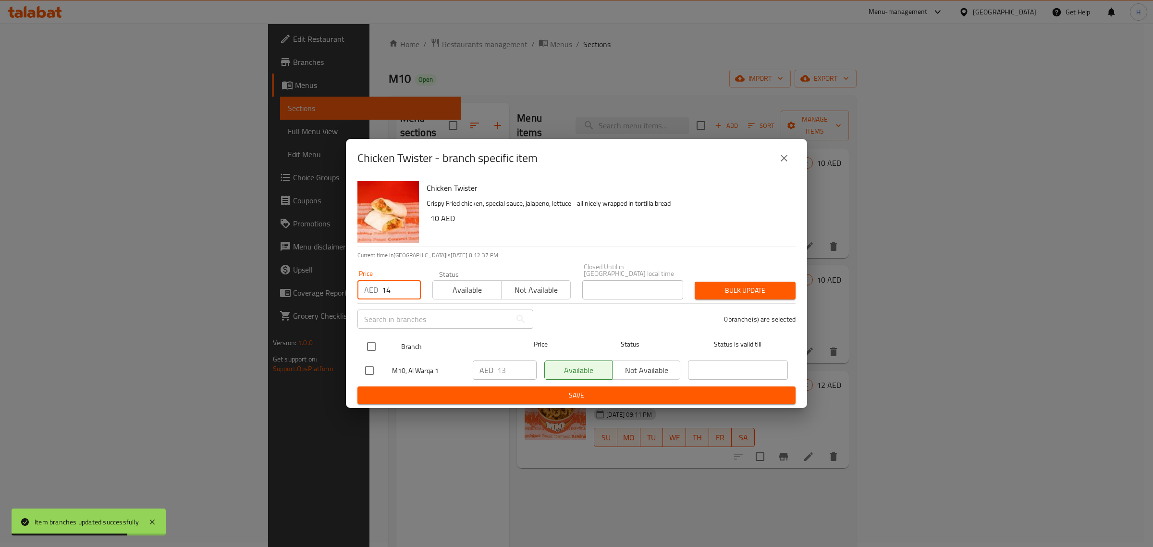
checkbox input "true"
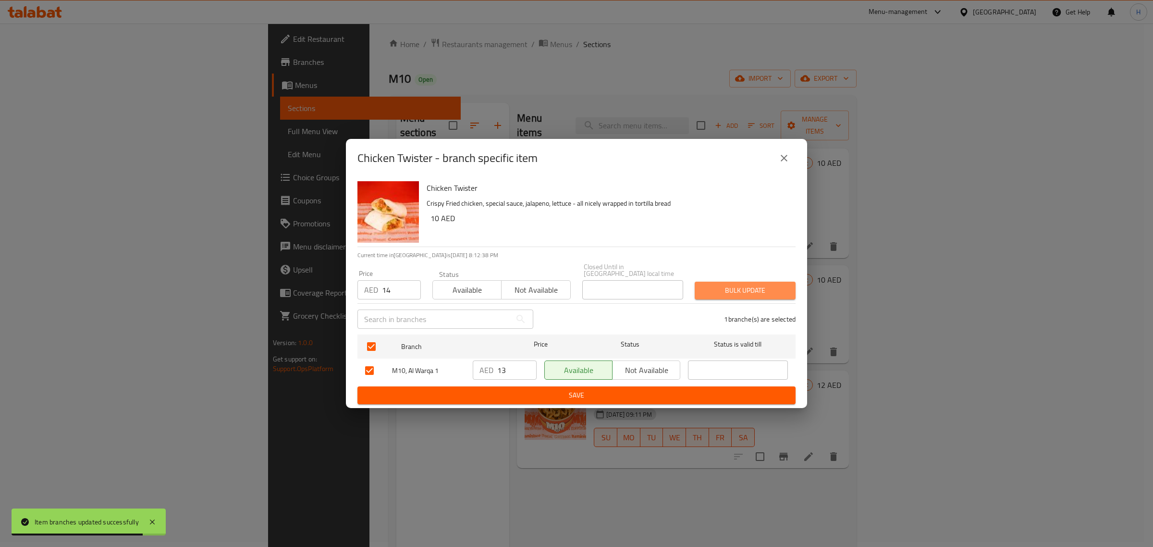
click at [733, 288] on span "Bulk update" at bounding box center [745, 290] width 86 height 12
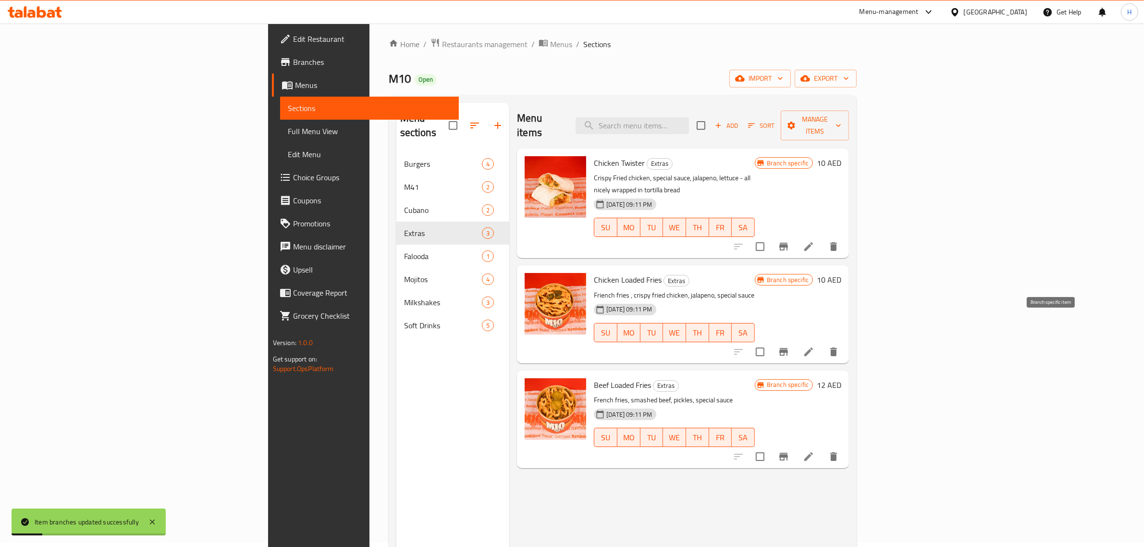
click at [788, 348] on icon "Branch-specific-item" at bounding box center [783, 352] width 9 height 8
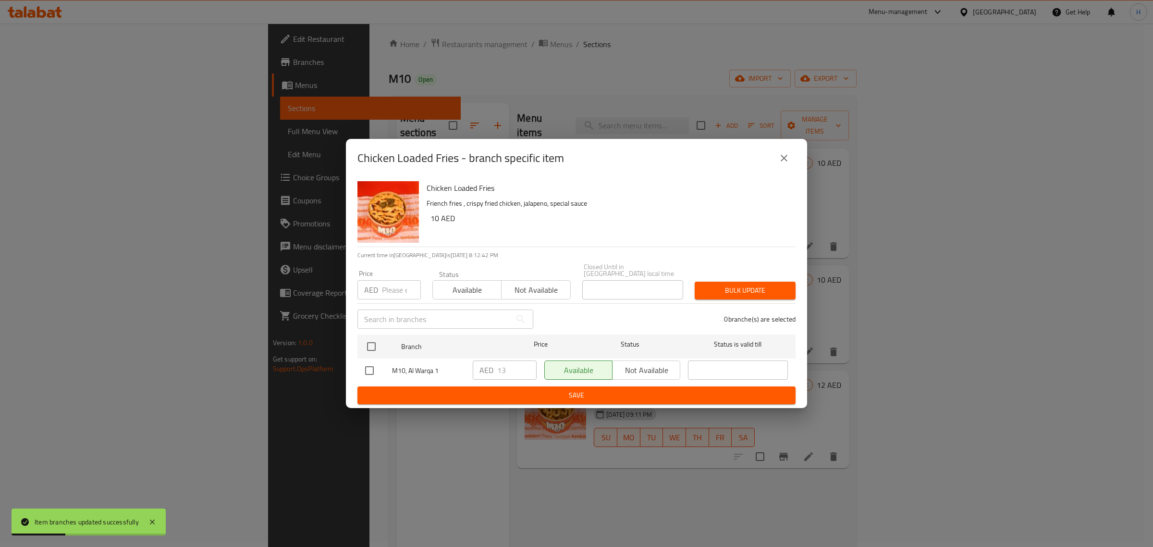
click at [378, 287] on div "AED Price" at bounding box center [388, 289] width 63 height 19
paste input "14"
type input "14"
click at [369, 344] on input "checkbox" at bounding box center [371, 346] width 20 height 20
checkbox input "true"
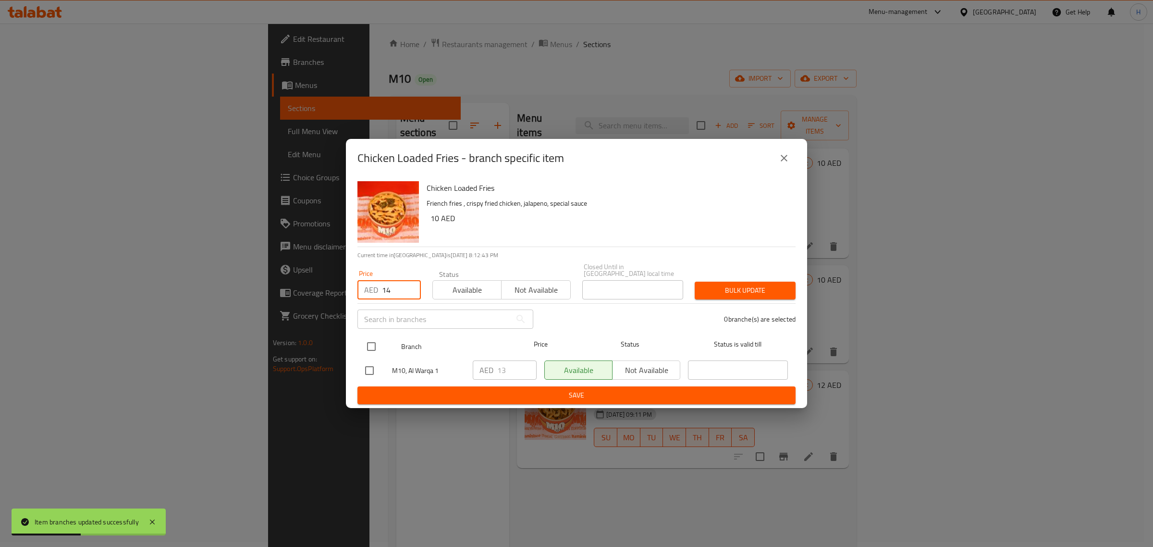
checkbox input "true"
click at [714, 288] on span "Bulk update" at bounding box center [745, 290] width 86 height 12
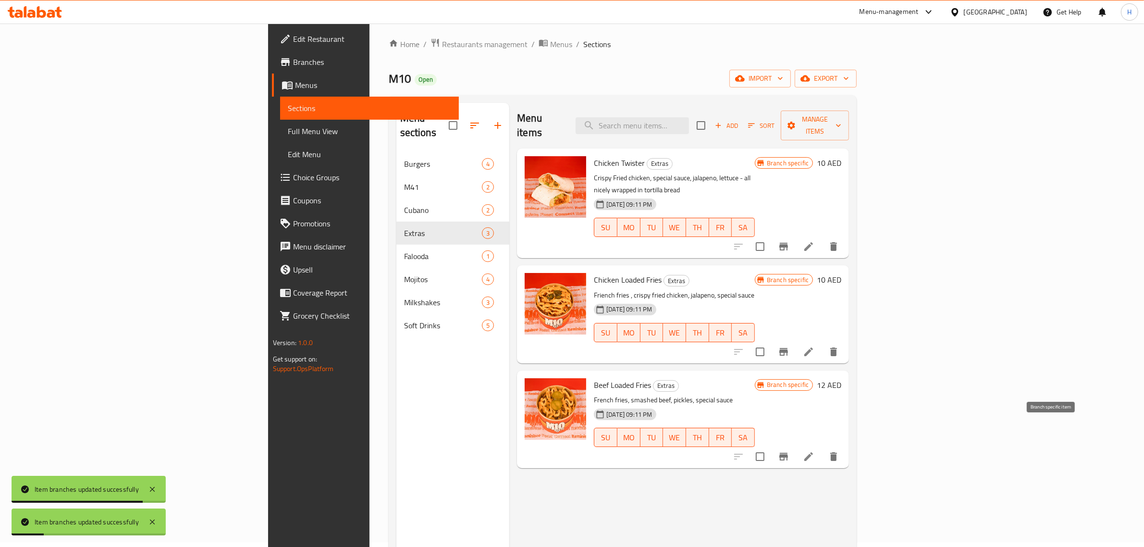
click at [789, 451] on icon "Branch-specific-item" at bounding box center [784, 457] width 12 height 12
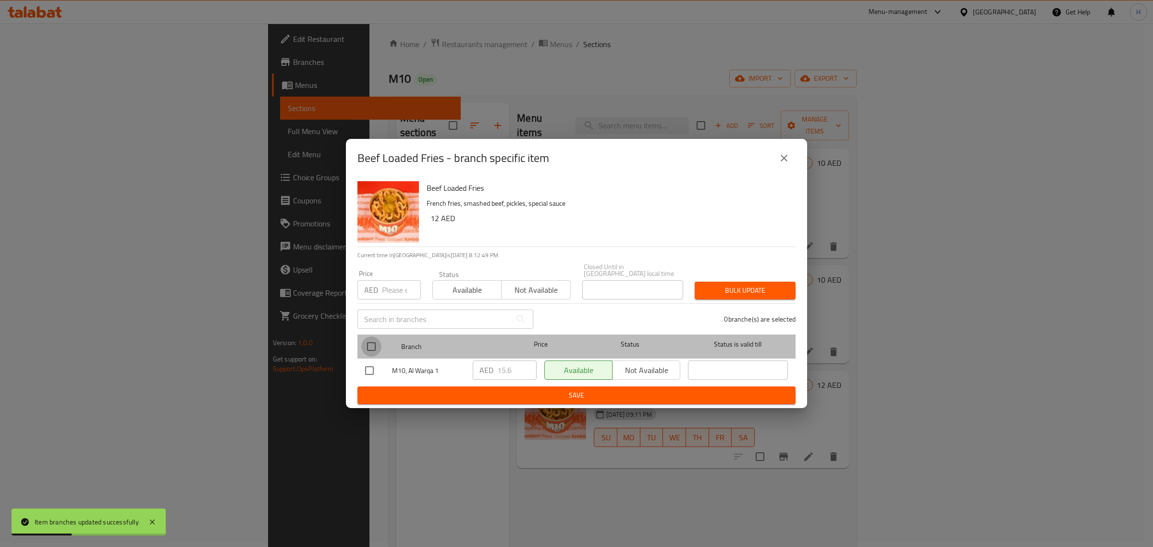
click at [367, 345] on input "checkbox" at bounding box center [371, 346] width 20 height 20
checkbox input "true"
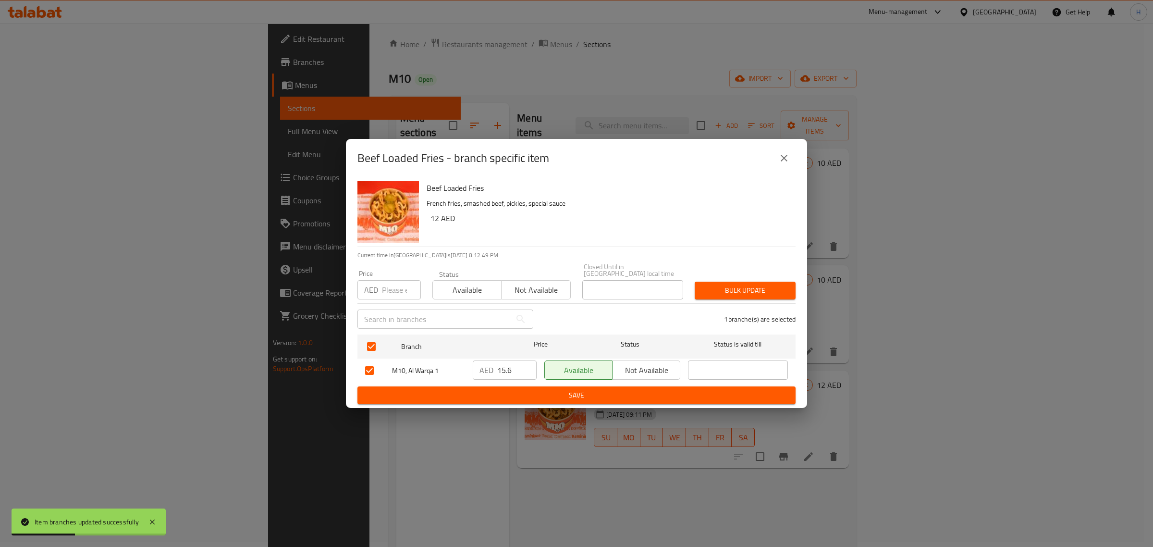
drag, startPoint x: 389, startPoint y: 286, endPoint x: 397, endPoint y: 286, distance: 7.7
click at [389, 286] on input "number" at bounding box center [401, 289] width 39 height 19
paste input "17"
type input "17"
click at [765, 287] on span "Bulk update" at bounding box center [745, 290] width 86 height 12
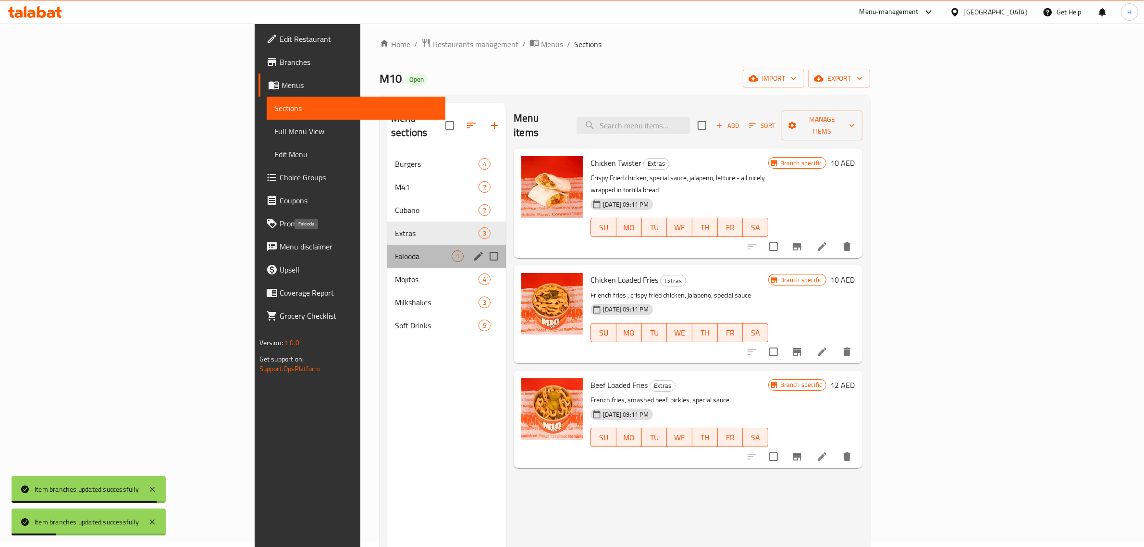
click at [395, 250] on span "Falooda" at bounding box center [423, 256] width 57 height 12
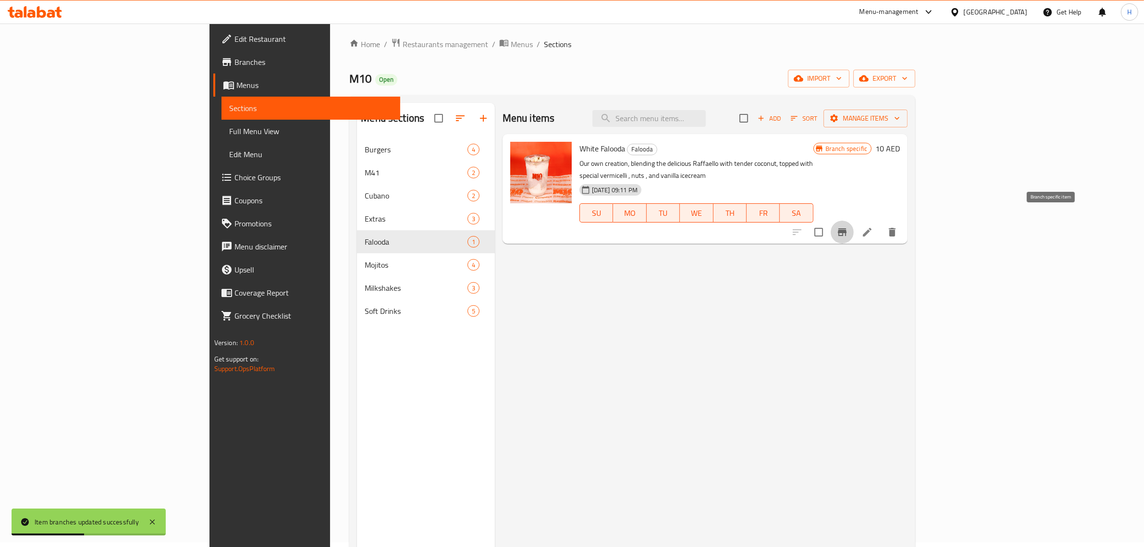
click at [848, 226] on icon "Branch-specific-item" at bounding box center [843, 232] width 12 height 12
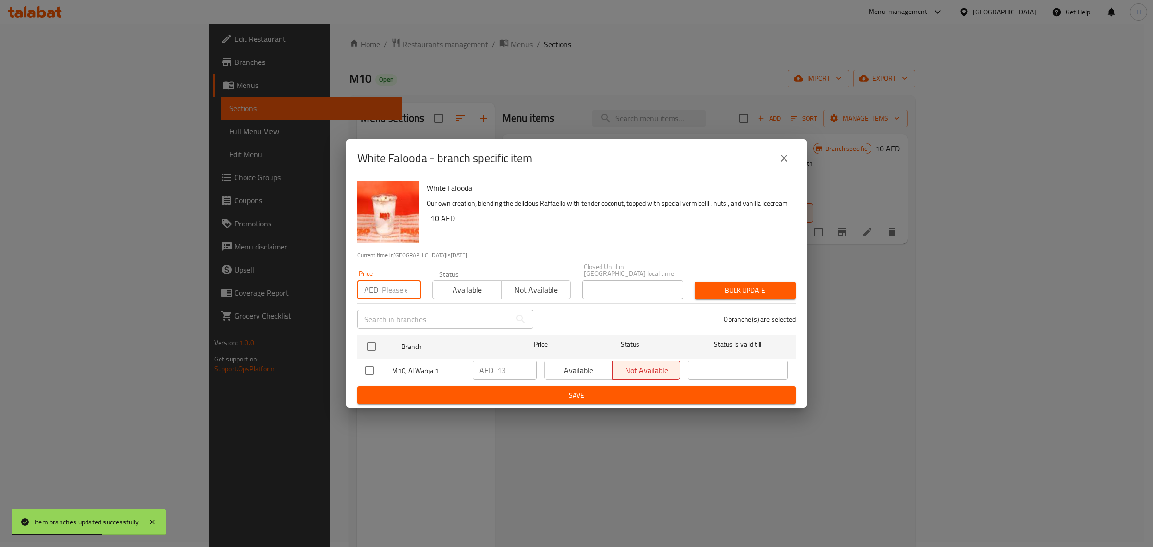
click at [383, 287] on input "number" at bounding box center [401, 289] width 39 height 19
paste input "14"
type input "14"
click at [370, 347] on input "checkbox" at bounding box center [371, 346] width 20 height 20
checkbox input "true"
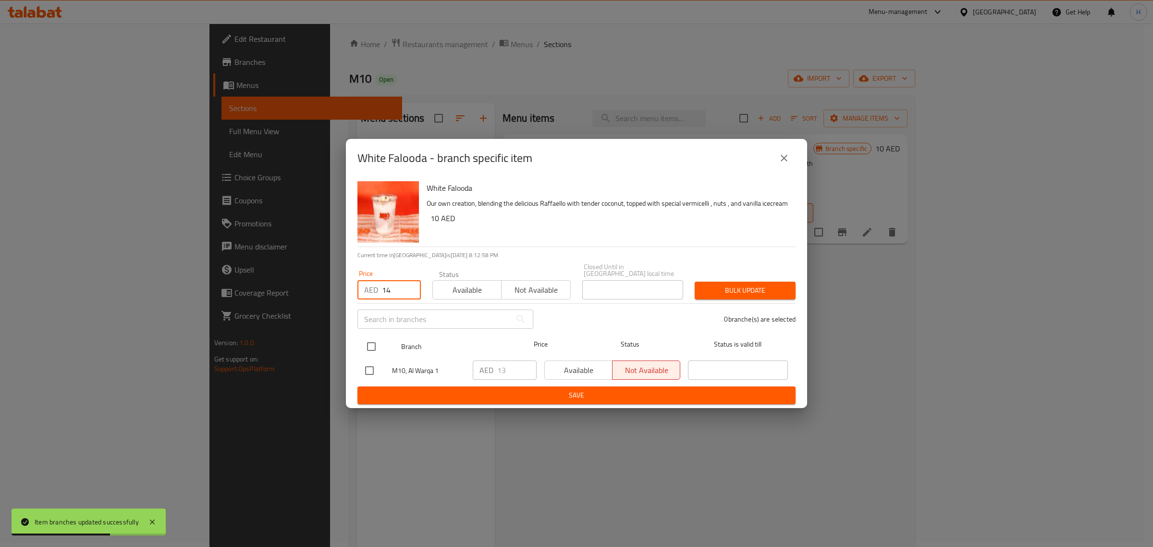
checkbox input "true"
click at [750, 286] on span "Bulk update" at bounding box center [745, 290] width 86 height 12
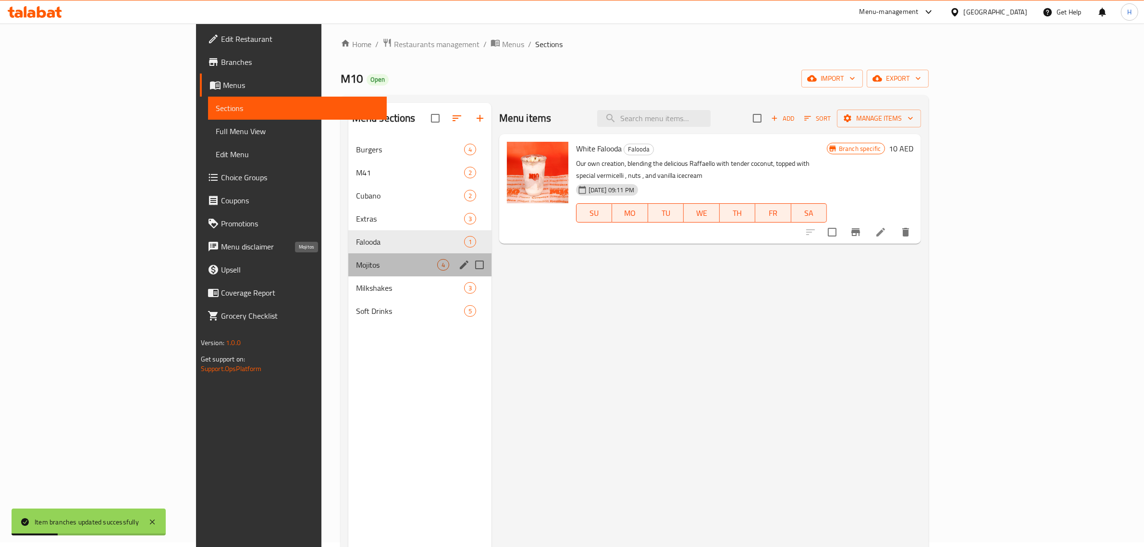
click at [356, 270] on span "Mojitos" at bounding box center [396, 265] width 81 height 12
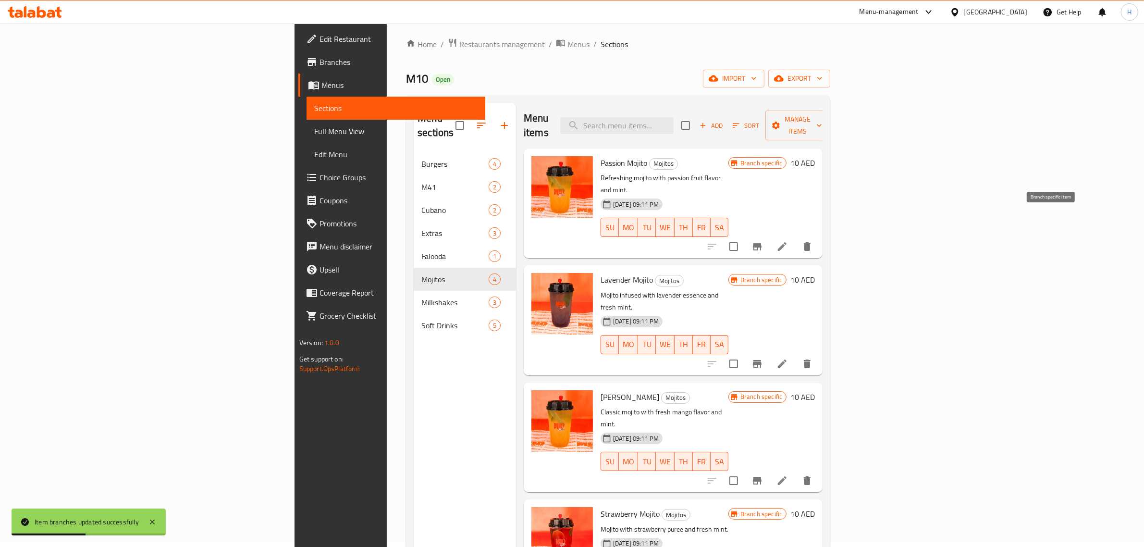
click at [762, 243] on icon "Branch-specific-item" at bounding box center [757, 247] width 9 height 8
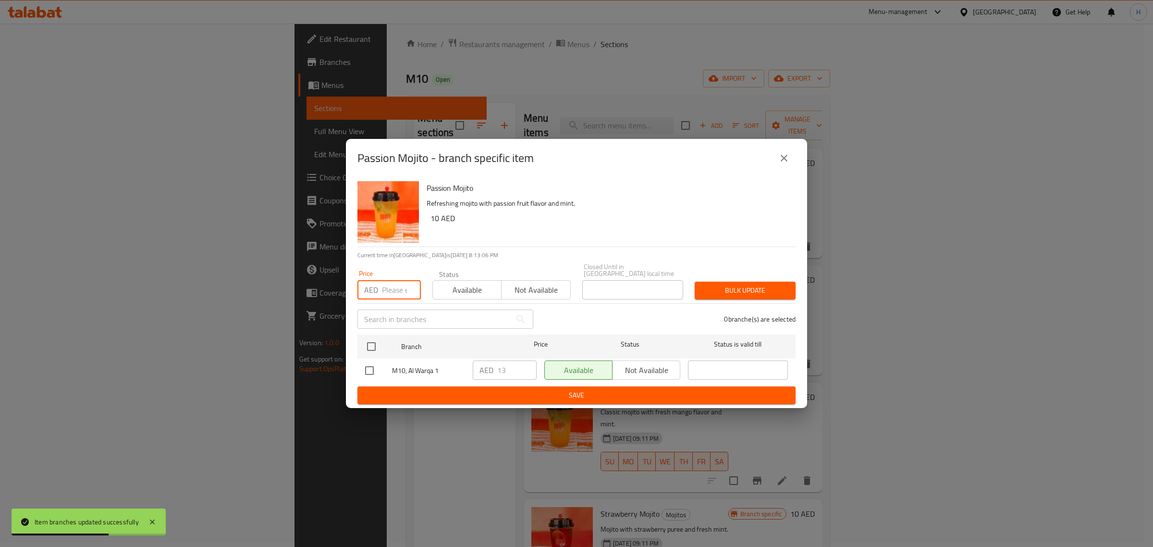
click at [391, 286] on input "number" at bounding box center [401, 289] width 39 height 19
paste input "14"
type input "14"
click at [369, 346] on input "checkbox" at bounding box center [371, 346] width 20 height 20
checkbox input "true"
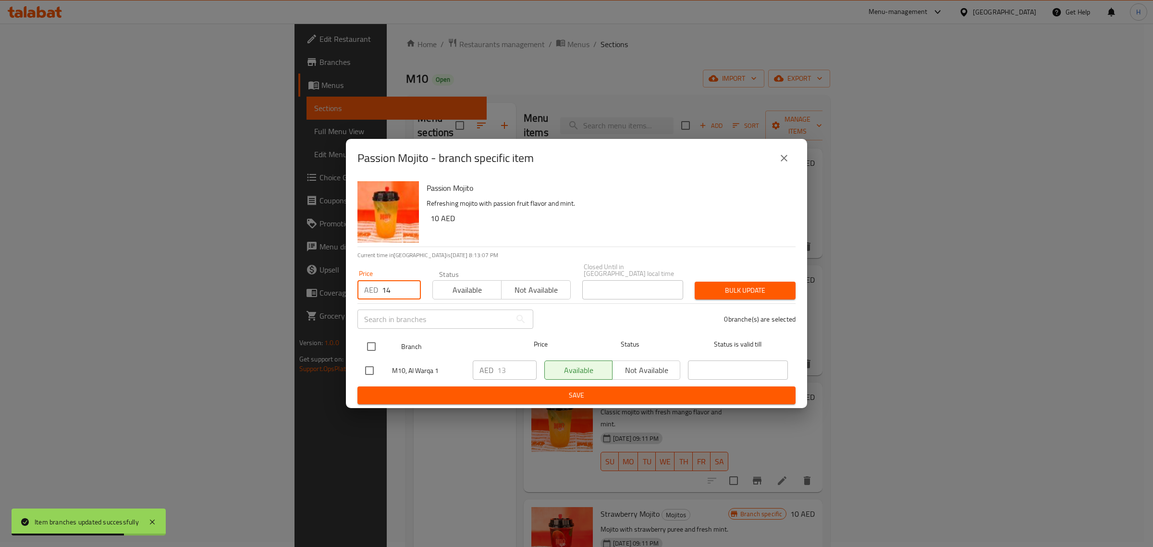
checkbox input "true"
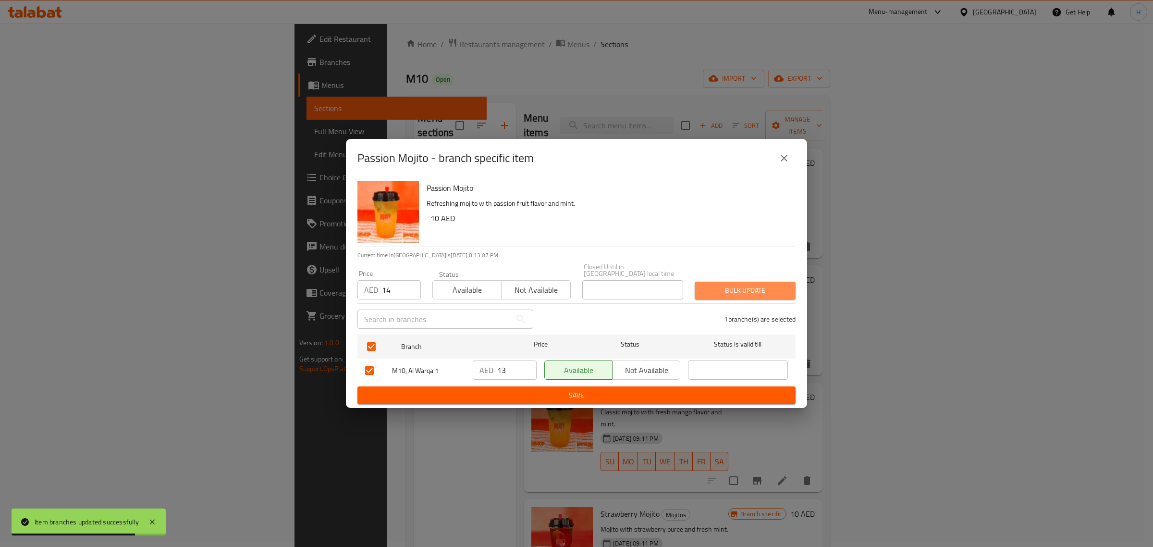
click at [716, 289] on span "Bulk update" at bounding box center [745, 290] width 86 height 12
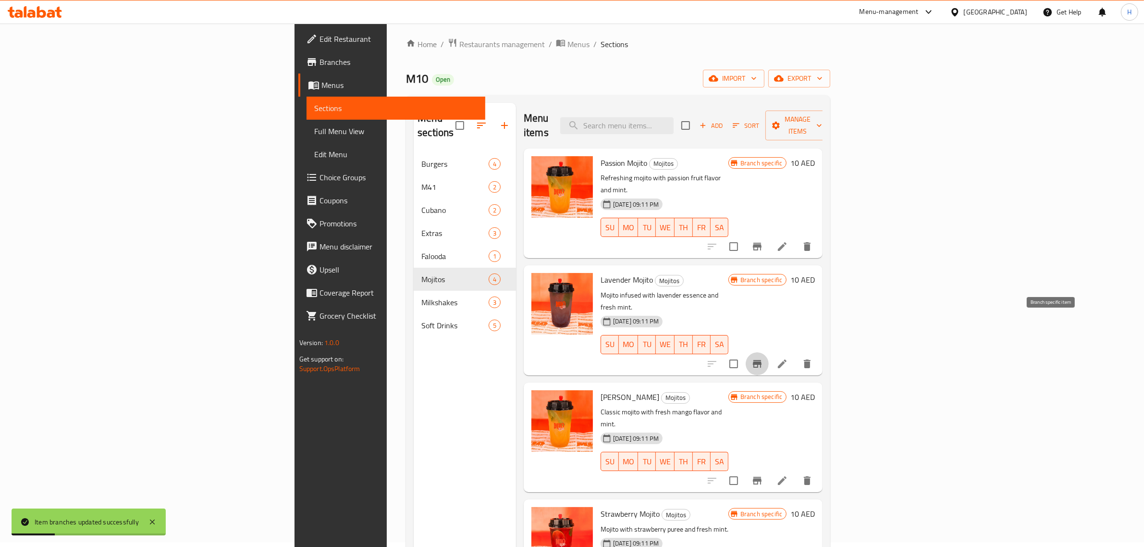
click at [763, 358] on icon "Branch-specific-item" at bounding box center [757, 364] width 12 height 12
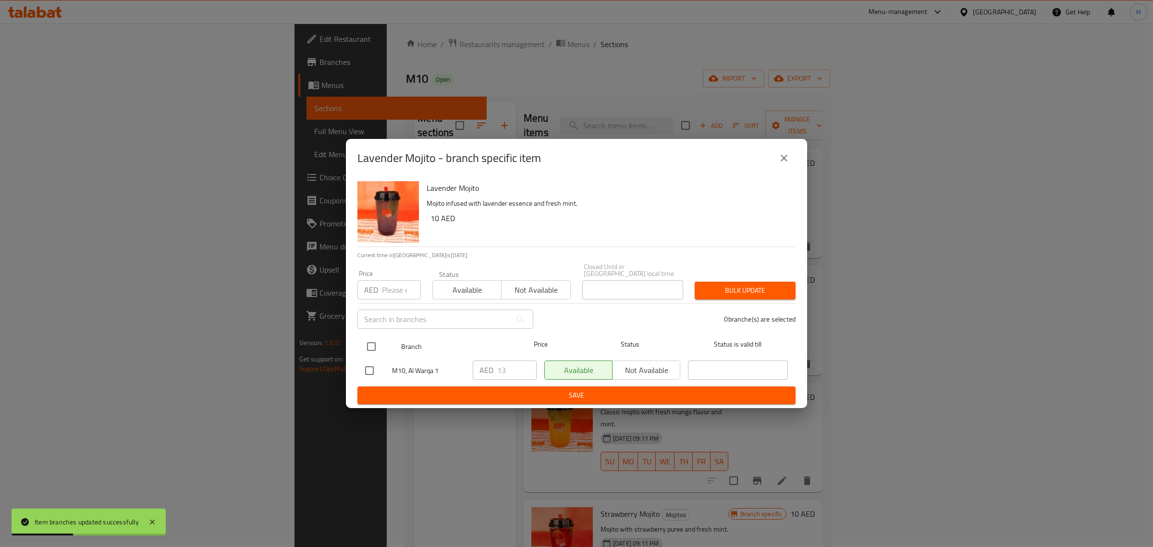
click at [370, 344] on input "checkbox" at bounding box center [371, 346] width 20 height 20
checkbox input "true"
click at [388, 280] on input "number" at bounding box center [401, 289] width 39 height 19
paste input "14"
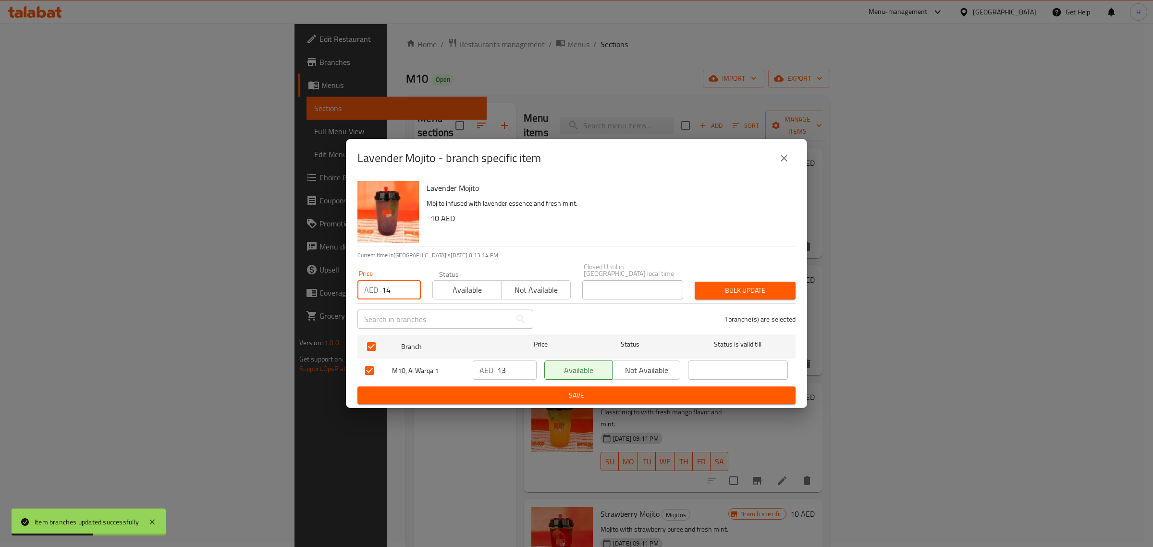
type input "14"
click at [757, 294] on span "Bulk update" at bounding box center [745, 290] width 86 height 12
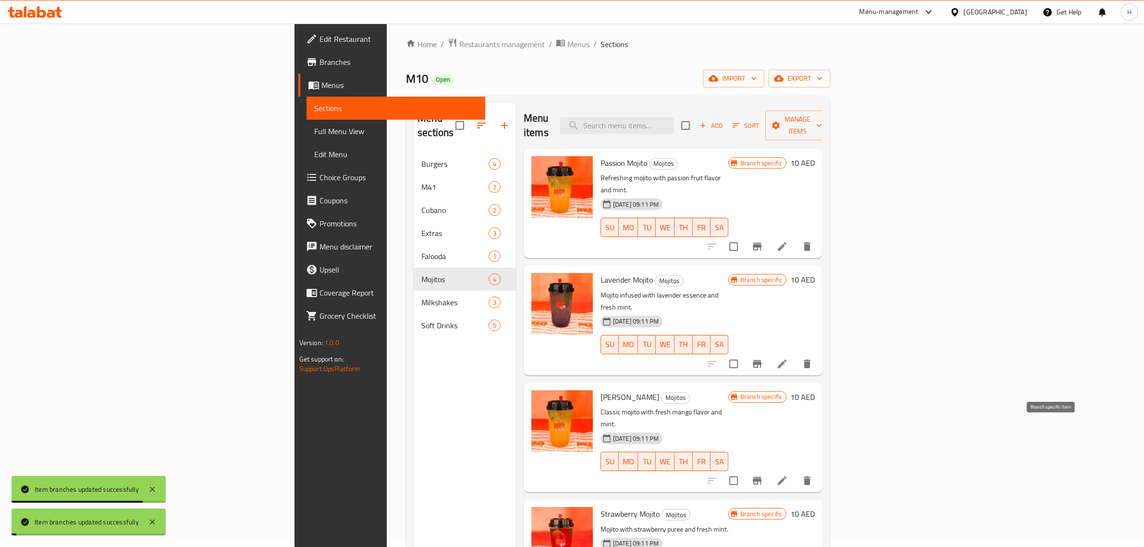
click at [762, 477] on icon "Branch-specific-item" at bounding box center [757, 481] width 9 height 8
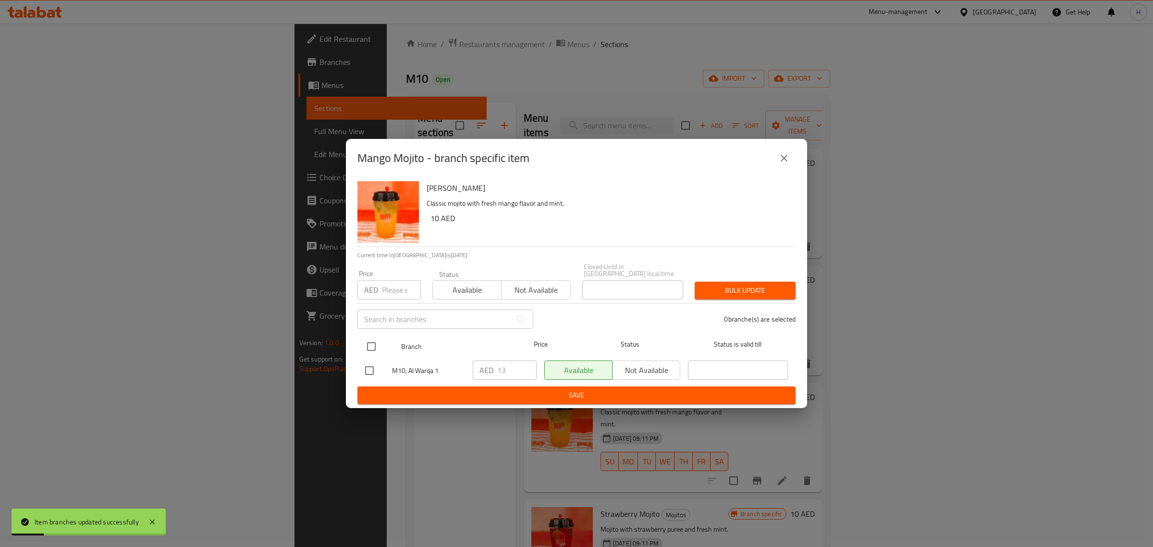
click at [369, 339] on input "checkbox" at bounding box center [371, 346] width 20 height 20
checkbox input "true"
click at [390, 289] on input "number" at bounding box center [401, 289] width 39 height 19
paste input "14"
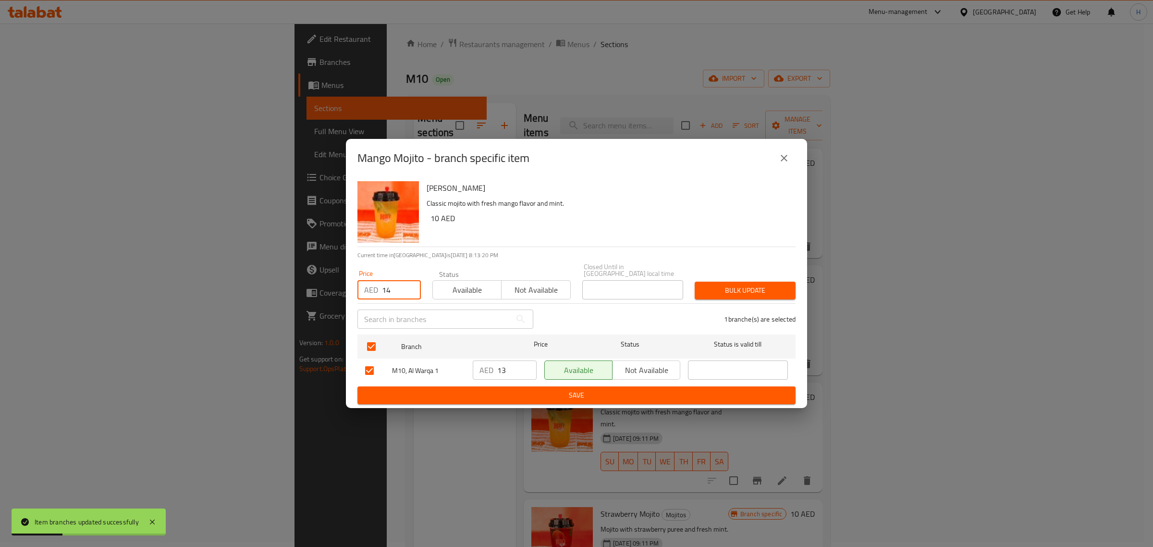
type input "14"
click at [727, 291] on span "Bulk update" at bounding box center [745, 290] width 86 height 12
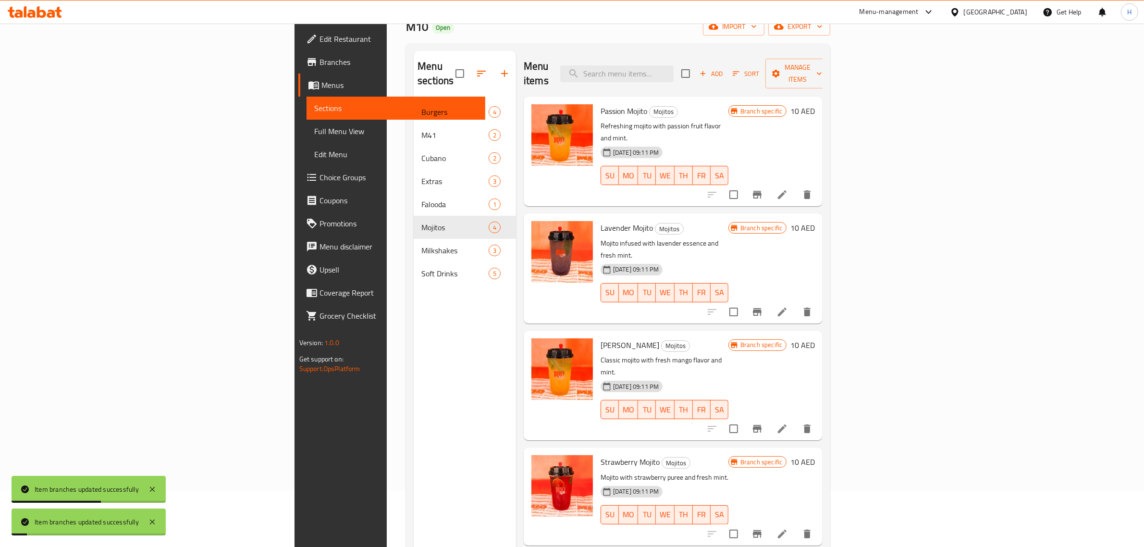
scroll to position [65, 0]
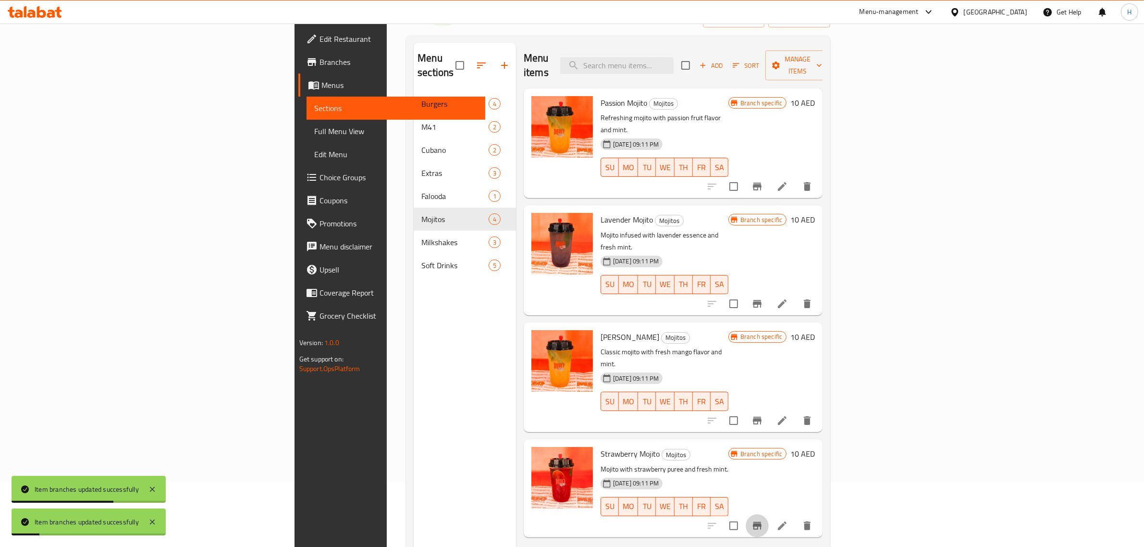
click at [762, 522] on icon "Branch-specific-item" at bounding box center [757, 526] width 9 height 8
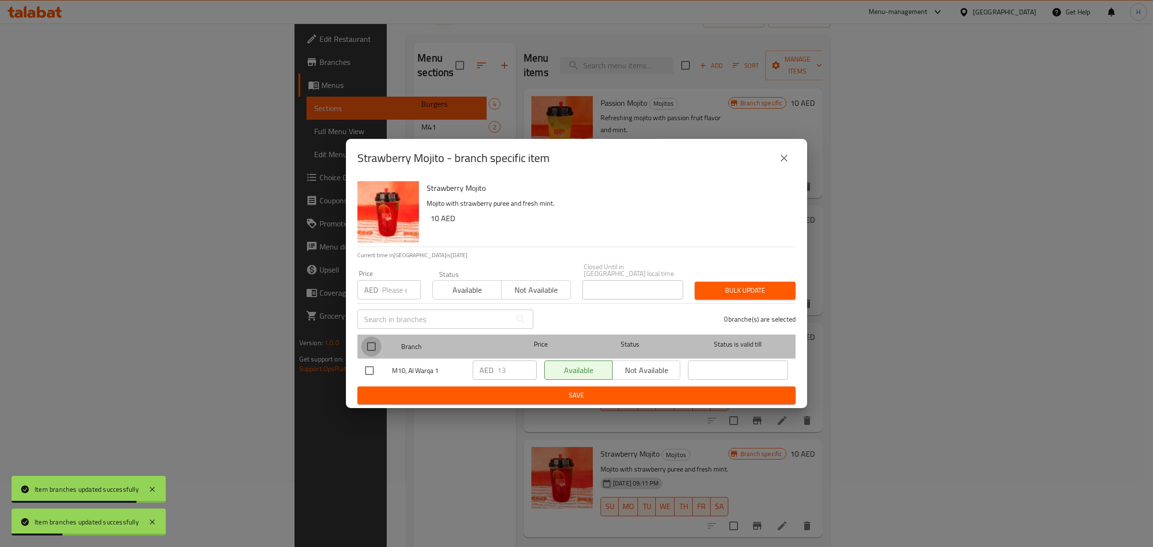
click at [370, 347] on input "checkbox" at bounding box center [371, 346] width 20 height 20
checkbox input "true"
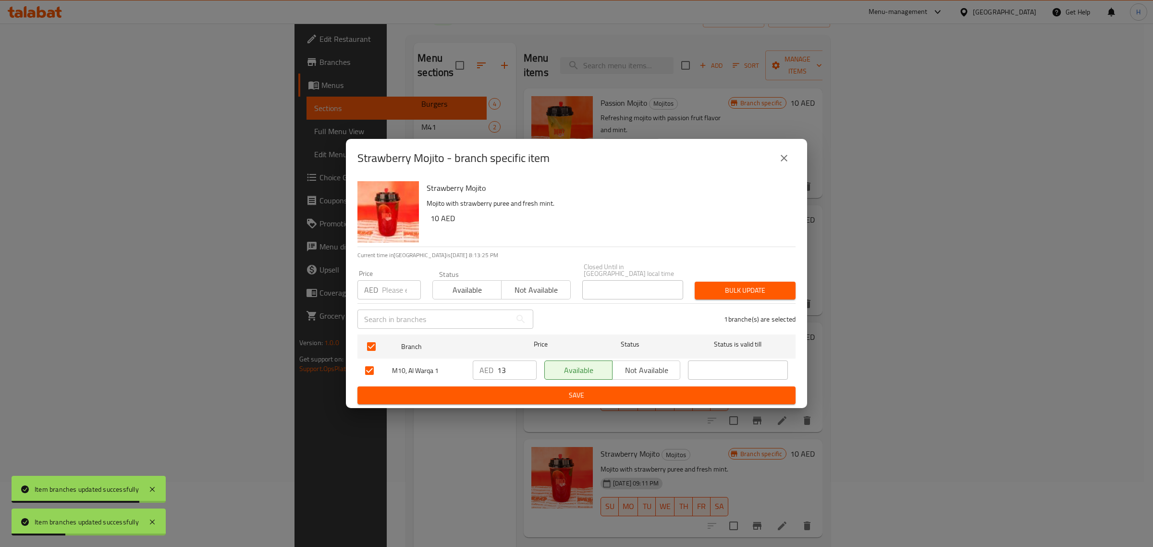
click at [390, 293] on input "number" at bounding box center [401, 289] width 39 height 19
paste input "14"
type input "14"
click at [722, 296] on button "Bulk update" at bounding box center [745, 291] width 101 height 18
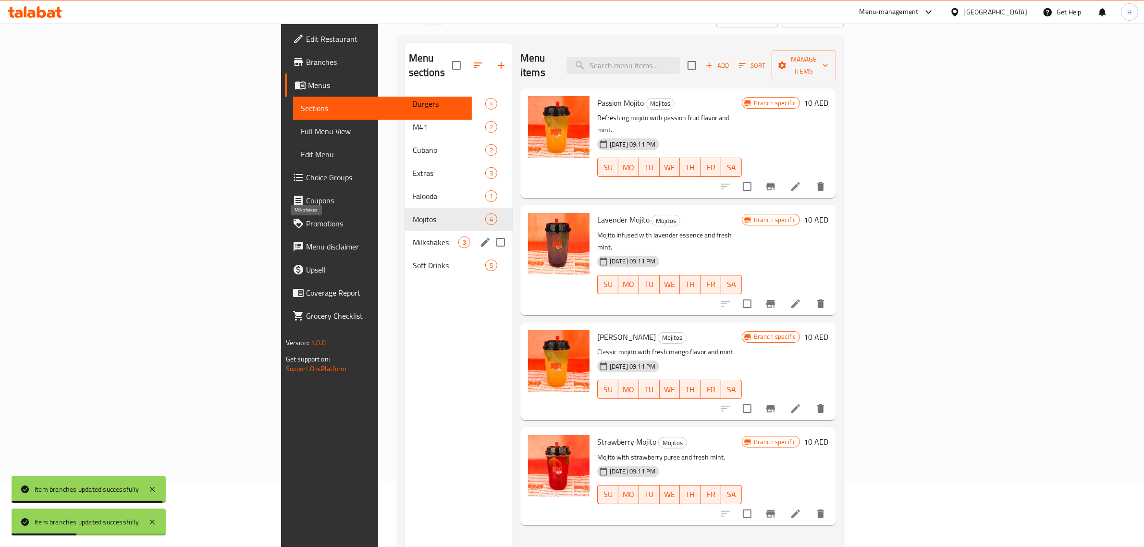
click at [413, 236] on span "Milkshakes" at bounding box center [436, 242] width 46 height 12
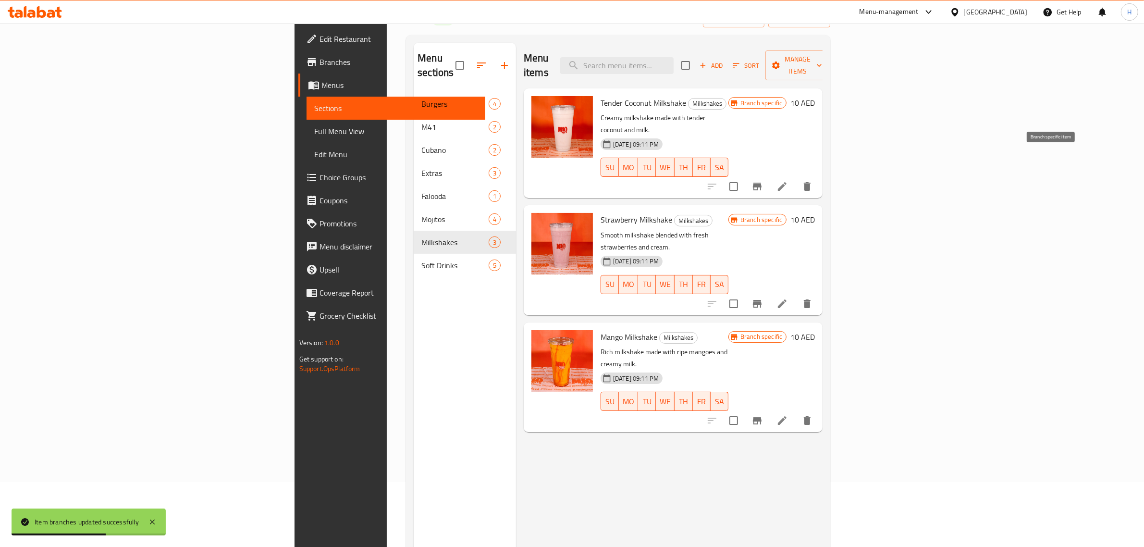
click at [762, 183] on icon "Branch-specific-item" at bounding box center [757, 187] width 9 height 8
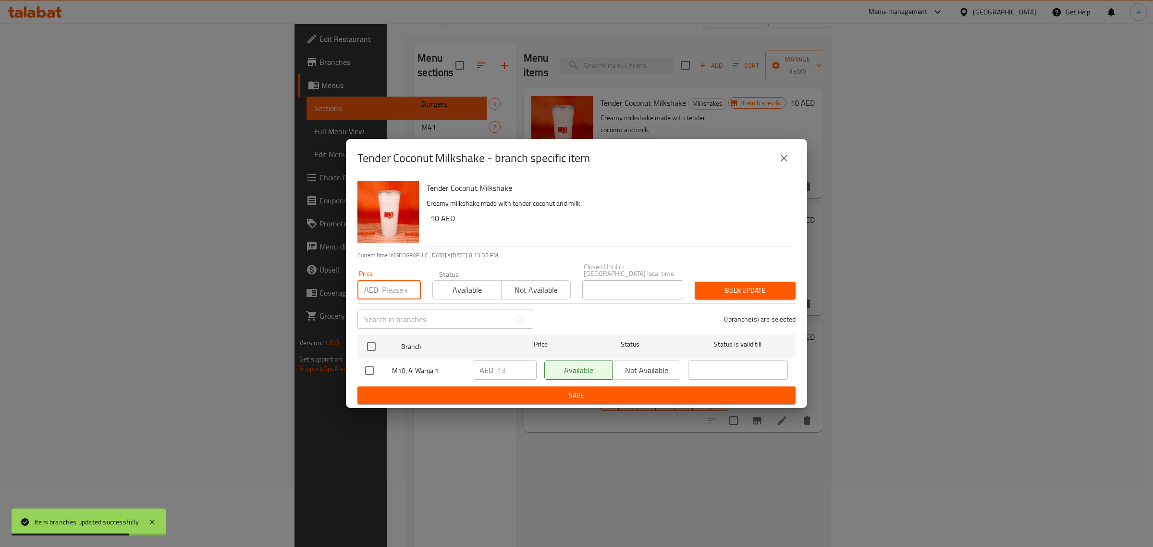
drag, startPoint x: 398, startPoint y: 291, endPoint x: 395, endPoint y: 299, distance: 8.2
click at [398, 291] on input "number" at bounding box center [401, 289] width 39 height 19
paste input "14"
type input "14"
click at [370, 345] on input "checkbox" at bounding box center [371, 346] width 20 height 20
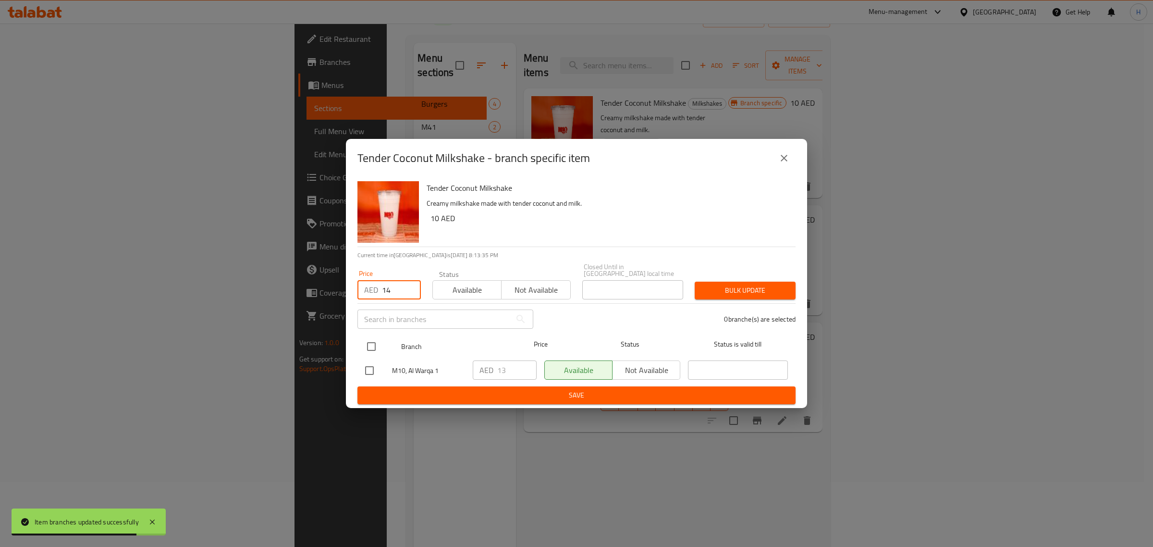
checkbox input "true"
click at [721, 293] on span "Bulk update" at bounding box center [745, 290] width 86 height 12
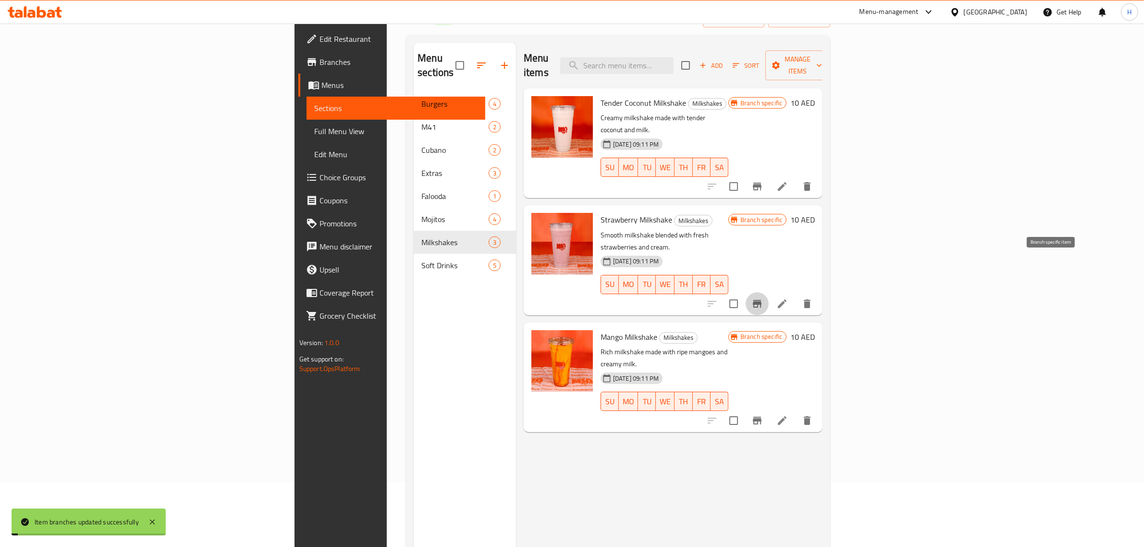
click at [762, 300] on icon "Branch-specific-item" at bounding box center [757, 304] width 9 height 8
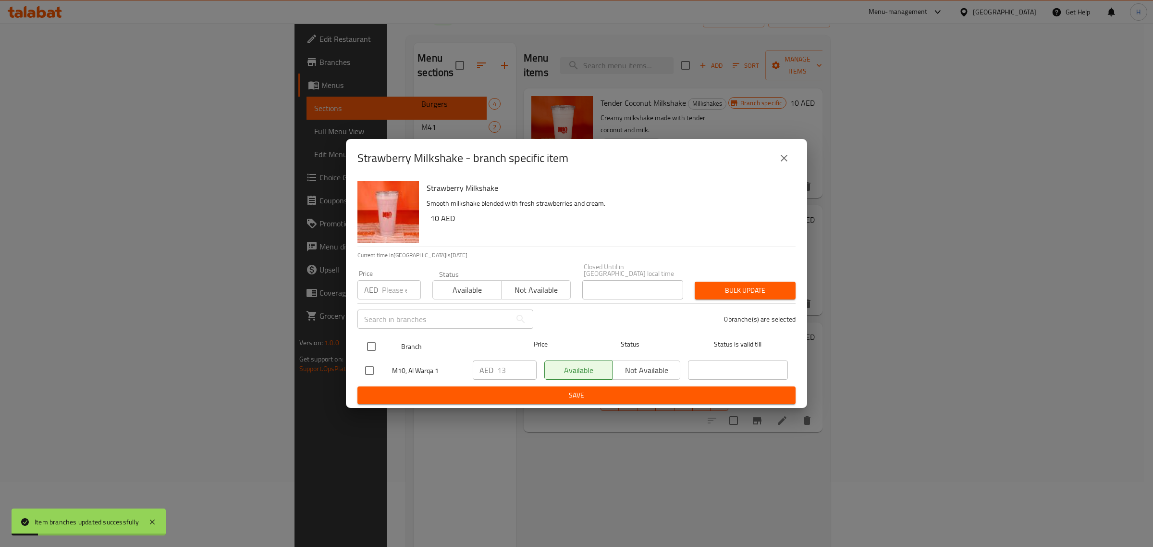
click at [371, 344] on input "checkbox" at bounding box center [371, 346] width 20 height 20
checkbox input "true"
click at [389, 294] on input "number" at bounding box center [401, 289] width 39 height 19
paste input "14"
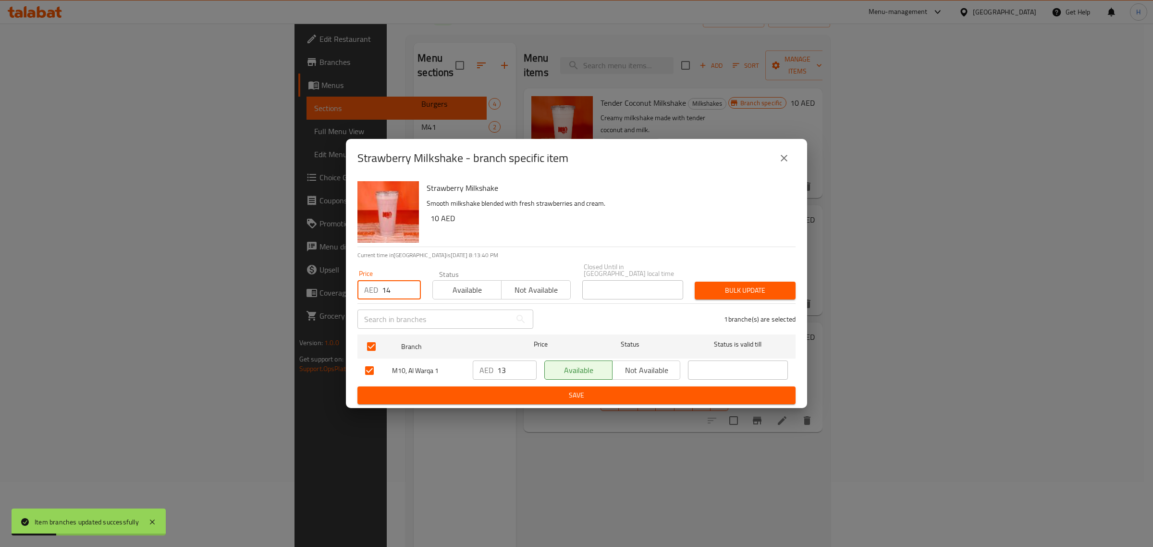
type input "14"
click at [753, 293] on span "Bulk update" at bounding box center [745, 290] width 86 height 12
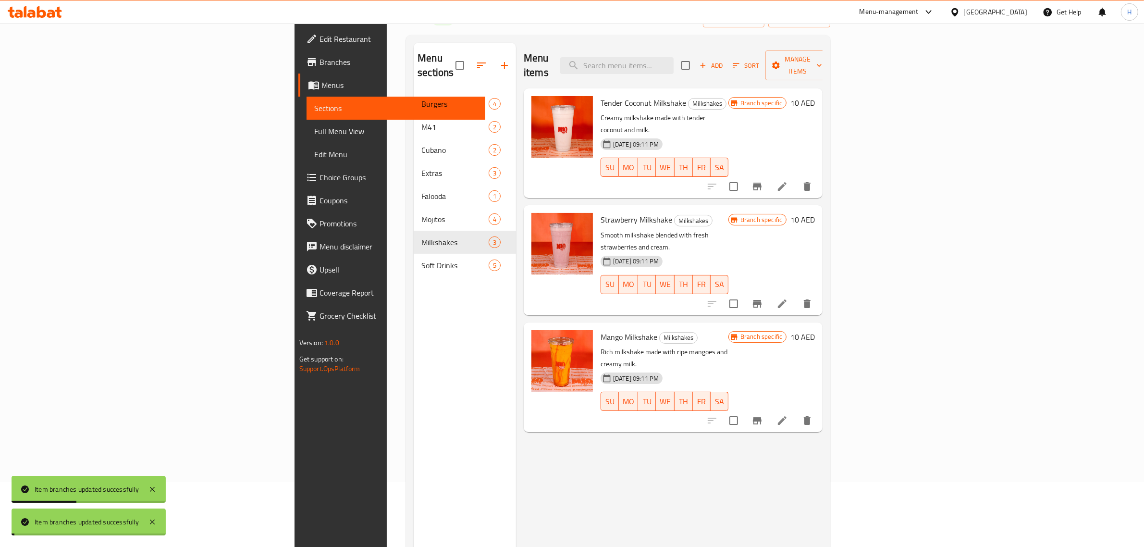
click at [762, 417] on icon "Branch-specific-item" at bounding box center [757, 421] width 9 height 8
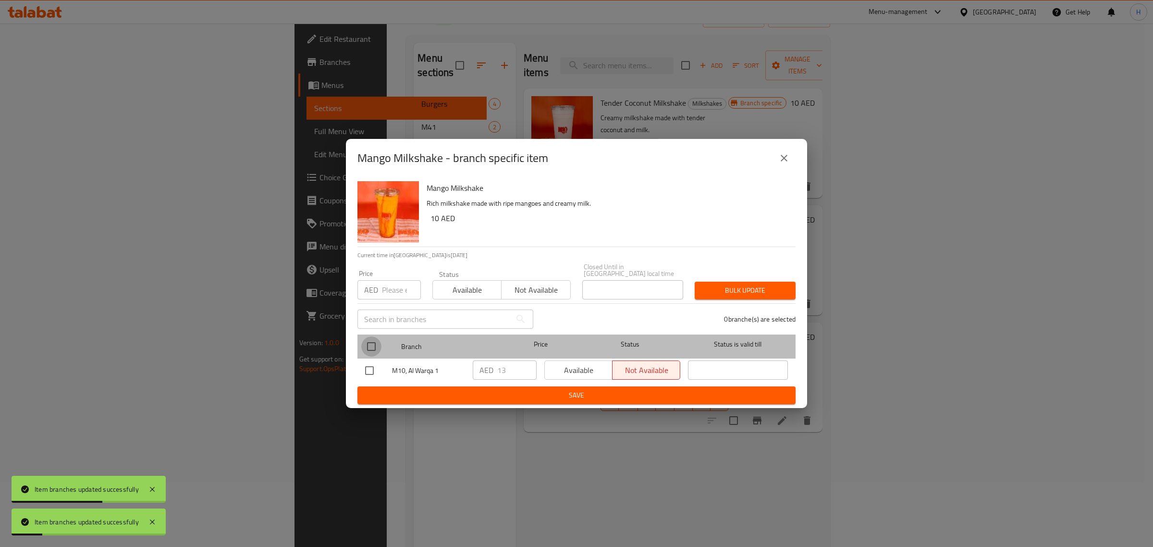
click at [373, 344] on input "checkbox" at bounding box center [371, 346] width 20 height 20
checkbox input "true"
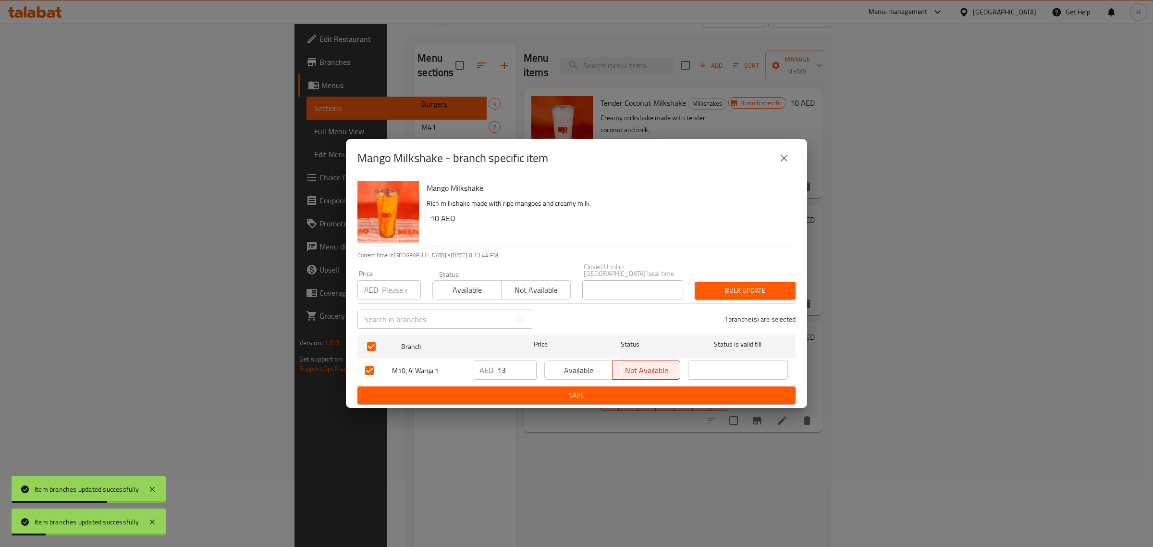
drag, startPoint x: 388, startPoint y: 286, endPoint x: 395, endPoint y: 286, distance: 7.2
click at [388, 286] on input "number" at bounding box center [401, 289] width 39 height 19
paste input "14"
type input "14"
click at [746, 296] on button "Bulk update" at bounding box center [745, 291] width 101 height 18
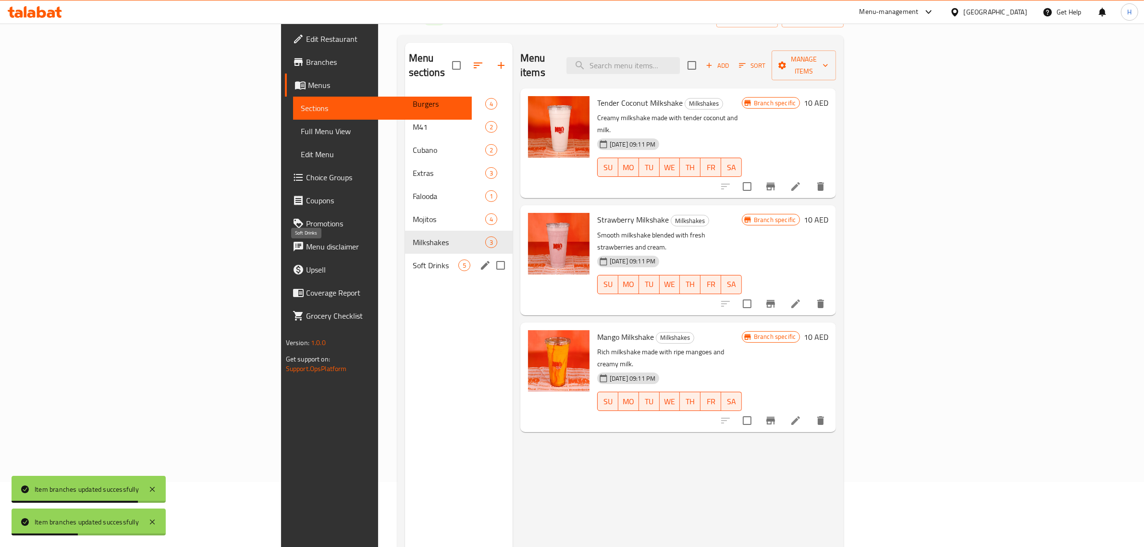
click at [413, 259] on span "Soft Drinks" at bounding box center [436, 265] width 46 height 12
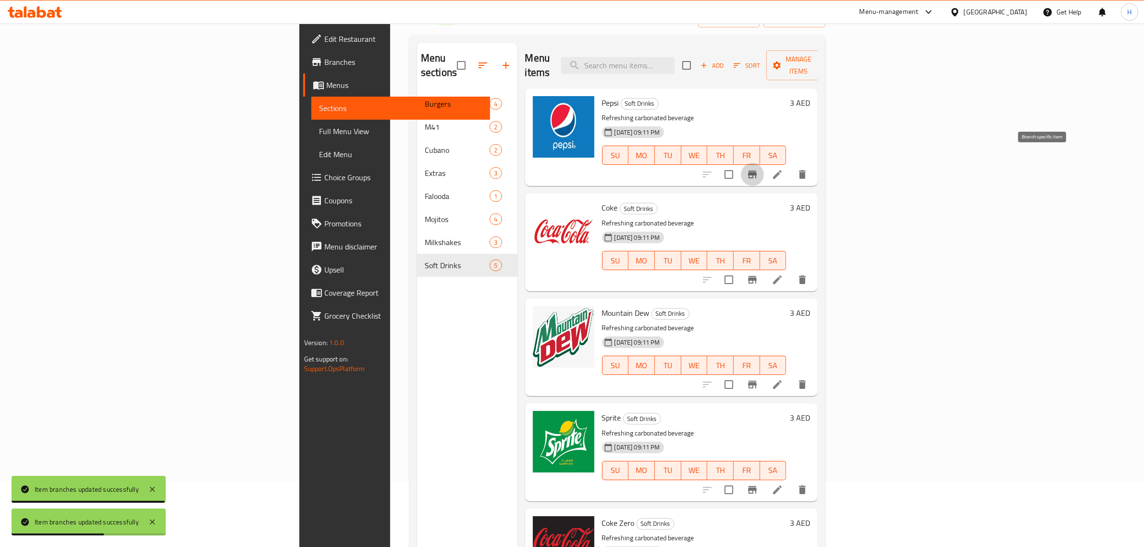
click at [757, 171] on icon "Branch-specific-item" at bounding box center [752, 175] width 9 height 8
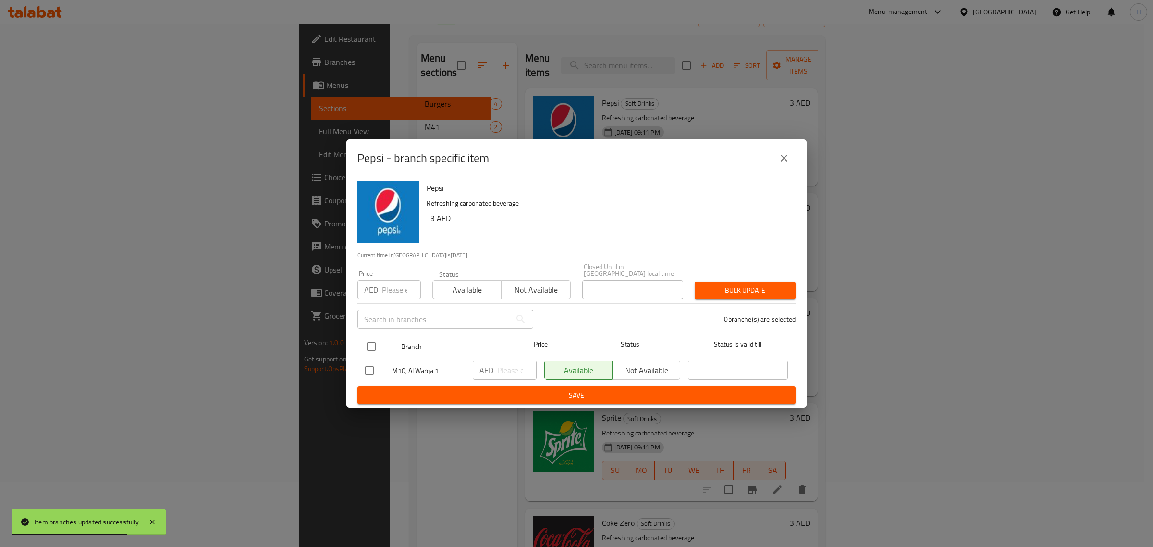
click at [368, 350] on input "checkbox" at bounding box center [371, 346] width 20 height 20
checkbox input "true"
drag, startPoint x: 382, startPoint y: 292, endPoint x: 412, endPoint y: 287, distance: 30.2
click at [382, 292] on input "number" at bounding box center [401, 289] width 39 height 19
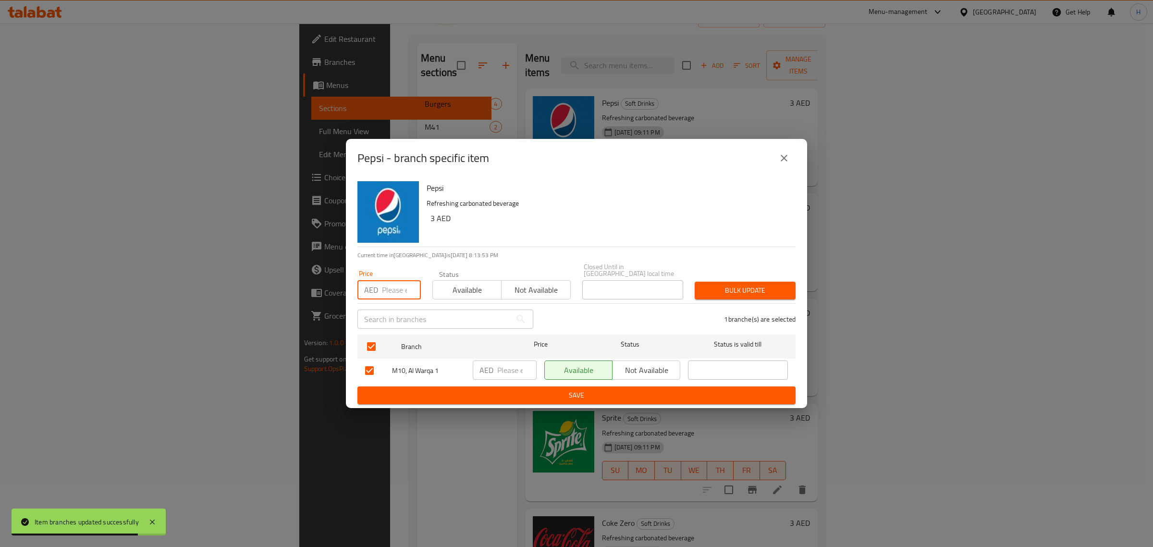
paste input "5"
type input "5"
click at [746, 283] on button "Bulk update" at bounding box center [745, 291] width 101 height 18
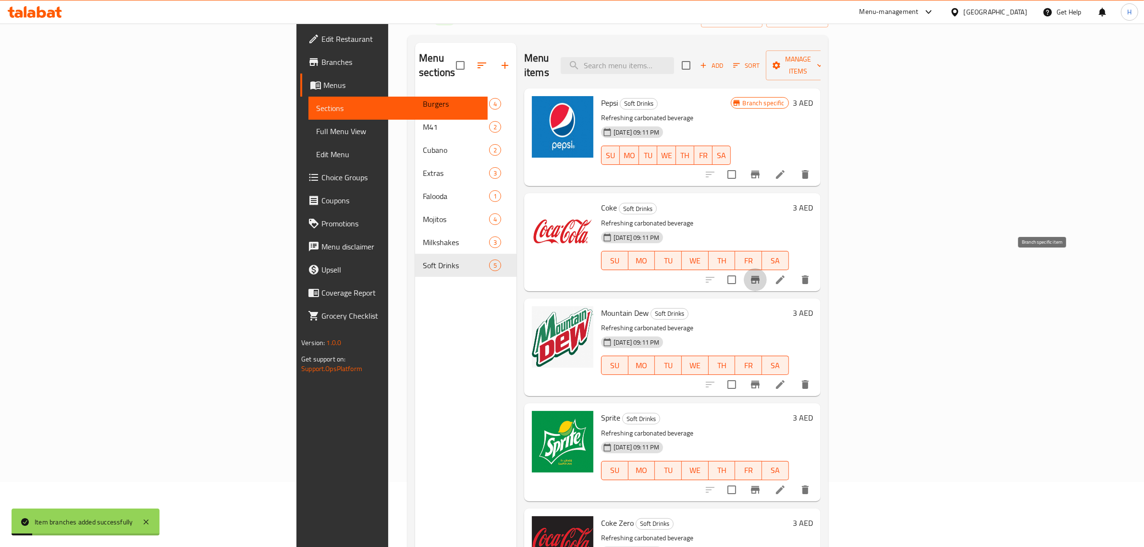
click at [760, 276] on icon "Branch-specific-item" at bounding box center [755, 280] width 9 height 8
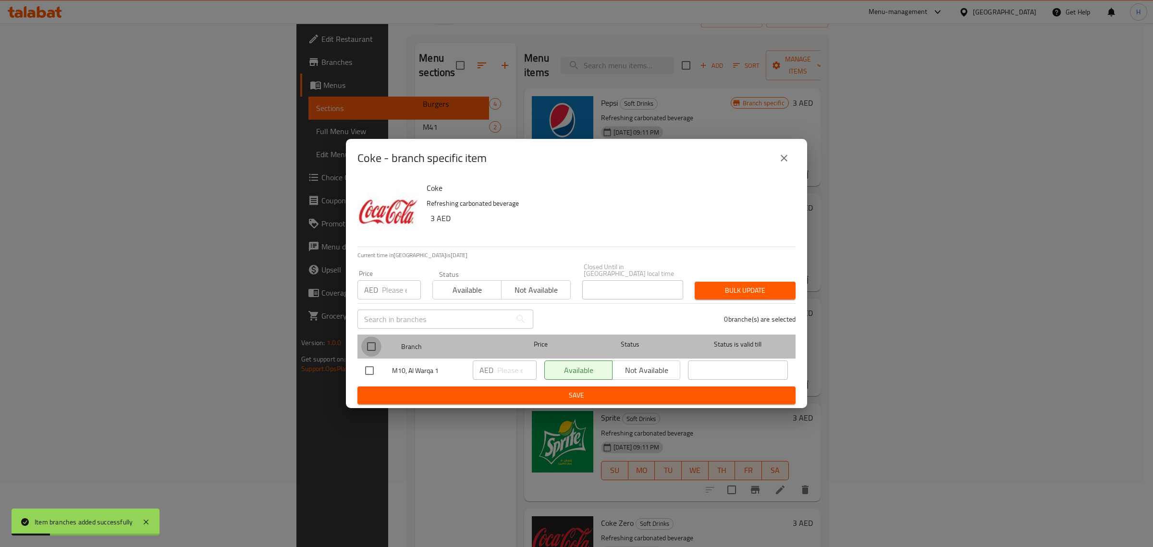
click at [366, 349] on input "checkbox" at bounding box center [371, 346] width 20 height 20
checkbox input "true"
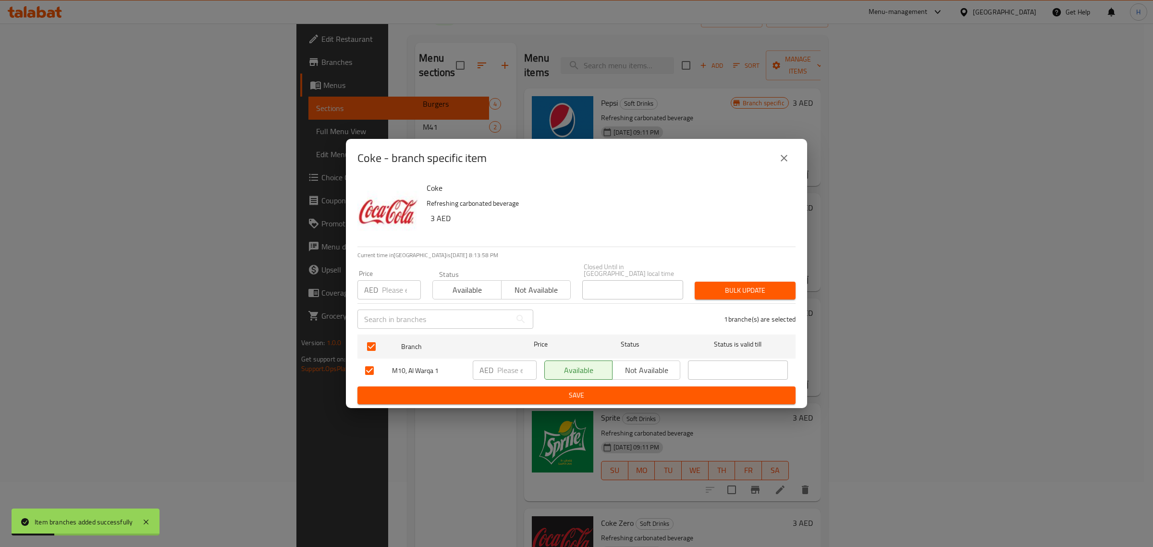
drag, startPoint x: 383, startPoint y: 298, endPoint x: 388, endPoint y: 296, distance: 4.9
click at [383, 298] on input "number" at bounding box center [401, 289] width 39 height 19
paste input "5"
type input "5"
click at [790, 291] on button "Bulk update" at bounding box center [745, 291] width 101 height 18
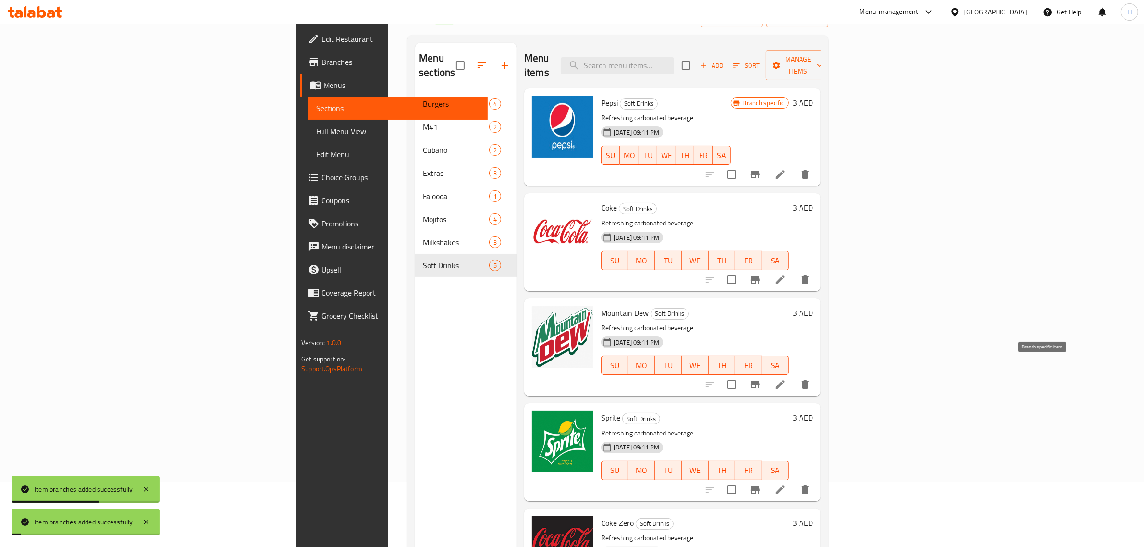
click at [760, 381] on icon "Branch-specific-item" at bounding box center [755, 385] width 9 height 8
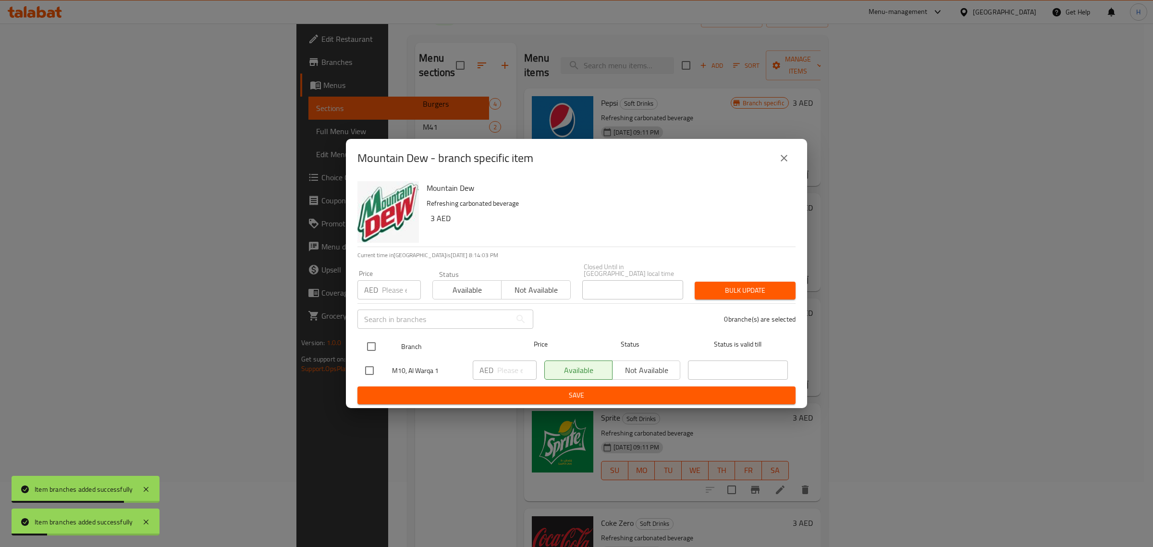
click at [368, 341] on input "checkbox" at bounding box center [371, 346] width 20 height 20
checkbox input "true"
drag, startPoint x: 385, startPoint y: 283, endPoint x: 402, endPoint y: 283, distance: 16.8
click at [385, 283] on input "number" at bounding box center [401, 289] width 39 height 19
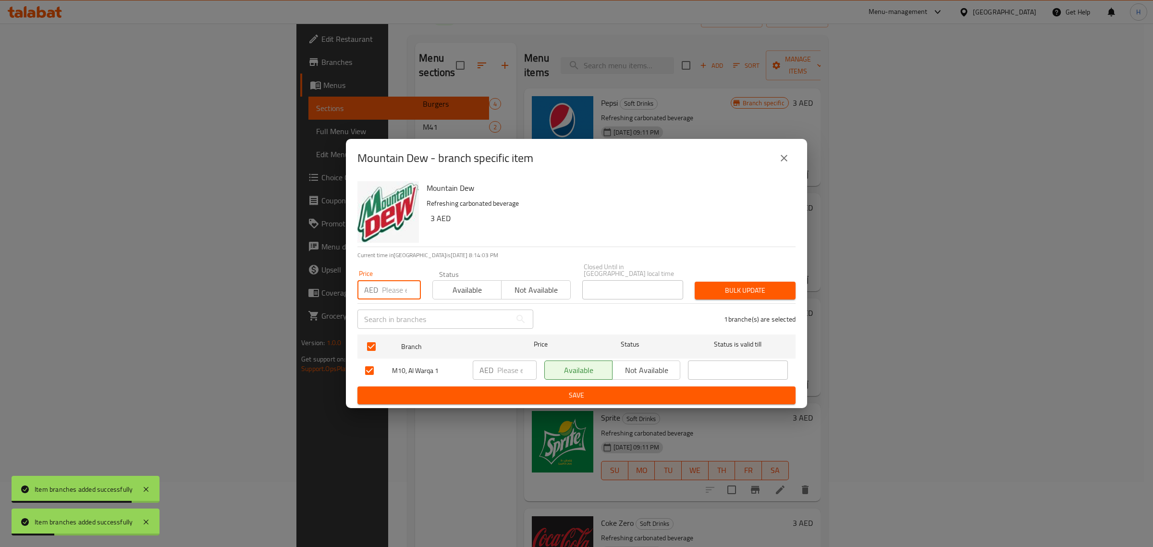
paste input "5"
type input "5"
click at [755, 284] on span "Bulk update" at bounding box center [745, 290] width 86 height 12
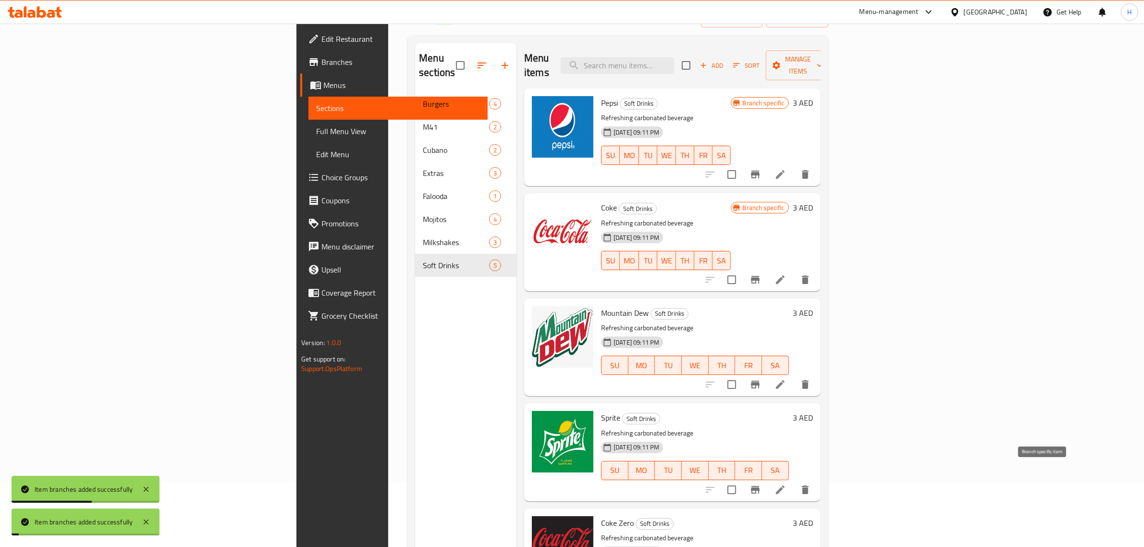
click at [760, 486] on icon "Branch-specific-item" at bounding box center [755, 490] width 9 height 8
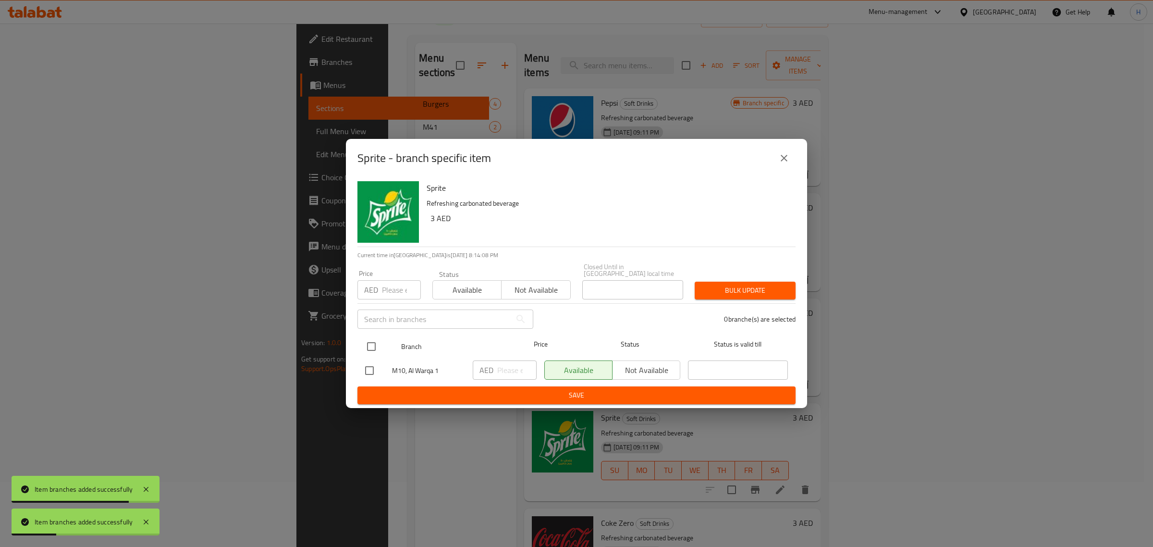
click at [373, 343] on input "checkbox" at bounding box center [371, 346] width 20 height 20
checkbox input "true"
click at [392, 296] on input "number" at bounding box center [401, 289] width 39 height 19
paste input "5"
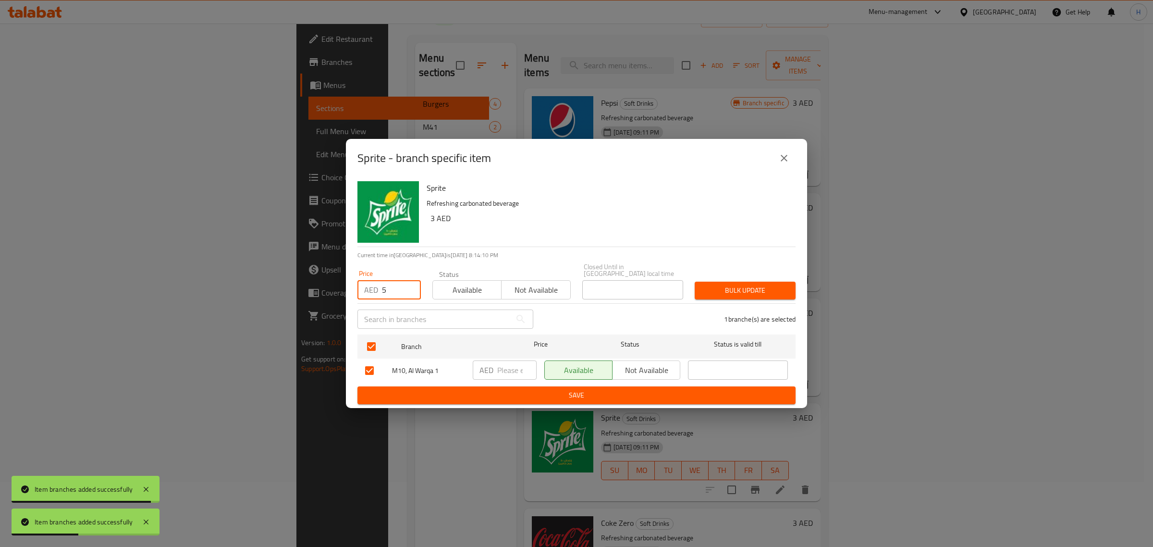
type input "5"
click at [760, 289] on span "Bulk update" at bounding box center [745, 290] width 86 height 12
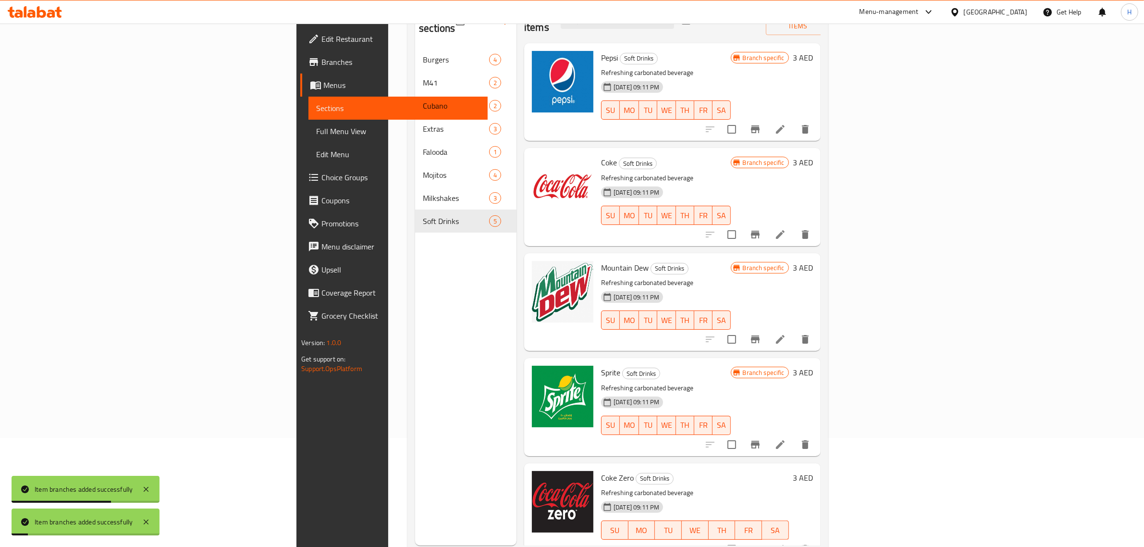
scroll to position [135, 0]
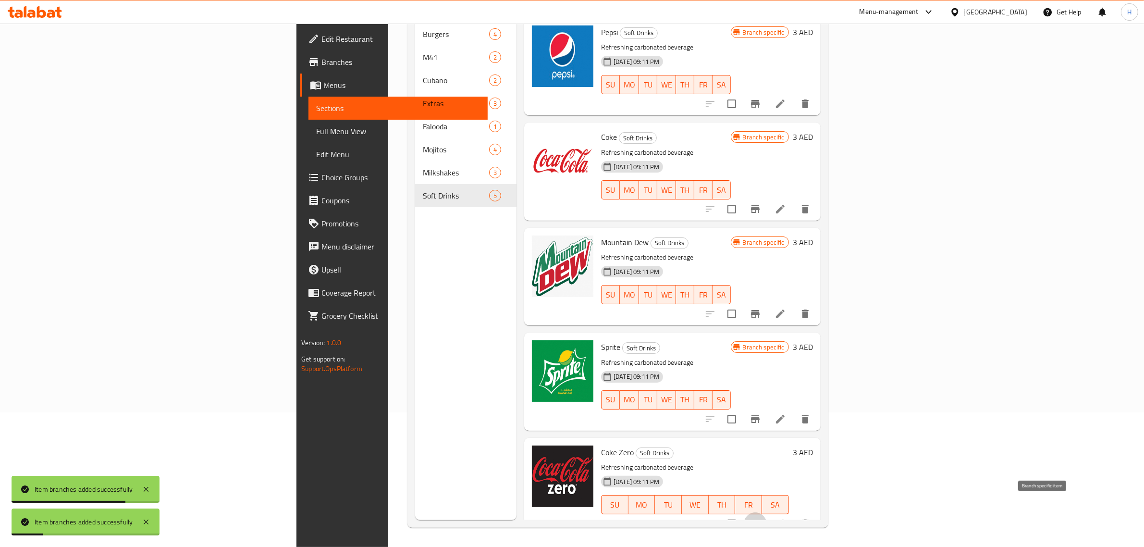
click at [761, 518] on icon "Branch-specific-item" at bounding box center [756, 524] width 12 height 12
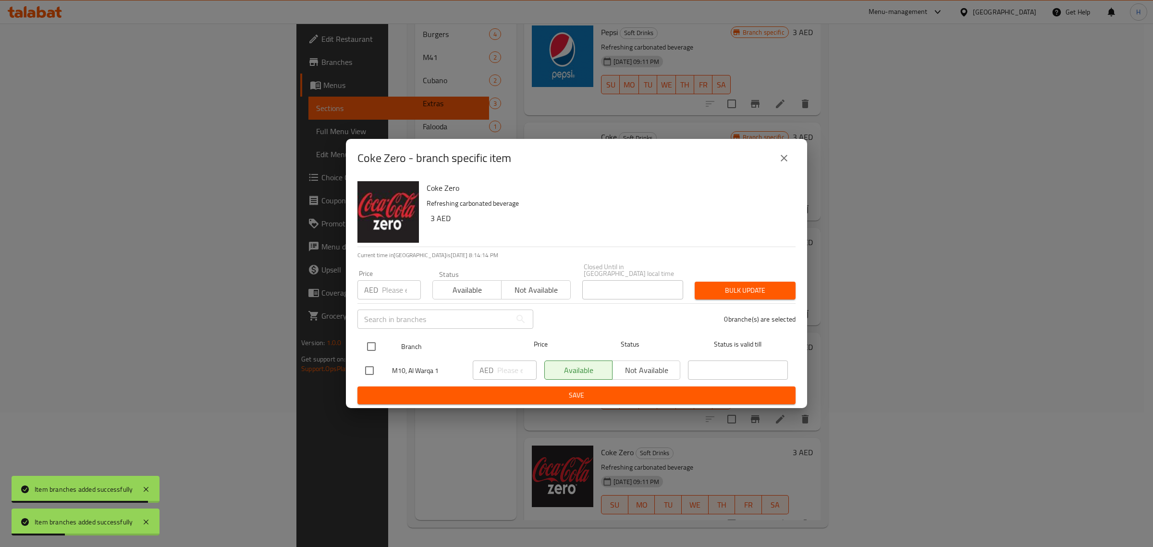
click at [371, 348] on input "checkbox" at bounding box center [371, 346] width 20 height 20
checkbox input "true"
drag, startPoint x: 390, startPoint y: 287, endPoint x: 397, endPoint y: 287, distance: 6.7
click at [390, 287] on input "number" at bounding box center [401, 289] width 39 height 19
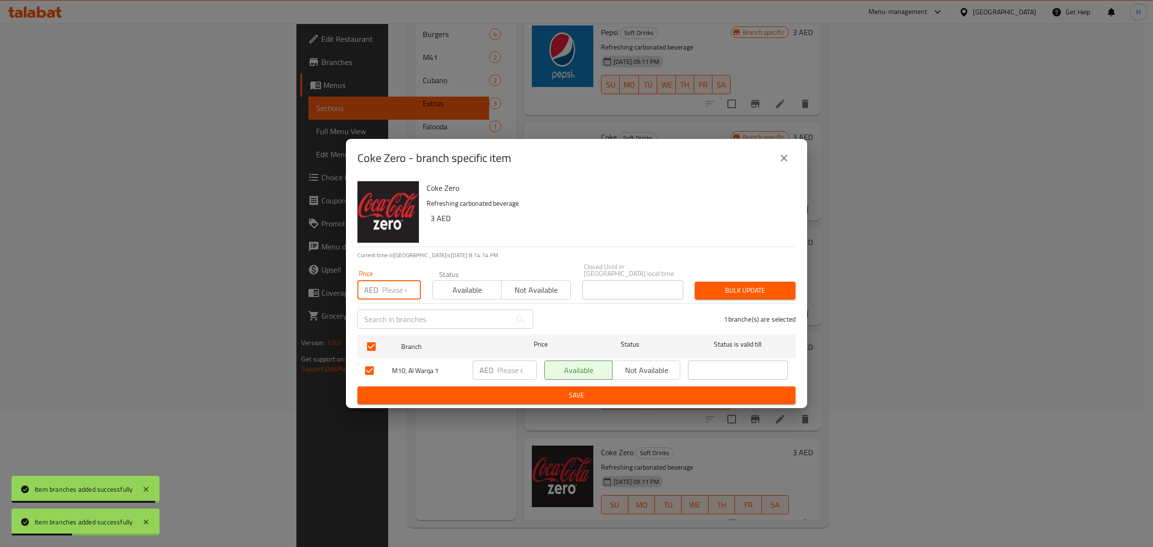
paste input "5"
type input "5"
click at [746, 287] on span "Bulk update" at bounding box center [745, 290] width 86 height 12
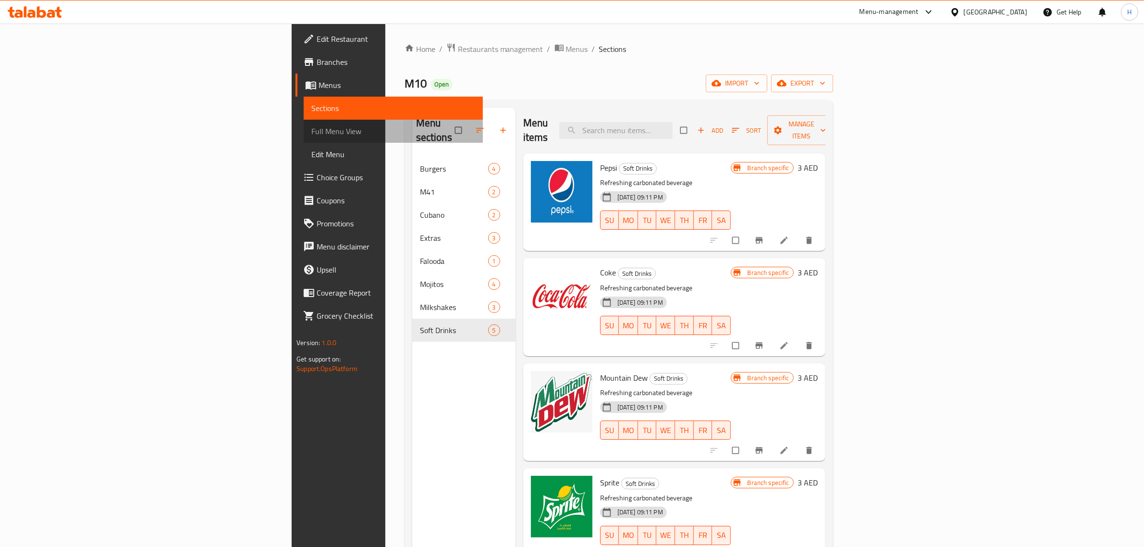
click at [304, 139] on link "Full Menu View" at bounding box center [393, 131] width 179 height 23
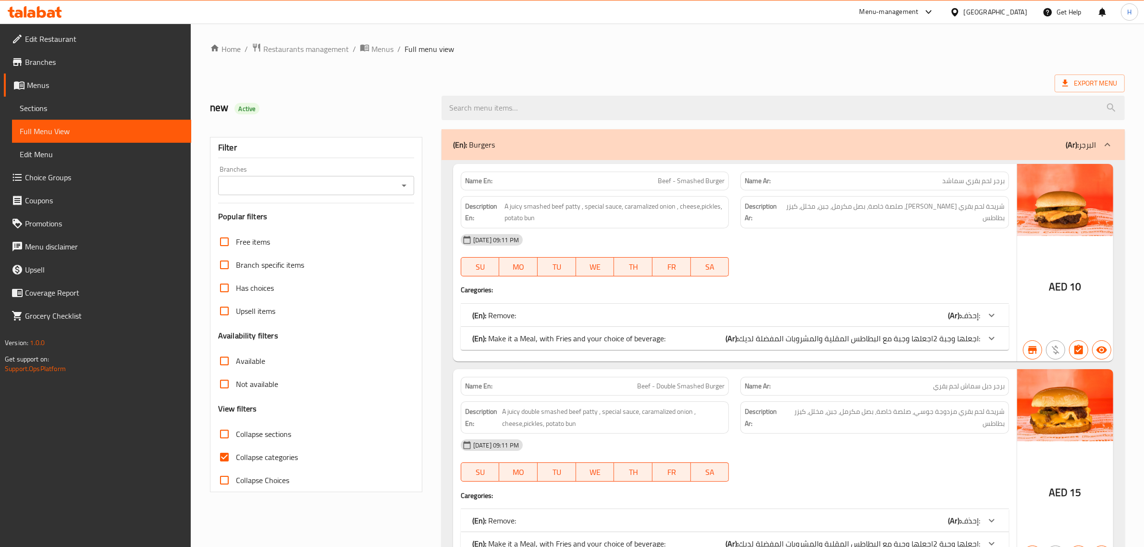
click at [400, 184] on icon "Open" at bounding box center [404, 186] width 12 height 12
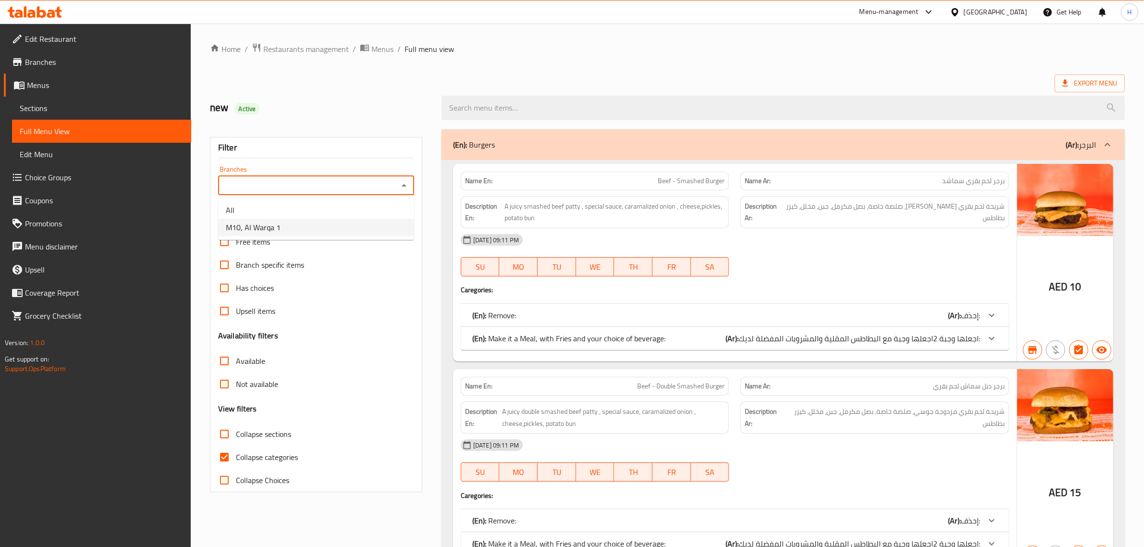
click at [355, 227] on li "M10, Al Warqa 1" at bounding box center [316, 227] width 196 height 17
type input "M10, Al Warqa 1"
click at [256, 457] on span "Collapse categories" at bounding box center [267, 457] width 62 height 12
click at [236, 457] on input "Collapse categories" at bounding box center [224, 456] width 23 height 23
checkbox input "false"
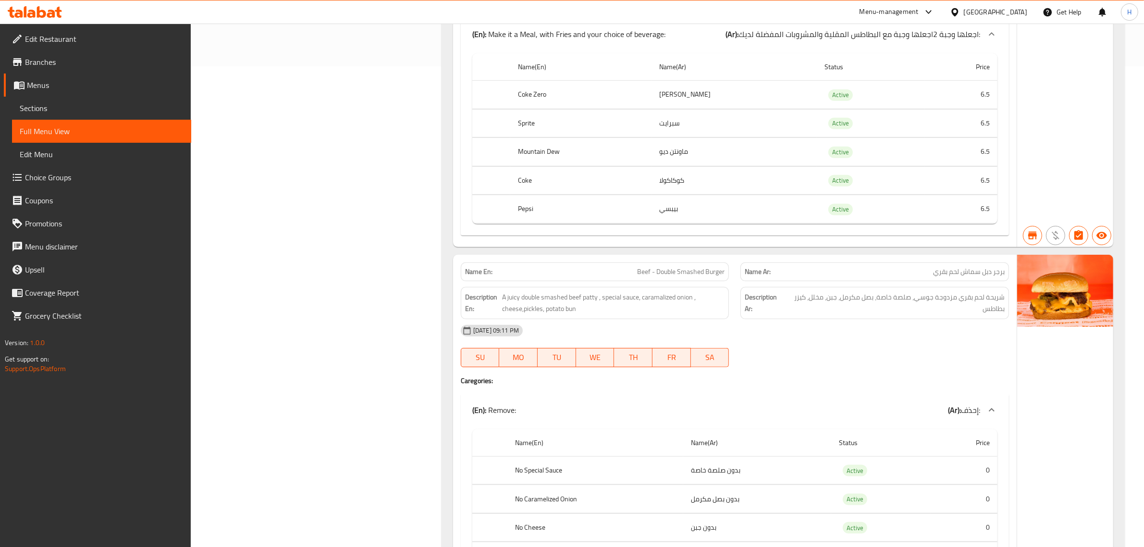
scroll to position [721, 0]
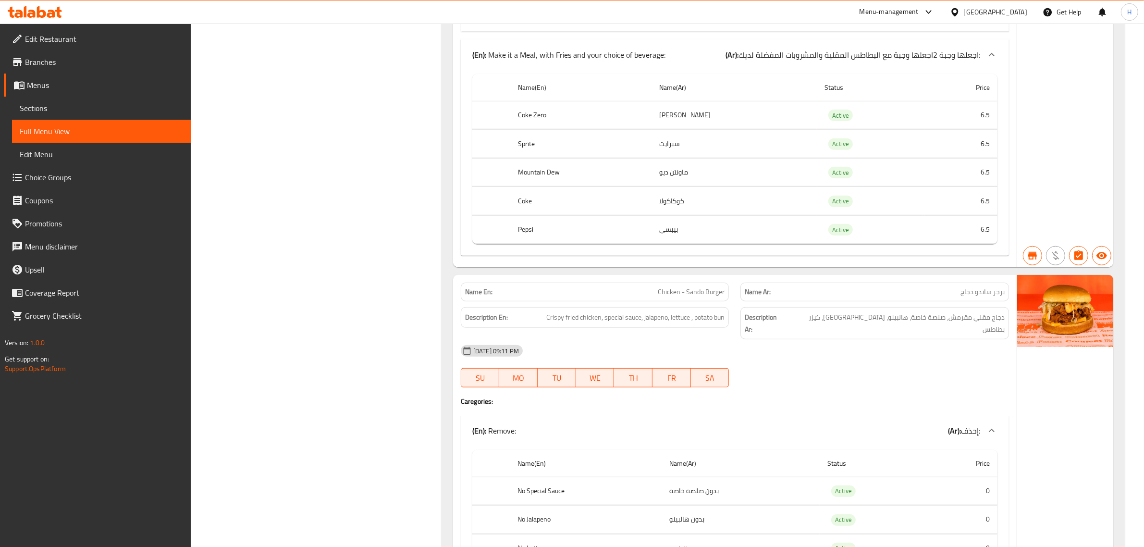
scroll to position [1081, 0]
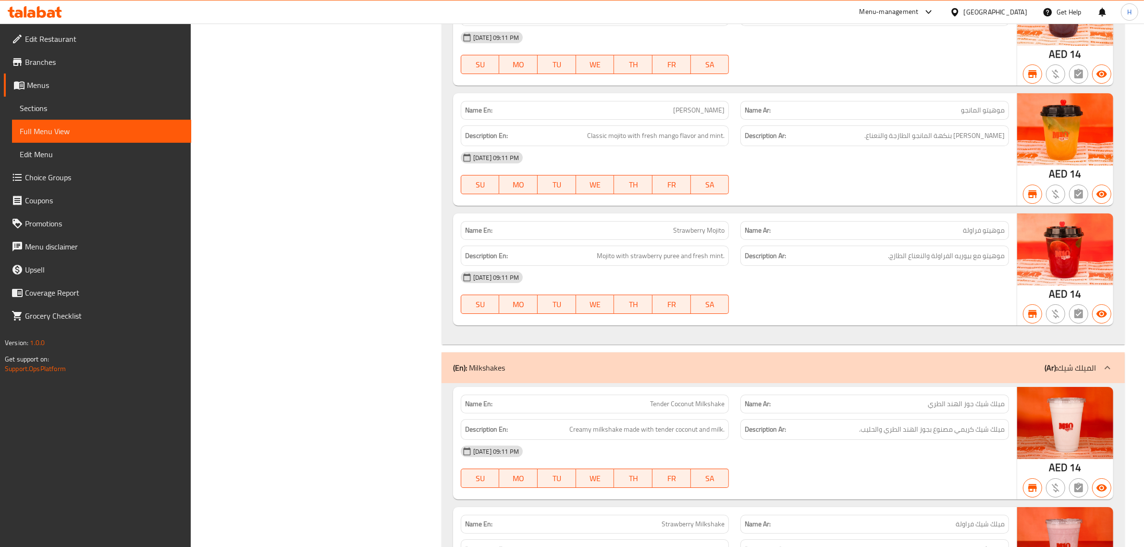
scroll to position [0, 0]
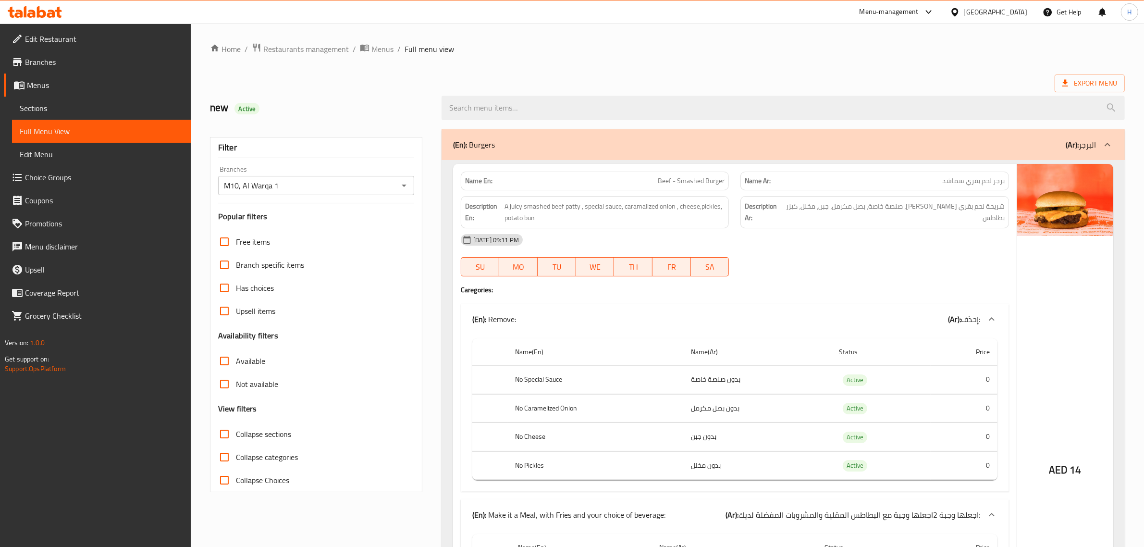
drag, startPoint x: 373, startPoint y: 388, endPoint x: 362, endPoint y: 17, distance: 371.1
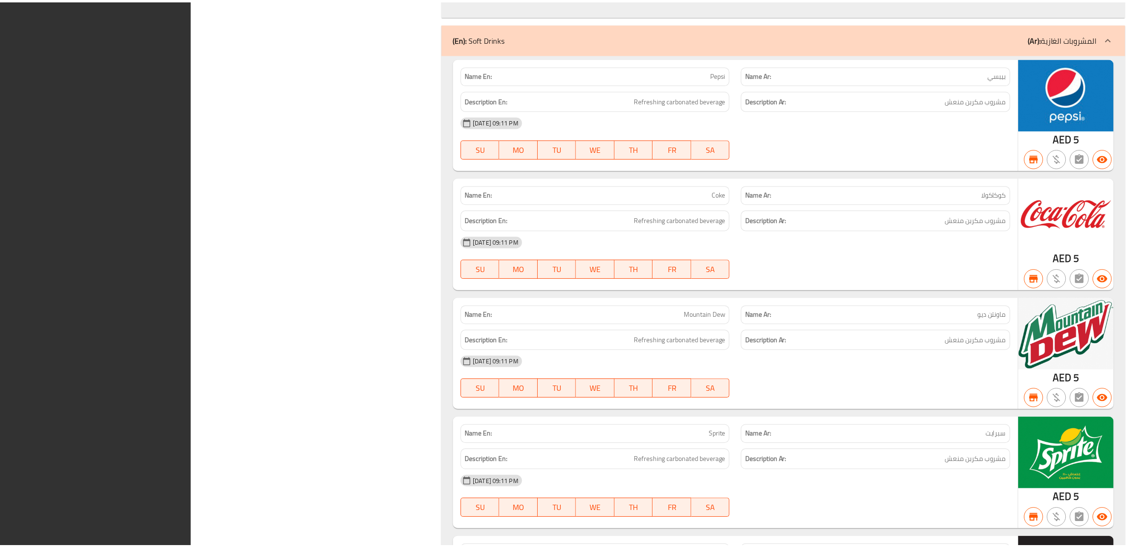
scroll to position [5105, 0]
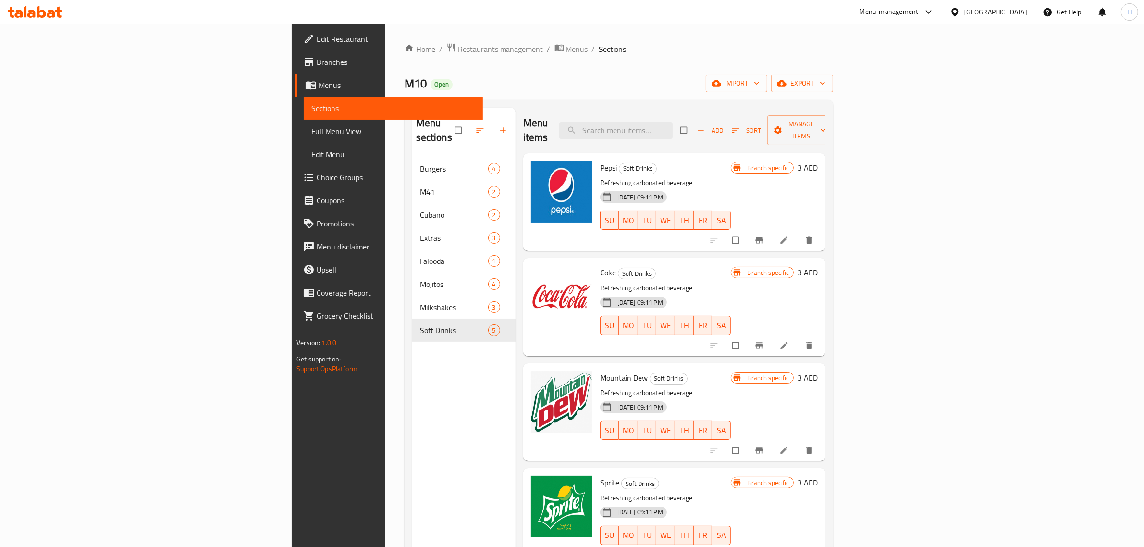
click at [735, 157] on div "Pepsi Soft Drinks Refreshing carbonated beverage [DATE] 09:11 PM SU MO TU WE TH…" at bounding box center [665, 202] width 138 height 90
drag, startPoint x: 808, startPoint y: 56, endPoint x: 832, endPoint y: 56, distance: 24.5
click at [808, 56] on div "Home / Restaurants management / Menus / Sections M10 Open import export Menu se…" at bounding box center [619, 352] width 429 height 619
click at [825, 86] on span "export" at bounding box center [802, 83] width 47 height 12
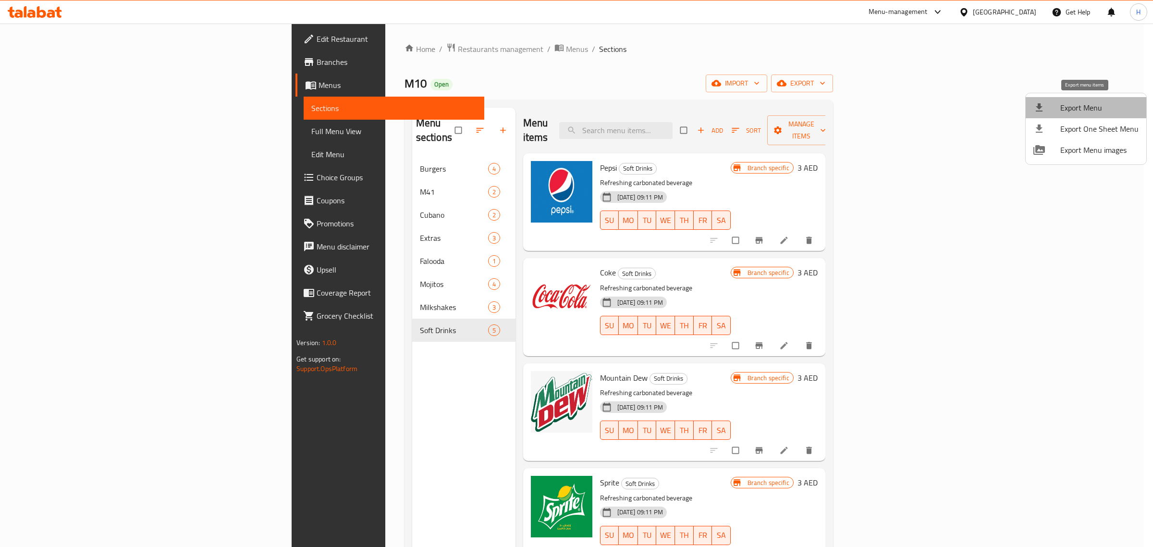
click at [1088, 107] on span "Export Menu" at bounding box center [1099, 108] width 78 height 12
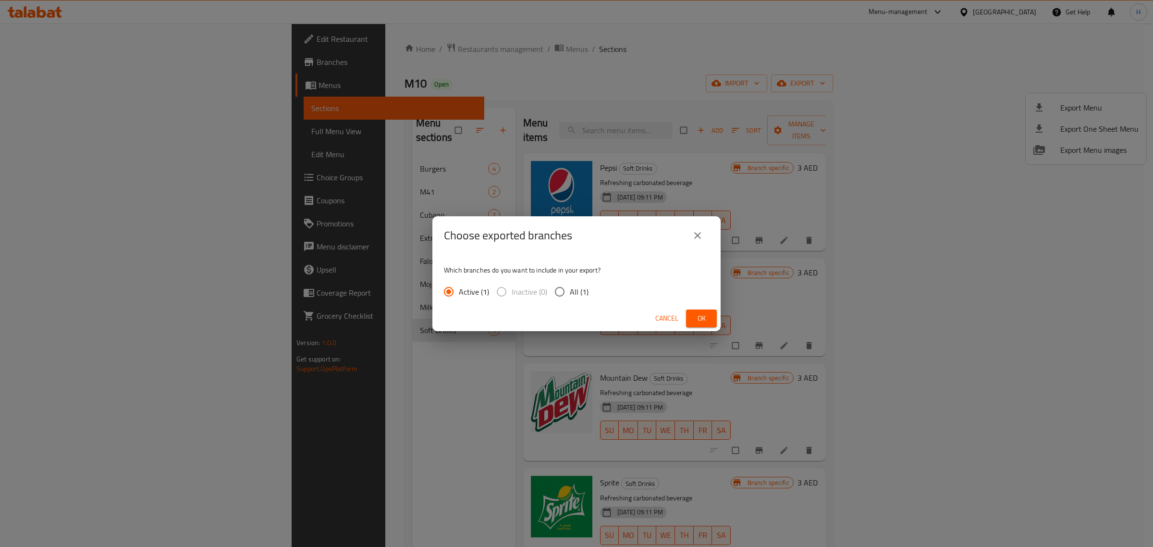
click at [573, 295] on span "All (1)" at bounding box center [579, 292] width 19 height 12
click at [570, 295] on input "All (1)" at bounding box center [560, 292] width 20 height 20
radio input "true"
click at [706, 320] on span "Ok" at bounding box center [701, 318] width 15 height 12
